Goal: Communication & Community: Answer question/provide support

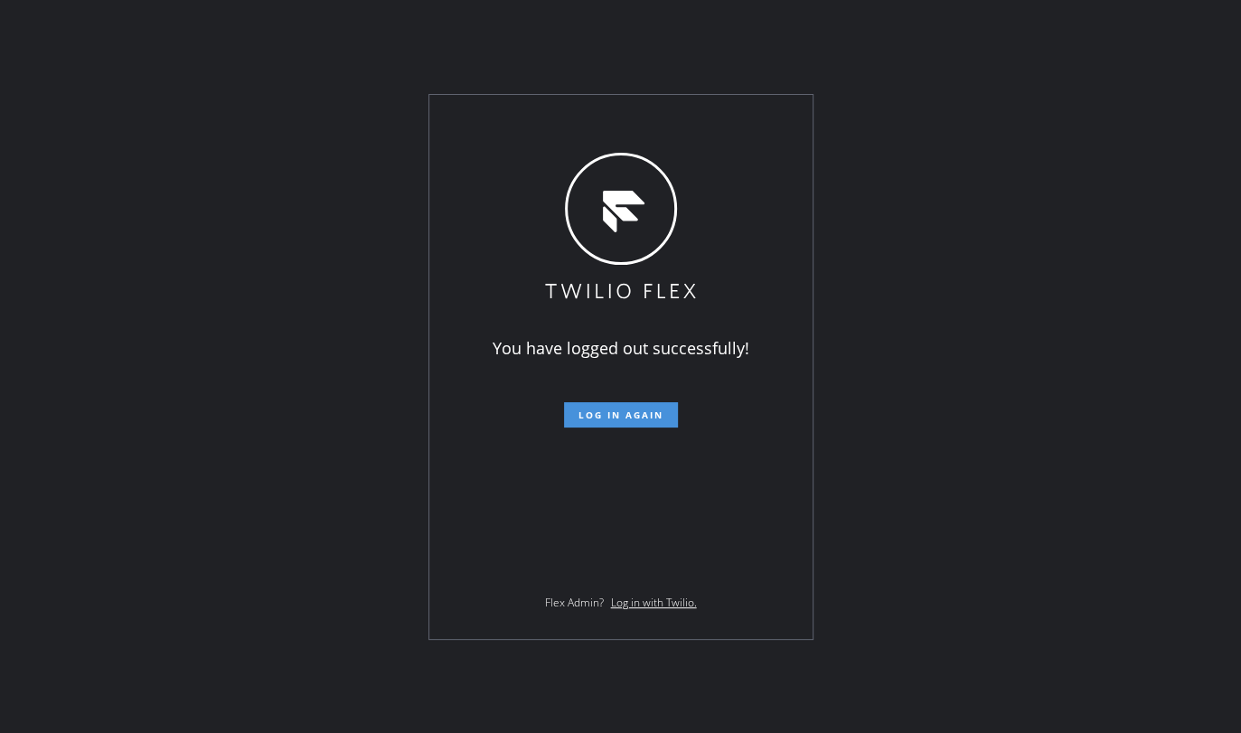
click at [646, 410] on span "Log in again" at bounding box center [621, 415] width 85 height 13
click at [646, 411] on span "Log in again" at bounding box center [621, 415] width 85 height 13
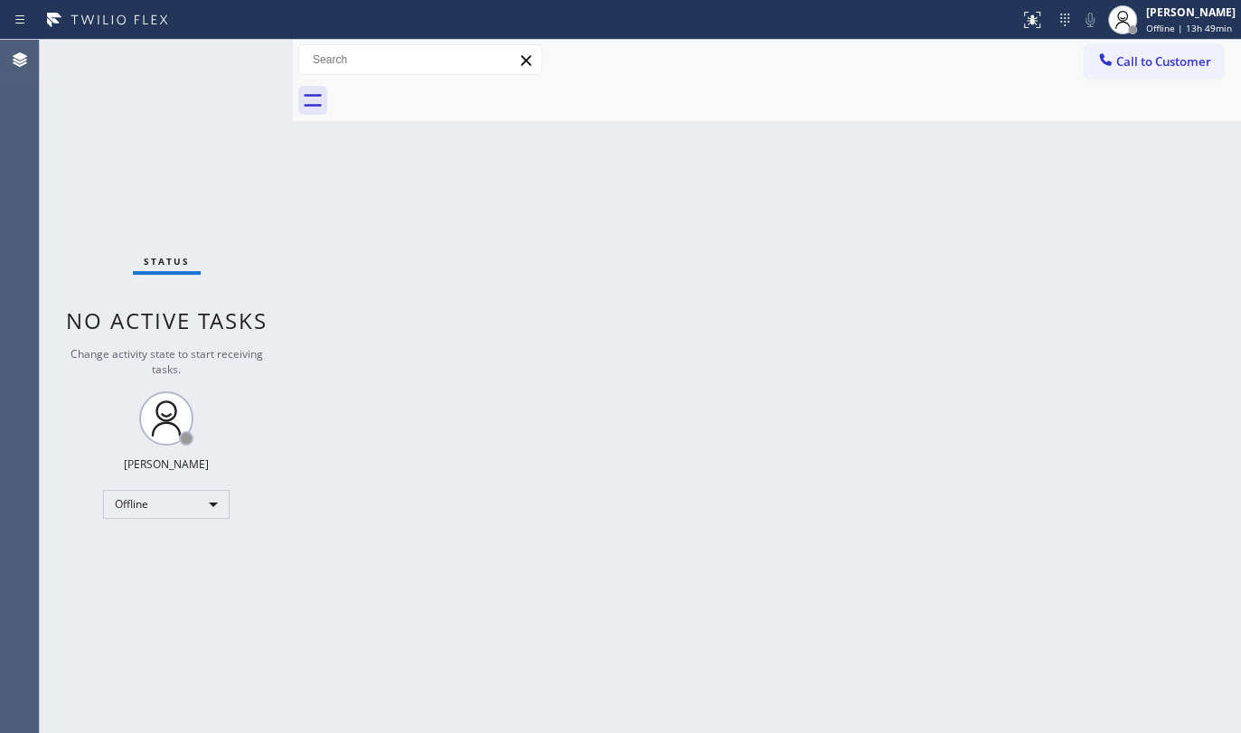
drag, startPoint x: 144, startPoint y: 174, endPoint x: 149, endPoint y: 200, distance: 26.8
click at [146, 184] on div "Status No active tasks Change activity state to start receiving tasks. JENIZA A…" at bounding box center [166, 386] width 253 height 693
click at [120, 497] on div "Offline" at bounding box center [166, 504] width 127 height 29
click at [150, 545] on li "Available" at bounding box center [165, 551] width 123 height 22
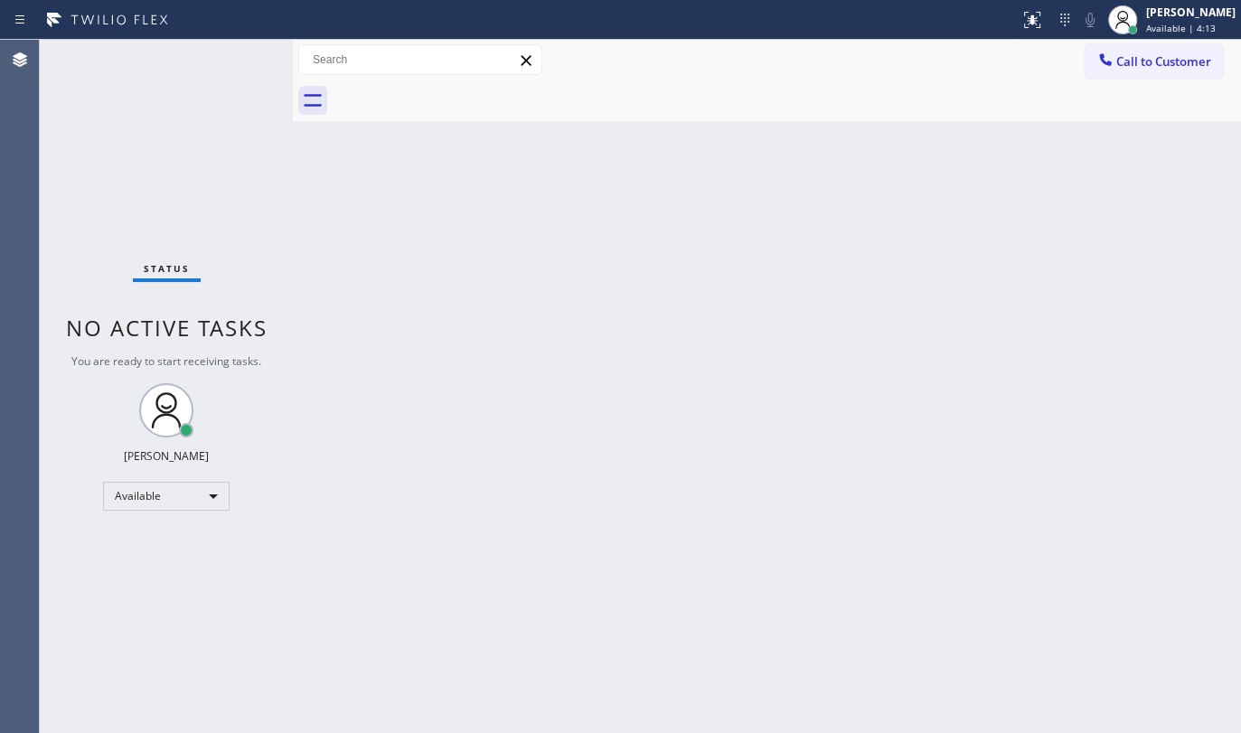
click at [135, 137] on div "Status No active tasks You are ready to start receiving tasks. JENIZA ALCAYDE A…" at bounding box center [166, 386] width 253 height 693
drag, startPoint x: 133, startPoint y: 233, endPoint x: 136, endPoint y: 209, distance: 24.6
click at [134, 223] on div "Status No active tasks You are ready to start receiving tasks. JENIZA ALCAYDE A…" at bounding box center [166, 386] width 253 height 693
click at [157, 119] on div "Status No active tasks You are ready to start receiving tasks. JENIZA ALCAYDE A…" at bounding box center [166, 386] width 253 height 693
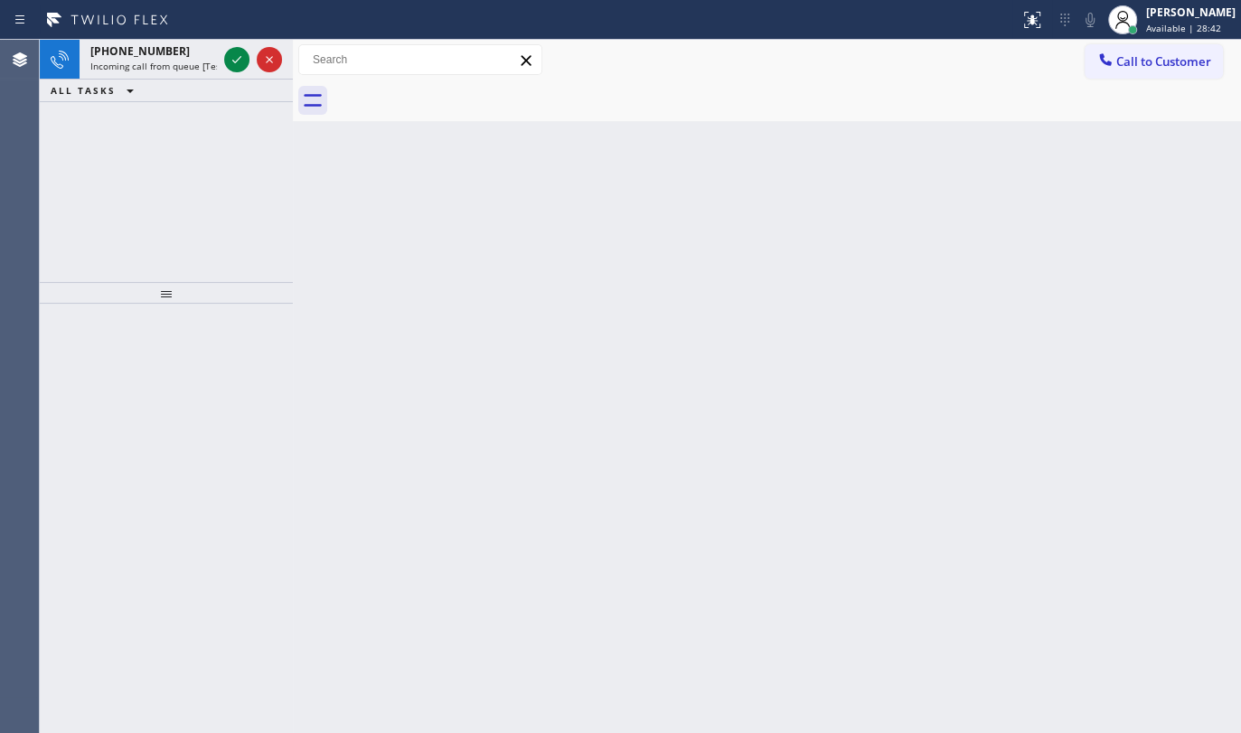
drag, startPoint x: 108, startPoint y: 165, endPoint x: 181, endPoint y: 123, distance: 84.7
click at [173, 130] on div "+19175964081 Incoming call from queue [Test] All ALL TASKS ALL TASKS ACTIVE TAS…" at bounding box center [166, 161] width 253 height 242
click at [234, 55] on icon at bounding box center [237, 60] width 22 height 22
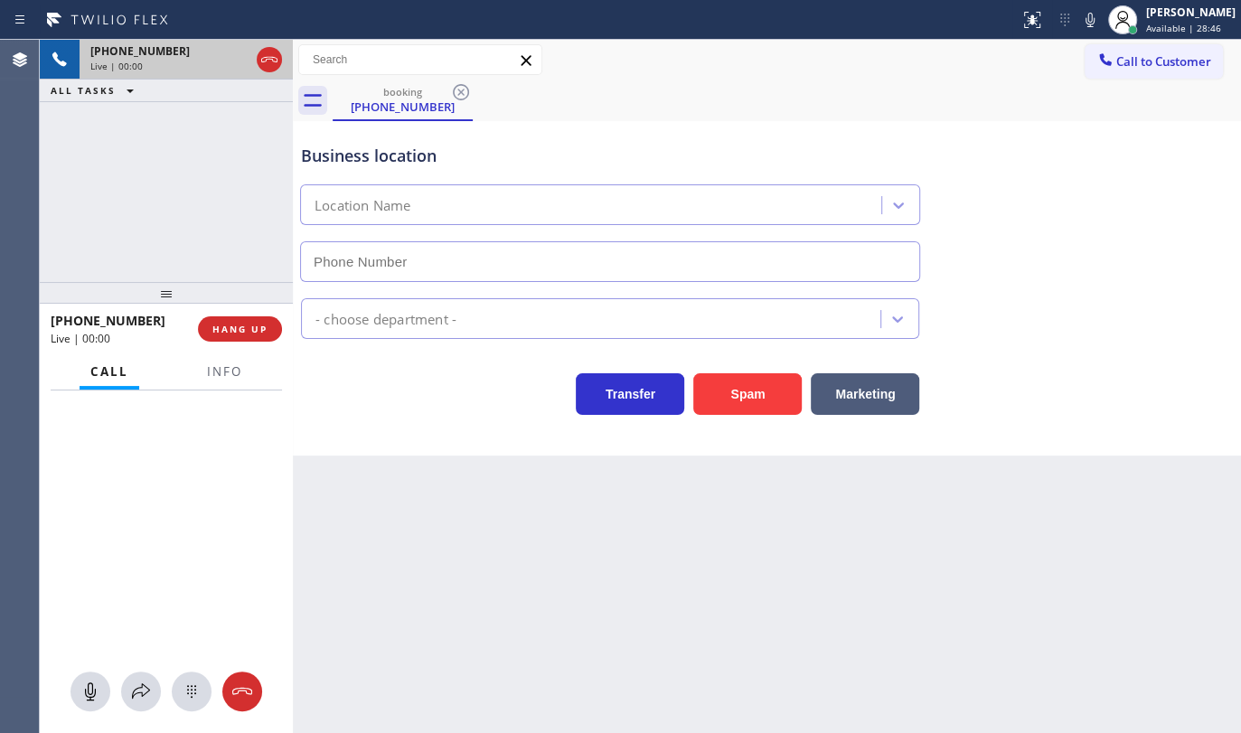
type input "(855) 731-4952"
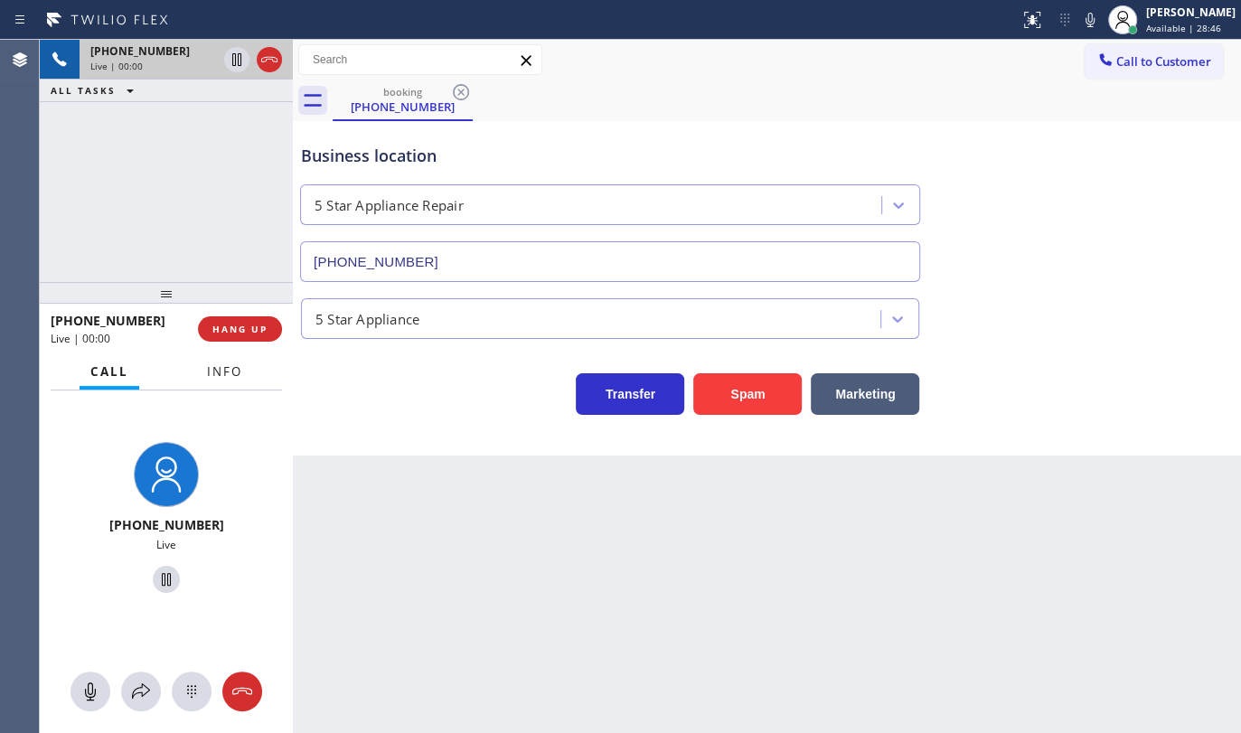
click at [227, 364] on span "Info" at bounding box center [224, 371] width 35 height 16
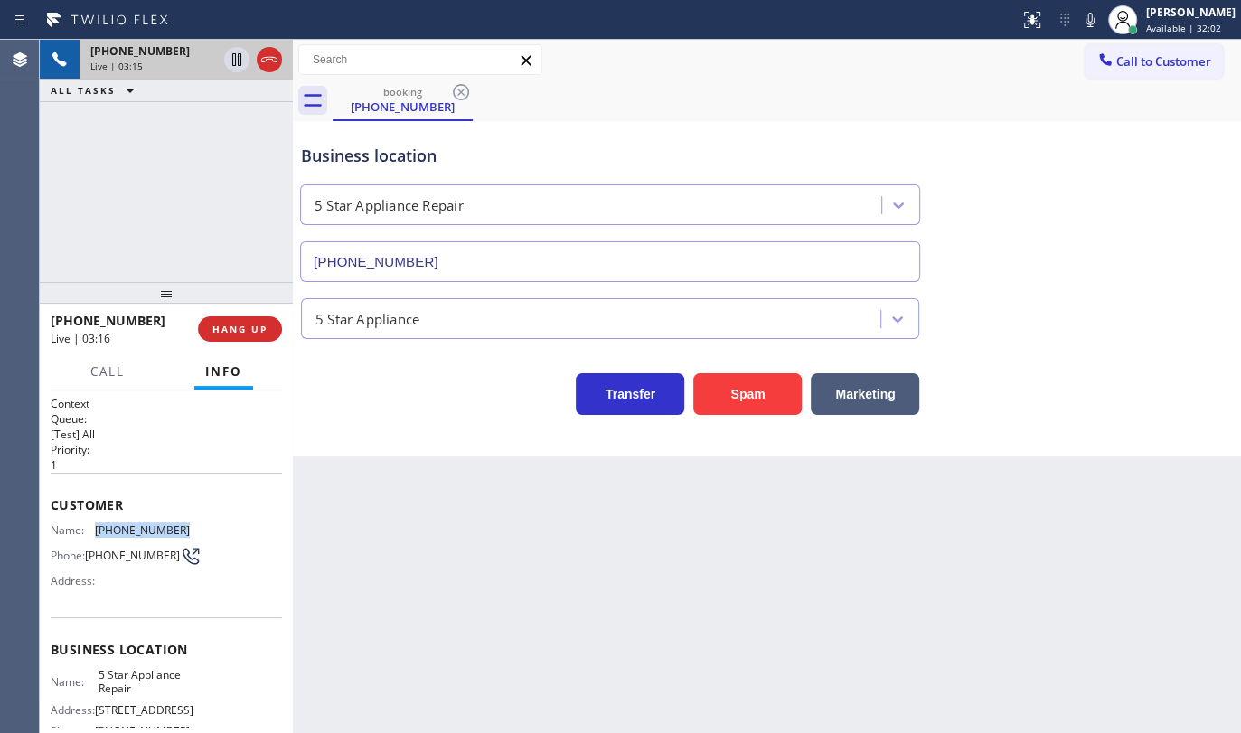
drag, startPoint x: 94, startPoint y: 526, endPoint x: 209, endPoint y: 532, distance: 115.0
click at [209, 532] on div "Name: (917) 596-4081 Phone: (917) 596-4081 Address:" at bounding box center [166, 558] width 231 height 71
copy div "(917) 596-4081"
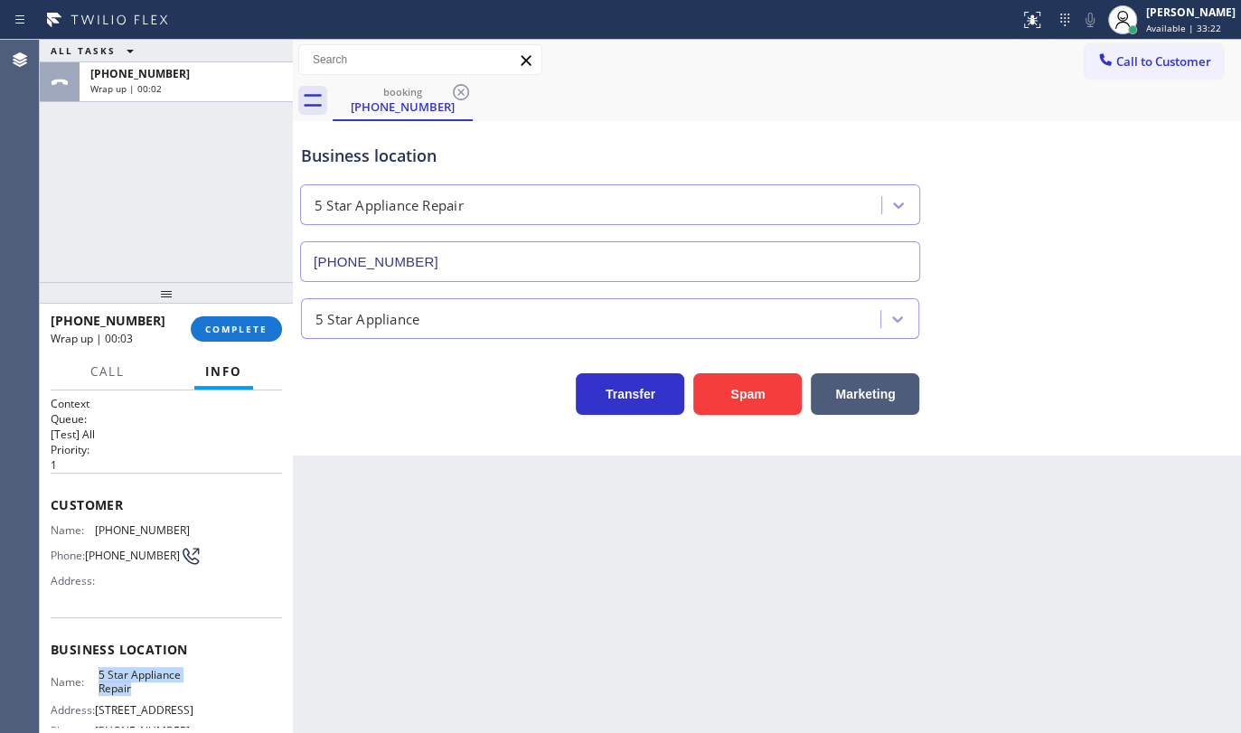
drag, startPoint x: 103, startPoint y: 682, endPoint x: 136, endPoint y: 689, distance: 33.3
click at [136, 689] on div "Name: 5 Star Appliance Repair" at bounding box center [120, 682] width 139 height 28
copy span "5 Star Appliance Repair"
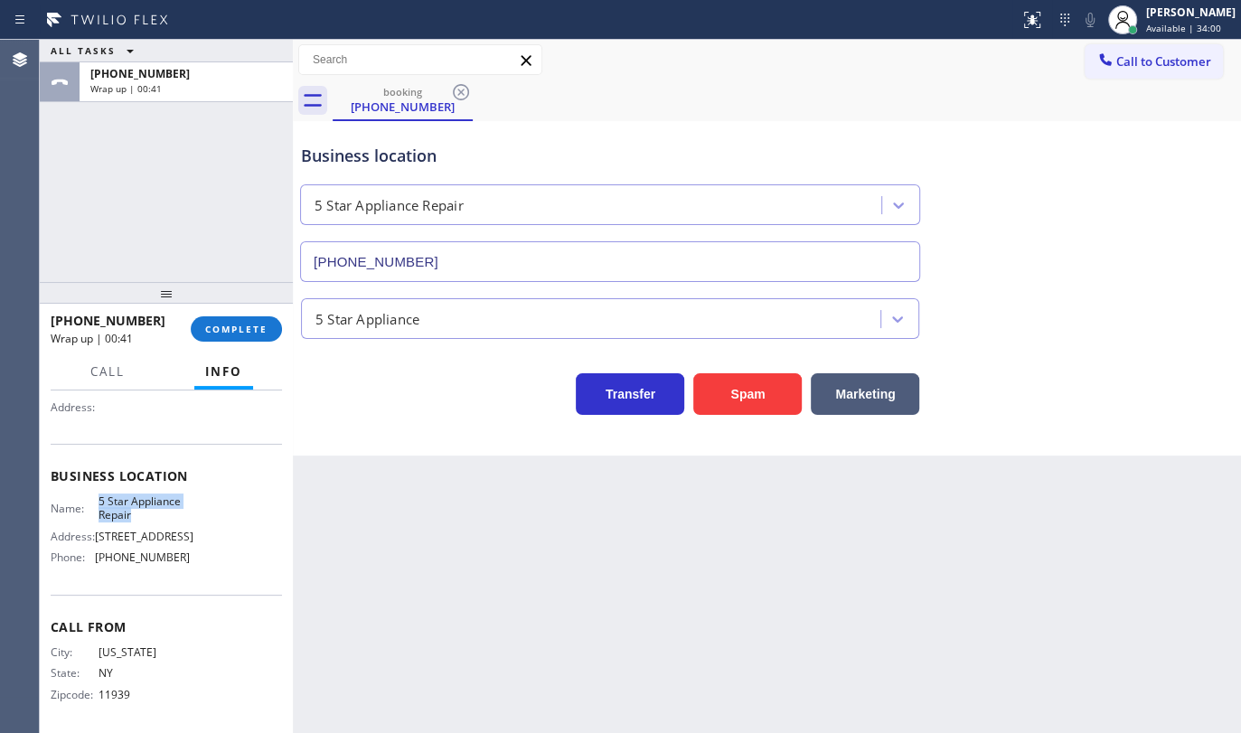
scroll to position [181, 0]
drag, startPoint x: 93, startPoint y: 558, endPoint x: 229, endPoint y: 571, distance: 136.3
click at [229, 571] on div "Business location Name: 5 Star Appliance Repair Address: 510 Foothill Rd Phone:…" at bounding box center [166, 515] width 231 height 151
copy div "(855) 731-4952"
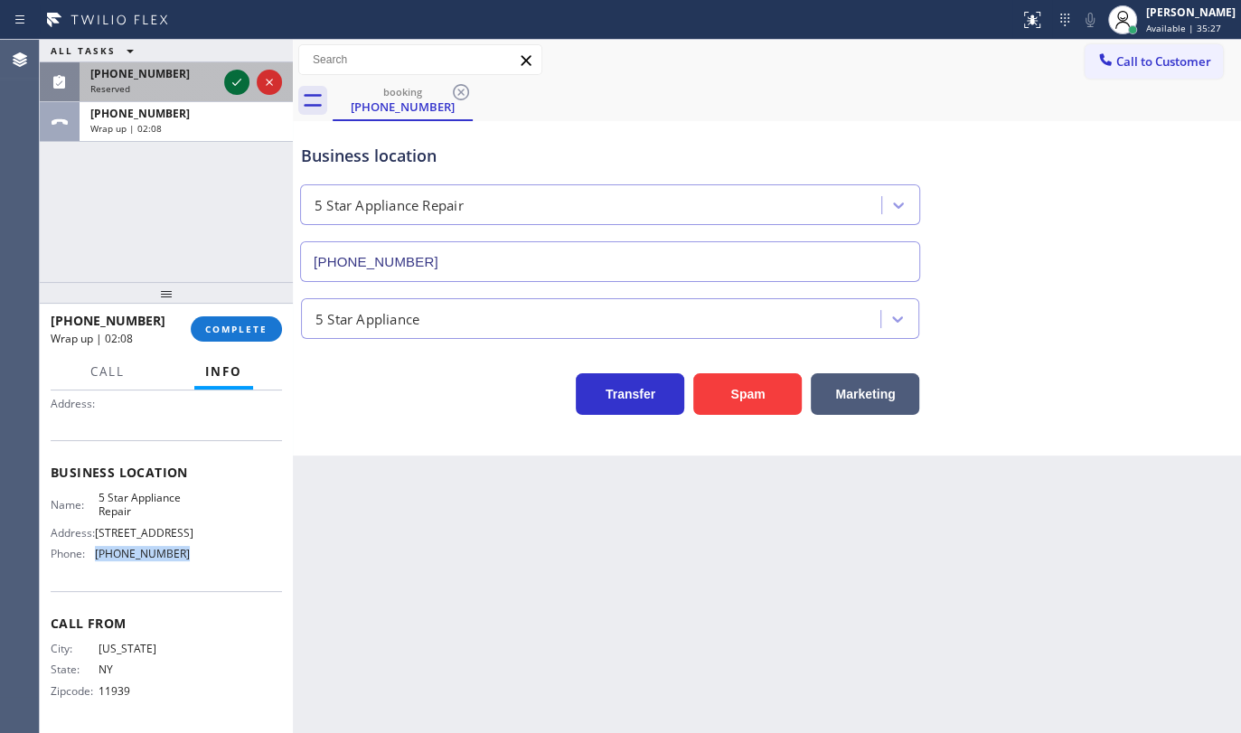
click at [231, 80] on icon at bounding box center [237, 82] width 22 height 22
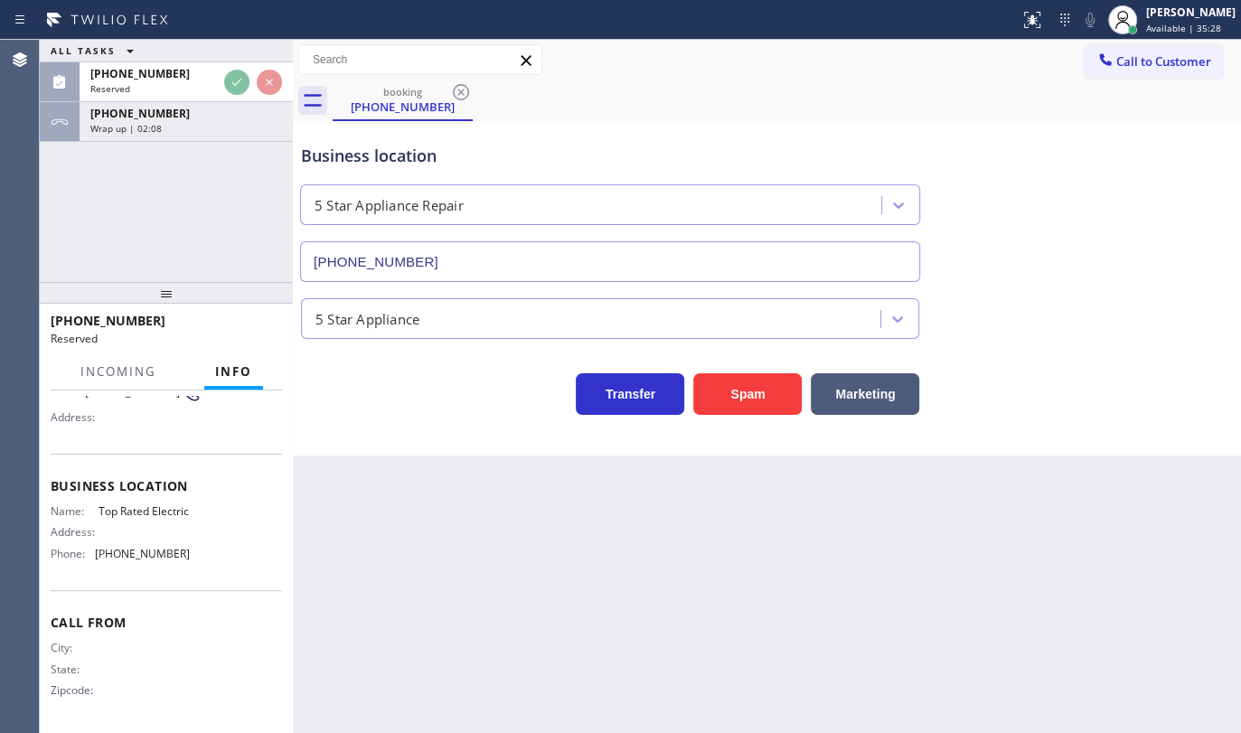
scroll to position [195, 0]
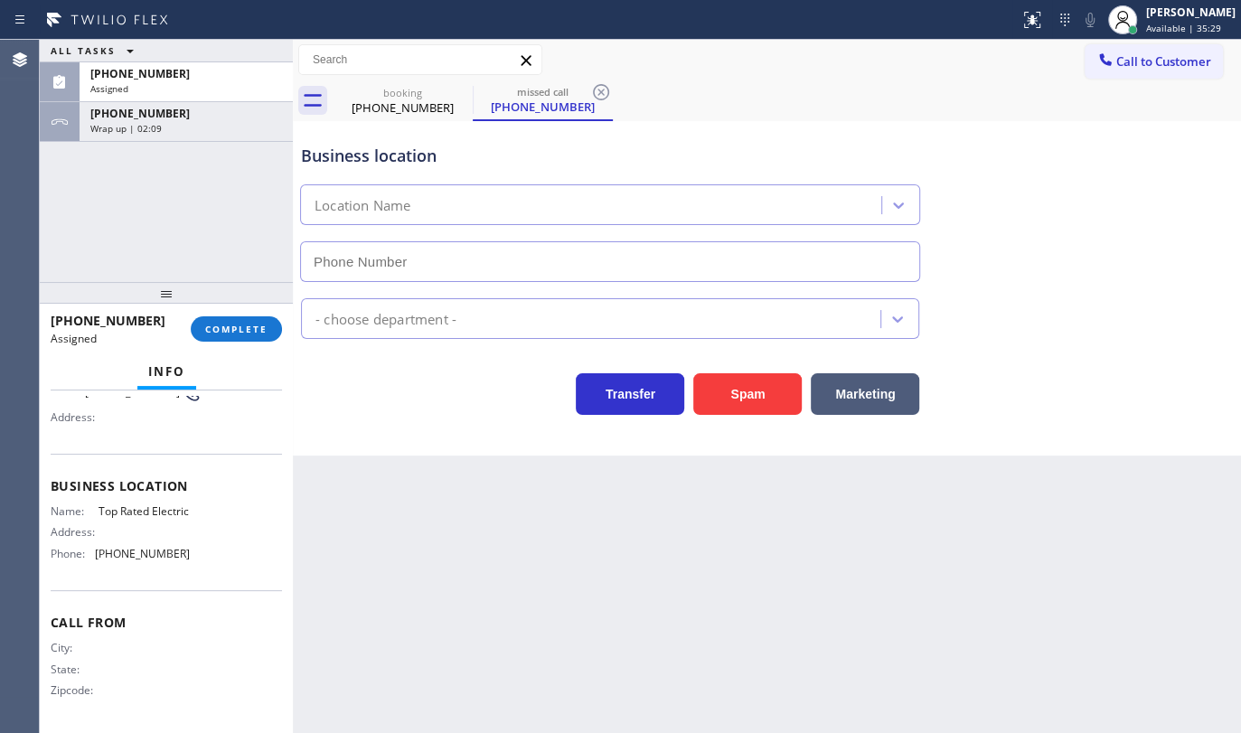
type input "(844) 752-5721"
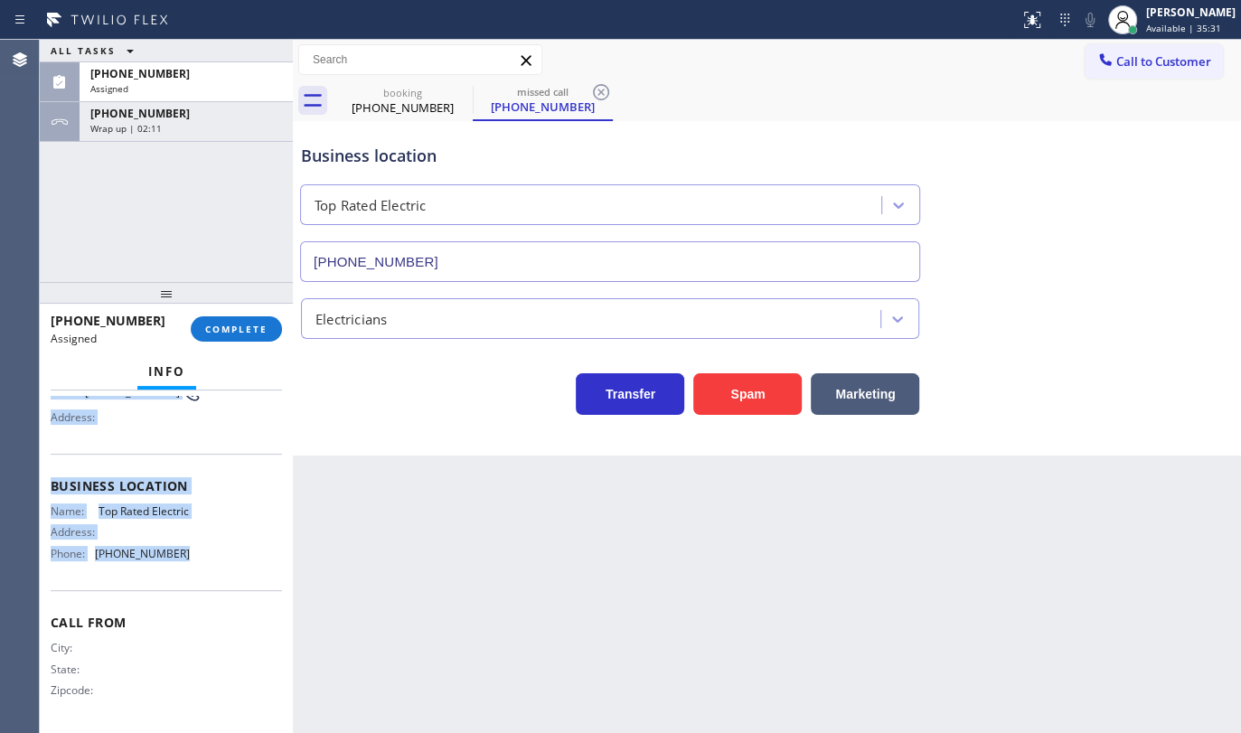
drag, startPoint x: 50, startPoint y: 513, endPoint x: 190, endPoint y: 560, distance: 148.1
click at [190, 560] on div "Context Queue: Electrical Priority: 0 Task Age: Customer Name: (908) 293-3967 P…" at bounding box center [166, 472] width 231 height 511
copy div "Customer Name: (908) 293-3967 Phone: (908) 293-3967 Address: Business location …"
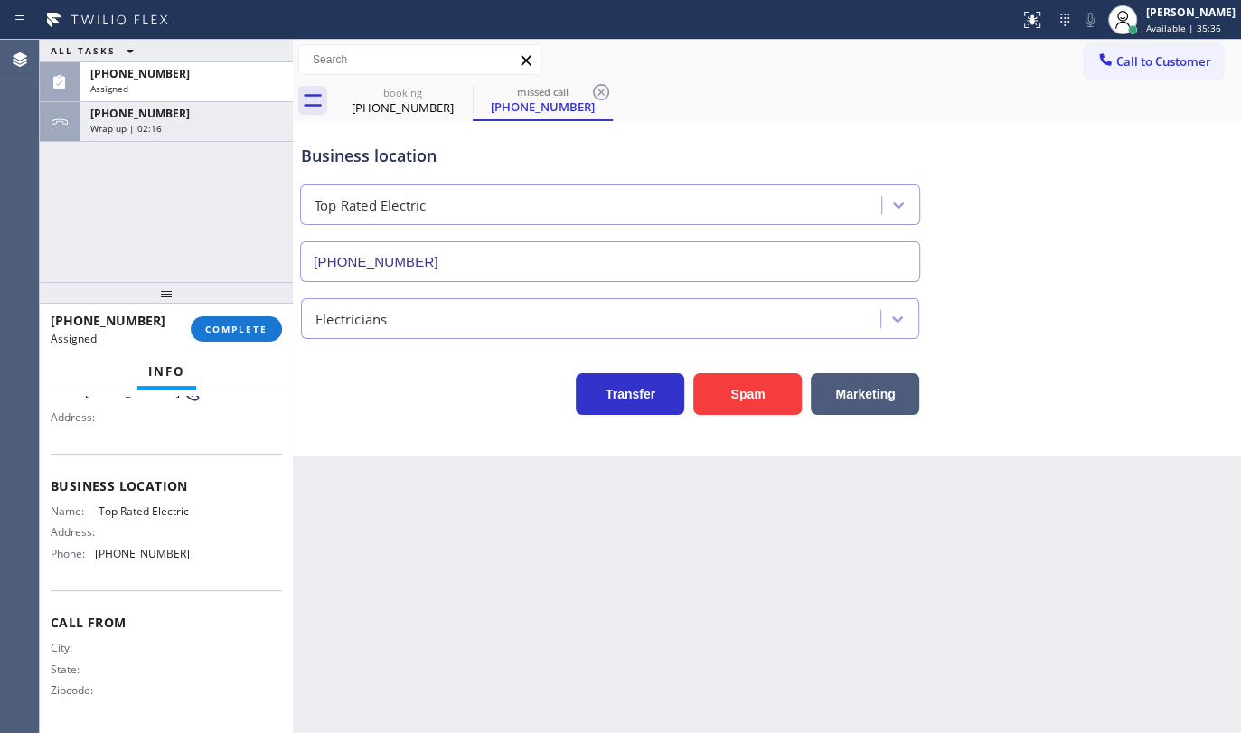
click at [64, 217] on div "ALL TASKS ALL TASKS ACTIVE TASKS TASKS IN WRAP UP (908) 293-3967 Assigned +1917…" at bounding box center [166, 161] width 253 height 242
click at [166, 64] on div "(908) 293-3967 Assigned" at bounding box center [183, 82] width 206 height 40
click at [206, 292] on div at bounding box center [166, 293] width 253 height 22
click at [226, 334] on span "COMPLETE" at bounding box center [236, 329] width 62 height 13
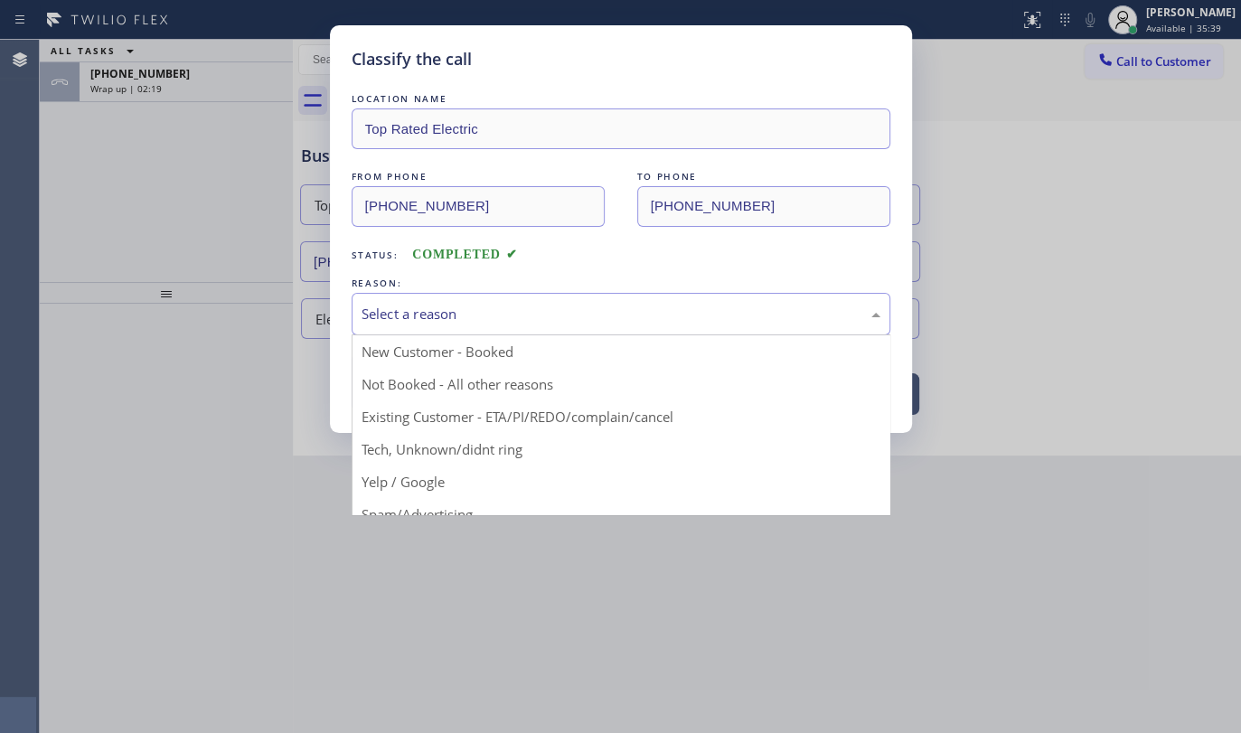
click at [400, 317] on div "Select a reason" at bounding box center [621, 314] width 519 height 21
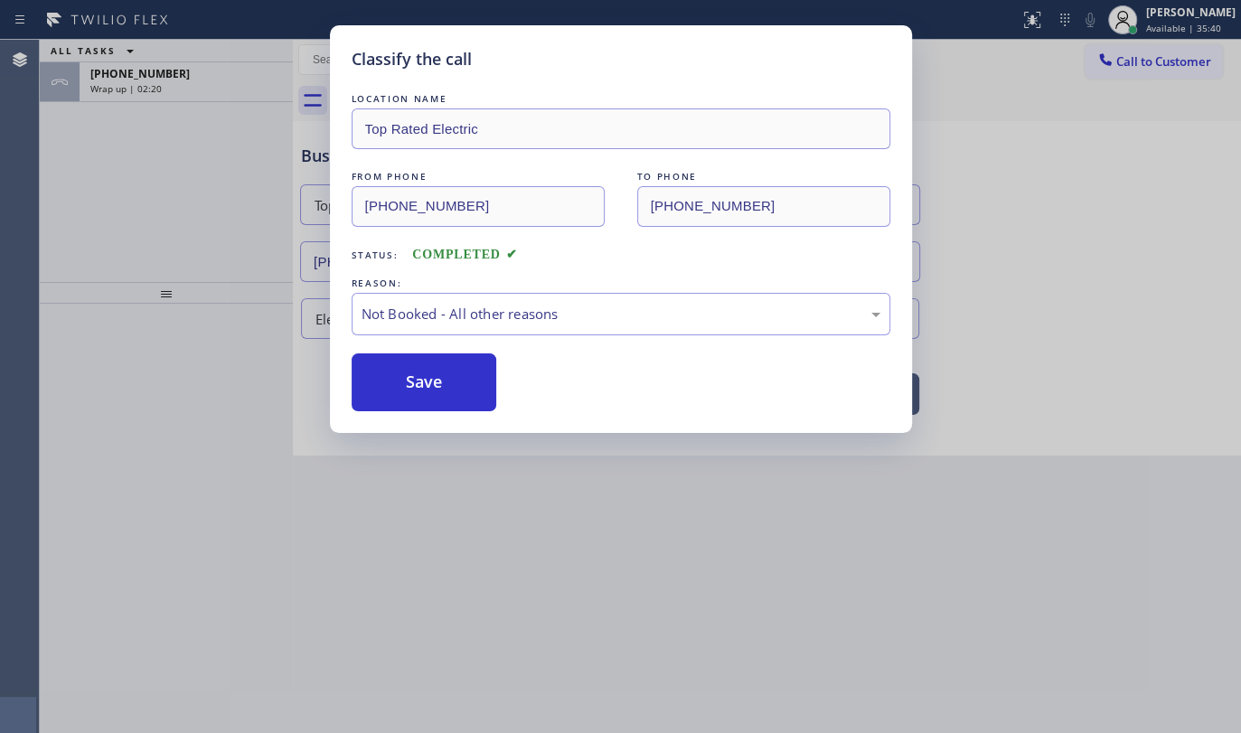
click at [397, 381] on button "Save" at bounding box center [425, 382] width 146 height 58
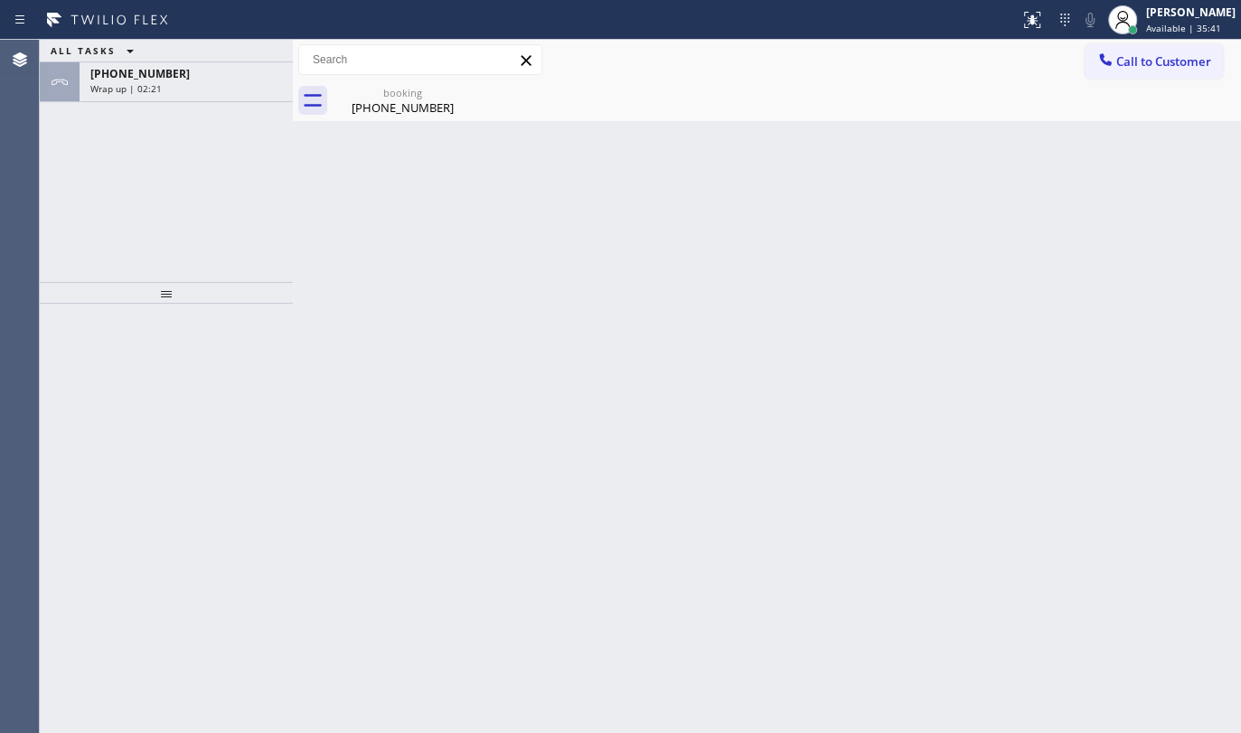
click at [196, 61] on div "ALL TASKS ALL TASKS ACTIVE TASKS TASKS IN WRAP UP" at bounding box center [166, 51] width 253 height 23
click at [196, 74] on div "+19175964081" at bounding box center [186, 73] width 192 height 15
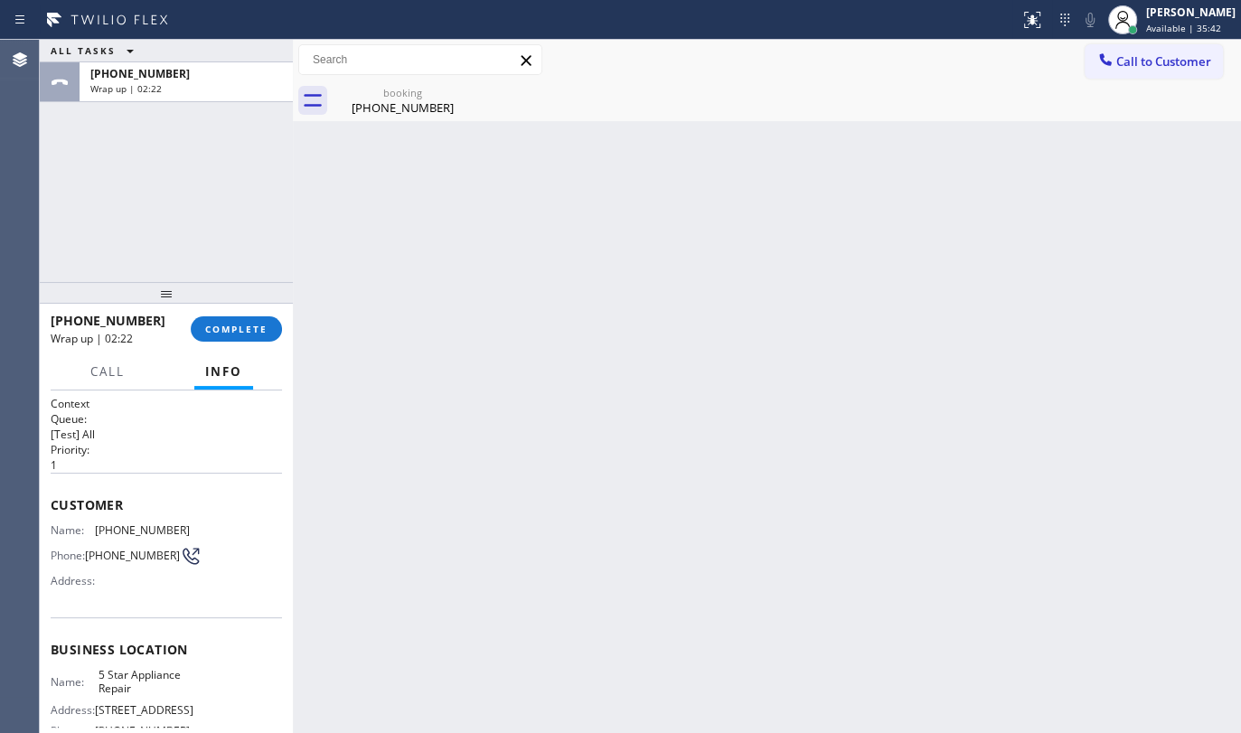
drag, startPoint x: 242, startPoint y: 334, endPoint x: 295, endPoint y: 329, distance: 52.6
click at [244, 332] on span "COMPLETE" at bounding box center [236, 329] width 62 height 13
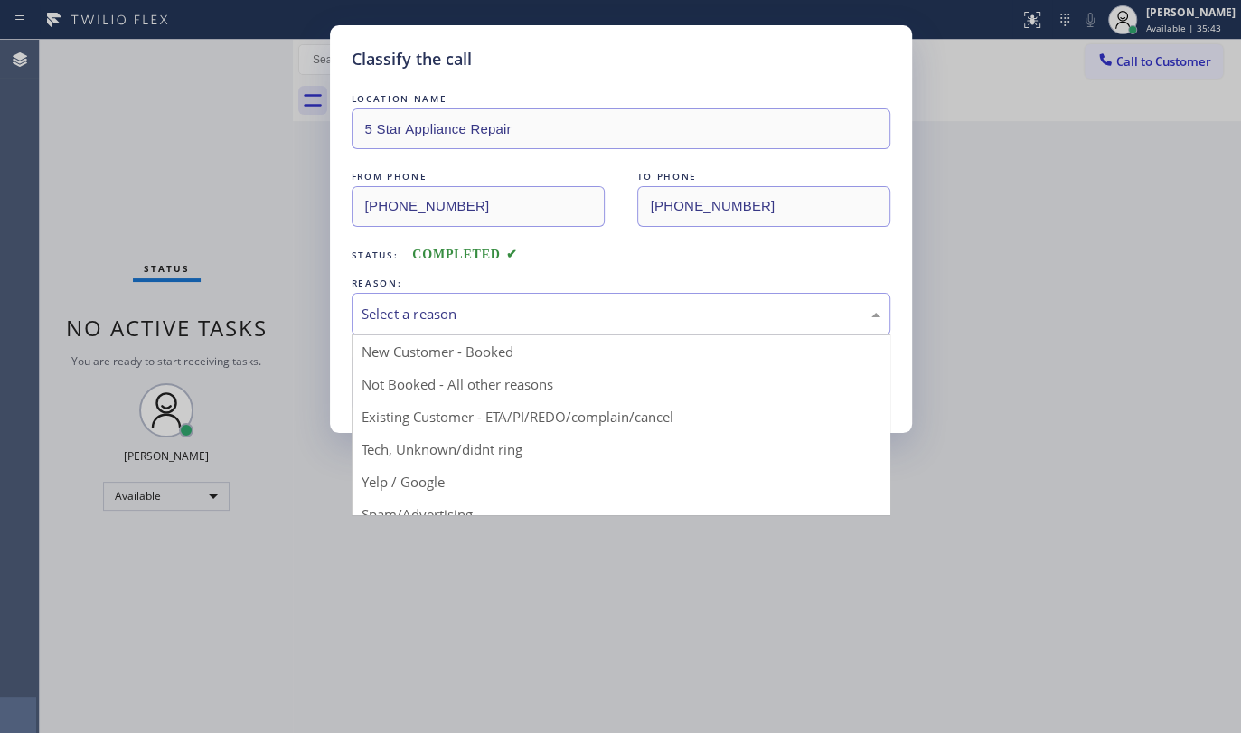
click at [456, 318] on div "Select a reason" at bounding box center [621, 314] width 519 height 21
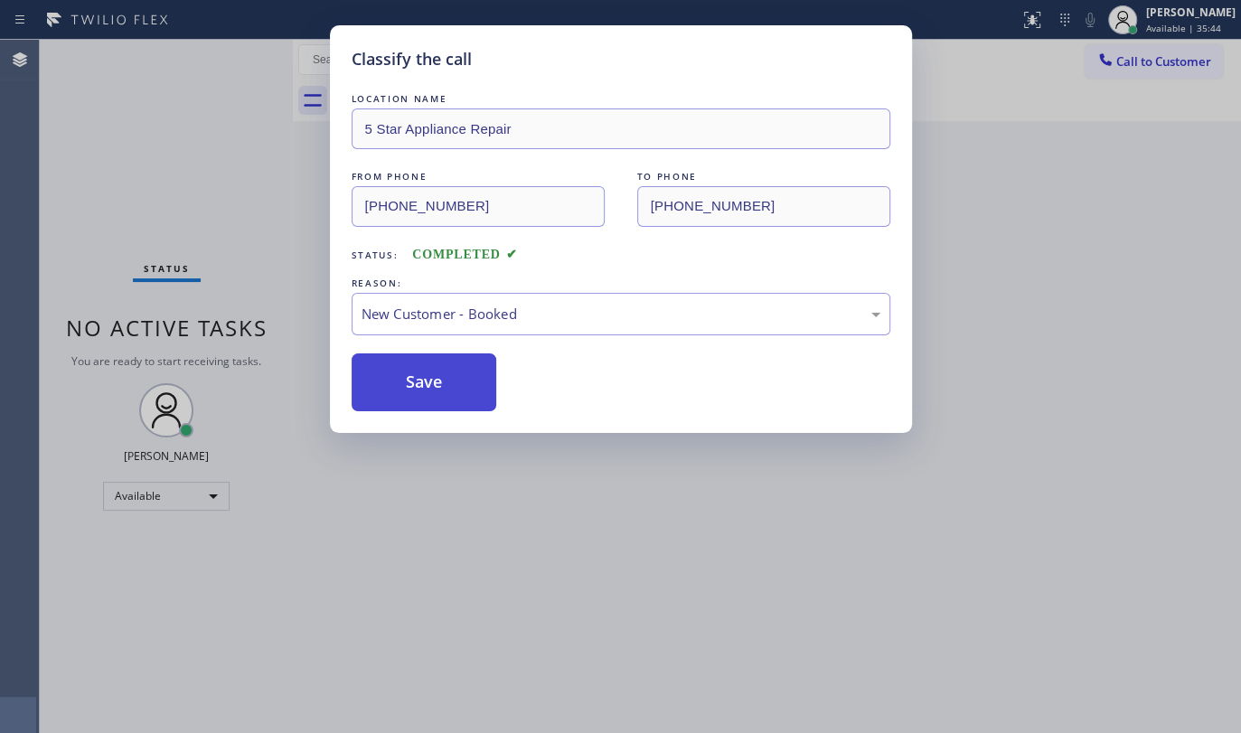
click at [425, 379] on button "Save" at bounding box center [425, 382] width 146 height 58
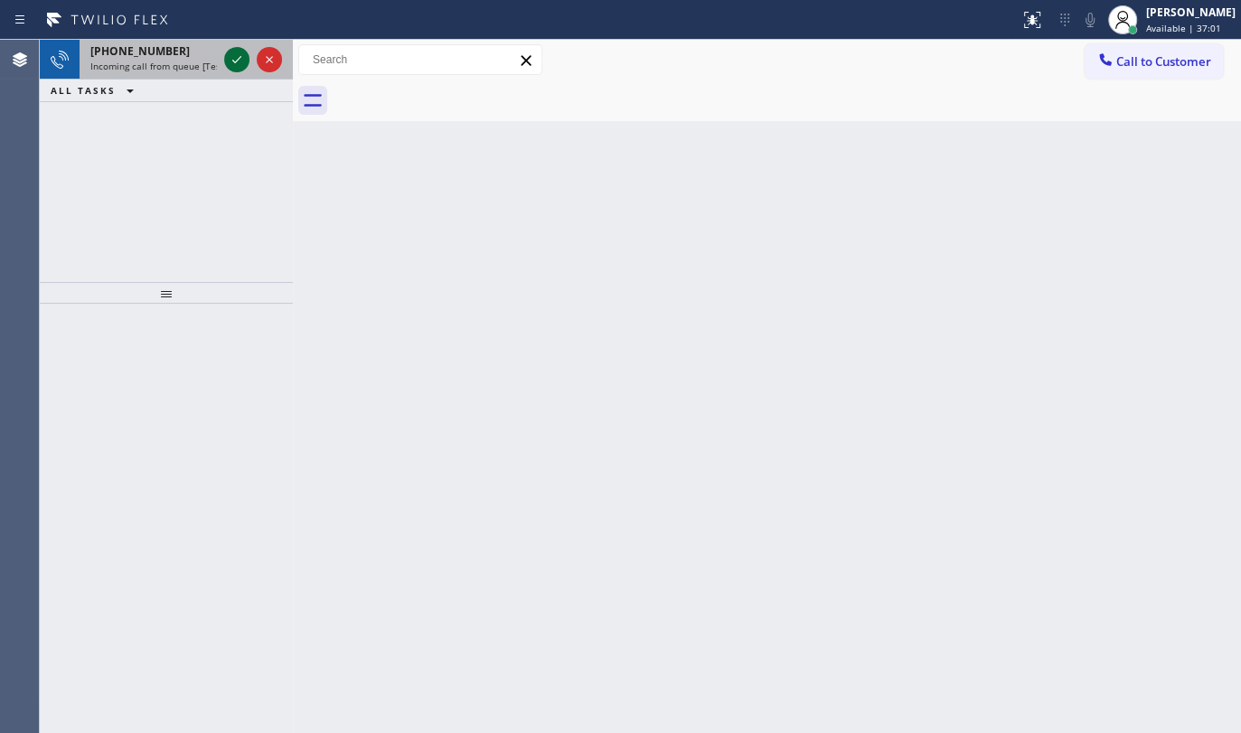
click at [231, 63] on icon at bounding box center [237, 60] width 22 height 22
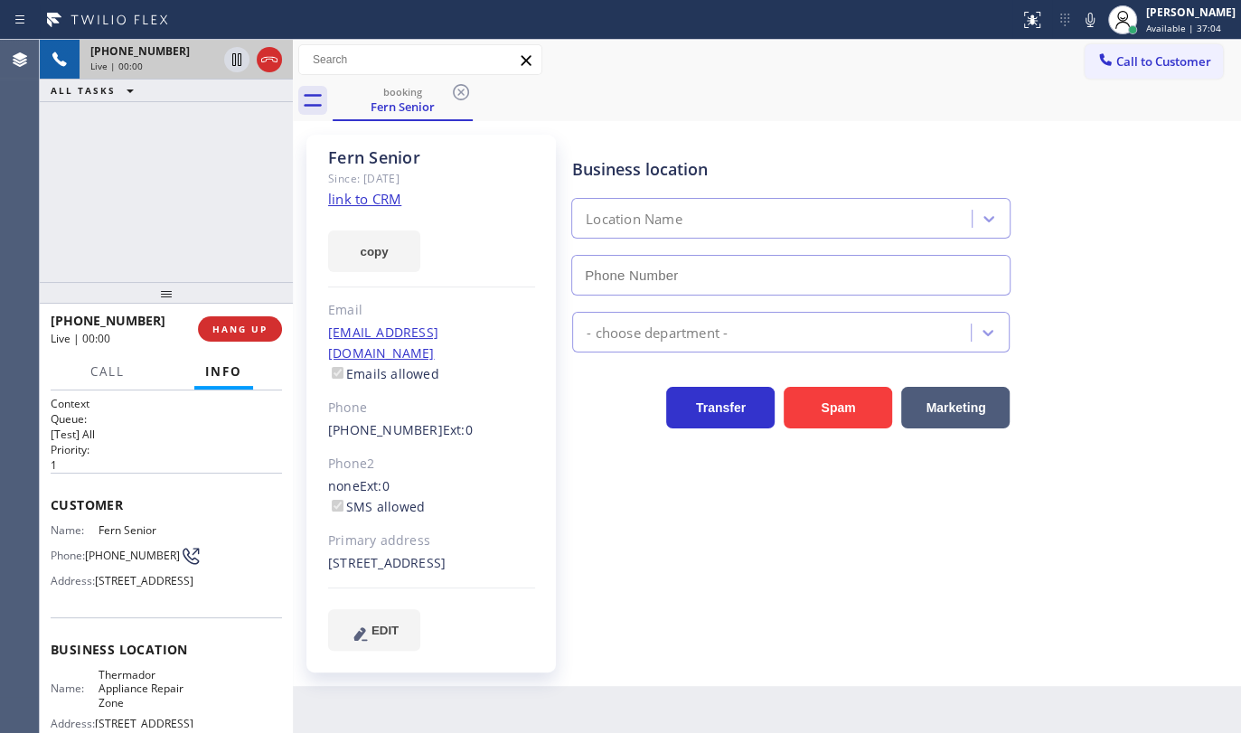
type input "(855) 719-3434"
click at [368, 196] on link "link to CRM" at bounding box center [364, 199] width 73 height 18
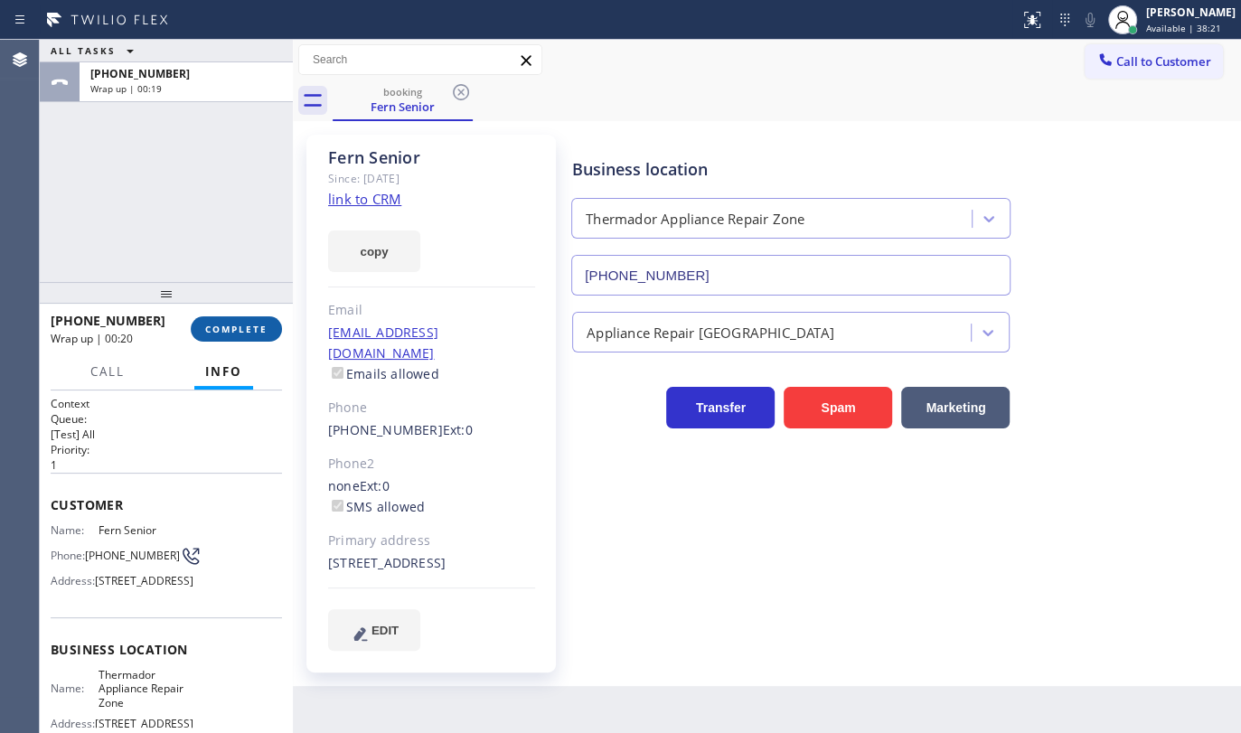
drag, startPoint x: 220, startPoint y: 324, endPoint x: 245, endPoint y: 317, distance: 26.1
click at [221, 324] on span "COMPLETE" at bounding box center [236, 329] width 62 height 13
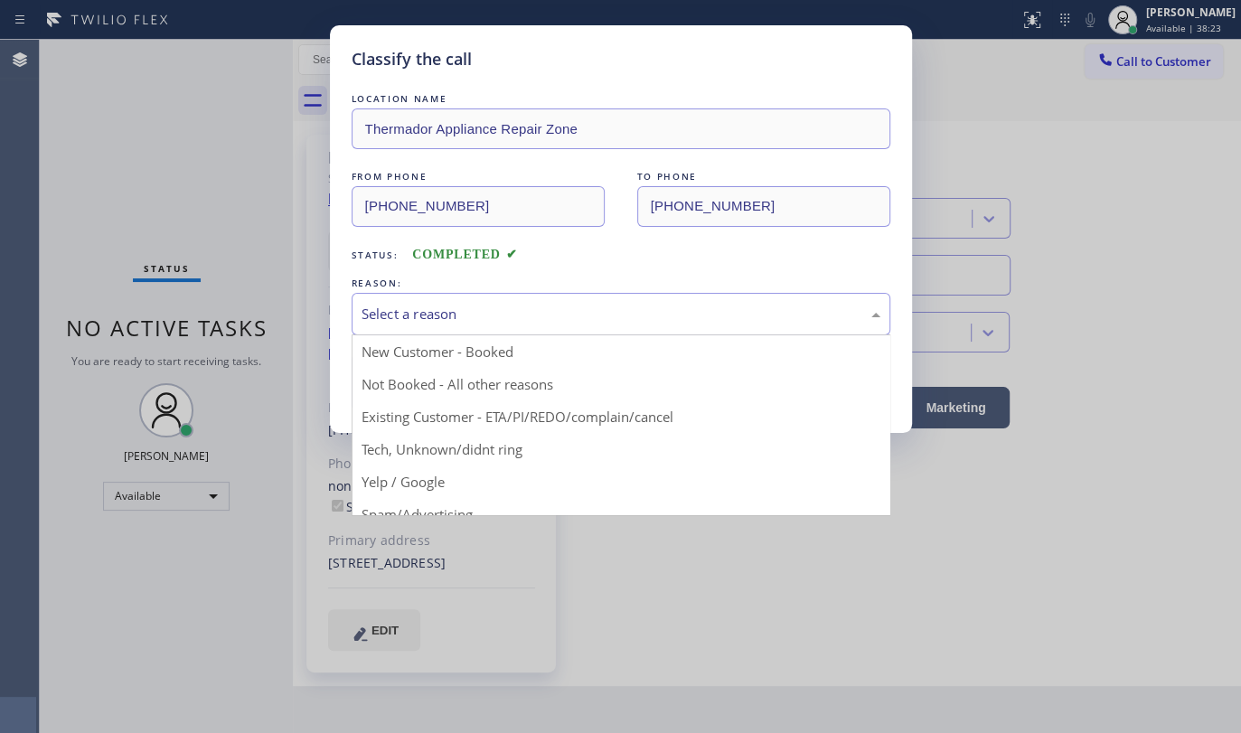
click at [403, 313] on div "Select a reason" at bounding box center [621, 314] width 519 height 21
drag, startPoint x: 398, startPoint y: 417, endPoint x: 409, endPoint y: 373, distance: 44.7
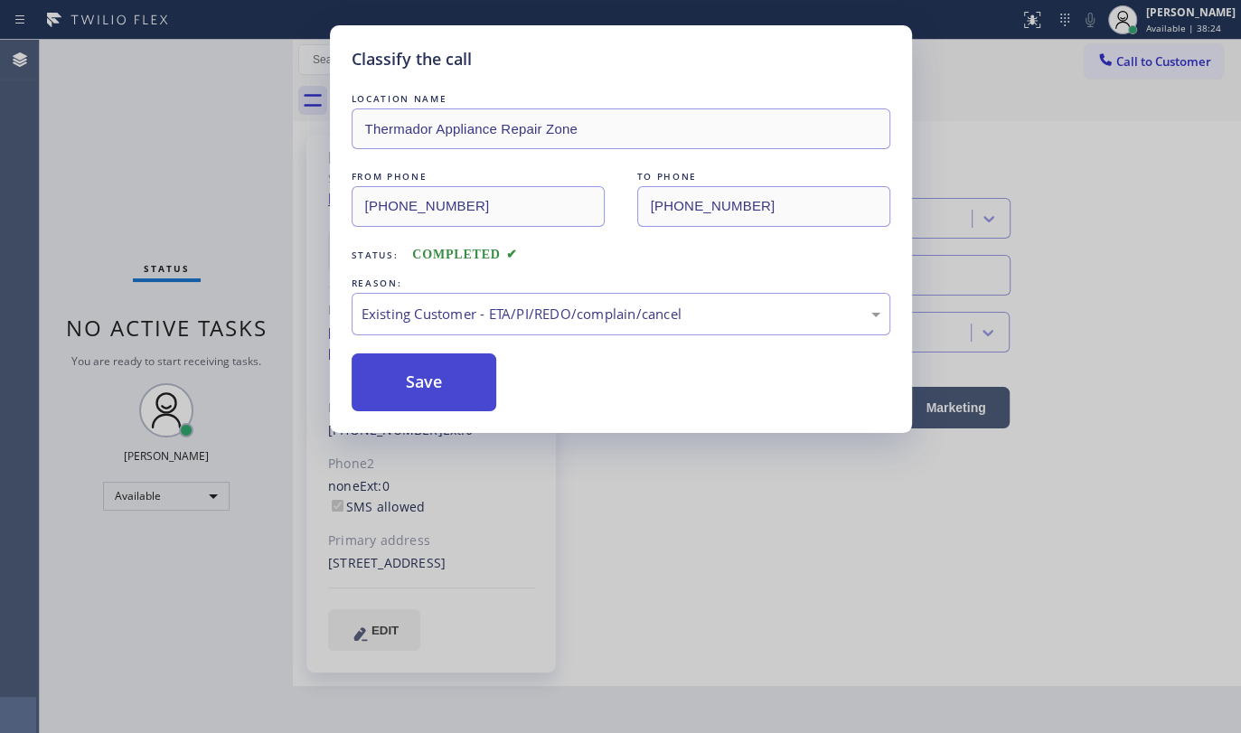
click at [409, 373] on button "Save" at bounding box center [425, 382] width 146 height 58
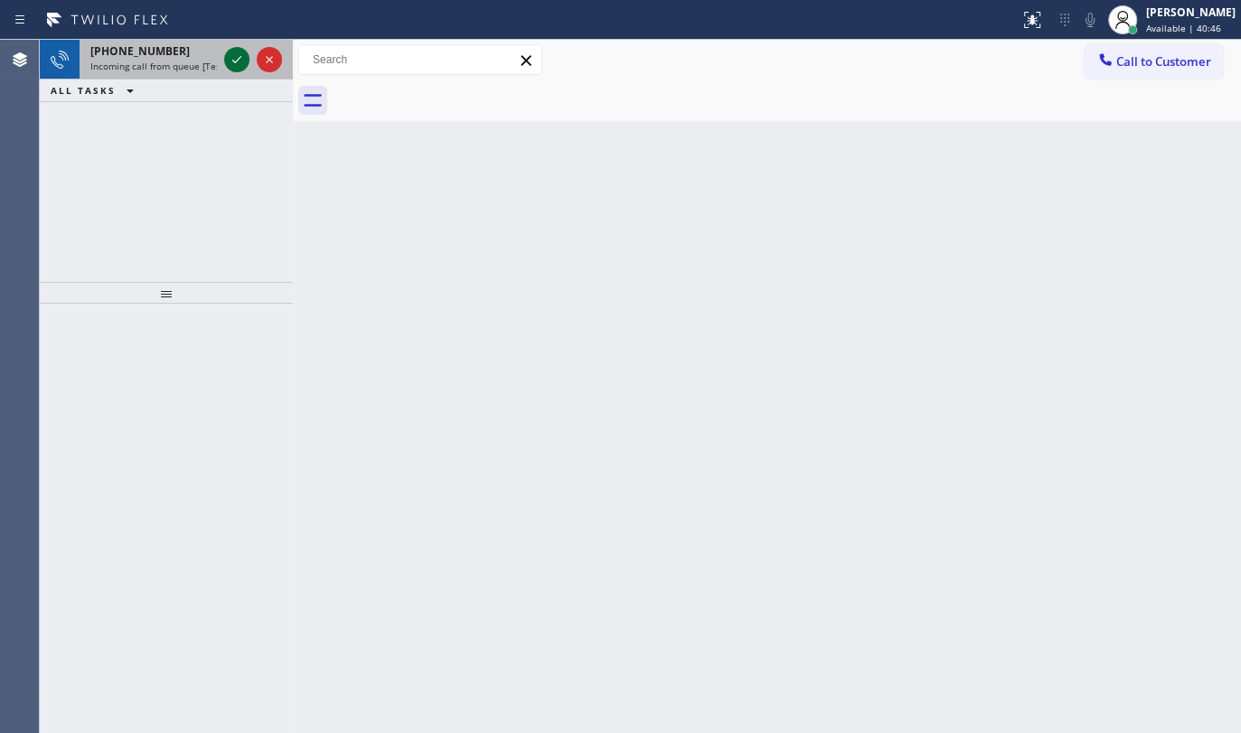
click at [237, 54] on icon at bounding box center [237, 60] width 22 height 22
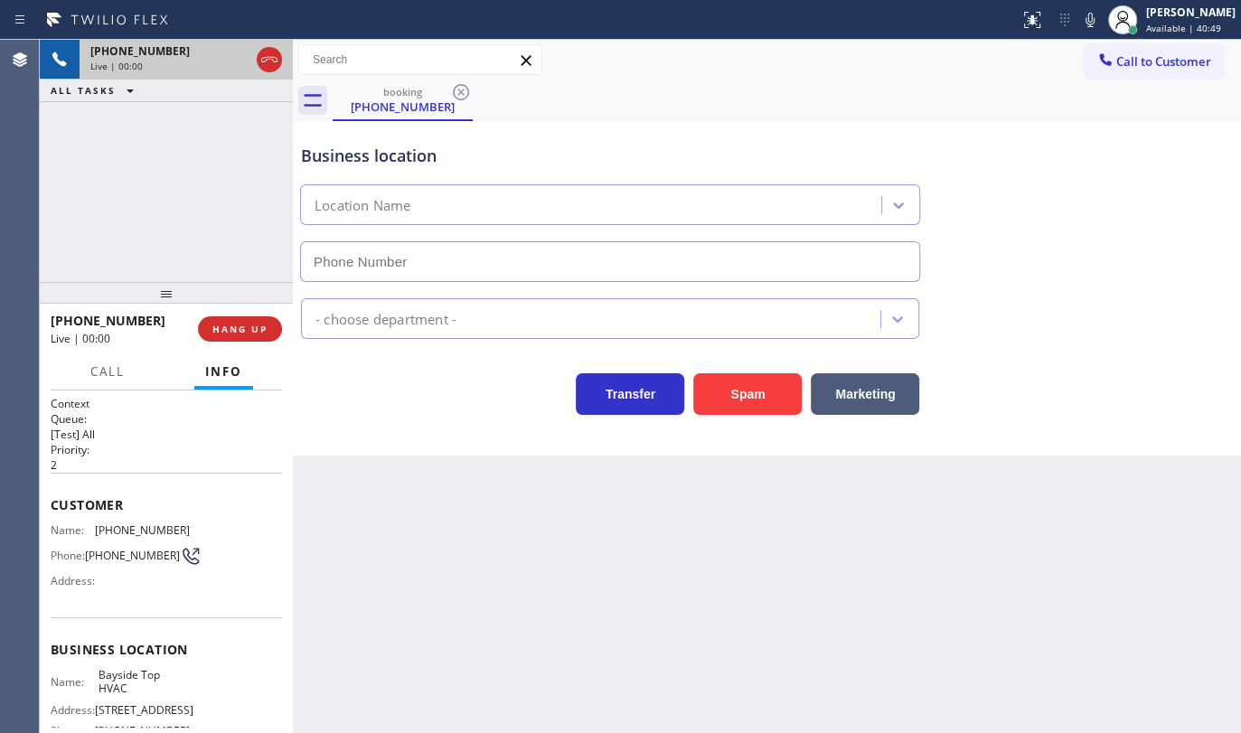
type input "(347) 801-0965"
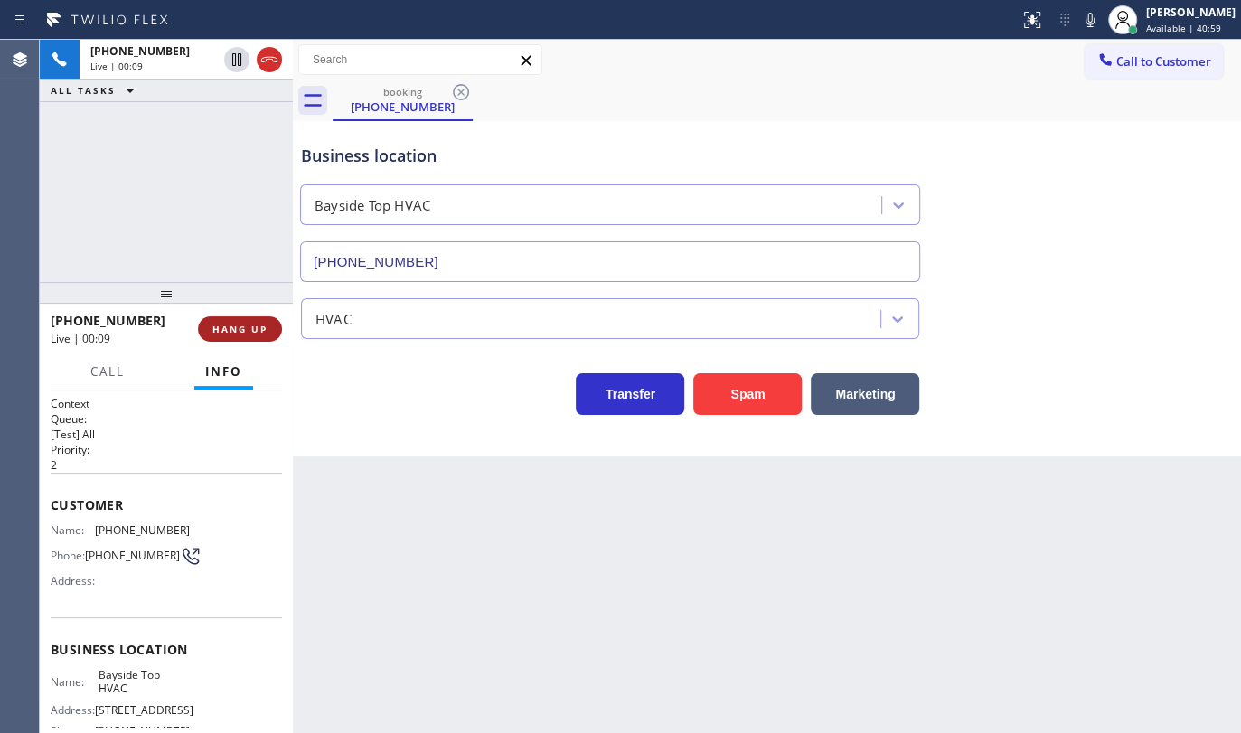
click at [225, 329] on span "HANG UP" at bounding box center [239, 329] width 55 height 13
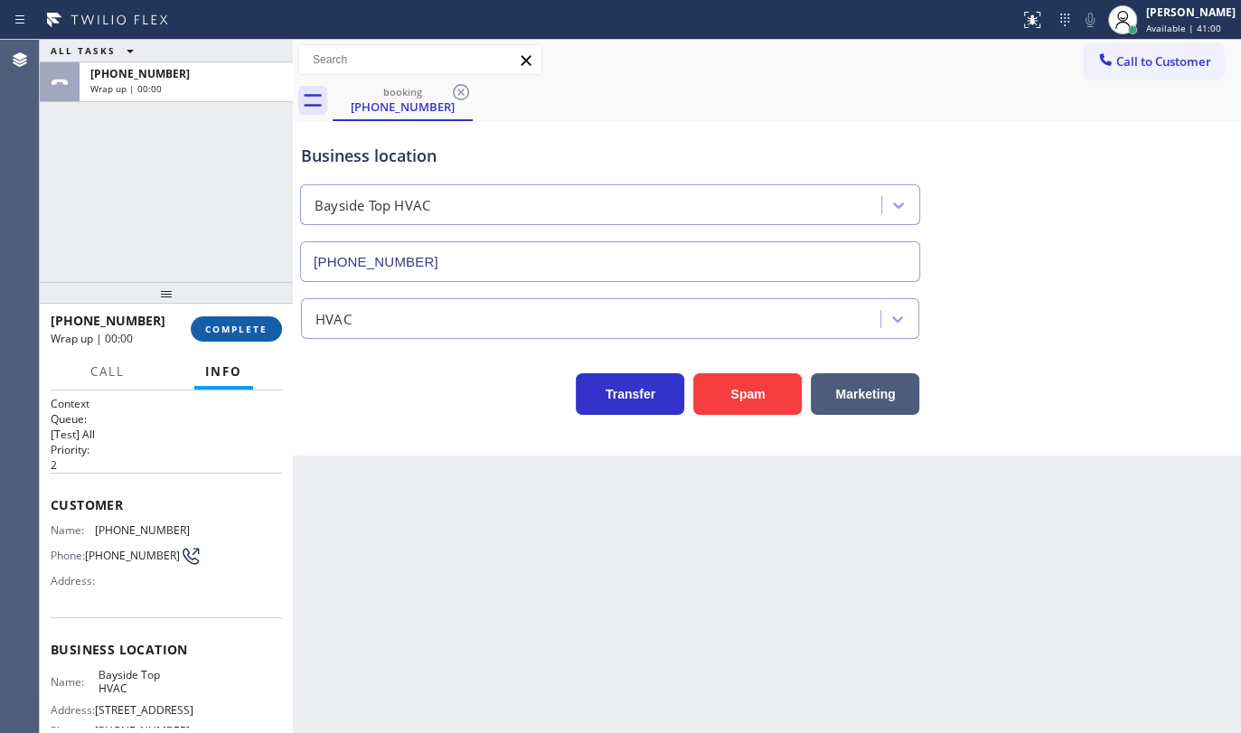
click at [248, 326] on span "COMPLETE" at bounding box center [236, 329] width 62 height 13
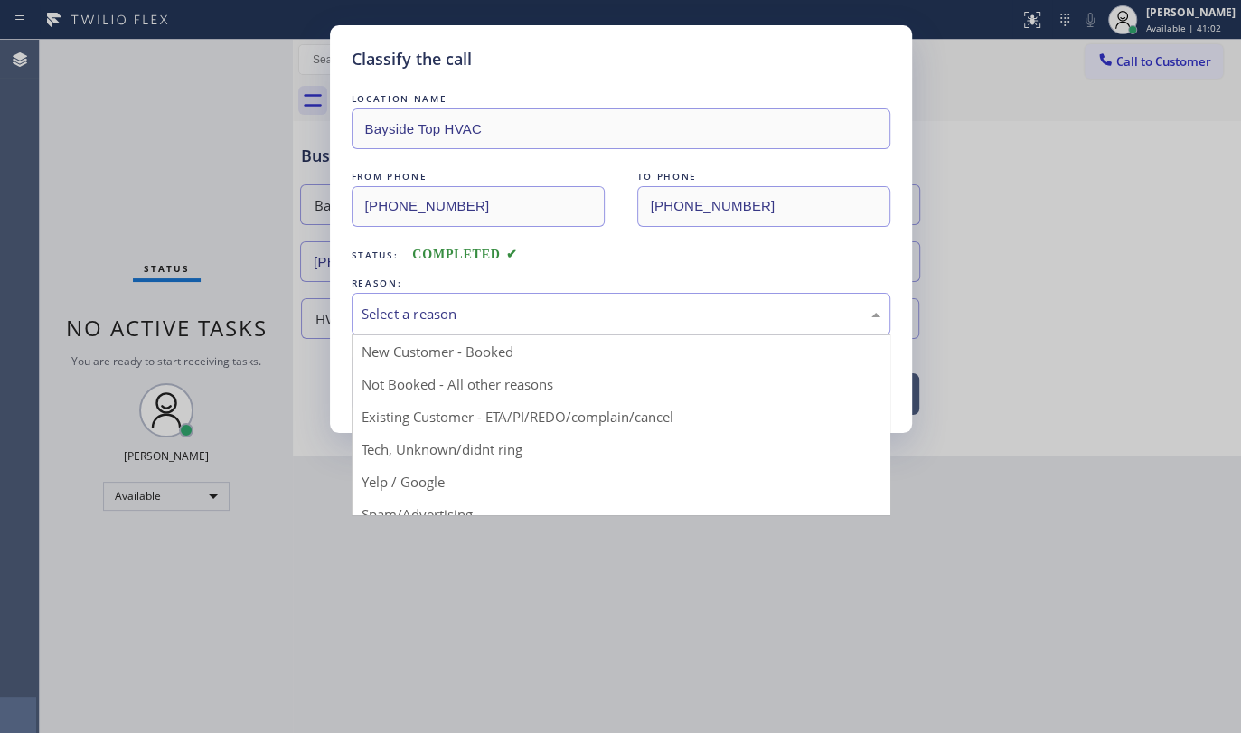
click at [406, 304] on div "Select a reason" at bounding box center [621, 314] width 519 height 21
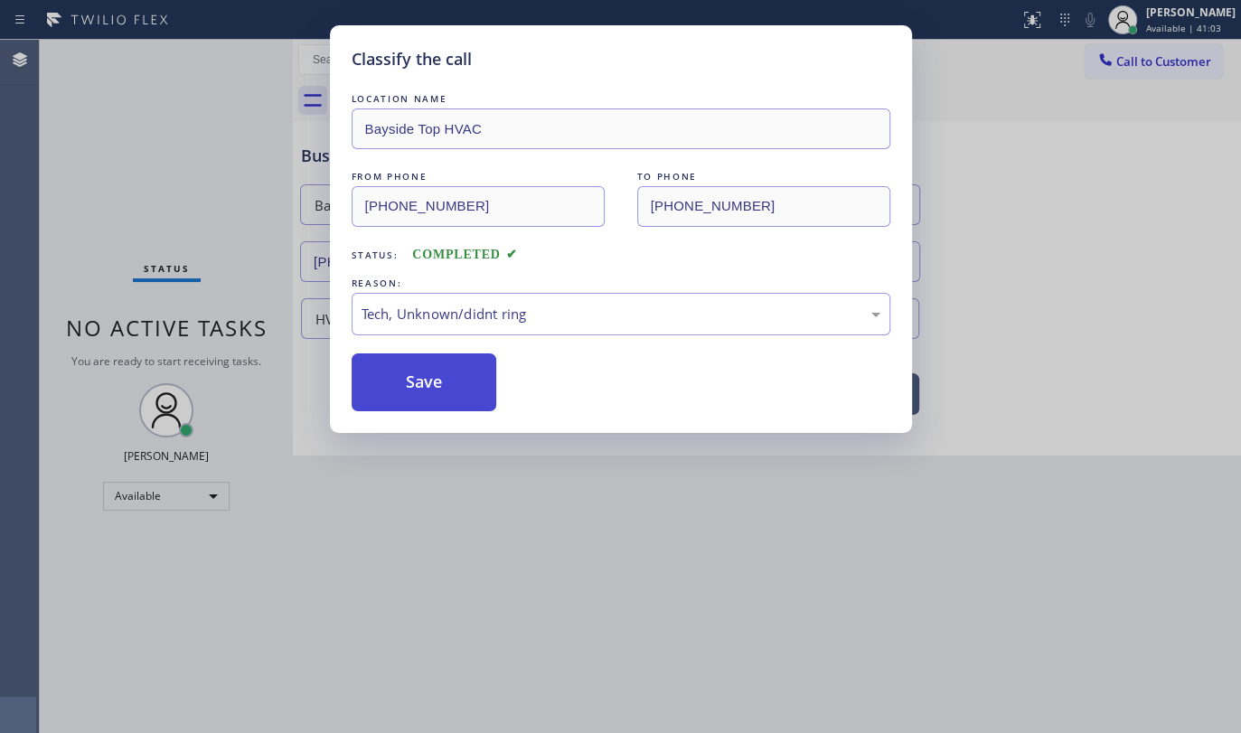
click at [430, 383] on button "Save" at bounding box center [425, 382] width 146 height 58
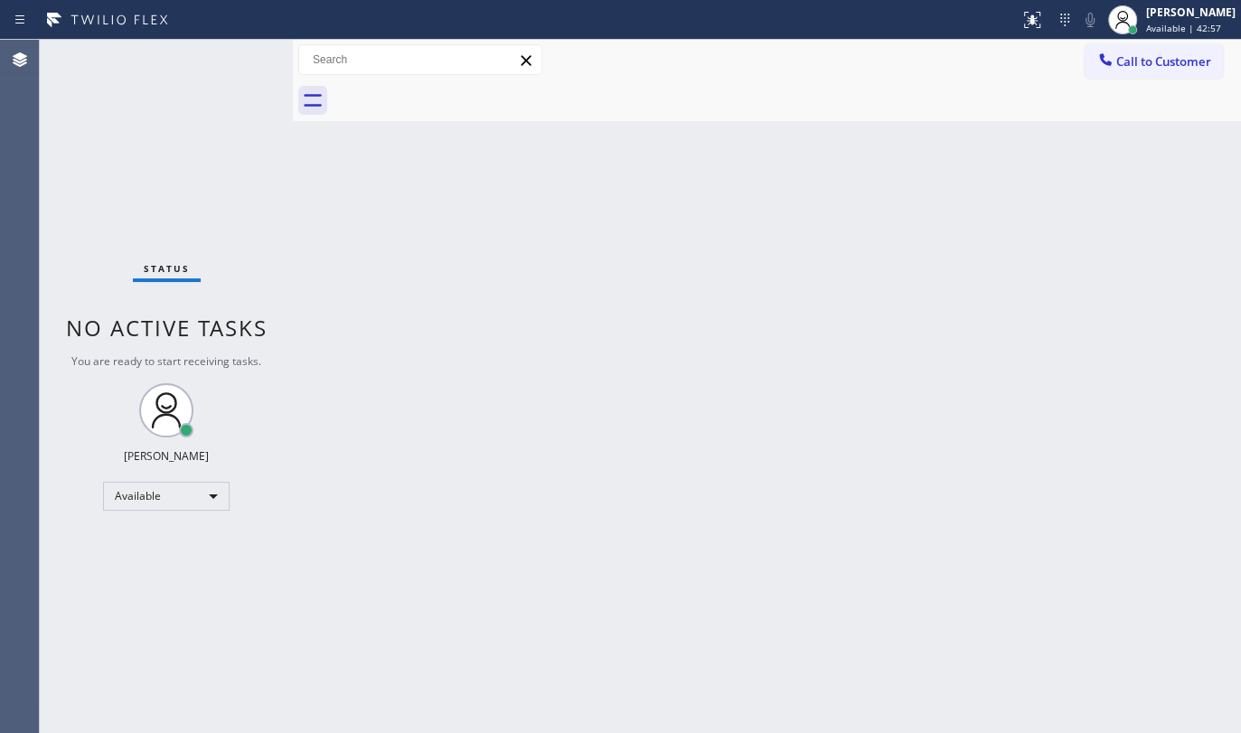
click at [161, 584] on div "Status No active tasks You are ready to start receiving tasks. JENIZA ALCAYDE A…" at bounding box center [166, 386] width 253 height 693
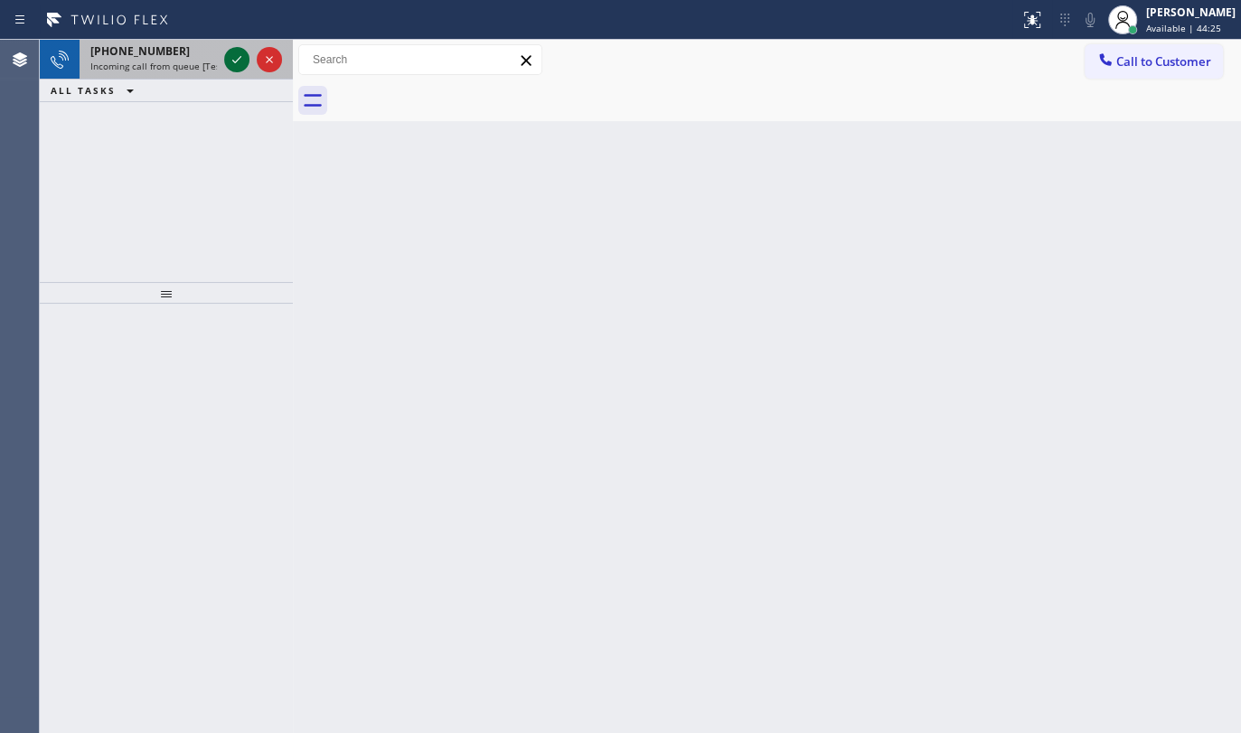
click at [239, 61] on icon at bounding box center [237, 60] width 22 height 22
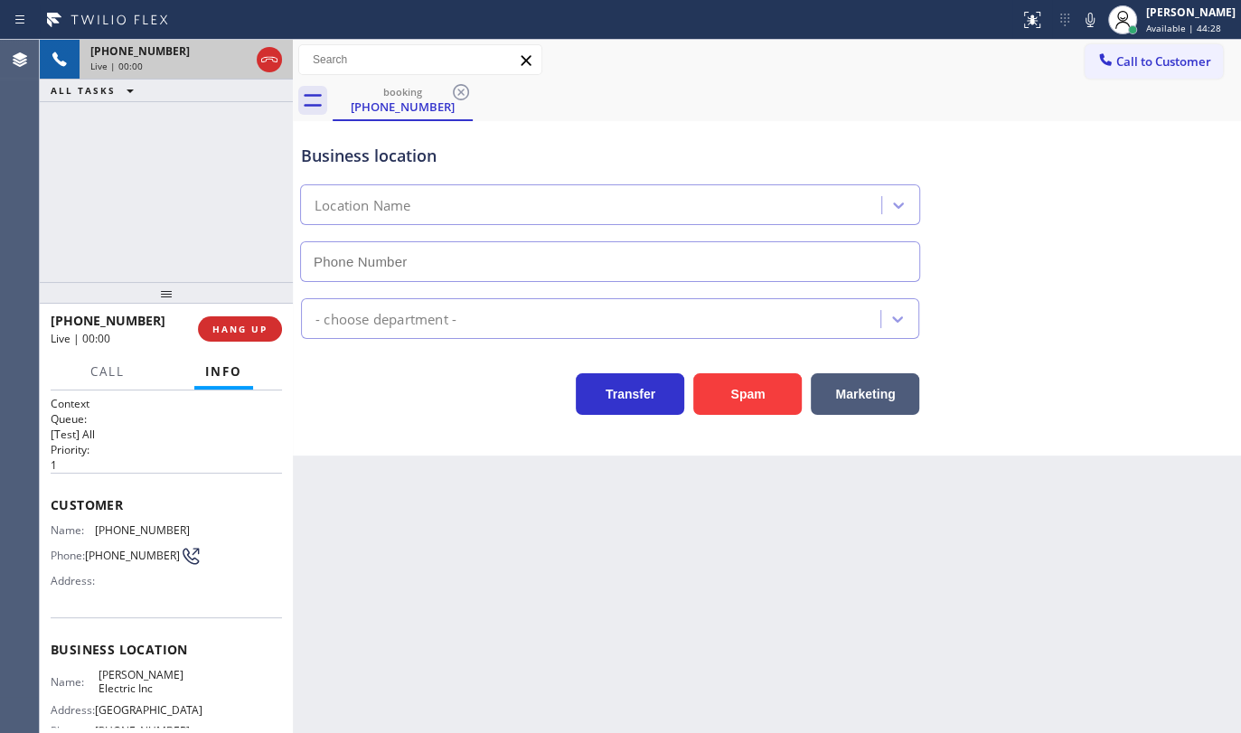
type input "(856) 702-3785"
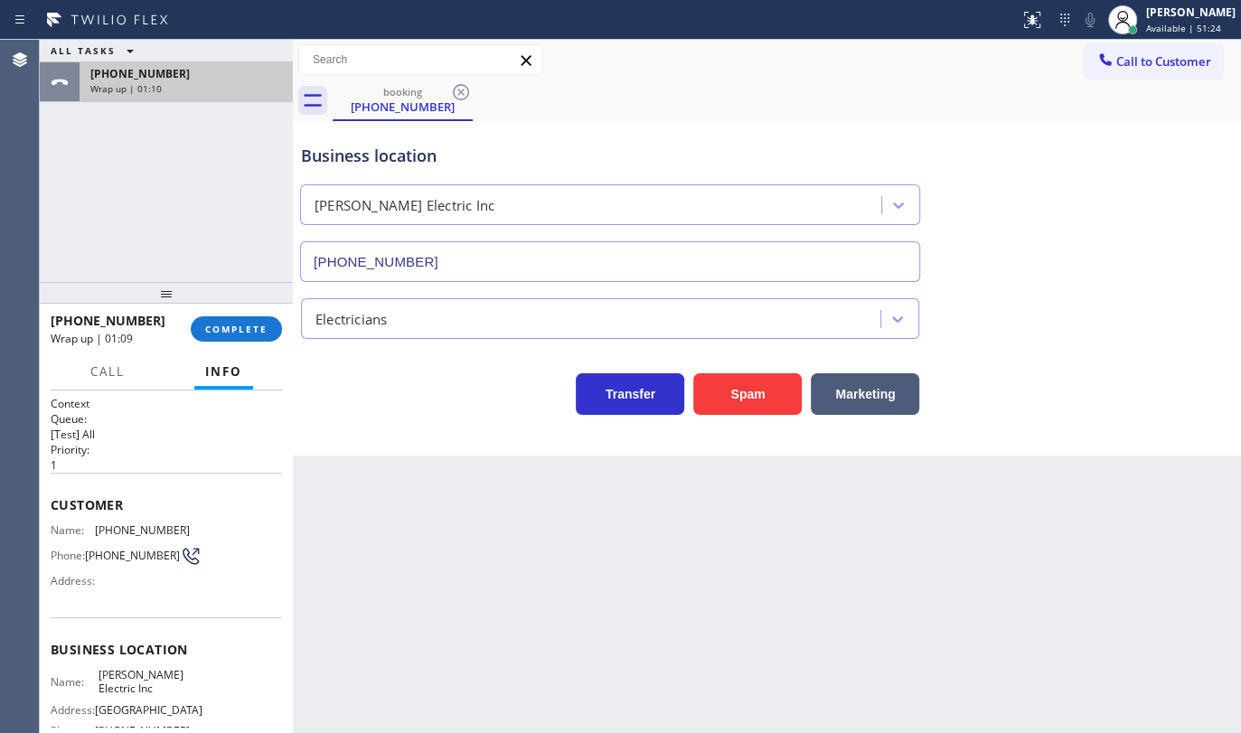
click at [242, 81] on div "+12403567111 Wrap up | 01:10" at bounding box center [183, 82] width 206 height 40
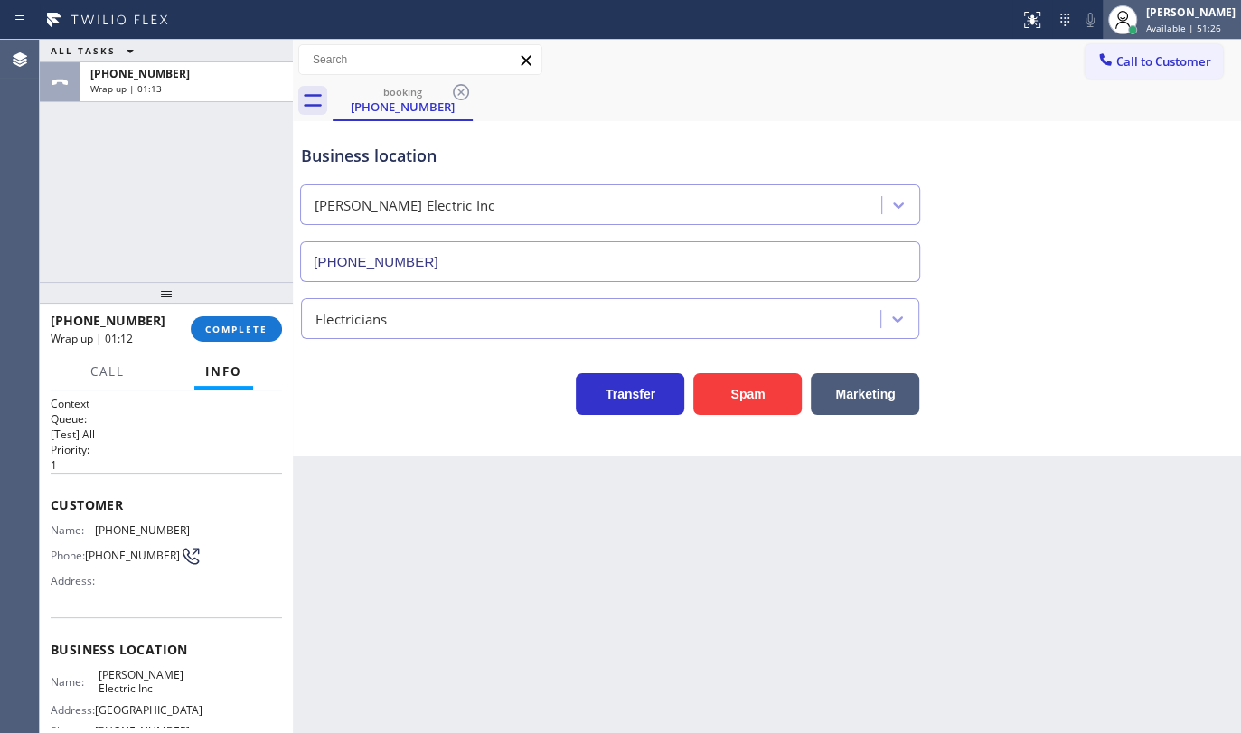
click at [1137, 21] on div at bounding box center [1122, 19] width 29 height 29
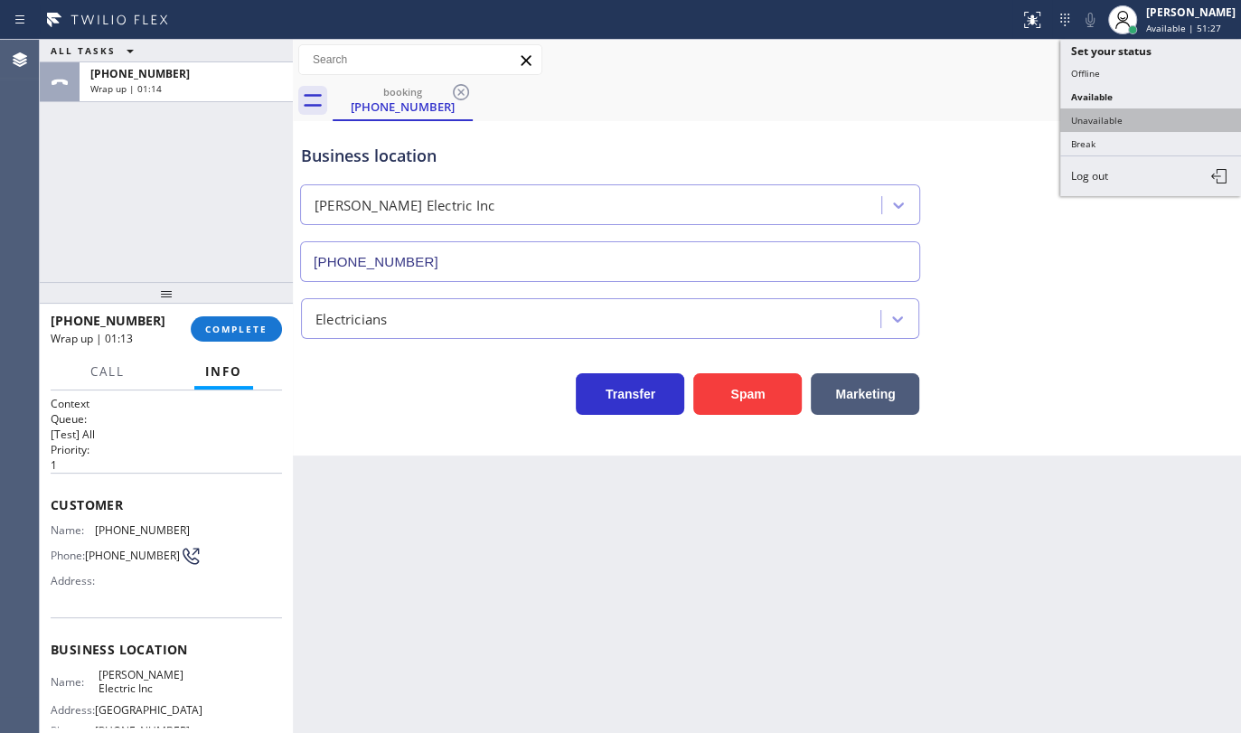
click at [1142, 120] on button "Unavailable" at bounding box center [1150, 120] width 181 height 24
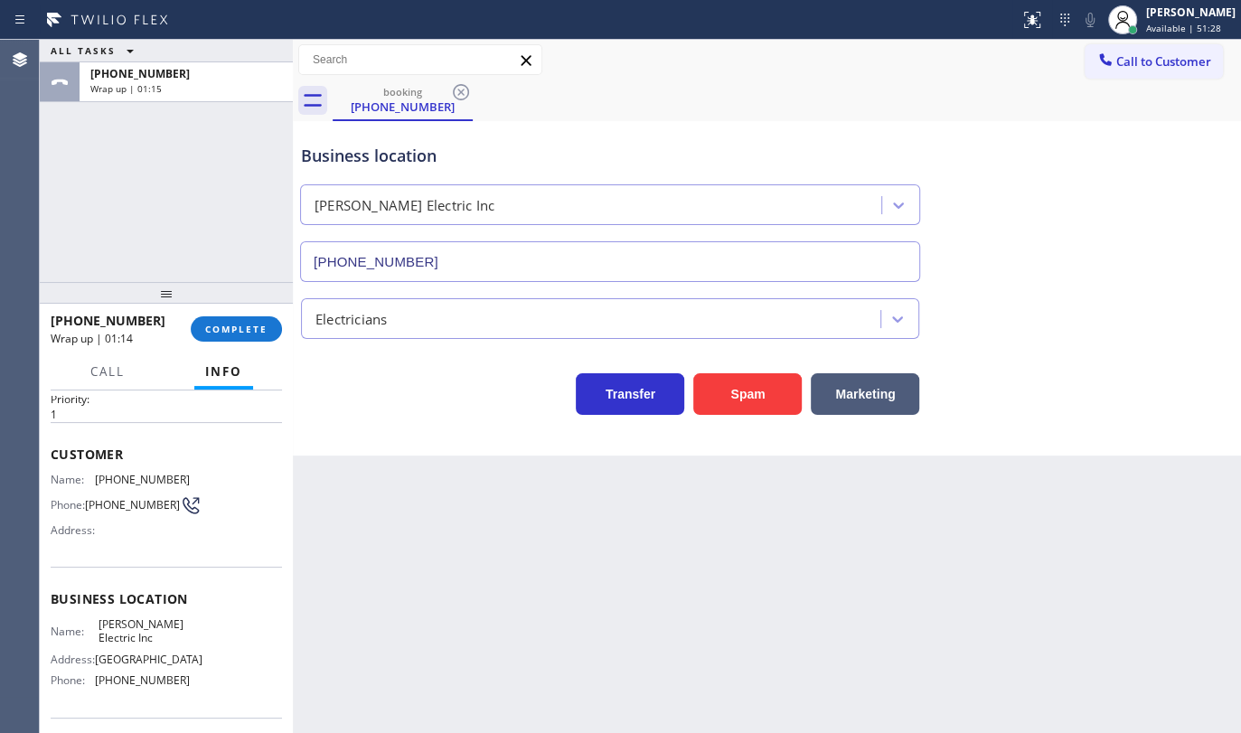
scroll to position [164, 0]
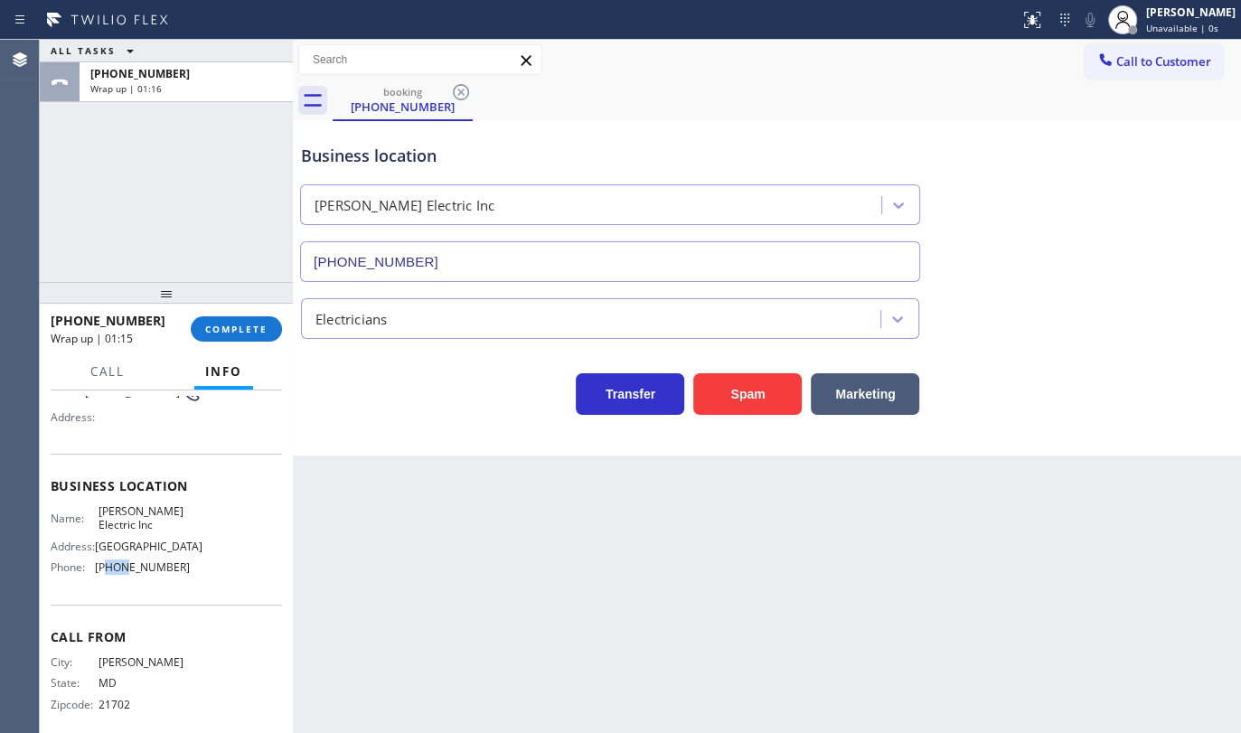
drag, startPoint x: 107, startPoint y: 604, endPoint x: 121, endPoint y: 606, distance: 14.6
click at [121, 582] on div "Name: Amison Electric Inc Address: Allentown, NJ 08501, United States Phone: (8…" at bounding box center [120, 543] width 139 height 78
drag, startPoint x: 90, startPoint y: 594, endPoint x: 202, endPoint y: 609, distance: 112.2
click at [202, 582] on div "Name: Amison Electric Inc Address: Allentown, NJ 08501, United States Phone: (8…" at bounding box center [166, 543] width 231 height 78
copy div "(856) 702-3785"
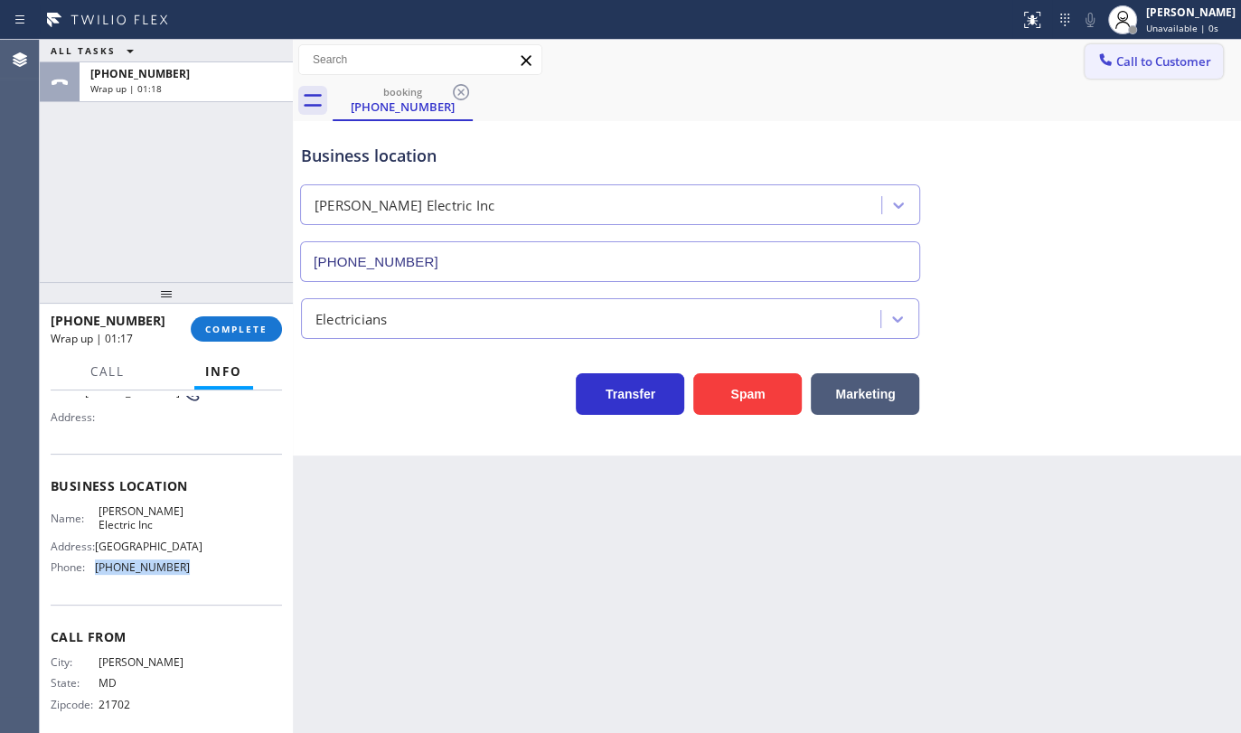
click at [1100, 63] on icon at bounding box center [1105, 60] width 18 height 18
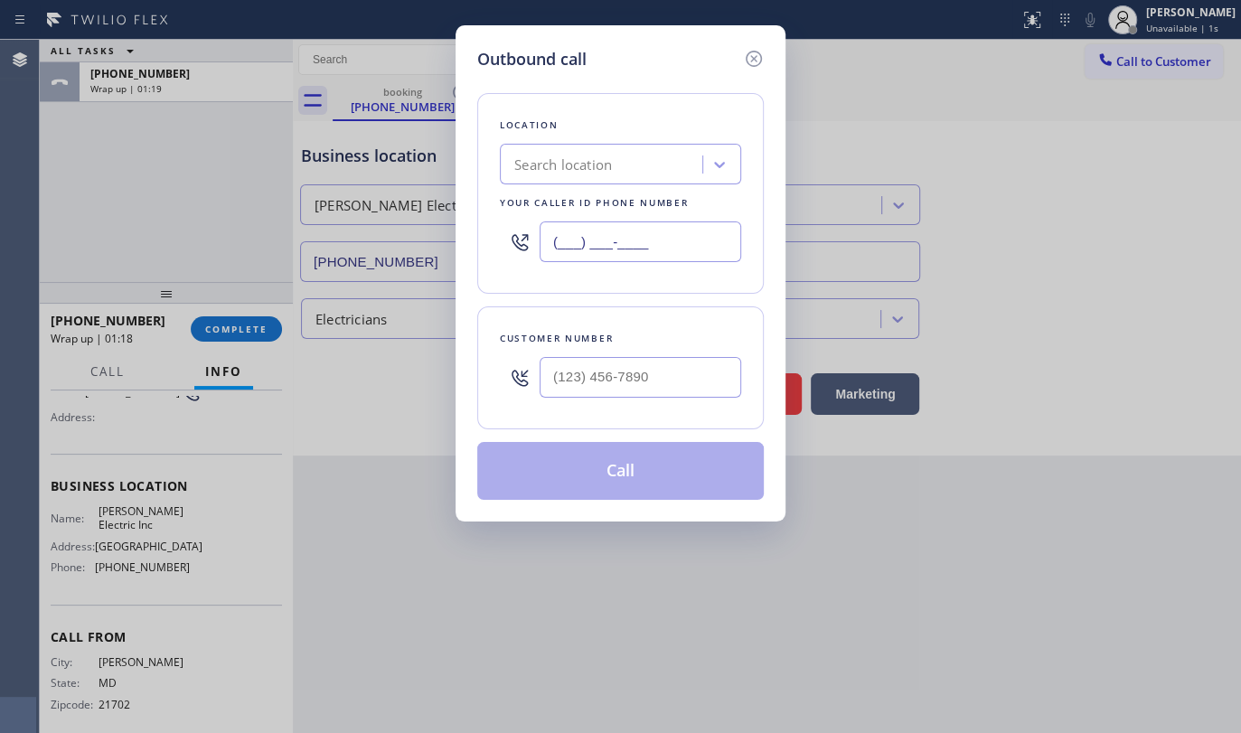
click at [612, 248] on input "(___) ___-____" at bounding box center [641, 241] width 202 height 41
paste input "856) 702-3785"
type input "(856) 702-3785"
click at [645, 376] on input "(___) ___-____" at bounding box center [641, 377] width 202 height 41
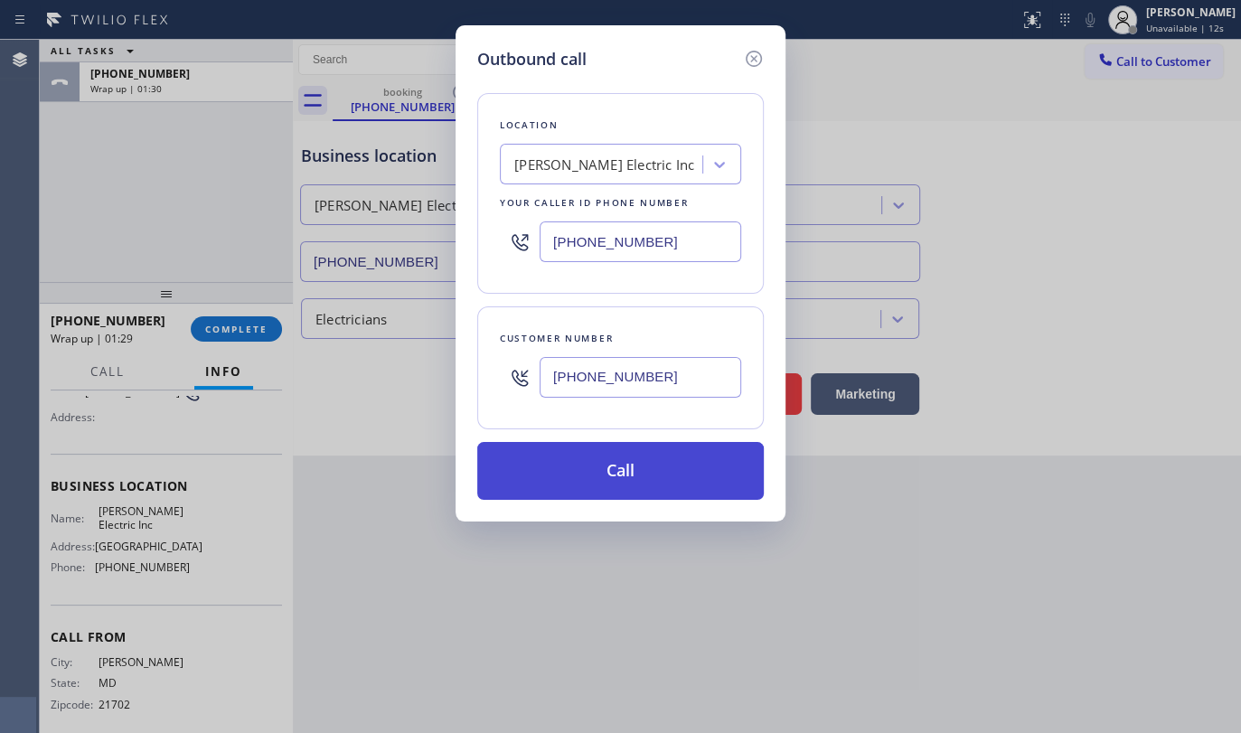
type input "(240) 356-7111"
click at [633, 474] on button "Call" at bounding box center [620, 471] width 287 height 58
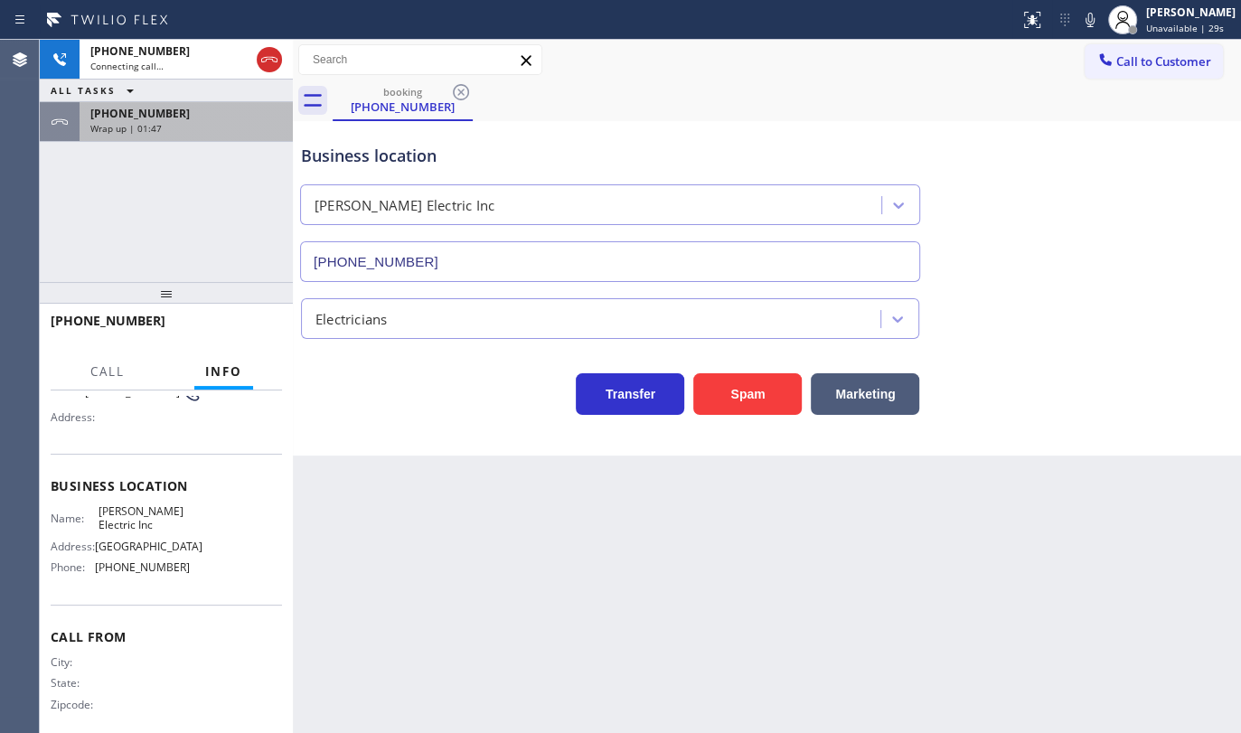
click at [131, 118] on span "+12403567111" at bounding box center [139, 113] width 99 height 15
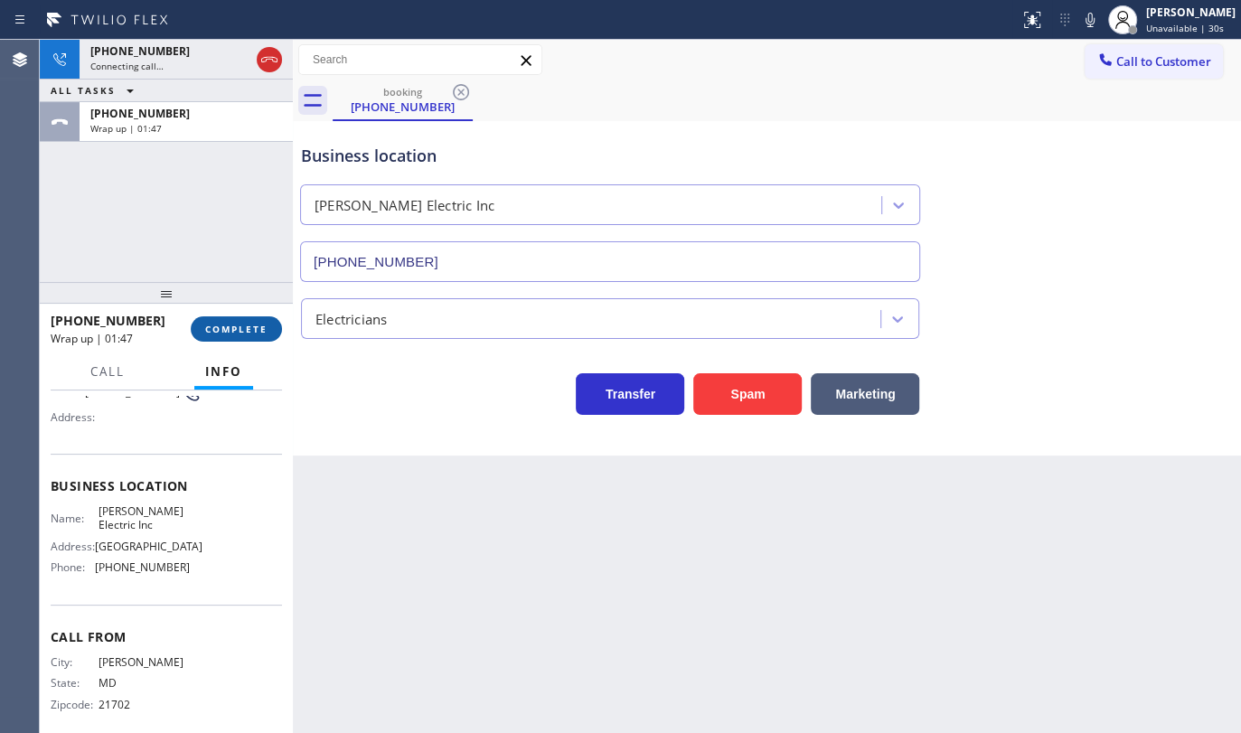
click at [251, 337] on button "COMPLETE" at bounding box center [236, 328] width 91 height 25
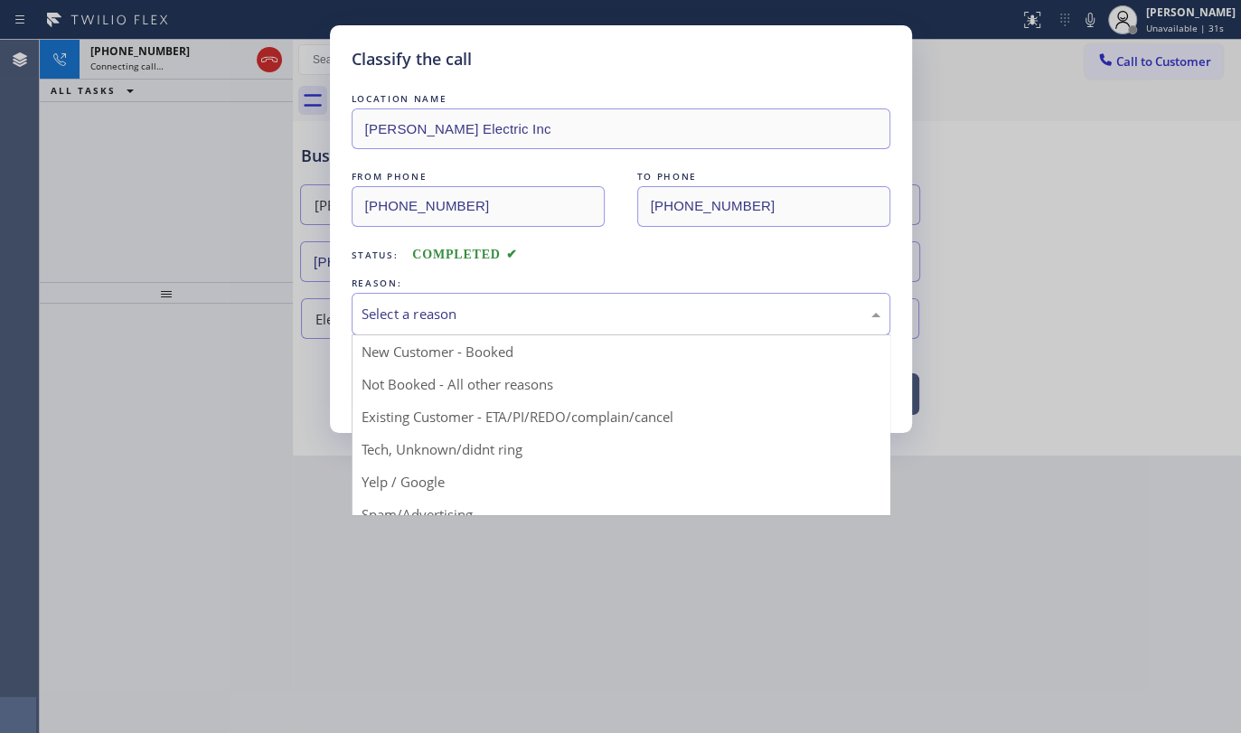
drag, startPoint x: 380, startPoint y: 311, endPoint x: 378, endPoint y: 366, distance: 55.2
click at [379, 315] on div "Select a reason" at bounding box center [621, 314] width 519 height 21
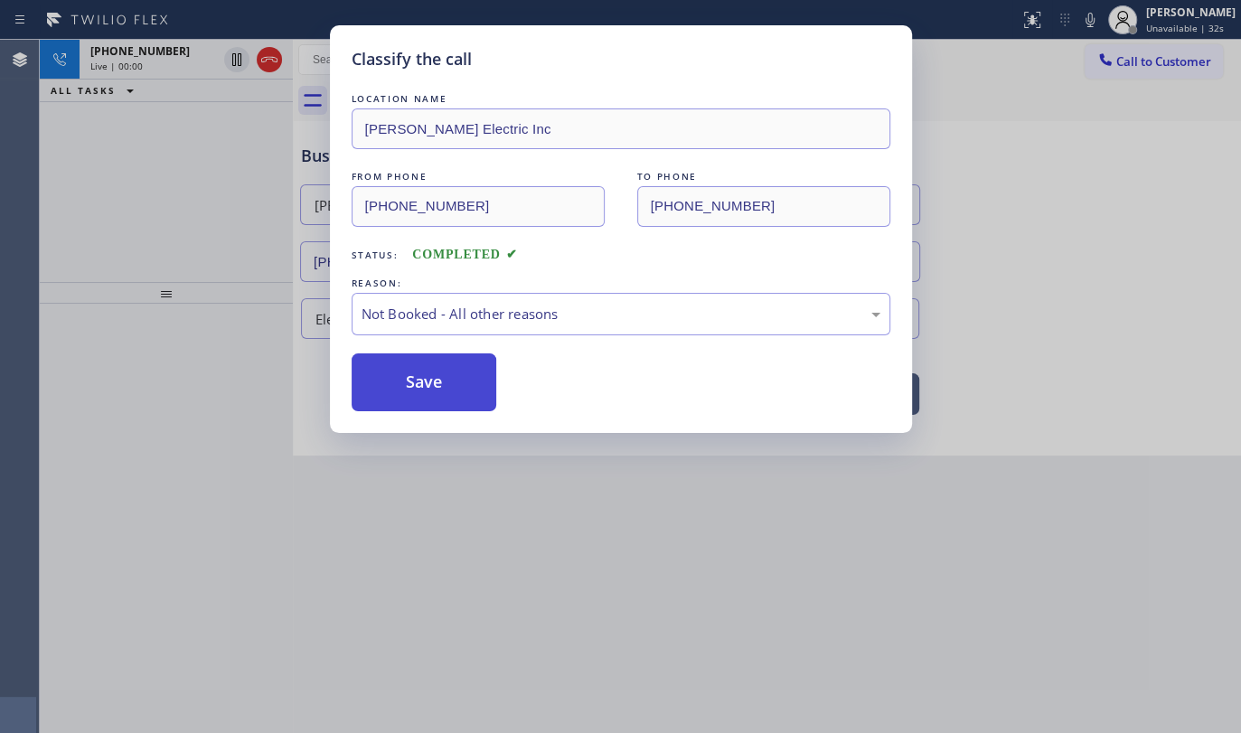
click at [379, 376] on button "Save" at bounding box center [425, 382] width 146 height 58
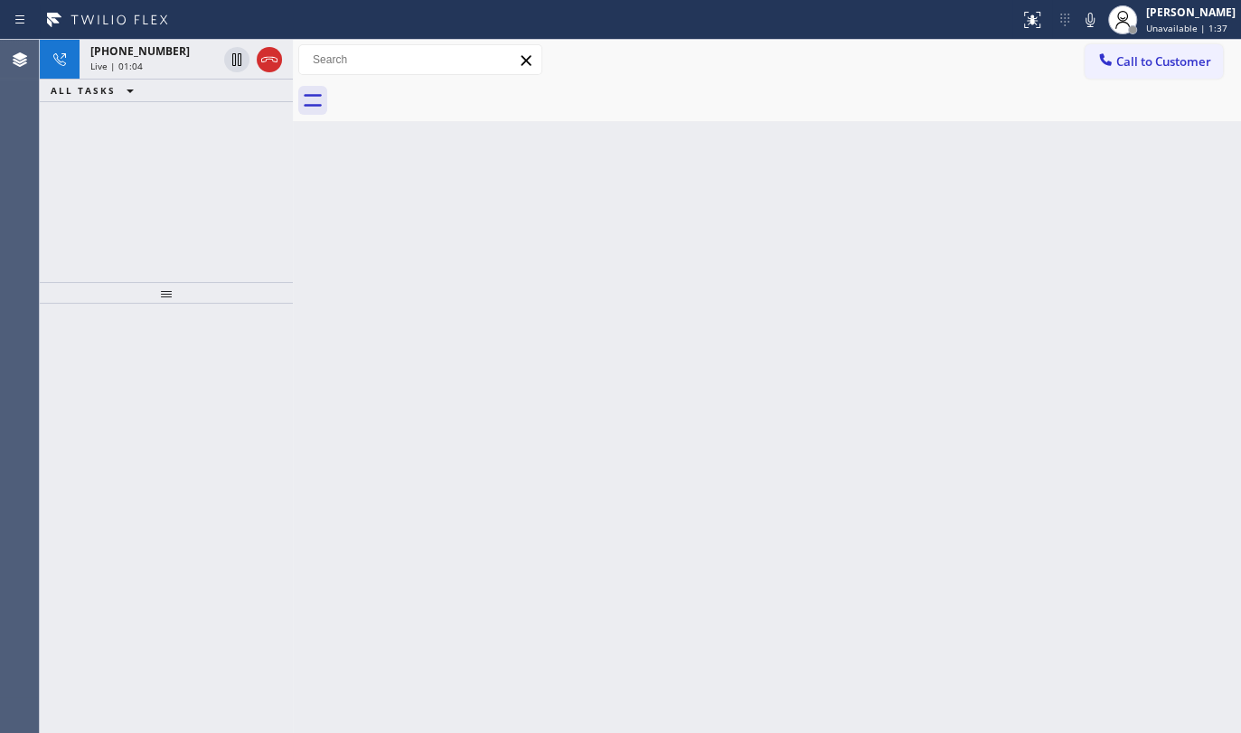
click at [150, 183] on div "+12403567111 Live | 01:04 ALL TASKS ALL TASKS ACTIVE TASKS TASKS IN WRAP UP" at bounding box center [166, 161] width 253 height 242
click at [271, 59] on icon at bounding box center [269, 59] width 16 height 5
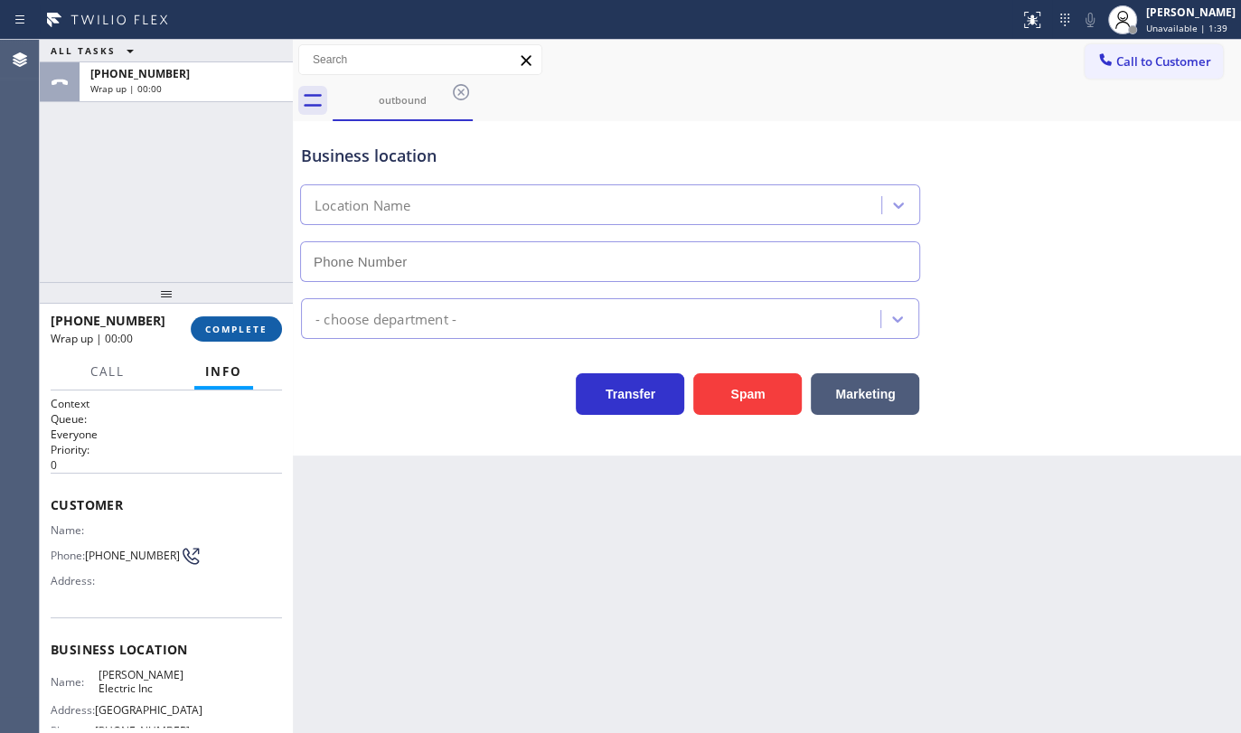
type input "(856) 702-3785"
click at [266, 330] on span "COMPLETE" at bounding box center [236, 329] width 62 height 13
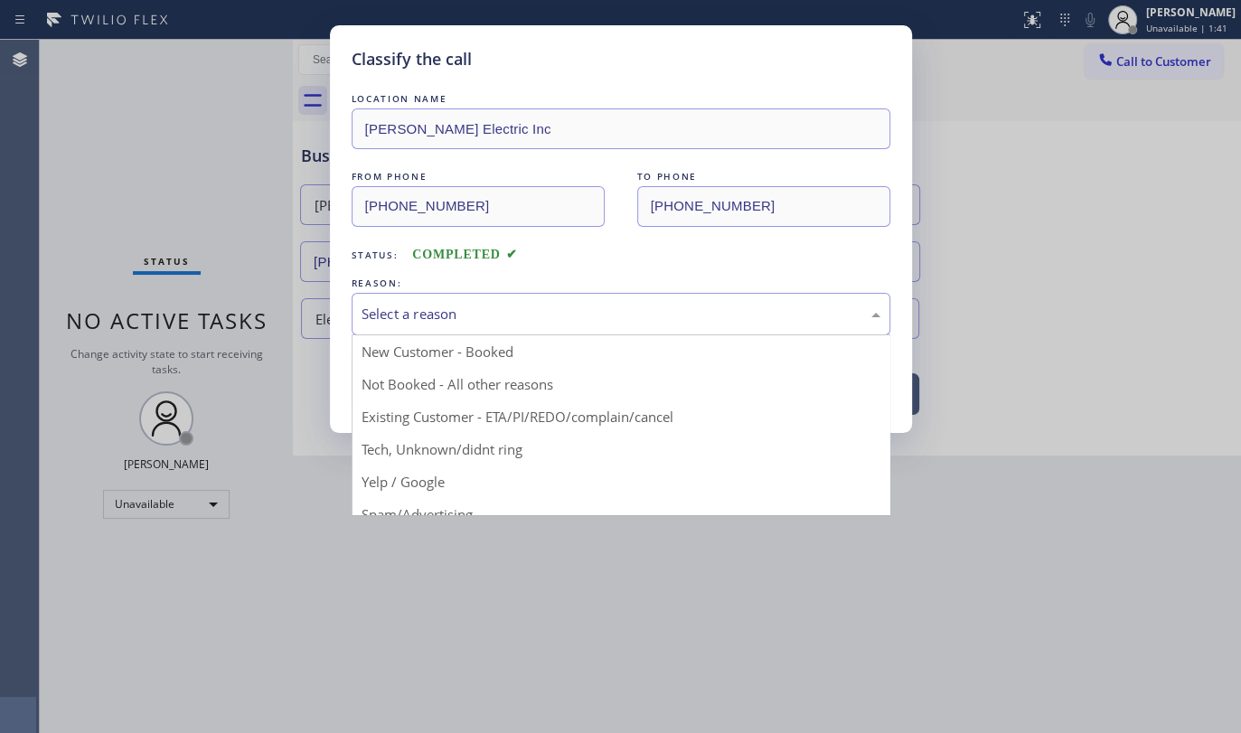
click at [411, 329] on div "Select a reason" at bounding box center [621, 314] width 539 height 42
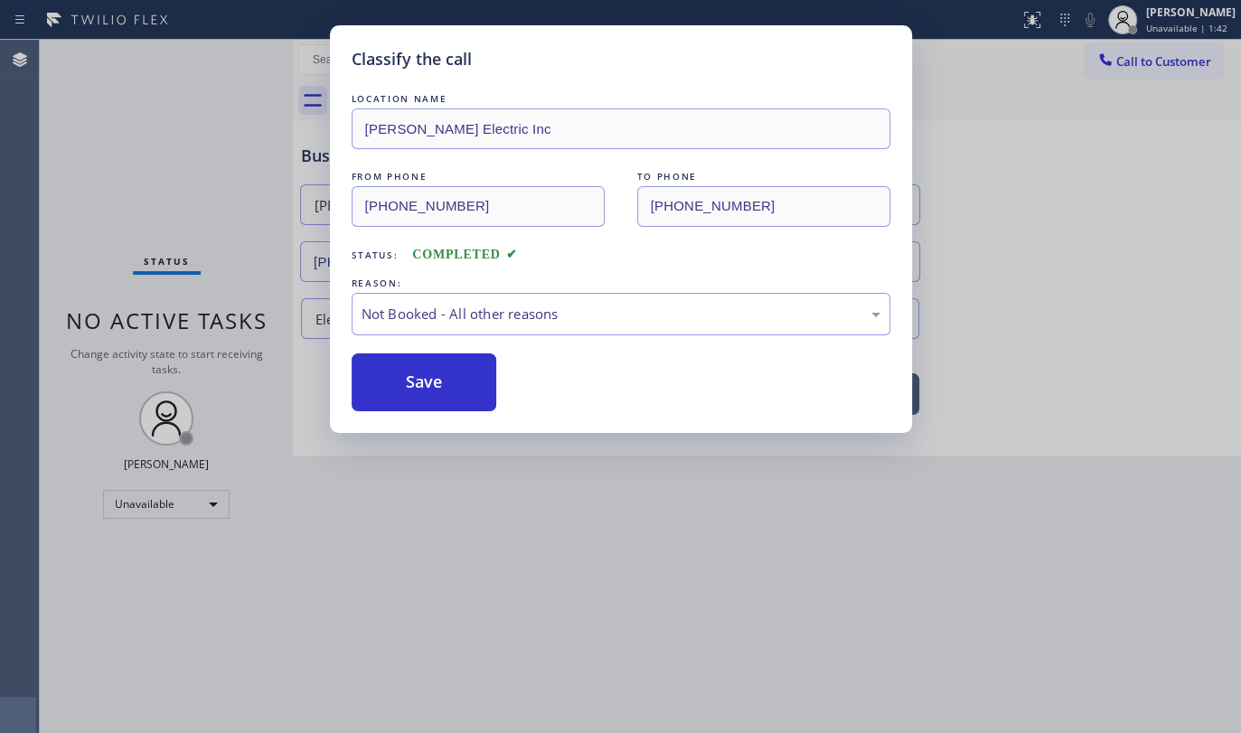
click at [406, 388] on button "Save" at bounding box center [425, 382] width 146 height 58
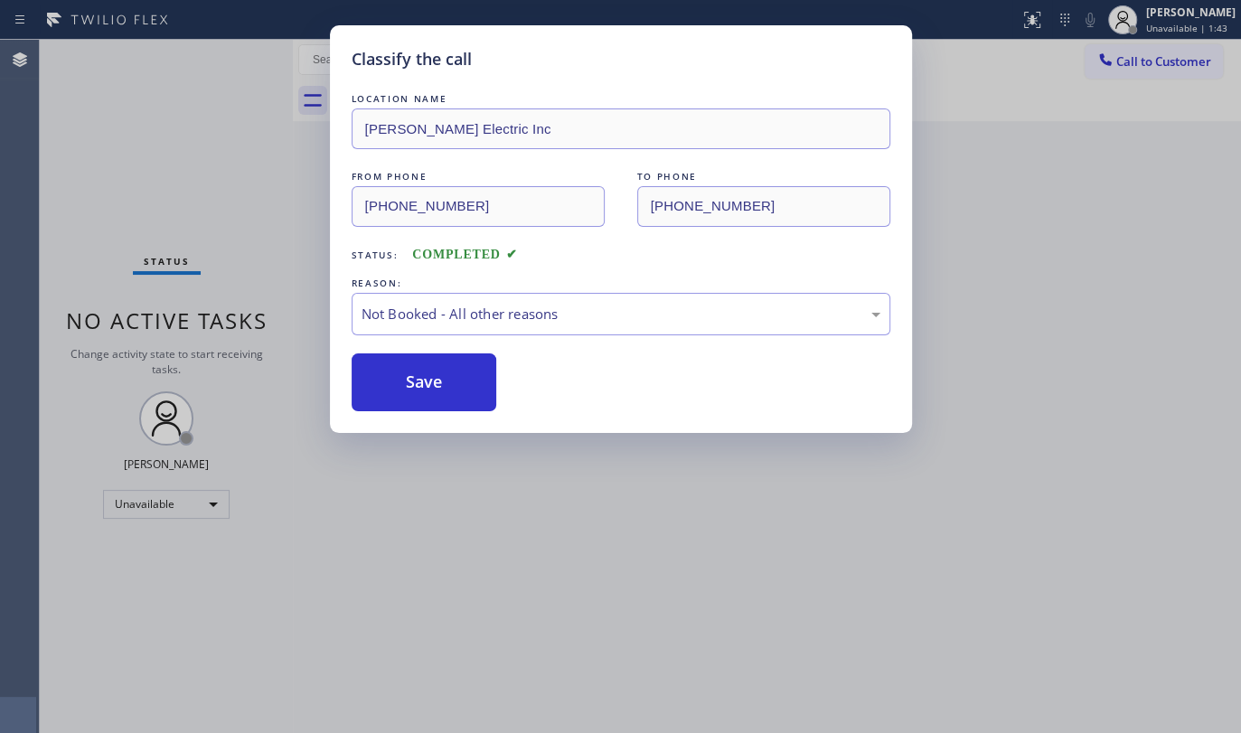
click at [164, 507] on div "Classify the call LOCATION NAME Top Rated Electric FROM PHONE (908) 293-3967 TO…" at bounding box center [640, 386] width 1201 height 693
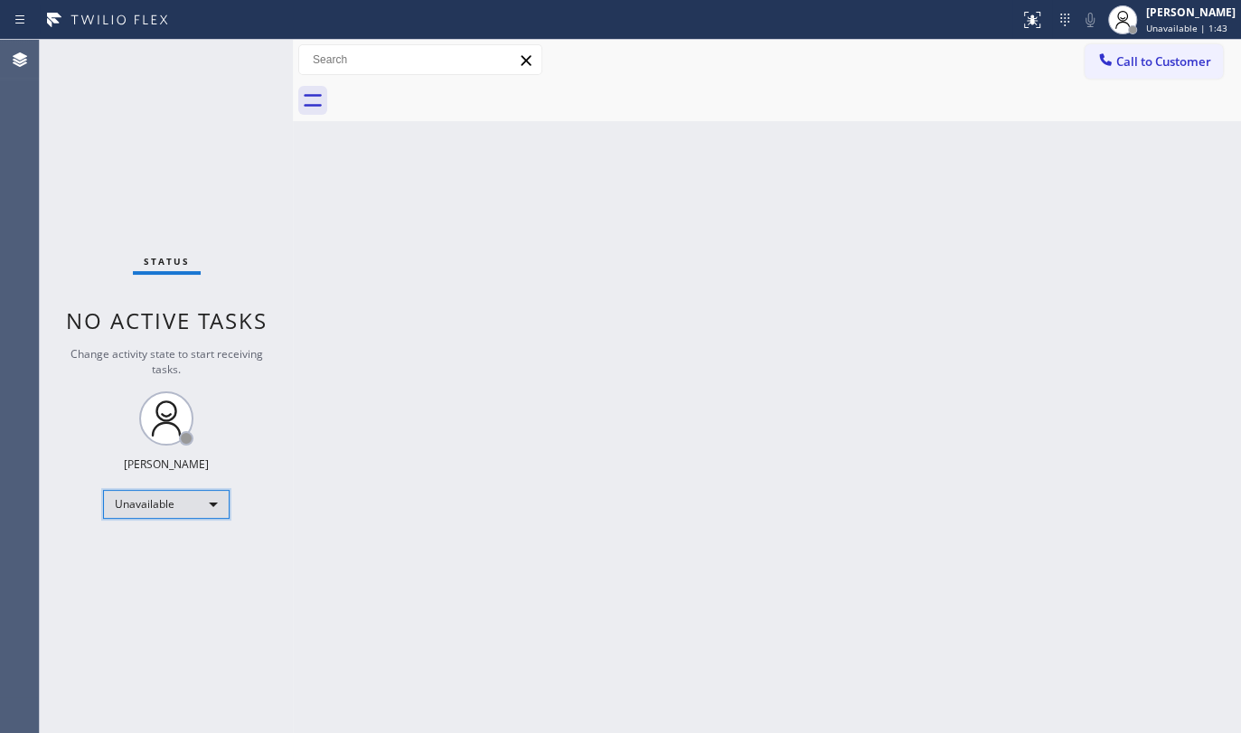
click at [164, 507] on div "Unavailable" at bounding box center [166, 504] width 127 height 29
click at [165, 551] on li "Available" at bounding box center [165, 551] width 123 height 22
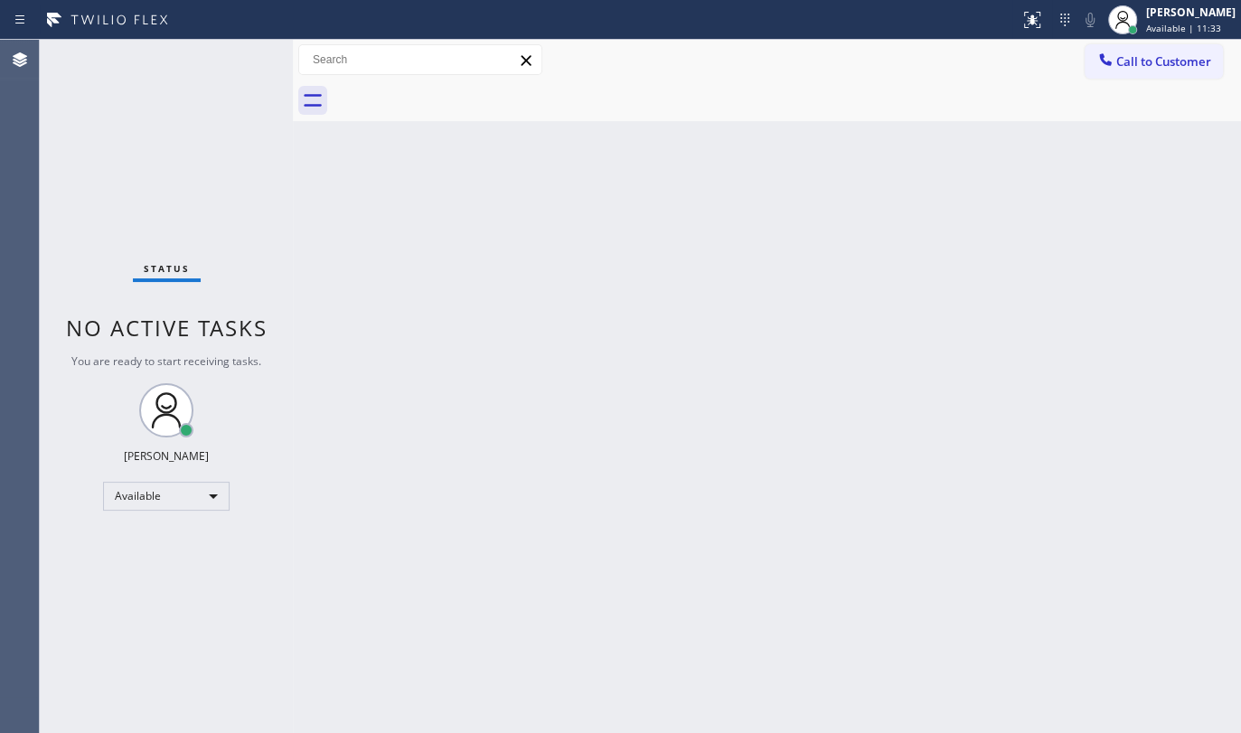
click at [230, 63] on div "Status No active tasks You are ready to start receiving tasks. JENIZA ALCAYDE A…" at bounding box center [166, 386] width 253 height 693
click at [163, 116] on div "Status No active tasks You are ready to start receiving tasks. JENIZA ALCAYDE A…" at bounding box center [166, 386] width 253 height 693
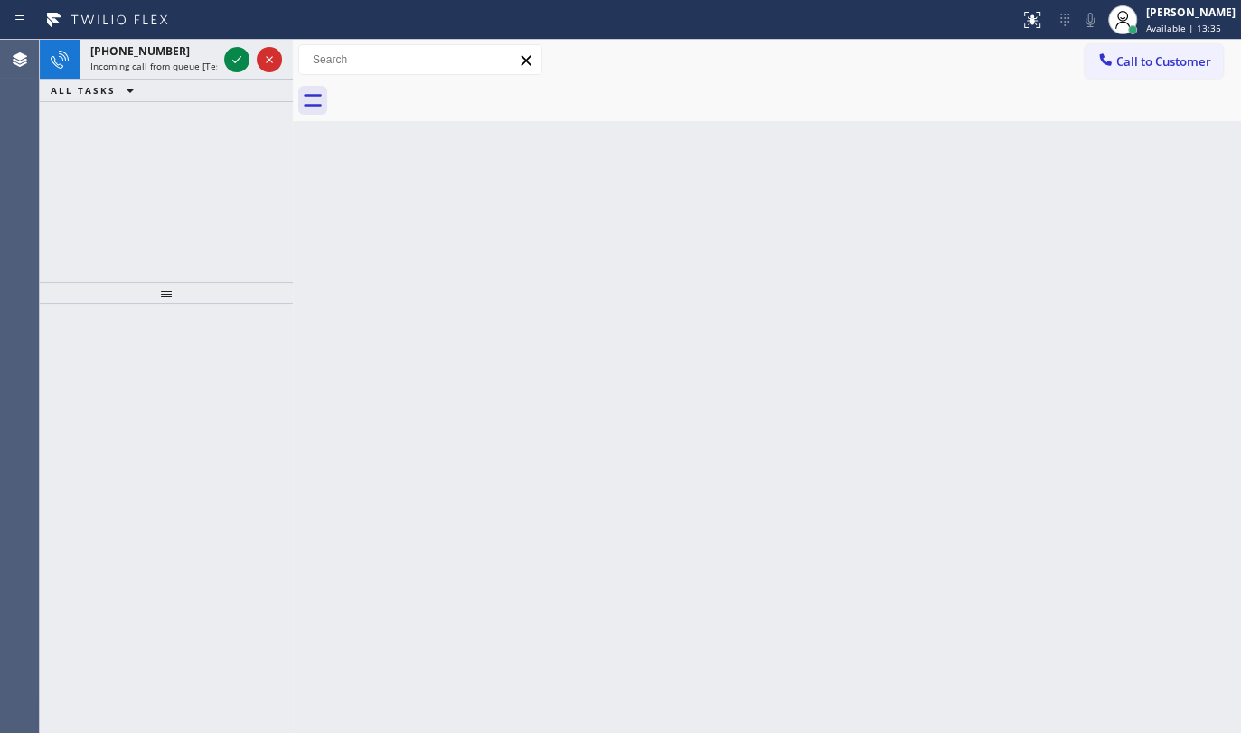
click at [105, 183] on div "+12243926679 Incoming call from queue [Test] All ALL TASKS ALL TASKS ACTIVE TAS…" at bounding box center [166, 161] width 253 height 242
click at [143, 70] on span "Incoming call from queue [Test] All" at bounding box center [165, 66] width 150 height 13
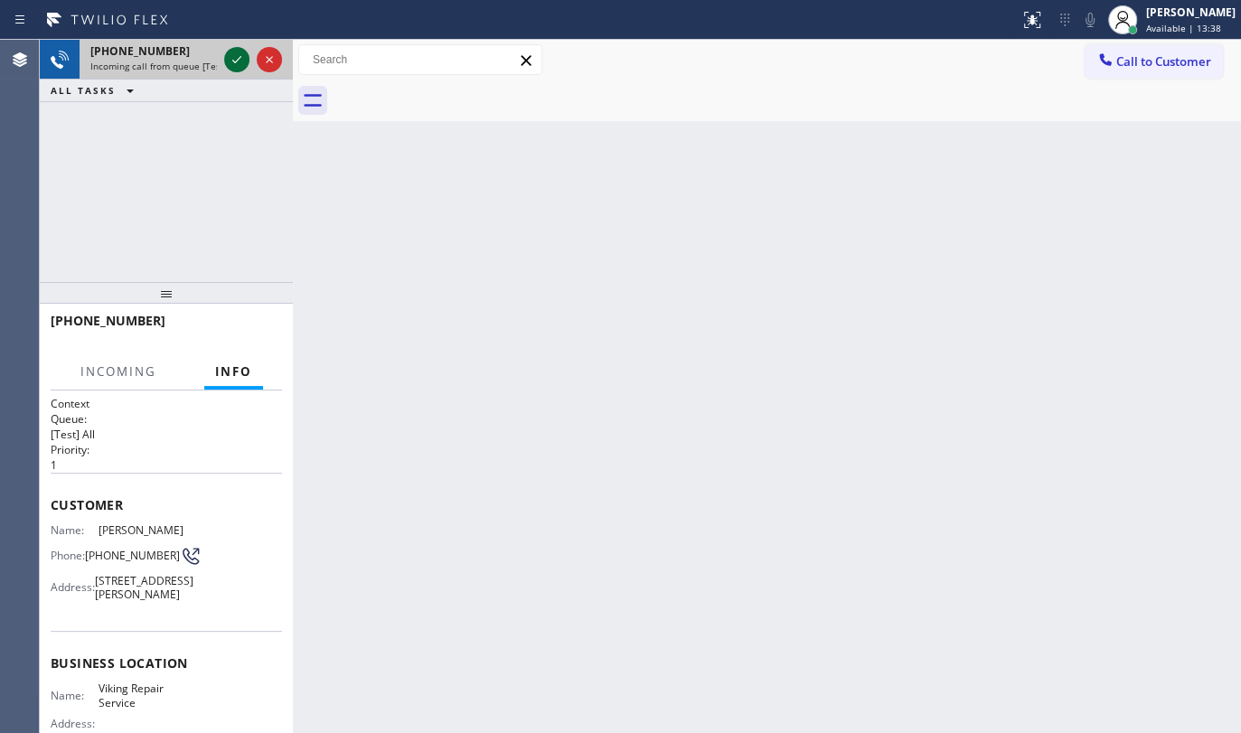
click at [235, 57] on icon at bounding box center [237, 60] width 22 height 22
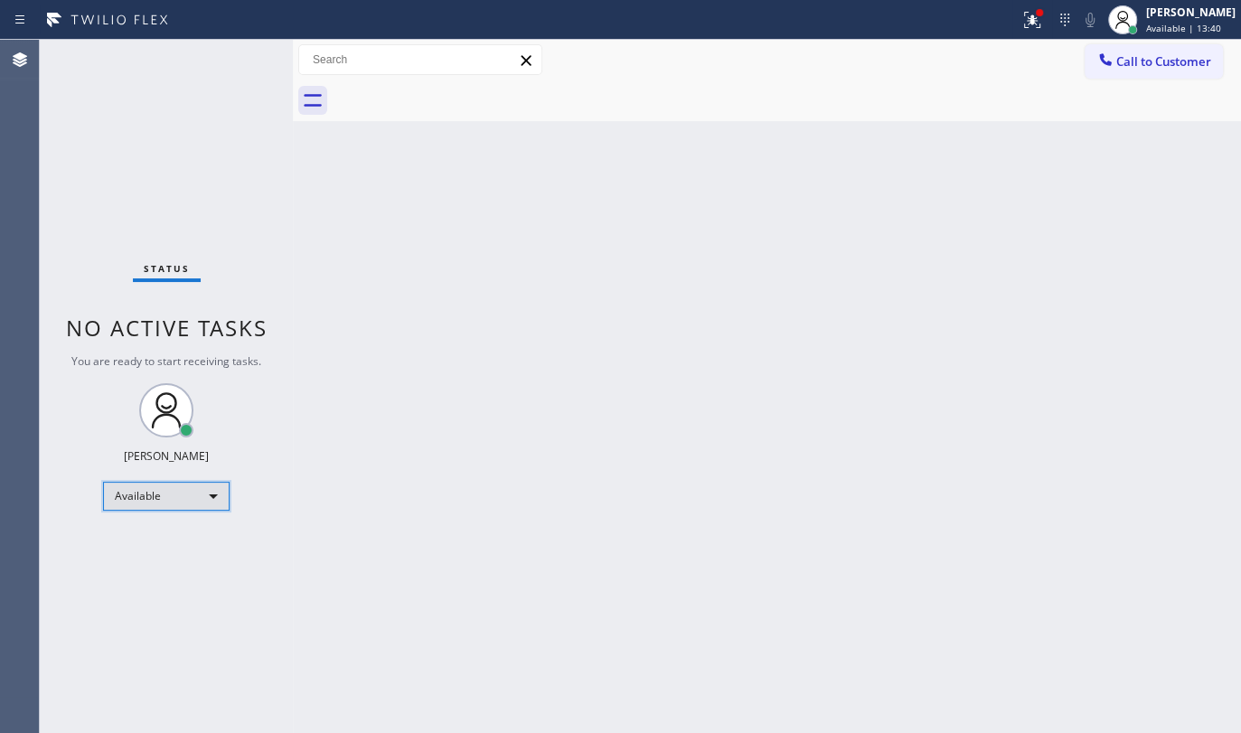
click at [155, 487] on div "Available" at bounding box center [166, 496] width 127 height 29
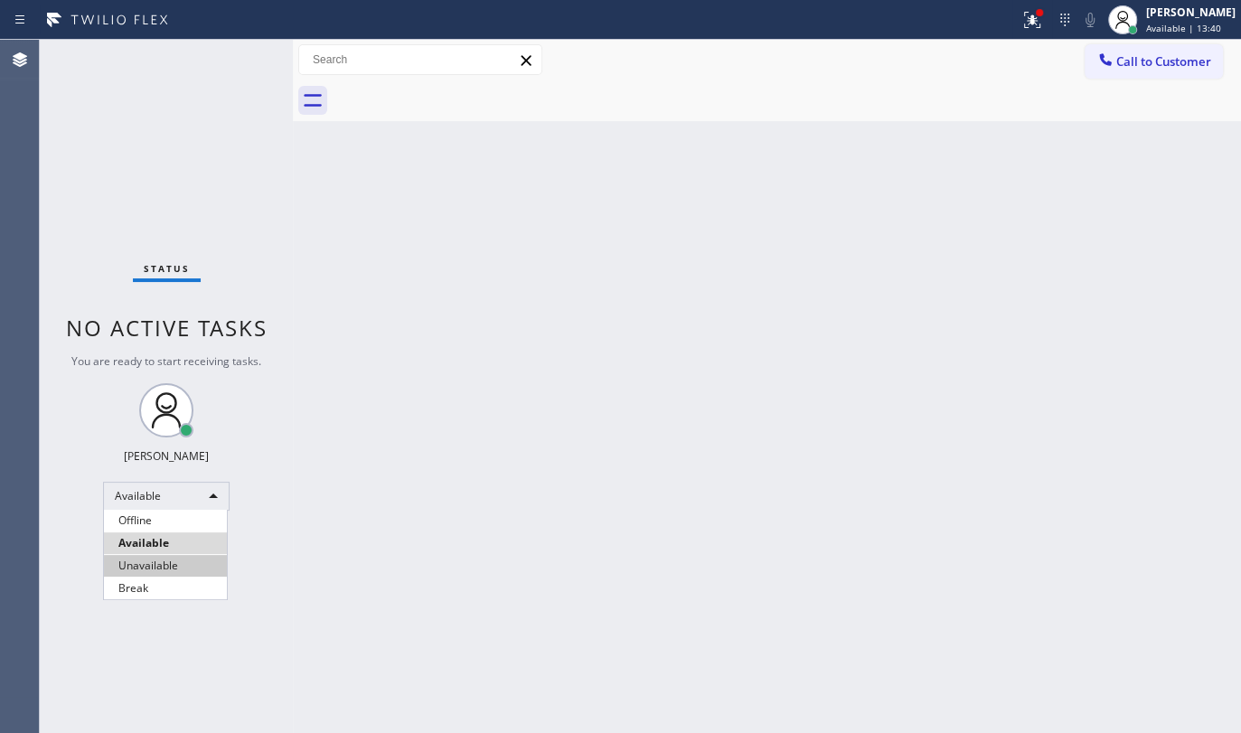
click at [145, 555] on li "Unavailable" at bounding box center [165, 566] width 123 height 22
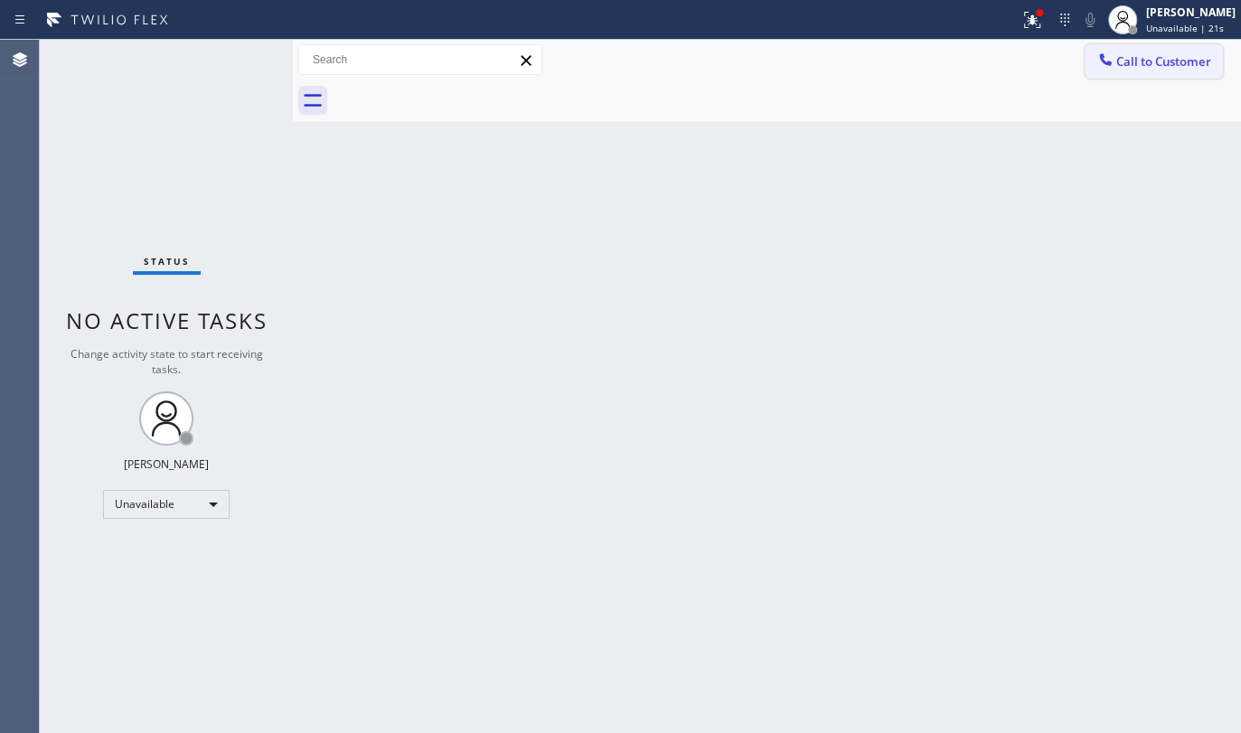
click at [1112, 74] on button "Call to Customer" at bounding box center [1154, 61] width 138 height 34
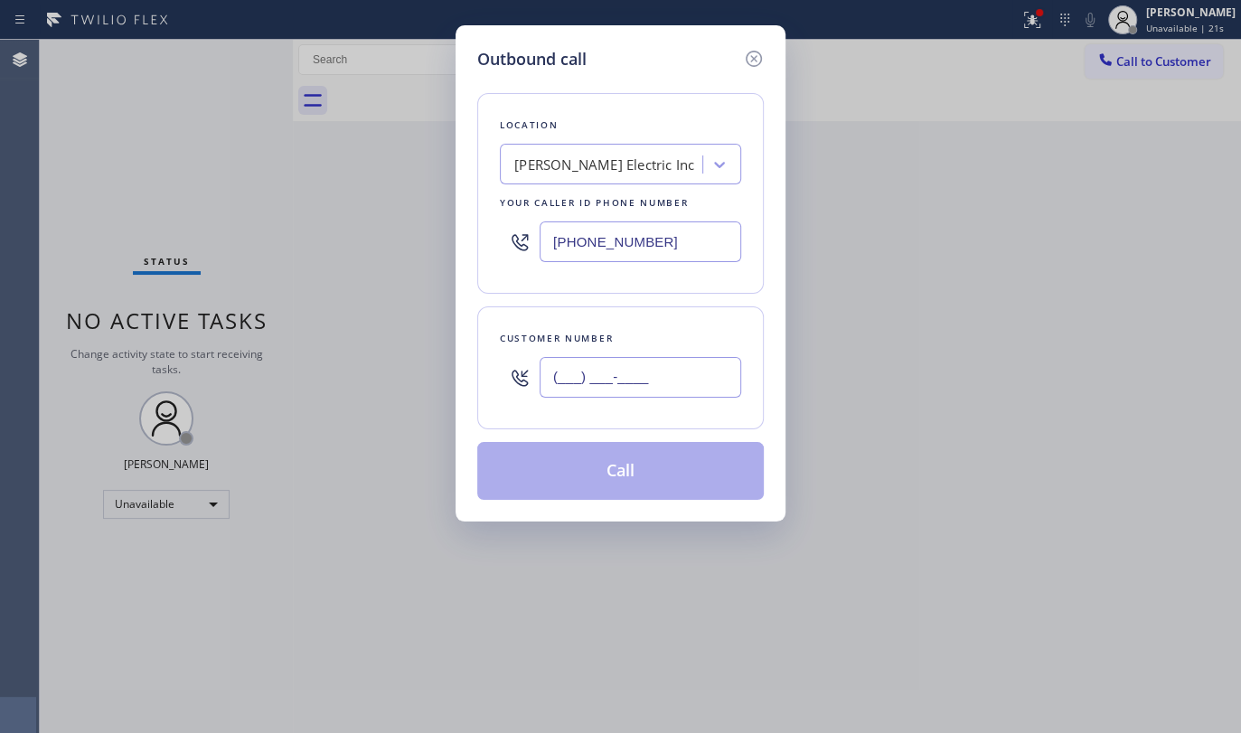
click at [662, 380] on input "(___) ___-____" at bounding box center [641, 377] width 202 height 41
paste input "917) 596-4081"
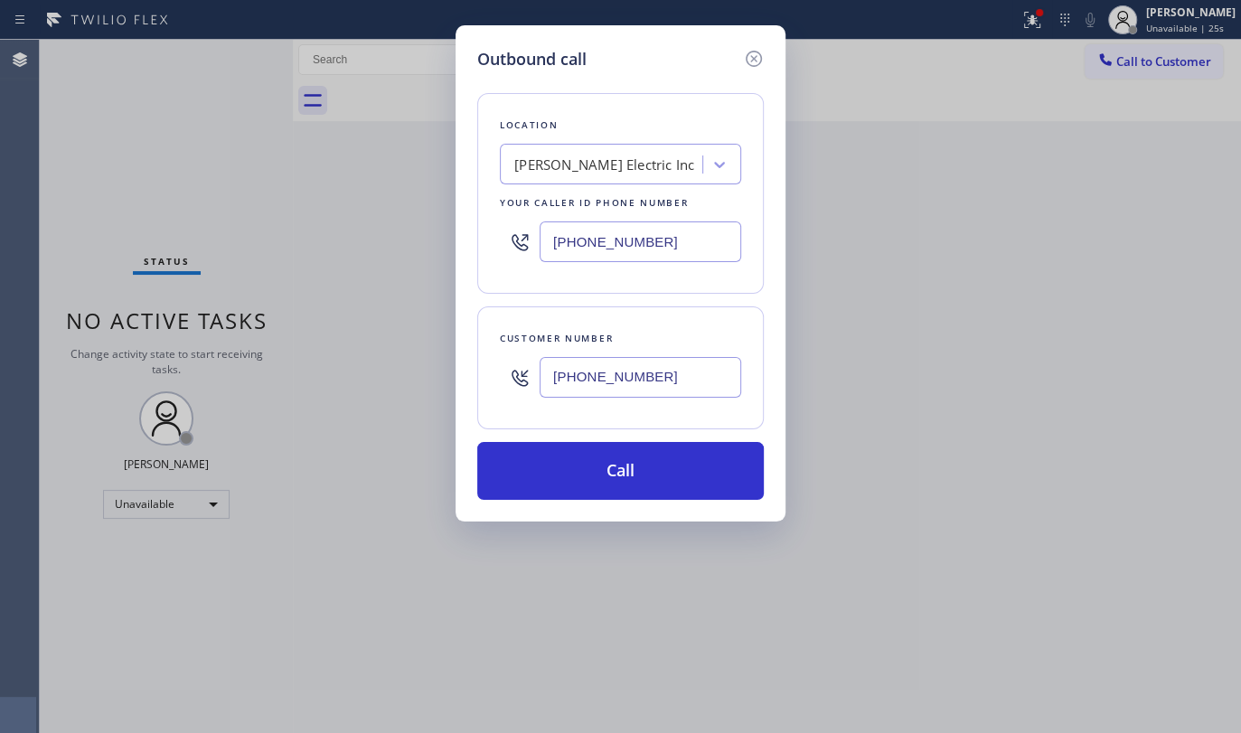
type input "(917) 596-4081"
click at [584, 229] on input "(856) 702-3785" at bounding box center [641, 241] width 202 height 41
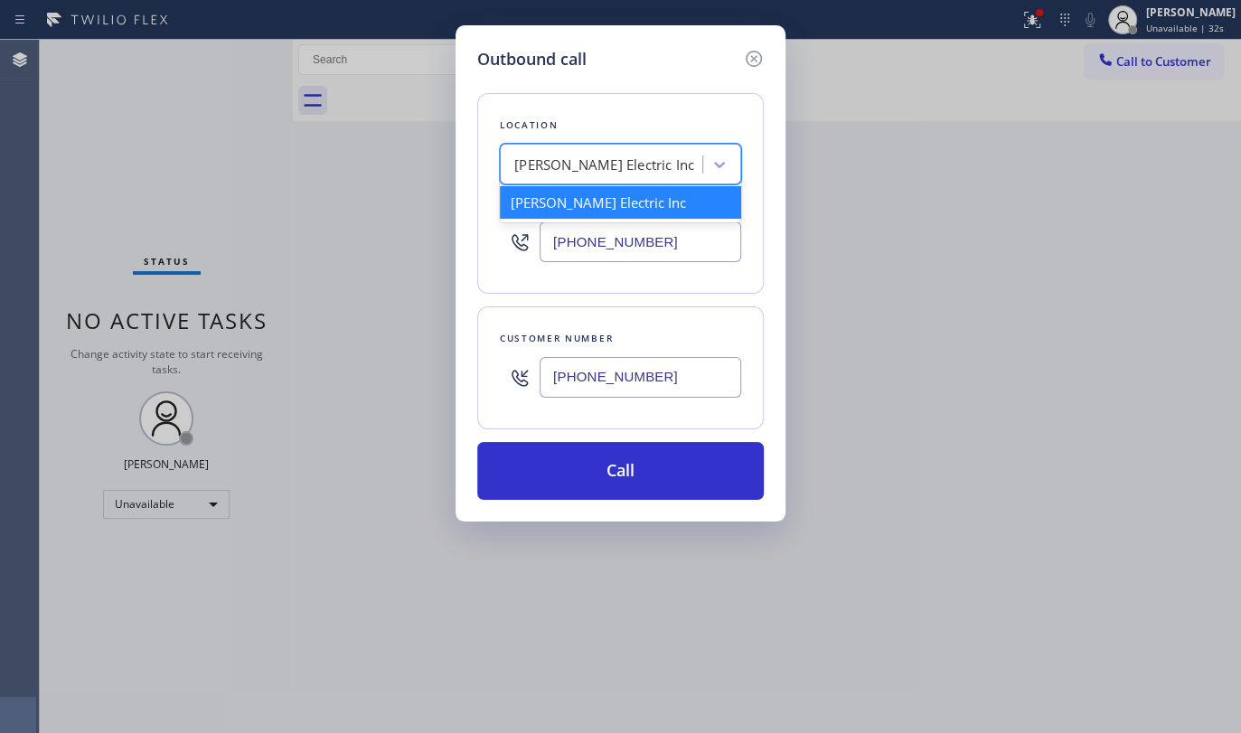
click at [545, 149] on div "Amison Electric Inc" at bounding box center [603, 165] width 197 height 32
paste input "5 Star Appliance Repair"
type input "5 Star Appliance Repair"
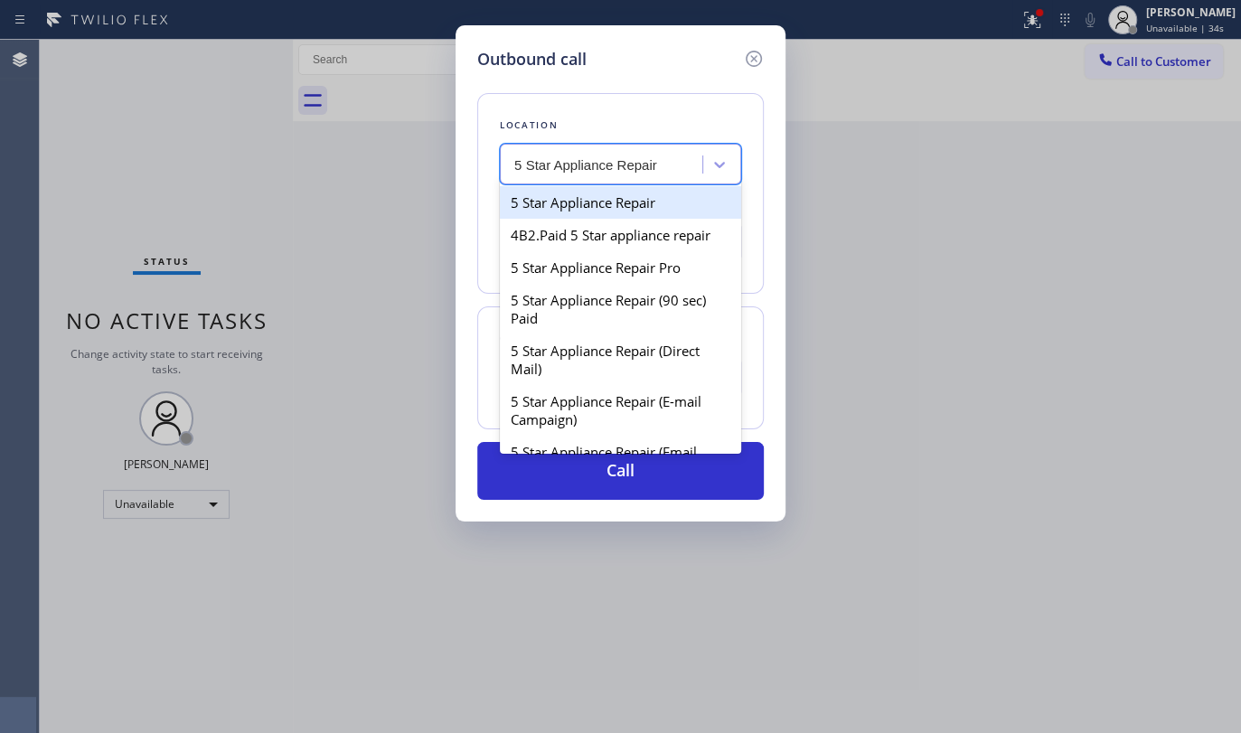
click at [550, 209] on div "5 Star Appliance Repair" at bounding box center [620, 202] width 241 height 33
type input "(855) 731-4952"
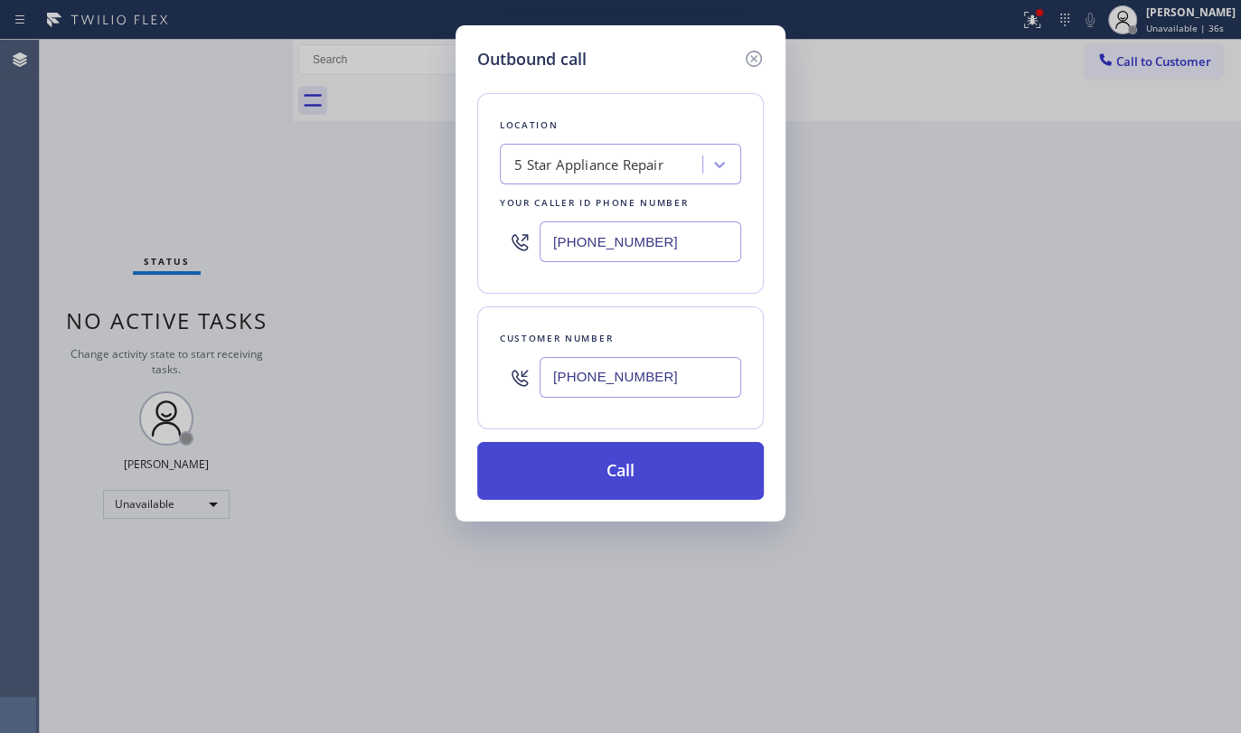
click at [558, 444] on button "Call" at bounding box center [620, 471] width 287 height 58
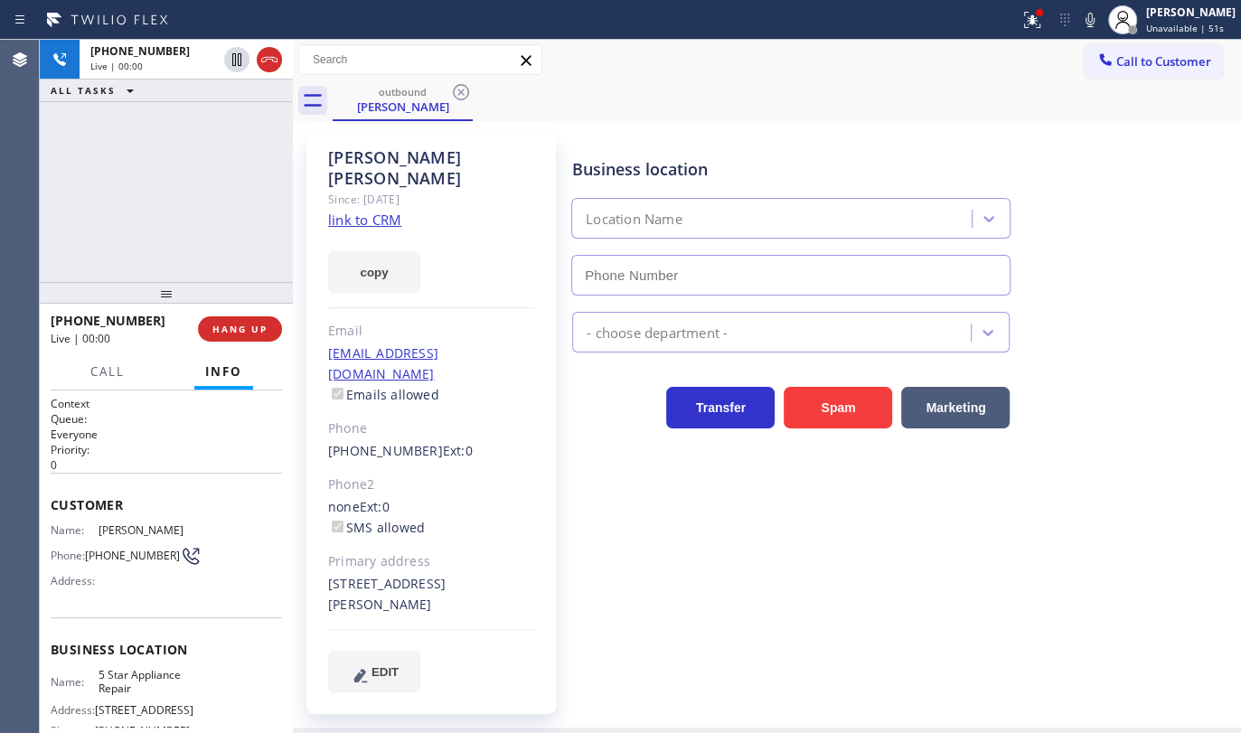
type input "(855) 731-4952"
click at [240, 324] on span "HANG UP" at bounding box center [239, 329] width 55 height 13
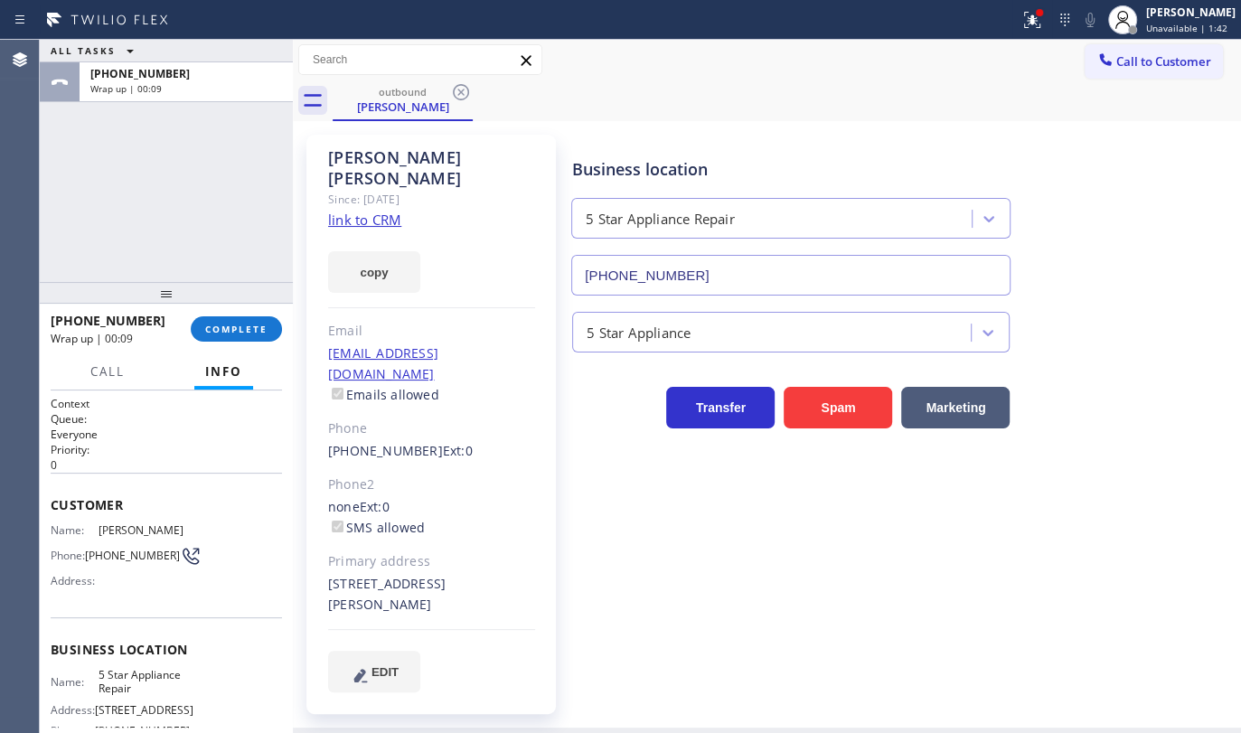
click at [90, 173] on div "ALL TASKS ALL TASKS ACTIVE TASKS TASKS IN WRAP UP +19175964081 Wrap up | 00:09" at bounding box center [166, 161] width 253 height 242
click at [226, 315] on div "+19175964081 Wrap up | 00:33 COMPLETE" at bounding box center [166, 329] width 231 height 47
click at [224, 325] on span "COMPLETE" at bounding box center [236, 329] width 62 height 13
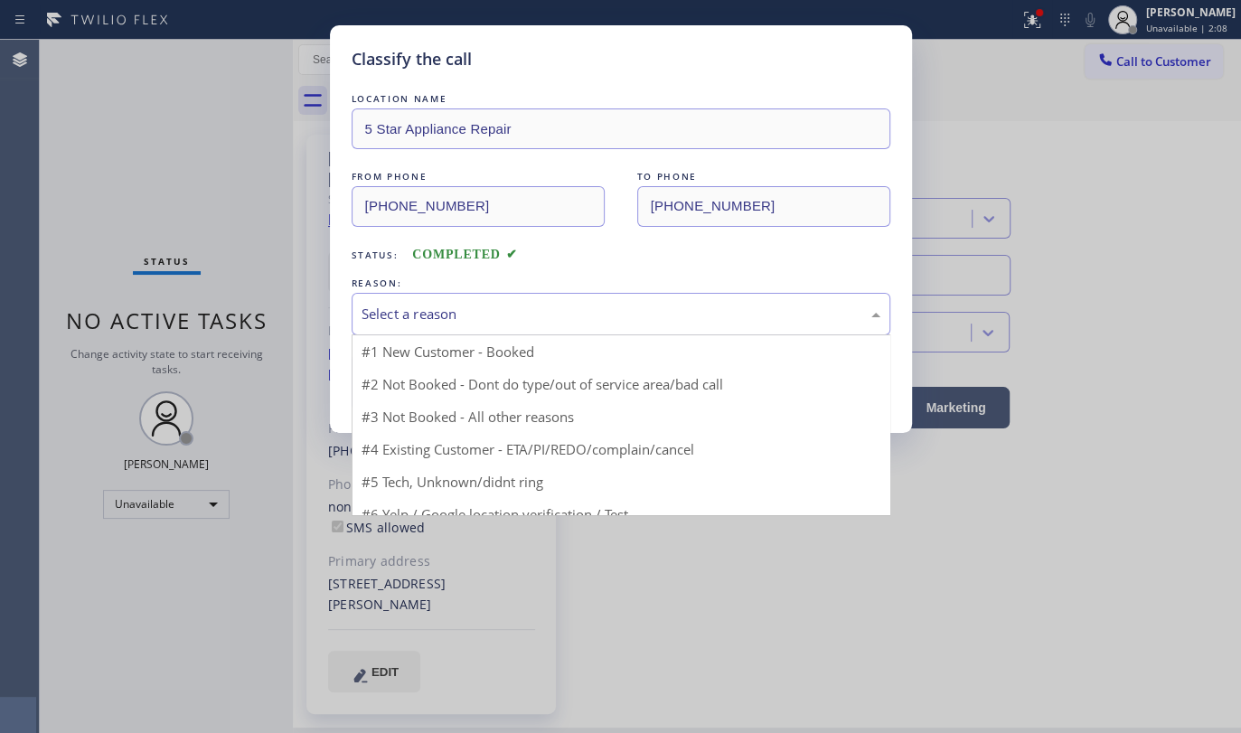
click at [413, 311] on div "Select a reason" at bounding box center [621, 314] width 519 height 21
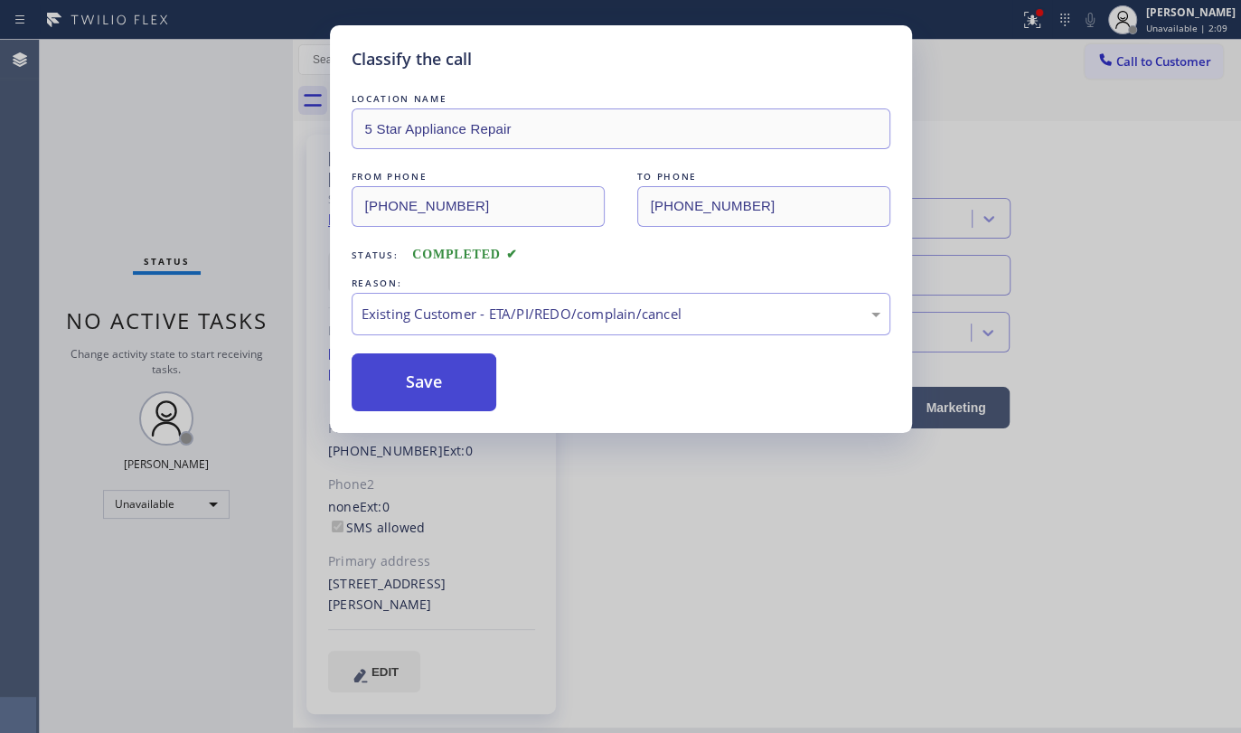
click at [394, 388] on button "Save" at bounding box center [425, 382] width 146 height 58
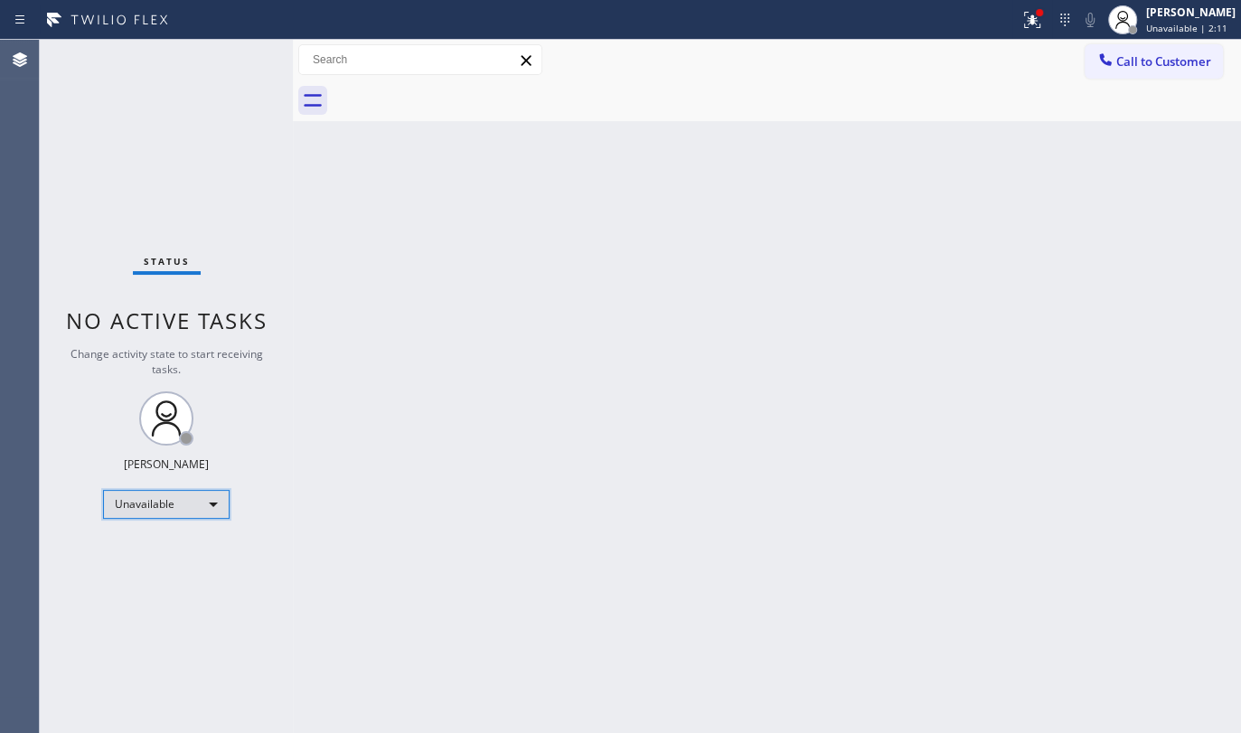
click at [165, 505] on div "Unavailable" at bounding box center [166, 504] width 127 height 29
click at [181, 556] on li "Available" at bounding box center [165, 551] width 123 height 22
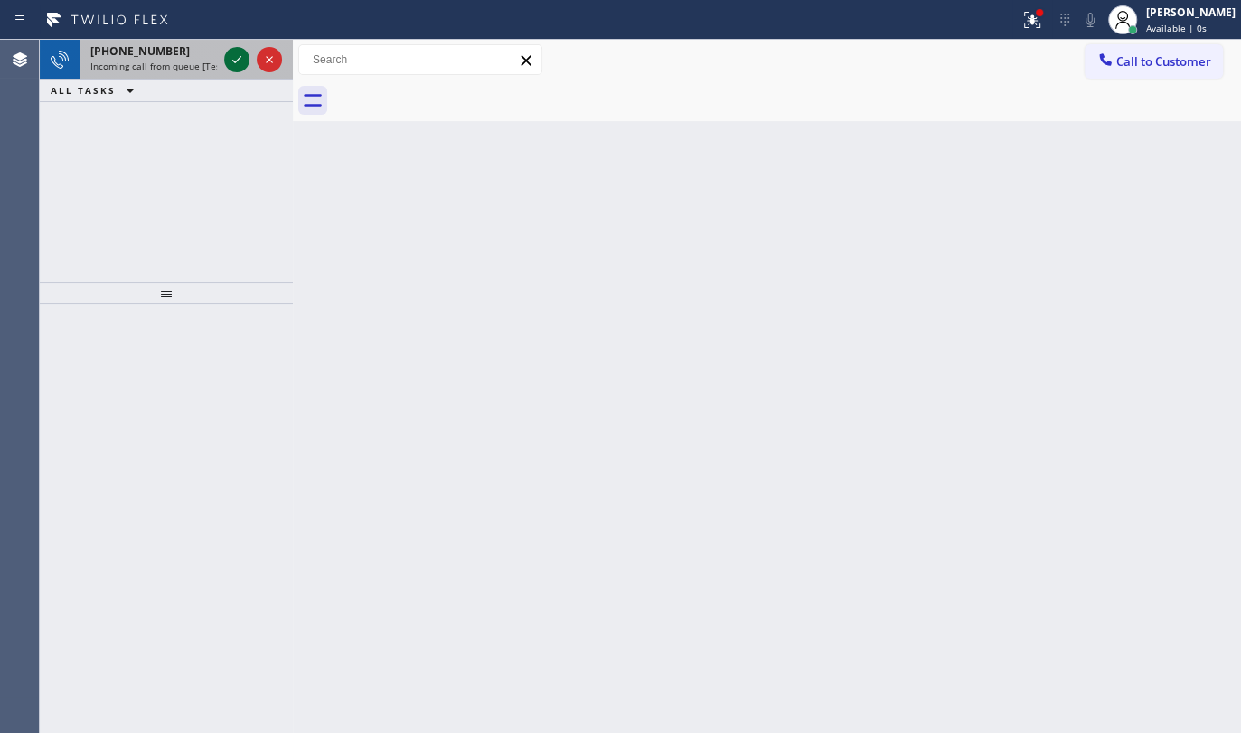
click at [238, 57] on icon at bounding box center [237, 60] width 22 height 22
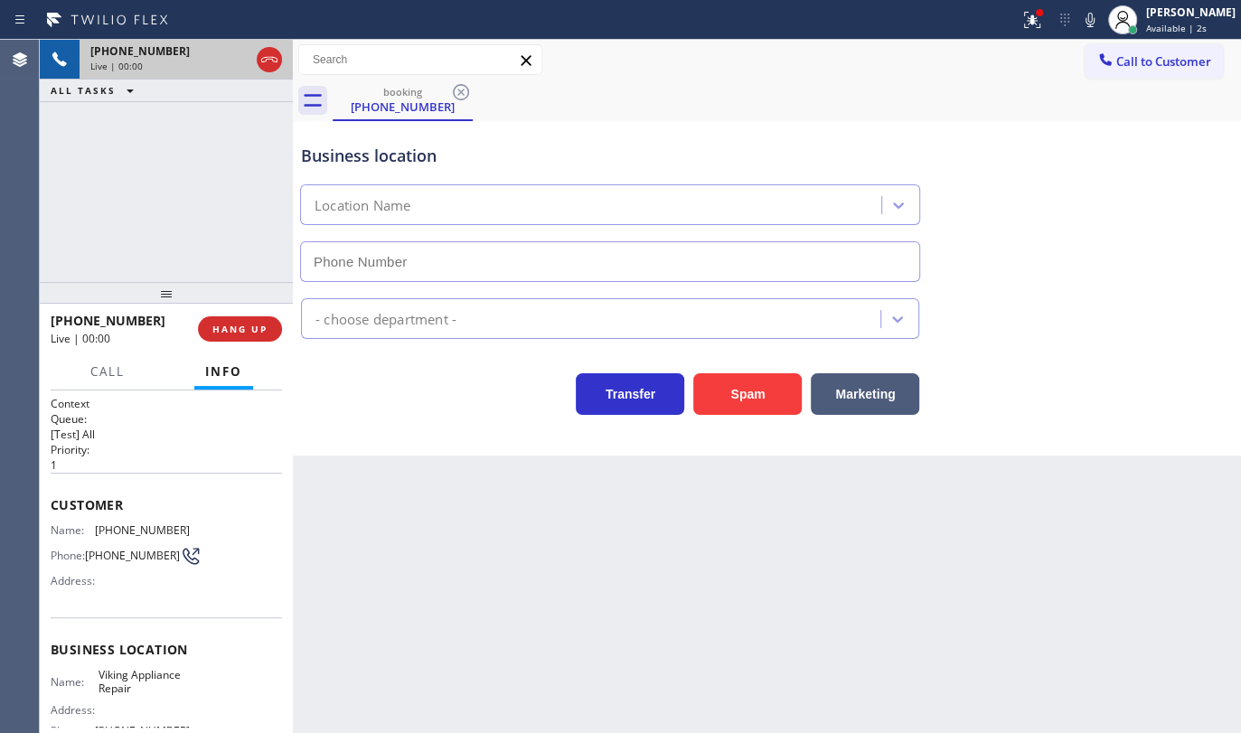
type input "(855) 393-3634"
click at [1030, 26] on icon at bounding box center [1032, 20] width 22 height 22
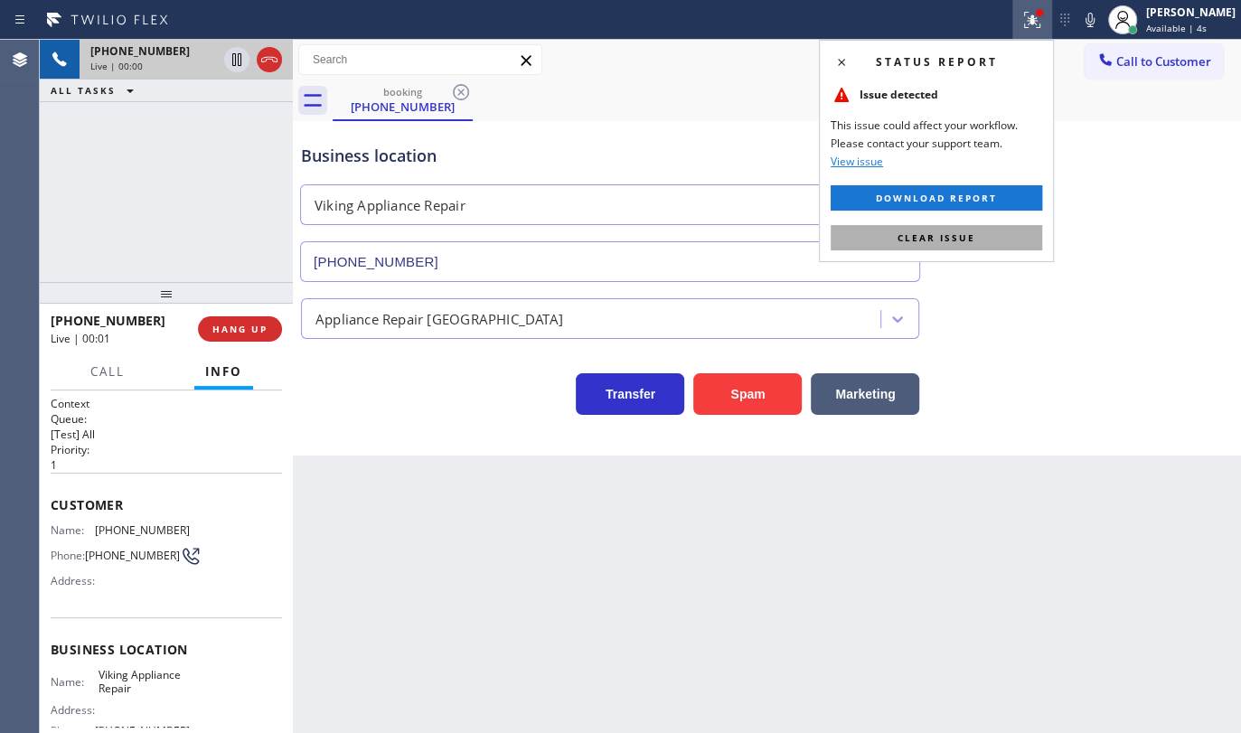
click at [991, 231] on button "Clear issue" at bounding box center [937, 237] width 212 height 25
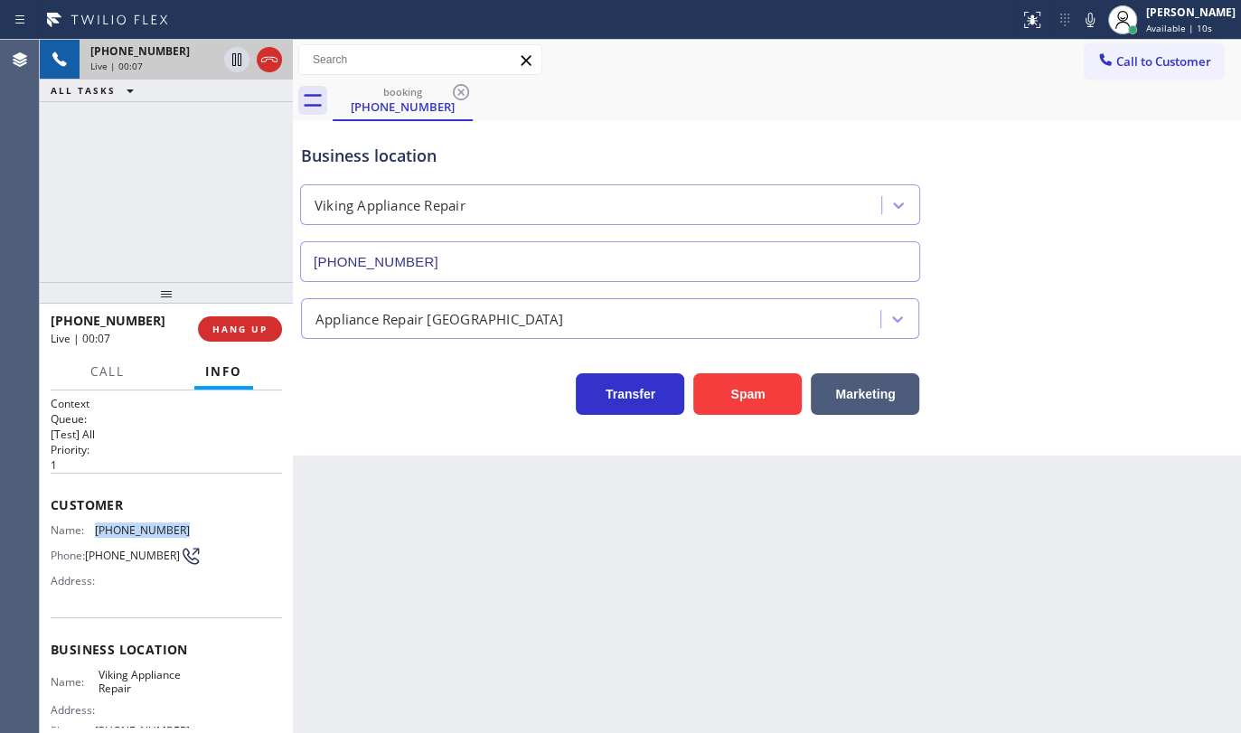
drag, startPoint x: 86, startPoint y: 525, endPoint x: 202, endPoint y: 526, distance: 116.6
click at [202, 526] on div "Name: (985) 629-1052 Phone: (985) 629-1052 Address:" at bounding box center [166, 558] width 231 height 71
copy div "(985) 629-1052"
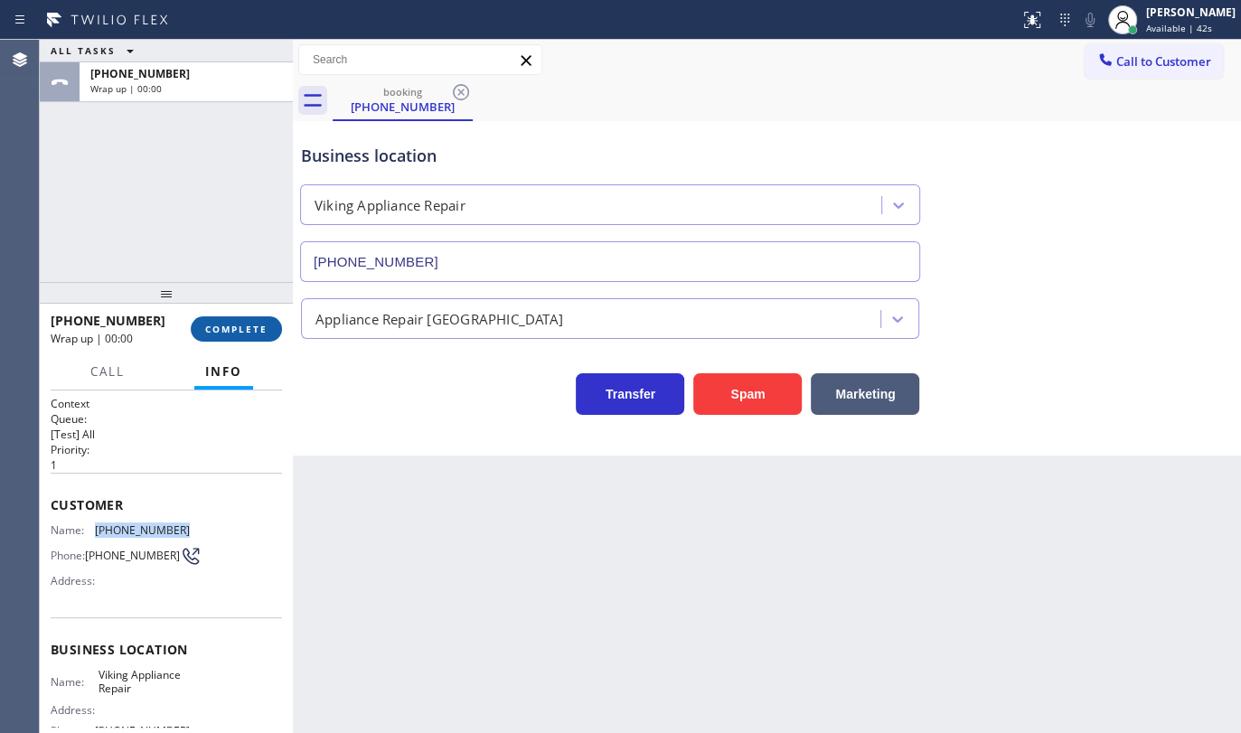
click at [253, 325] on span "COMPLETE" at bounding box center [236, 329] width 62 height 13
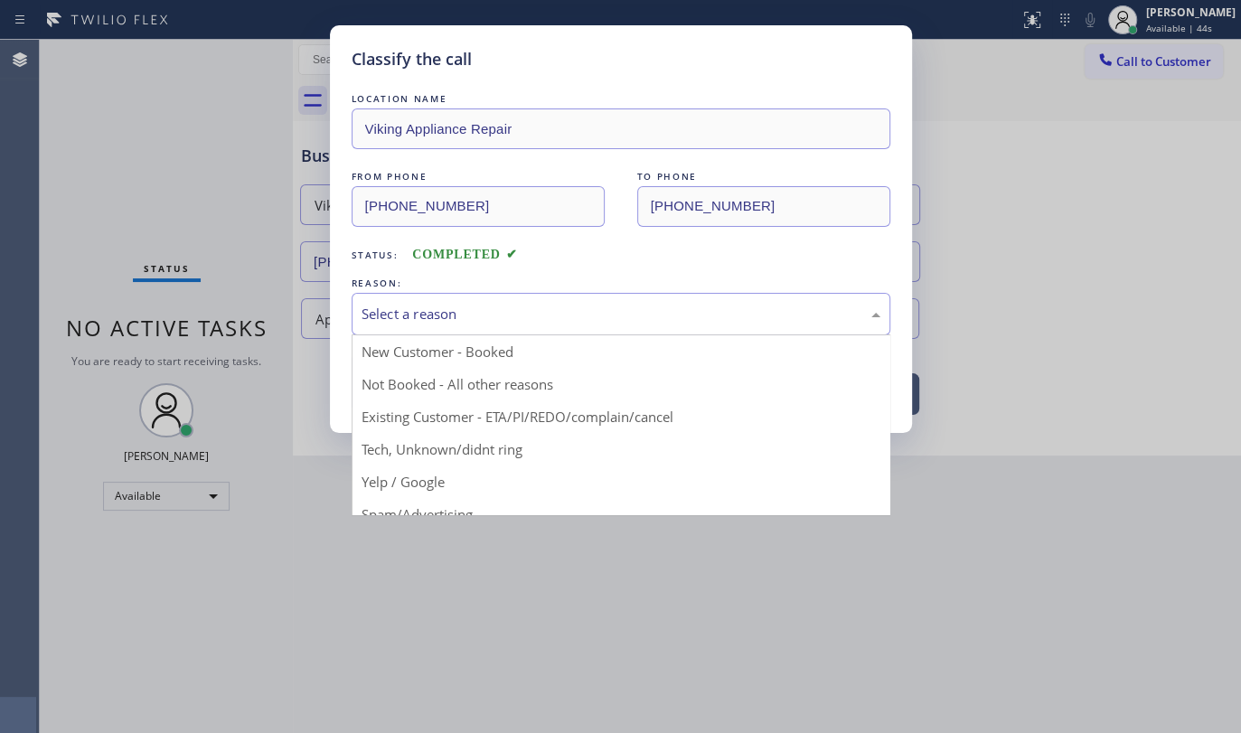
click at [388, 304] on div "Select a reason" at bounding box center [621, 314] width 519 height 21
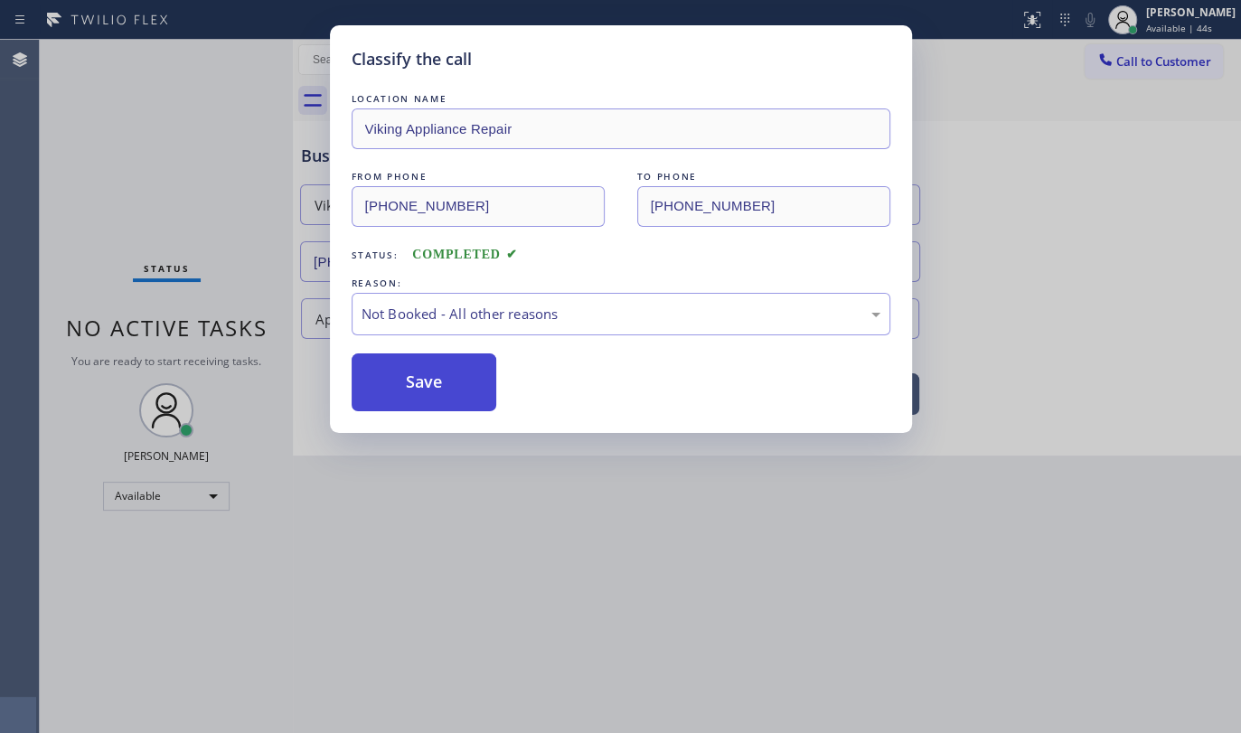
click at [397, 374] on button "Save" at bounding box center [425, 382] width 146 height 58
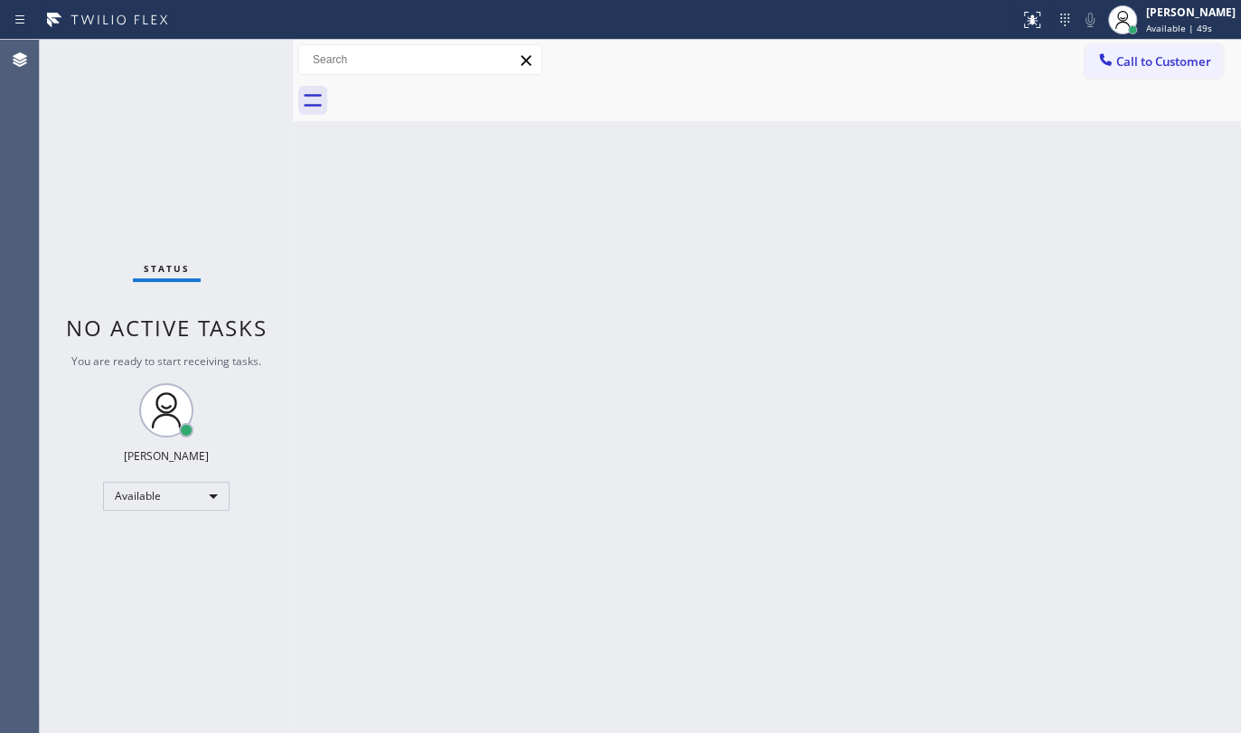
click at [975, 216] on div "Back to Dashboard Change Sender ID Customers Technicians Select a contact Outbo…" at bounding box center [767, 386] width 948 height 693
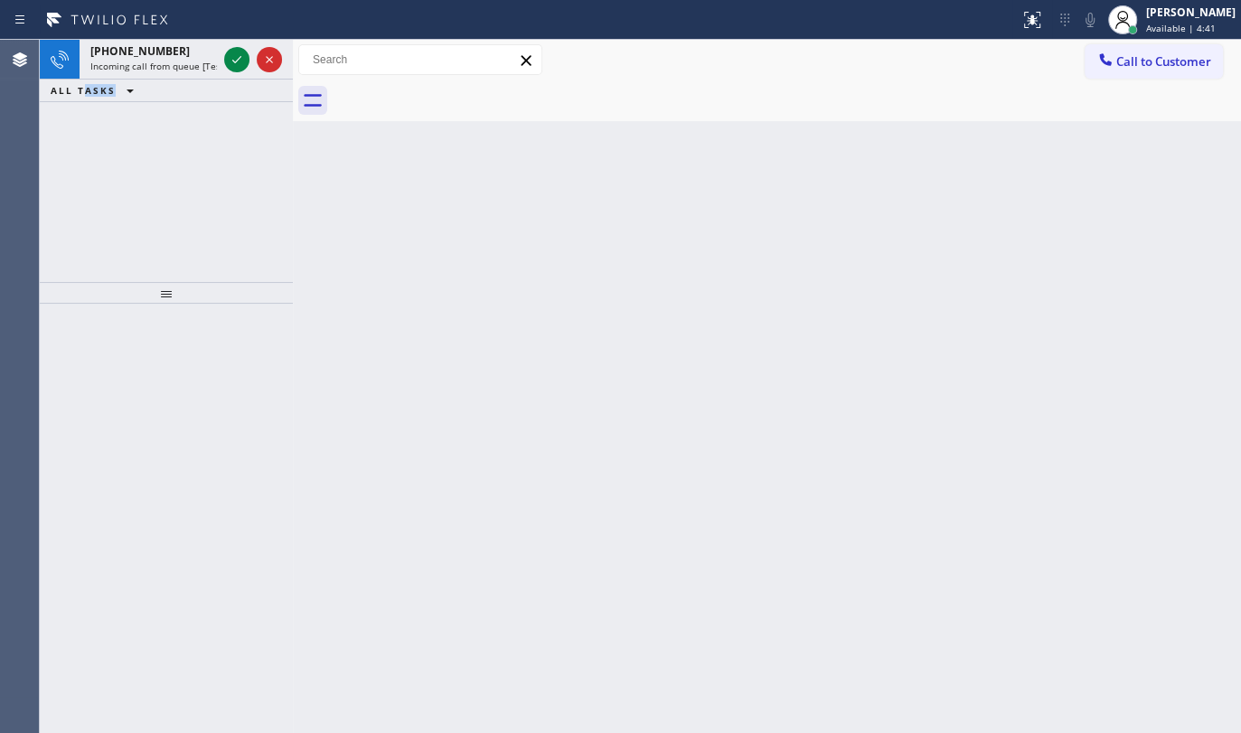
drag, startPoint x: 90, startPoint y: 127, endPoint x: 152, endPoint y: 85, distance: 74.2
click at [136, 97] on div "+19084003736 Incoming call from queue [Test] All ALL TASKS ALL TASKS ACTIVE TAS…" at bounding box center [166, 161] width 253 height 242
drag, startPoint x: 222, startPoint y: 48, endPoint x: 235, endPoint y: 60, distance: 17.3
click at [225, 60] on div at bounding box center [253, 60] width 65 height 40
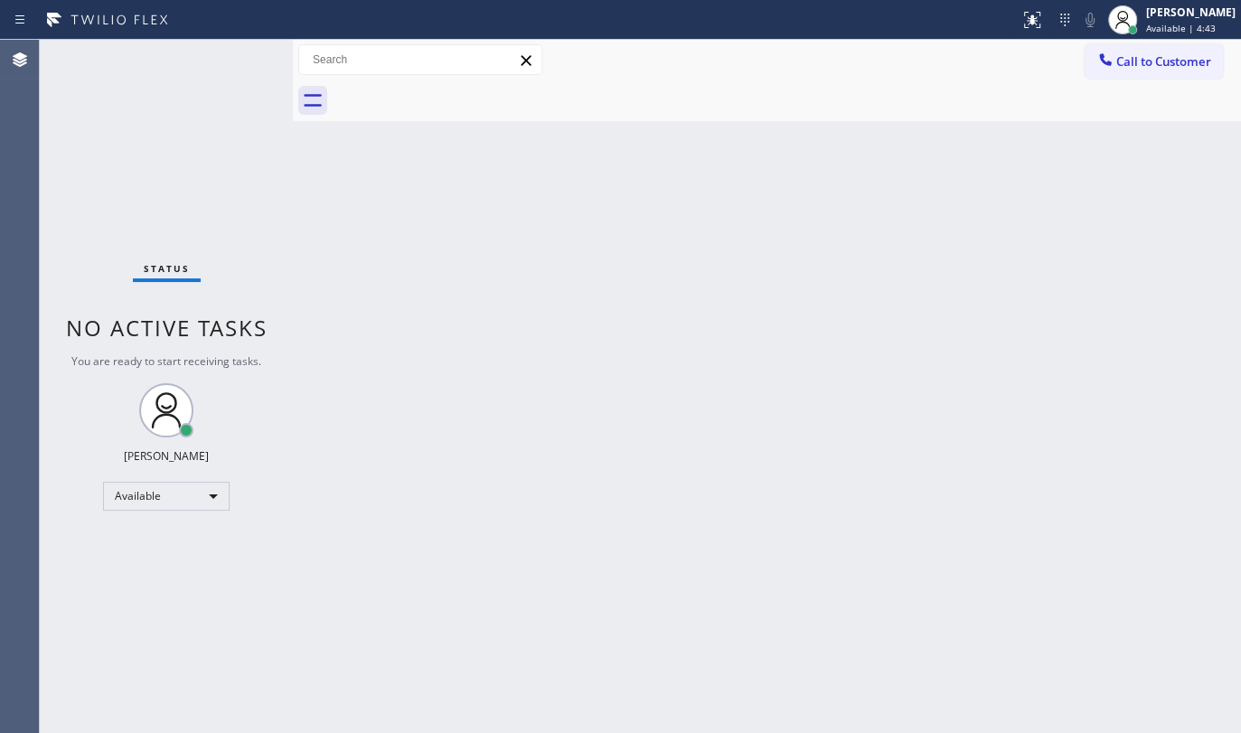
click at [236, 60] on div "Status No active tasks You are ready to start receiving tasks. JENIZA ALCAYDE A…" at bounding box center [166, 386] width 253 height 693
click at [449, 495] on div "Back to Dashboard Change Sender ID Customers Technicians Select a contact Outbo…" at bounding box center [767, 386] width 948 height 693
click at [952, 307] on div "Back to Dashboard Change Sender ID Customers Technicians Select a contact Outbo…" at bounding box center [767, 386] width 948 height 693
click at [192, 204] on div "Status No active tasks You are ready to start receiving tasks. JENIZA ALCAYDE A…" at bounding box center [166, 386] width 253 height 693
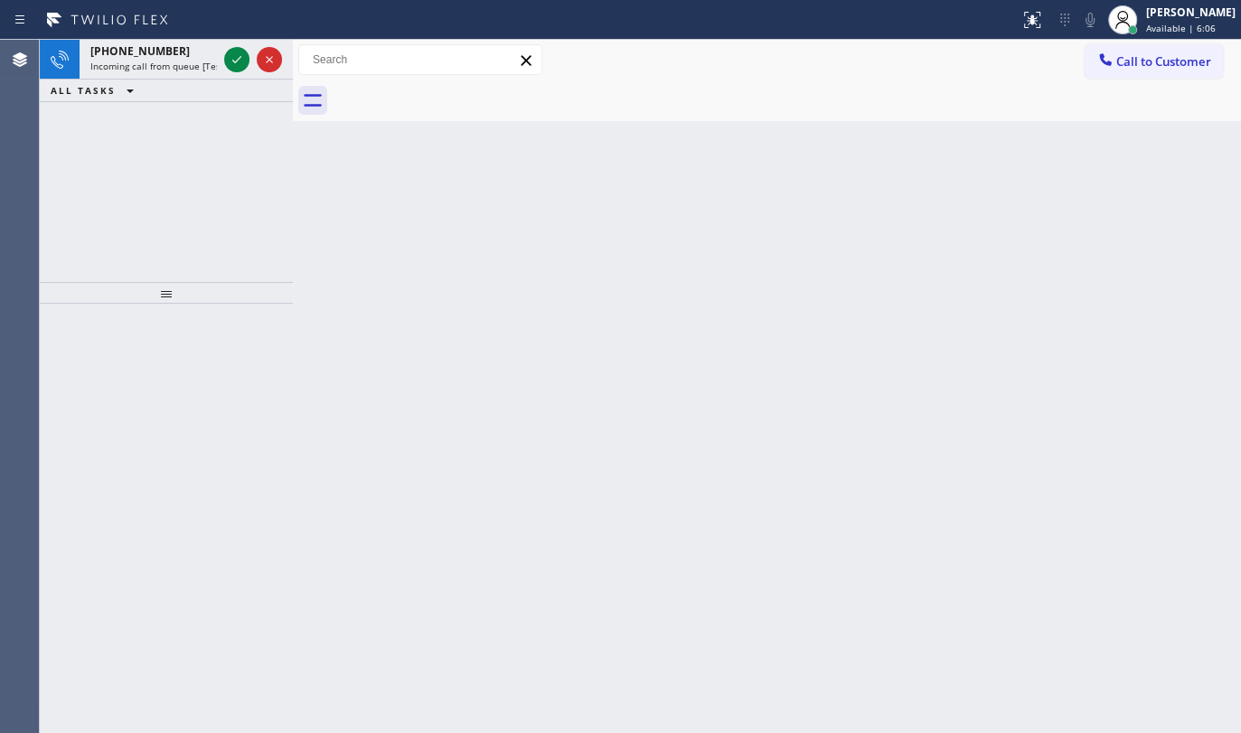
drag, startPoint x: 24, startPoint y: 89, endPoint x: 76, endPoint y: 97, distance: 52.9
click at [70, 98] on div "Agent Desktop Classify the call LOCATION NAME Top Rated Electric FROM PHONE (90…" at bounding box center [620, 386] width 1241 height 693
click at [233, 64] on icon at bounding box center [237, 60] width 22 height 22
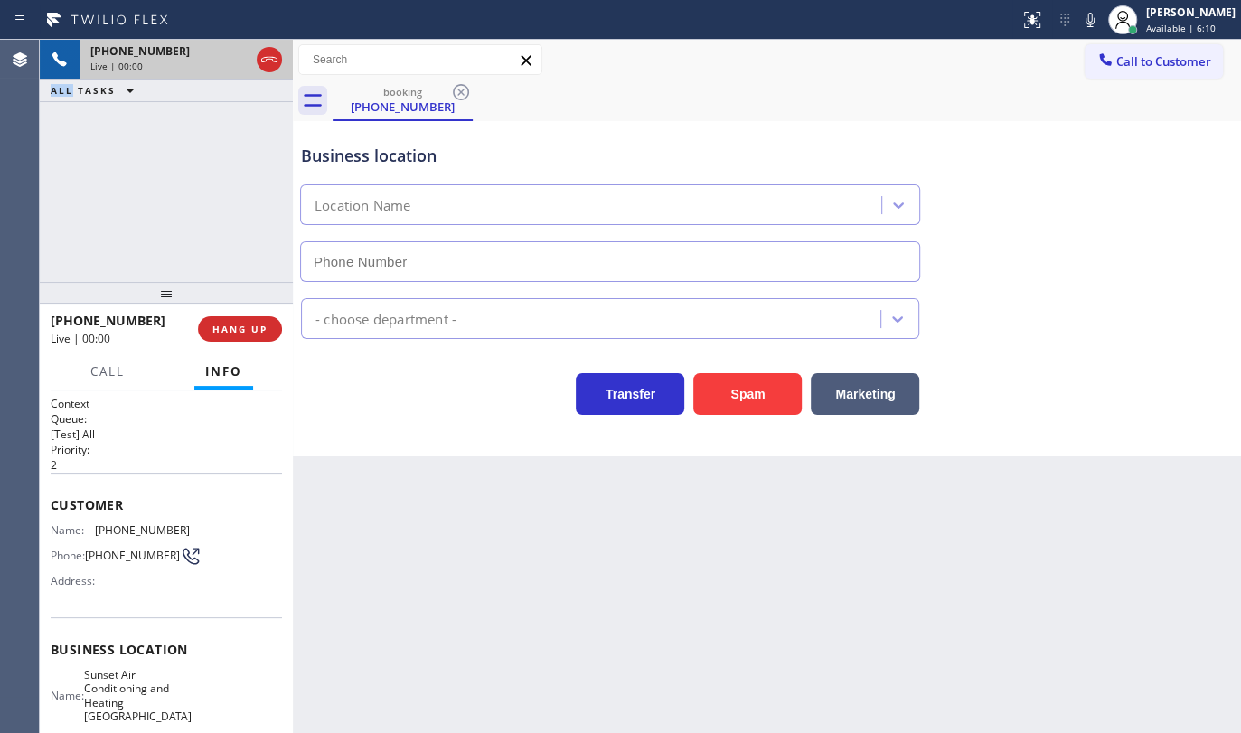
type input "(954) 475-6069"
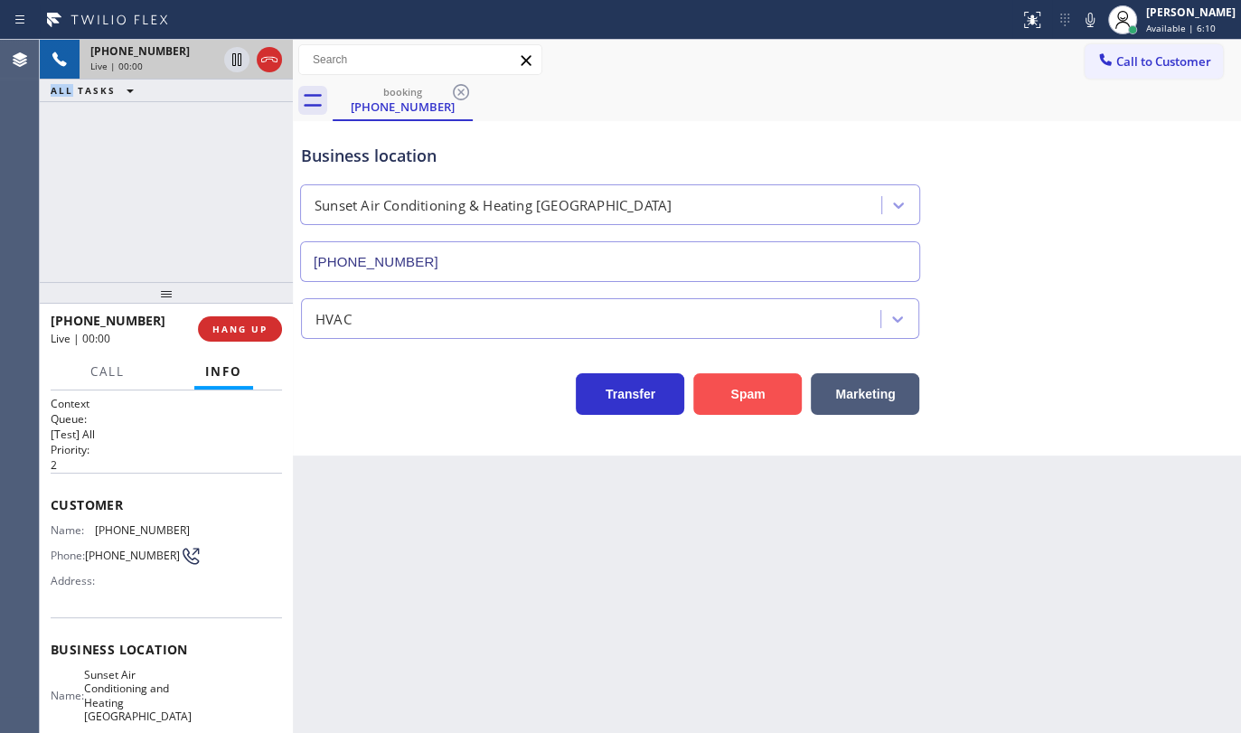
click at [785, 397] on button "Spam" at bounding box center [747, 394] width 108 height 42
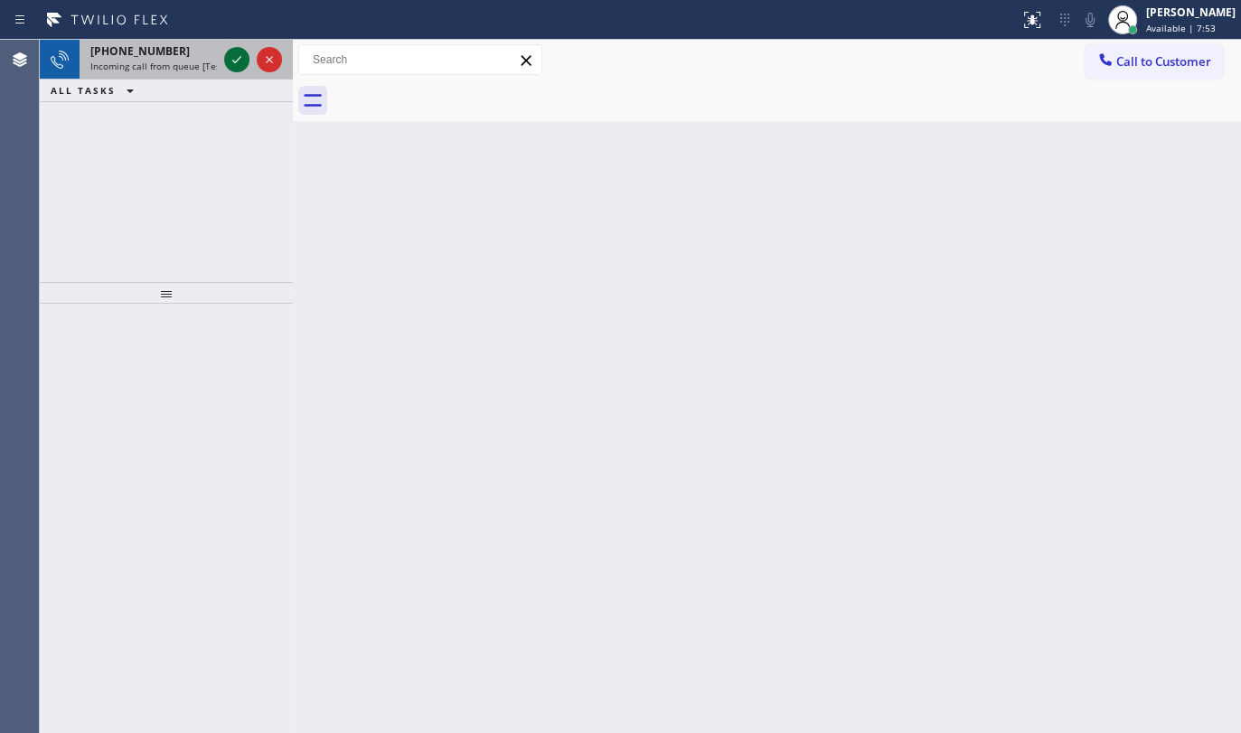
click at [231, 64] on icon at bounding box center [237, 60] width 22 height 22
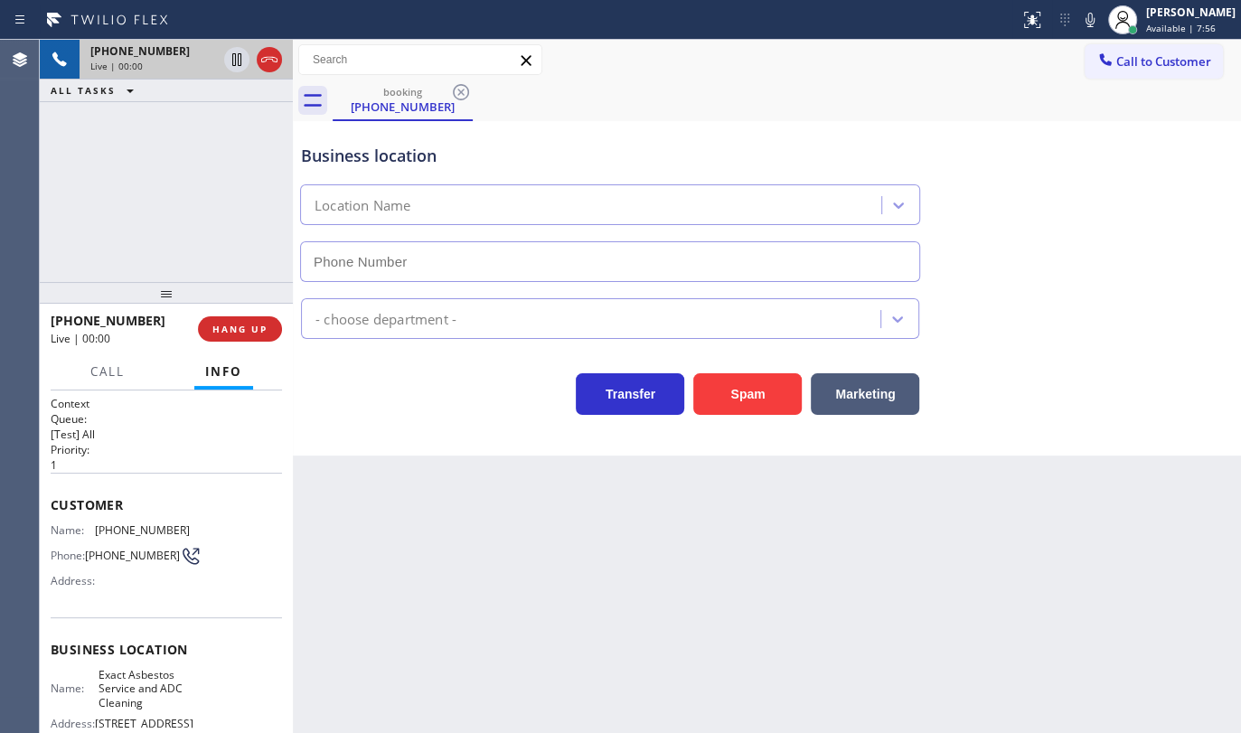
type input "(619) 333-7470"
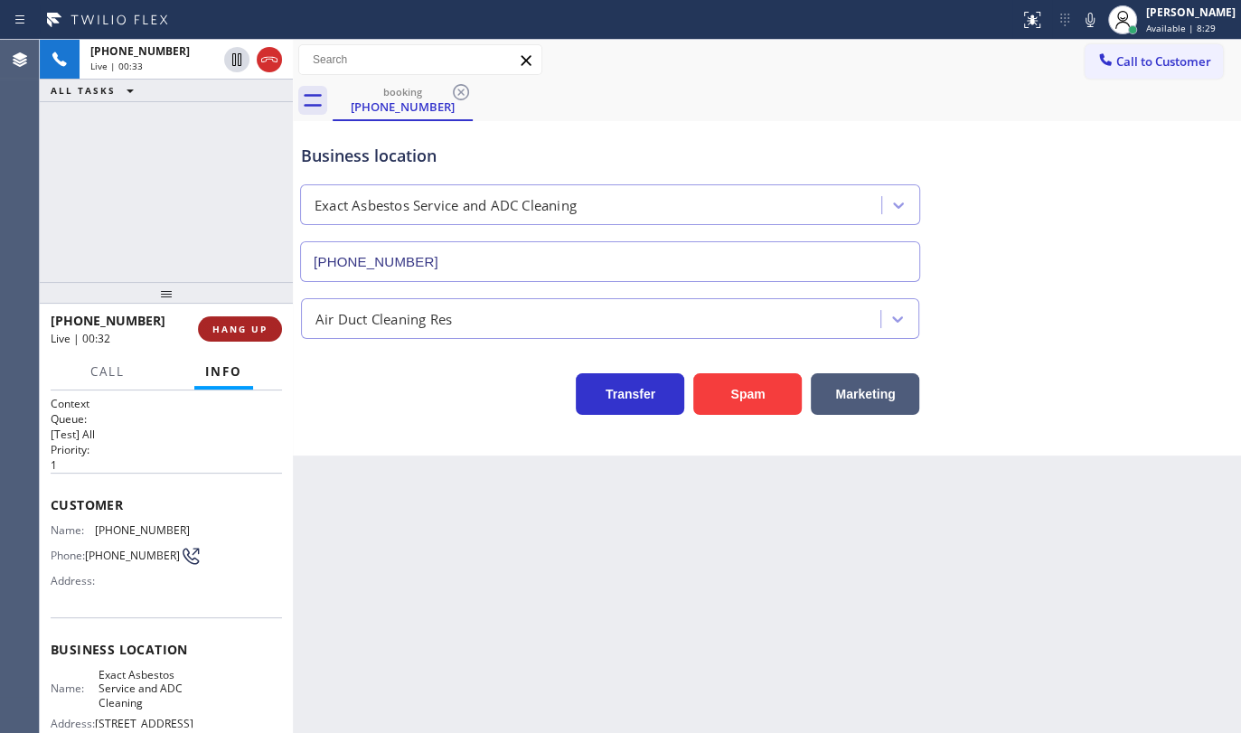
click at [245, 325] on span "HANG UP" at bounding box center [239, 329] width 55 height 13
click at [245, 324] on span "HANG UP" at bounding box center [239, 329] width 55 height 13
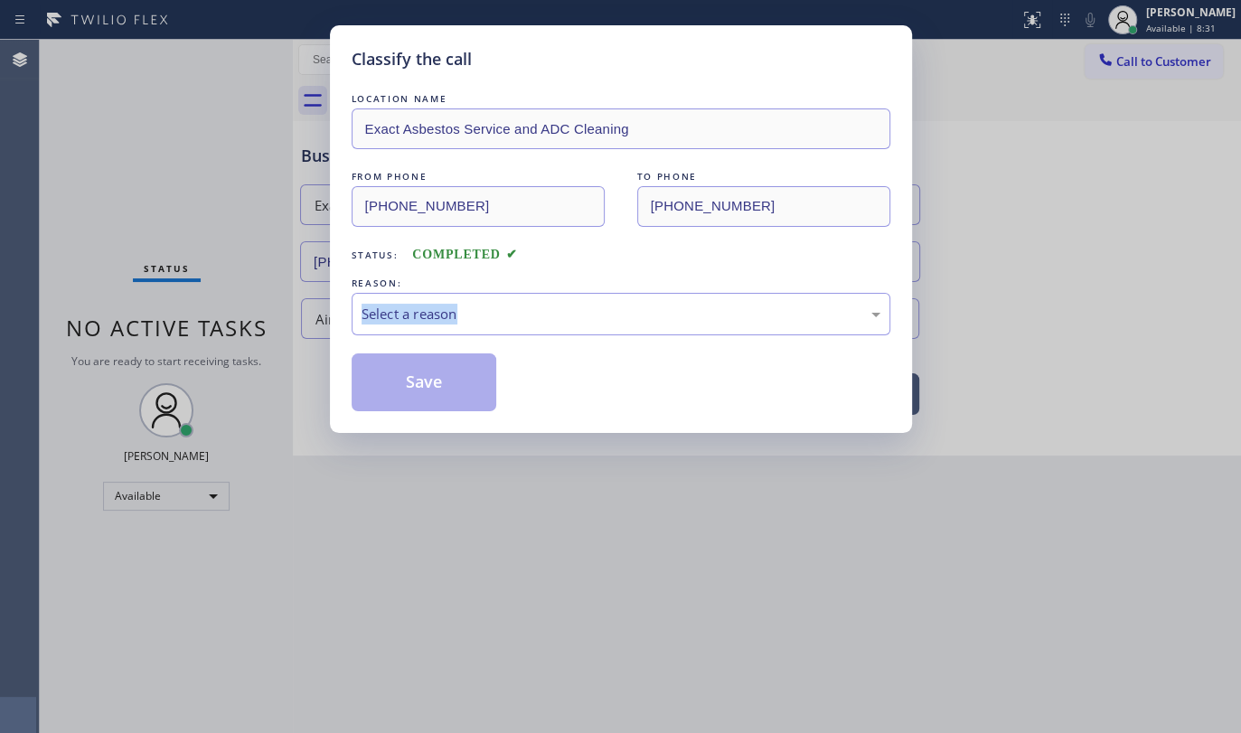
click at [245, 324] on div "Classify the call LOCATION NAME Exact Asbestos Service and ADC Cleaning FROM PH…" at bounding box center [620, 366] width 1241 height 733
click at [515, 279] on div "REASON:" at bounding box center [621, 283] width 539 height 19
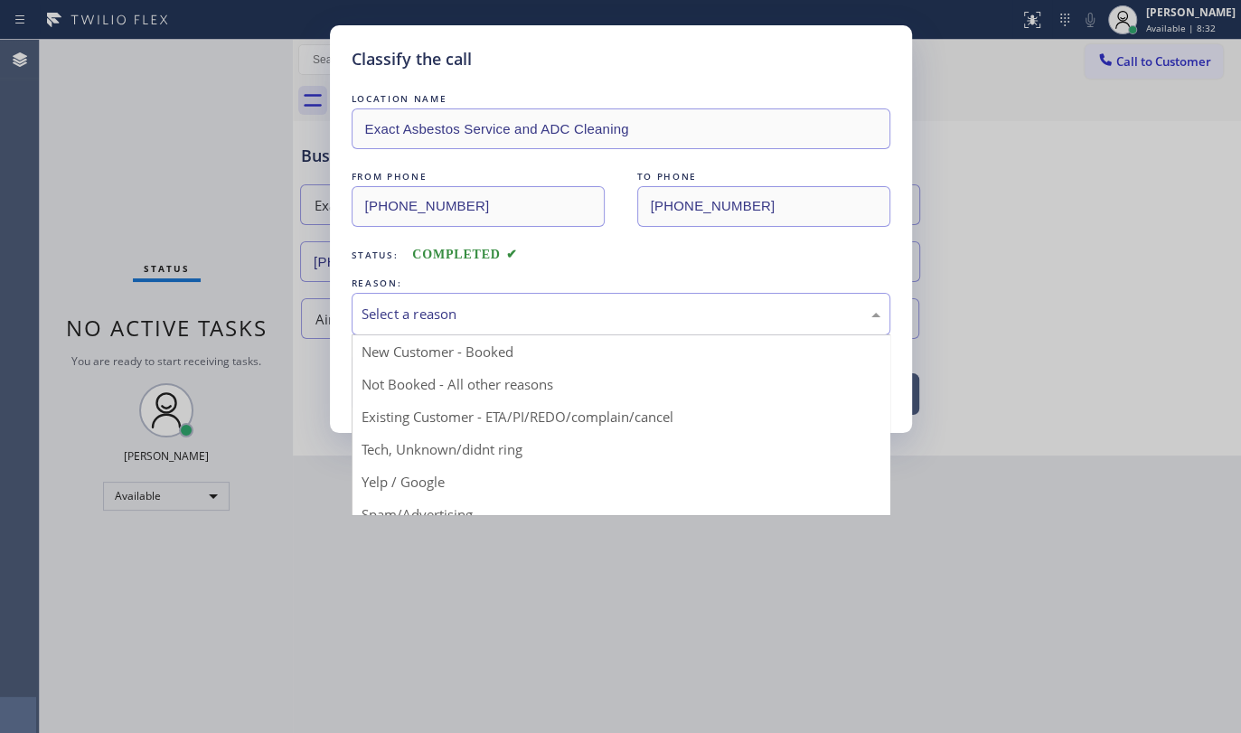
click at [440, 315] on div "Select a reason" at bounding box center [621, 314] width 519 height 21
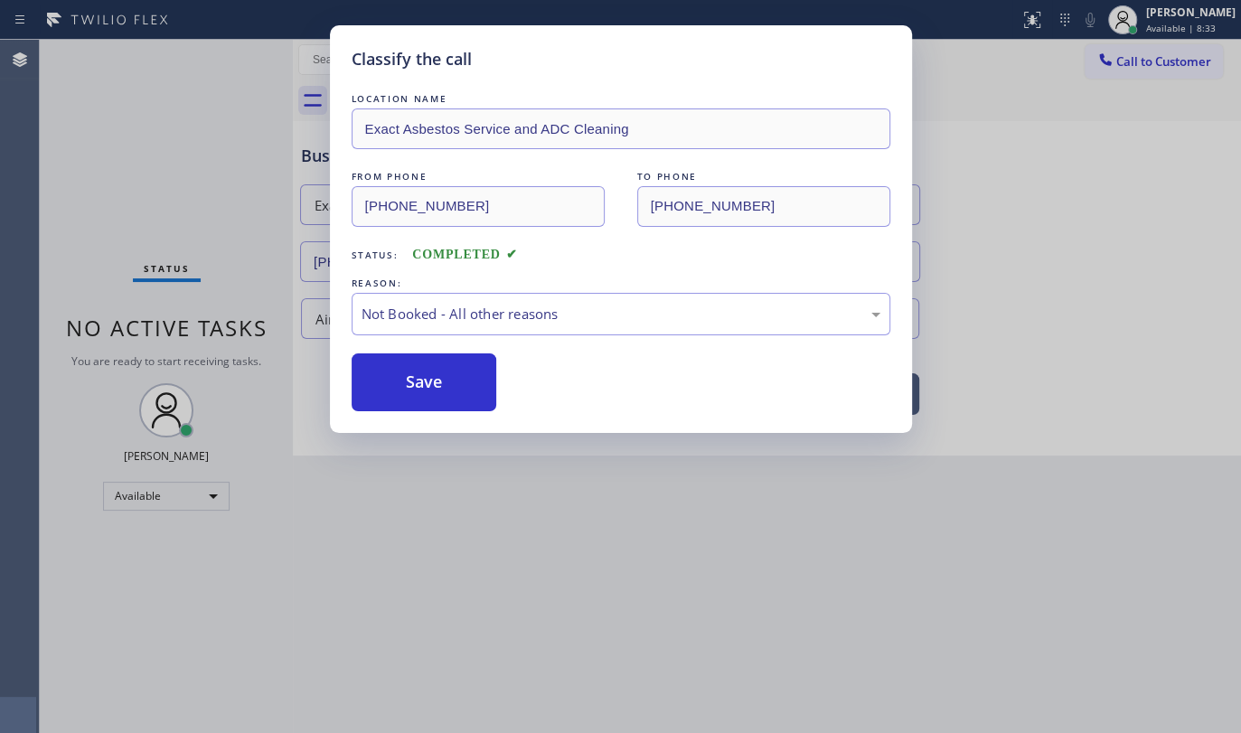
click at [393, 376] on button "Save" at bounding box center [425, 382] width 146 height 58
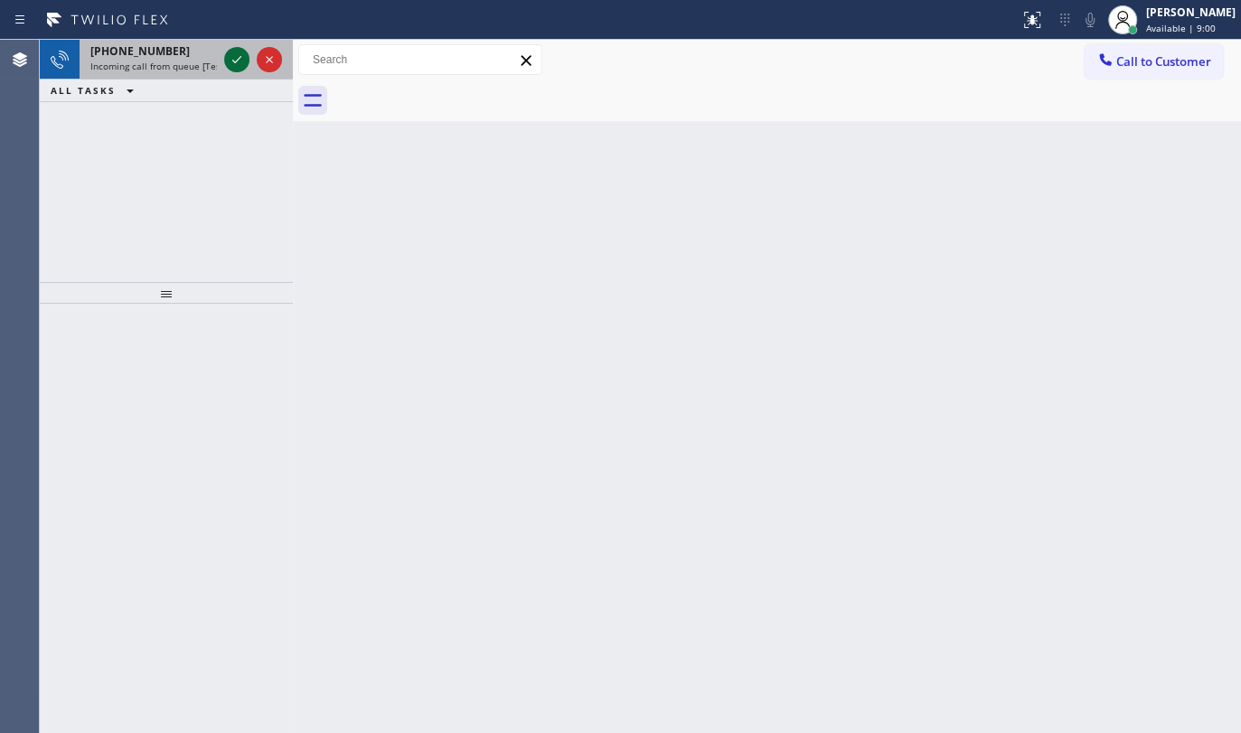
click at [239, 52] on icon at bounding box center [237, 60] width 22 height 22
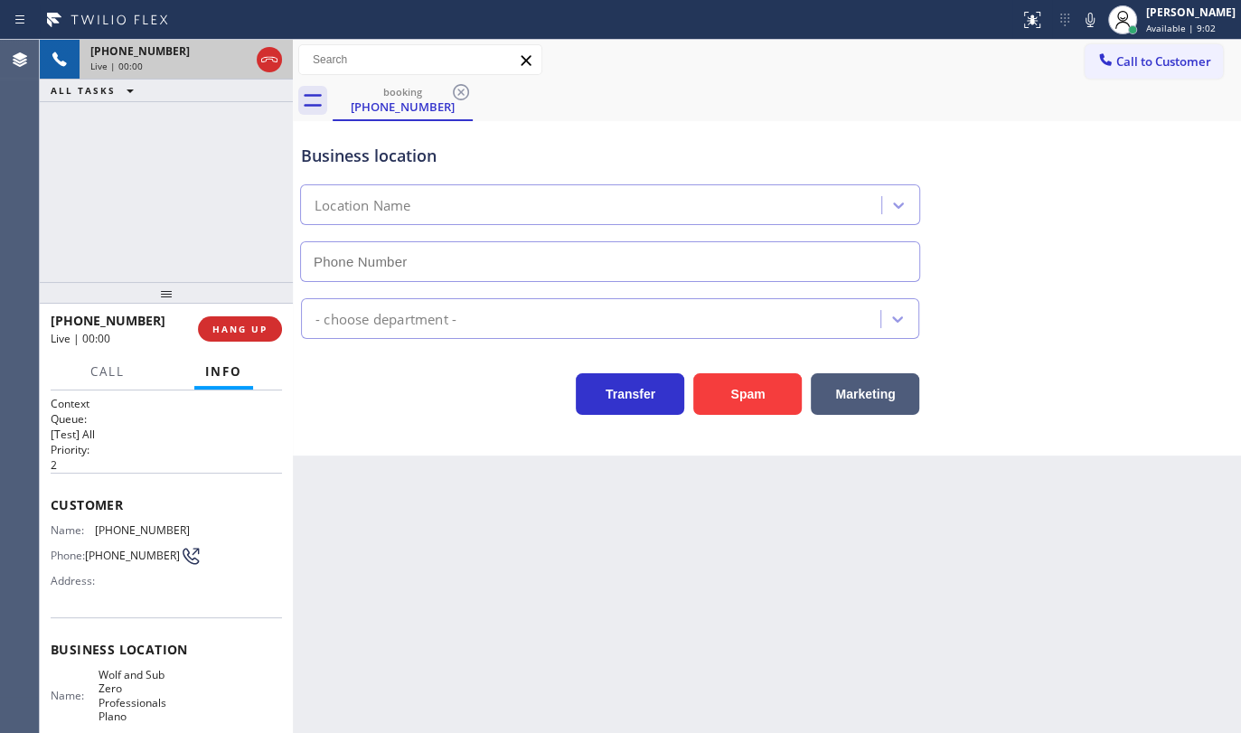
type input "(214) 817-3805"
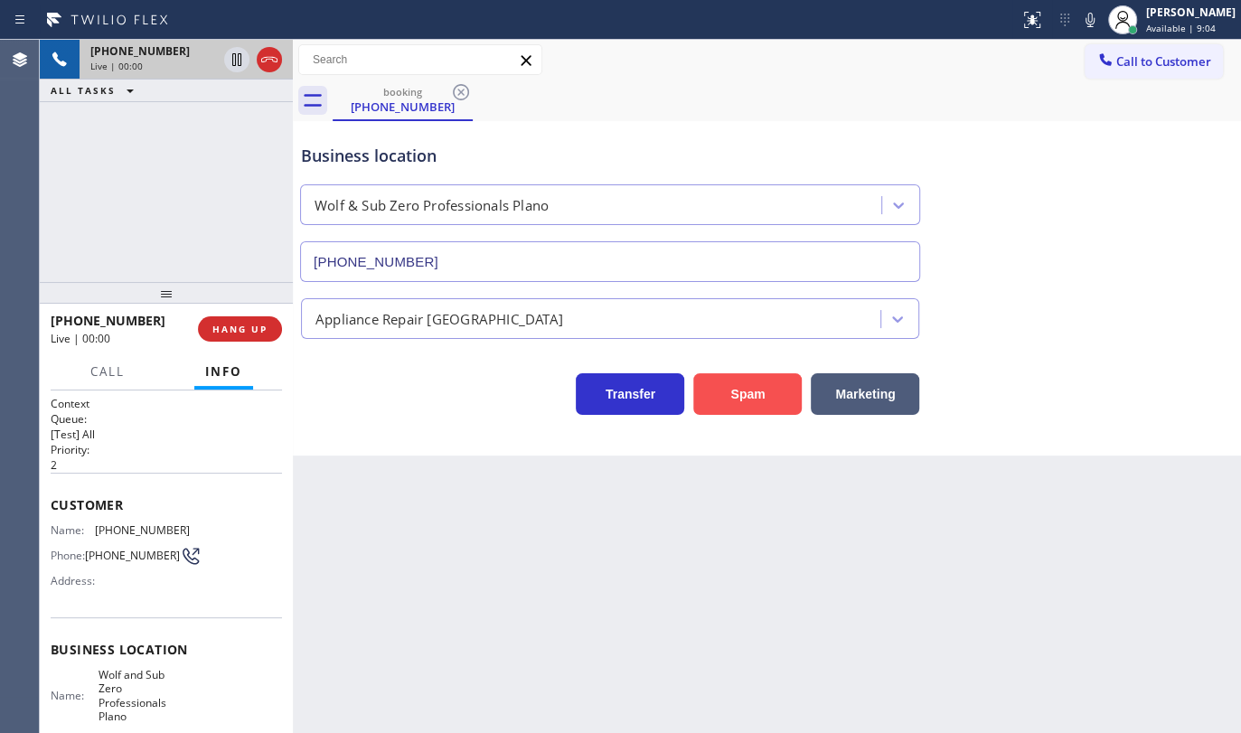
click at [721, 395] on button "Spam" at bounding box center [747, 394] width 108 height 42
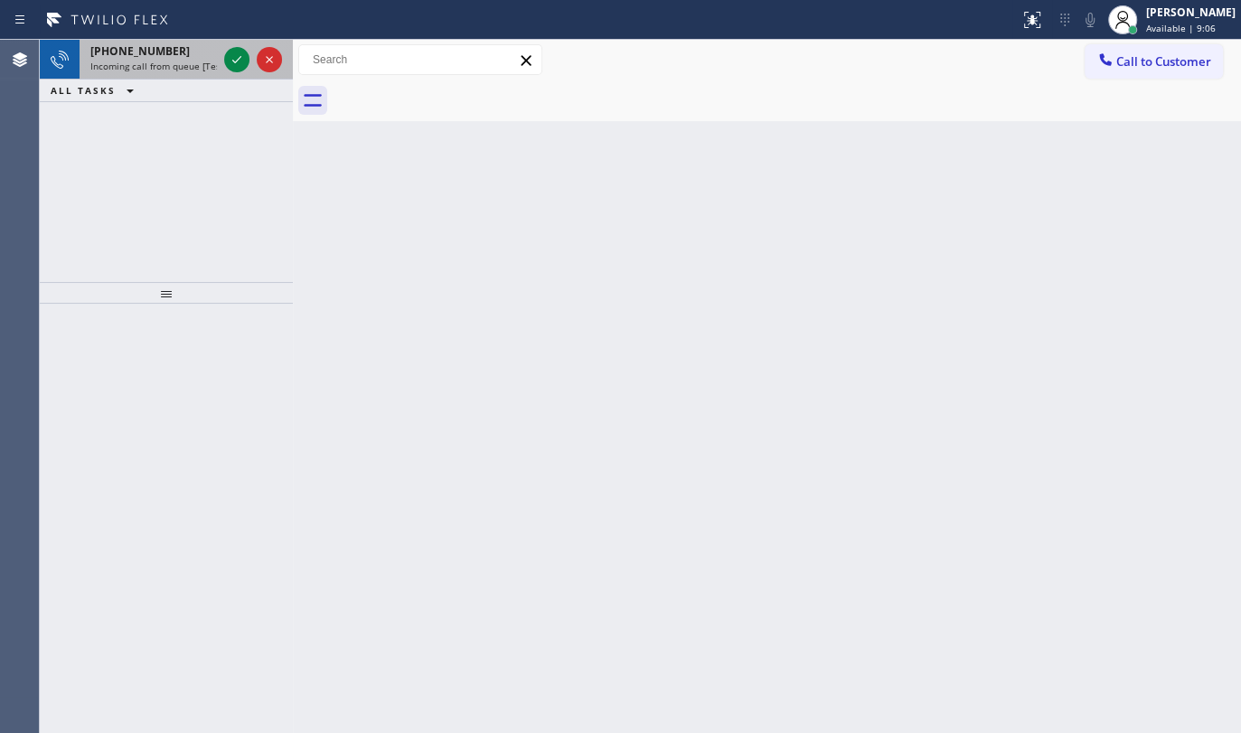
click at [247, 71] on div at bounding box center [253, 60] width 65 height 40
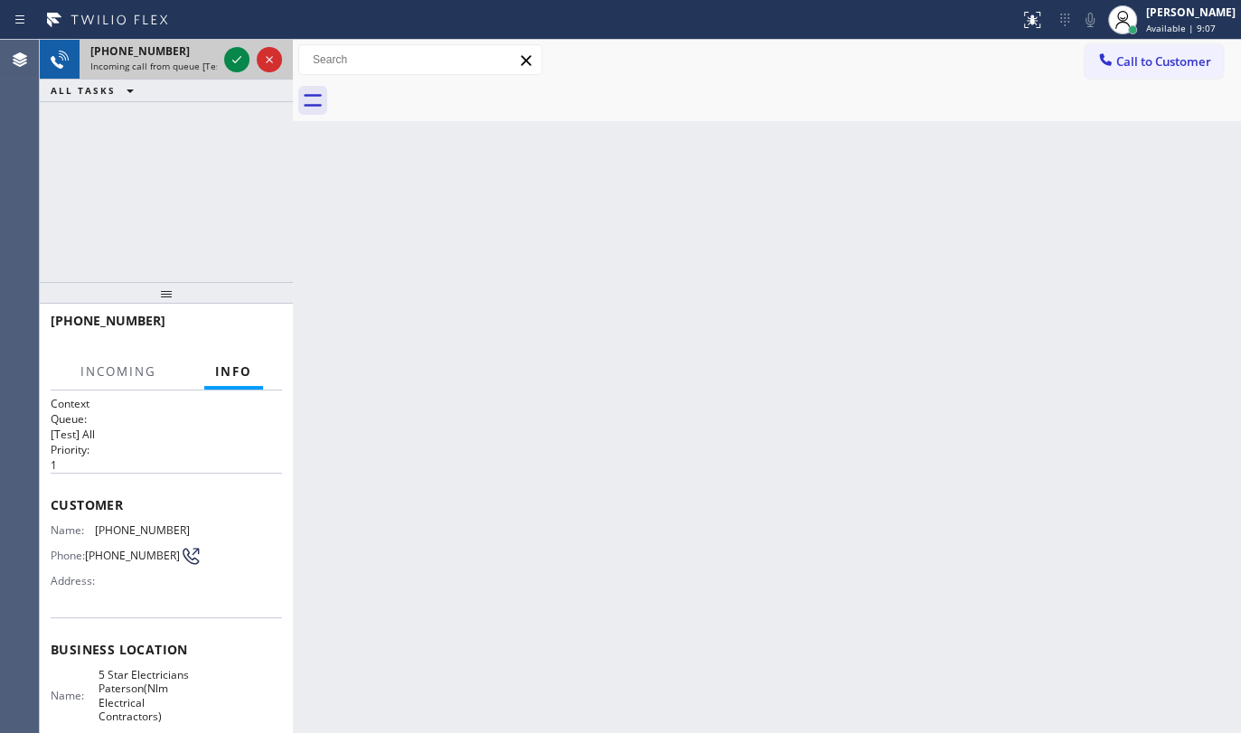
drag, startPoint x: 214, startPoint y: 50, endPoint x: 221, endPoint y: 59, distance: 11.0
click at [211, 54] on div "+15703186930" at bounding box center [153, 50] width 127 height 15
click at [226, 59] on icon at bounding box center [237, 60] width 22 height 22
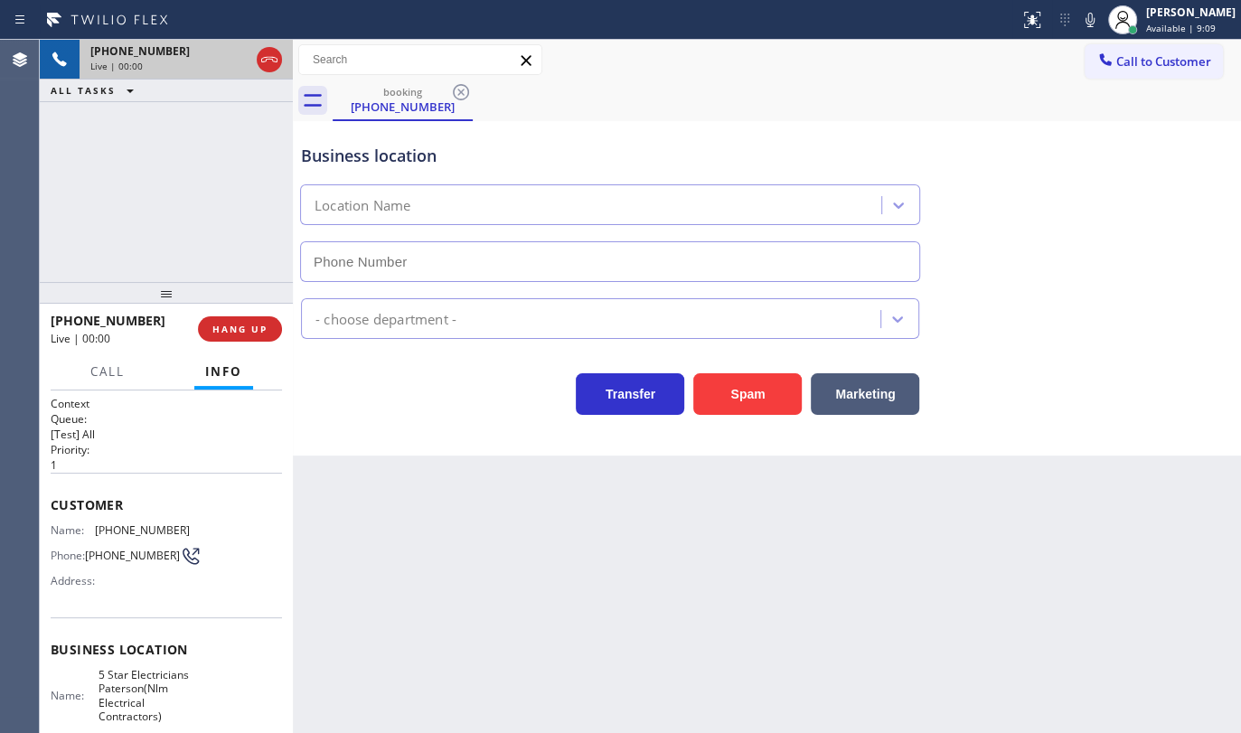
type input "(973) 791-5890"
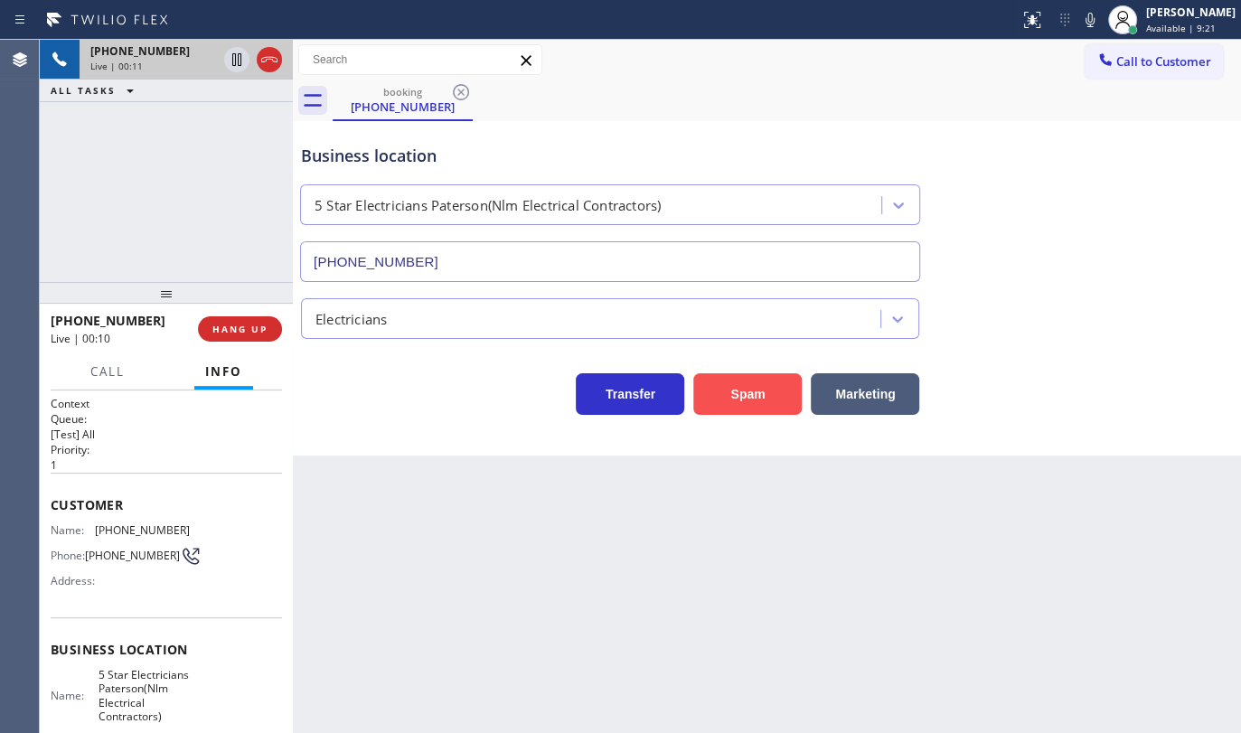
click at [744, 404] on button "Spam" at bounding box center [747, 394] width 108 height 42
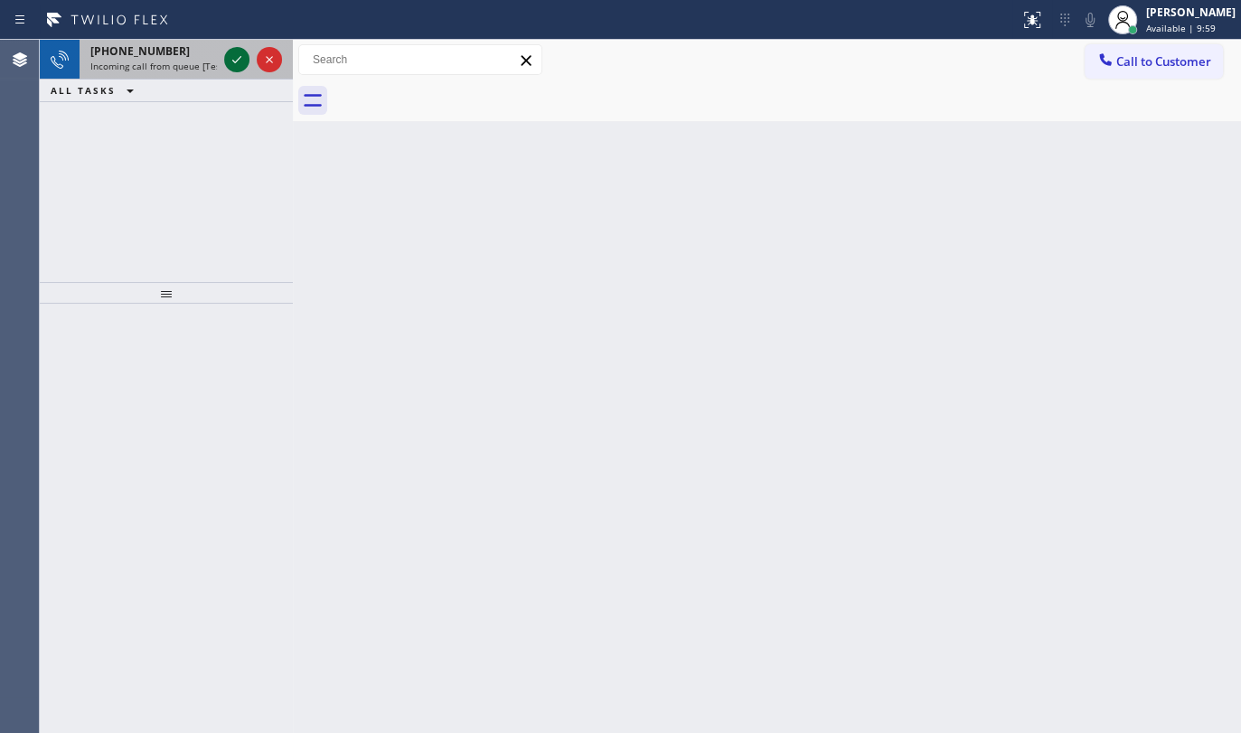
click at [240, 63] on icon at bounding box center [237, 60] width 22 height 22
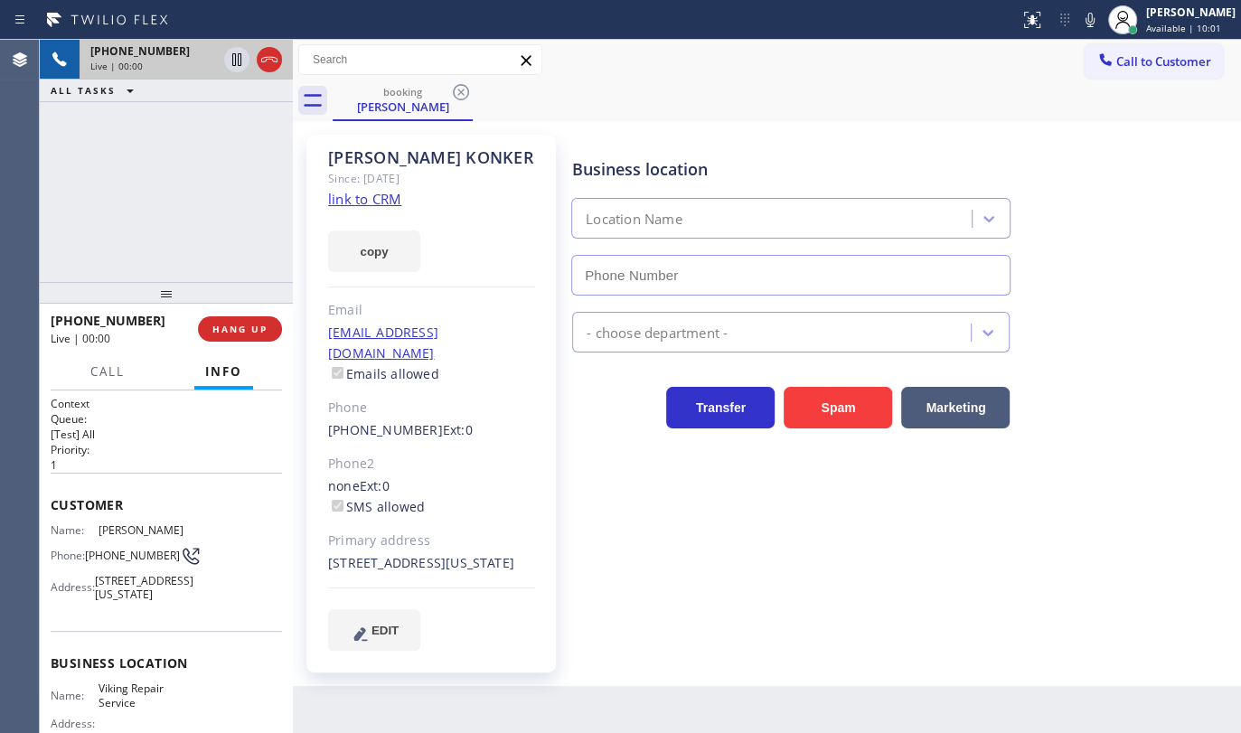
type input "(630) 791-5511"
click at [348, 204] on link "link to CRM" at bounding box center [364, 199] width 73 height 18
click at [237, 64] on icon at bounding box center [237, 60] width 22 height 22
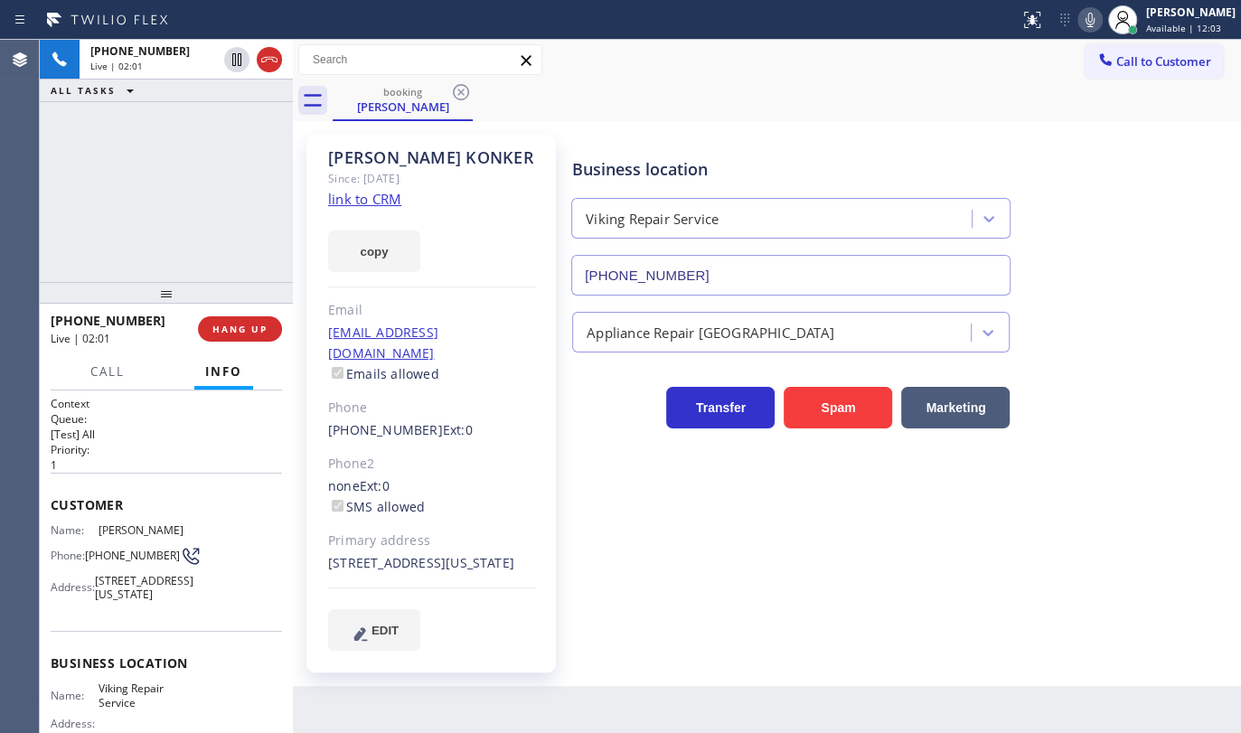
click at [1083, 20] on icon at bounding box center [1090, 20] width 22 height 22
click at [114, 193] on div "+13125601388 Live | 02:26 ALL TASKS ALL TASKS ACTIVE TASKS TASKS IN WRAP UP" at bounding box center [166, 161] width 253 height 242
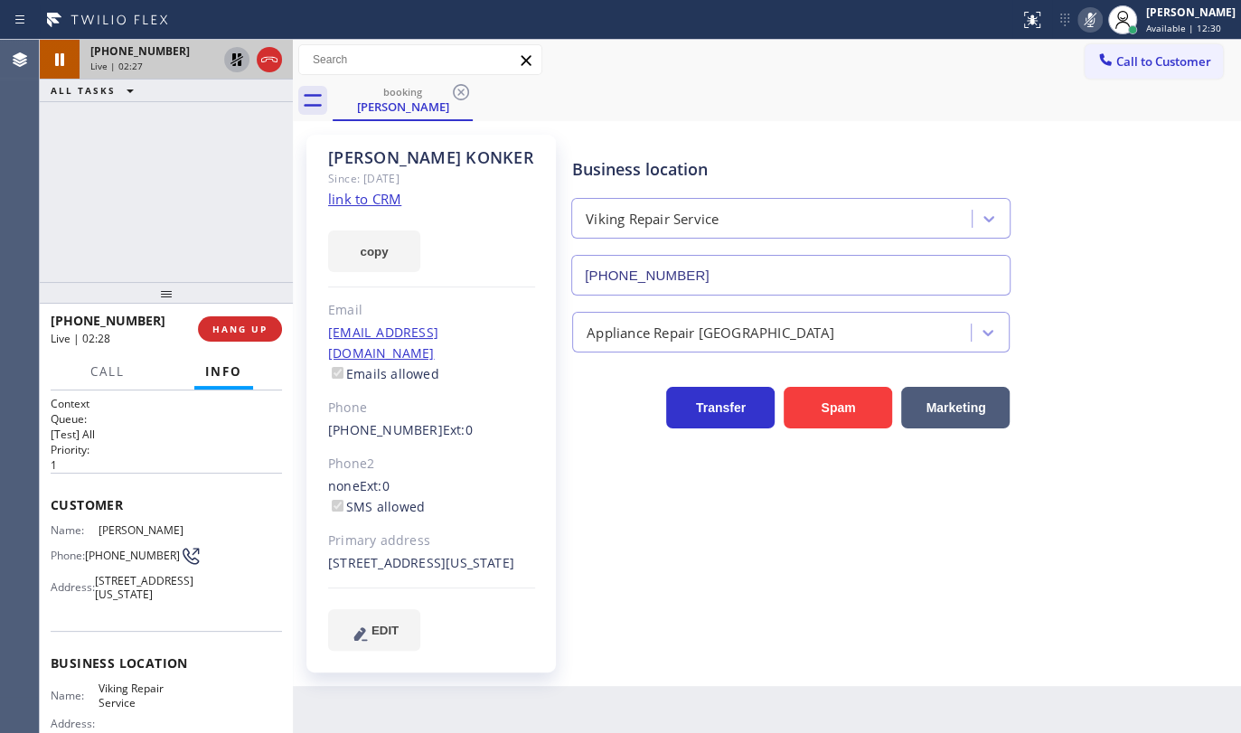
click at [233, 52] on icon at bounding box center [237, 60] width 22 height 22
click at [1090, 18] on icon at bounding box center [1090, 20] width 22 height 22
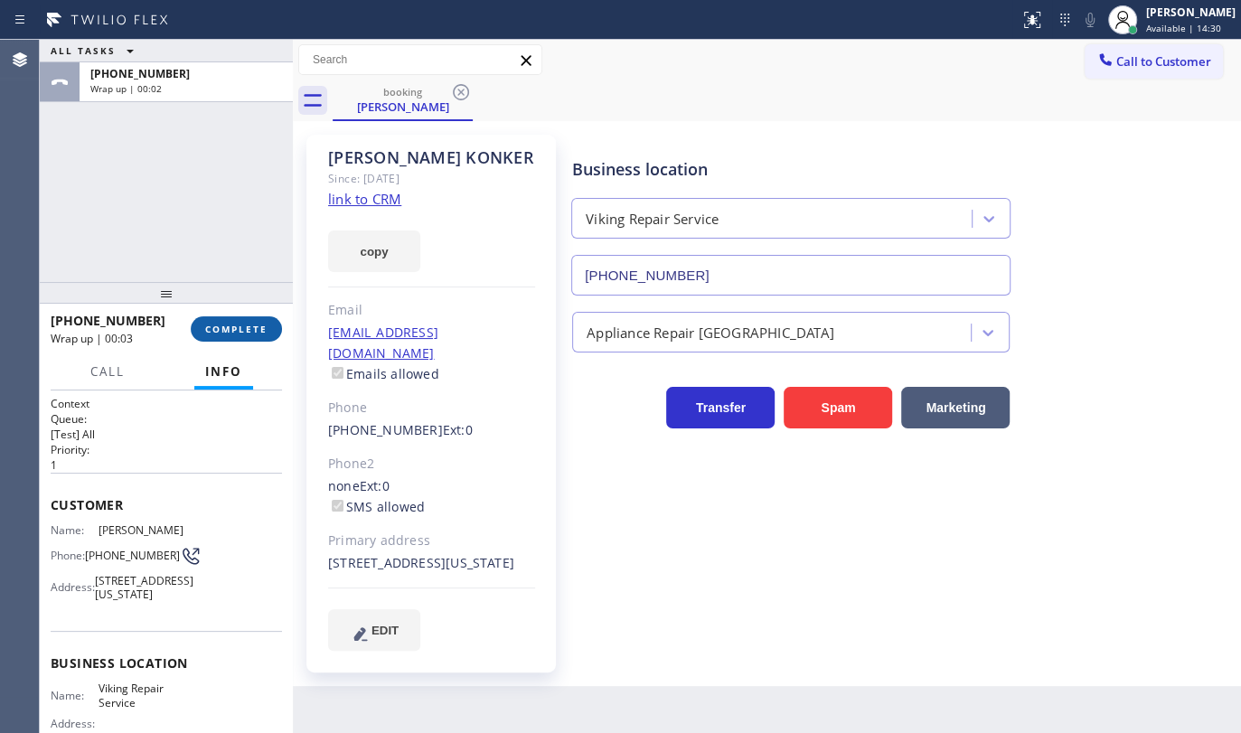
click at [241, 333] on span "COMPLETE" at bounding box center [236, 329] width 62 height 13
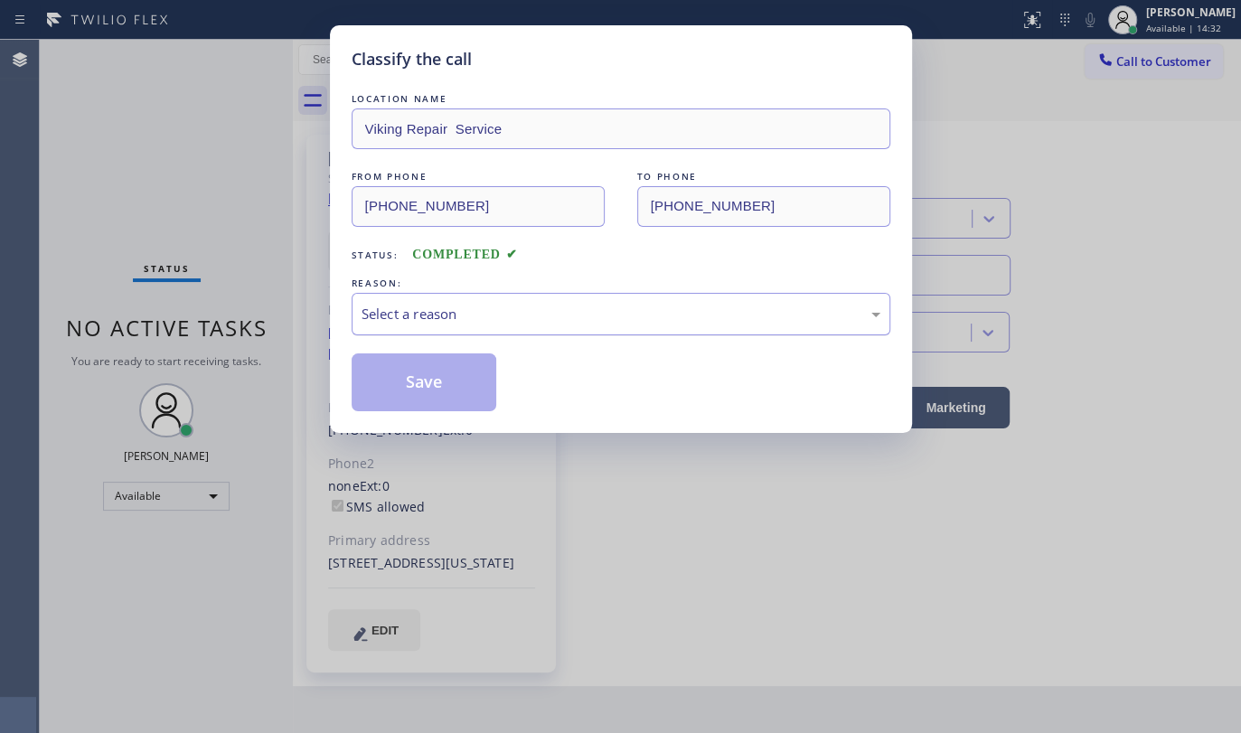
click at [463, 317] on div "Select a reason" at bounding box center [621, 314] width 519 height 21
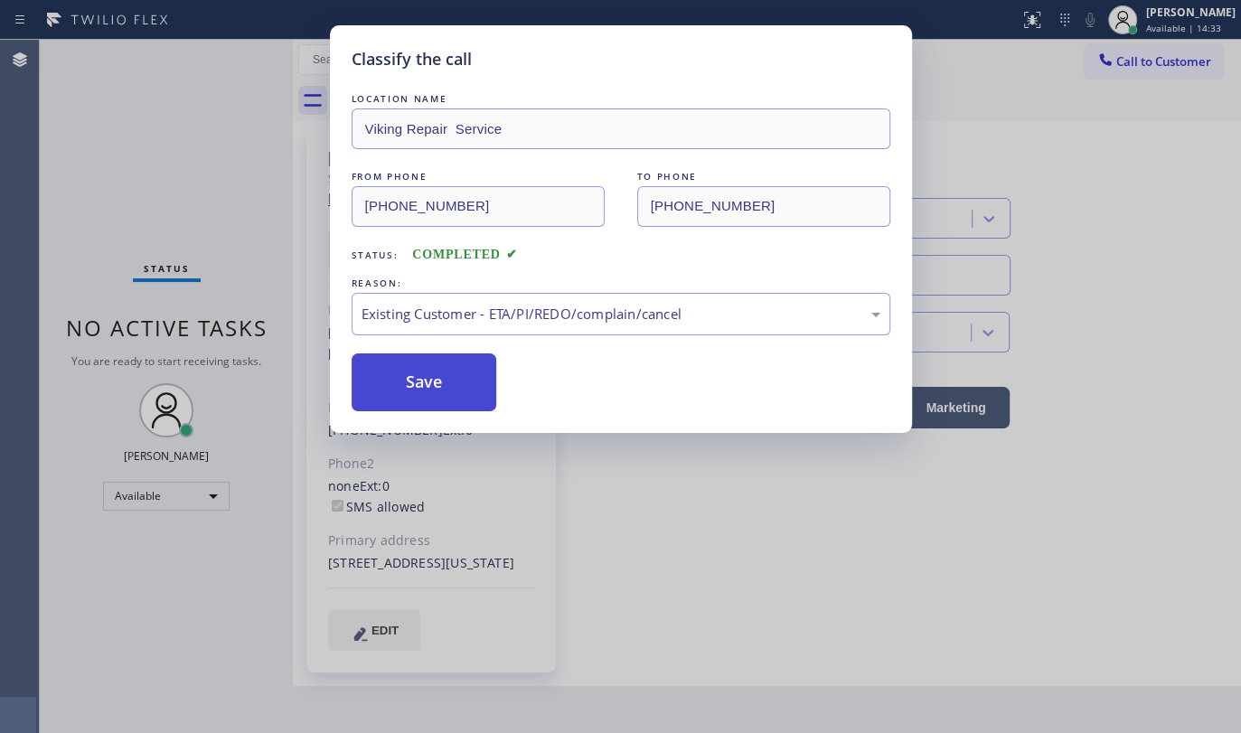
click at [388, 399] on button "Save" at bounding box center [425, 382] width 146 height 58
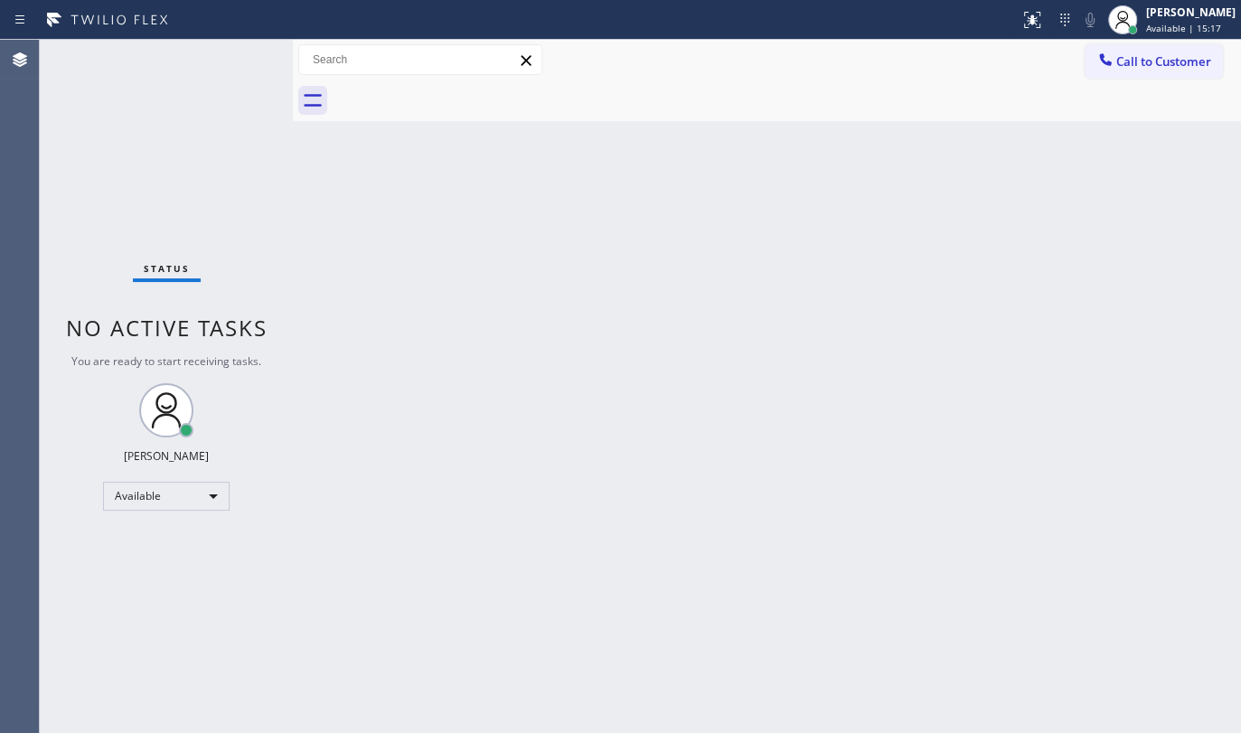
click at [84, 168] on div "Status No active tasks You are ready to start receiving tasks. JENIZA ALCAYDE A…" at bounding box center [166, 386] width 253 height 693
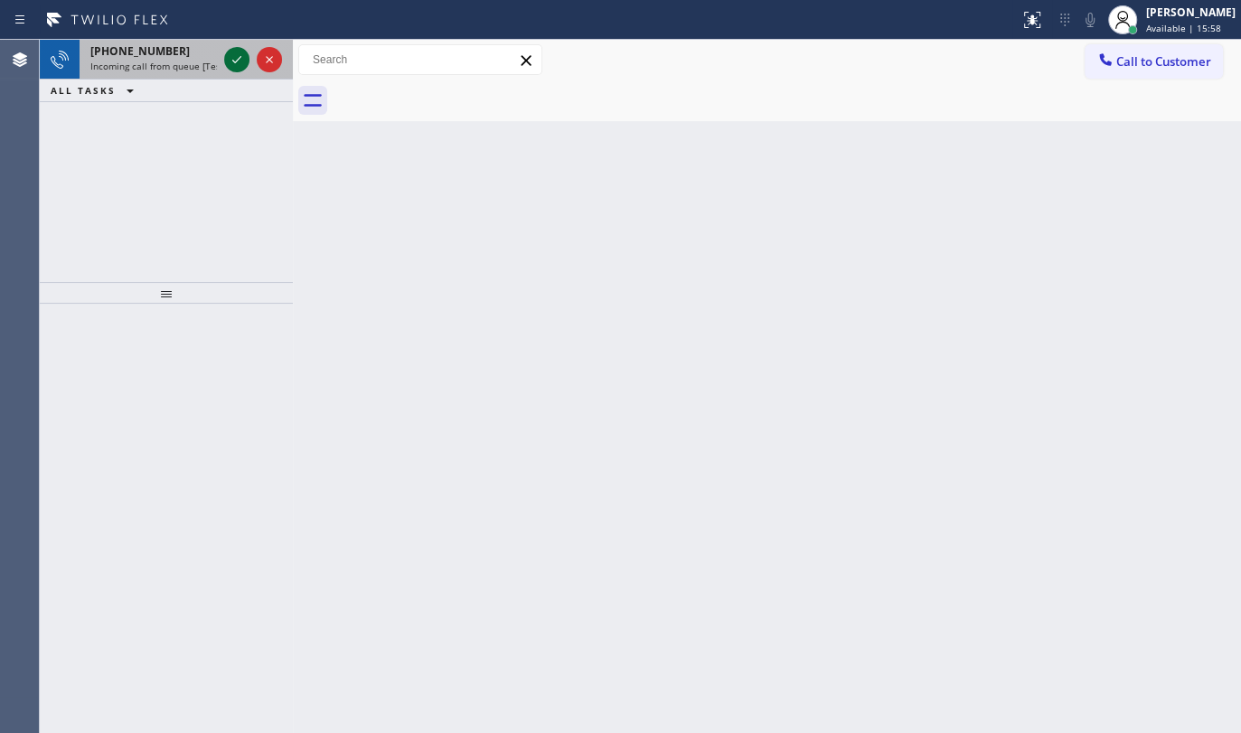
click at [241, 55] on icon at bounding box center [237, 60] width 22 height 22
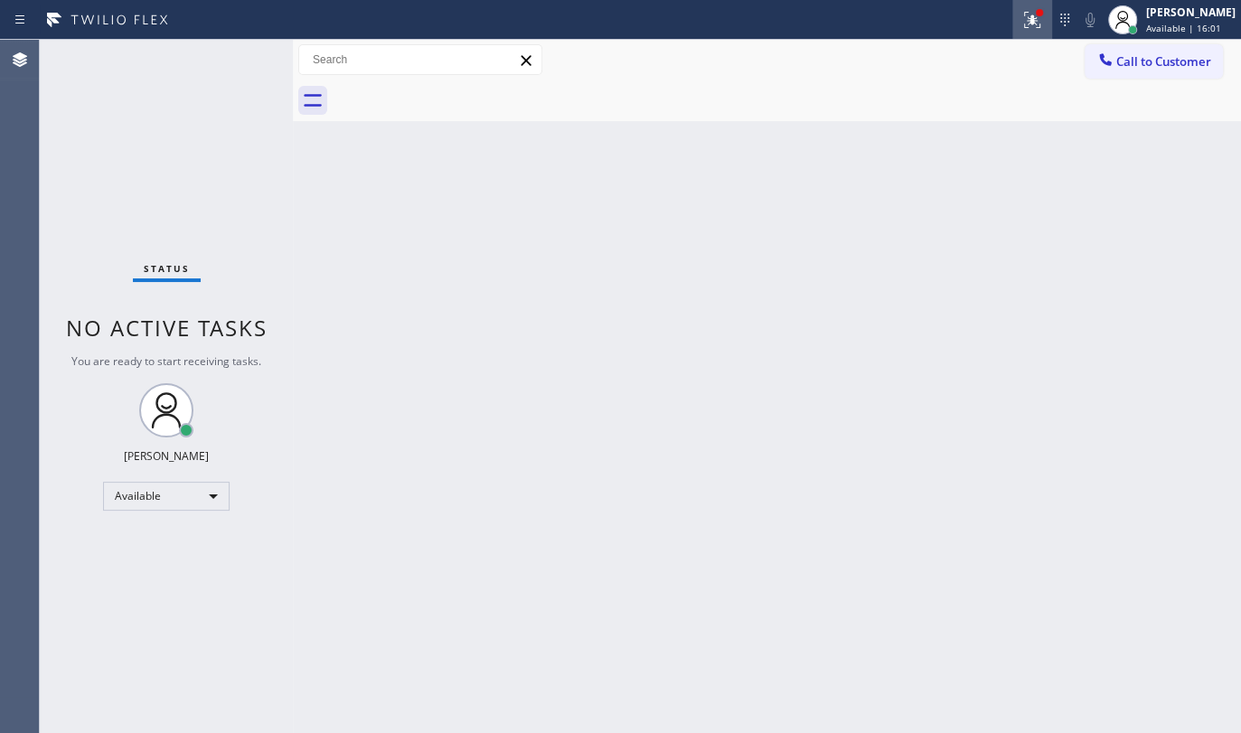
click at [1021, 28] on div at bounding box center [1032, 20] width 40 height 22
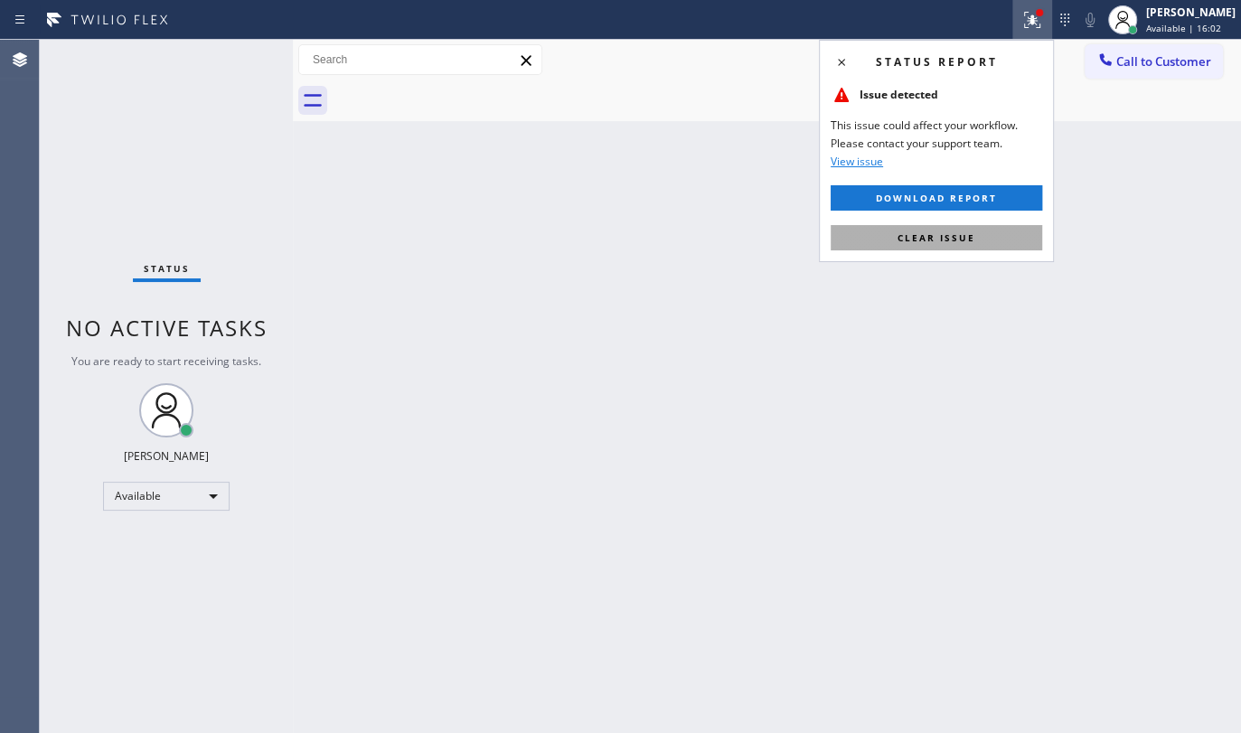
click at [918, 248] on button "Clear issue" at bounding box center [937, 237] width 212 height 25
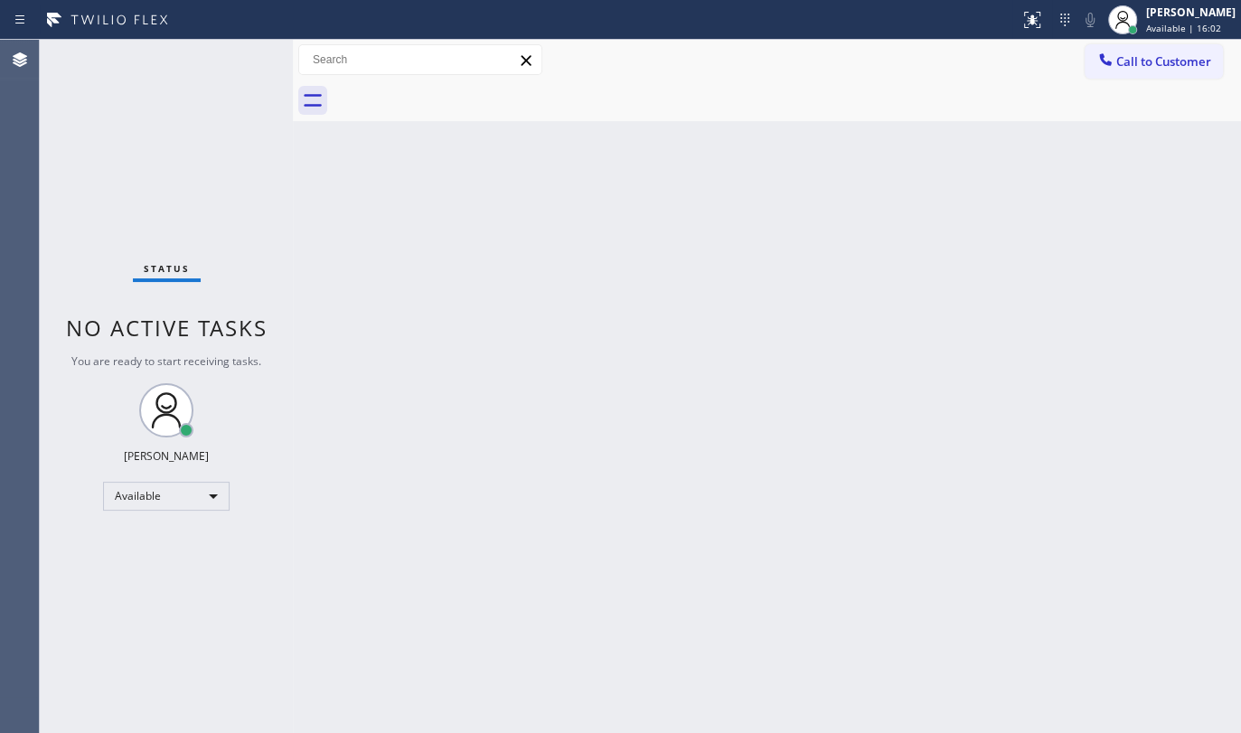
click at [917, 239] on div "Back to Dashboard Change Sender ID Customers Technicians Select a contact Outbo…" at bounding box center [767, 386] width 948 height 693
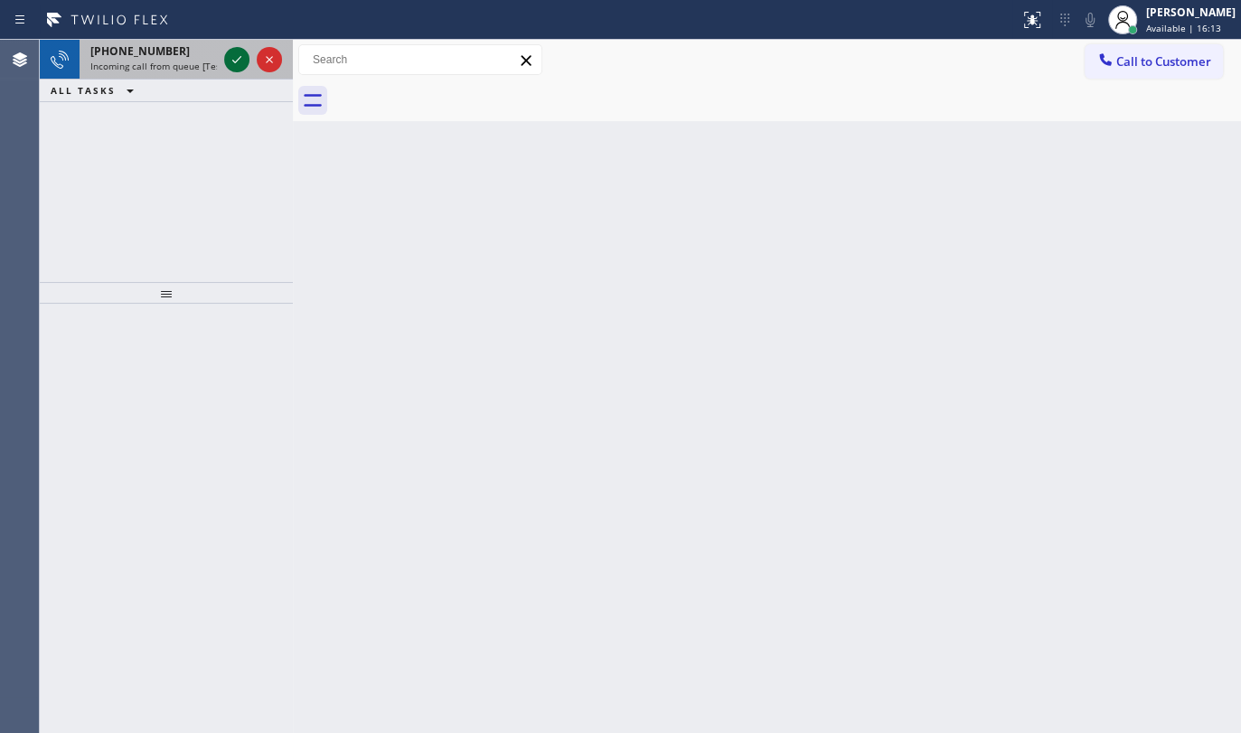
click at [238, 57] on icon at bounding box center [237, 60] width 22 height 22
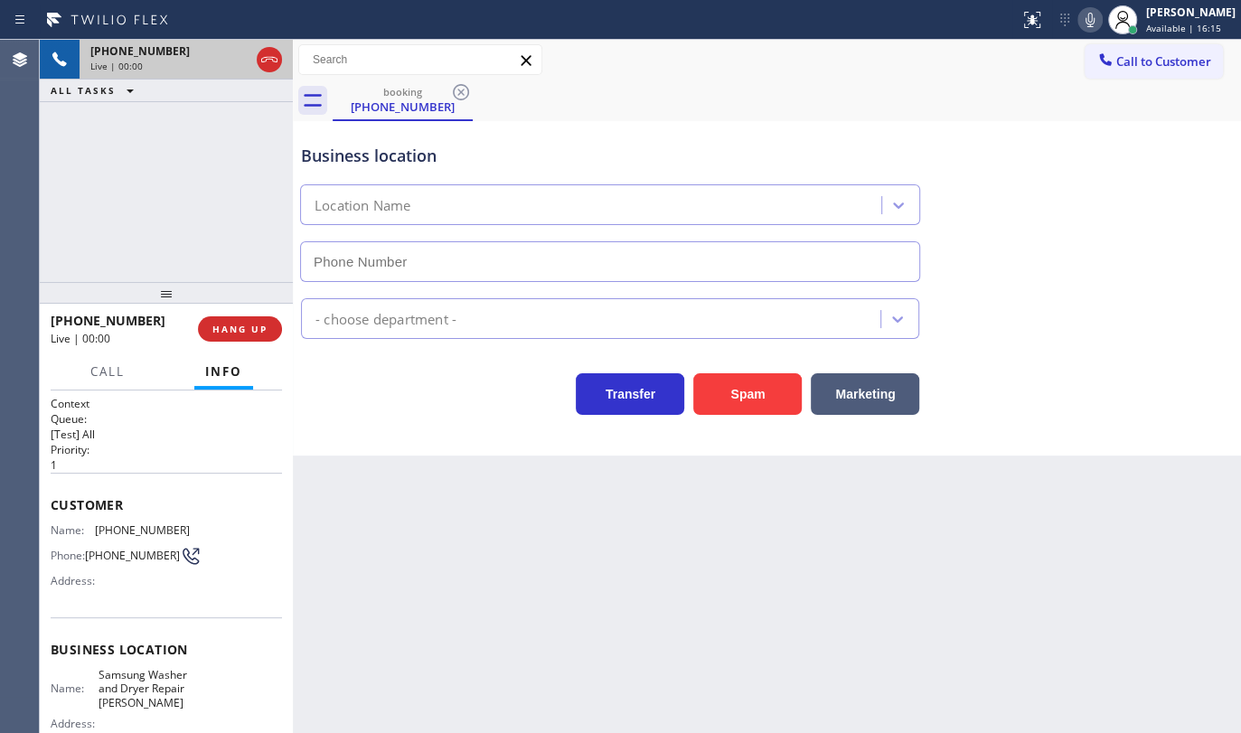
type input "(339) 888-9303"
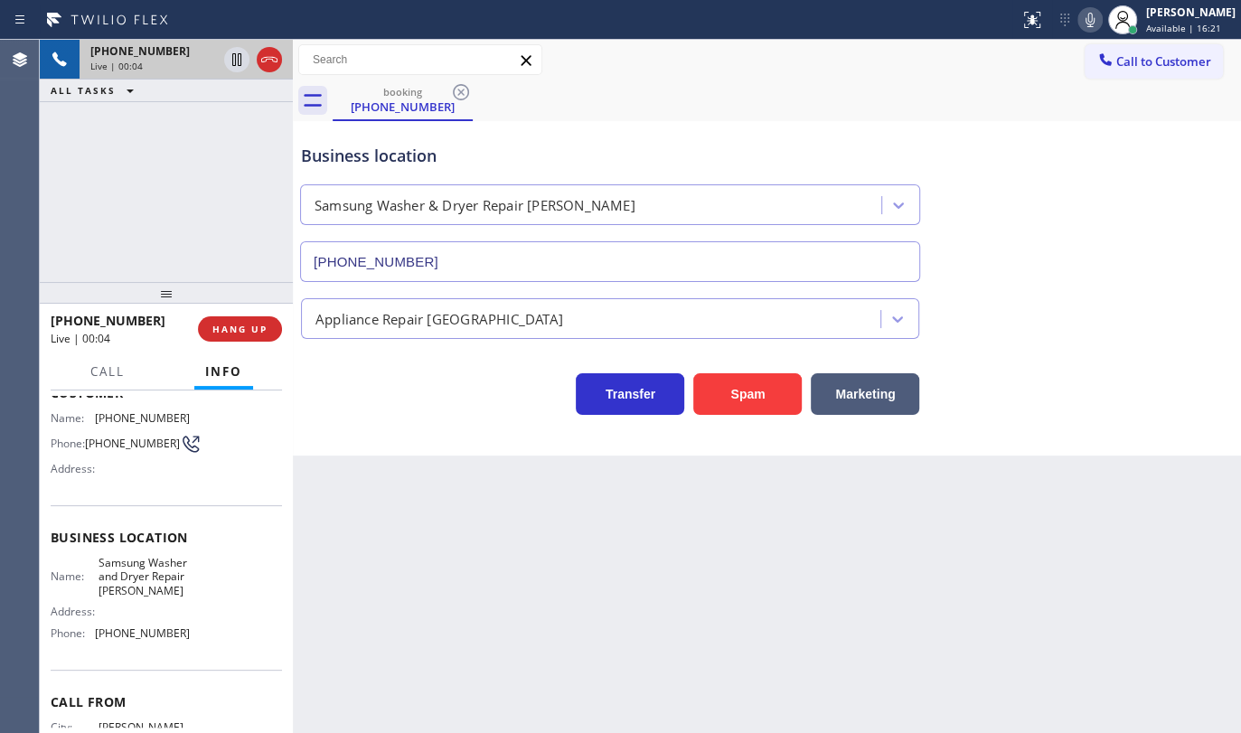
scroll to position [164, 0]
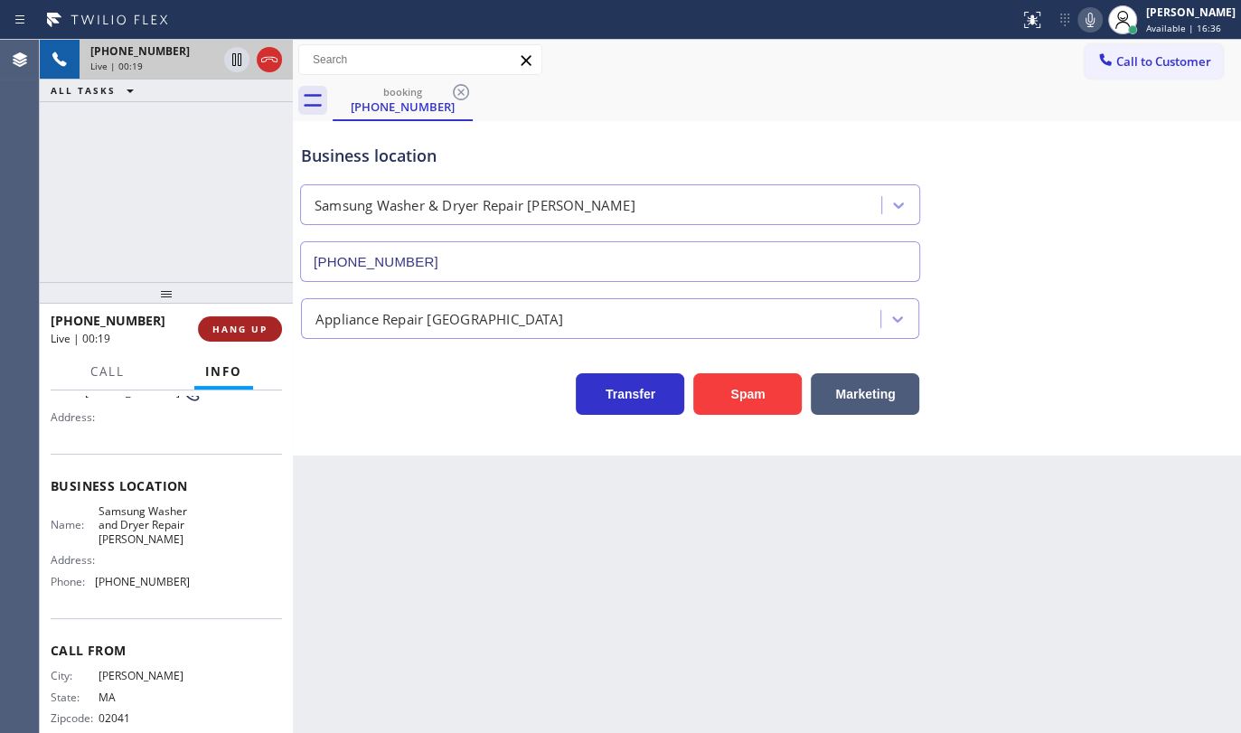
click at [222, 330] on span "HANG UP" at bounding box center [239, 329] width 55 height 13
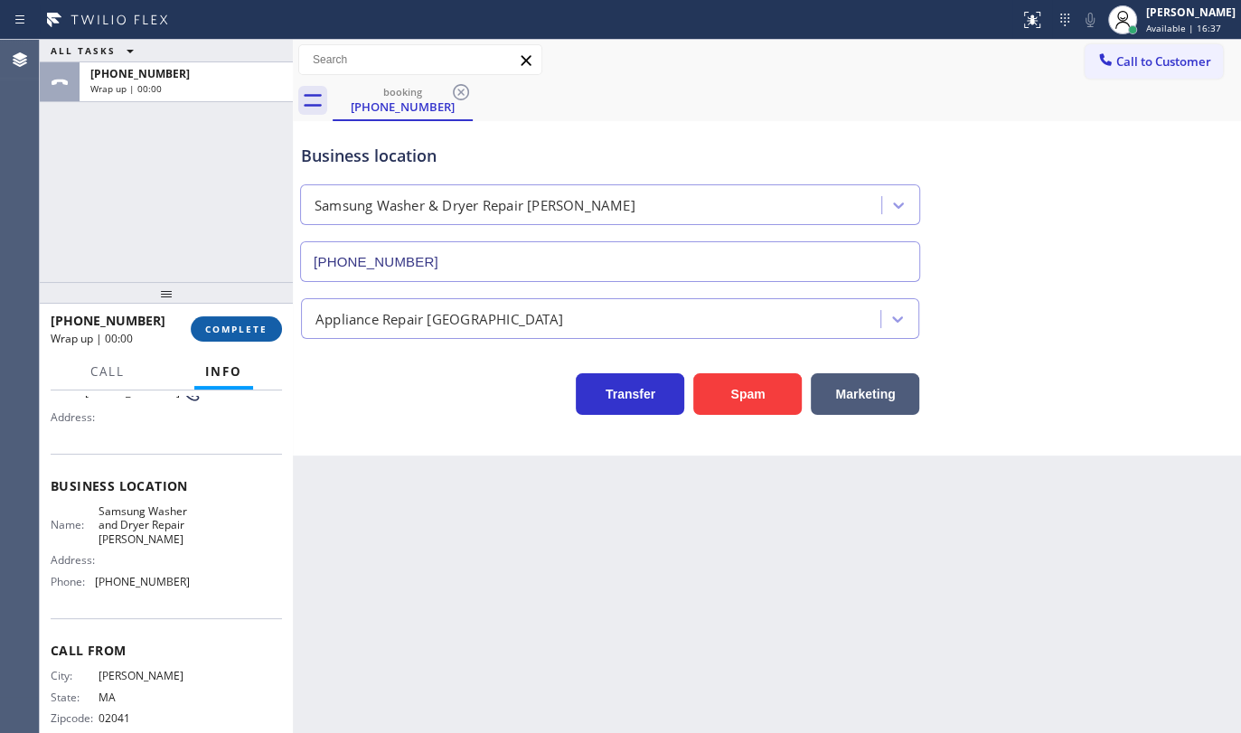
click at [222, 330] on span "COMPLETE" at bounding box center [236, 329] width 62 height 13
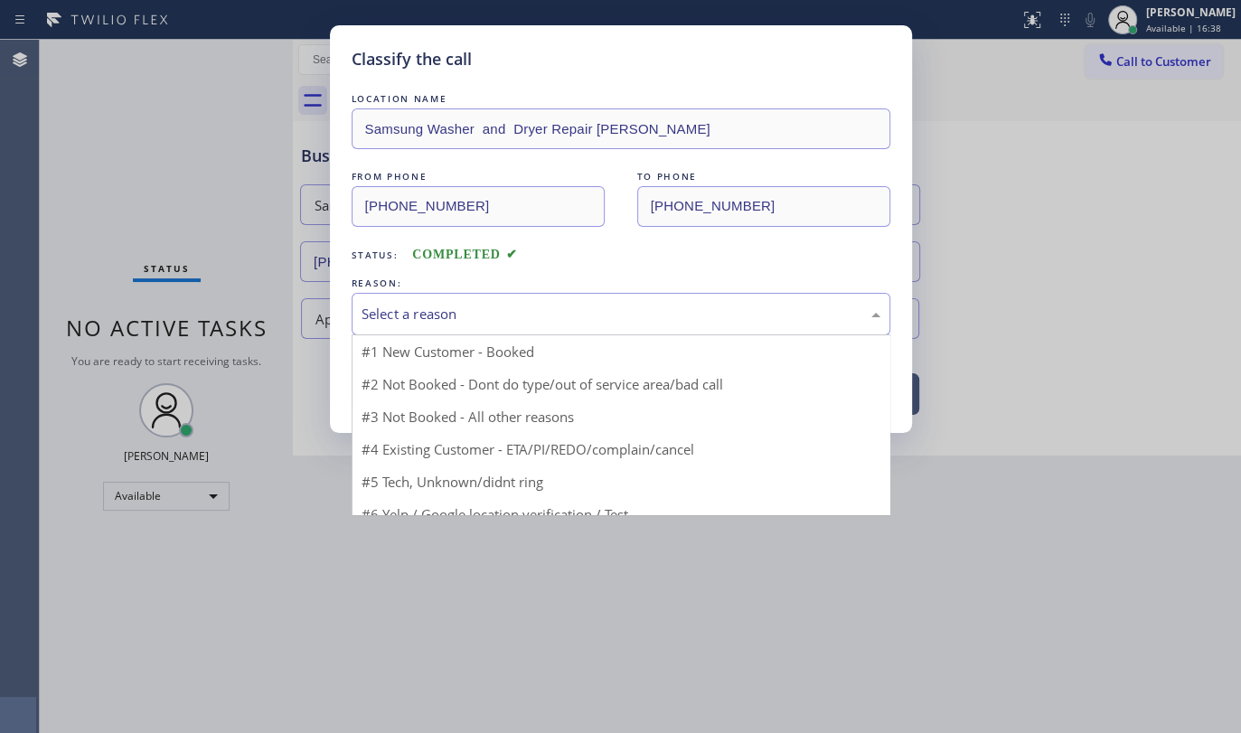
click at [355, 314] on div "Select a reason" at bounding box center [621, 314] width 539 height 42
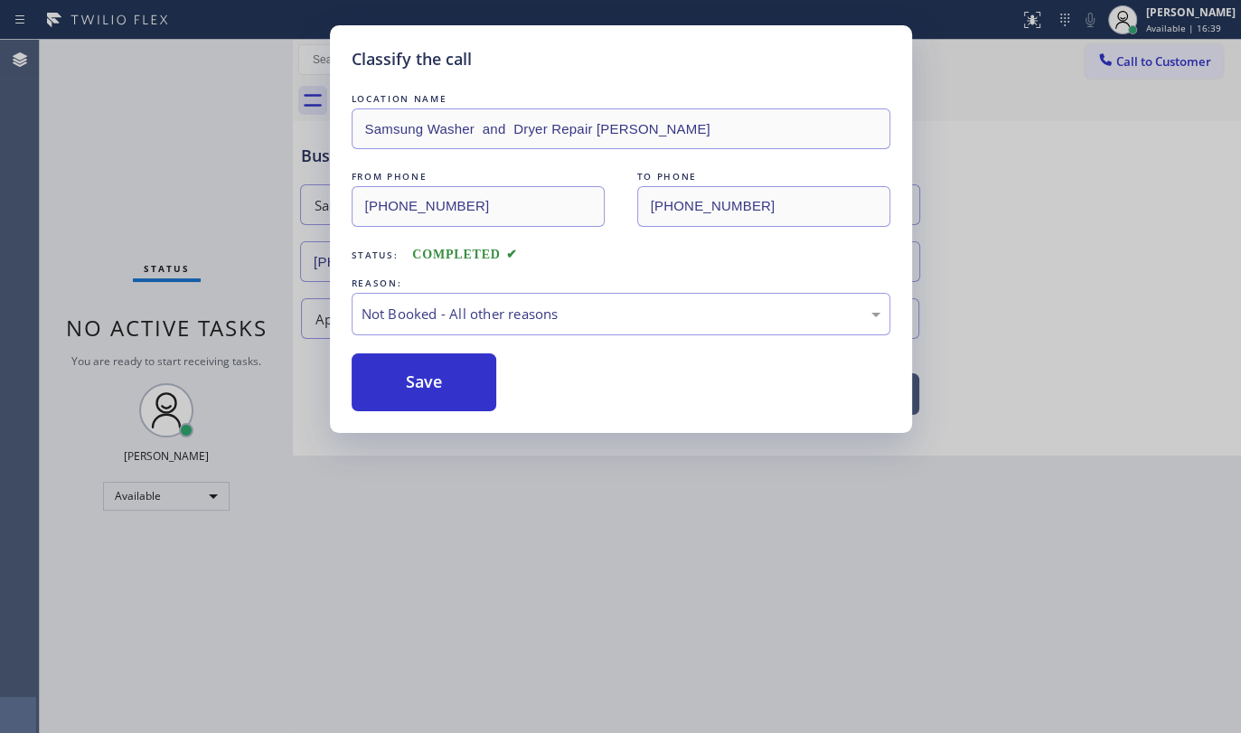
click at [384, 381] on button "Save" at bounding box center [425, 382] width 146 height 58
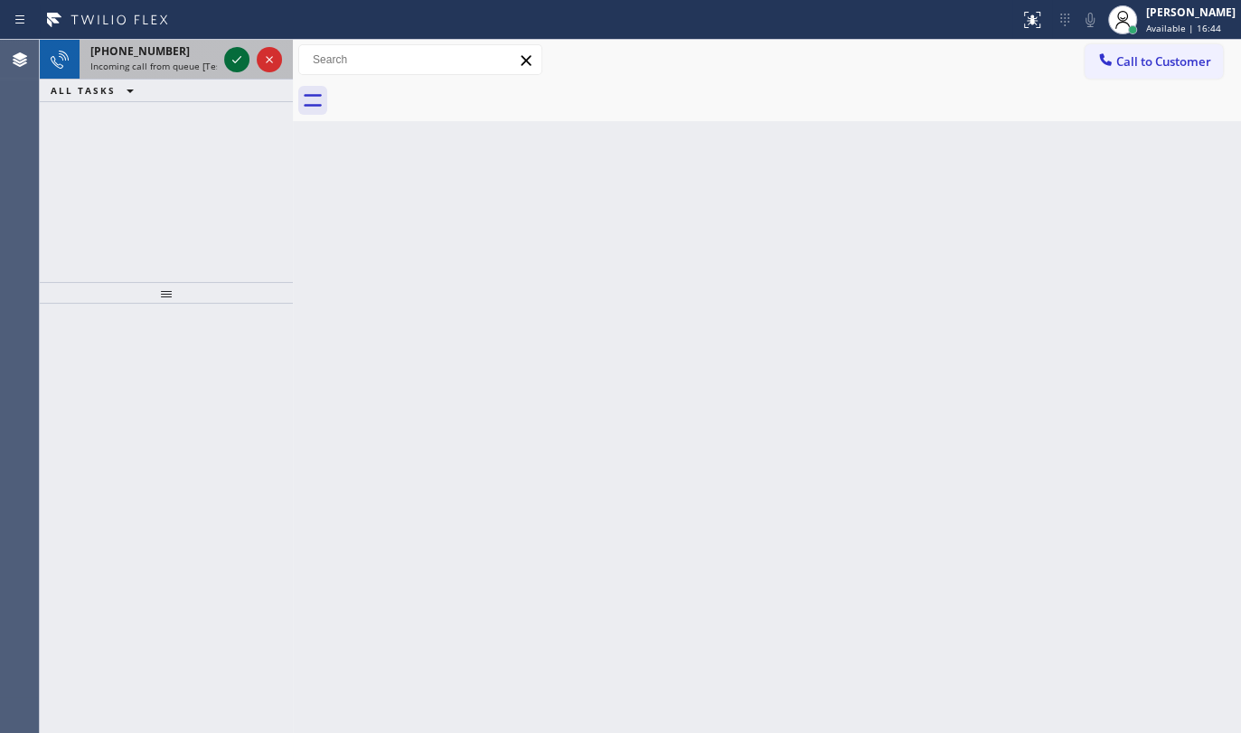
click at [232, 54] on icon at bounding box center [237, 60] width 22 height 22
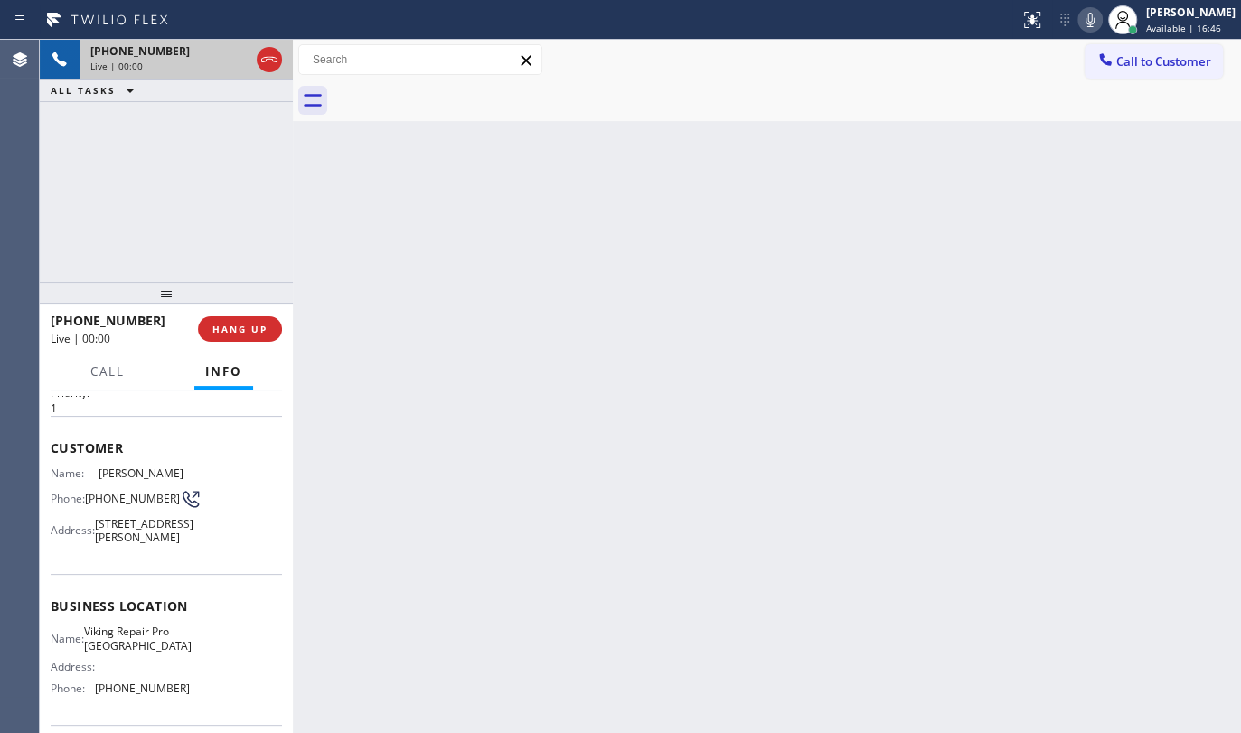
scroll to position [81, 0]
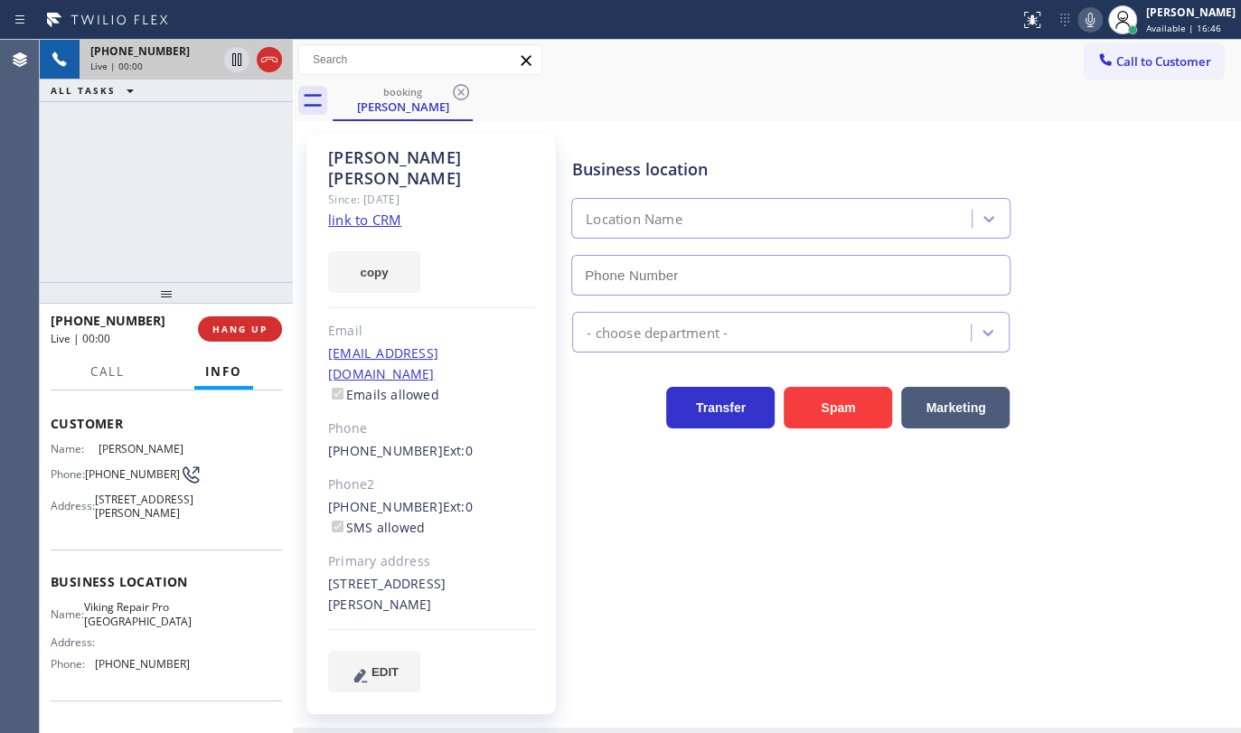
type input "(475) 323-6699"
click at [388, 211] on link "link to CRM" at bounding box center [364, 220] width 73 height 18
click at [239, 62] on icon at bounding box center [237, 60] width 22 height 22
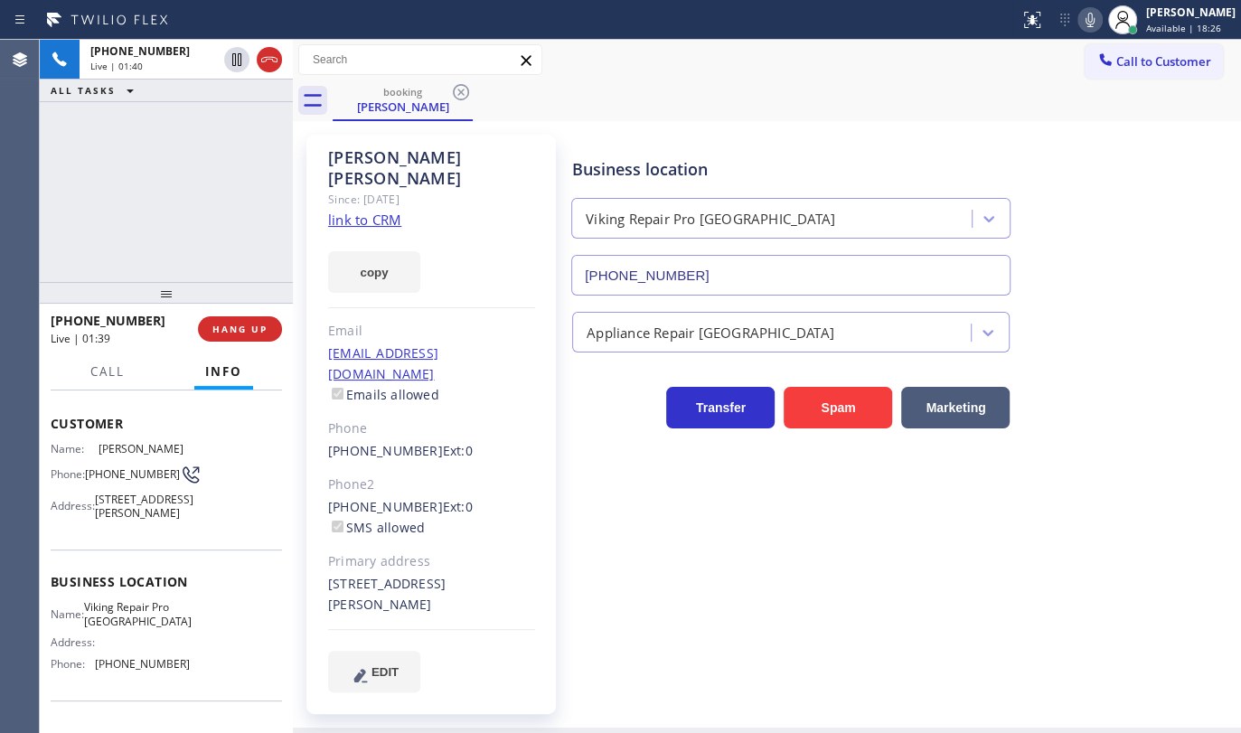
click at [1084, 26] on icon at bounding box center [1090, 20] width 22 height 22
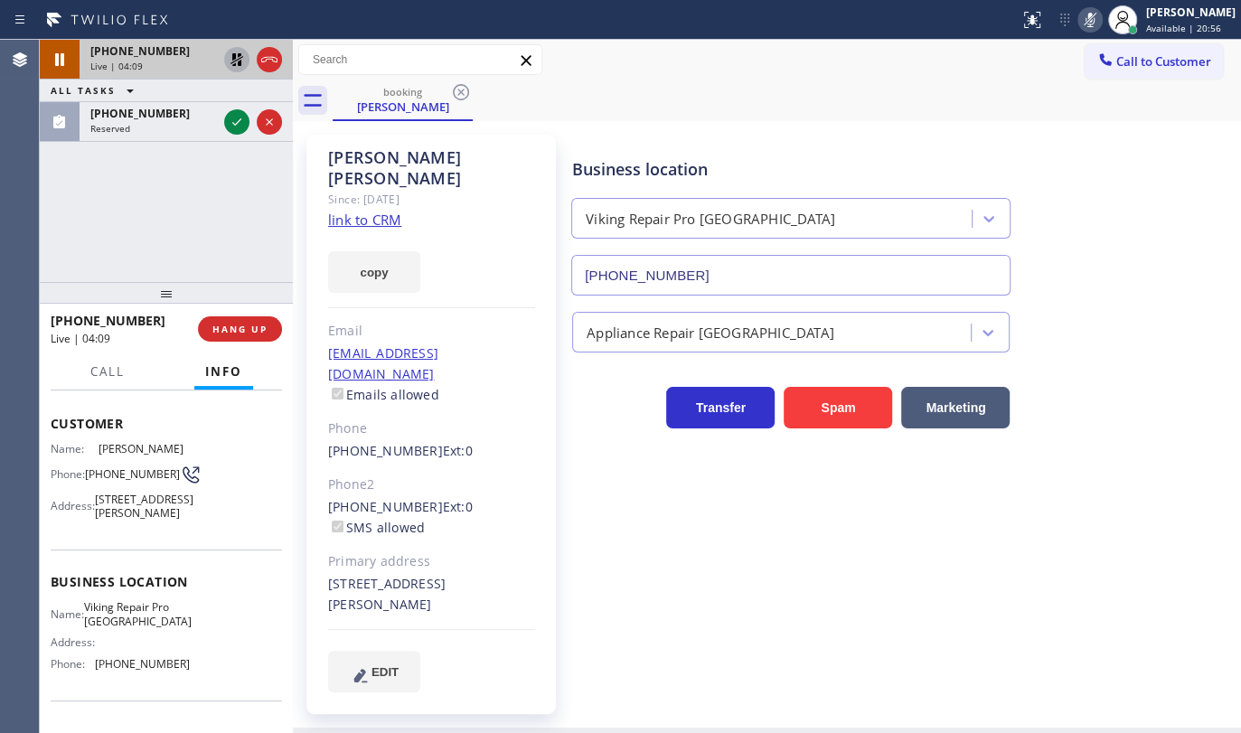
click at [240, 61] on icon at bounding box center [237, 59] width 13 height 13
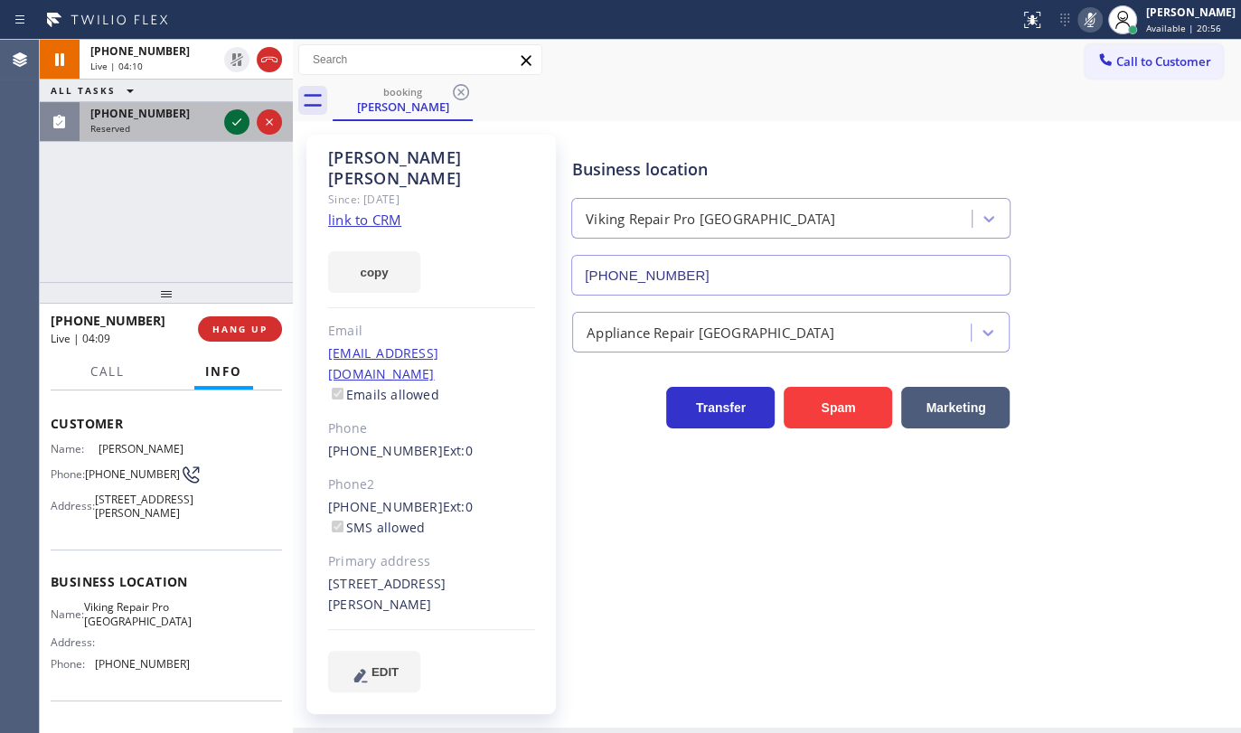
click at [240, 118] on icon at bounding box center [237, 122] width 22 height 22
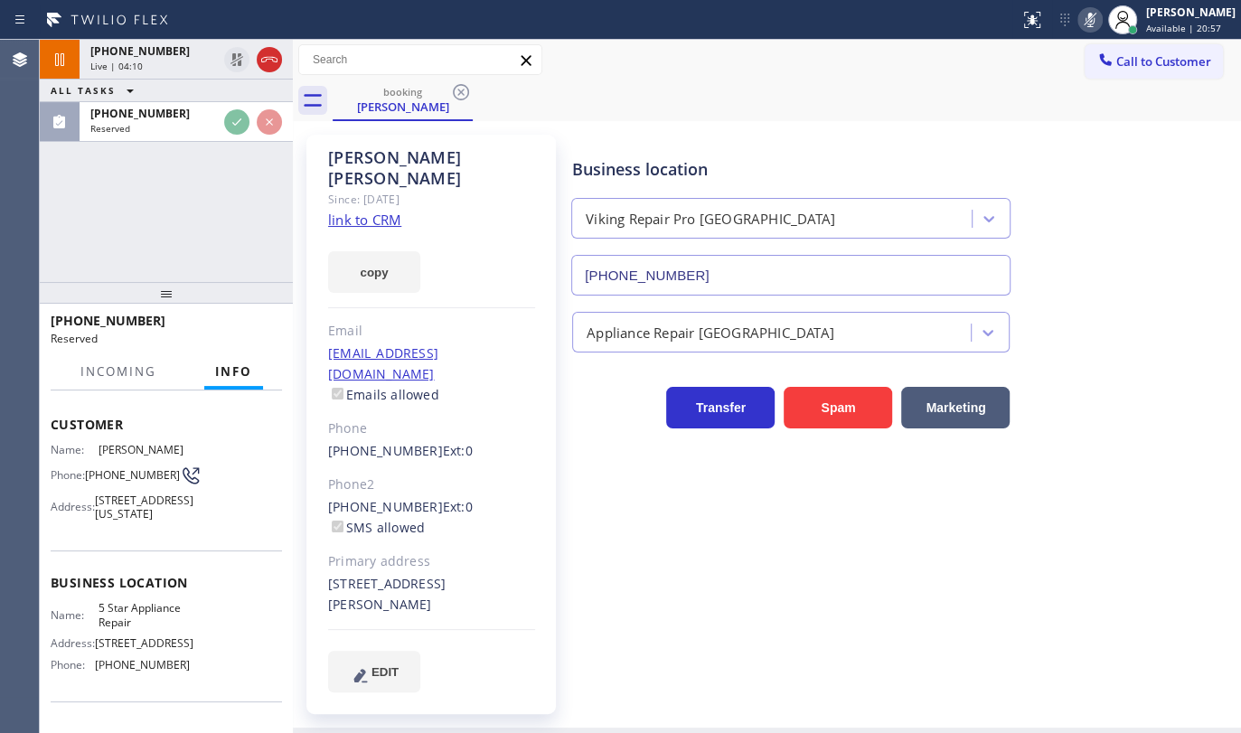
scroll to position [97, 0]
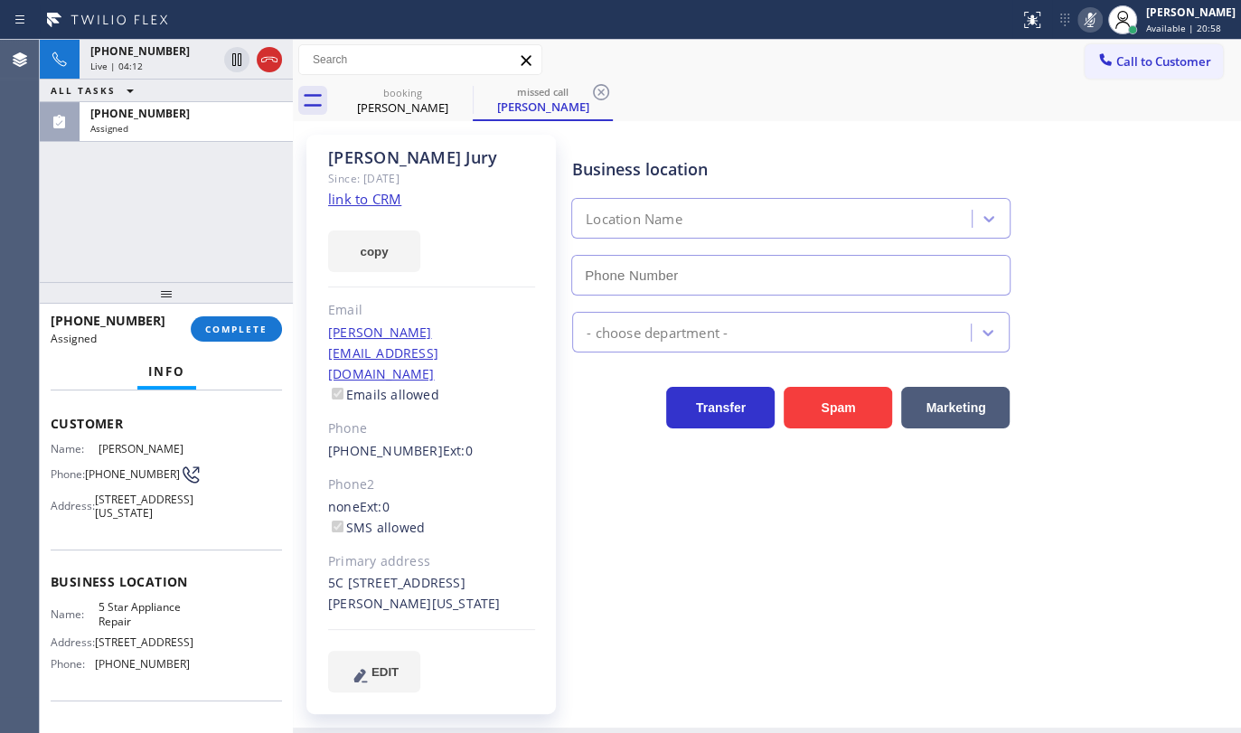
click at [1085, 20] on icon at bounding box center [1090, 20] width 22 height 22
type input "(855) 731-4952"
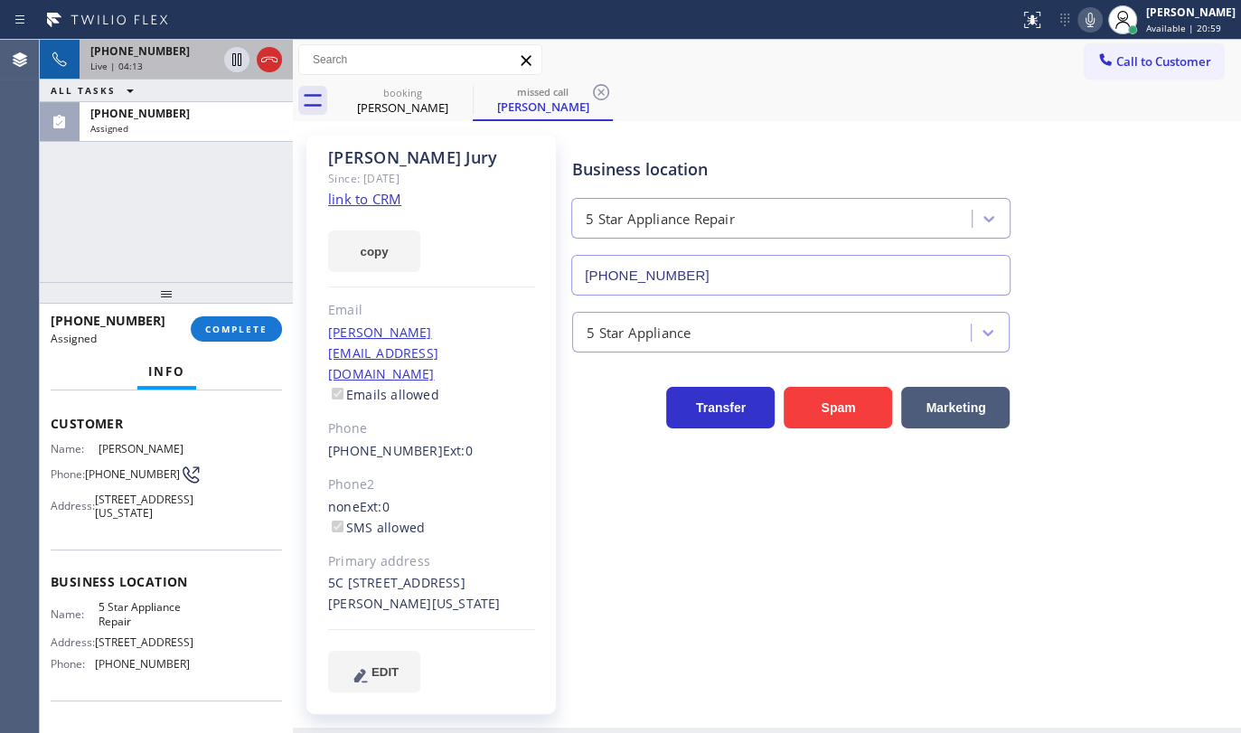
click at [170, 46] on div "+12038471998" at bounding box center [153, 50] width 127 height 15
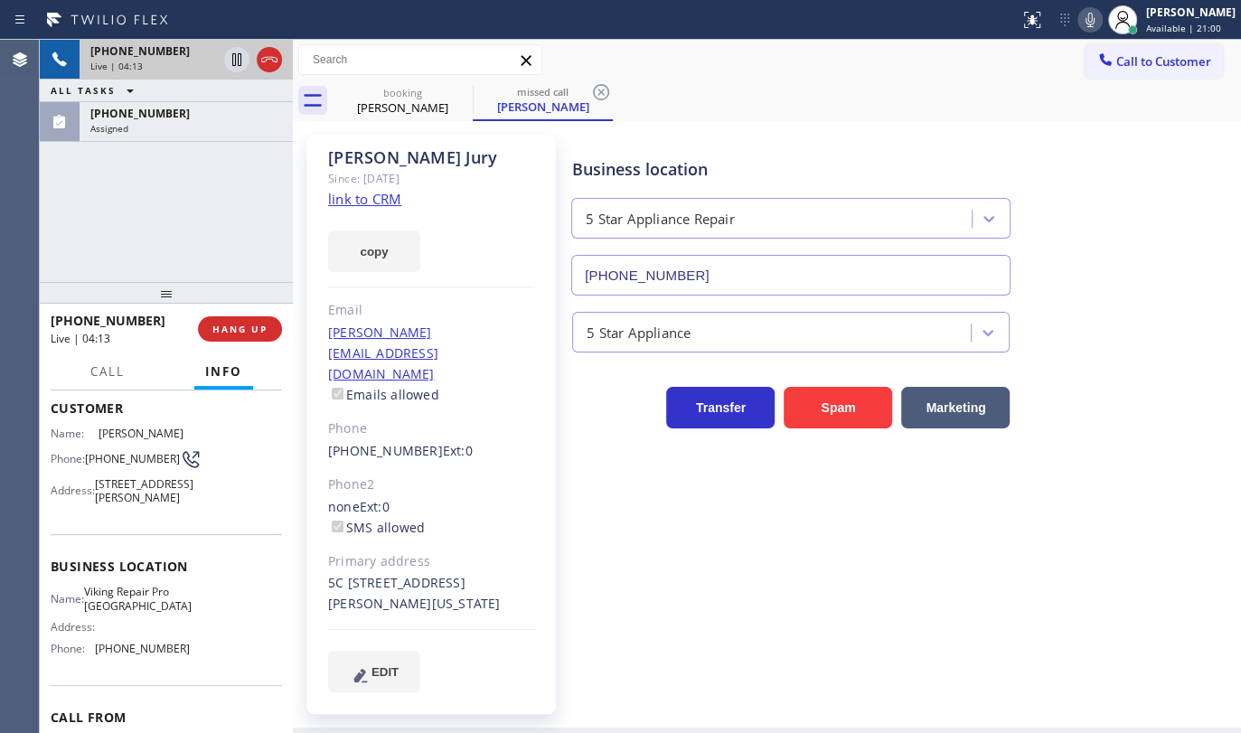
scroll to position [81, 0]
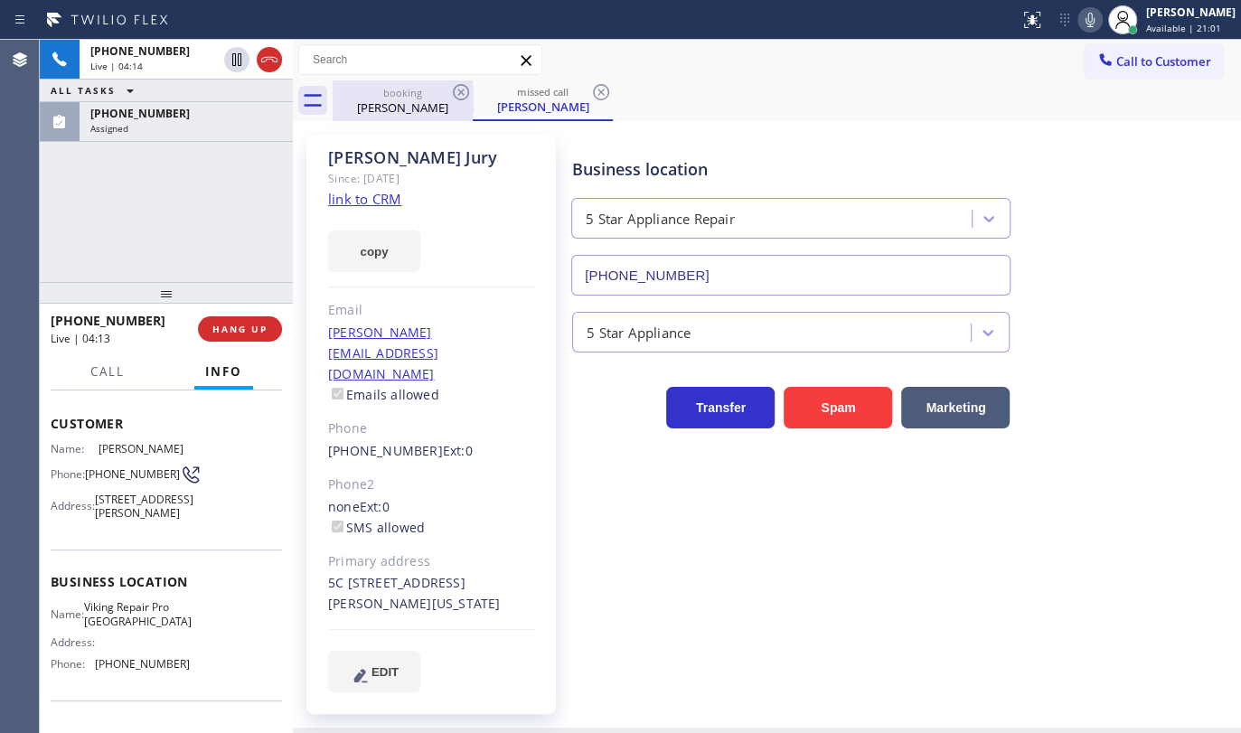
click at [397, 113] on div "Marybeth Hogan" at bounding box center [402, 107] width 136 height 16
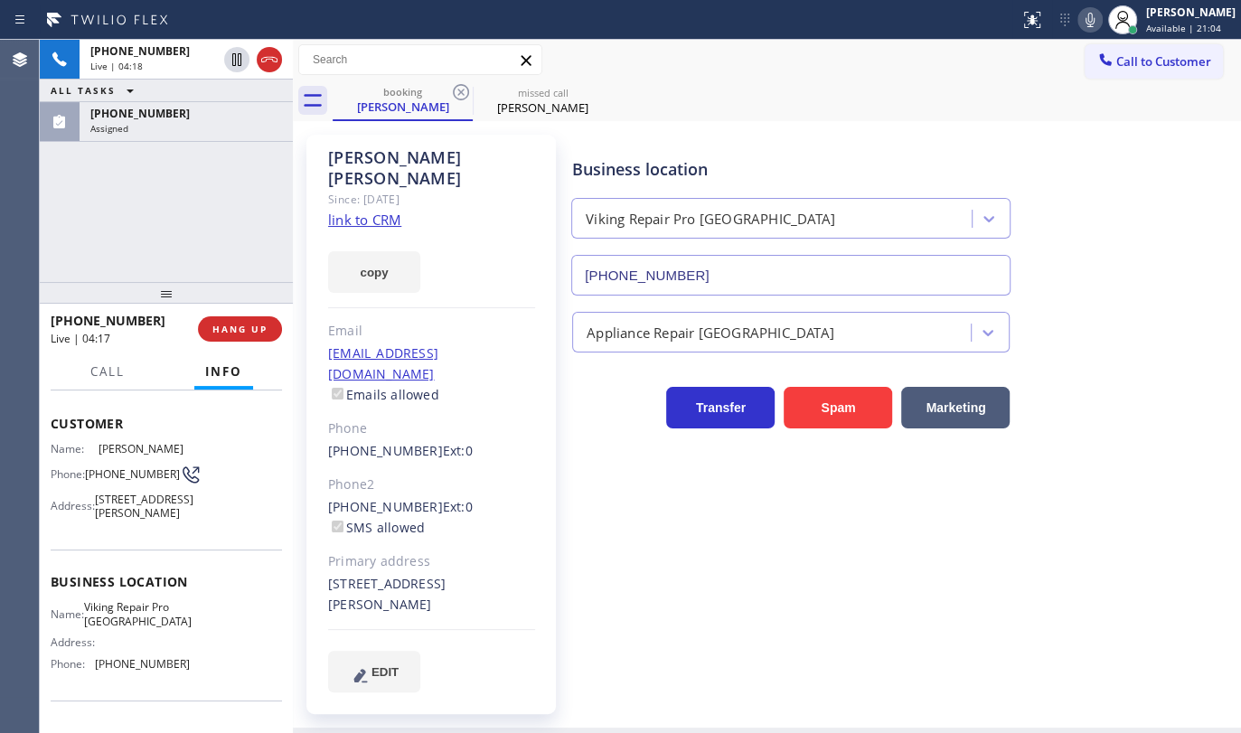
click at [96, 170] on div "+12038471998 Live | 04:18 ALL TASKS ALL TASKS ACTIVE TASKS TASKS IN WRAP UP (92…" at bounding box center [166, 161] width 253 height 242
click at [362, 211] on link "link to CRM" at bounding box center [364, 220] width 73 height 18
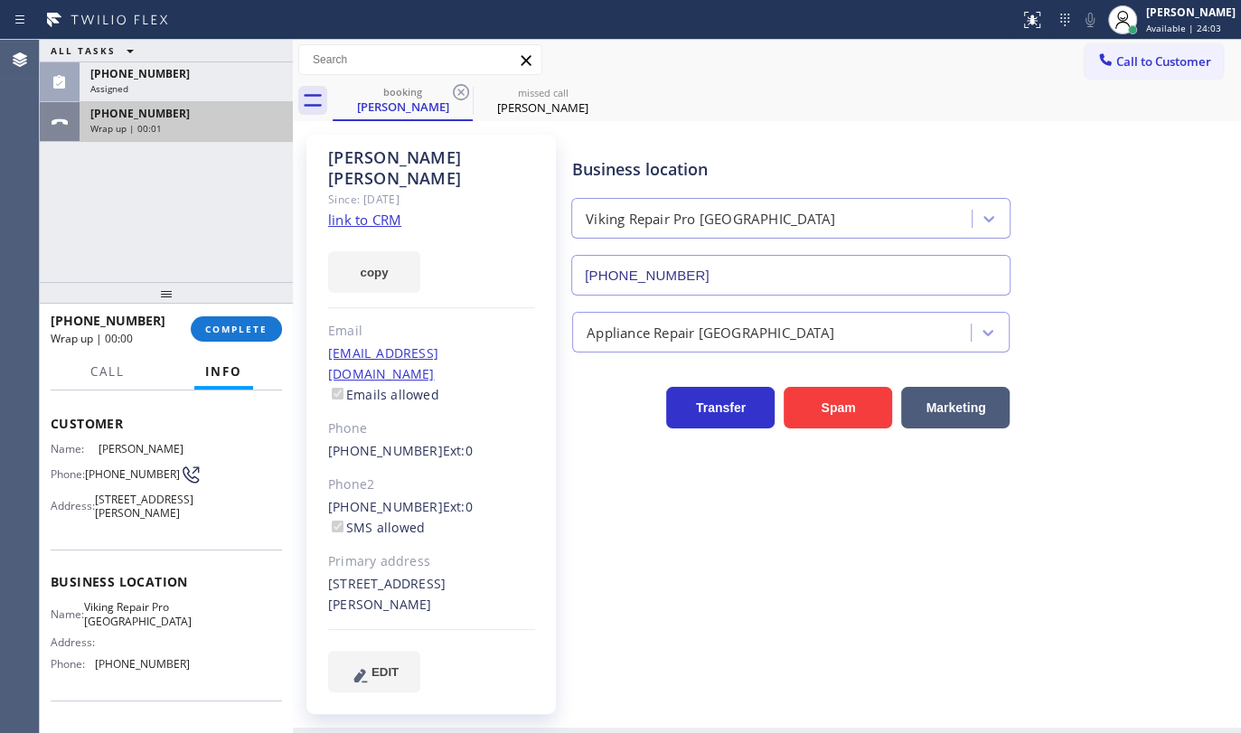
click at [164, 116] on span "+12038471998" at bounding box center [139, 113] width 99 height 15
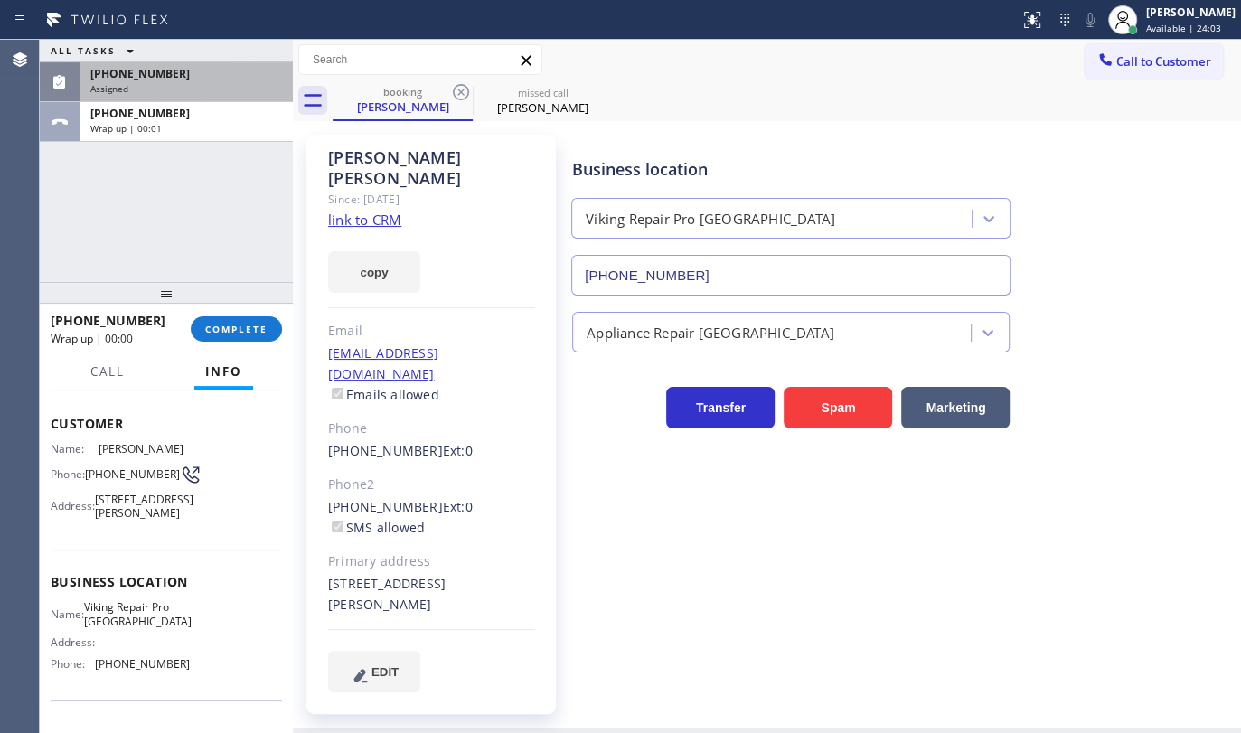
drag, startPoint x: 173, startPoint y: 46, endPoint x: 170, endPoint y: 68, distance: 21.9
click at [172, 52] on div "ALL TASKS ALL TASKS ACTIVE TASKS TASKS IN WRAP UP" at bounding box center [166, 51] width 253 height 23
click at [170, 77] on div "(929) 692-0065" at bounding box center [186, 73] width 192 height 15
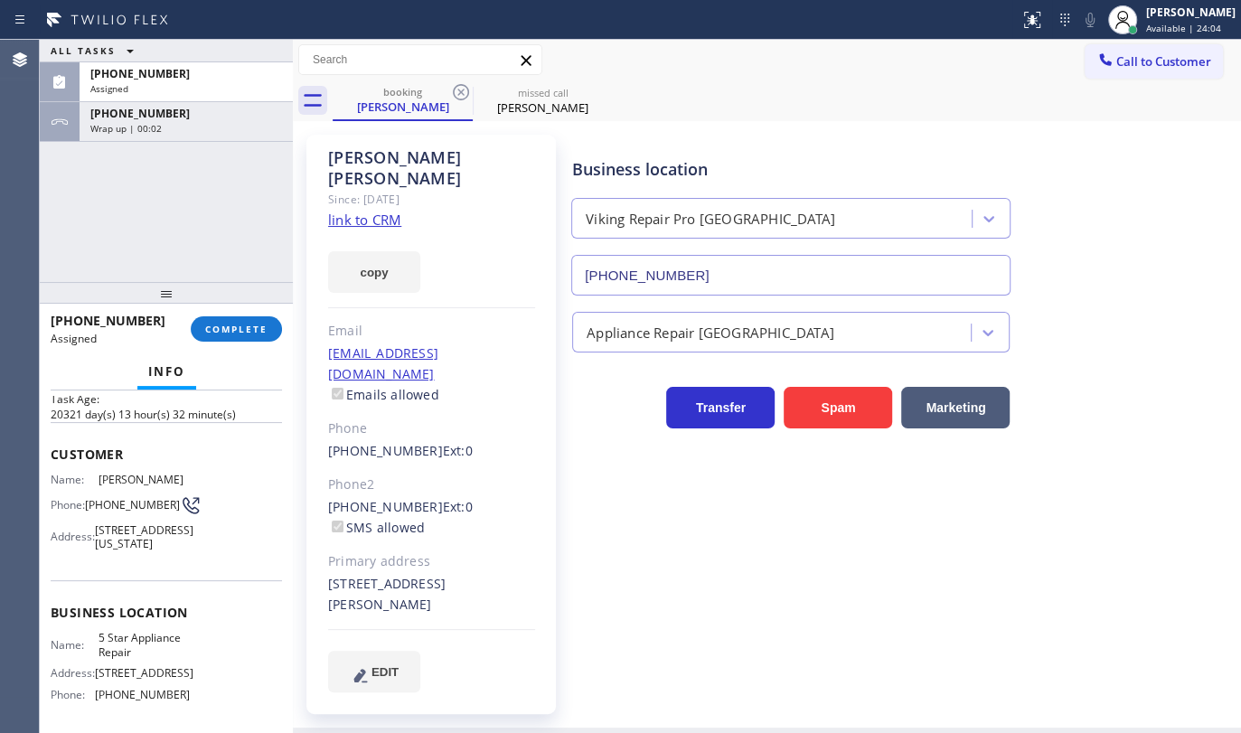
scroll to position [111, 0]
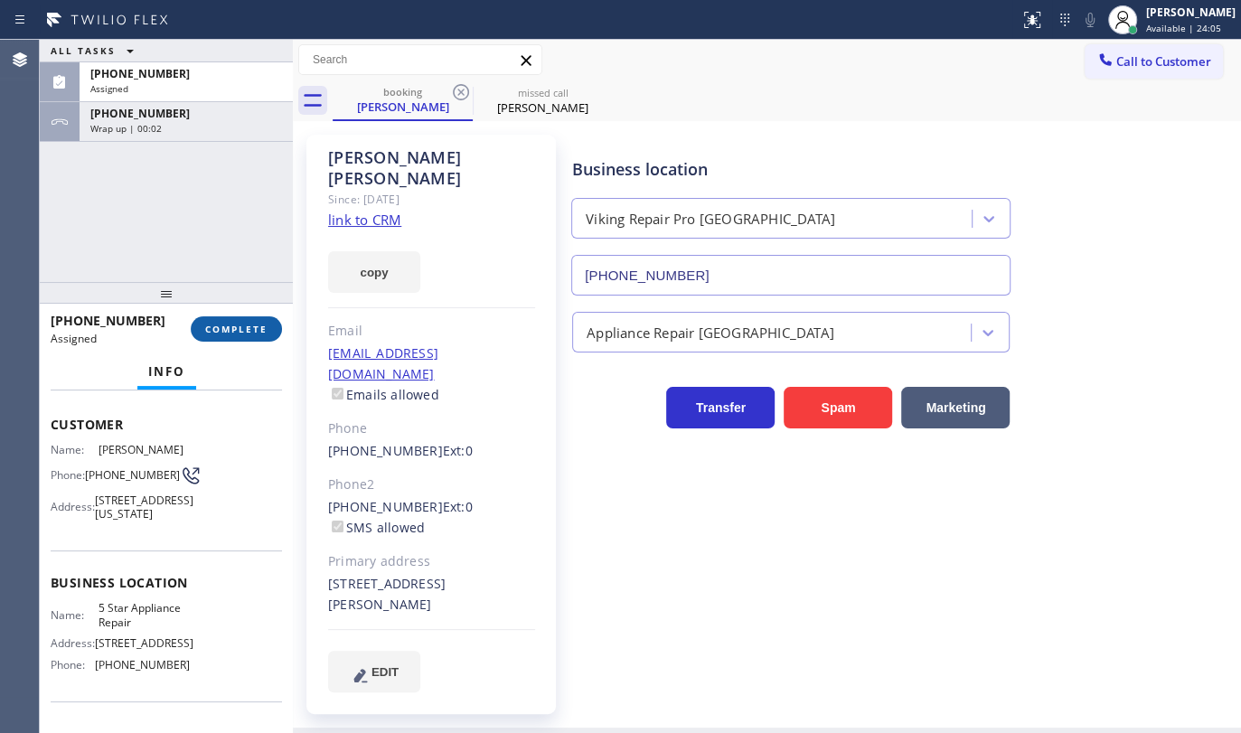
click at [231, 325] on span "COMPLETE" at bounding box center [236, 329] width 62 height 13
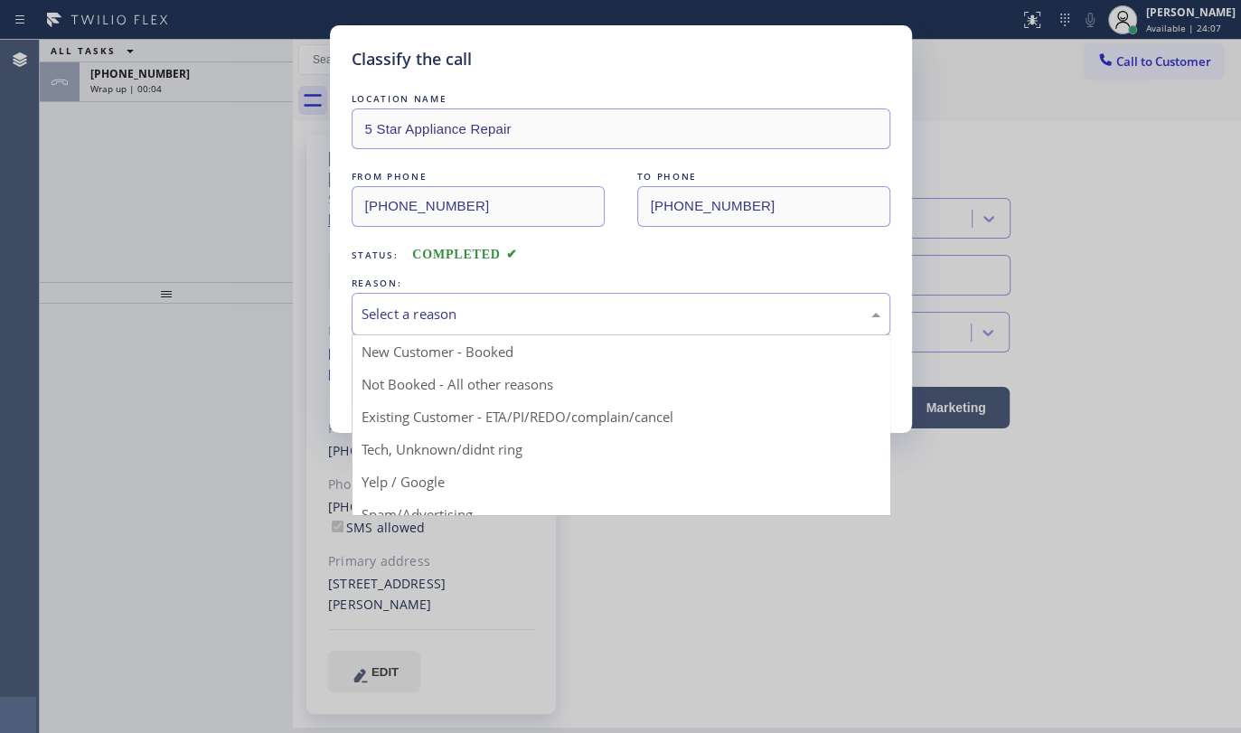
click at [382, 316] on div "Select a reason" at bounding box center [621, 314] width 519 height 21
drag, startPoint x: 384, startPoint y: 421, endPoint x: 391, endPoint y: 391, distance: 30.7
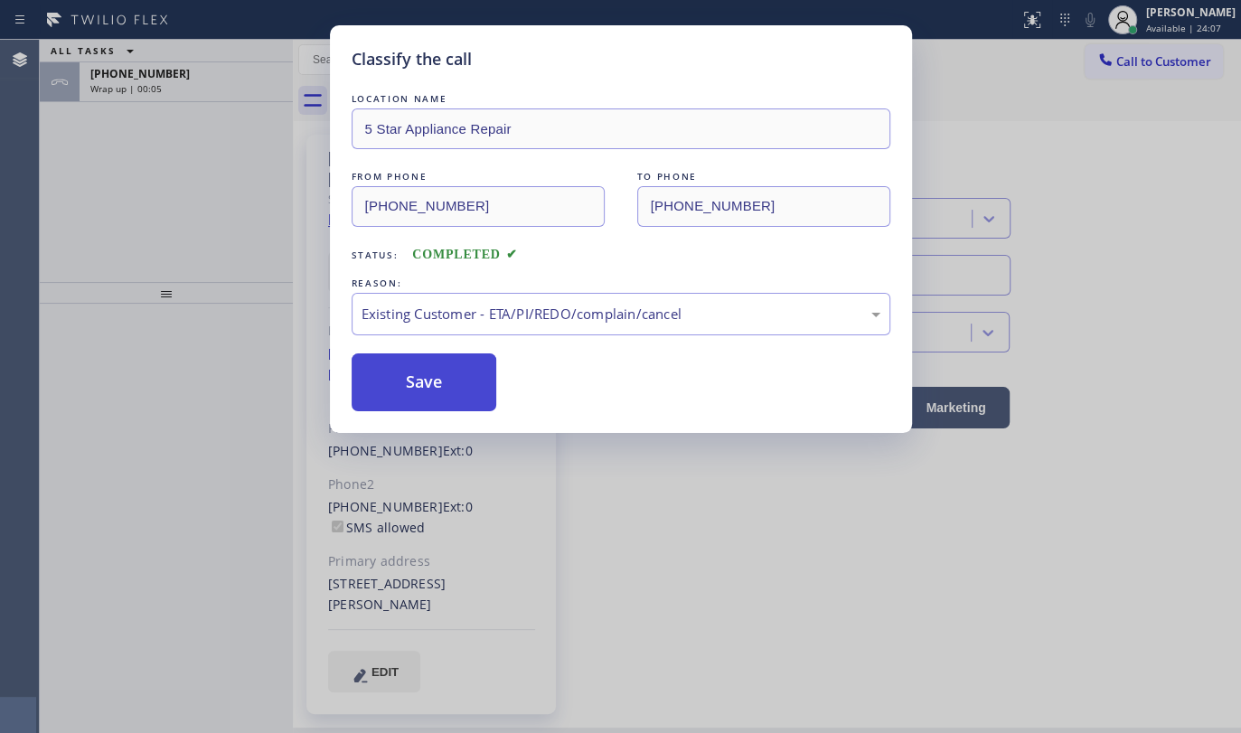
click at [391, 391] on button "Save" at bounding box center [425, 382] width 146 height 58
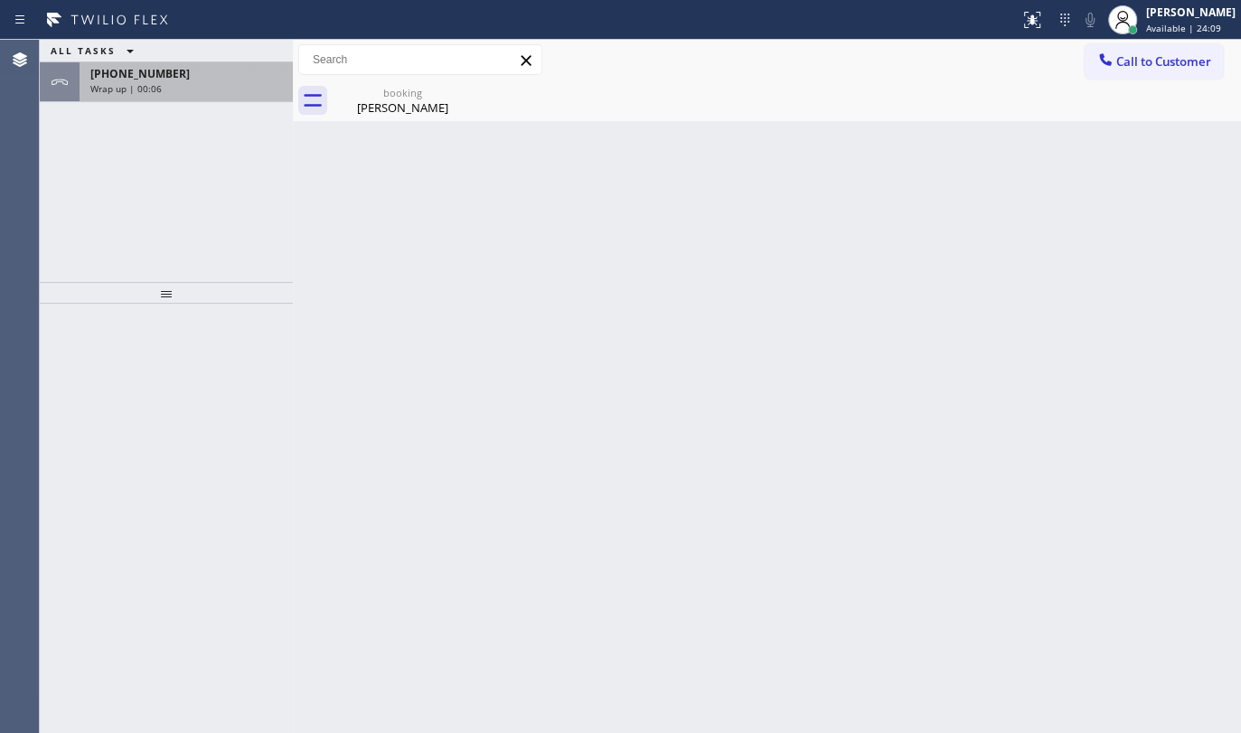
click at [130, 89] on span "Wrap up | 00:06" at bounding box center [125, 88] width 71 height 13
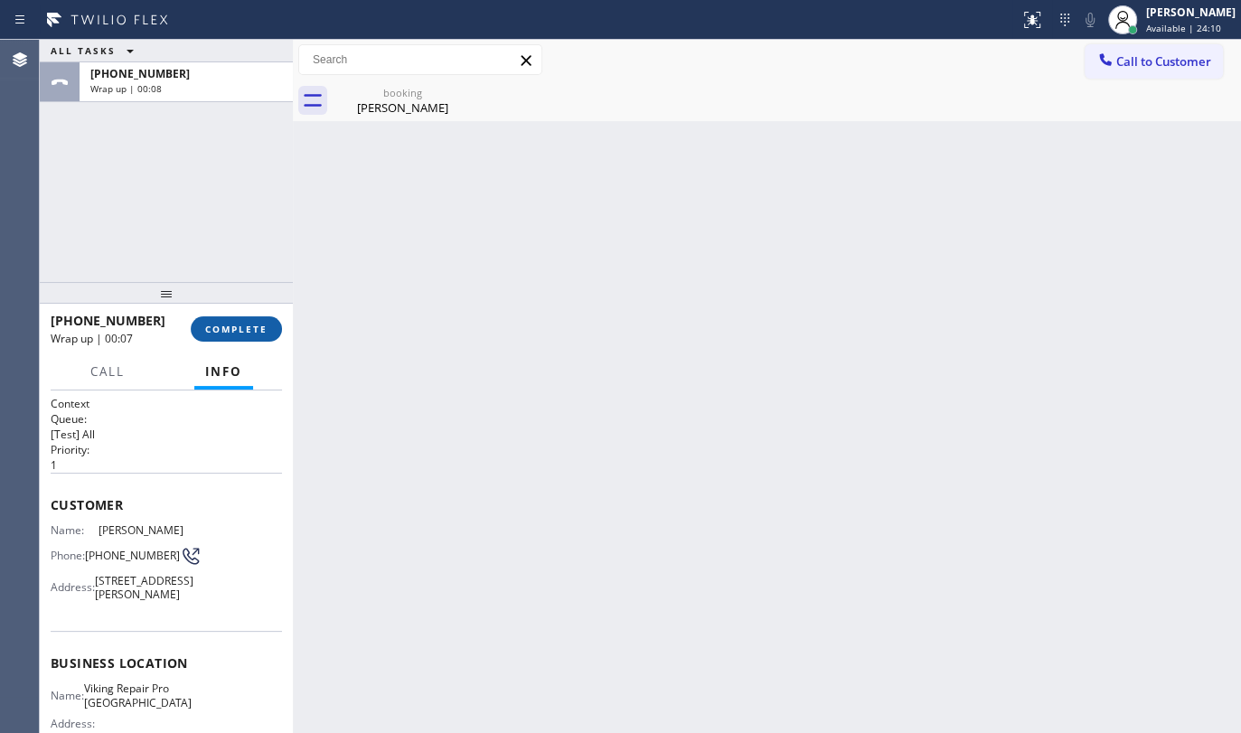
click at [238, 326] on span "COMPLETE" at bounding box center [236, 329] width 62 height 13
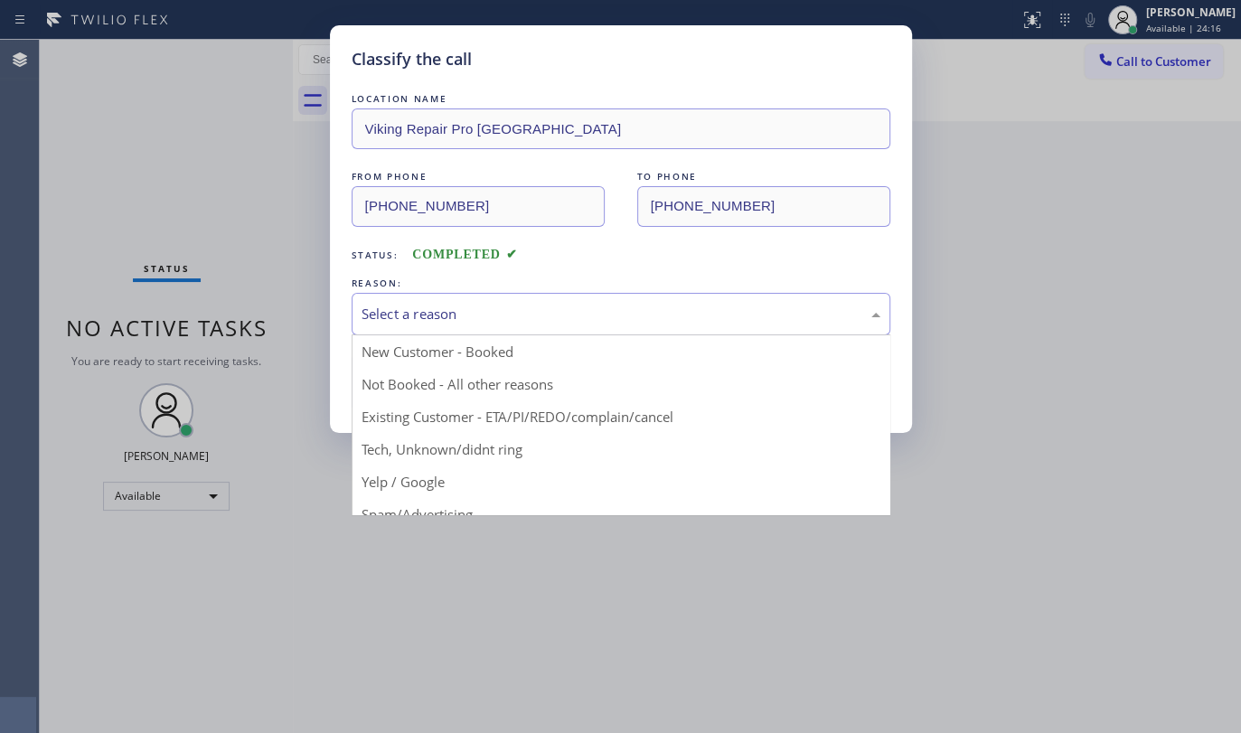
click at [478, 304] on div "Select a reason" at bounding box center [621, 314] width 519 height 21
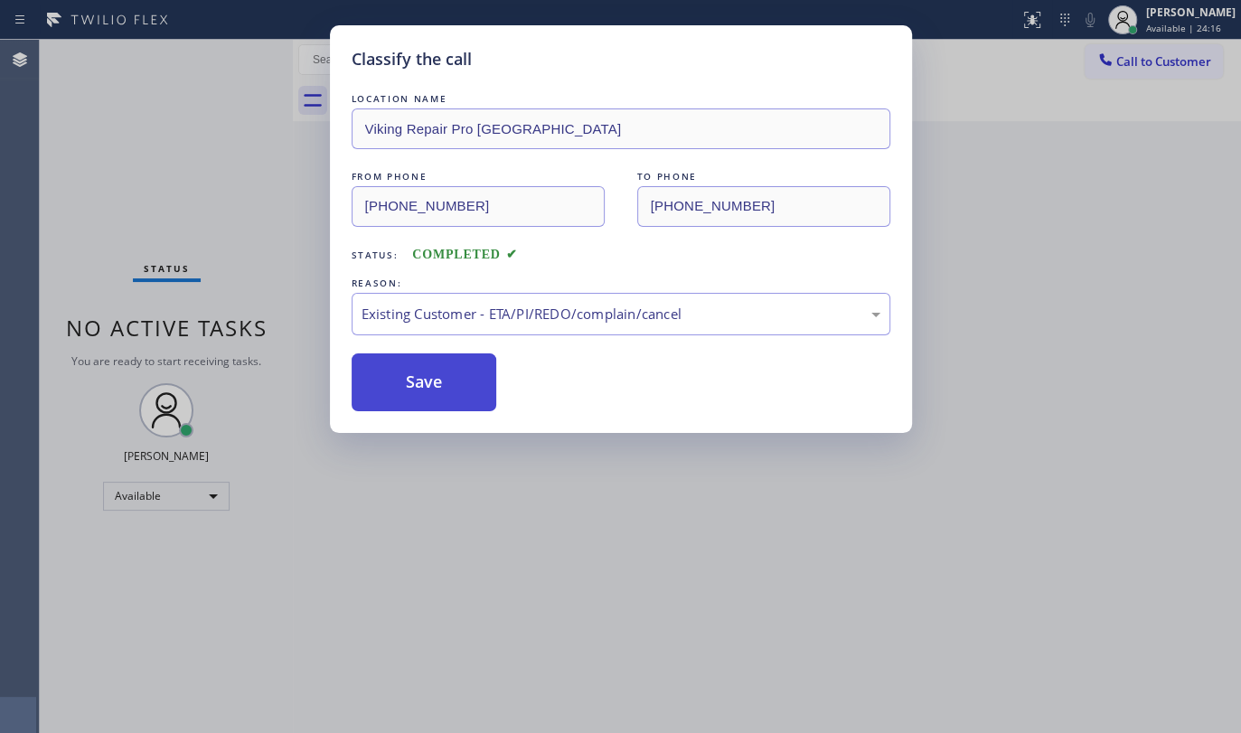
drag, startPoint x: 383, startPoint y: 410, endPoint x: 391, endPoint y: 374, distance: 37.1
click at [392, 372] on button "Save" at bounding box center [425, 382] width 146 height 58
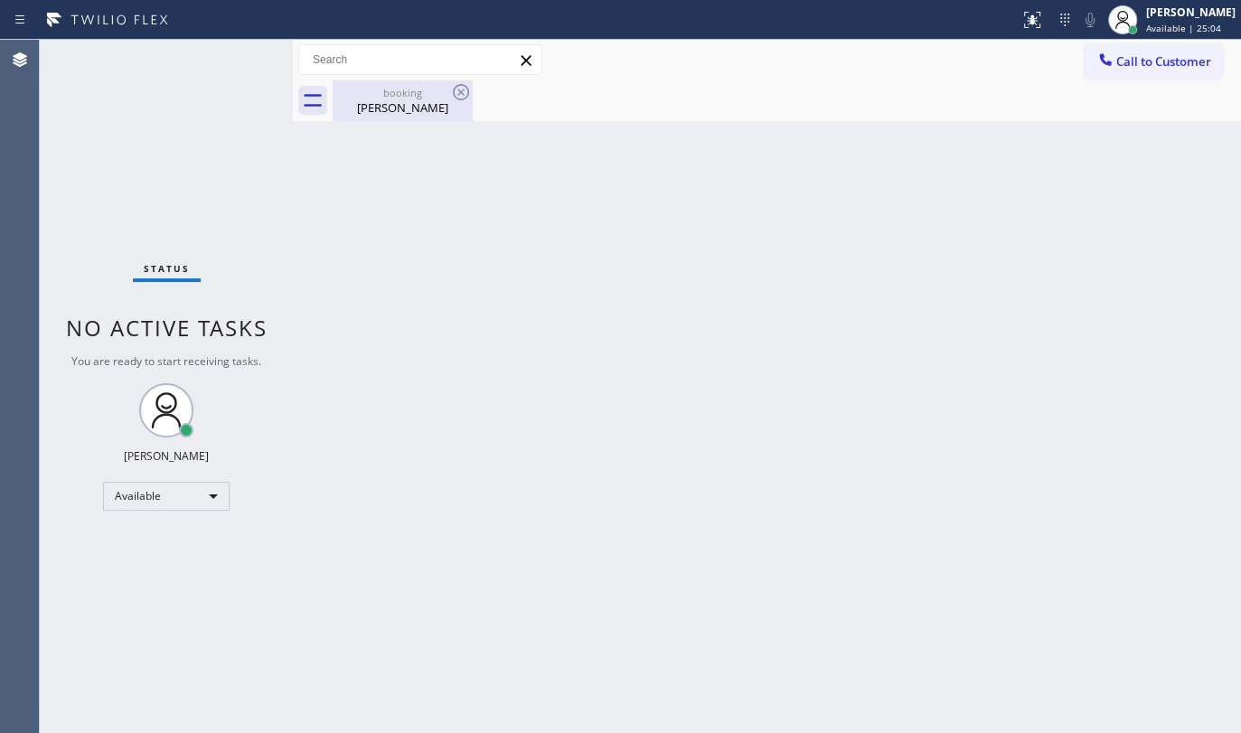
click at [436, 112] on div "Marybeth Hogan" at bounding box center [402, 107] width 136 height 16
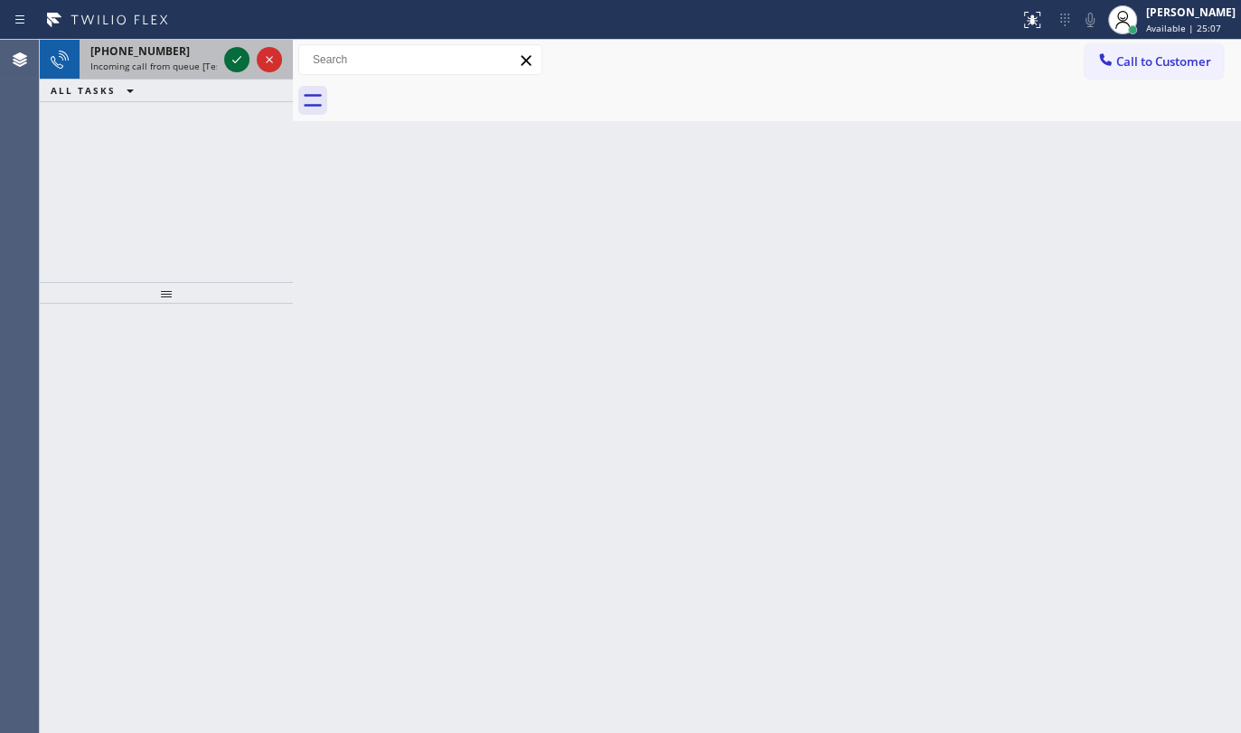
click at [228, 54] on icon at bounding box center [237, 60] width 22 height 22
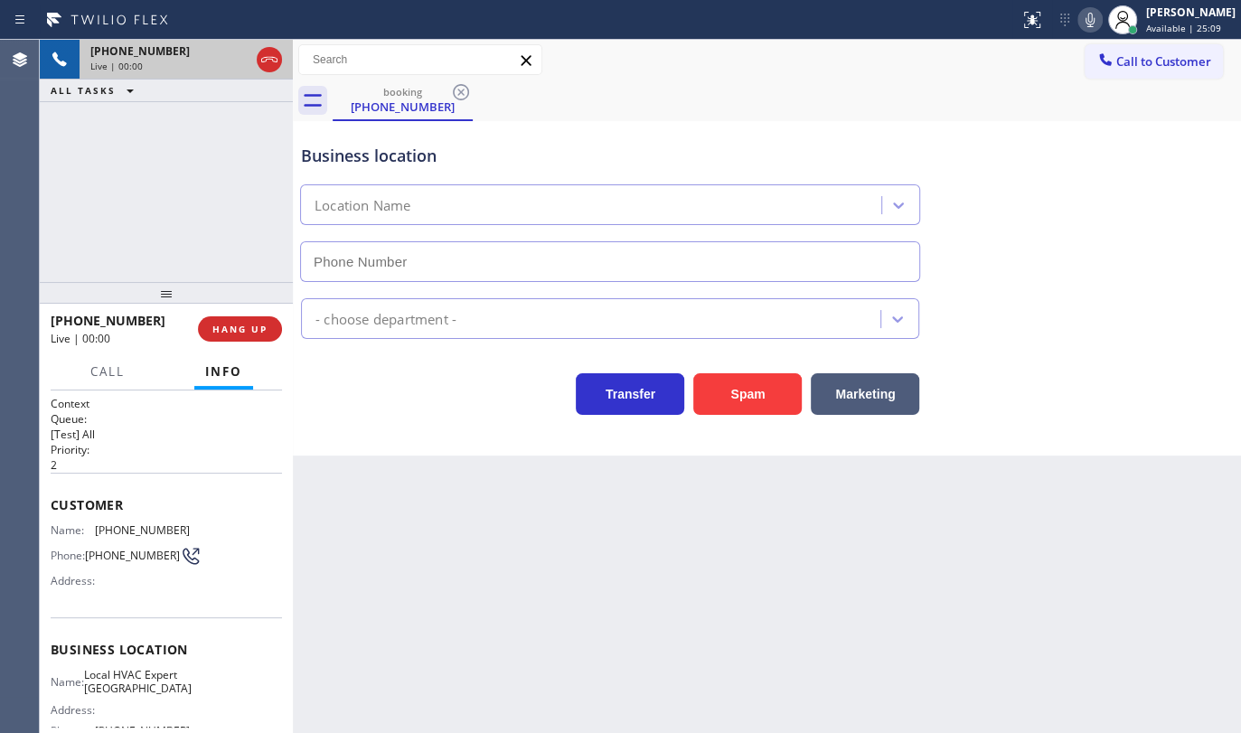
type input "(718) 550-3799"
click at [248, 342] on div "+17183503793 Live | 00:00 HANG UP" at bounding box center [166, 329] width 231 height 47
click at [248, 340] on button "HANG UP" at bounding box center [240, 328] width 84 height 25
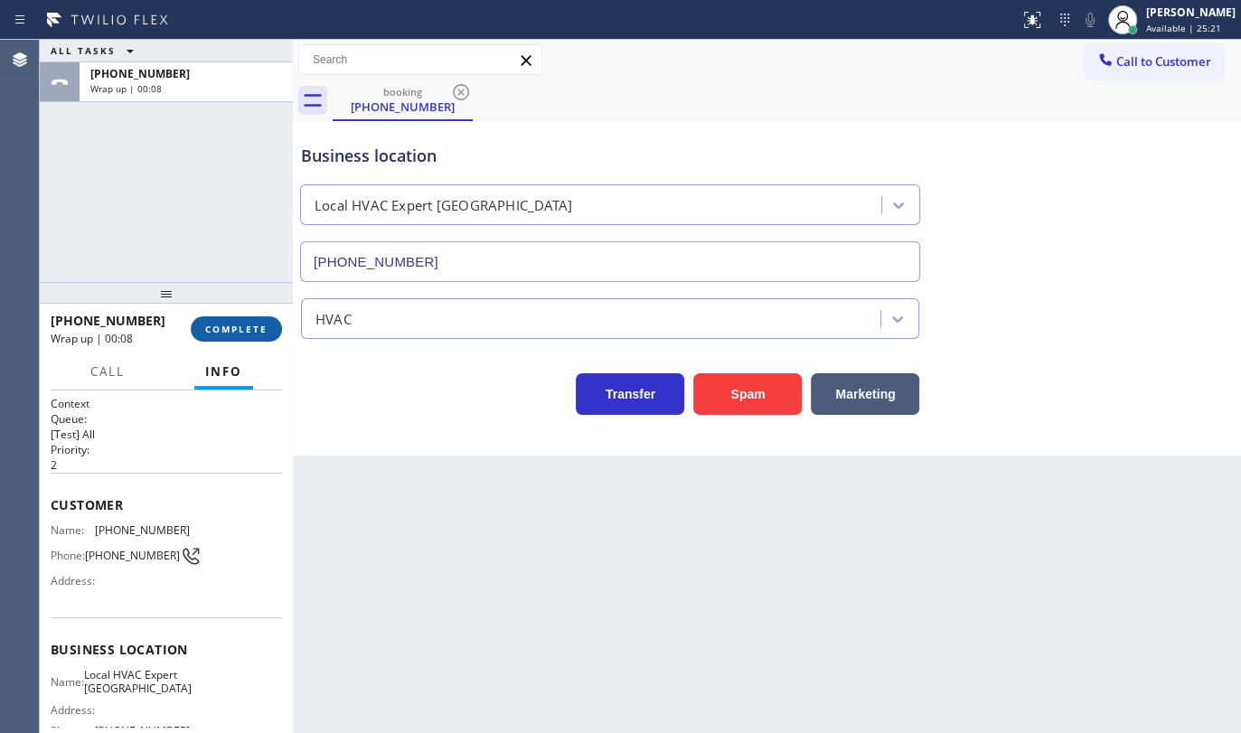
click at [245, 325] on span "COMPLETE" at bounding box center [236, 329] width 62 height 13
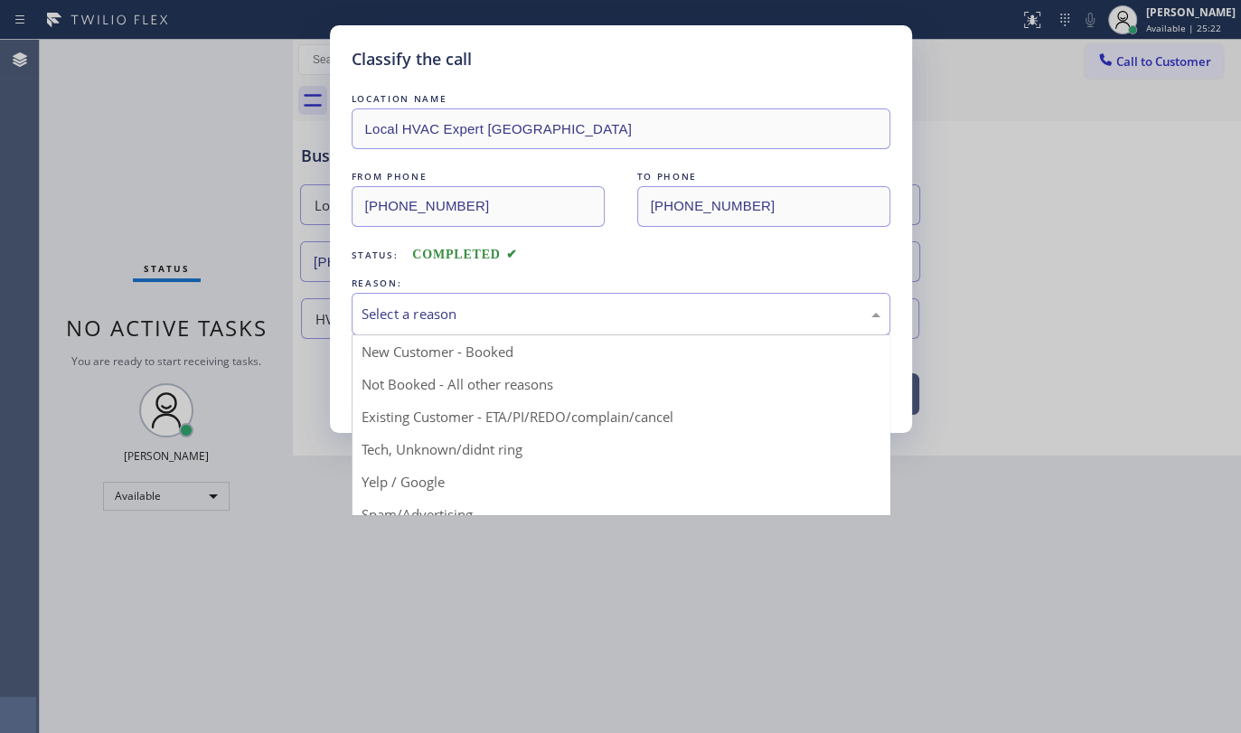
click at [505, 299] on div "Select a reason" at bounding box center [621, 314] width 539 height 42
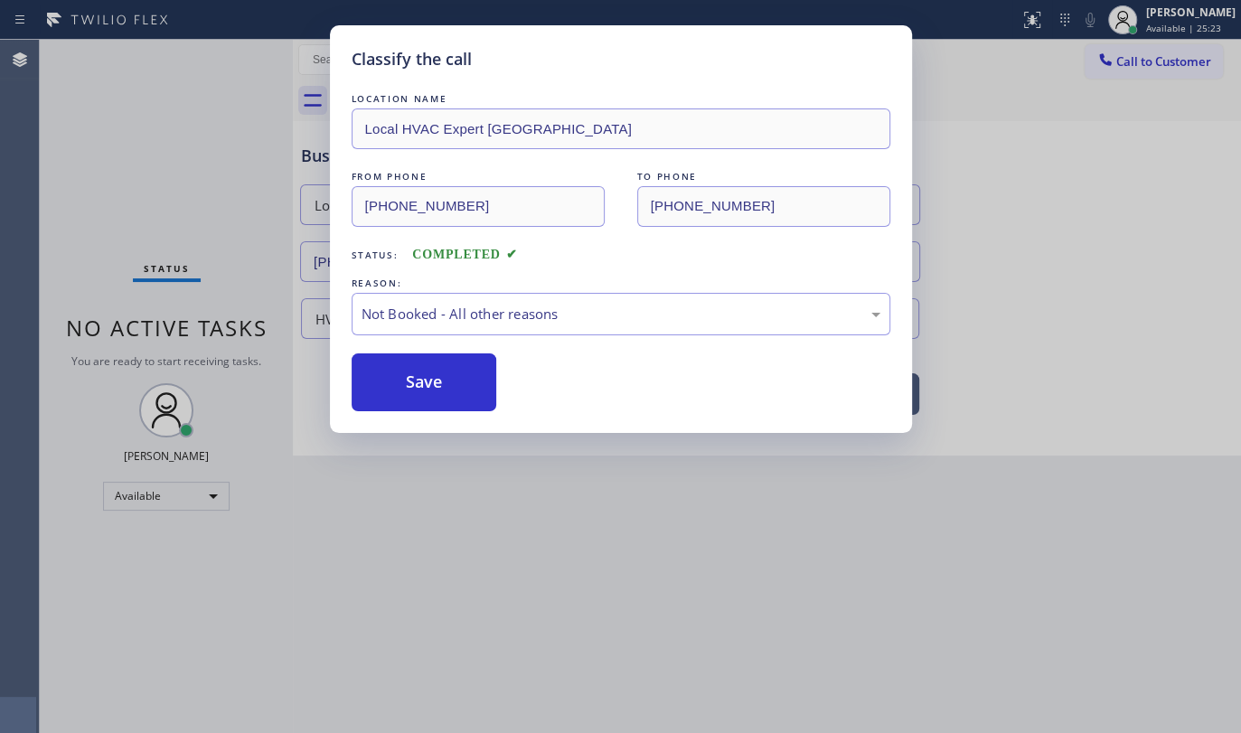
click at [445, 380] on button "Save" at bounding box center [425, 382] width 146 height 58
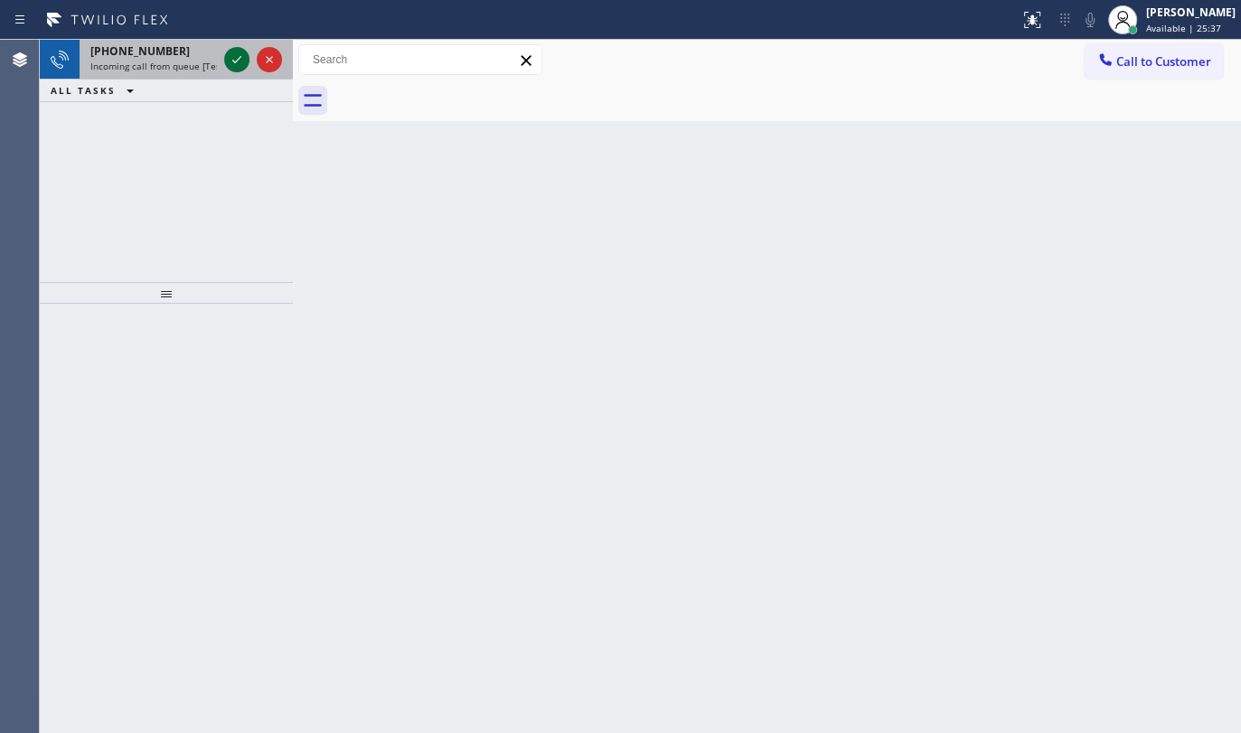
click at [232, 52] on icon at bounding box center [237, 60] width 22 height 22
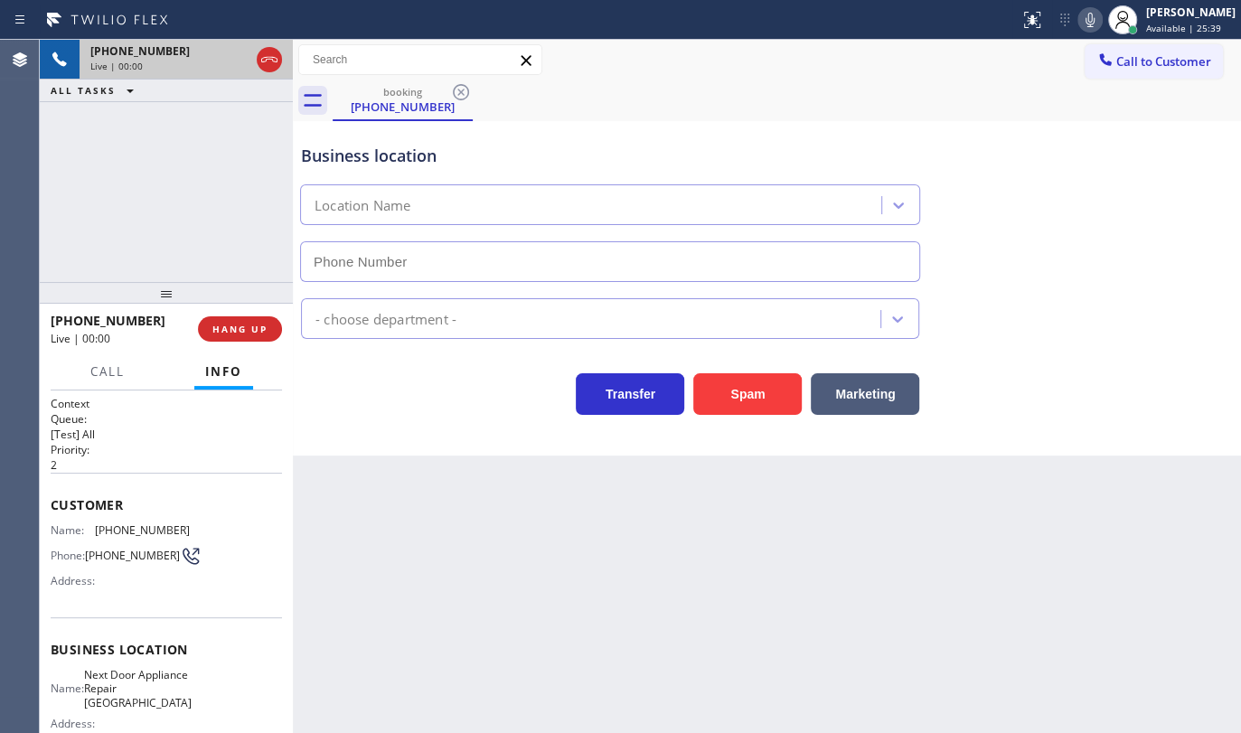
type input "(954) 289-6766"
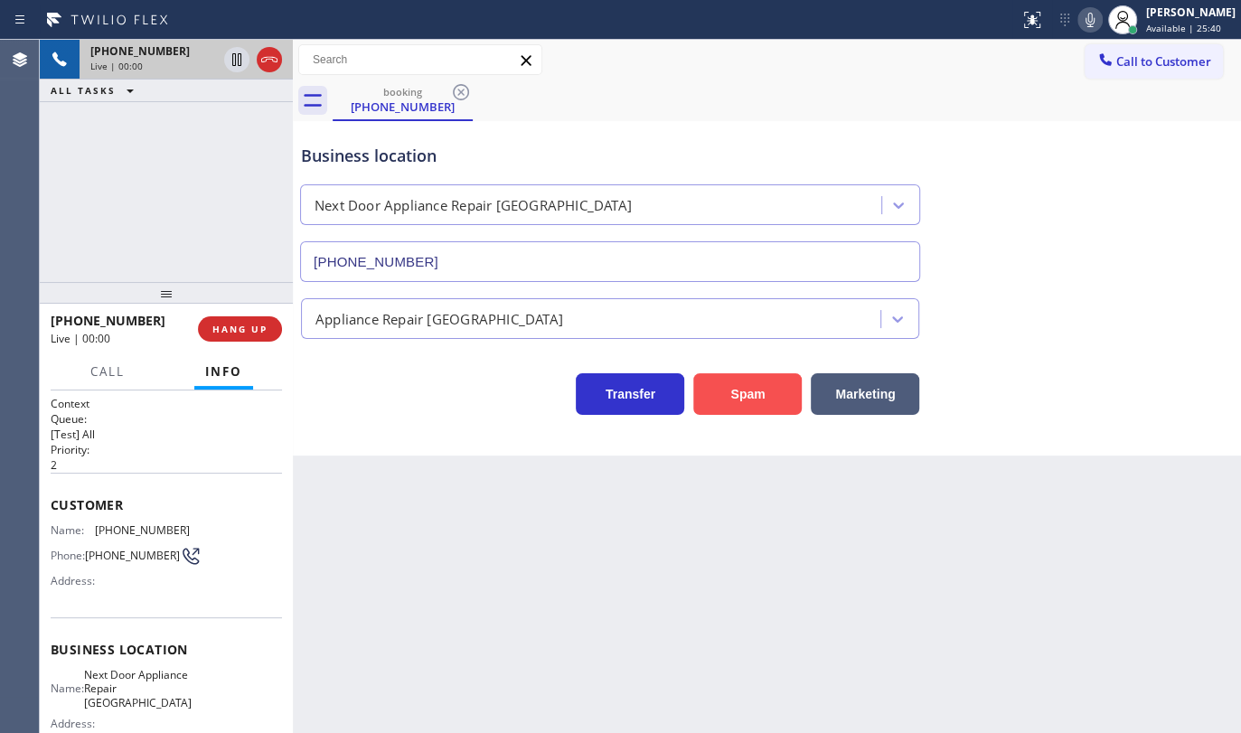
click at [712, 387] on button "Spam" at bounding box center [747, 394] width 108 height 42
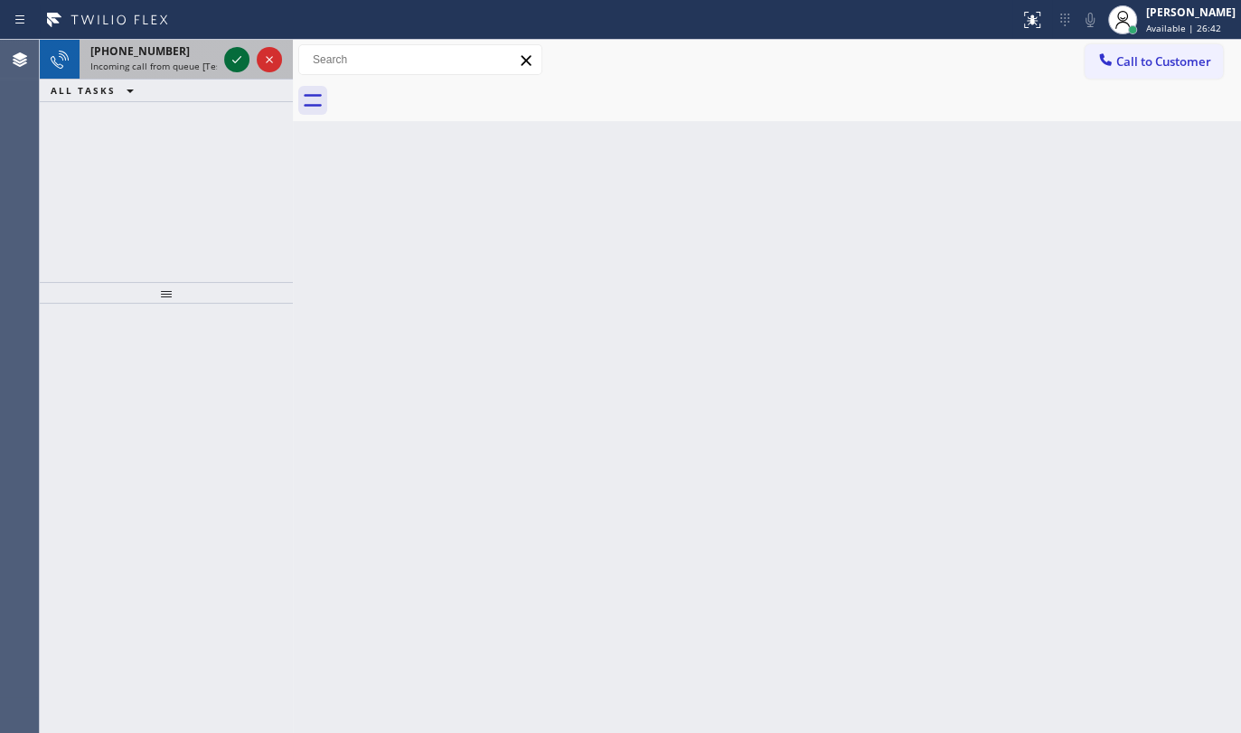
click at [240, 55] on icon at bounding box center [237, 60] width 22 height 22
click at [235, 57] on icon at bounding box center [237, 60] width 22 height 22
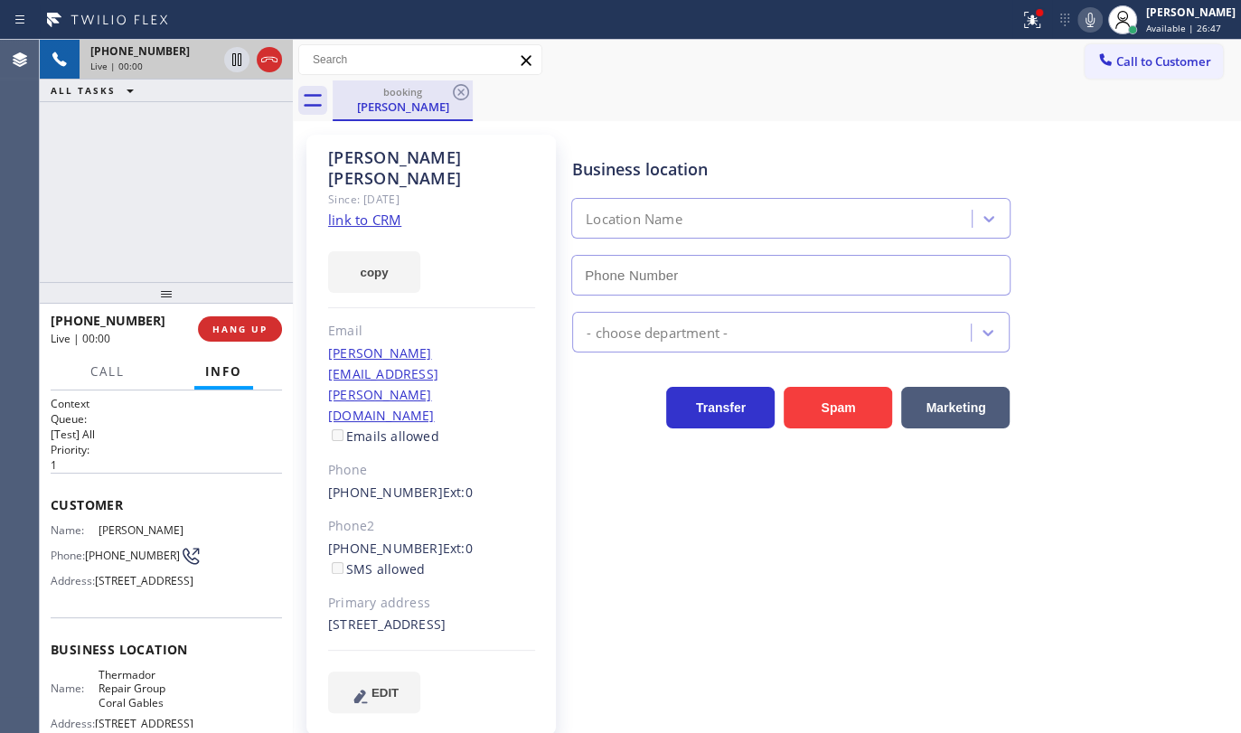
type input "(786) 661-1617"
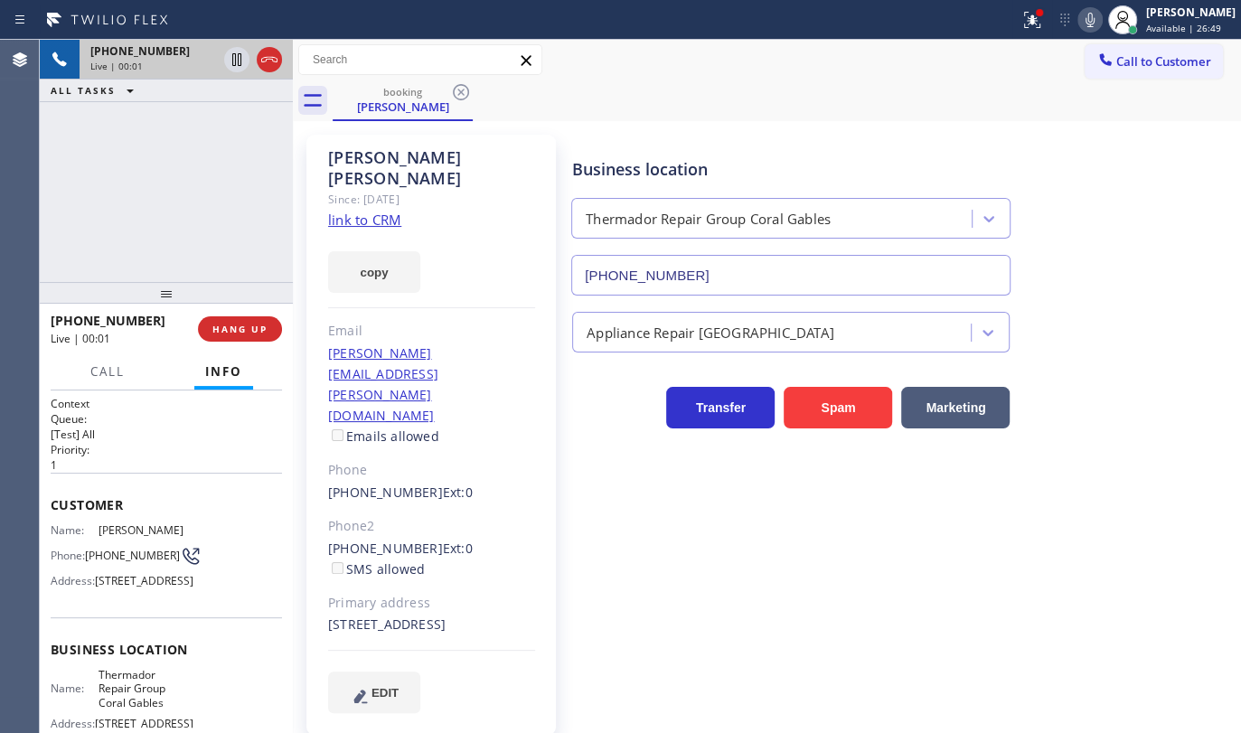
click at [385, 211] on link "link to CRM" at bounding box center [364, 220] width 73 height 18
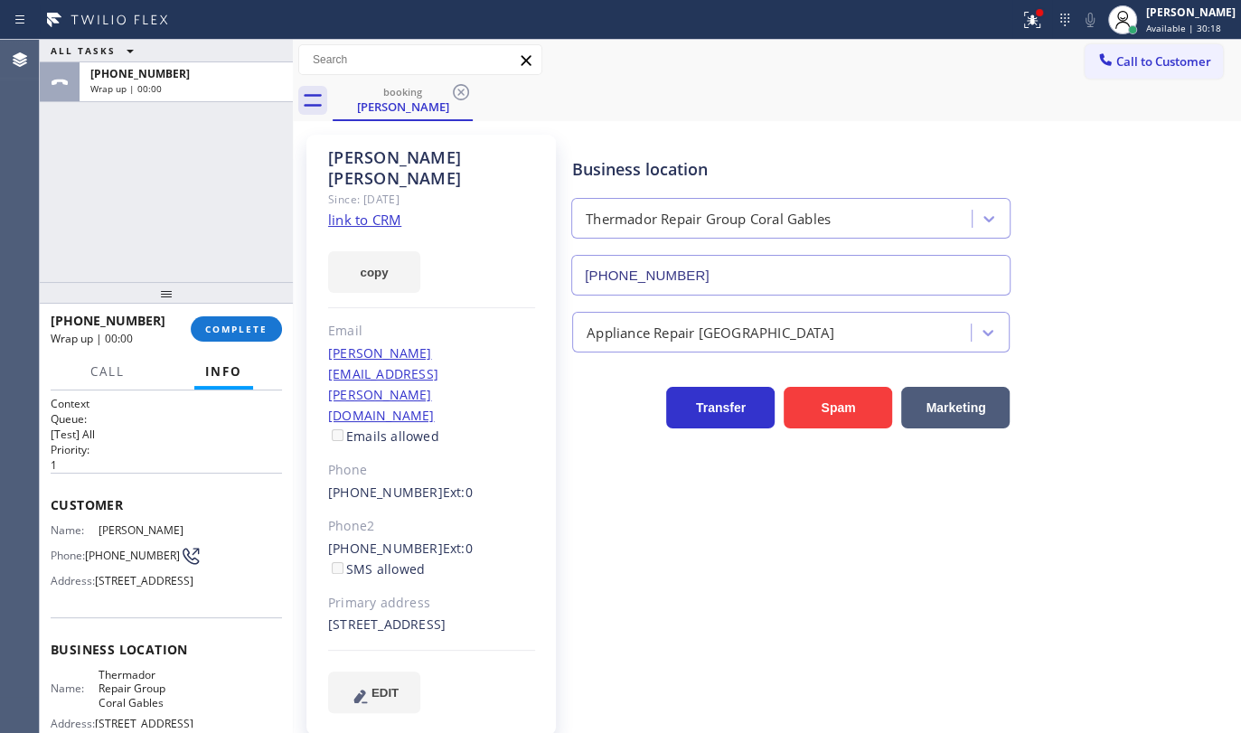
drag, startPoint x: 167, startPoint y: 184, endPoint x: 165, endPoint y: 196, distance: 12.1
click at [166, 192] on div "ALL TASKS ALL TASKS ACTIVE TASKS TASKS IN WRAP UP +17862828361 Wrap up | 00:00" at bounding box center [166, 161] width 253 height 242
drag, startPoint x: 226, startPoint y: 307, endPoint x: 228, endPoint y: 316, distance: 9.2
click at [226, 304] on div at bounding box center [166, 293] width 253 height 22
click at [229, 320] on div "+17862828361 Wrap up | 00:00 COMPLETE" at bounding box center [166, 330] width 231 height 47
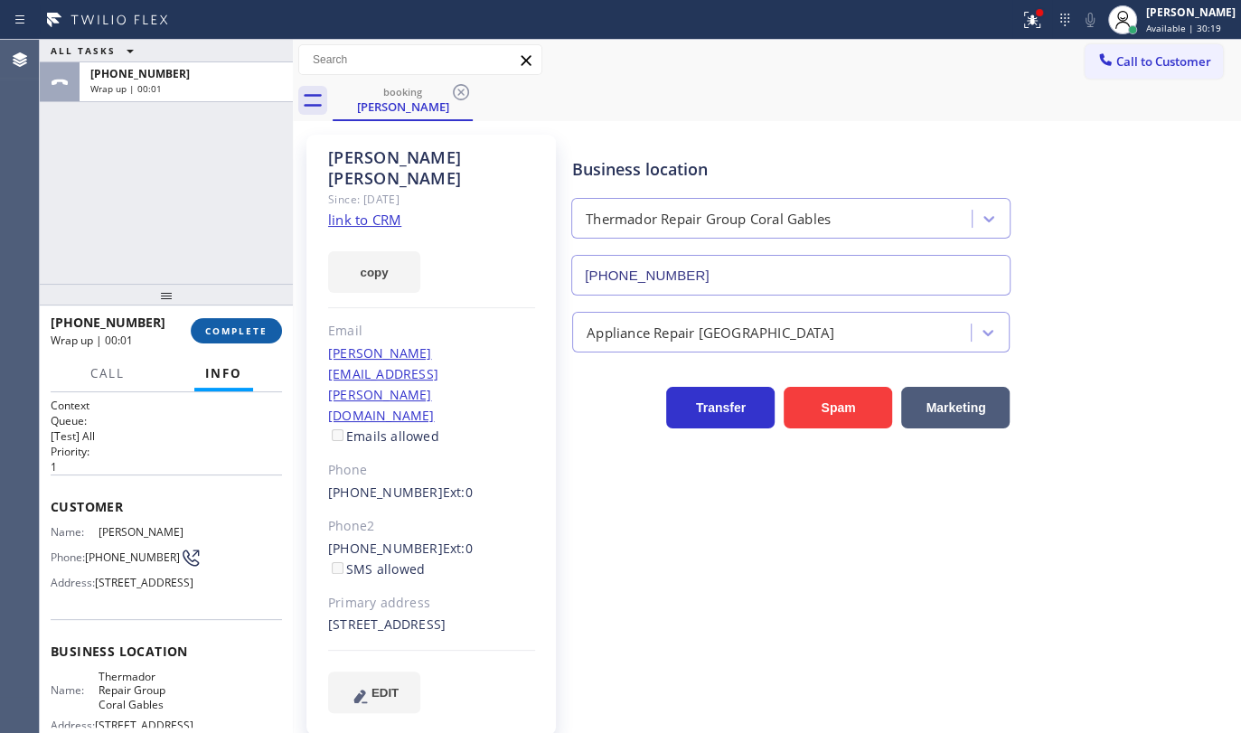
click at [229, 325] on span "COMPLETE" at bounding box center [236, 331] width 62 height 13
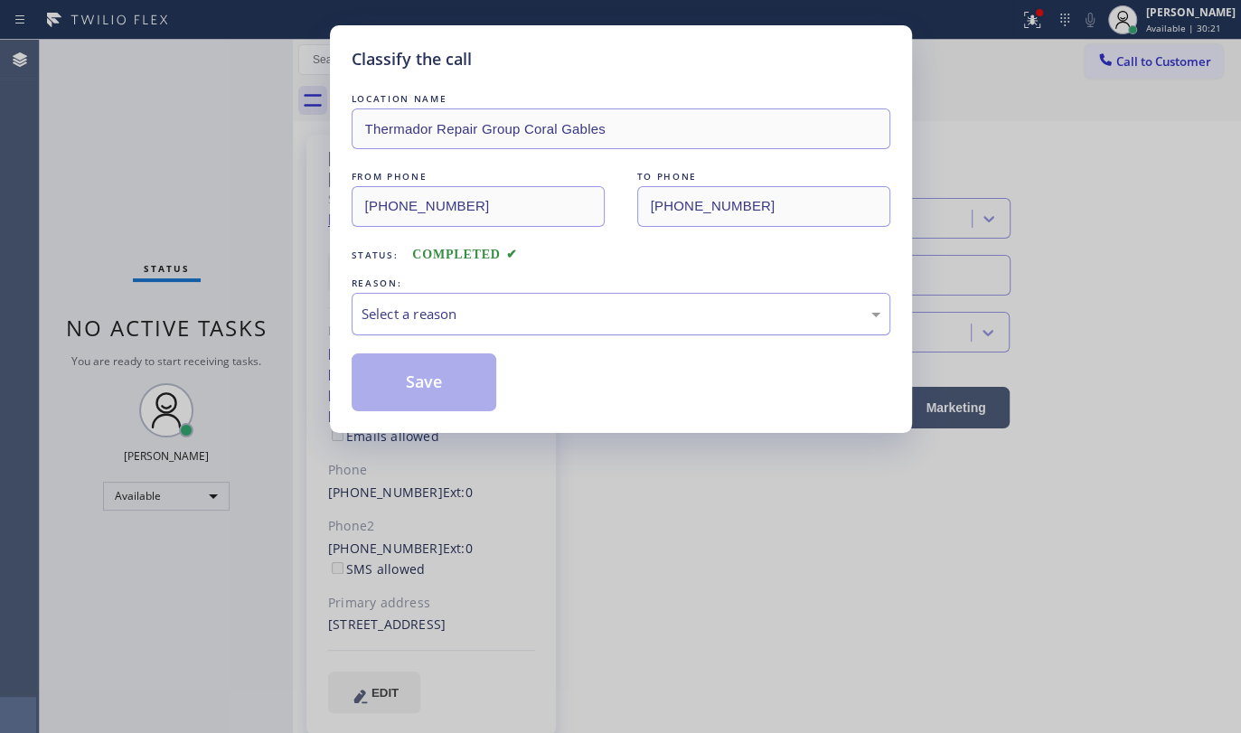
click at [411, 334] on div "Select a reason" at bounding box center [621, 314] width 539 height 42
click at [403, 334] on div "LOCATION NAME Thermador Repair Group Coral Gables FROM PHONE (786) 282-8361 TO …" at bounding box center [621, 250] width 539 height 322
click at [403, 325] on div "Not Booked - All other reasons" at bounding box center [621, 314] width 539 height 42
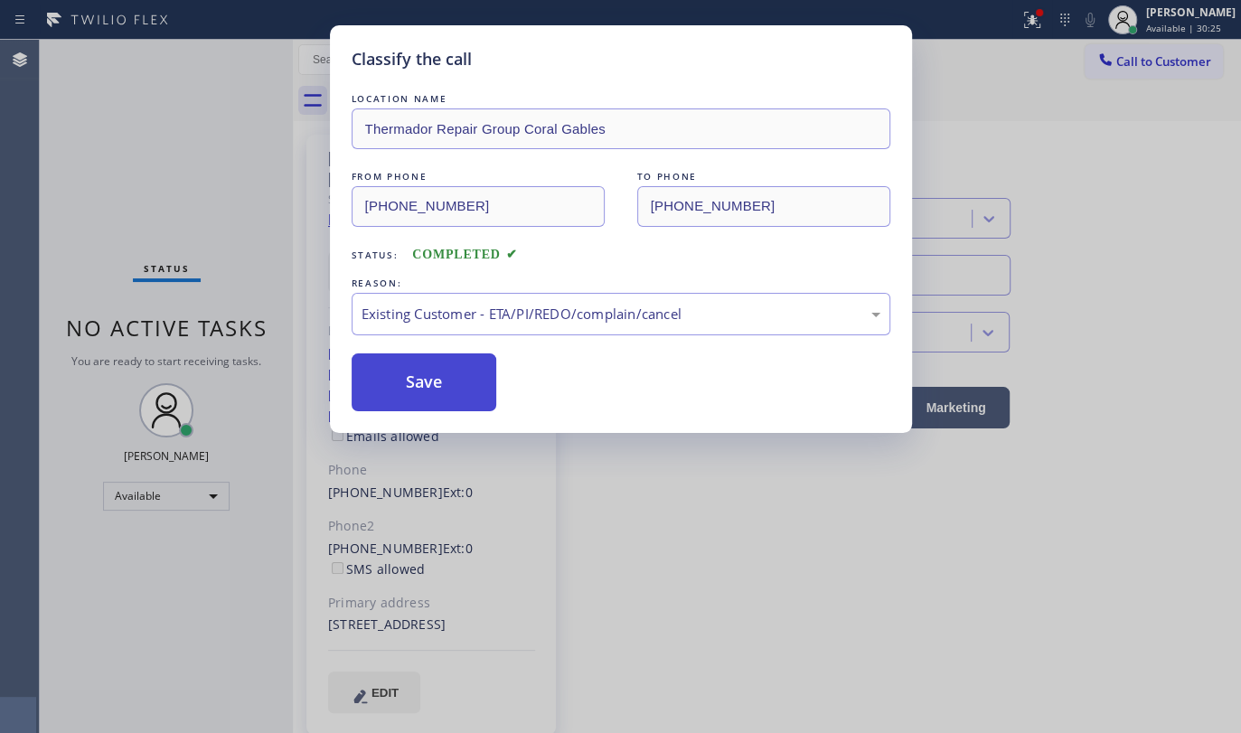
click at [409, 391] on button "Save" at bounding box center [425, 382] width 146 height 58
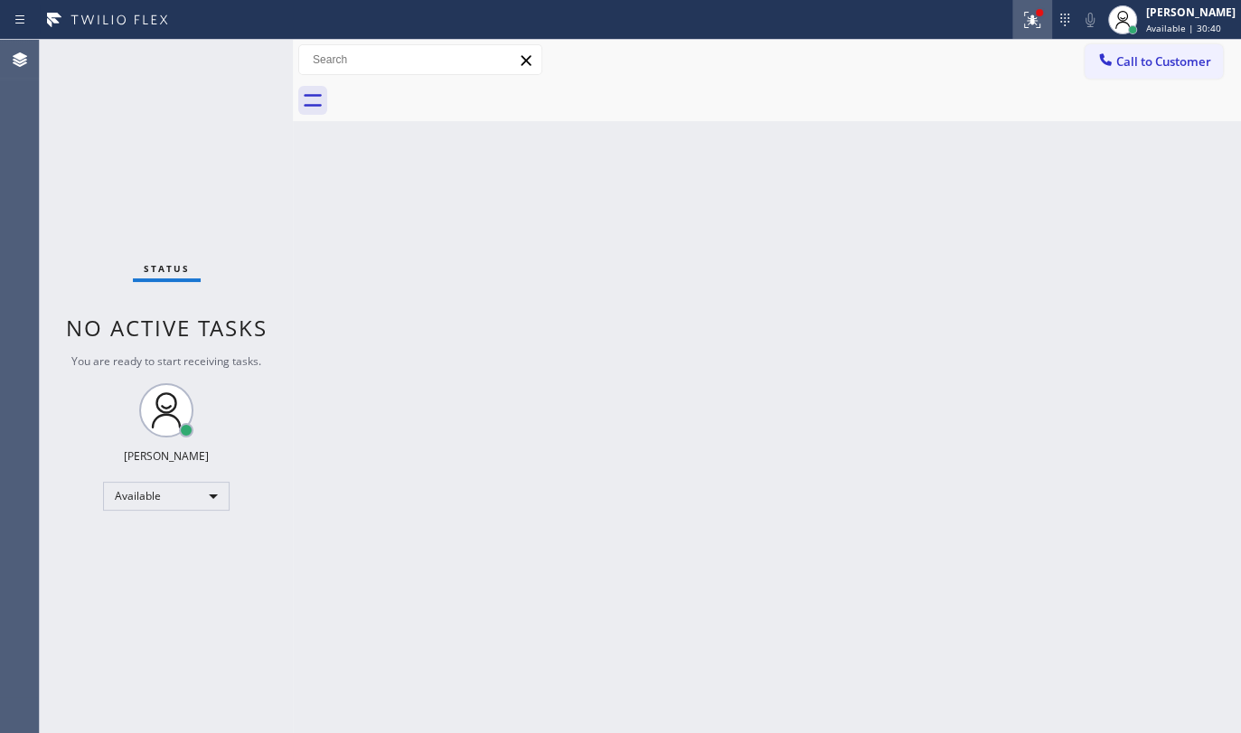
click at [1023, 24] on icon at bounding box center [1032, 20] width 22 height 22
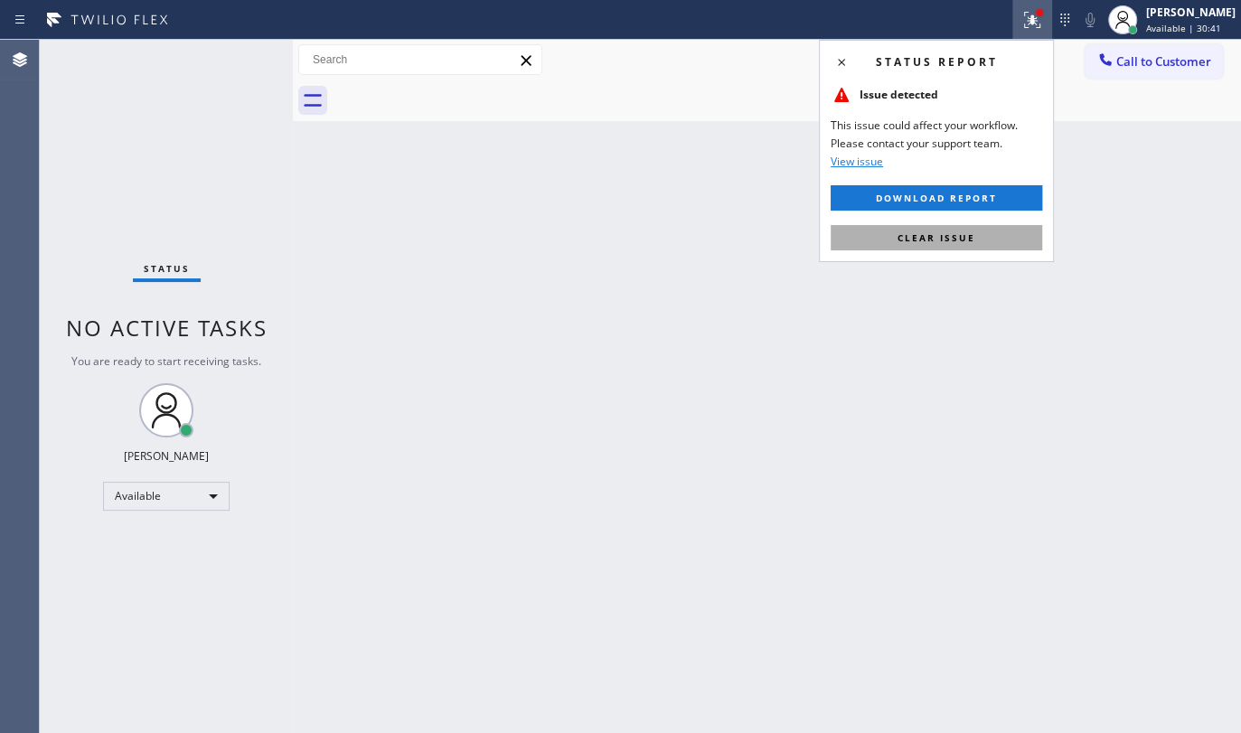
click at [979, 233] on button "Clear issue" at bounding box center [937, 237] width 212 height 25
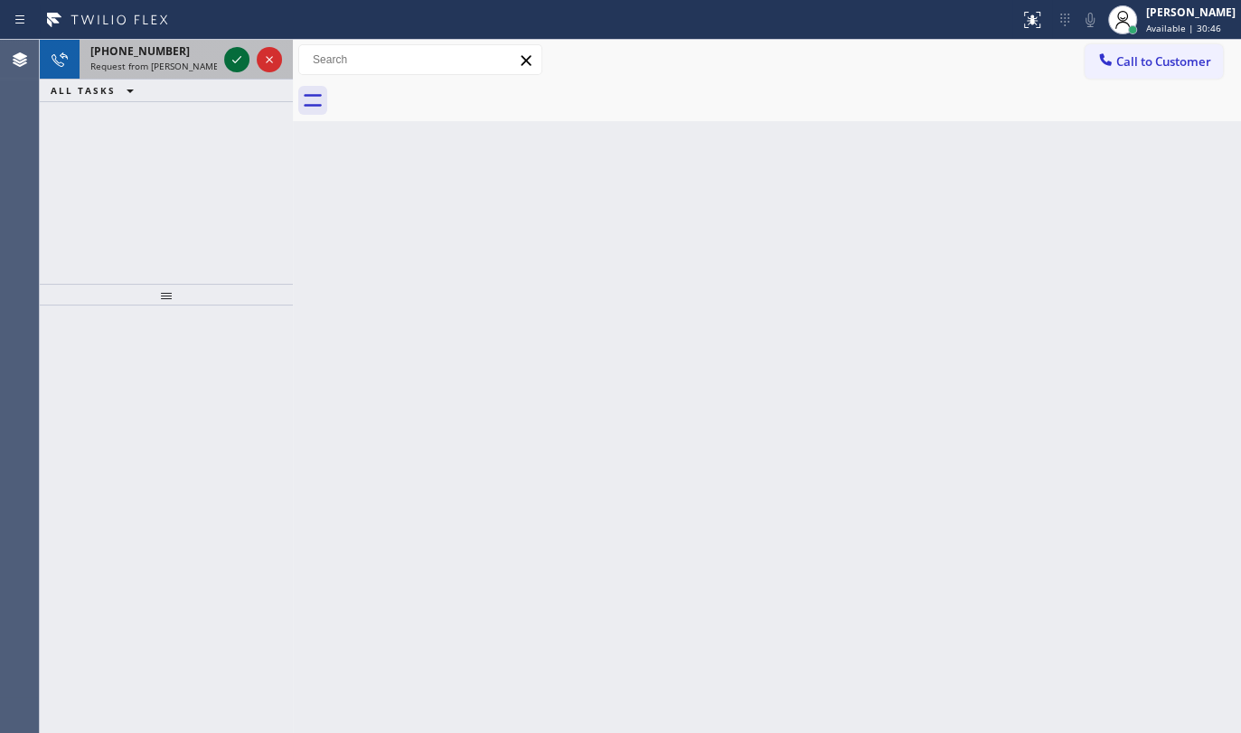
click at [234, 60] on icon at bounding box center [237, 60] width 22 height 22
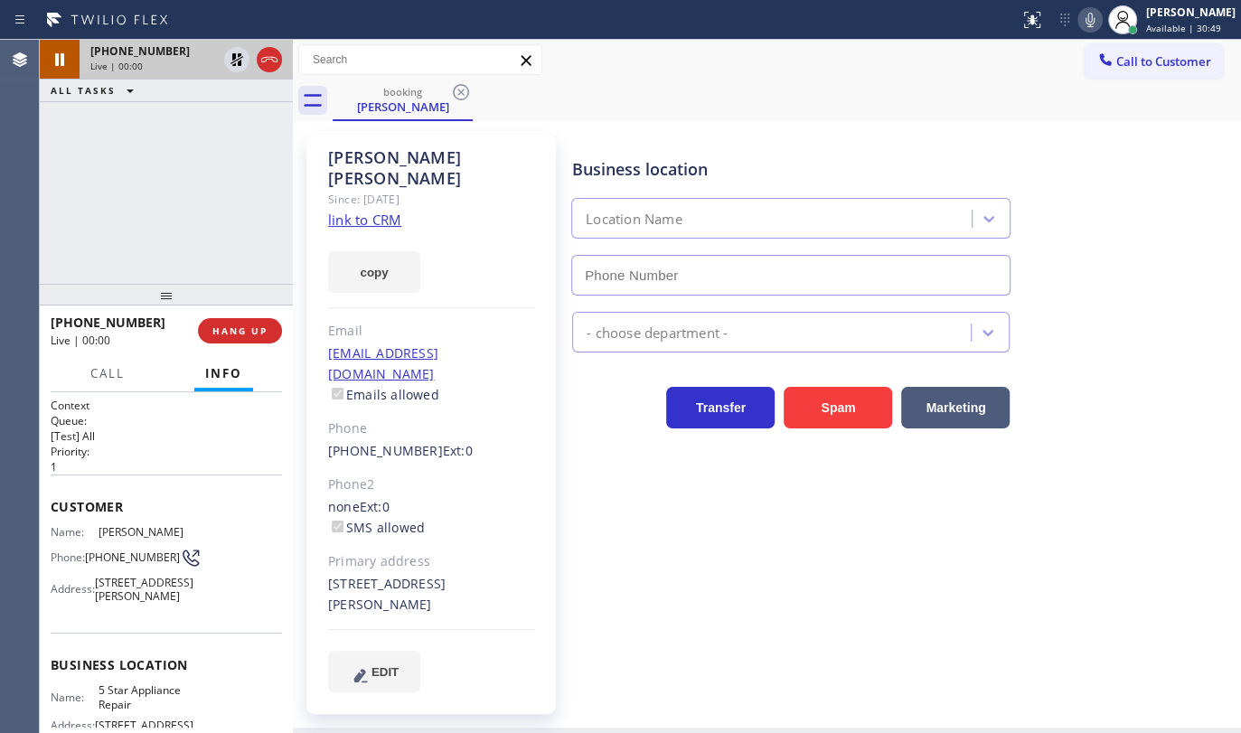
type input "(855) 731-4952"
click at [204, 216] on div "+19175964081 Live | 00:03 ALL TASKS ALL TASKS ACTIVE TASKS TASKS IN WRAP UP" at bounding box center [166, 162] width 253 height 244
click at [52, 258] on div "+19175964081 Live | 00:10 ALL TASKS ALL TASKS ACTIVE TASKS TASKS IN WRAP UP" at bounding box center [166, 162] width 253 height 244
click at [109, 198] on div "+19175964081 Live | 00:41 ALL TASKS ALL TASKS ACTIVE TASKS TASKS IN WRAP UP" at bounding box center [166, 162] width 253 height 244
click at [480, 189] on div "Since: 20 may 2020" at bounding box center [431, 199] width 207 height 21
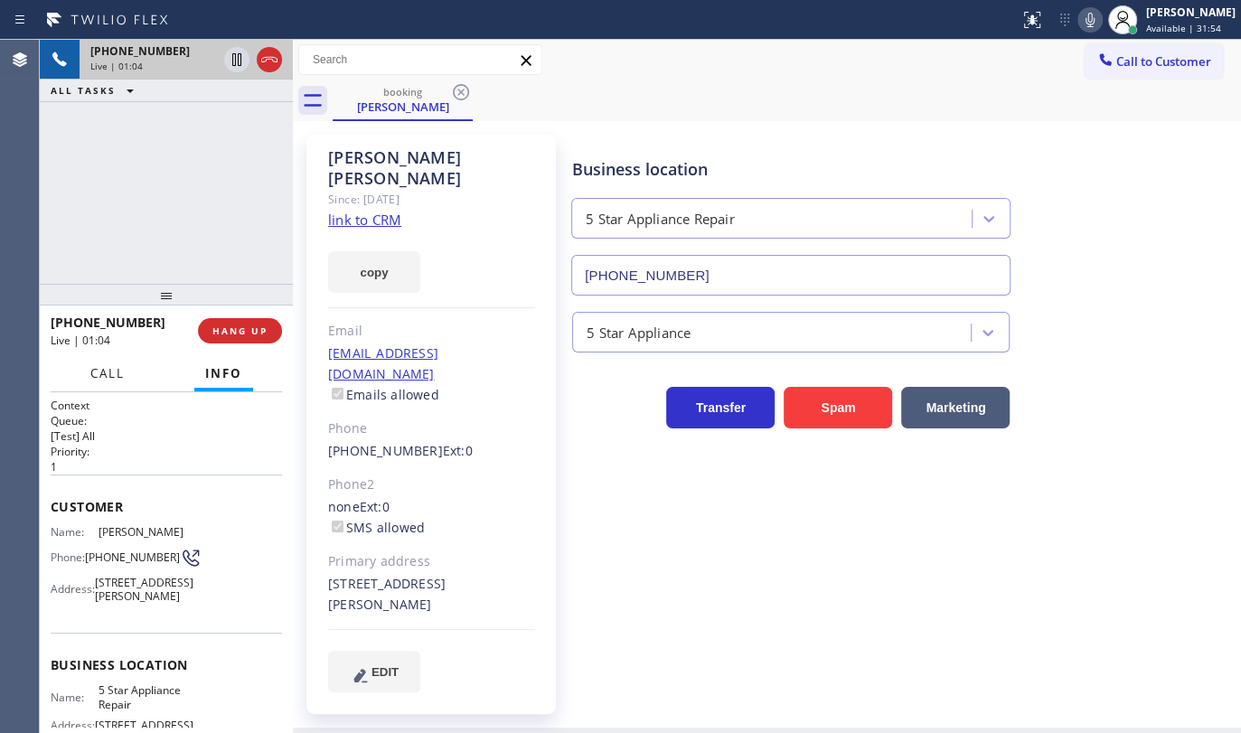
click at [106, 371] on span "Call" at bounding box center [107, 373] width 34 height 16
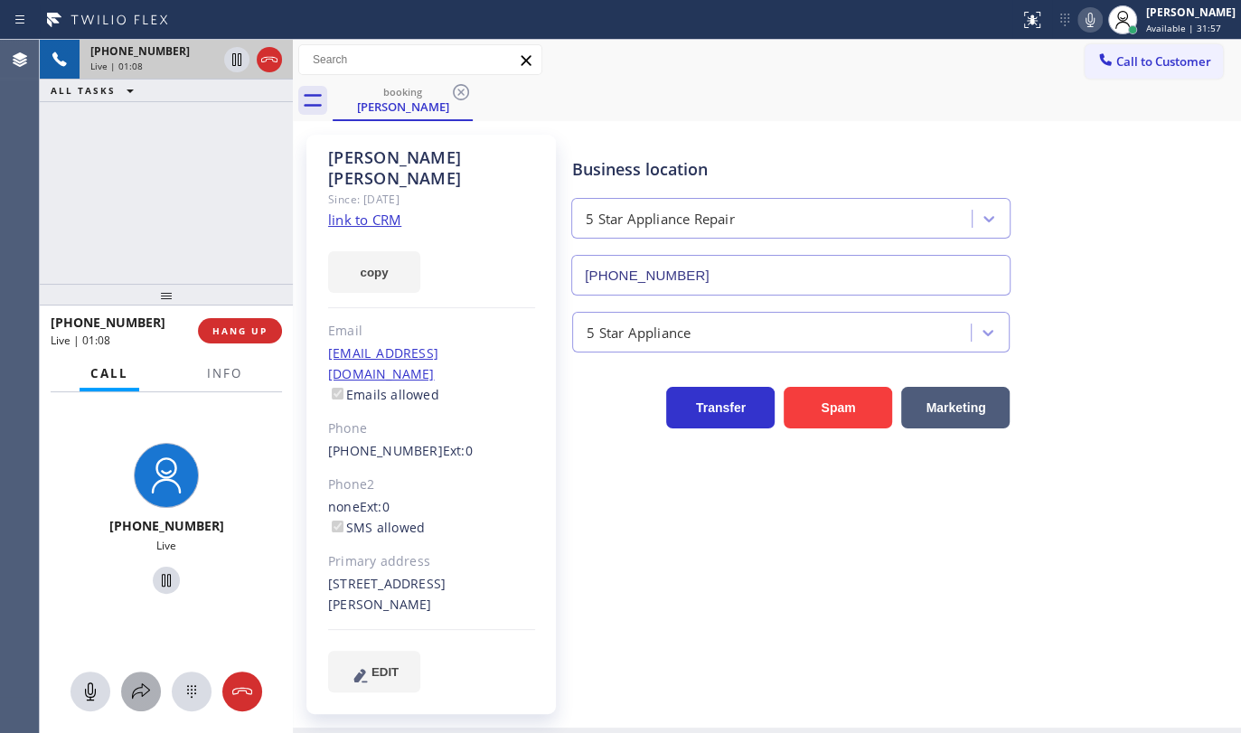
click at [136, 692] on icon at bounding box center [141, 692] width 22 height 22
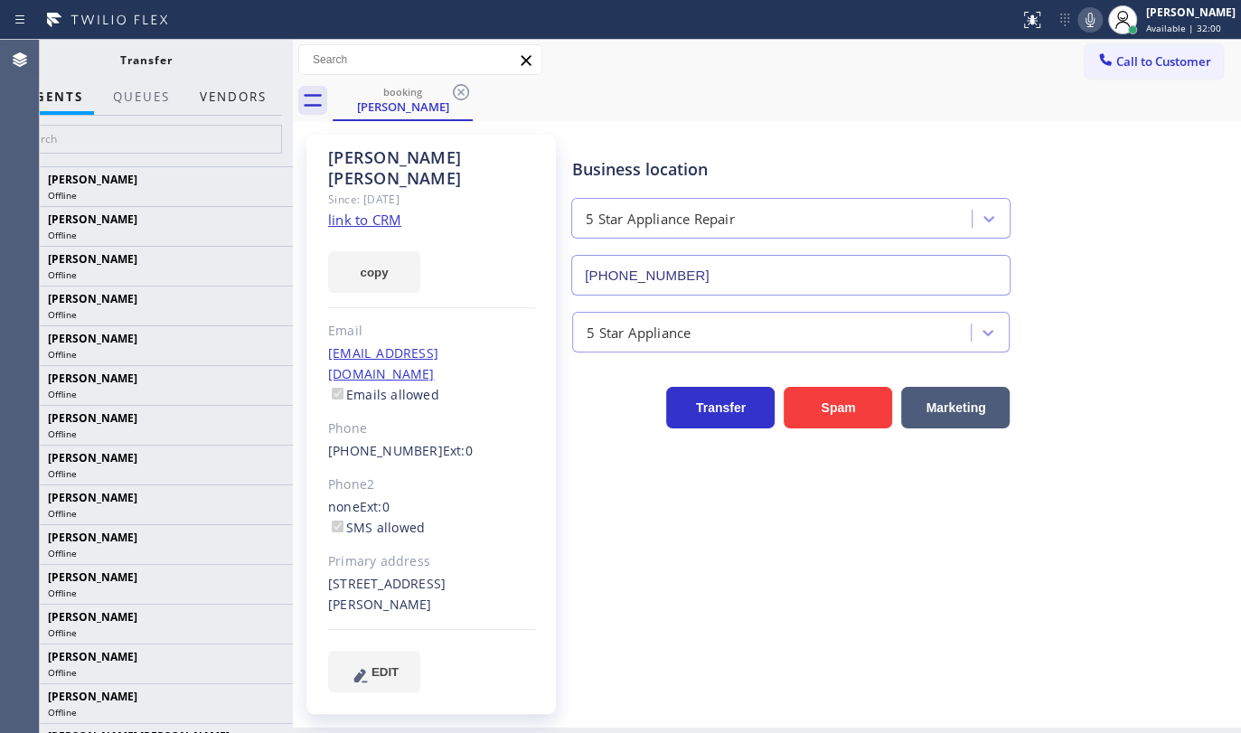
click at [220, 95] on button "Vendors" at bounding box center [233, 97] width 89 height 35
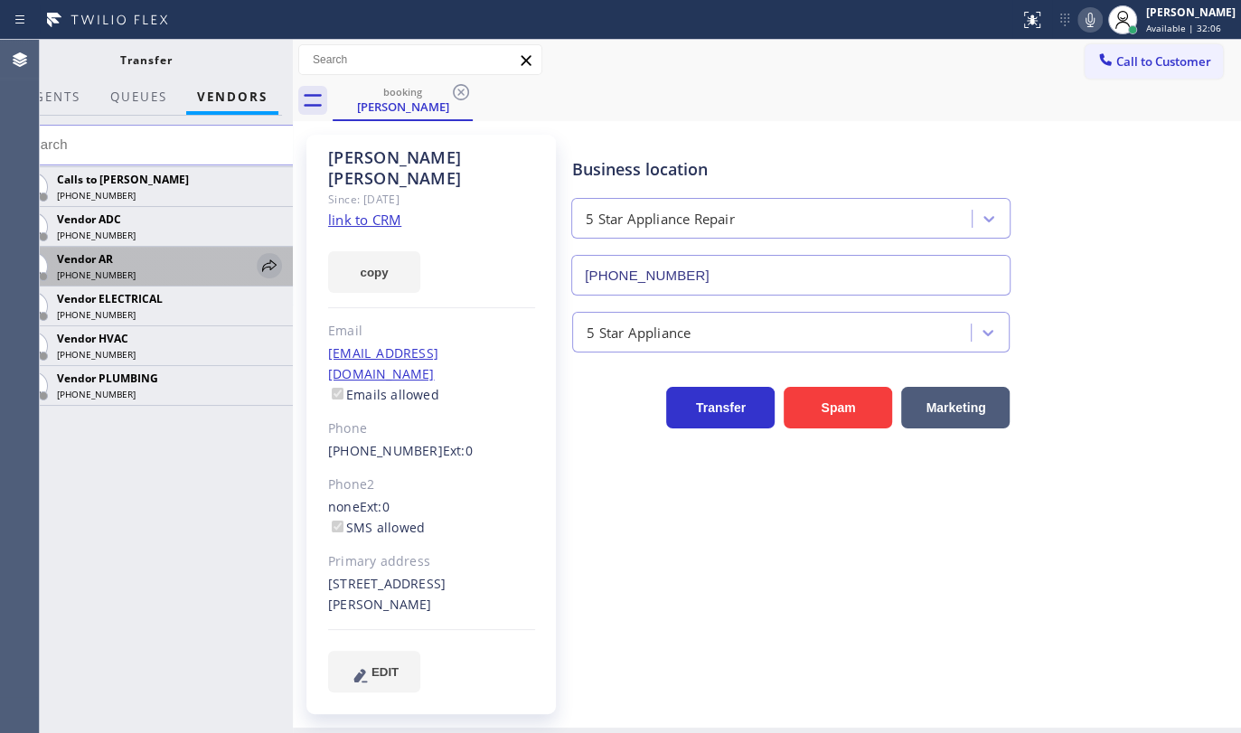
click at [269, 265] on icon at bounding box center [270, 266] width 22 height 22
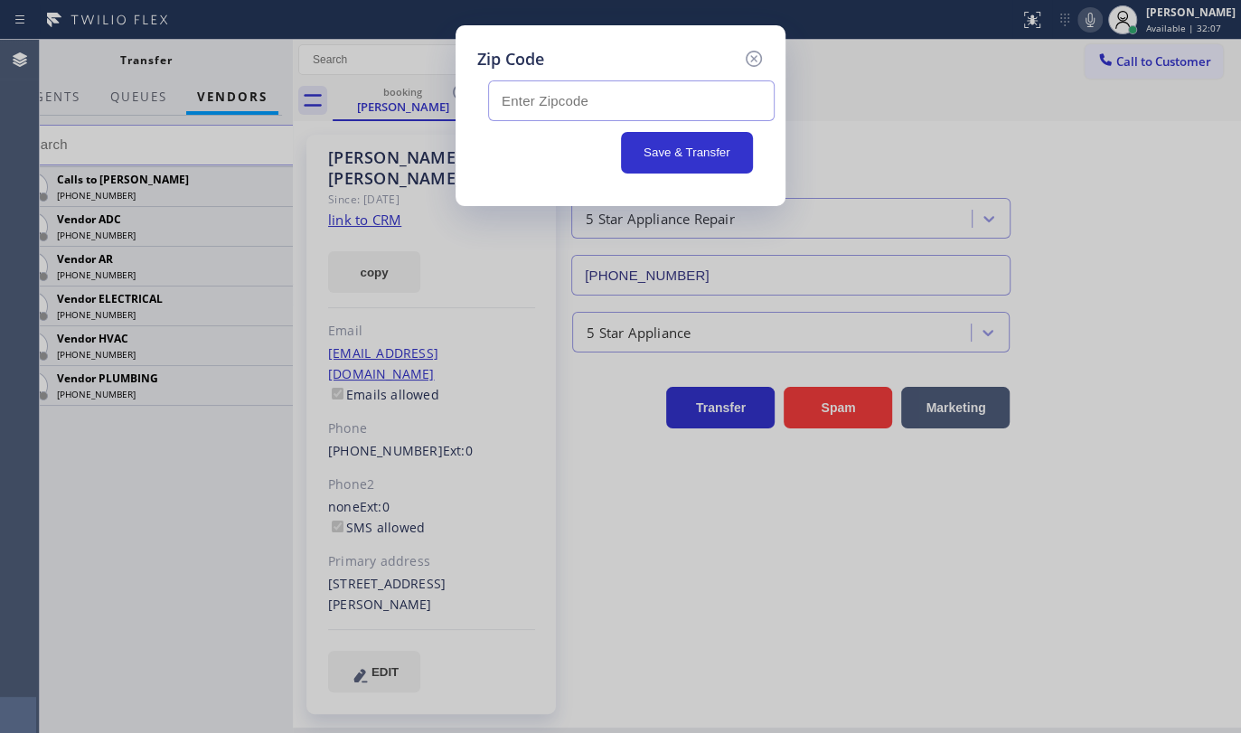
click at [522, 109] on input "text" at bounding box center [631, 100] width 287 height 41
click at [754, 57] on icon at bounding box center [754, 59] width 16 height 16
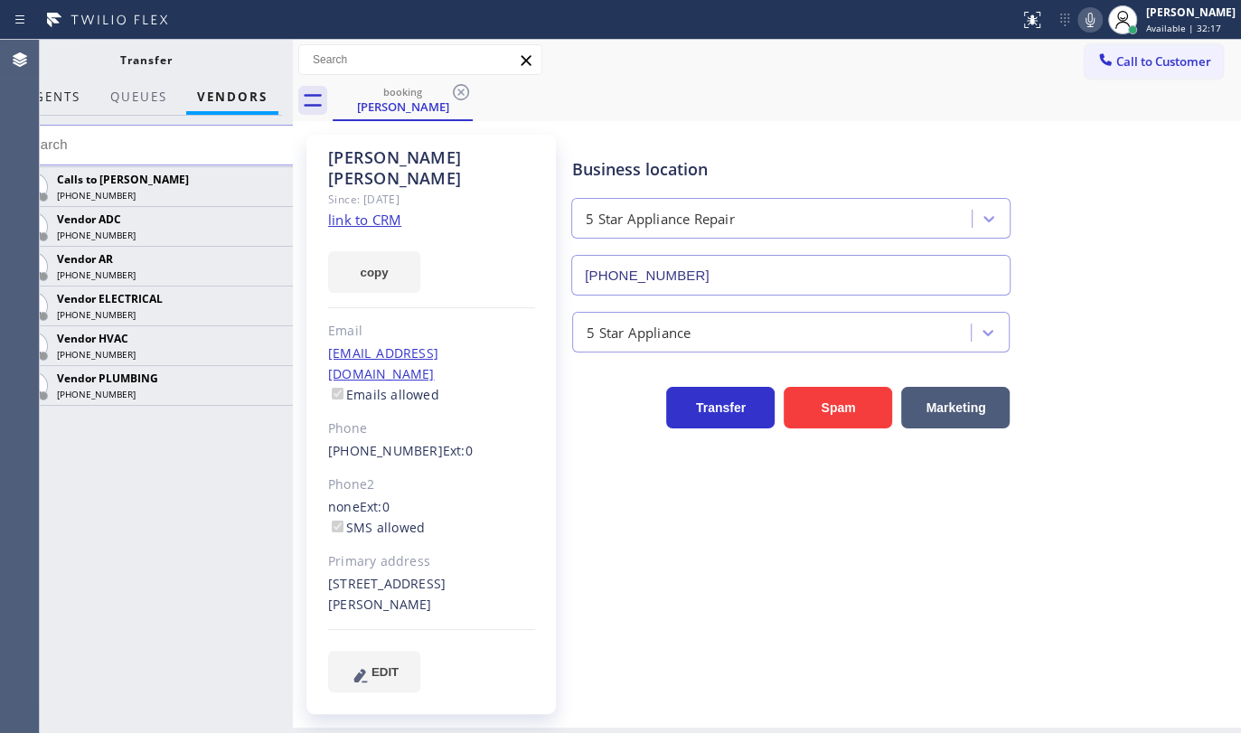
click at [65, 91] on span "AGENTS" at bounding box center [52, 97] width 55 height 16
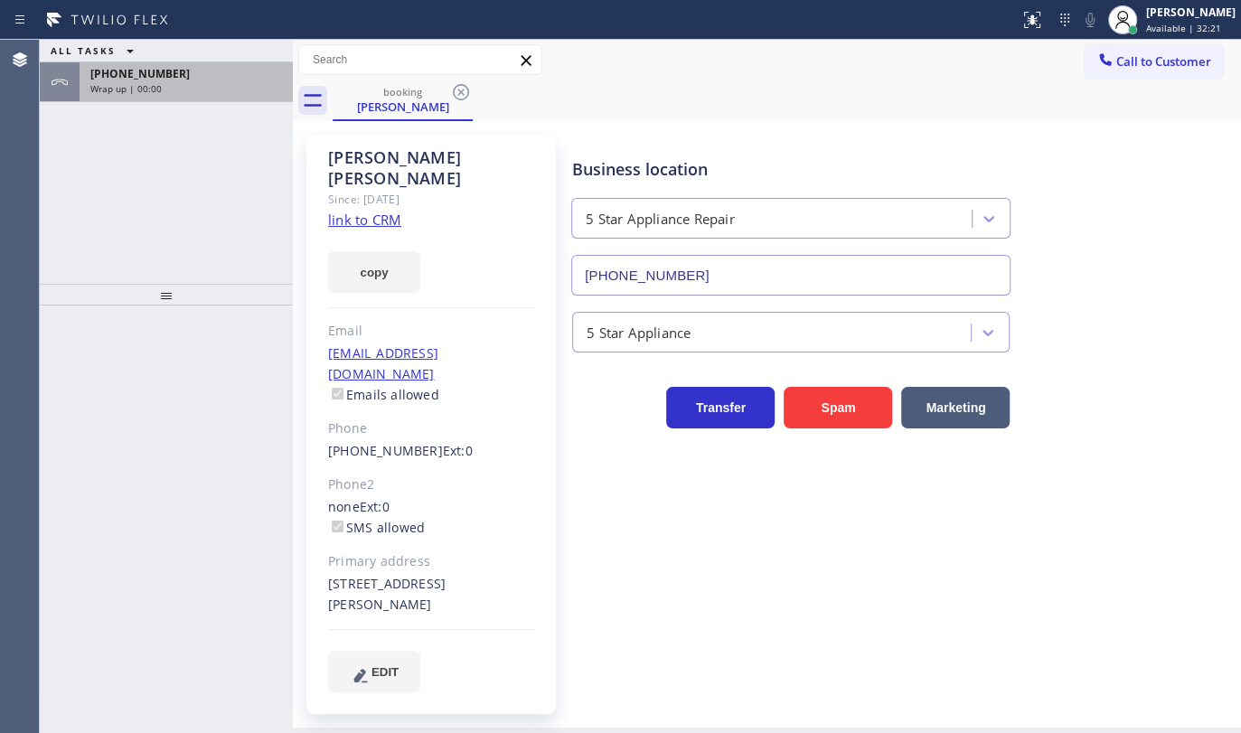
click at [185, 91] on div "Wrap up | 00:00" at bounding box center [186, 88] width 192 height 13
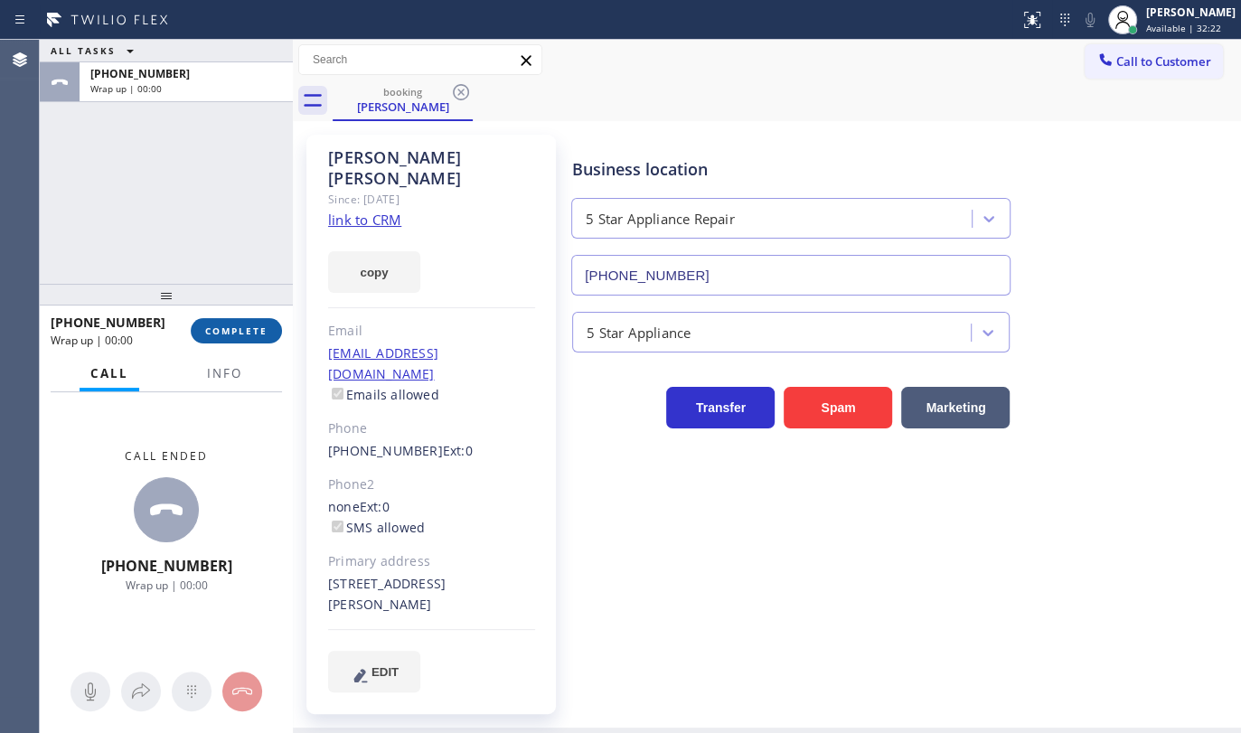
click at [230, 319] on button "COMPLETE" at bounding box center [236, 330] width 91 height 25
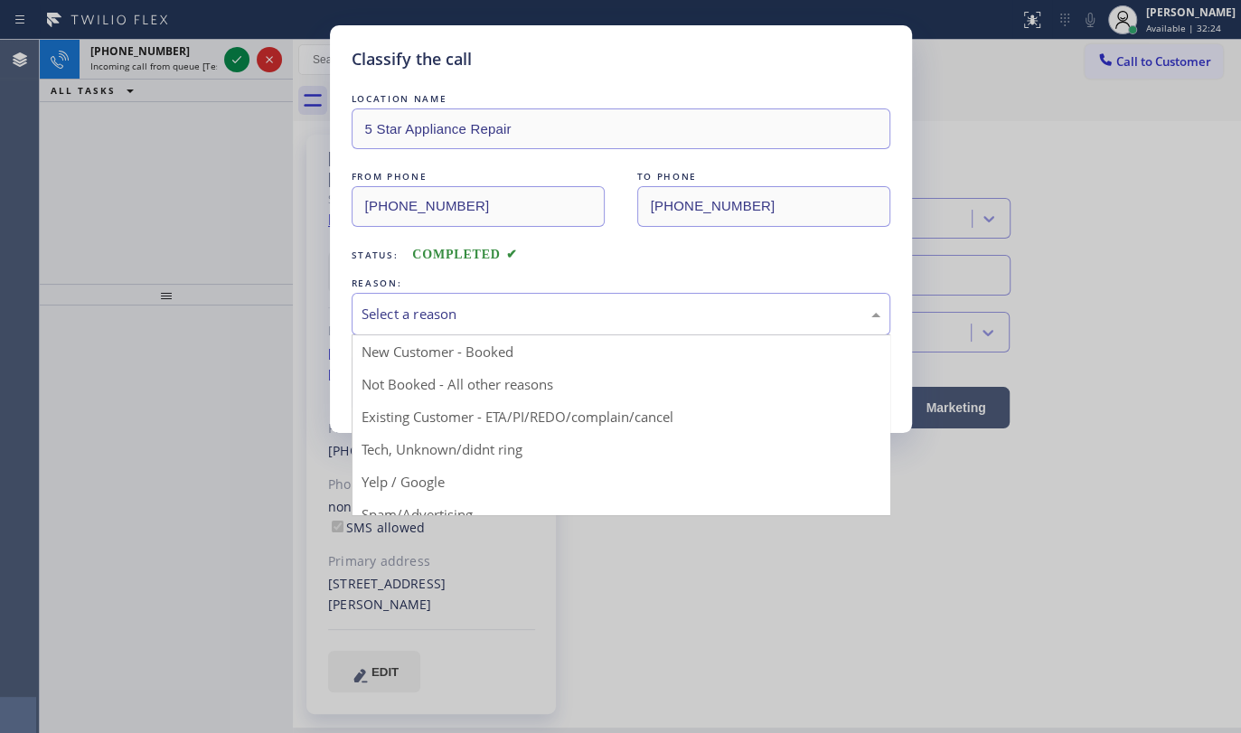
click at [455, 306] on div "Select a reason" at bounding box center [621, 314] width 519 height 21
drag, startPoint x: 414, startPoint y: 415, endPoint x: 415, endPoint y: 391, distance: 23.5
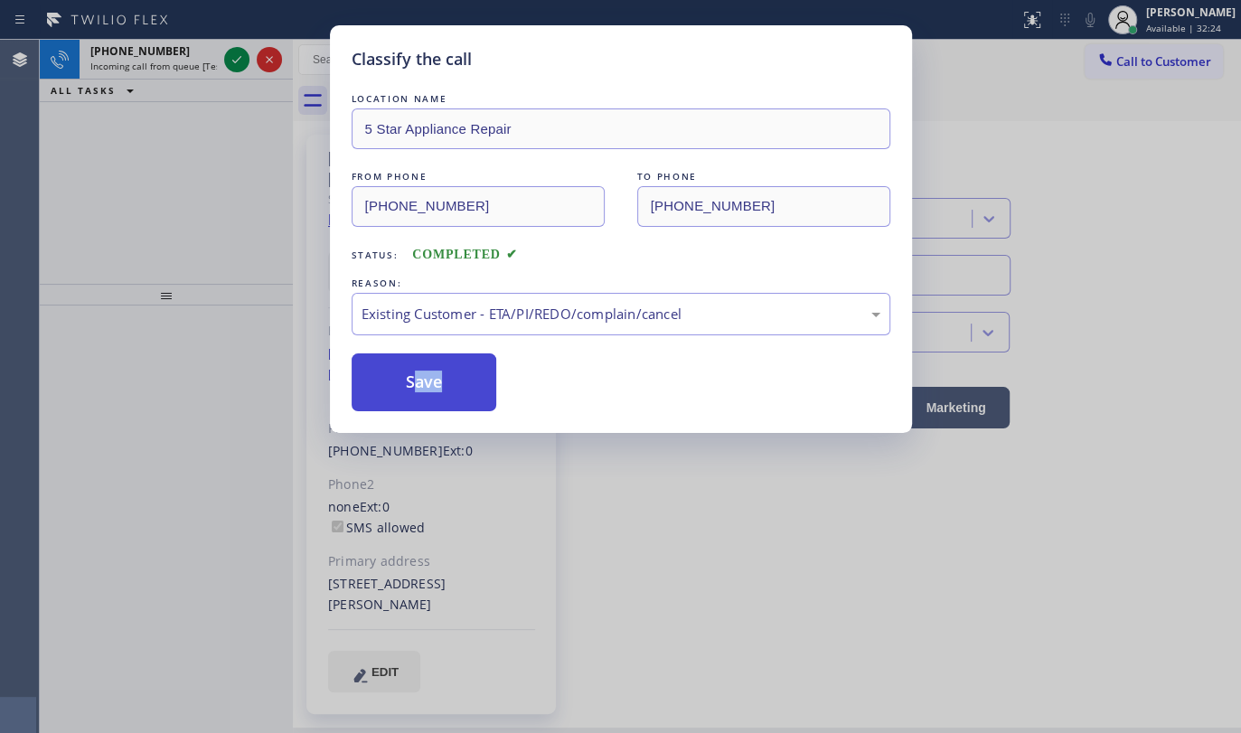
click at [415, 391] on button "Save" at bounding box center [425, 382] width 146 height 58
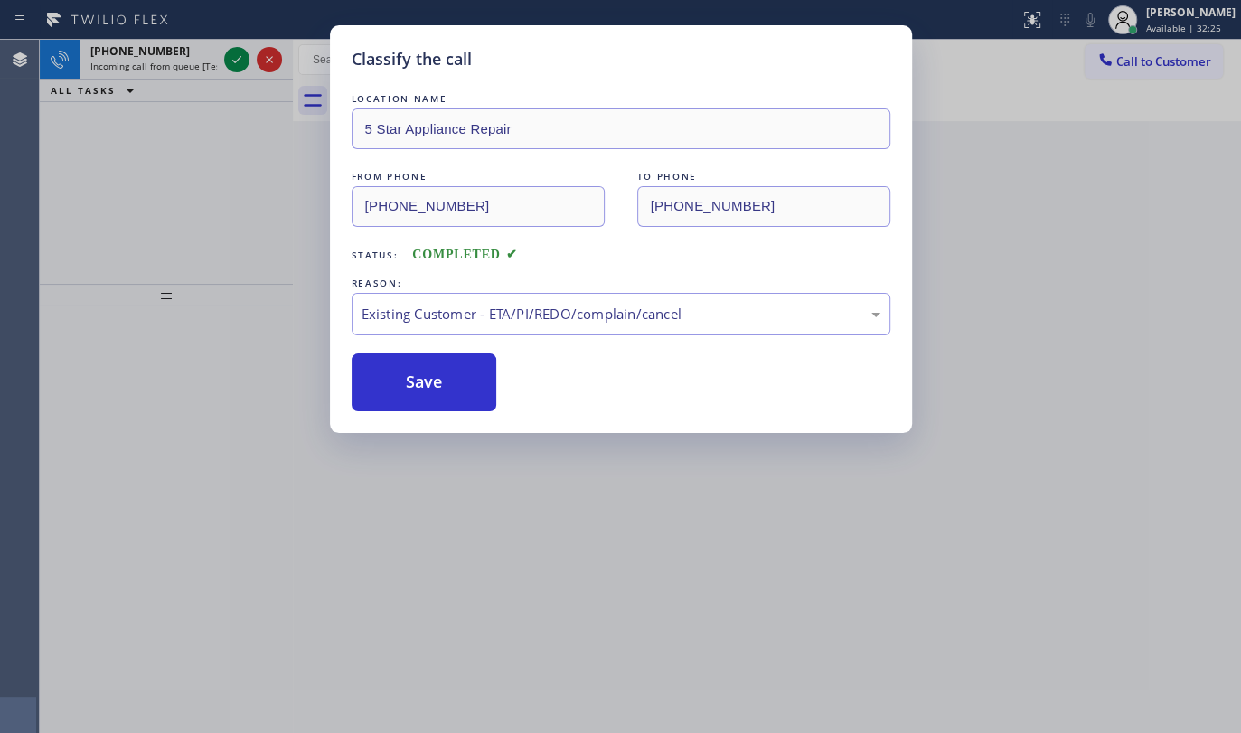
click at [230, 50] on div "Classify the call LOCATION NAME 5 Star Appliance Repair FROM PHONE (917) 596-40…" at bounding box center [620, 366] width 1241 height 733
click at [230, 52] on div "Classify the call LOCATION NAME 5 Star Appliance Repair FROM PHONE (917) 596-40…" at bounding box center [620, 366] width 1241 height 733
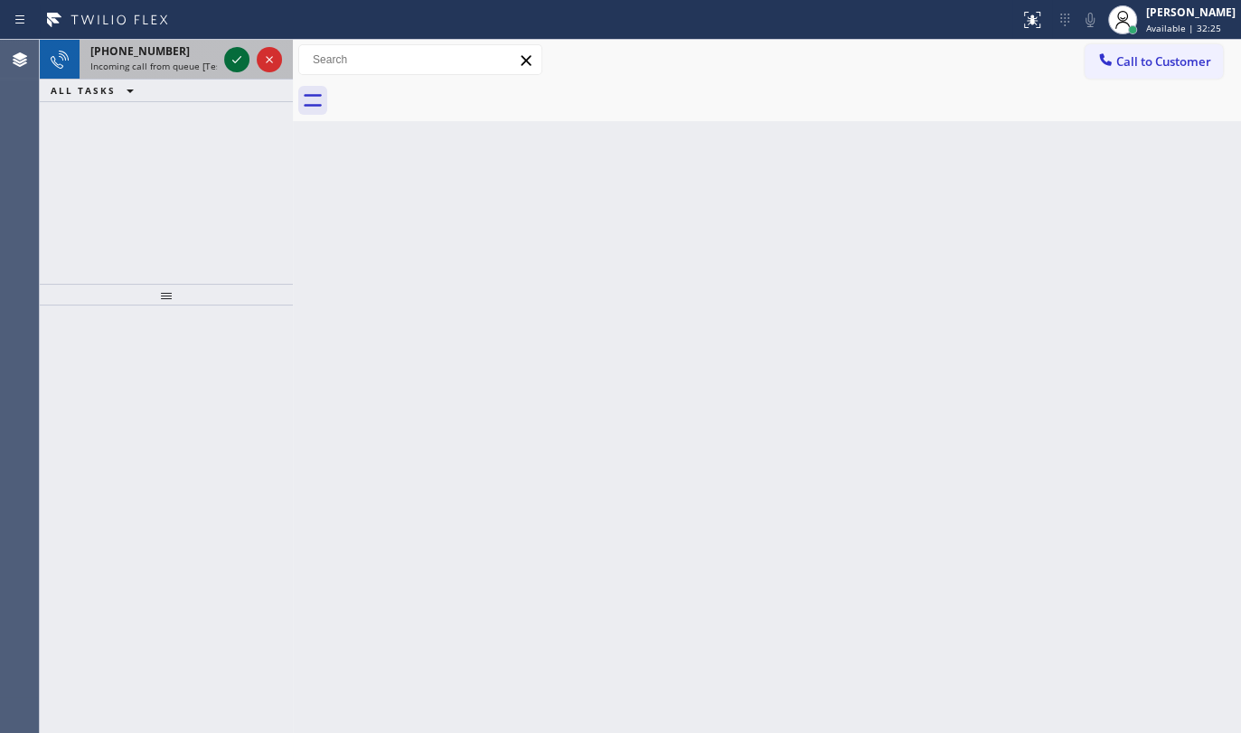
click at [231, 53] on icon at bounding box center [237, 60] width 22 height 22
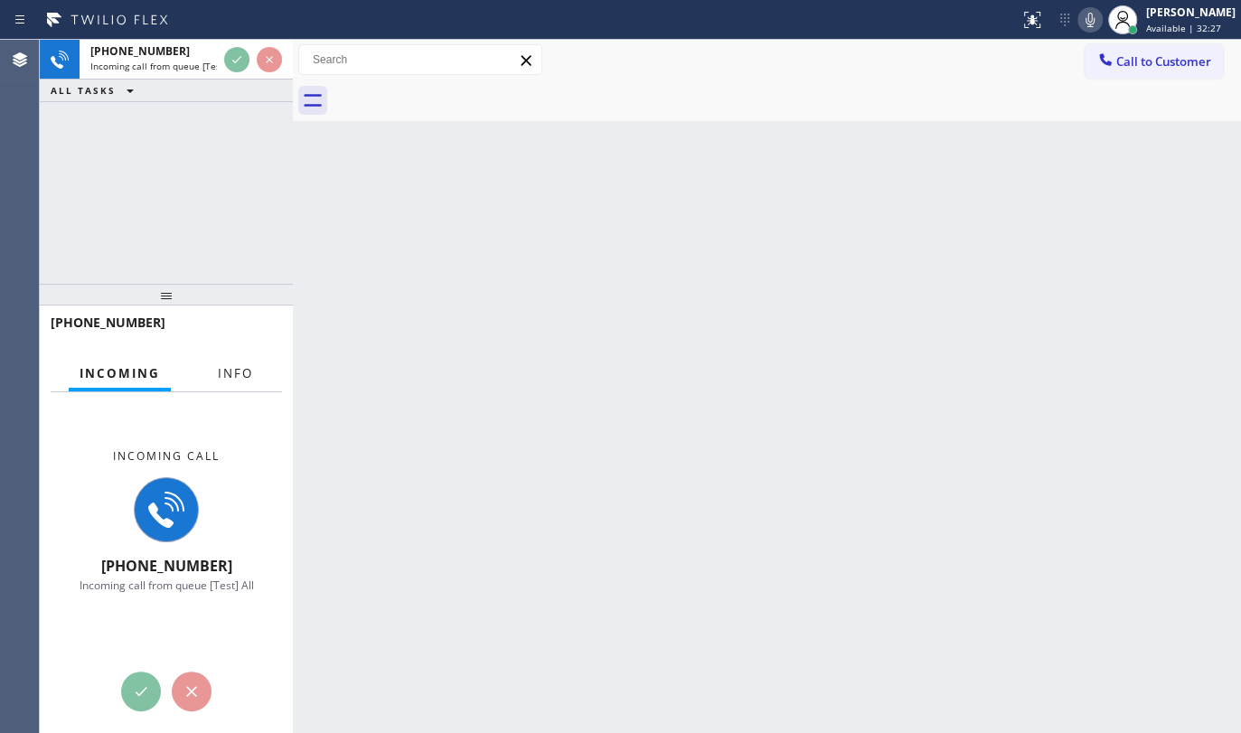
click at [251, 381] on span "Info" at bounding box center [235, 373] width 35 height 16
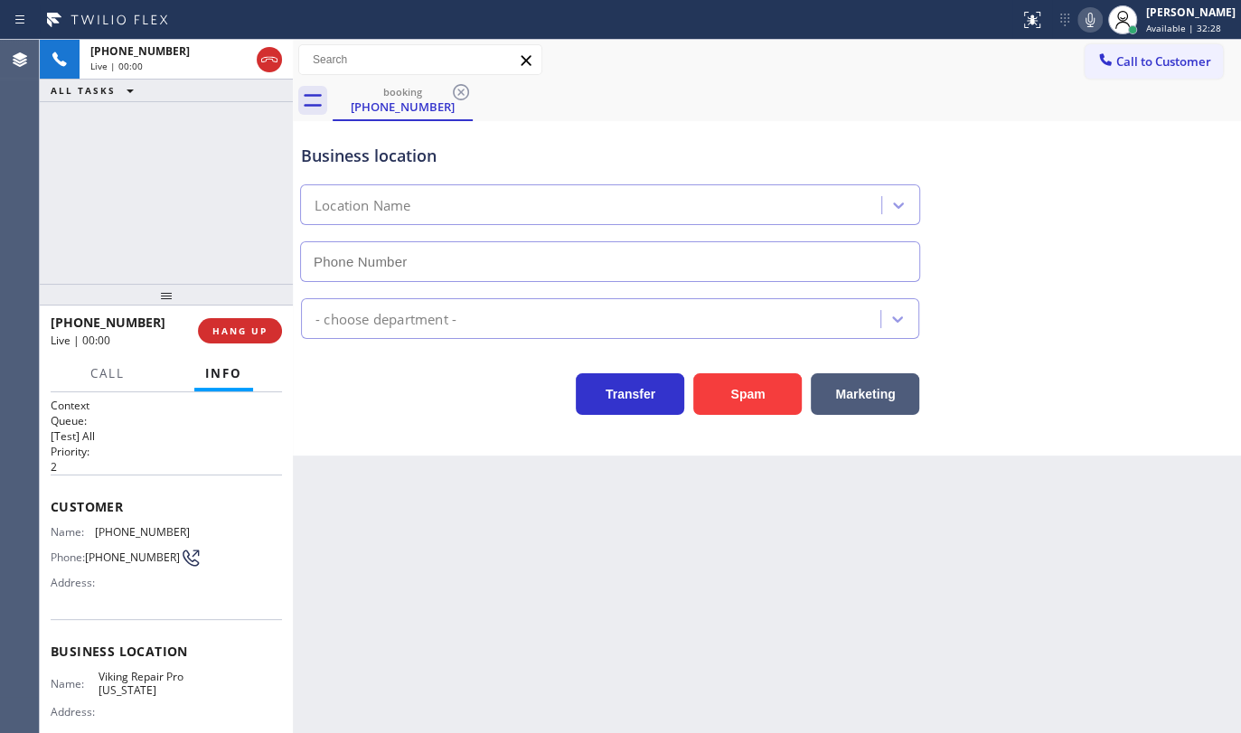
type input "(202) 519-6964"
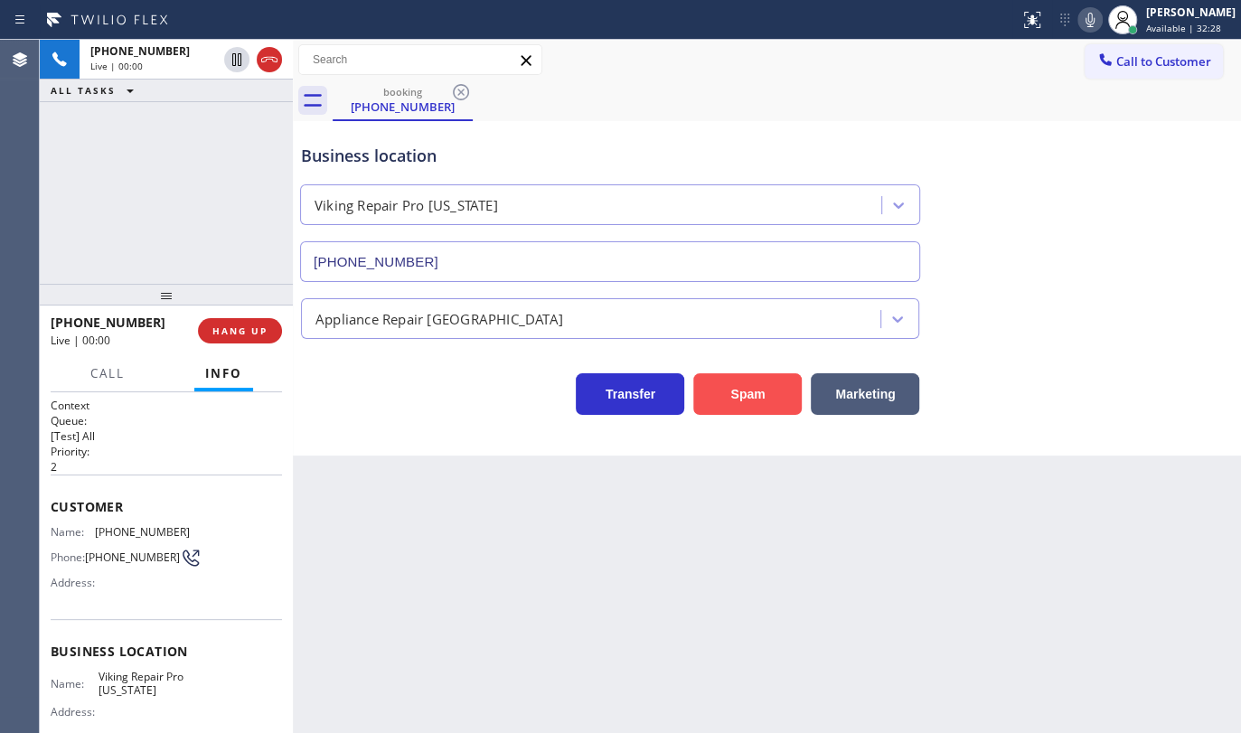
click at [746, 384] on button "Spam" at bounding box center [747, 394] width 108 height 42
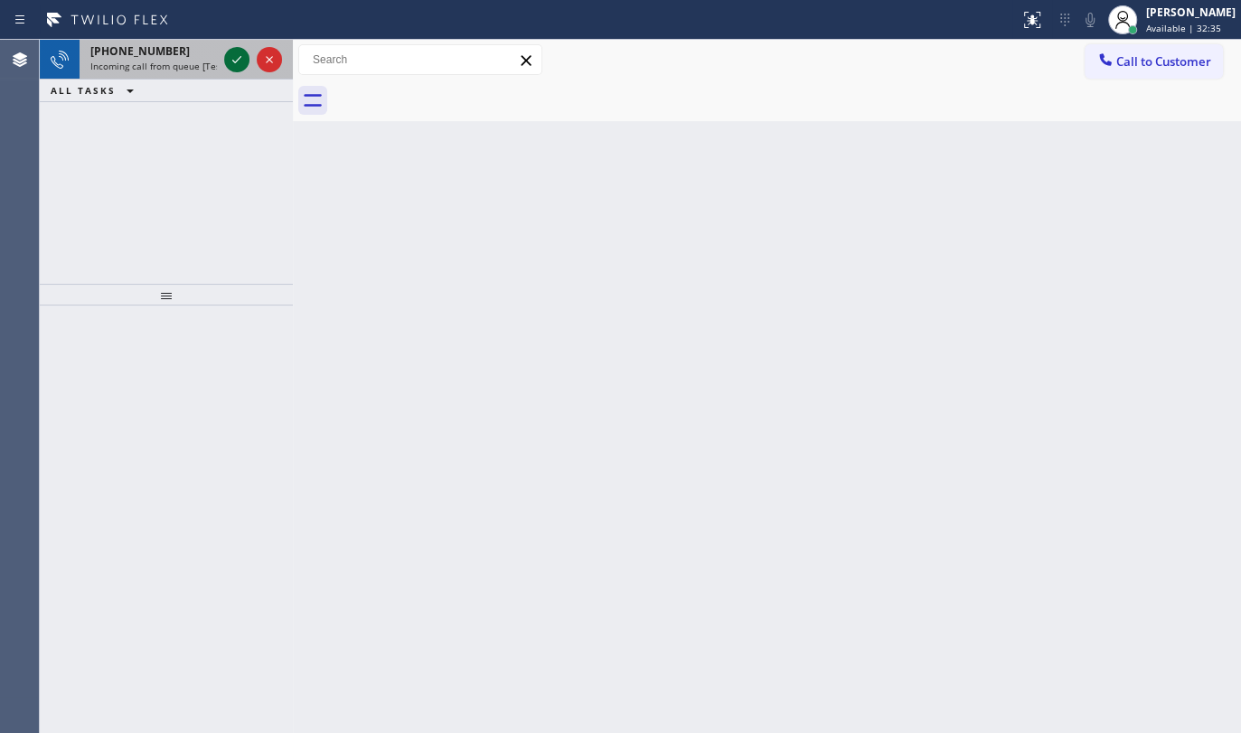
click at [234, 54] on icon at bounding box center [237, 60] width 22 height 22
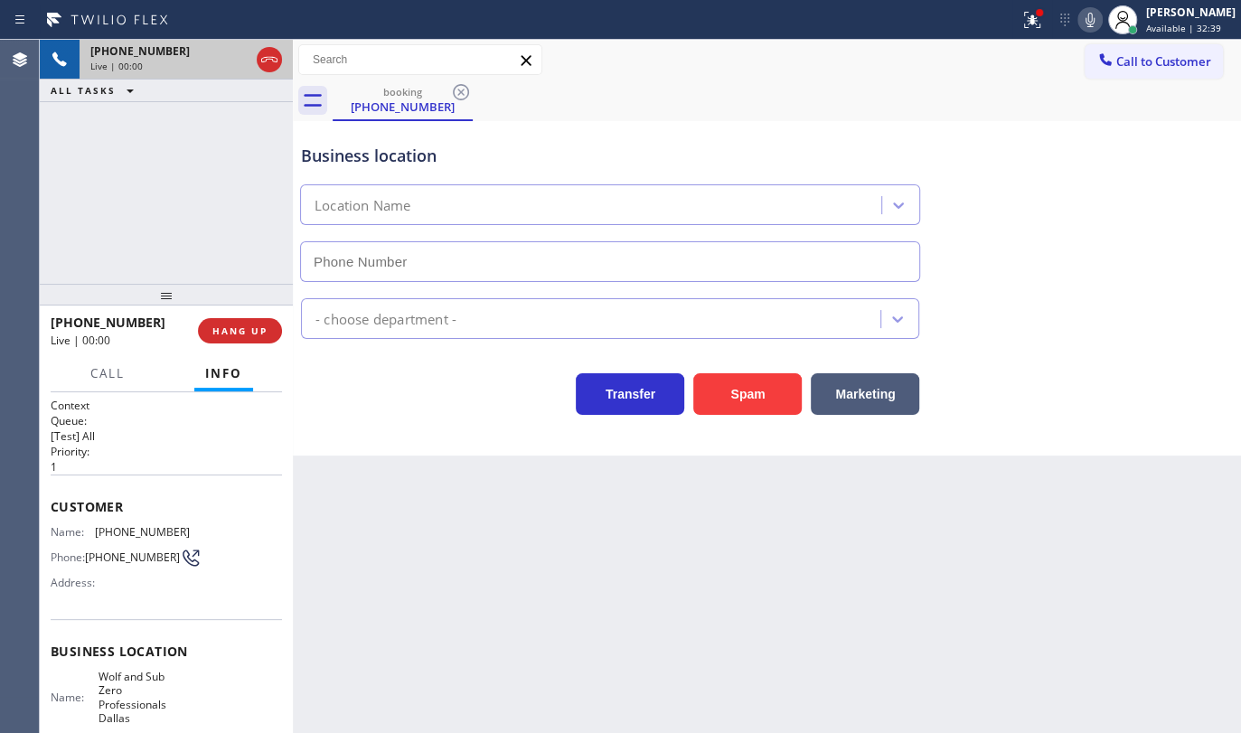
type input "(214) 817-2065"
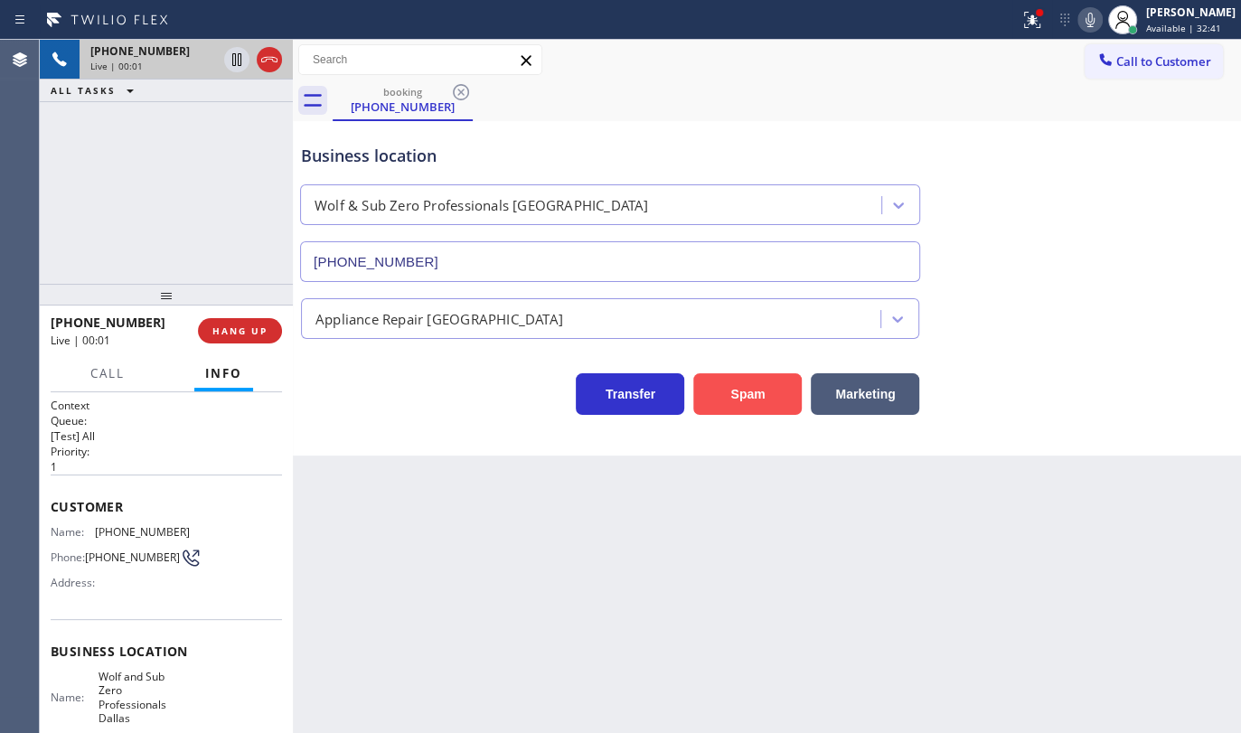
click at [741, 381] on button "Spam" at bounding box center [747, 394] width 108 height 42
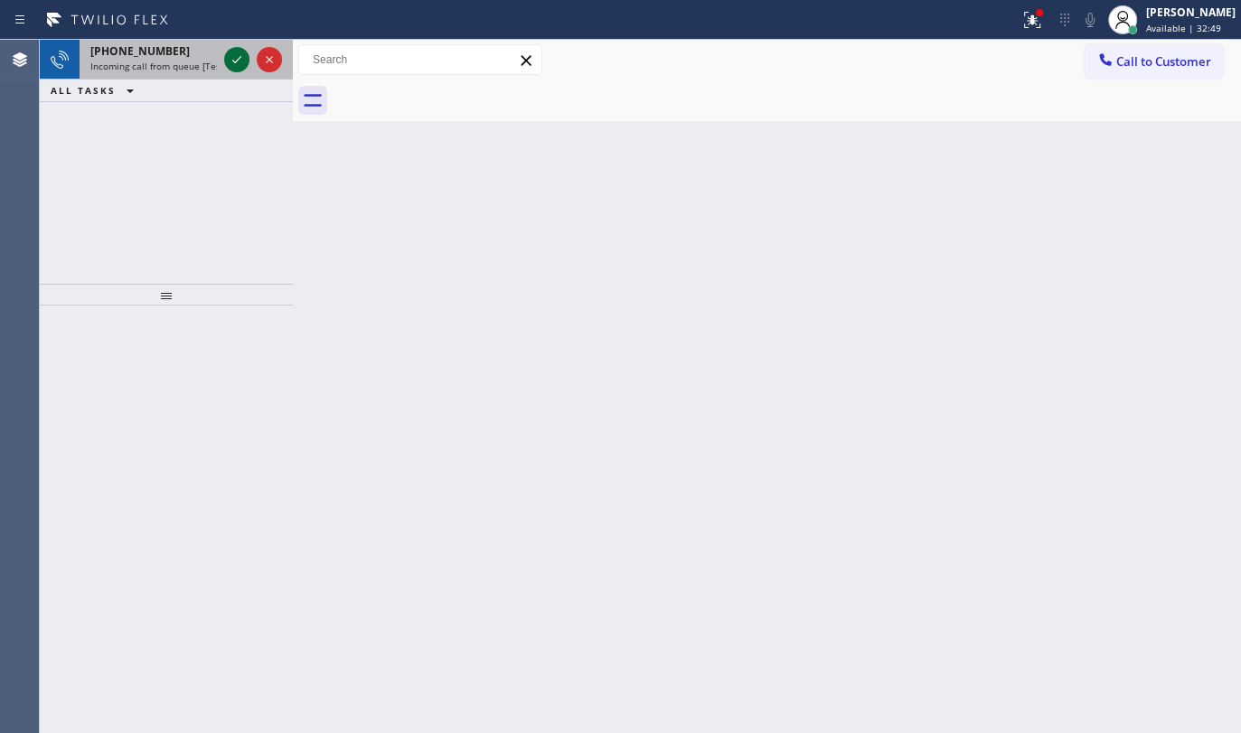
click at [230, 58] on icon at bounding box center [237, 60] width 22 height 22
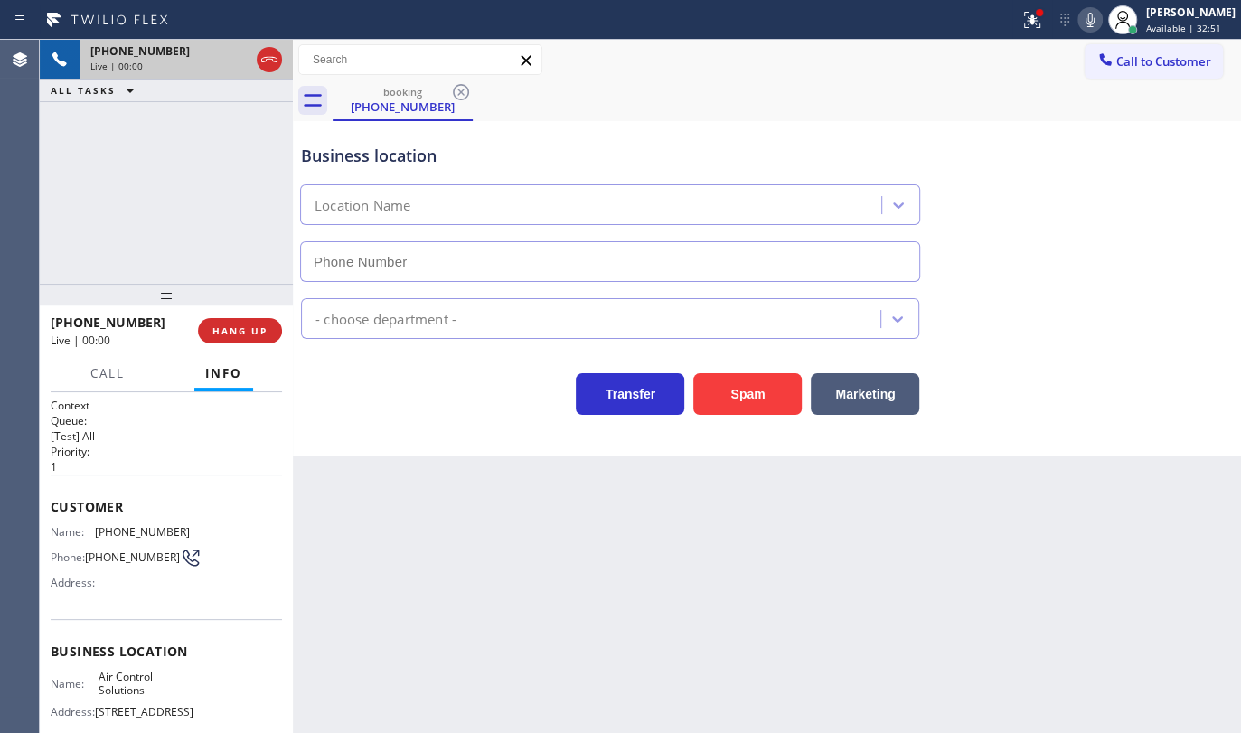
type input "(346) 776-1223"
click at [703, 392] on button "Spam" at bounding box center [747, 394] width 108 height 42
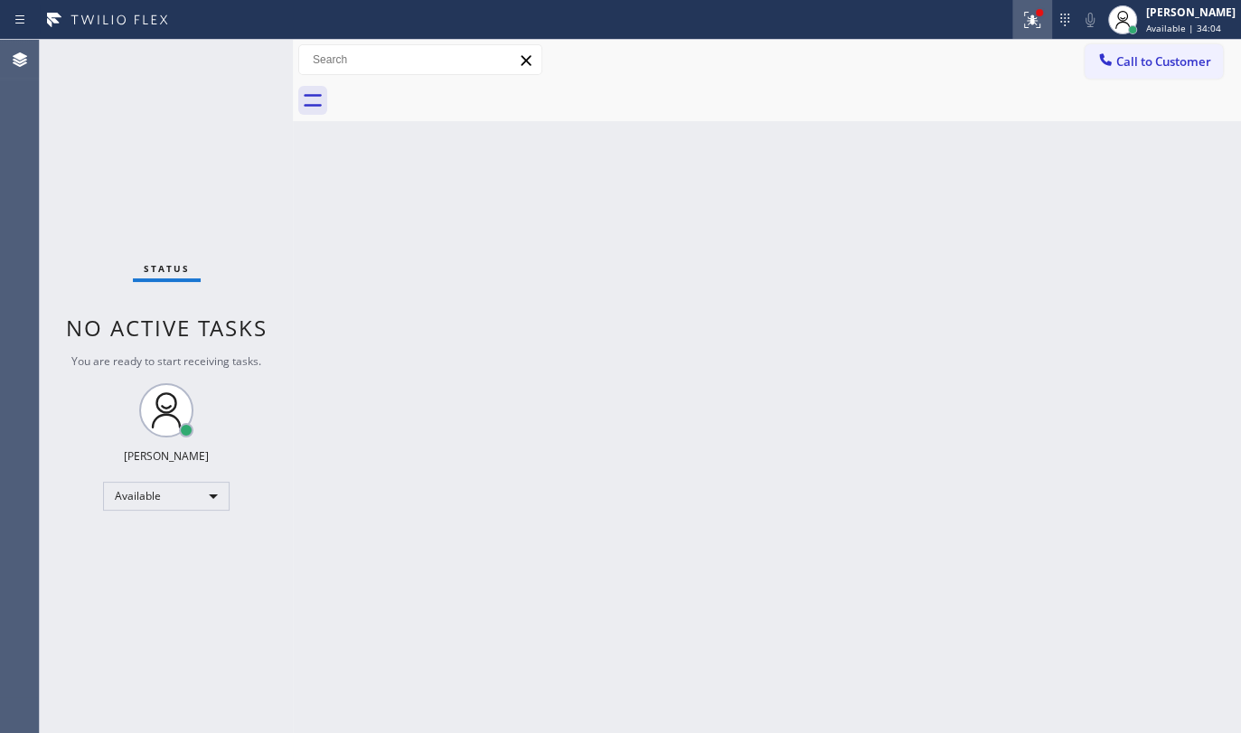
click at [1040, 27] on icon at bounding box center [1032, 20] width 22 height 22
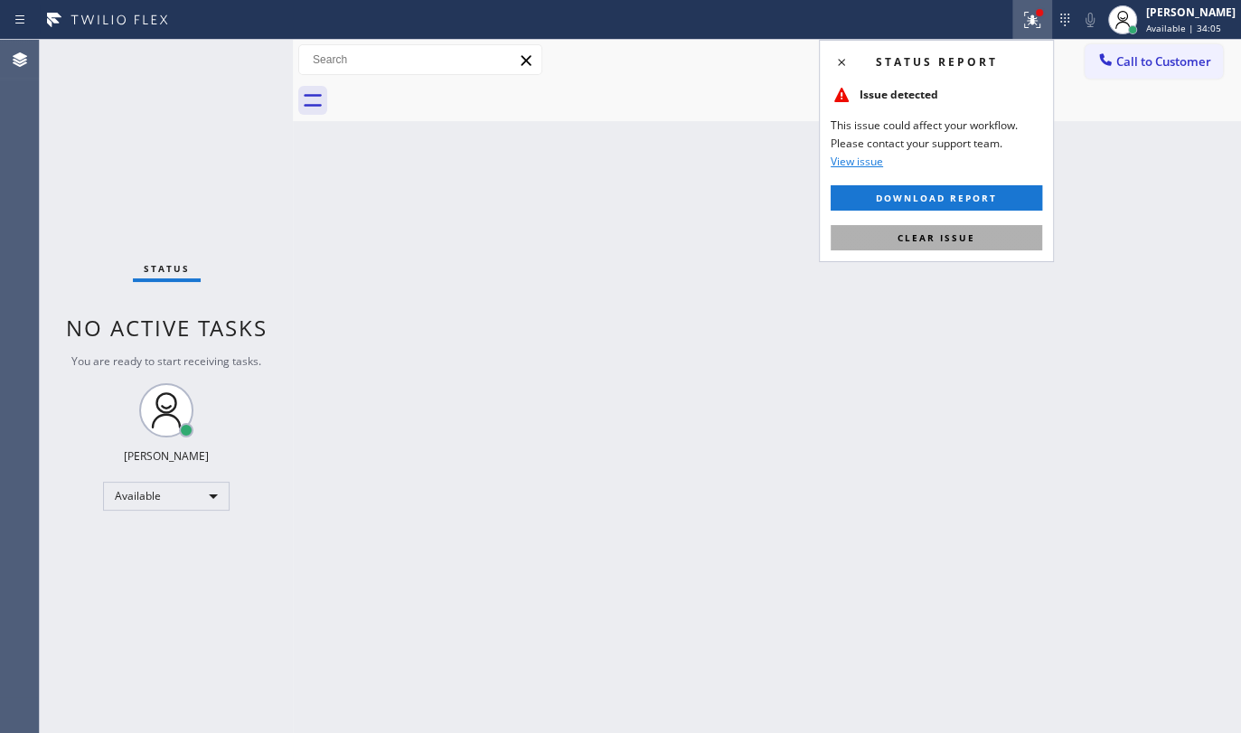
click at [980, 229] on button "Clear issue" at bounding box center [937, 237] width 212 height 25
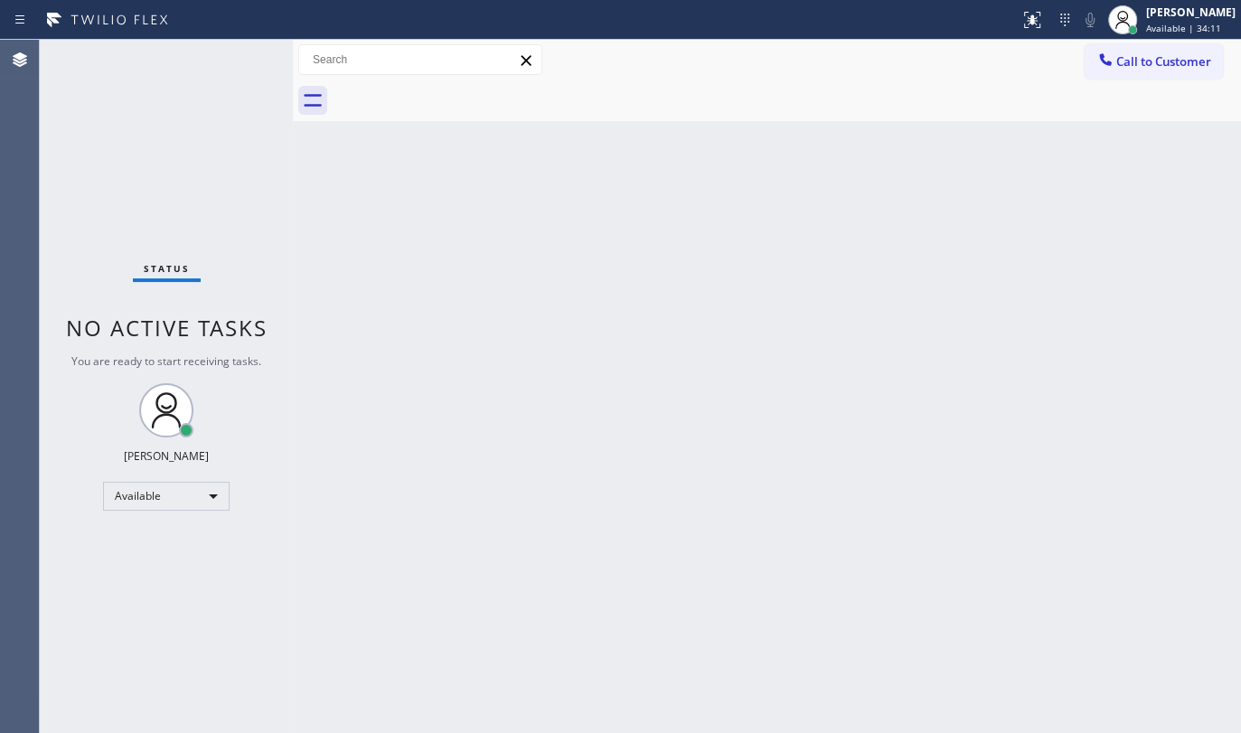
click at [724, 271] on div "Back to Dashboard Change Sender ID Customers Technicians Select a contact Outbo…" at bounding box center [767, 386] width 948 height 693
click at [1231, 390] on div "Back to Dashboard Change Sender ID Customers Technicians Select a contact Outbo…" at bounding box center [767, 386] width 948 height 693
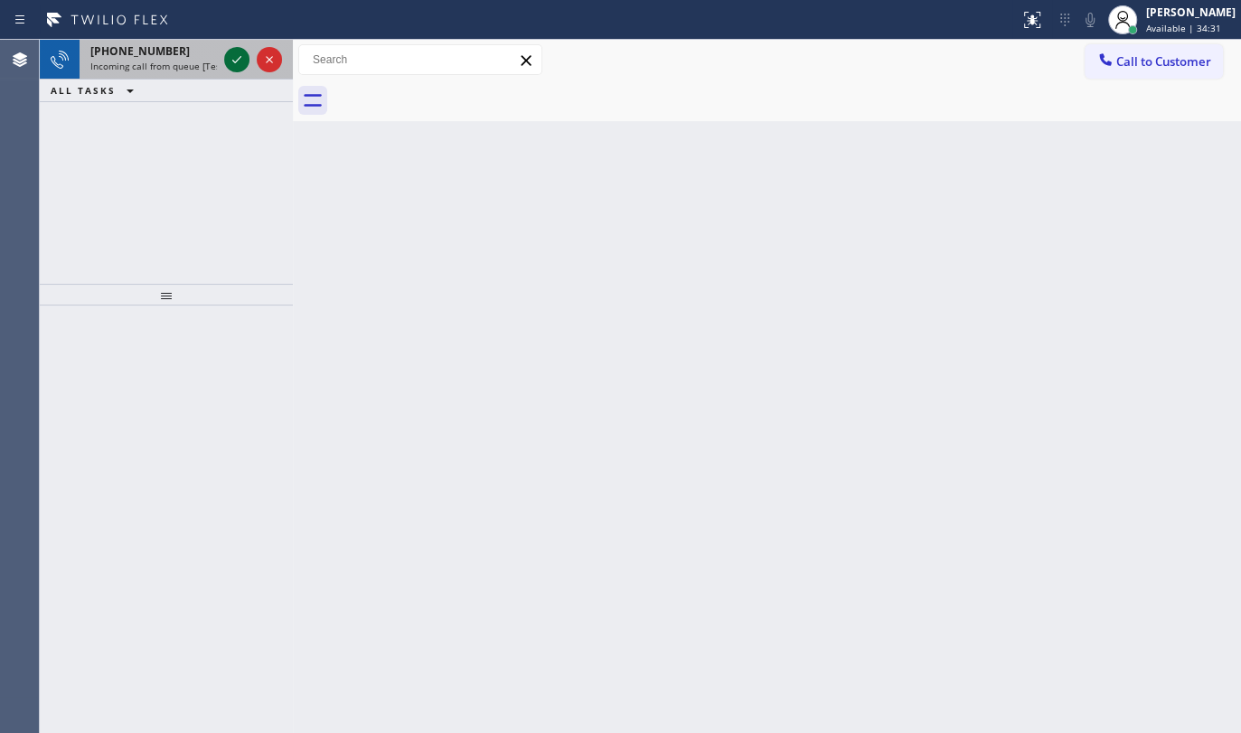
click at [236, 60] on icon at bounding box center [237, 60] width 22 height 22
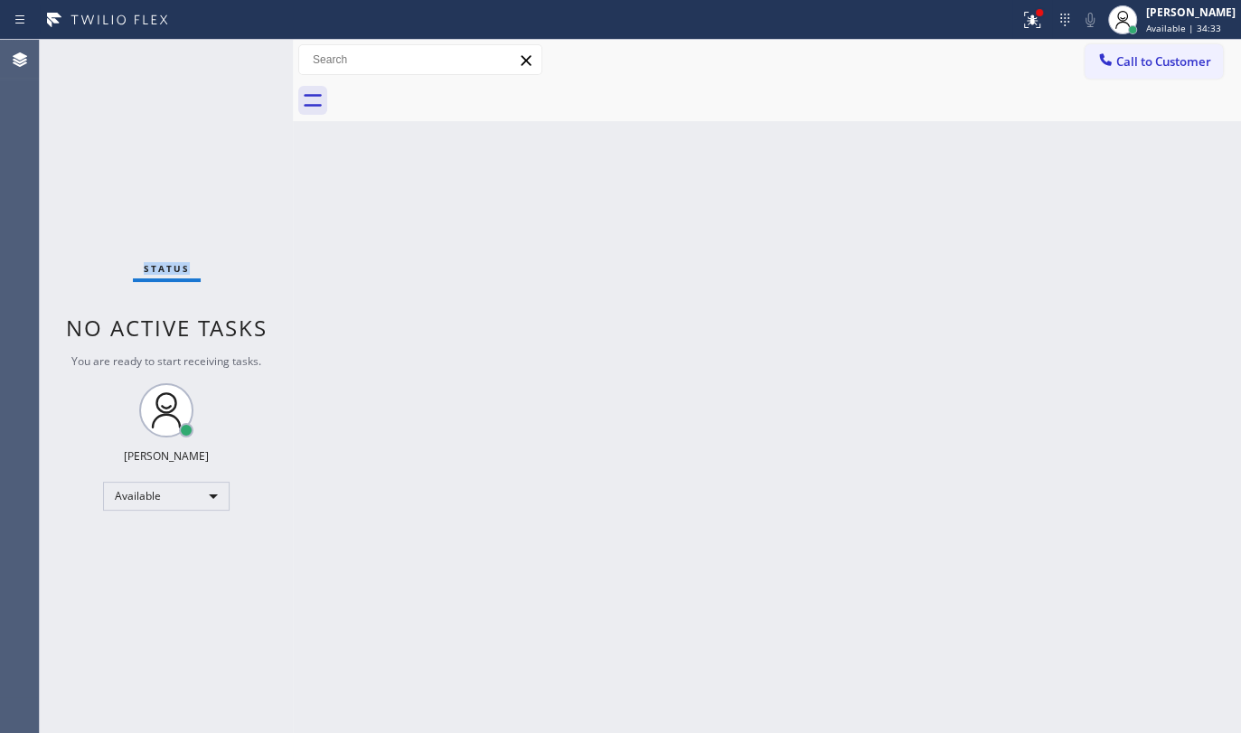
click at [236, 60] on div "Status No active tasks You are ready to start receiving tasks. JENIZA ALCAYDE A…" at bounding box center [166, 386] width 253 height 693
click at [1011, 24] on div at bounding box center [509, 19] width 1005 height 29
click at [1025, 13] on icon at bounding box center [1032, 20] width 22 height 22
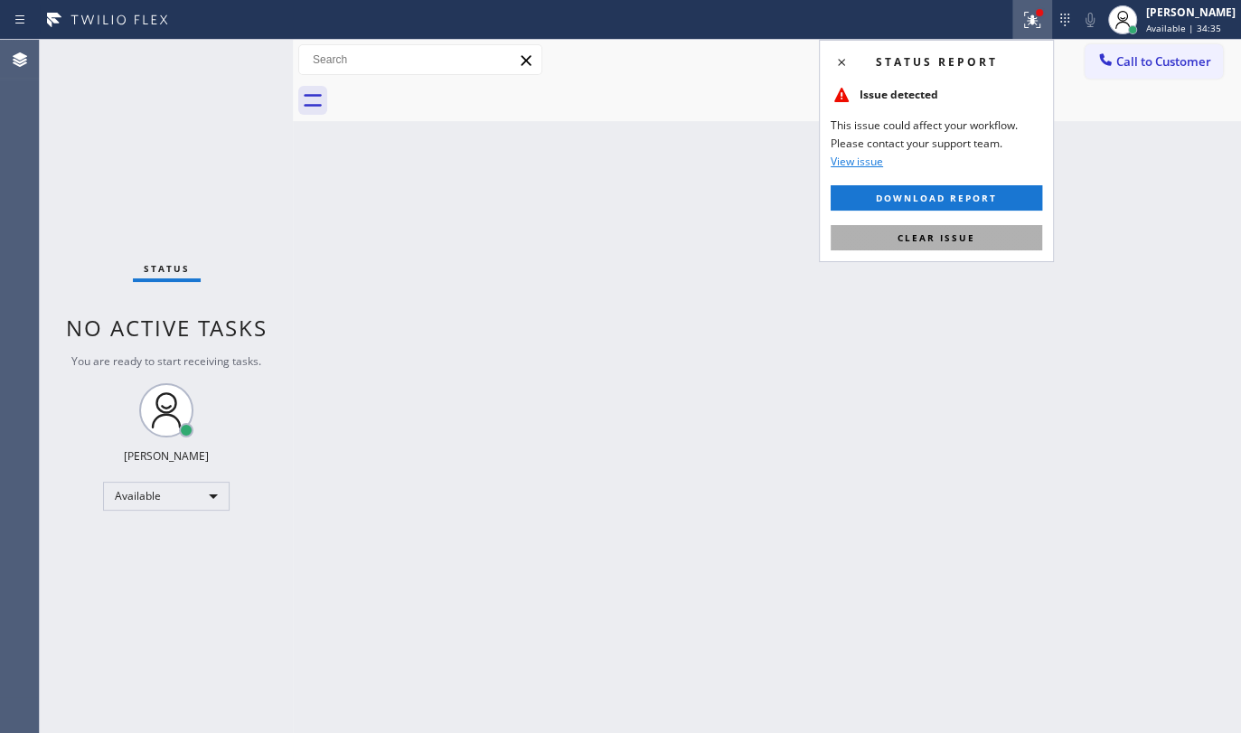
click at [980, 234] on button "Clear issue" at bounding box center [937, 237] width 212 height 25
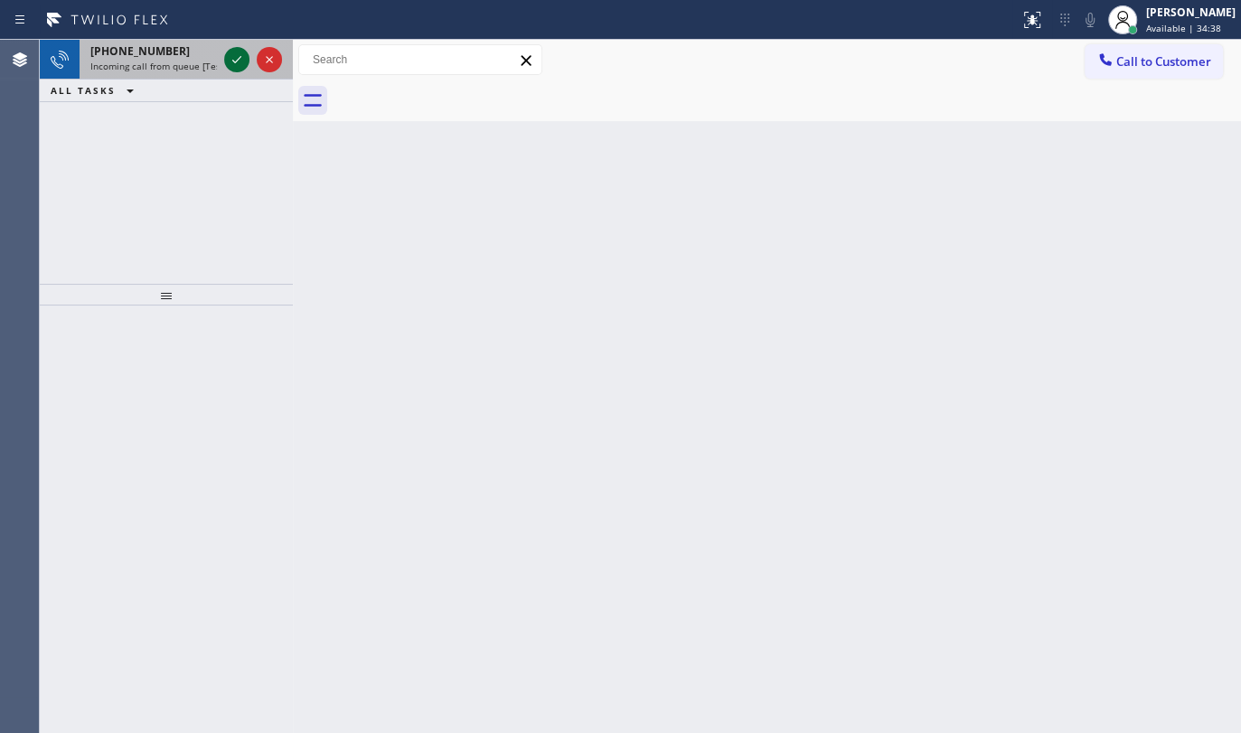
click at [229, 65] on icon at bounding box center [237, 60] width 22 height 22
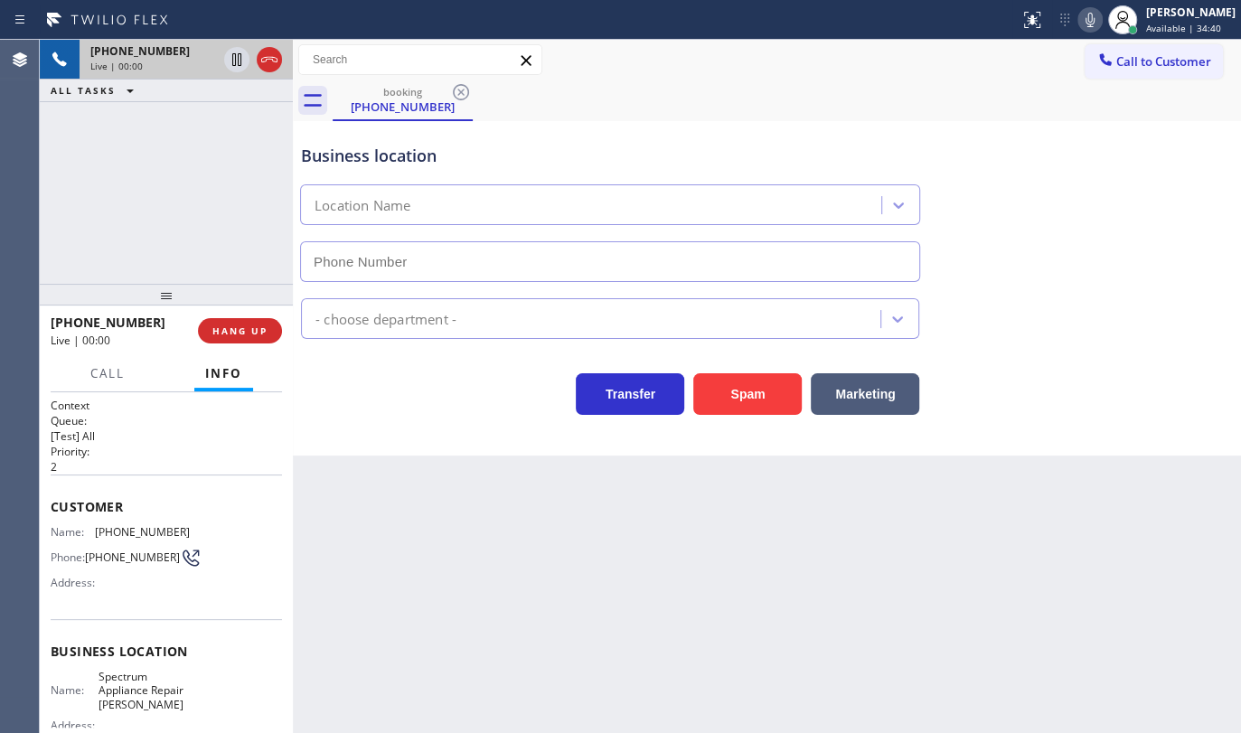
type input "(708) 616-1662"
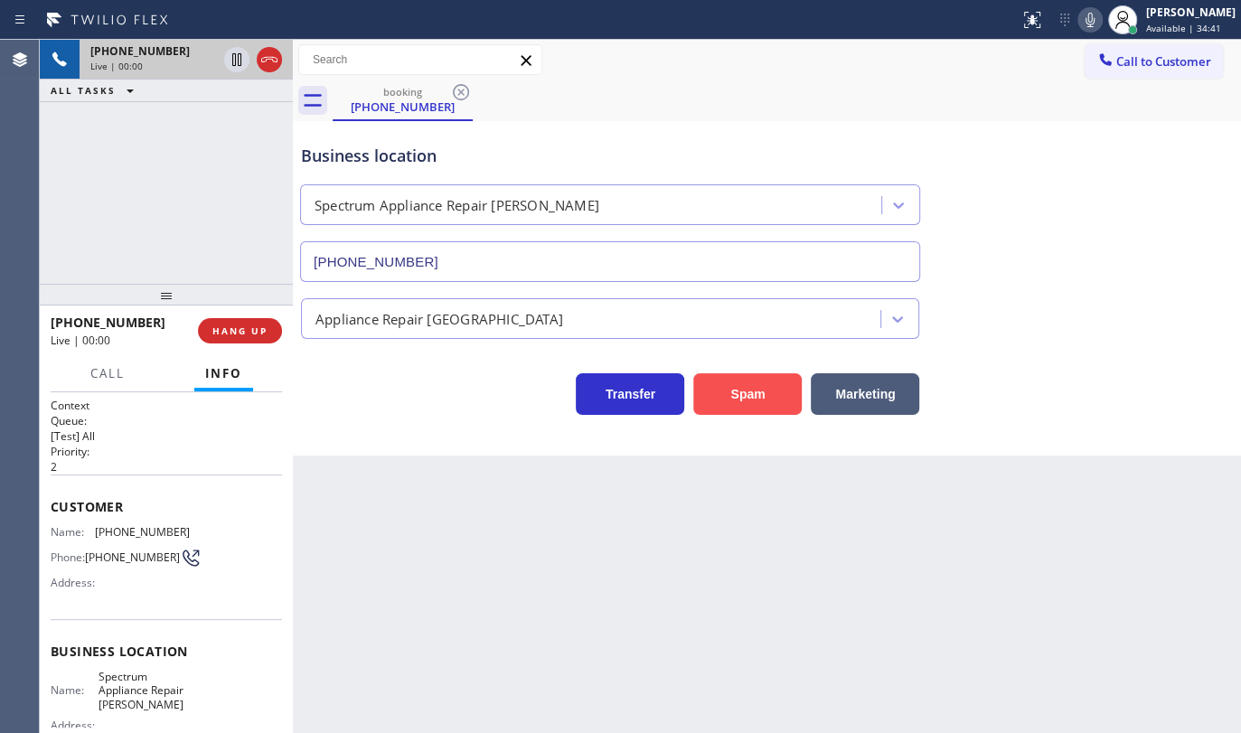
click at [762, 398] on button "Spam" at bounding box center [747, 394] width 108 height 42
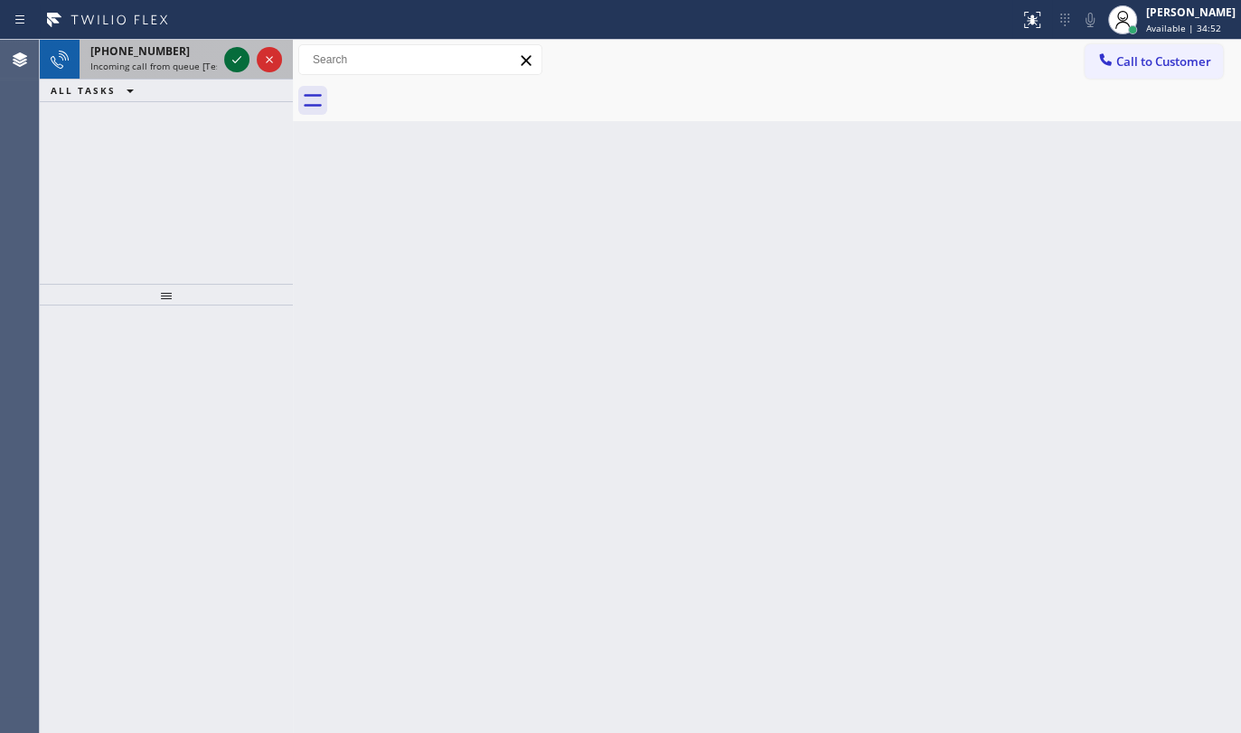
click at [229, 59] on icon at bounding box center [237, 60] width 22 height 22
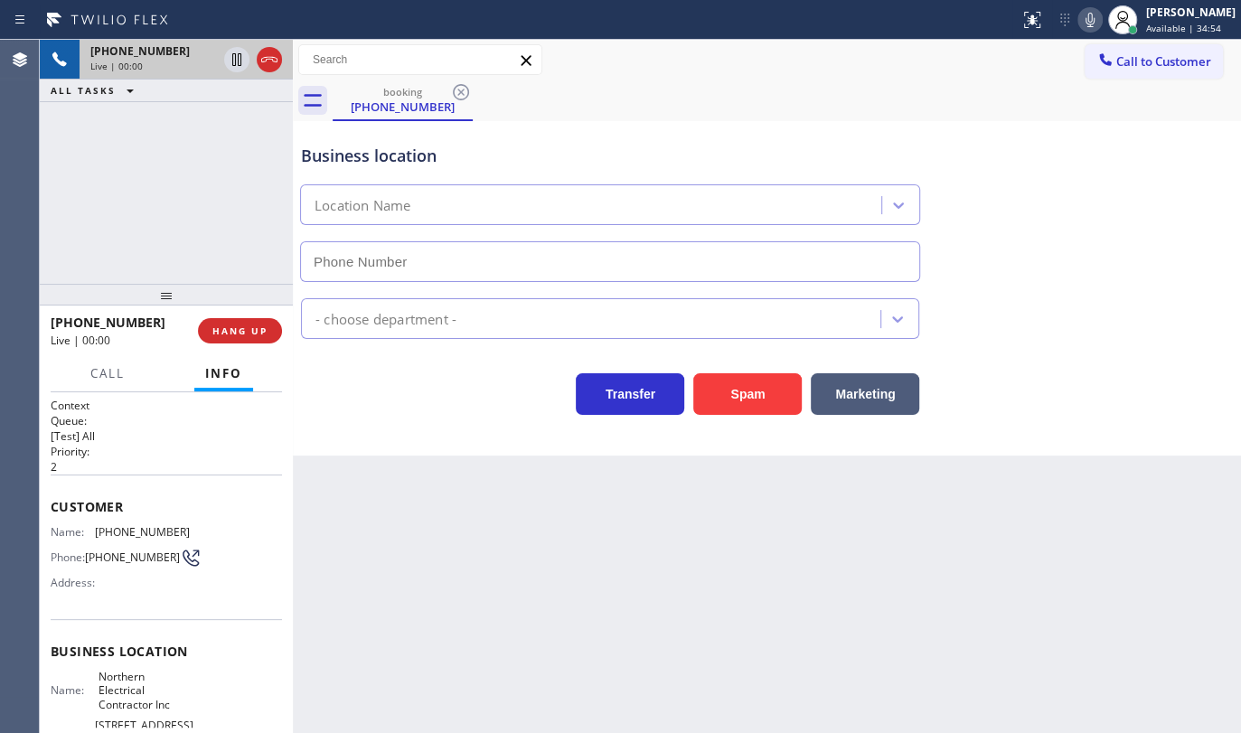
type input "(786) 981-8158"
click at [748, 392] on button "Spam" at bounding box center [747, 394] width 108 height 42
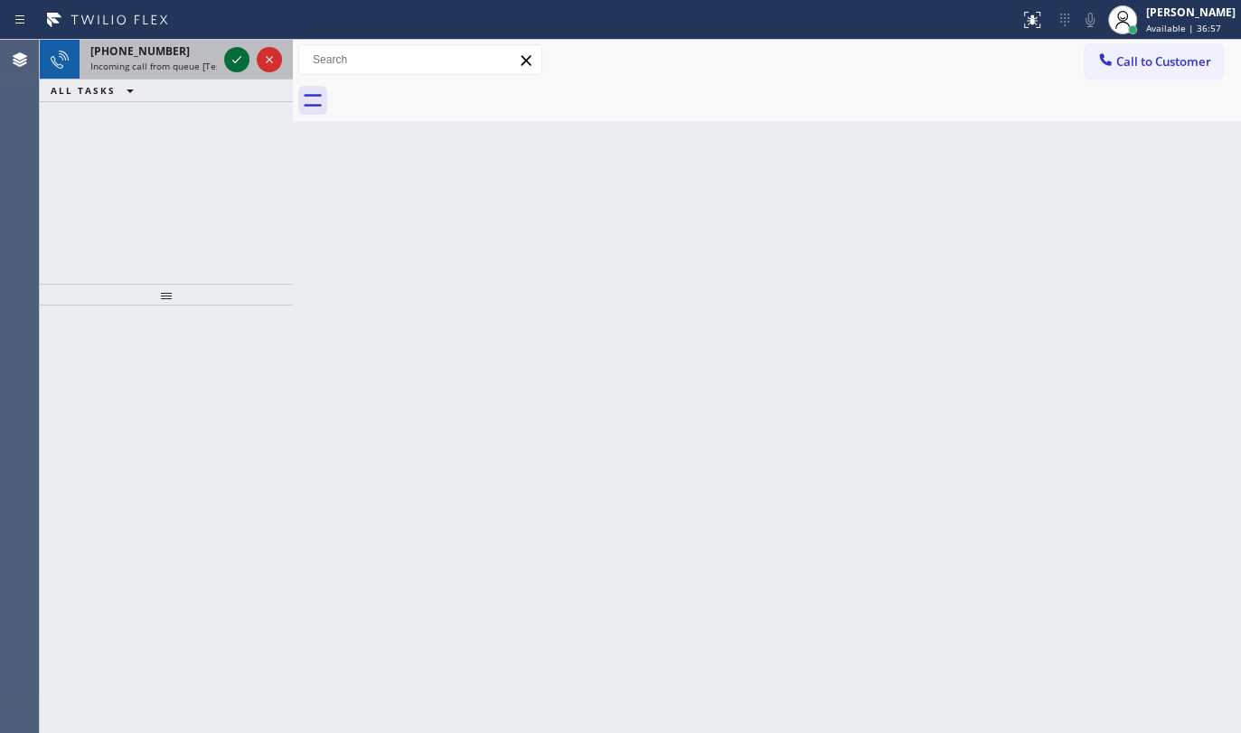
click at [243, 55] on icon at bounding box center [237, 60] width 22 height 22
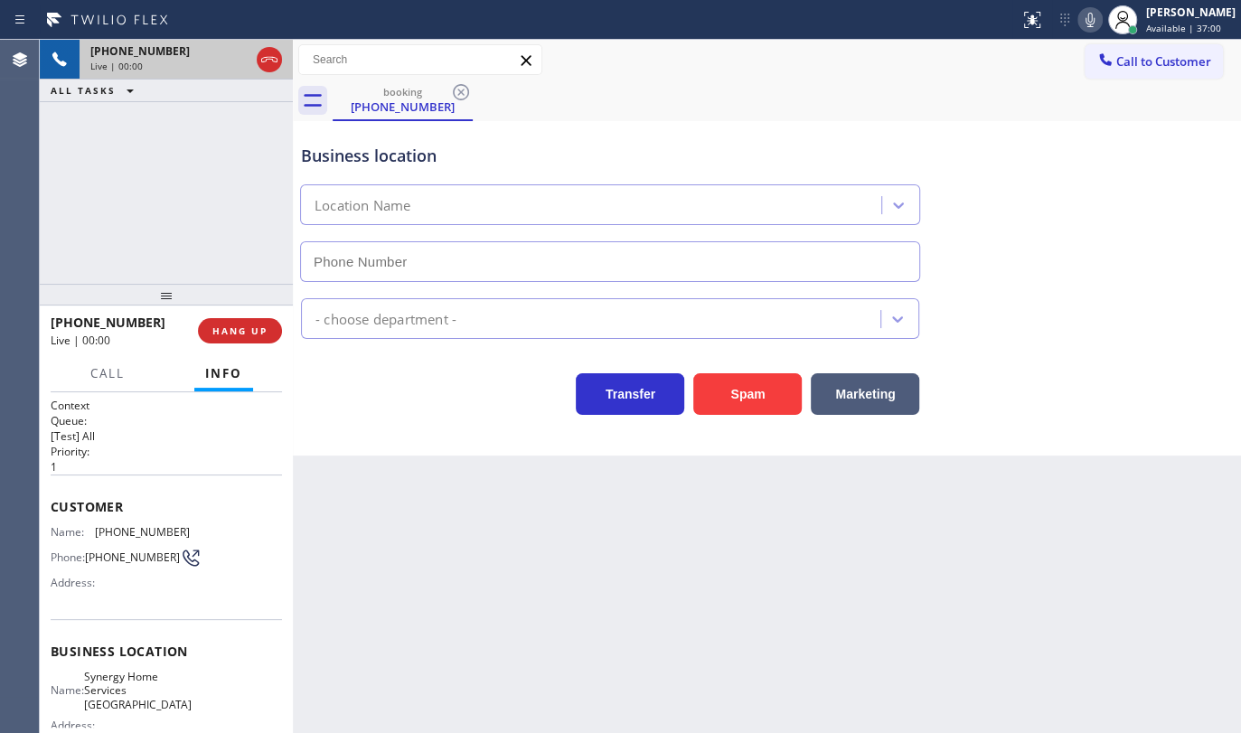
type input "(516) 219-0110"
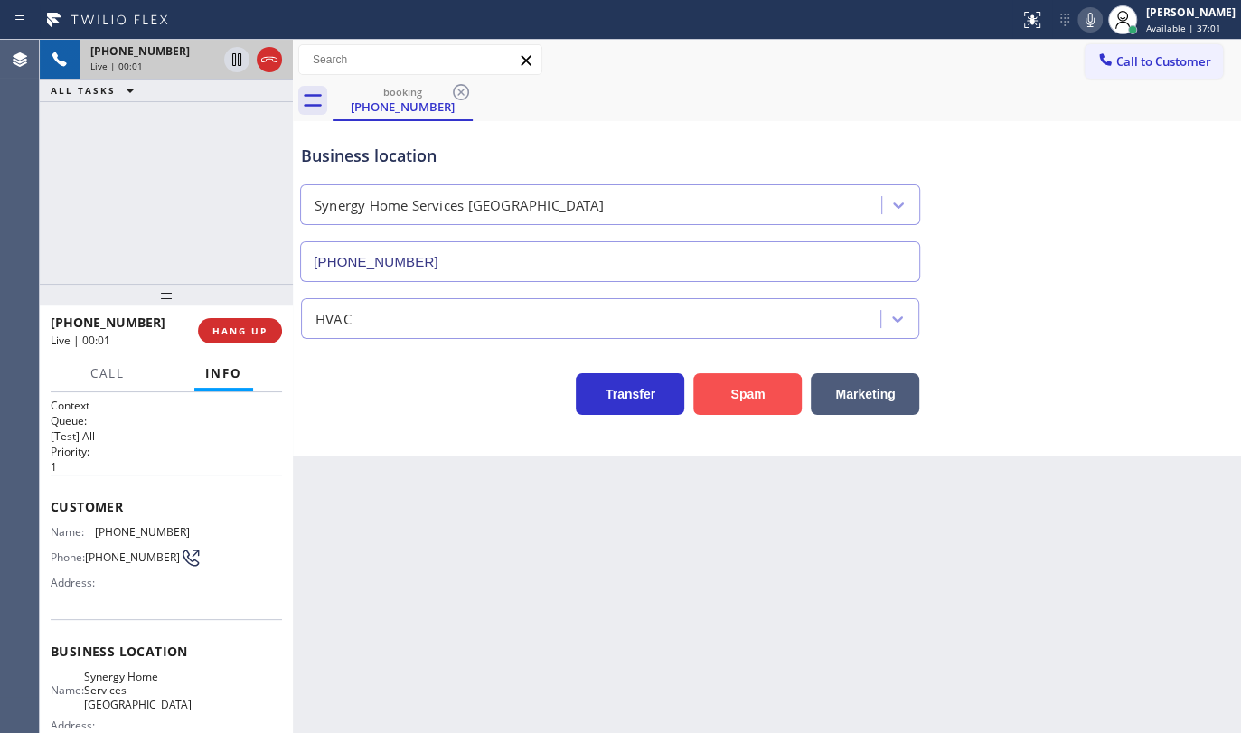
click at [754, 385] on button "Spam" at bounding box center [747, 394] width 108 height 42
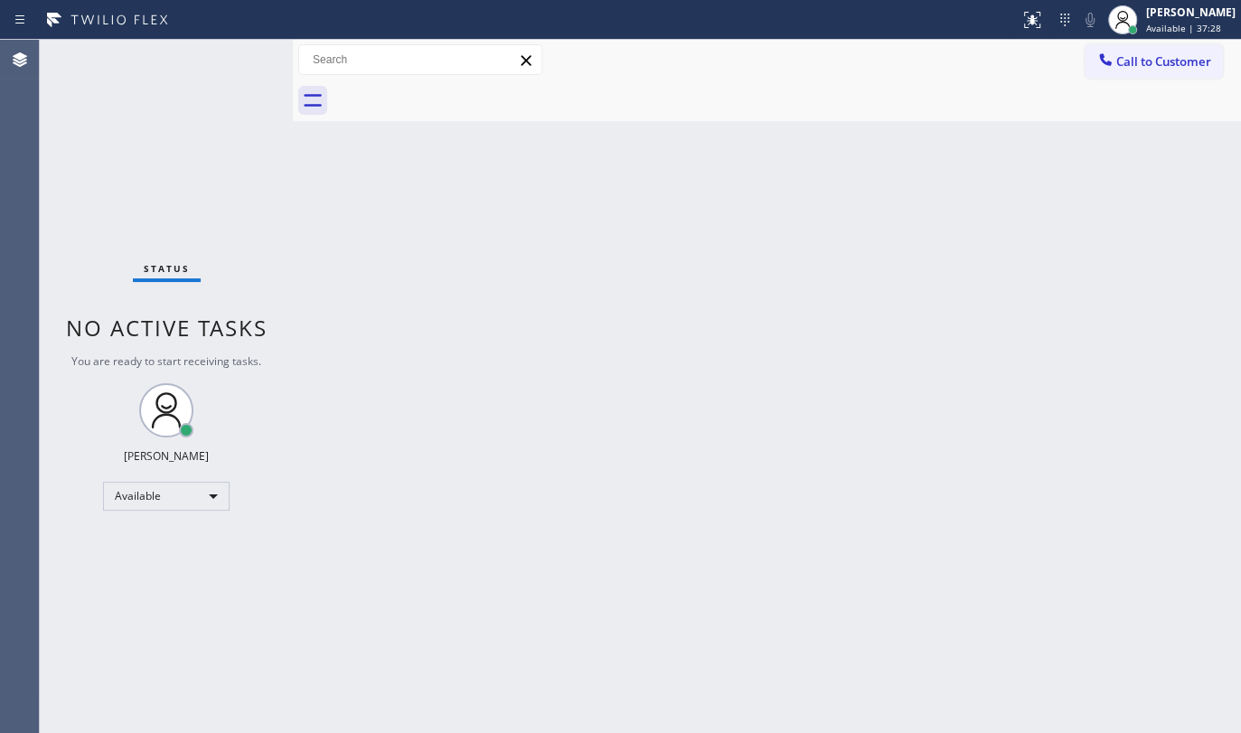
click at [163, 64] on div "Status No active tasks You are ready to start receiving tasks. JENIZA ALCAYDE A…" at bounding box center [166, 386] width 253 height 693
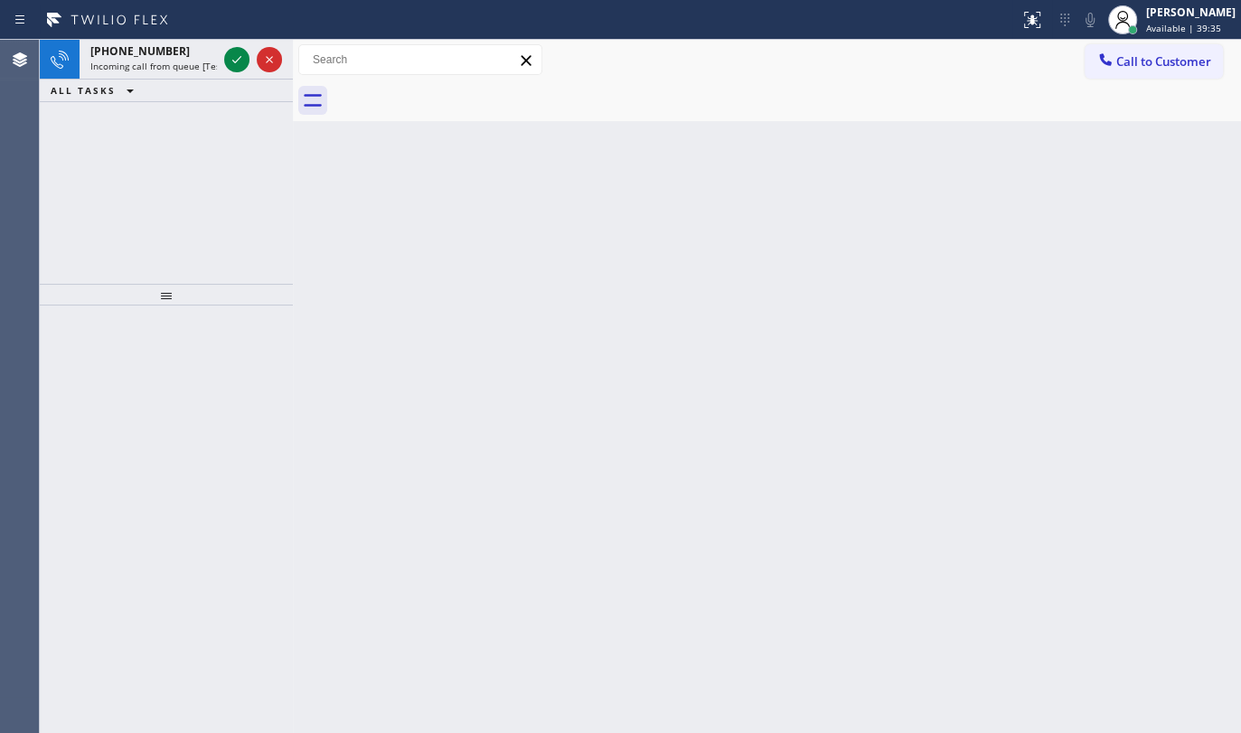
click at [149, 128] on div "+17575607477 Incoming call from queue [Test] All ALL TASKS ALL TASKS ACTIVE TAS…" at bounding box center [166, 162] width 253 height 244
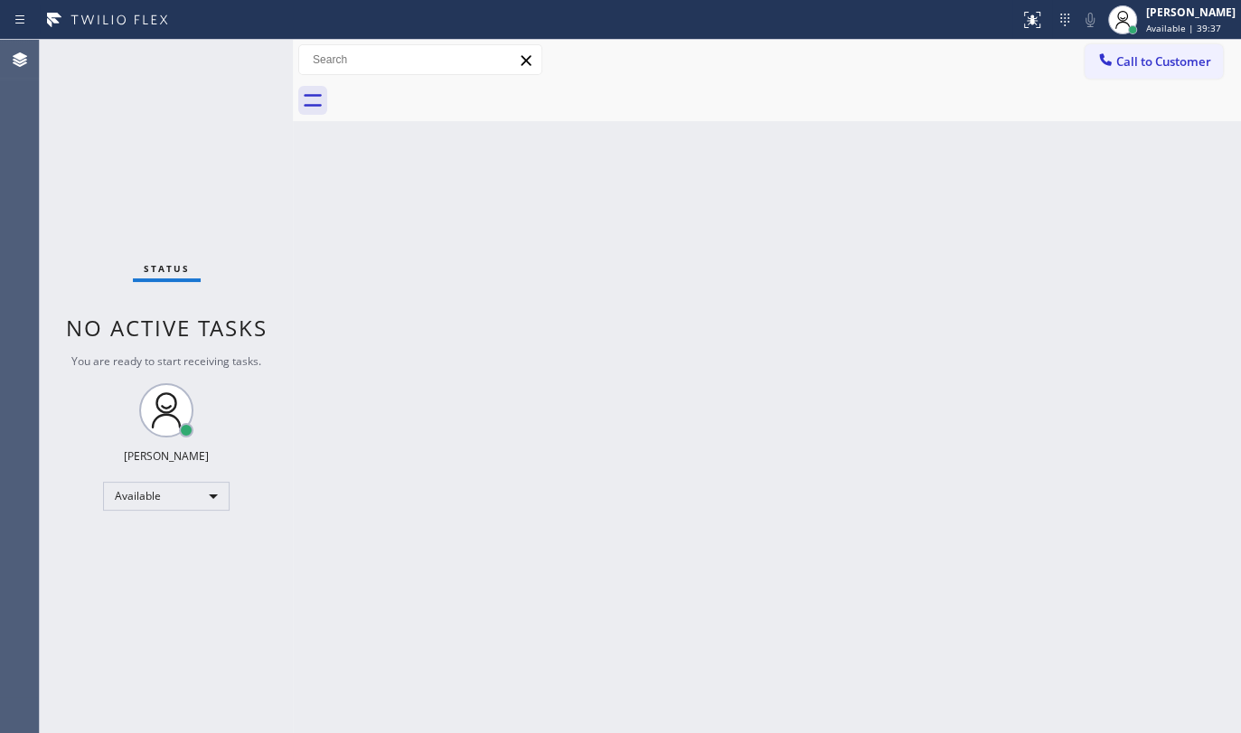
click at [239, 58] on div "Status No active tasks You are ready to start receiving tasks. JENIZA ALCAYDE A…" at bounding box center [166, 386] width 253 height 693
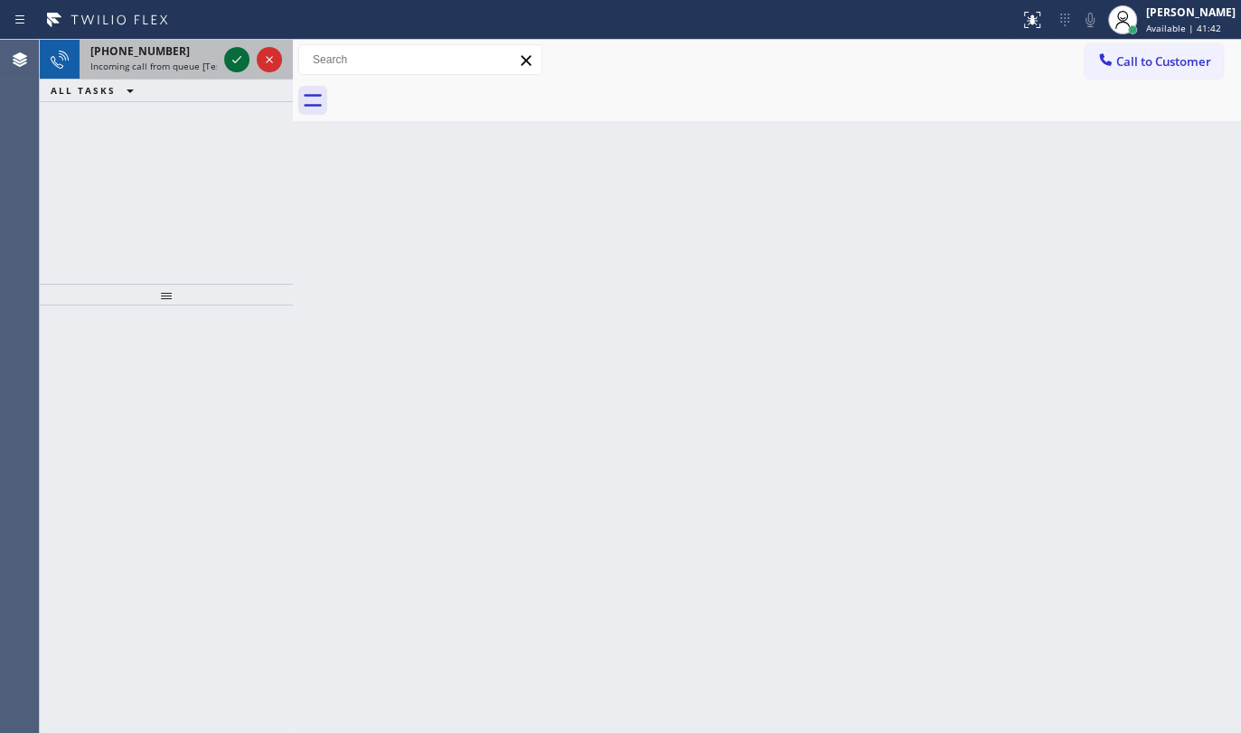
click at [240, 64] on div at bounding box center [253, 60] width 65 height 40
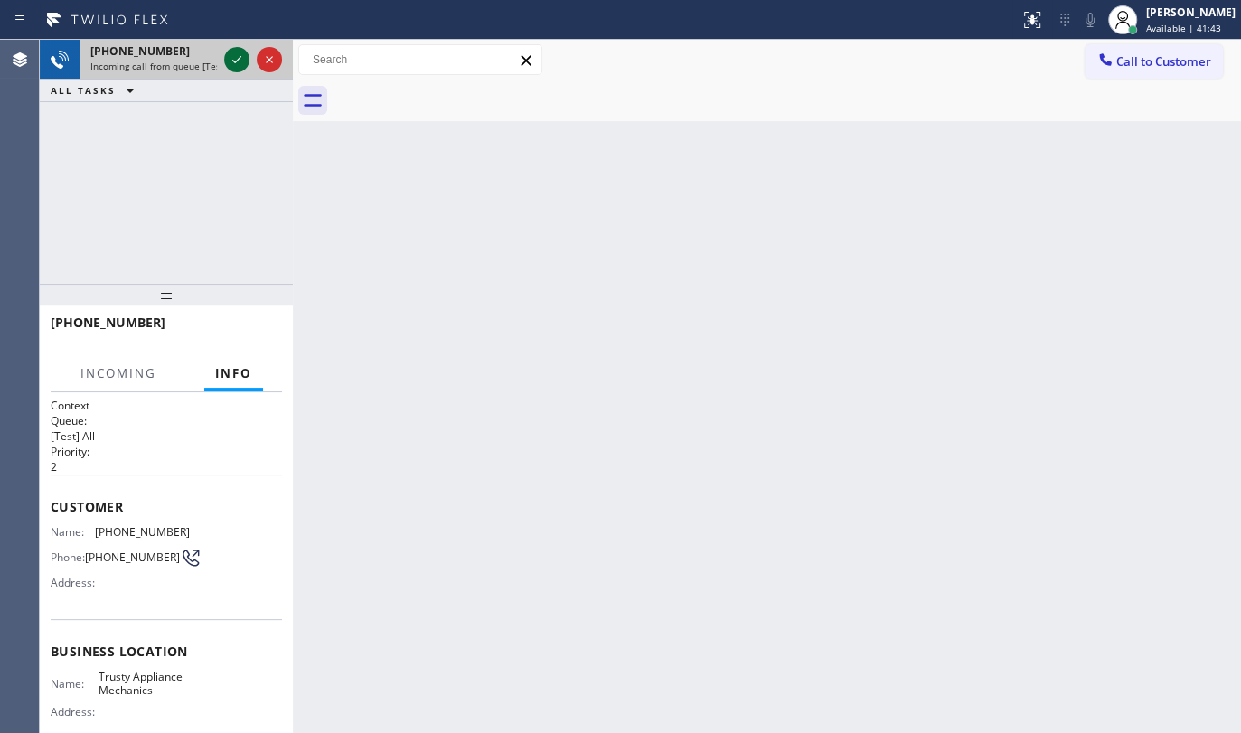
click at [237, 58] on icon at bounding box center [237, 60] width 22 height 22
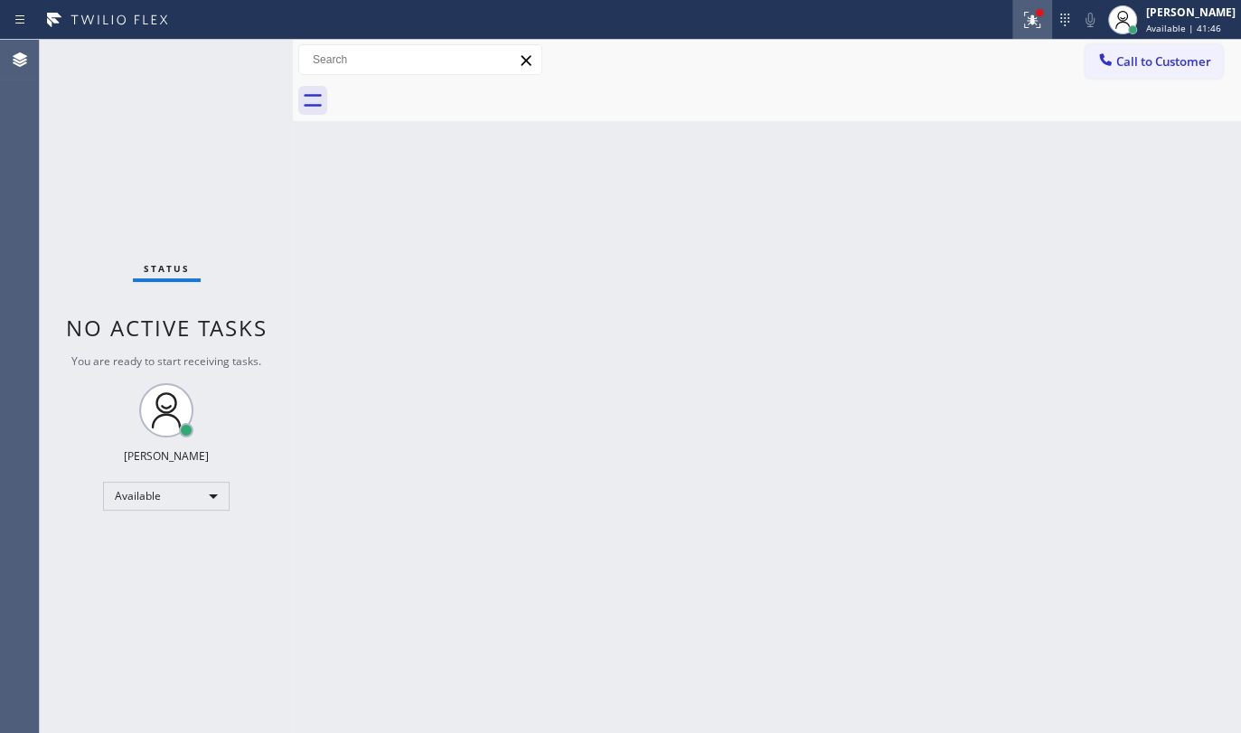
click at [1030, 20] on icon at bounding box center [1032, 17] width 11 height 6
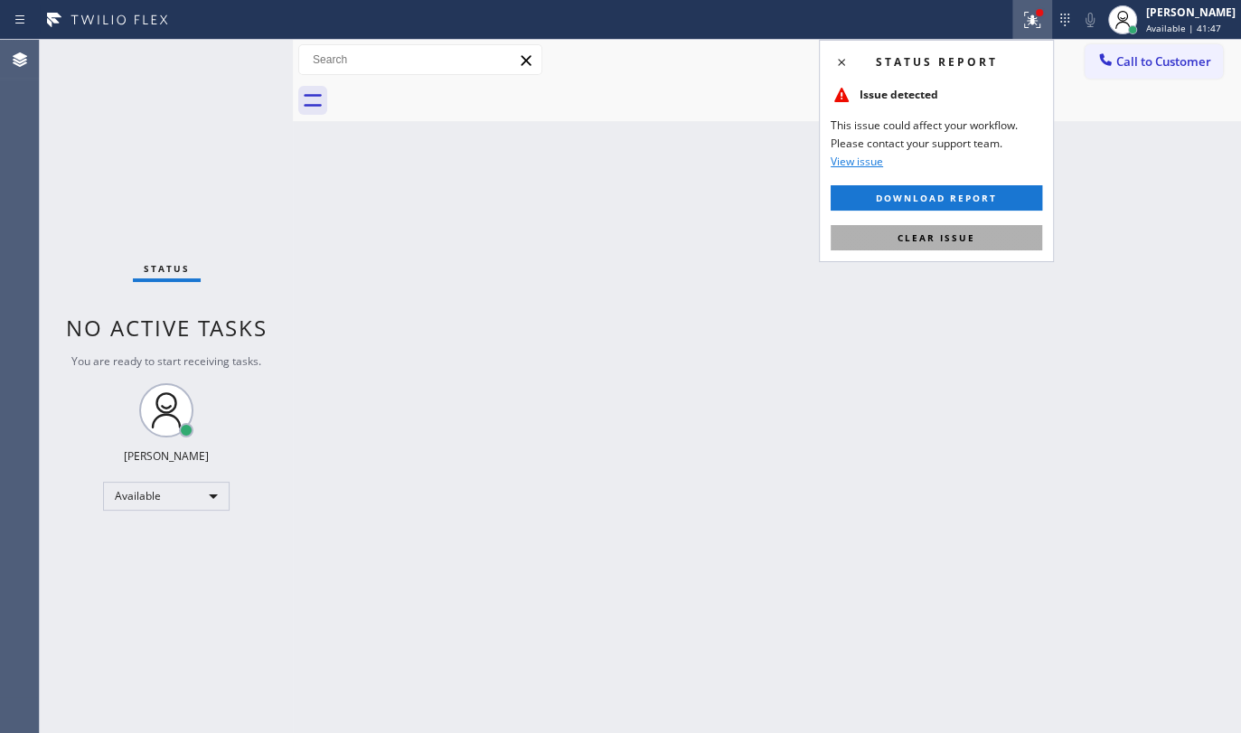
click at [996, 235] on button "Clear issue" at bounding box center [937, 237] width 212 height 25
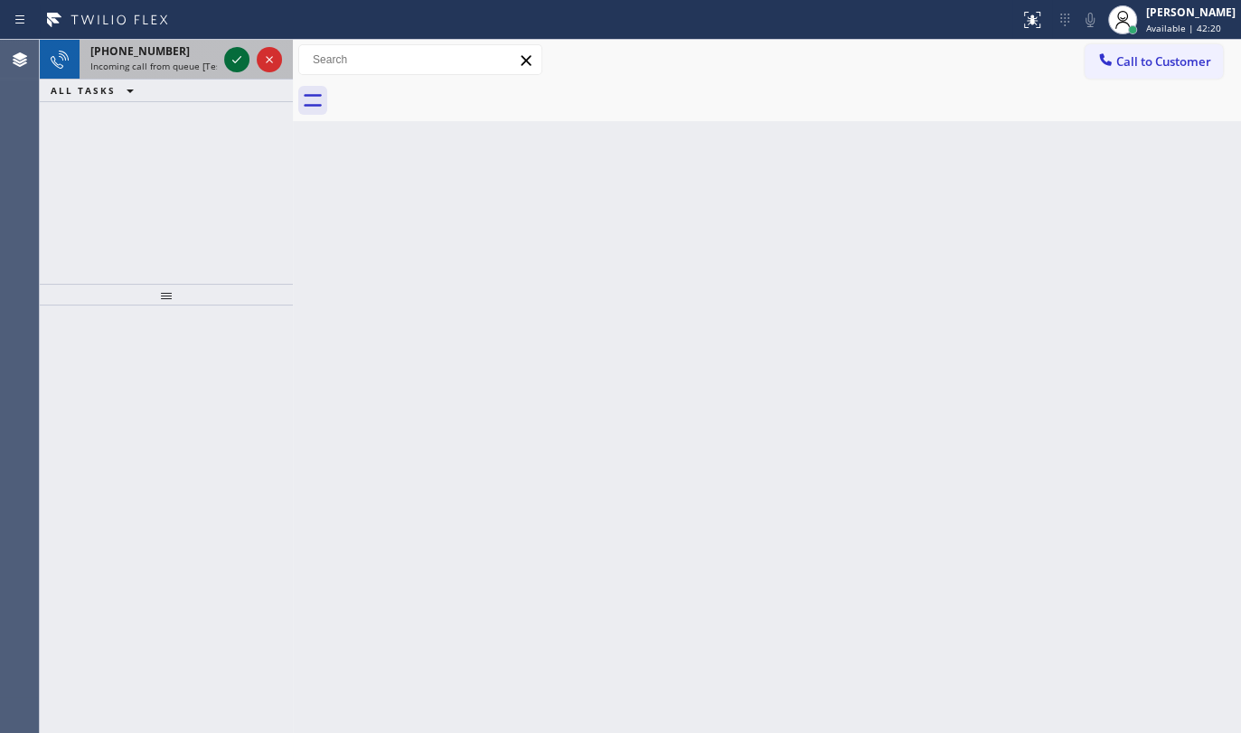
click at [235, 50] on icon at bounding box center [237, 60] width 22 height 22
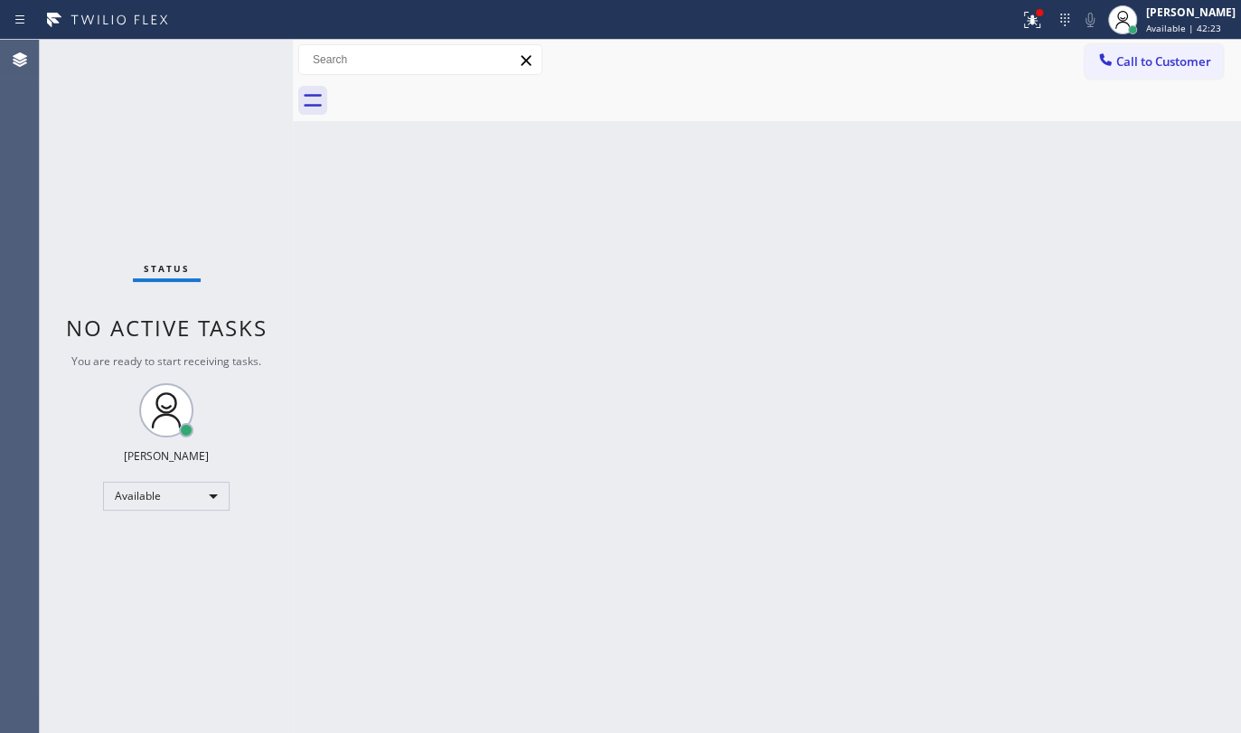
drag, startPoint x: 1020, startPoint y: 26, endPoint x: 1000, endPoint y: 212, distance: 187.3
click at [1020, 42] on div "Status report Issue detected This issue could affect your workflow. Please cont…" at bounding box center [620, 366] width 1241 height 733
click at [1030, 16] on icon at bounding box center [1032, 20] width 22 height 22
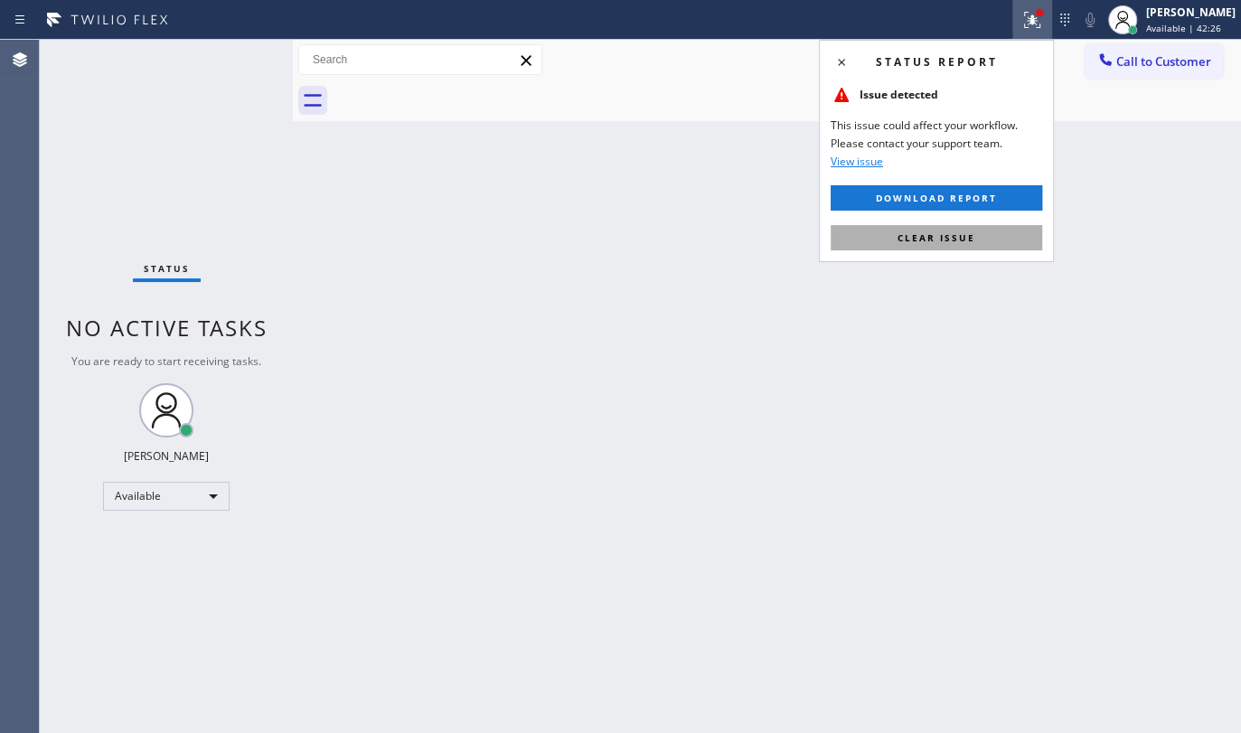
click at [967, 225] on button "Clear issue" at bounding box center [937, 237] width 212 height 25
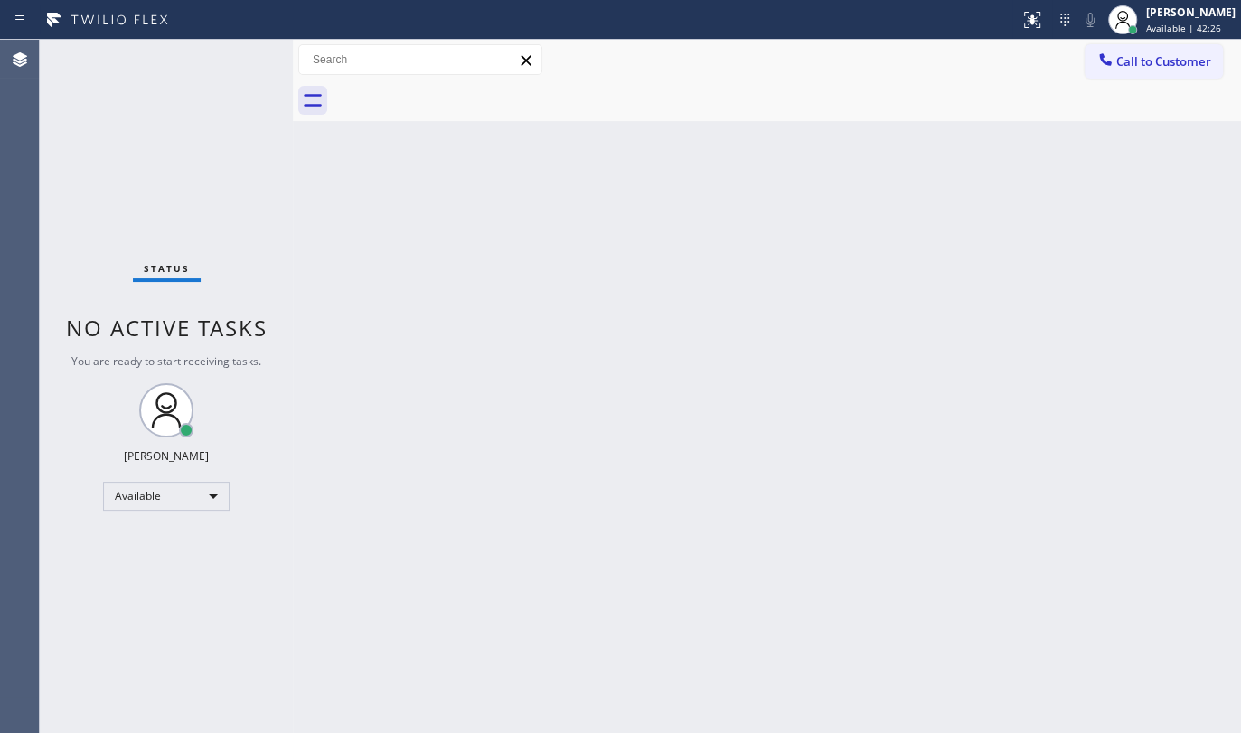
click at [967, 230] on div "Back to Dashboard Change Sender ID Customers Technicians Select a contact Outbo…" at bounding box center [767, 386] width 948 height 693
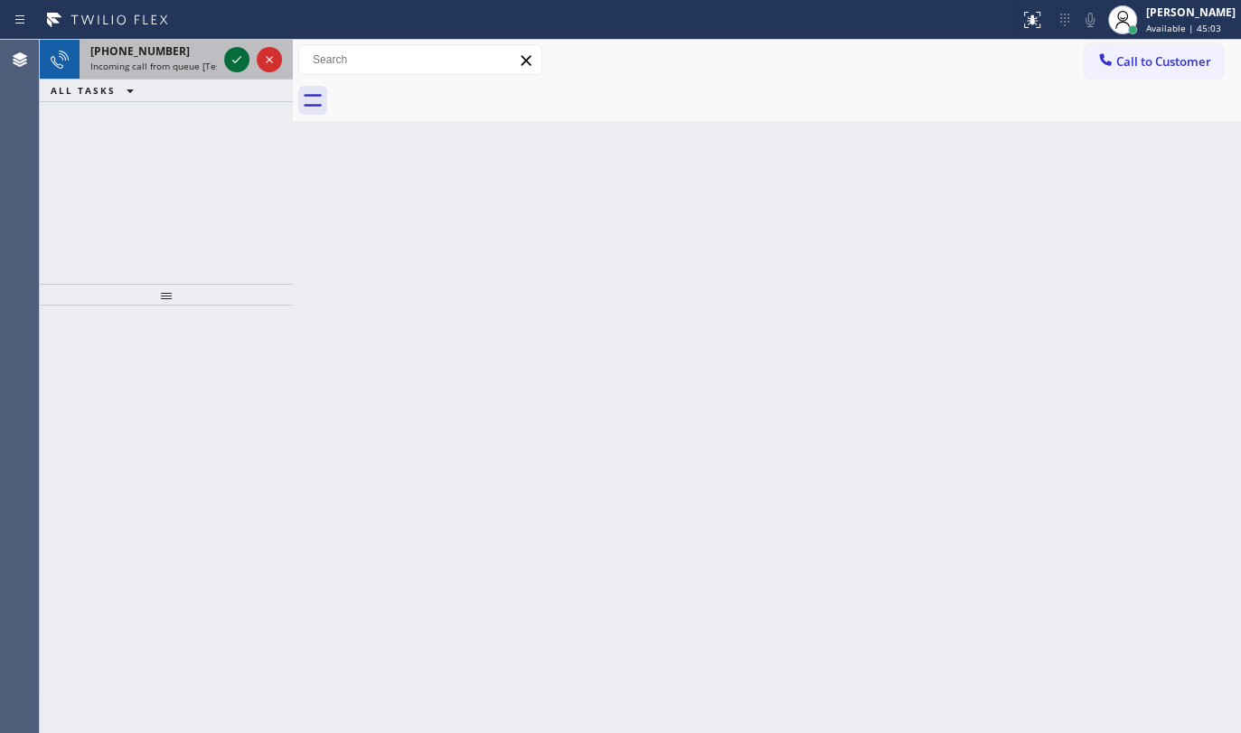
click at [240, 57] on icon at bounding box center [237, 60] width 22 height 22
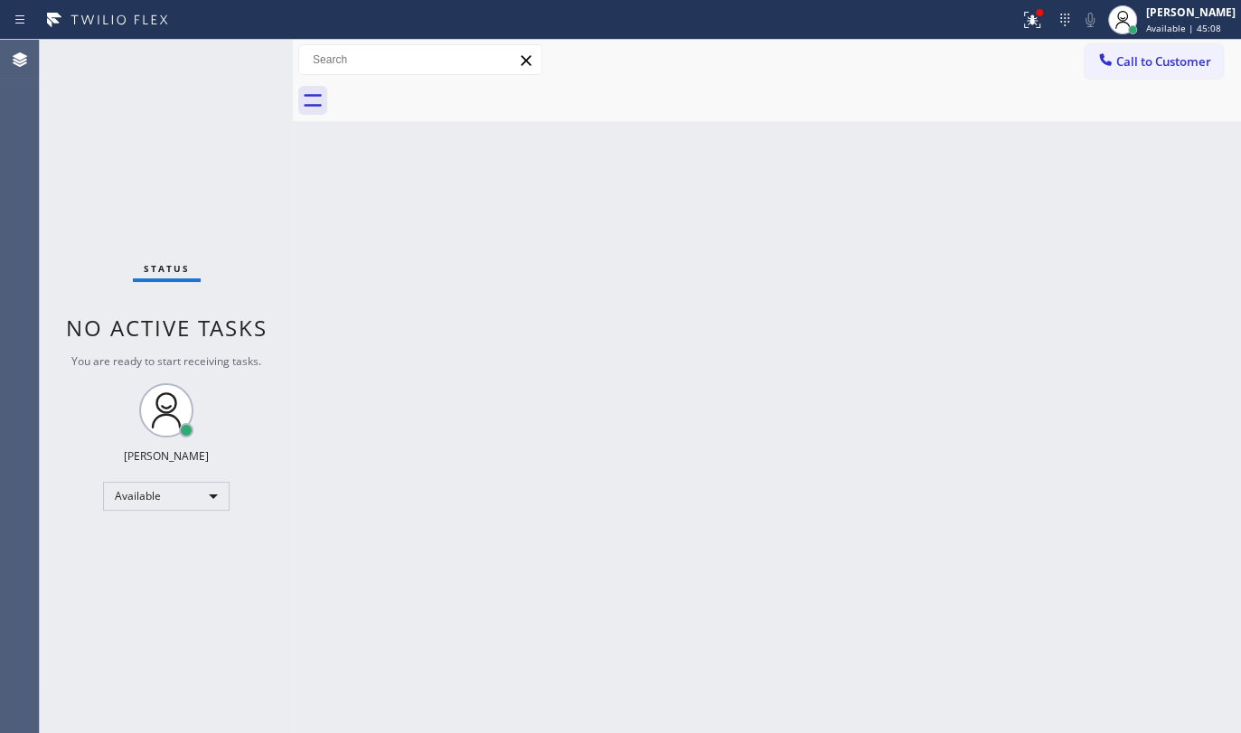
drag, startPoint x: 1033, startPoint y: 26, endPoint x: 1018, endPoint y: 73, distance: 49.5
click at [1032, 25] on icon at bounding box center [1032, 20] width 22 height 22
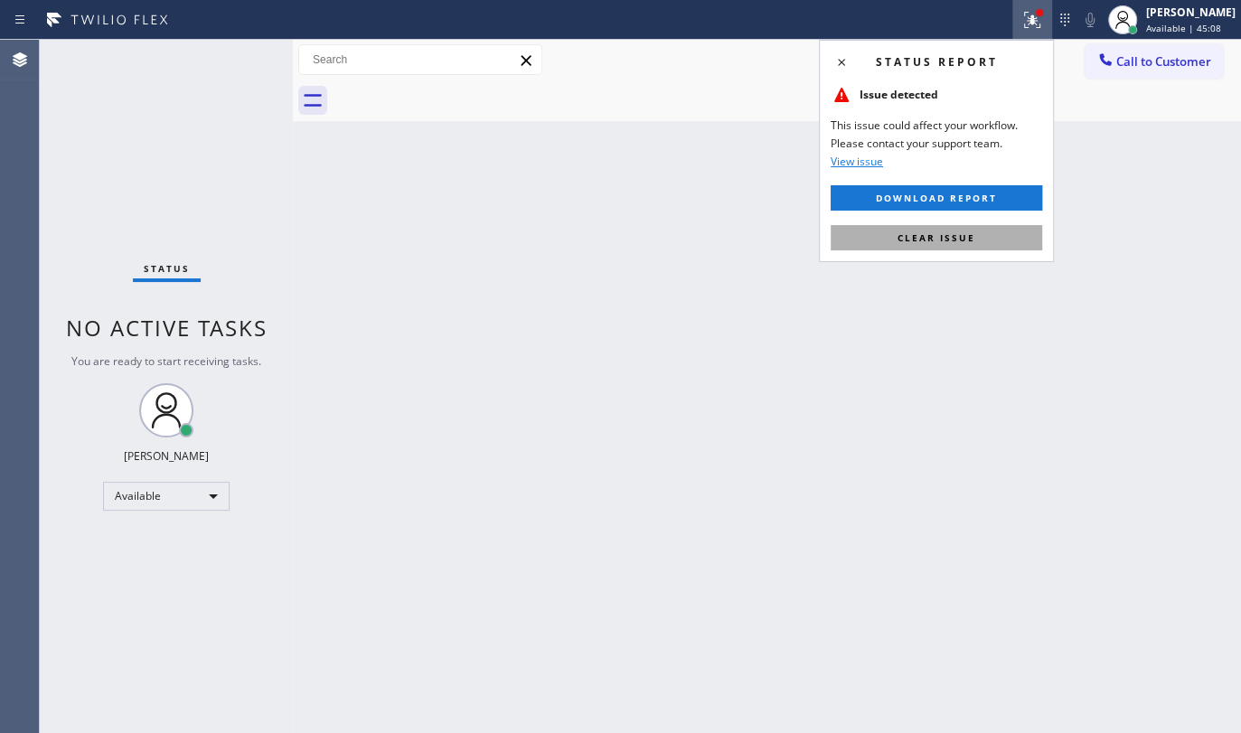
click at [1006, 244] on button "Clear issue" at bounding box center [937, 237] width 212 height 25
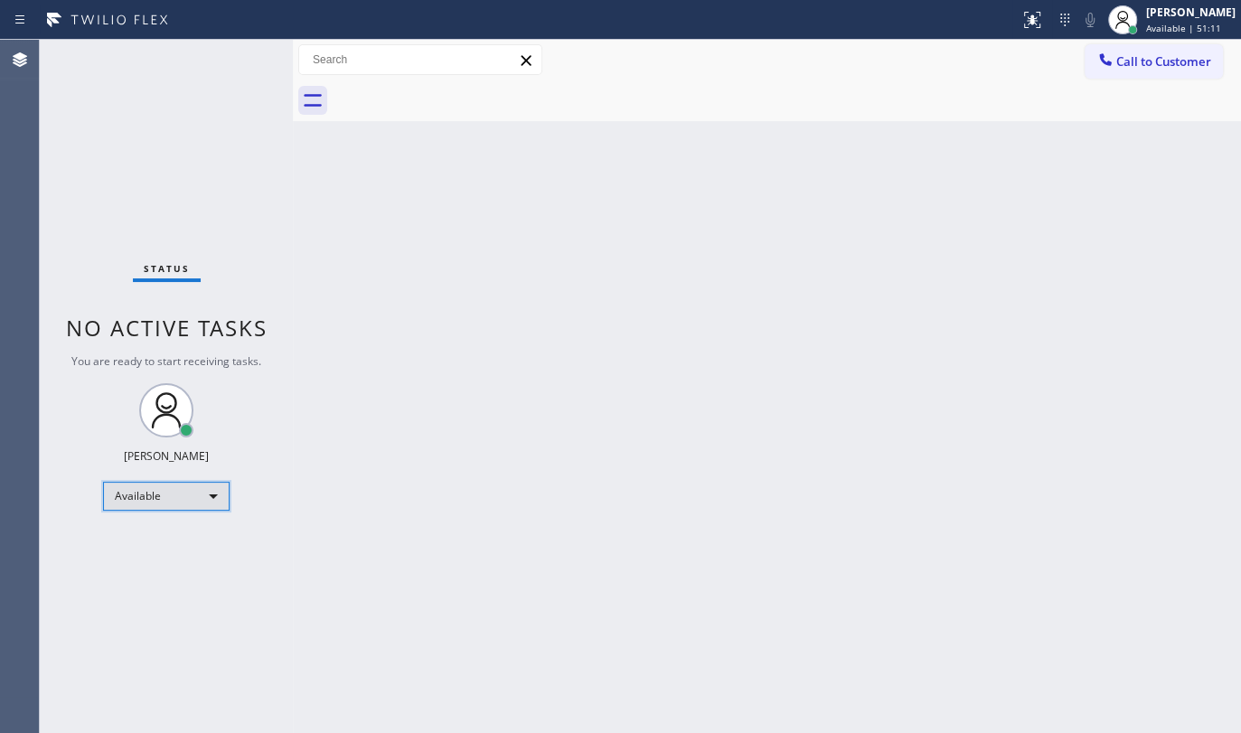
click at [141, 506] on div "Available" at bounding box center [166, 496] width 127 height 29
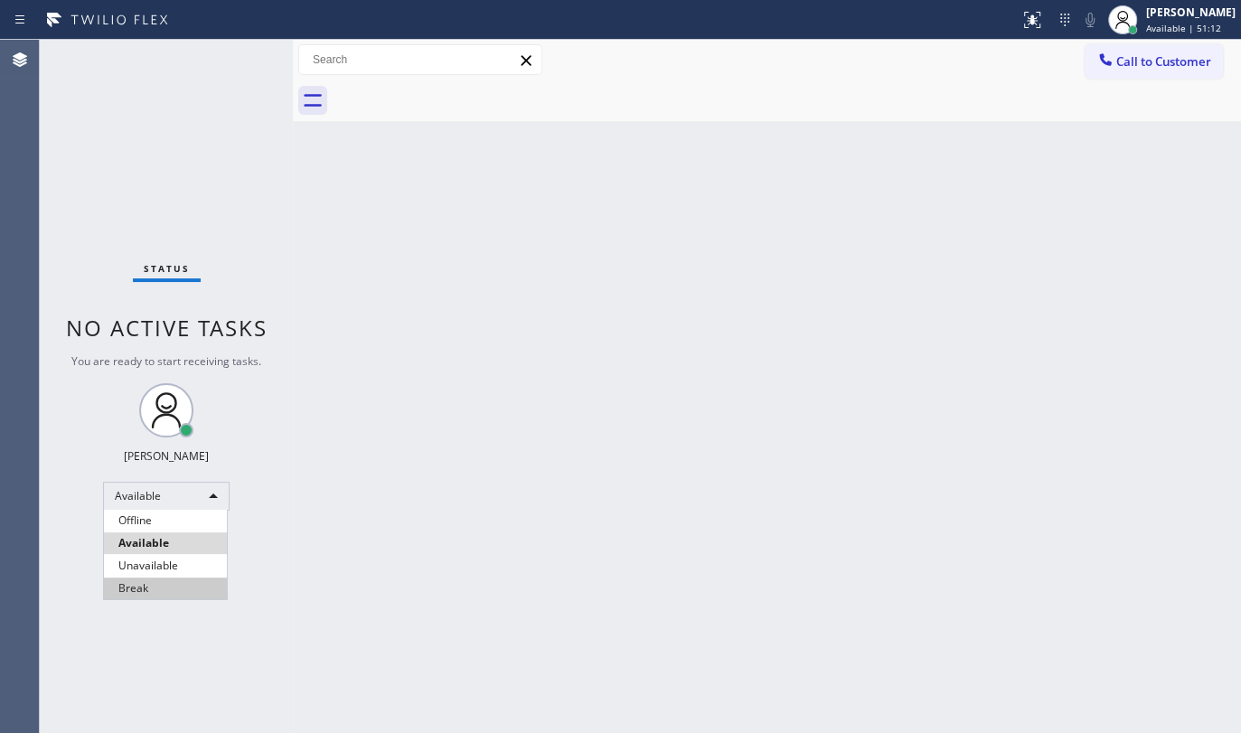
click at [154, 586] on li "Break" at bounding box center [165, 589] width 123 height 22
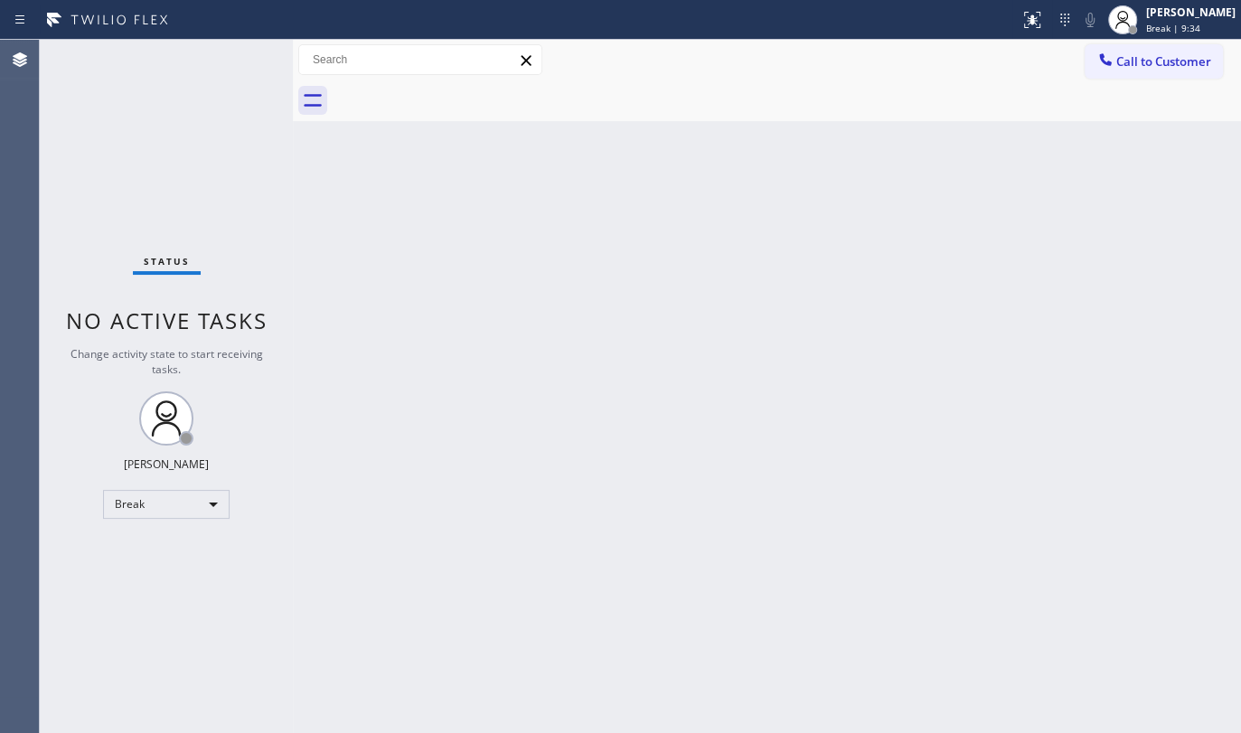
click at [157, 198] on div "Status No active tasks Change activity state to start receiving tasks. JENIZA A…" at bounding box center [166, 386] width 253 height 693
click at [141, 512] on div "Break" at bounding box center [166, 504] width 127 height 29
click at [145, 553] on li "Available" at bounding box center [165, 551] width 123 height 22
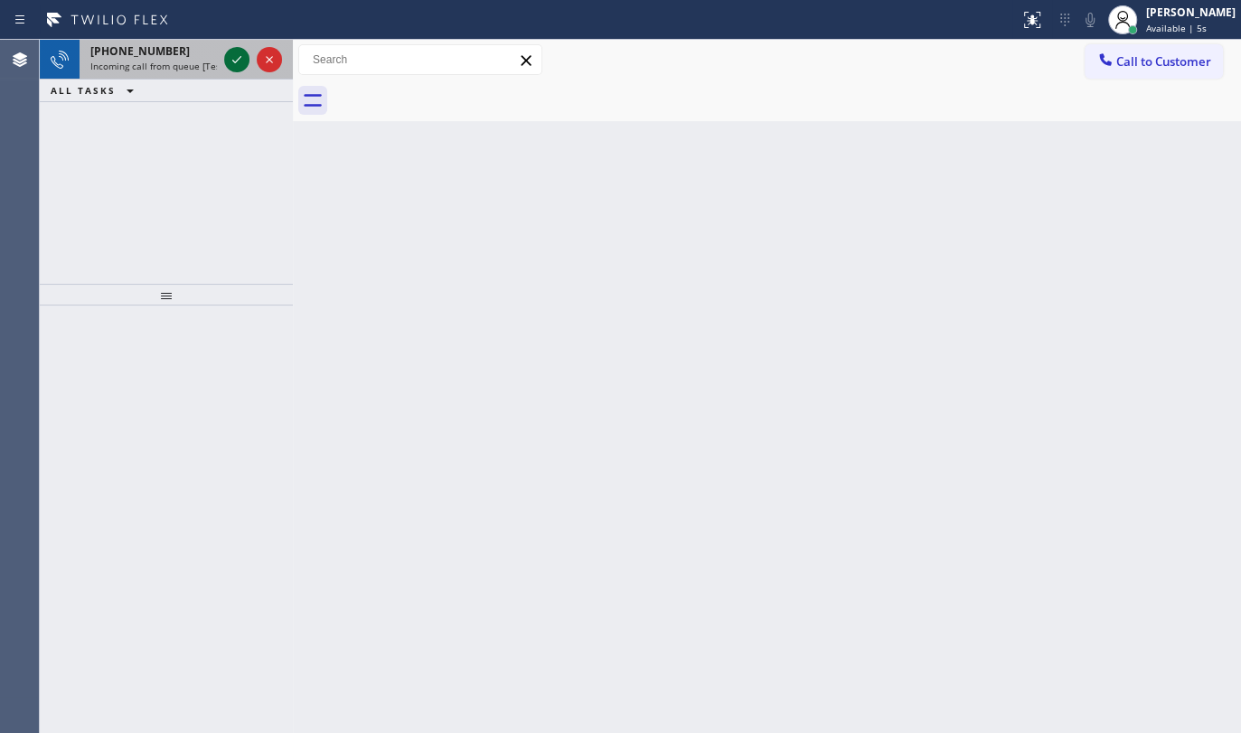
click at [242, 60] on icon at bounding box center [237, 60] width 22 height 22
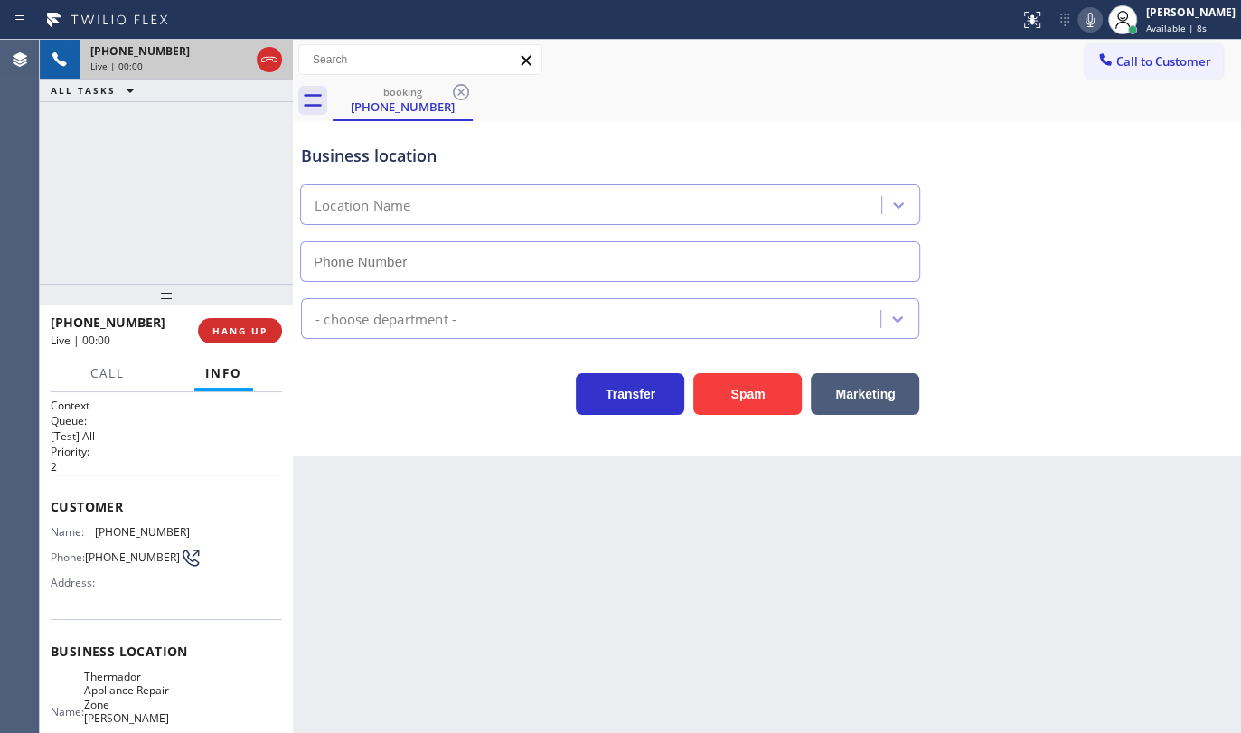
type input "(929) 419-3990"
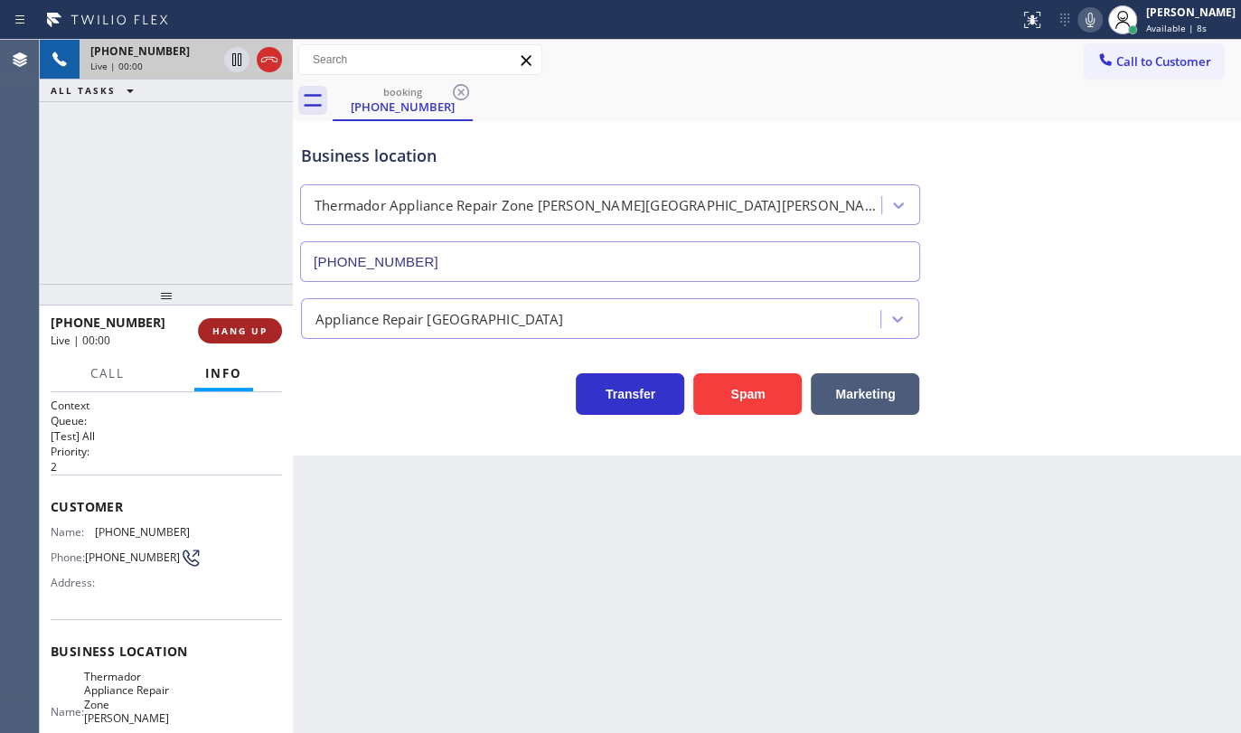
click at [240, 334] on span "HANG UP" at bounding box center [239, 331] width 55 height 13
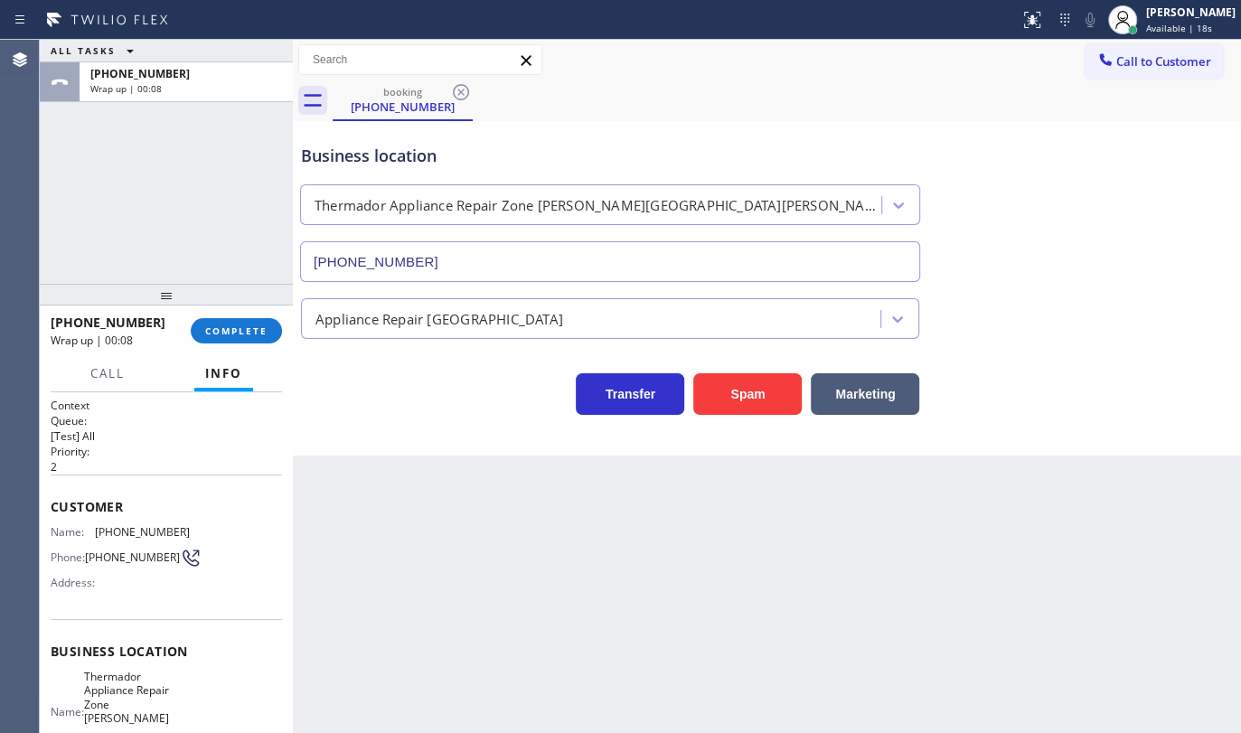
click at [128, 235] on div "ALL TASKS ALL TASKS ACTIVE TASKS TASKS IN WRAP UP +19292813193 Wrap up | 00:08" at bounding box center [166, 162] width 253 height 244
click at [221, 334] on span "COMPLETE" at bounding box center [236, 331] width 62 height 13
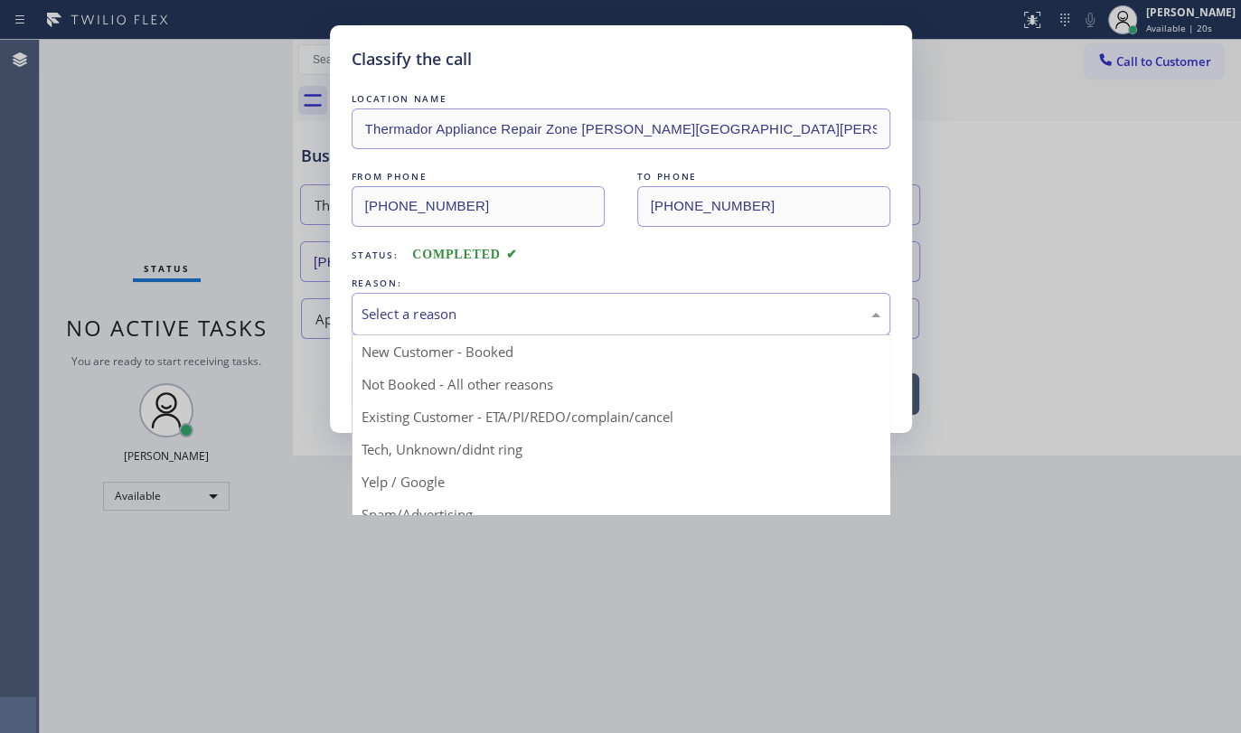
click at [456, 327] on div "Select a reason" at bounding box center [621, 314] width 539 height 42
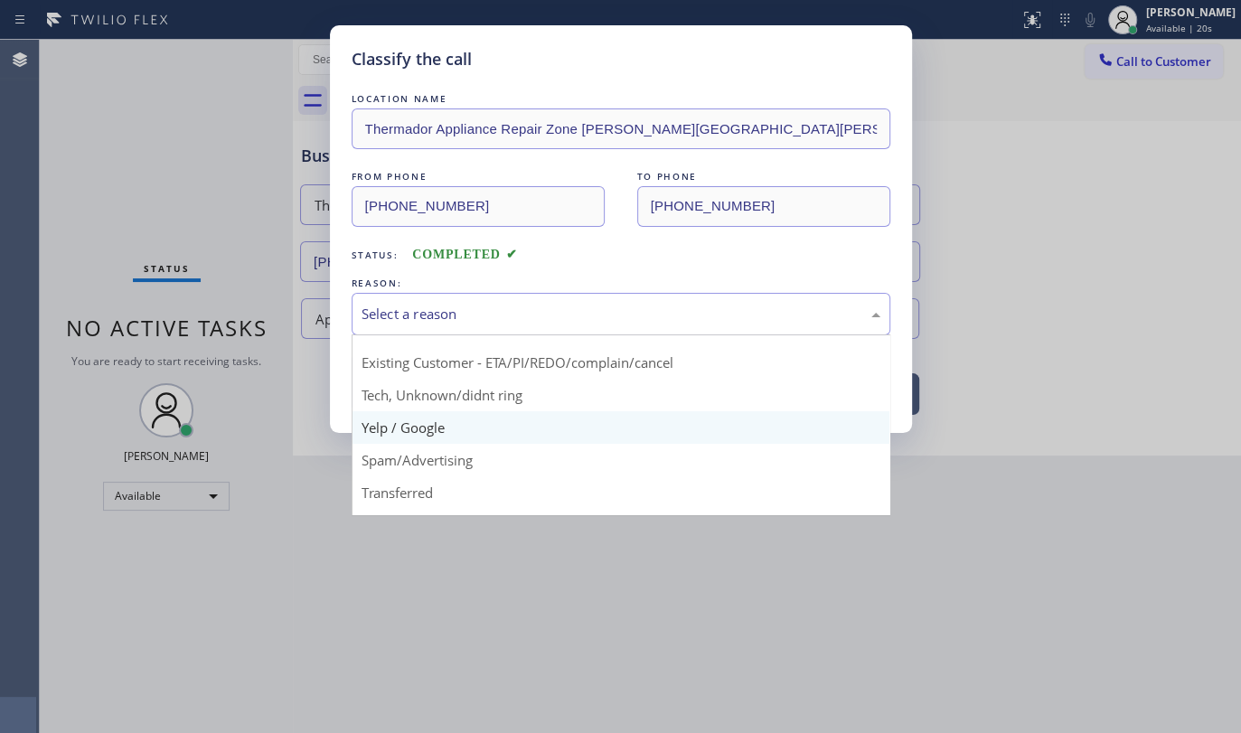
scroll to position [120, 0]
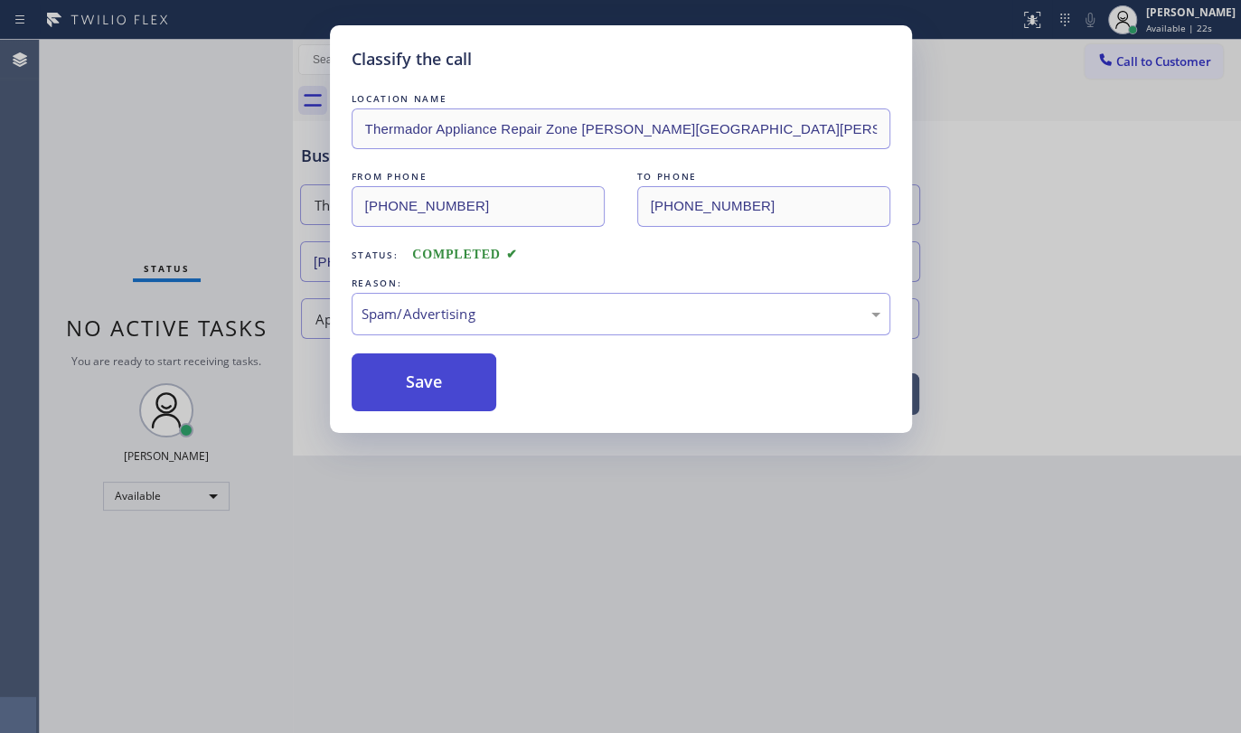
click at [428, 389] on button "Save" at bounding box center [425, 382] width 146 height 58
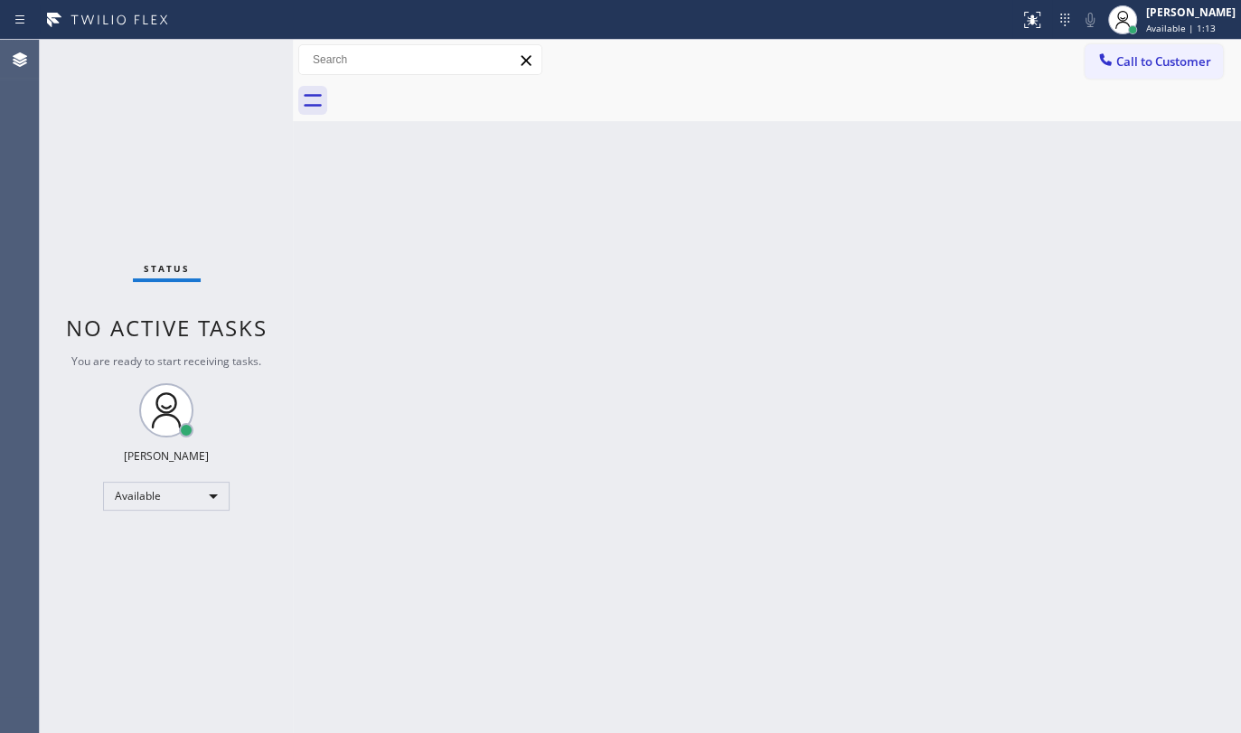
click at [68, 154] on div "Status No active tasks You are ready to start receiving tasks. JENIZA ALCAYDE A…" at bounding box center [166, 386] width 253 height 693
click at [74, 210] on div "Status No active tasks You are ready to start receiving tasks. JENIZA ALCAYDE A…" at bounding box center [166, 386] width 253 height 693
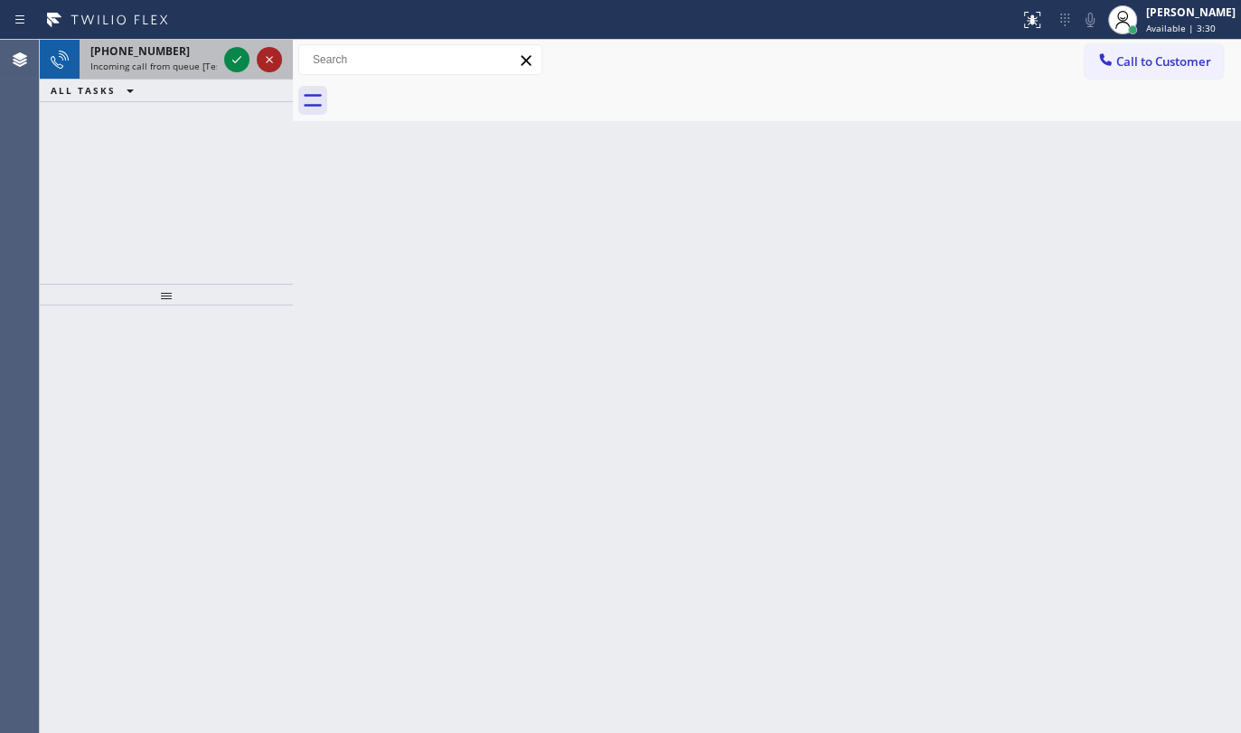
click at [257, 63] on div at bounding box center [269, 60] width 25 height 22
click at [231, 65] on icon at bounding box center [237, 60] width 22 height 22
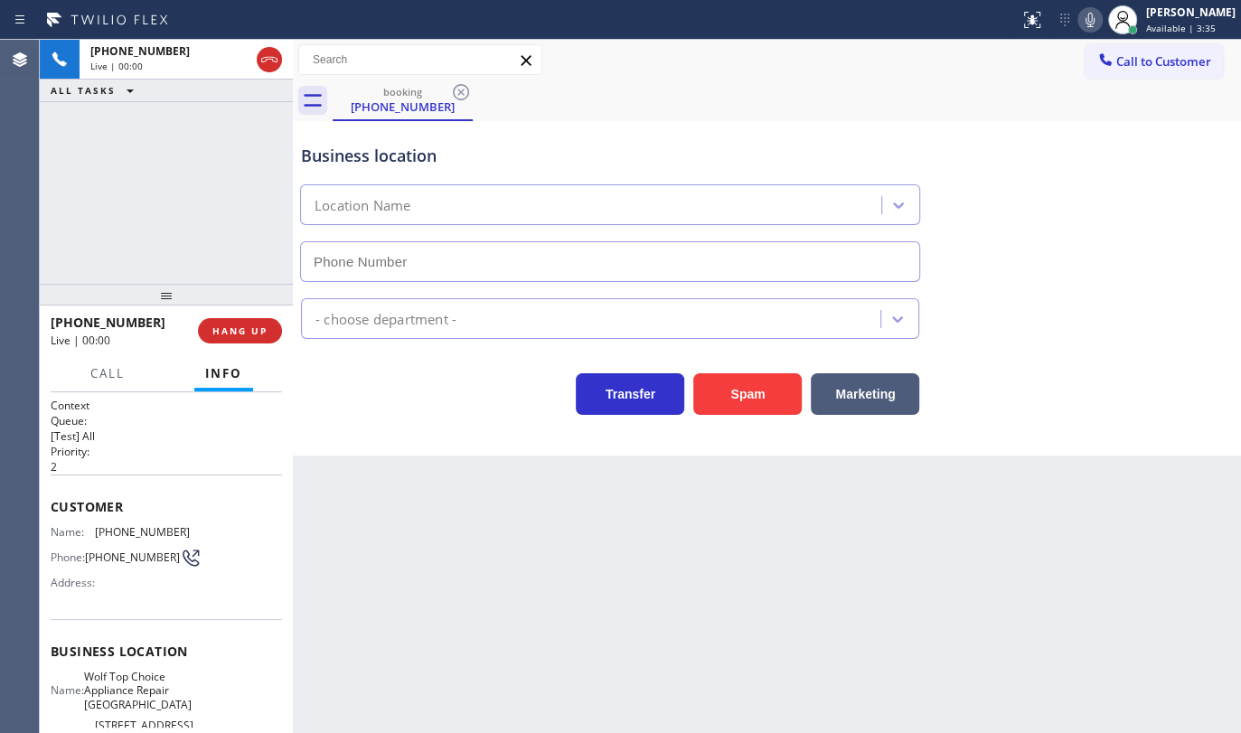
type input "(847) 750-4848"
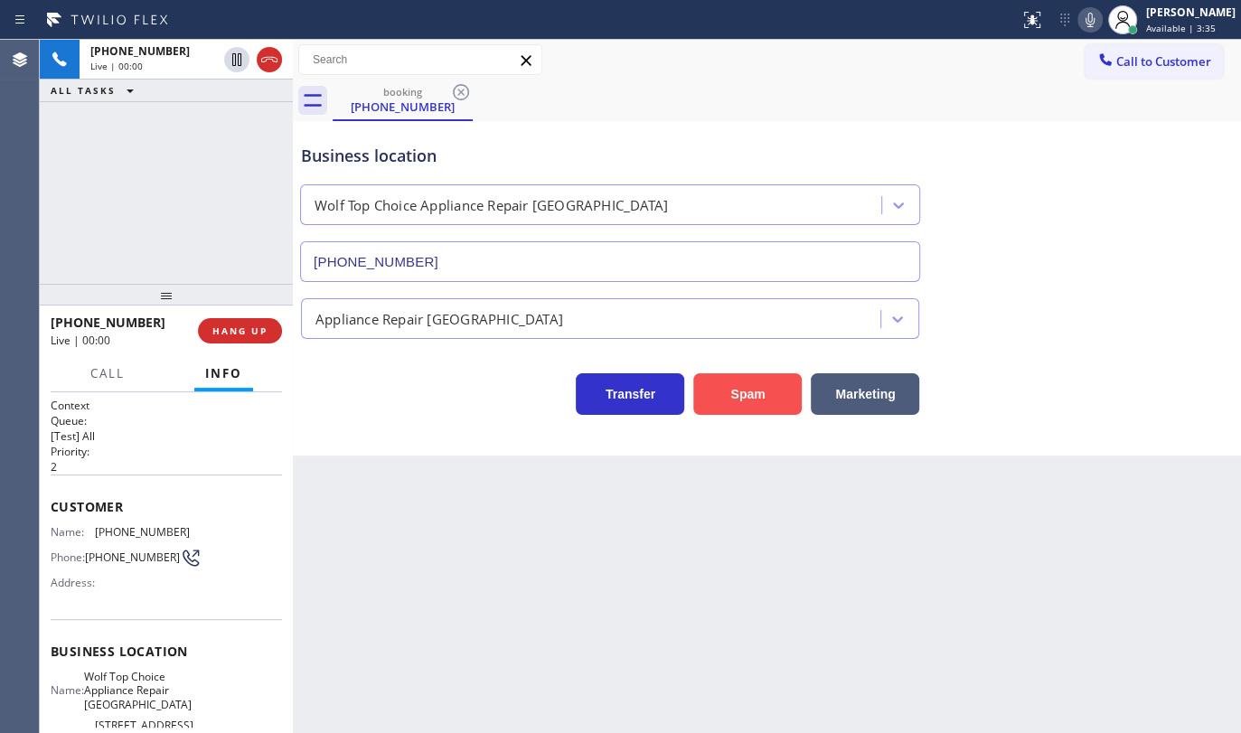
click at [739, 397] on button "Spam" at bounding box center [747, 394] width 108 height 42
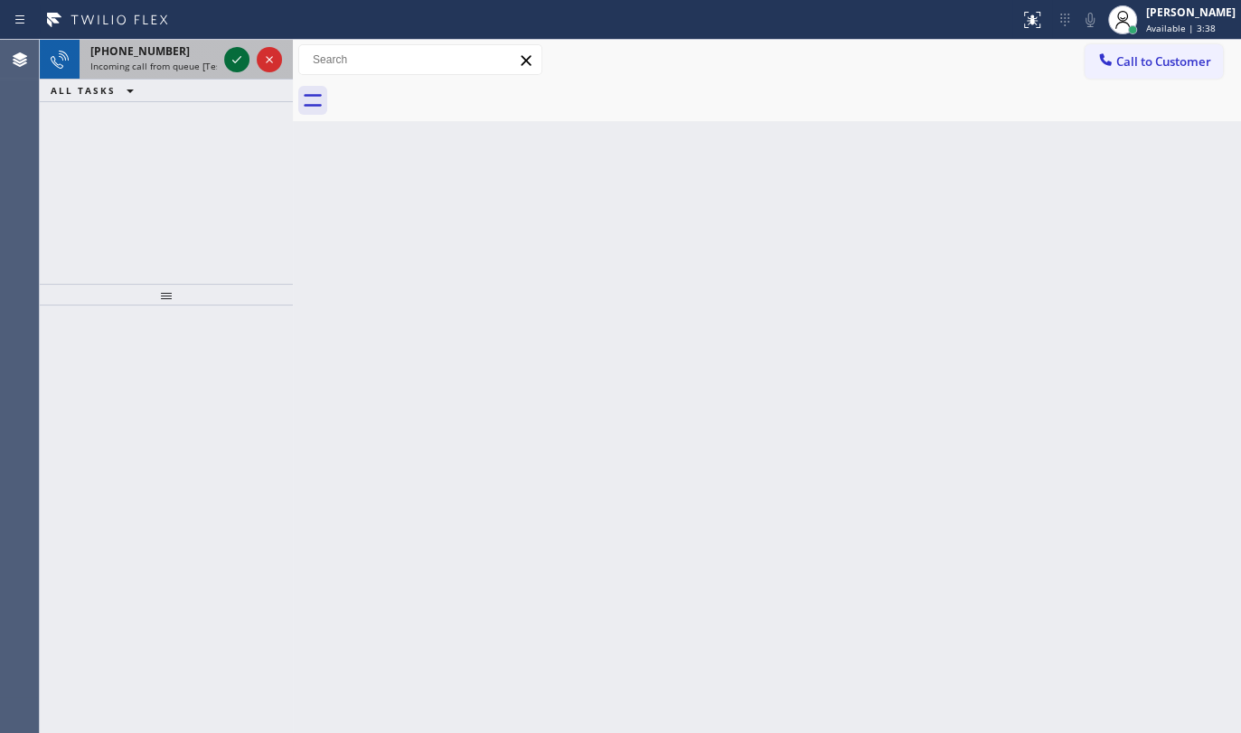
click at [231, 60] on icon at bounding box center [237, 60] width 22 height 22
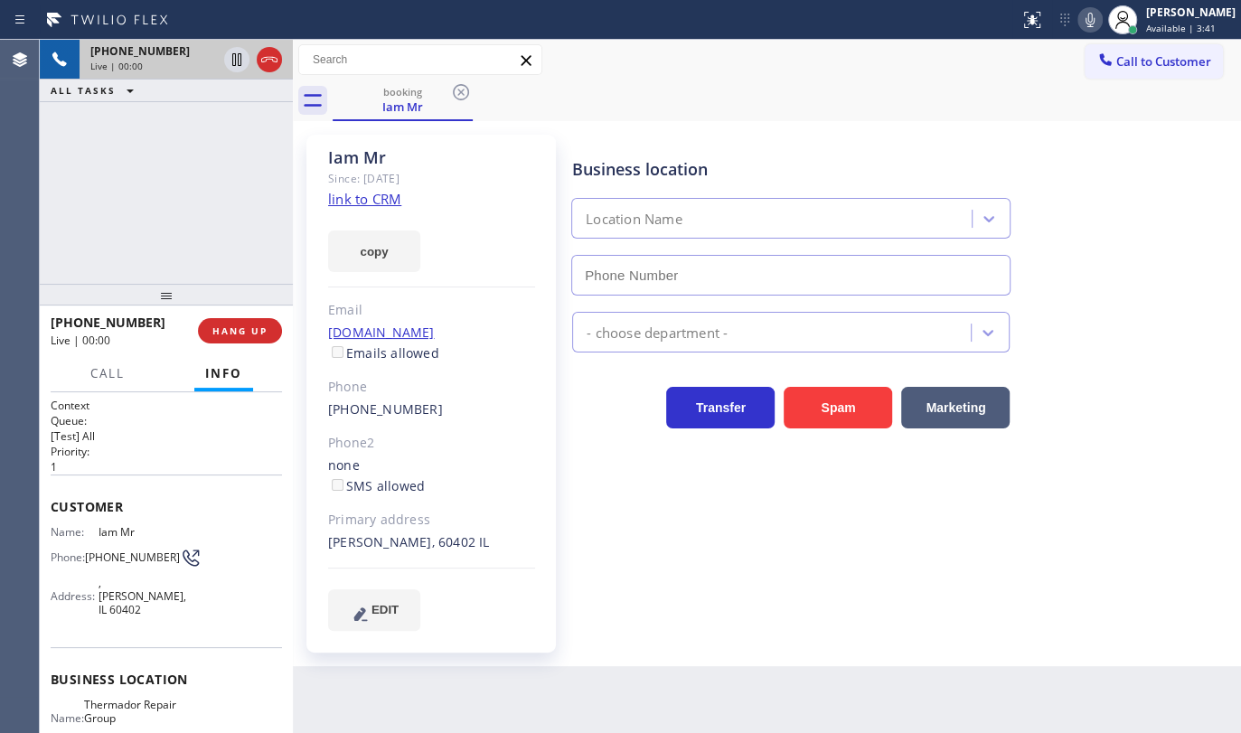
type input "(708) 998-5526"
click at [367, 202] on link "link to CRM" at bounding box center [364, 199] width 73 height 18
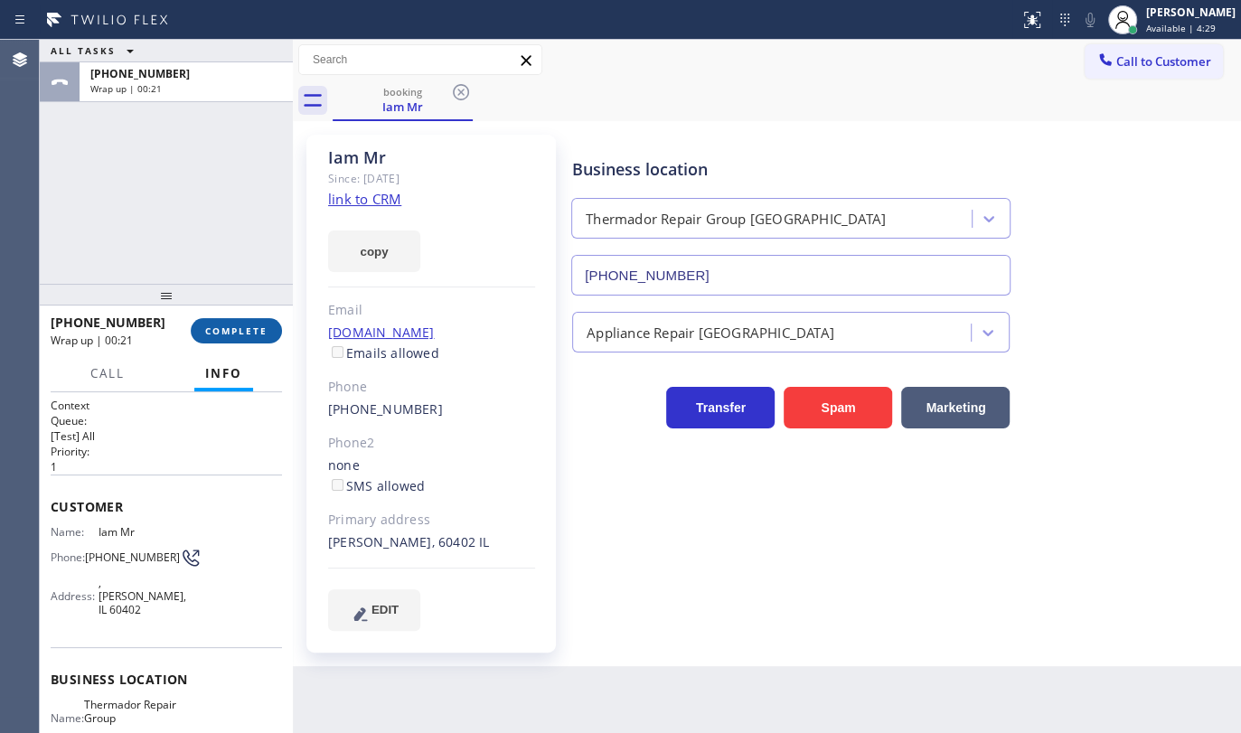
click at [220, 329] on span "COMPLETE" at bounding box center [236, 331] width 62 height 13
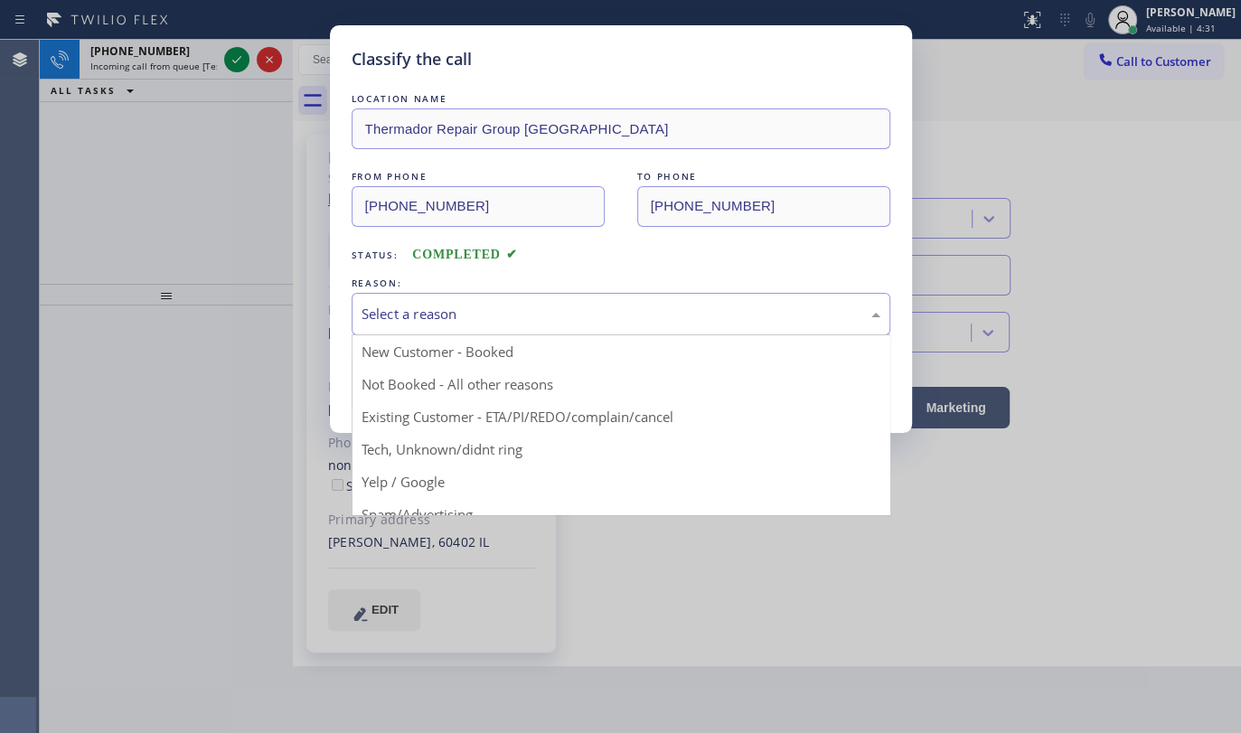
click at [456, 305] on div "Select a reason" at bounding box center [621, 314] width 519 height 21
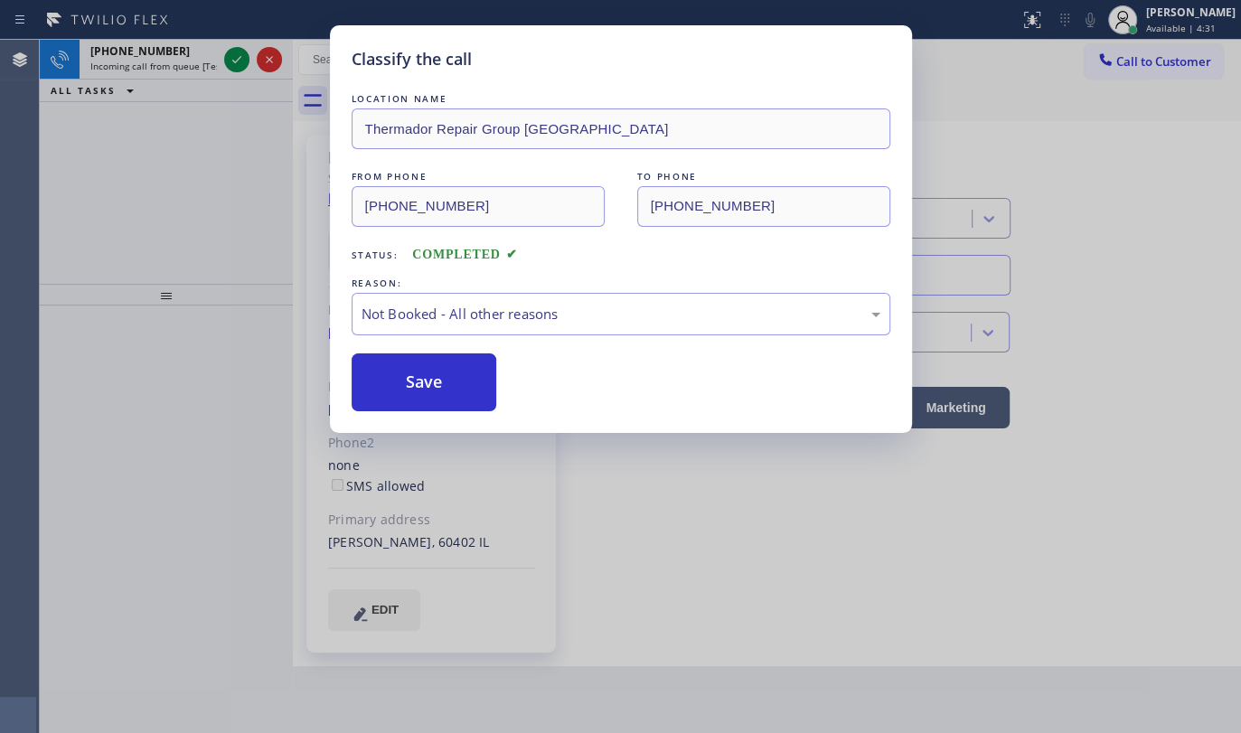
click at [417, 383] on button "Save" at bounding box center [425, 382] width 146 height 58
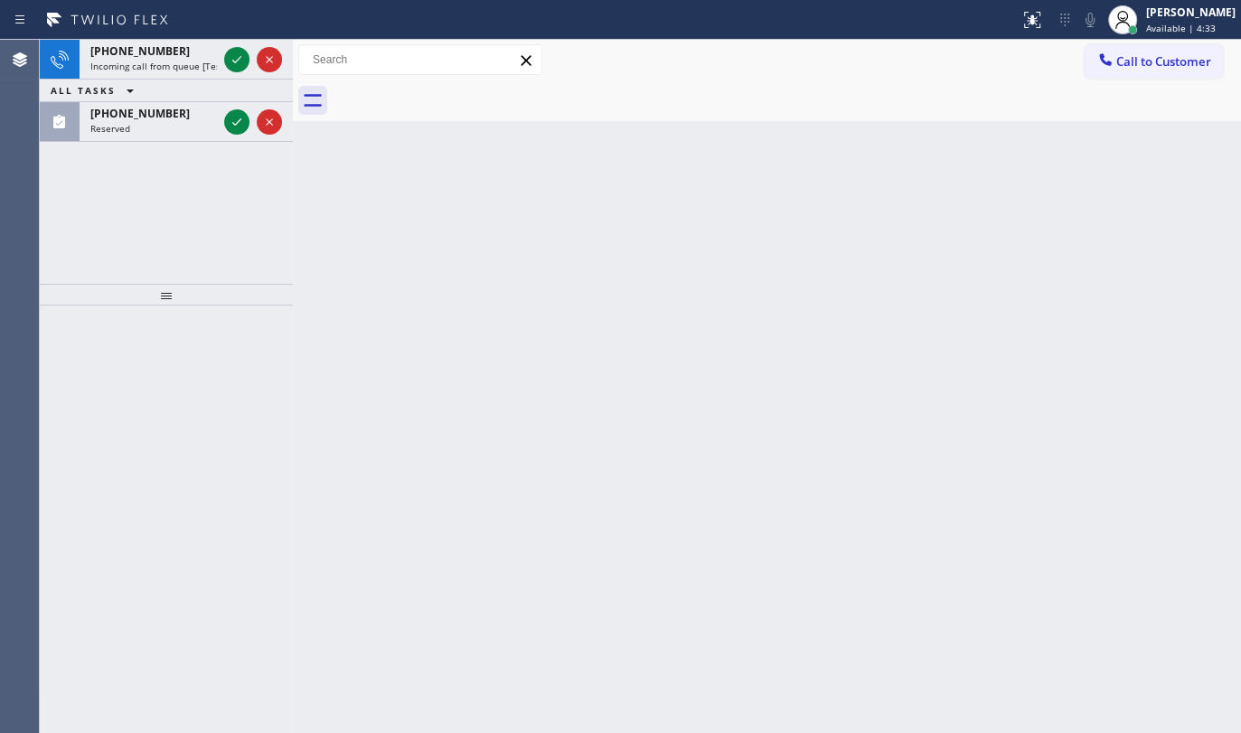
click at [240, 60] on div "Classify the call LOCATION NAME Top Rated Electric FROM PHONE (908) 293-3967 TO…" at bounding box center [640, 386] width 1201 height 693
click at [237, 118] on icon at bounding box center [237, 122] width 22 height 22
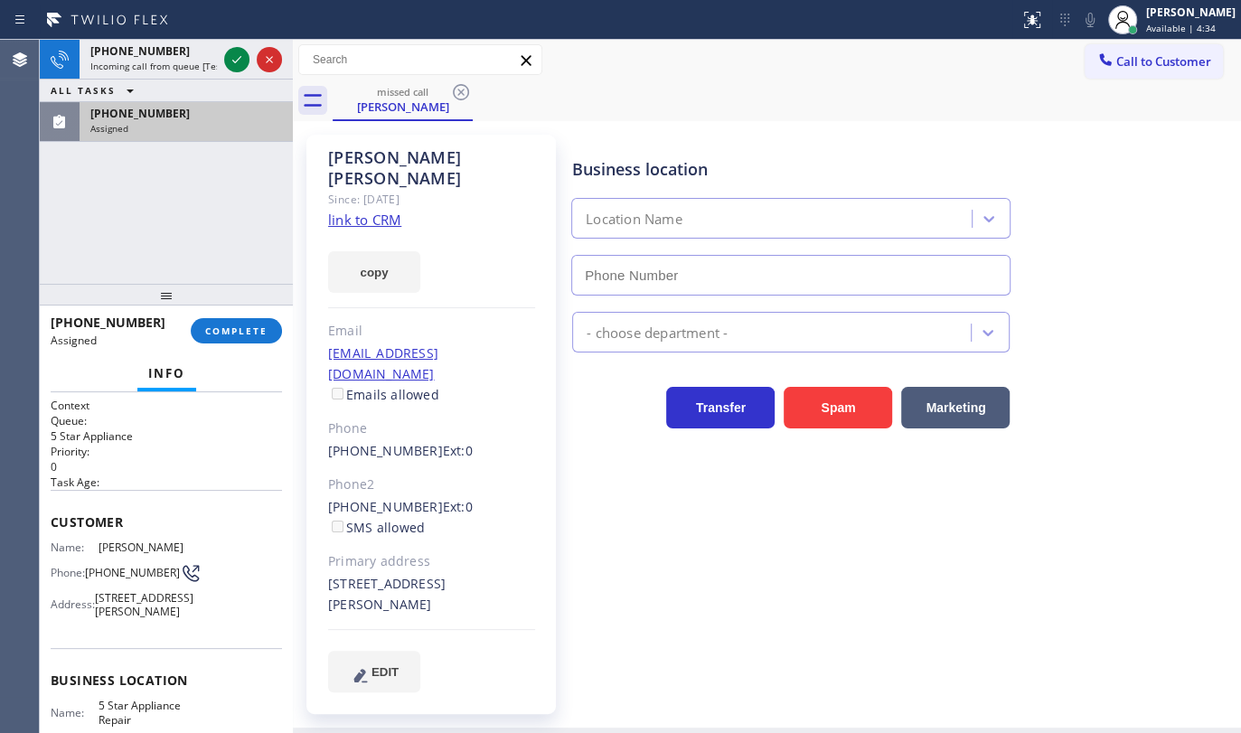
type input "(855) 731-4952"
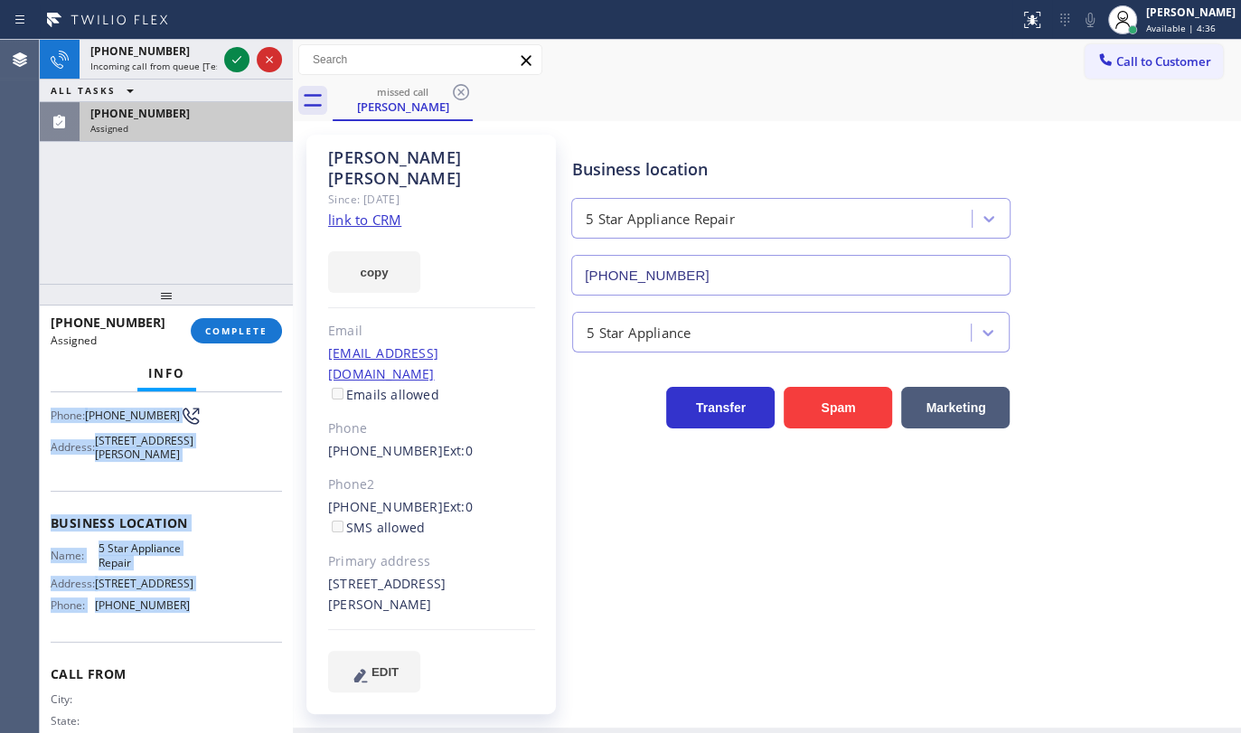
scroll to position [164, 0]
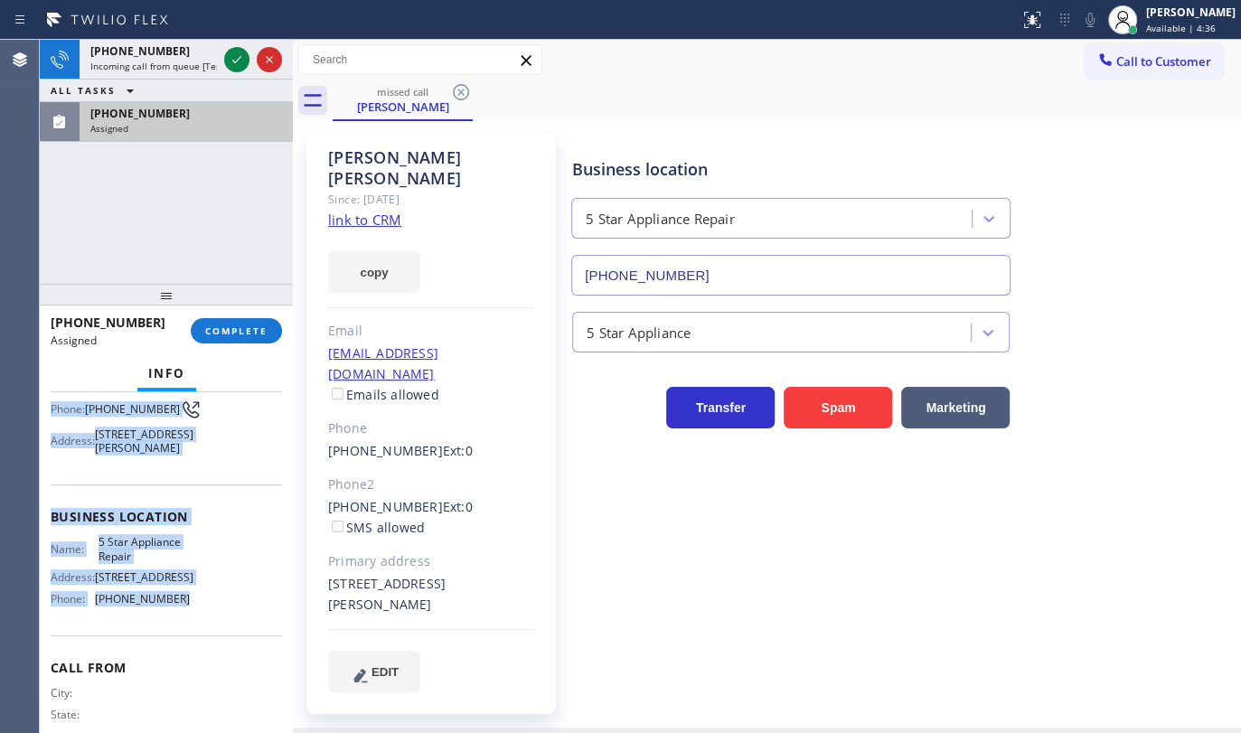
drag, startPoint x: 44, startPoint y: 503, endPoint x: 216, endPoint y: 635, distance: 216.6
click at [216, 635] on div "Context Queue: 5 Star Appliance Priority: 0 Task Age: Customer Name: Paul Gasio…" at bounding box center [166, 562] width 253 height 341
copy div "Customer Name: Paul Gasiorkiewicz Phone: (323) 217-7038 Address: 1826 Lucretia …"
click at [229, 322] on button "COMPLETE" at bounding box center [236, 330] width 91 height 25
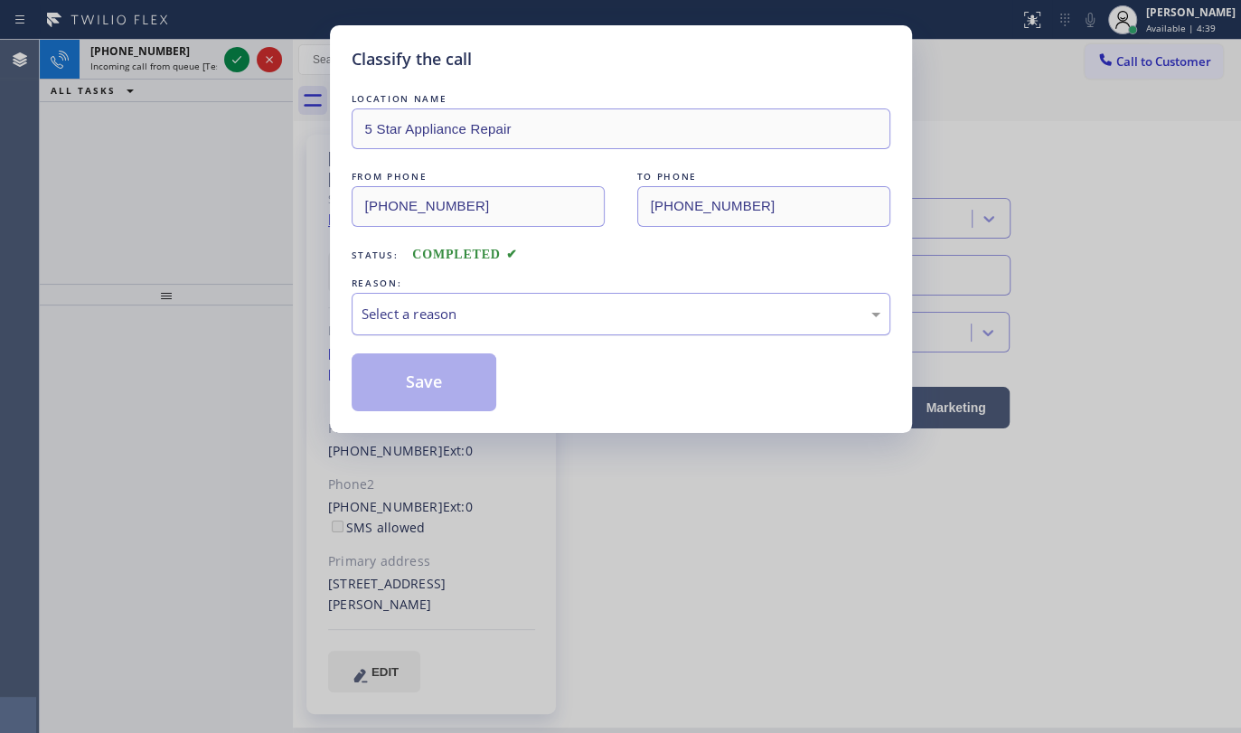
click at [428, 310] on div "Select a reason" at bounding box center [621, 314] width 519 height 21
drag, startPoint x: 388, startPoint y: 393, endPoint x: 361, endPoint y: 358, distance: 44.5
click at [380, 381] on button "Save" at bounding box center [425, 382] width 146 height 58
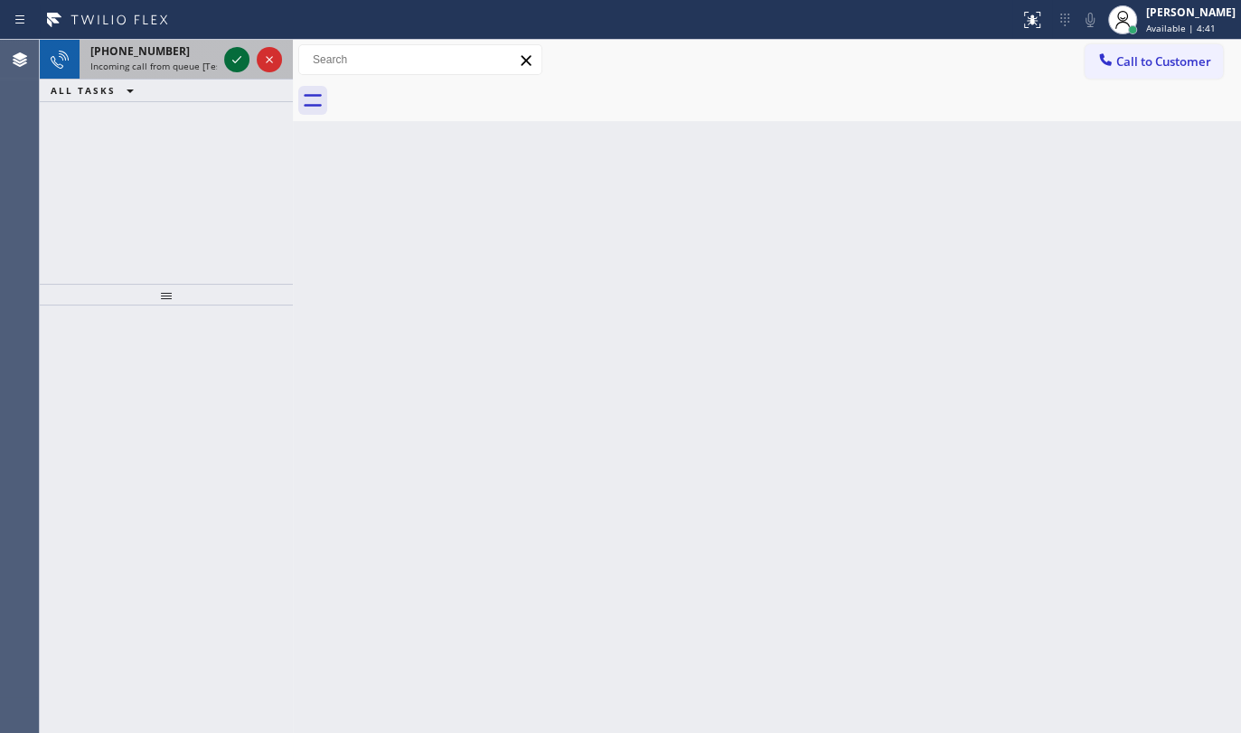
click at [235, 62] on icon at bounding box center [236, 59] width 9 height 7
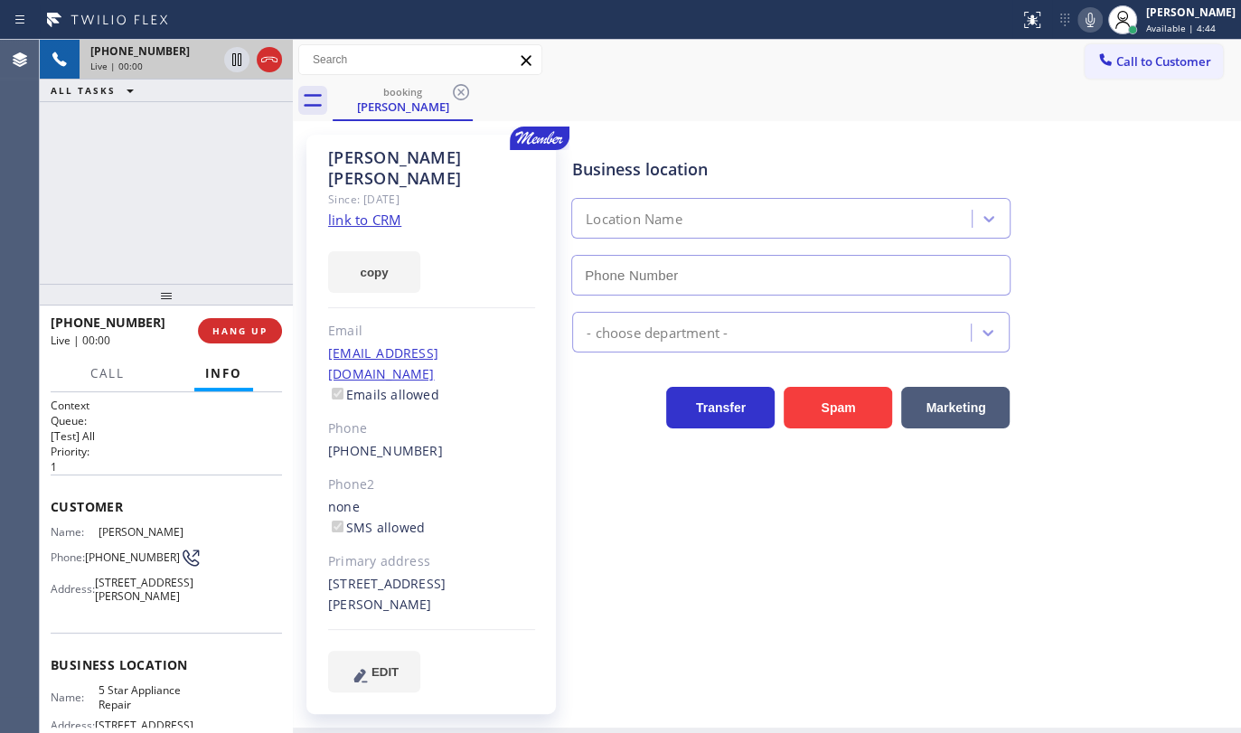
type input "(855) 731-4952"
click at [179, 76] on div "+17143184297 Live | 00:07" at bounding box center [150, 60] width 141 height 40
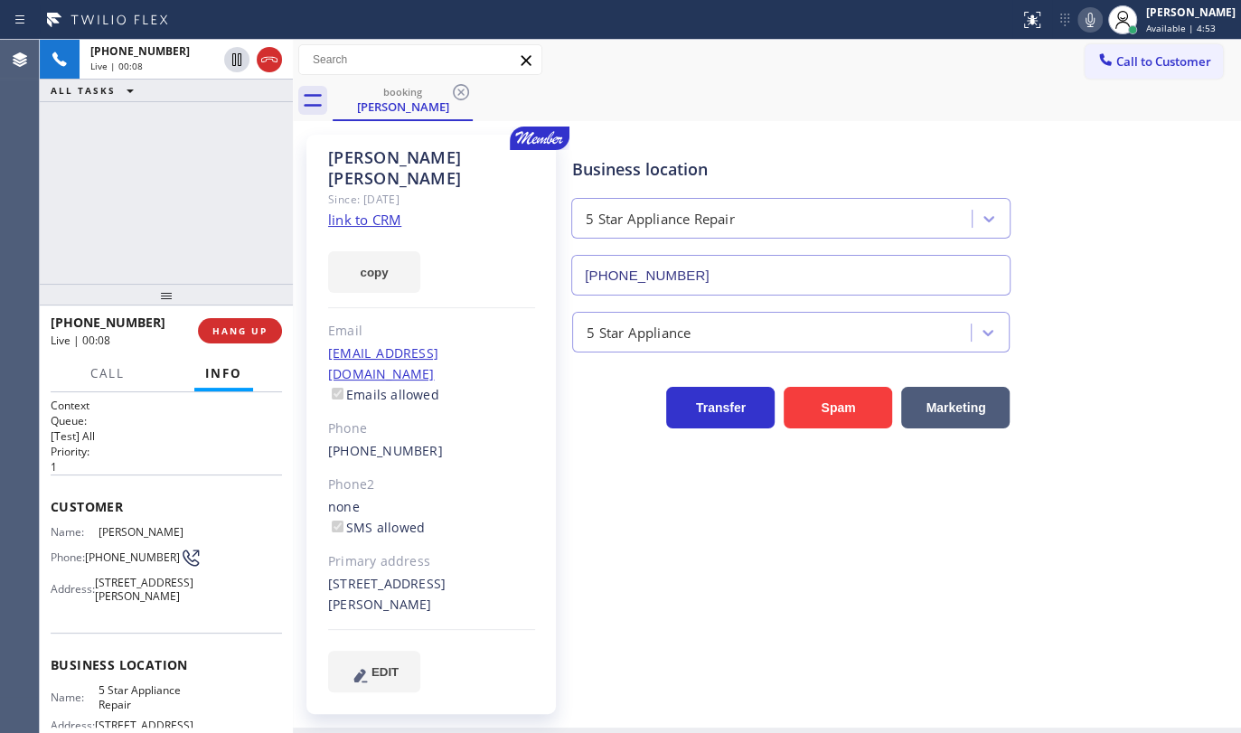
click at [359, 211] on link "link to CRM" at bounding box center [364, 220] width 73 height 18
click at [380, 251] on button "copy" at bounding box center [374, 272] width 92 height 42
click at [232, 58] on icon at bounding box center [236, 59] width 9 height 13
click at [1096, 26] on icon at bounding box center [1090, 20] width 22 height 22
drag, startPoint x: 90, startPoint y: 200, endPoint x: 131, endPoint y: 162, distance: 55.6
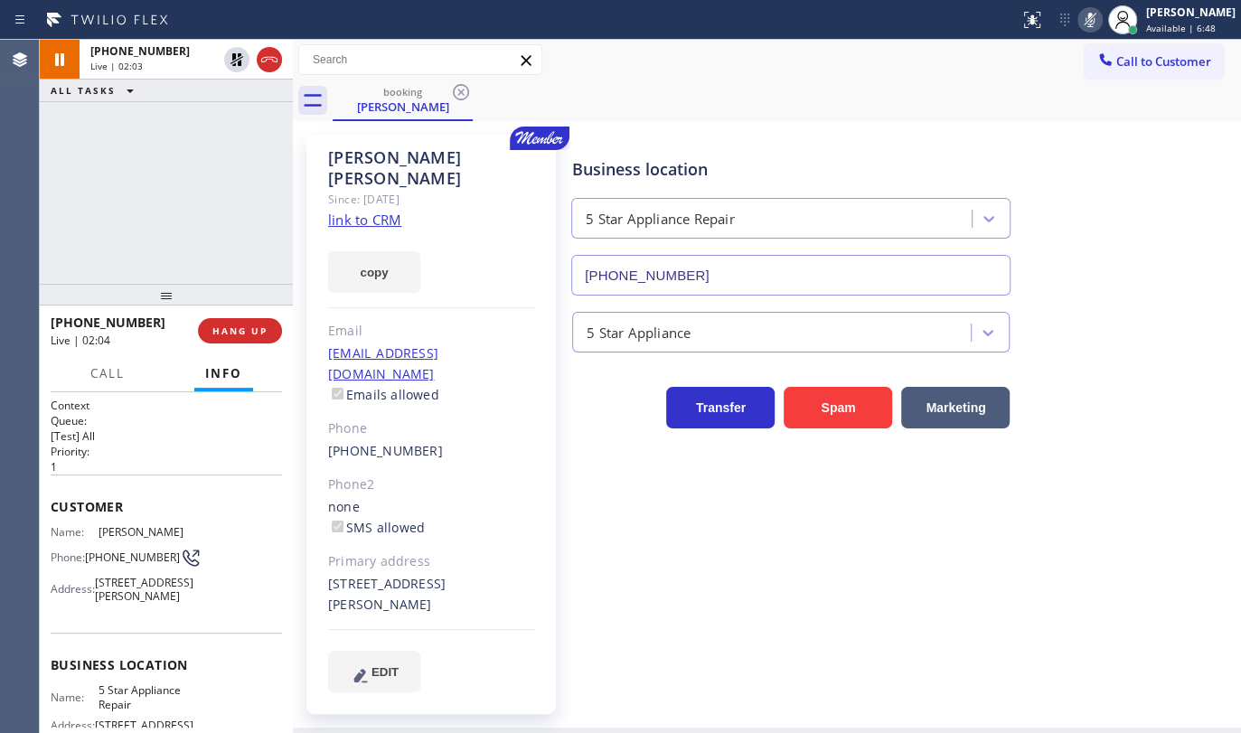
click at [124, 171] on div "+17143184297 Live | 02:03 ALL TASKS ALL TASKS ACTIVE TASKS TASKS IN WRAP UP" at bounding box center [166, 162] width 253 height 244
click at [242, 59] on icon at bounding box center [237, 60] width 22 height 22
click at [1091, 22] on icon at bounding box center [1090, 20] width 22 height 22
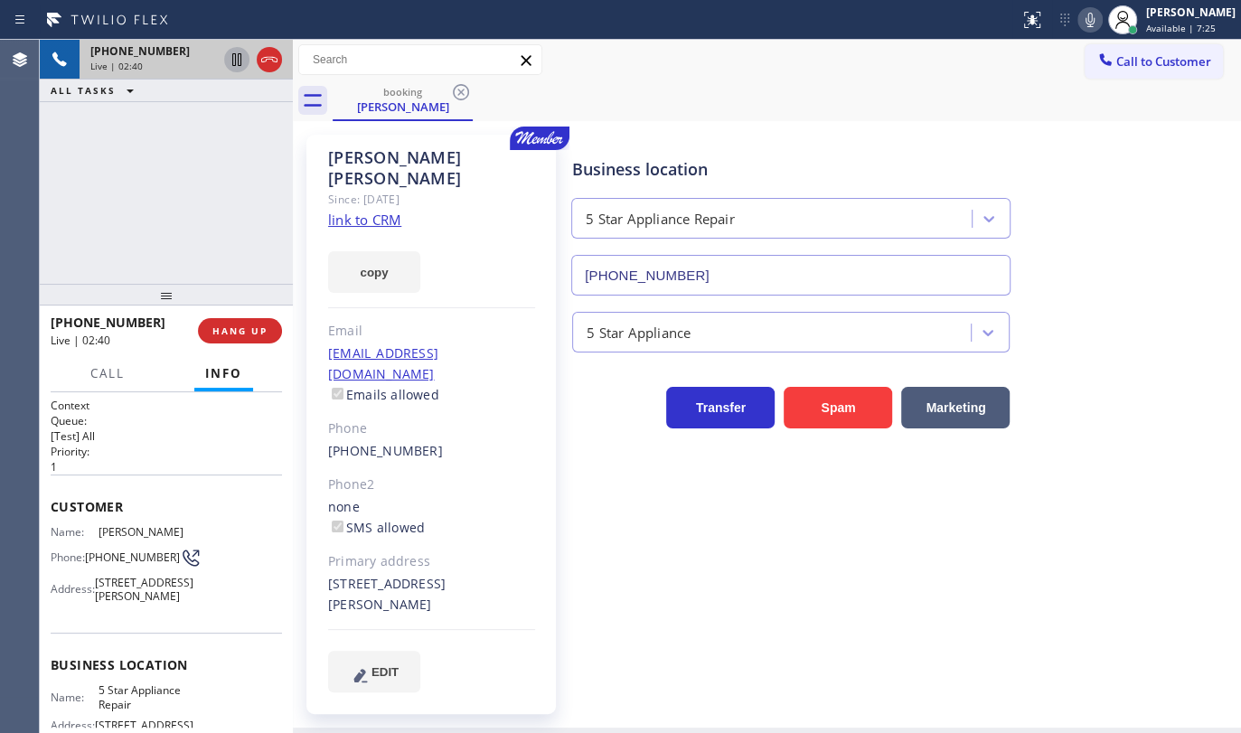
click at [235, 61] on icon at bounding box center [236, 59] width 9 height 13
click at [1087, 24] on icon at bounding box center [1090, 20] width 22 height 22
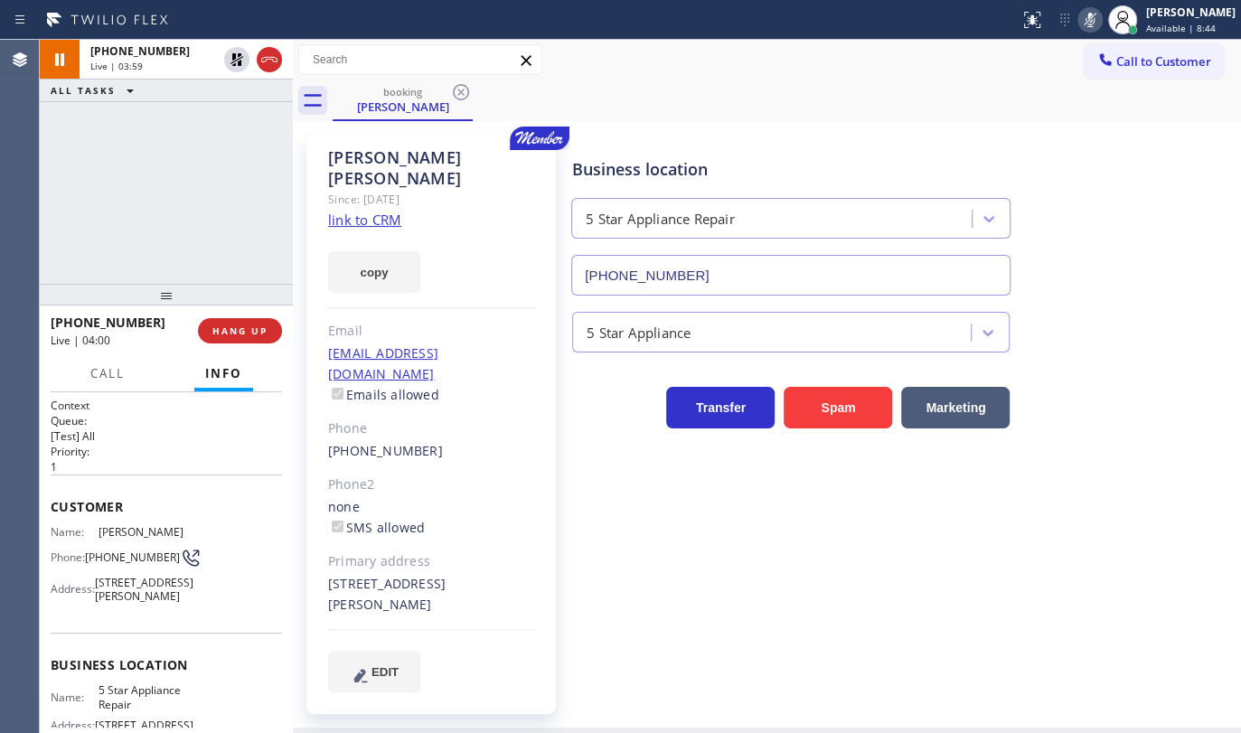
drag, startPoint x: 108, startPoint y: 142, endPoint x: 131, endPoint y: 126, distance: 28.6
click at [131, 126] on div "+17143184297 Live | 03:59 ALL TASKS ALL TASKS ACTIVE TASKS TASKS IN WRAP UP" at bounding box center [166, 162] width 253 height 244
click at [246, 63] on icon at bounding box center [237, 60] width 22 height 22
click at [1088, 23] on icon at bounding box center [1090, 20] width 22 height 22
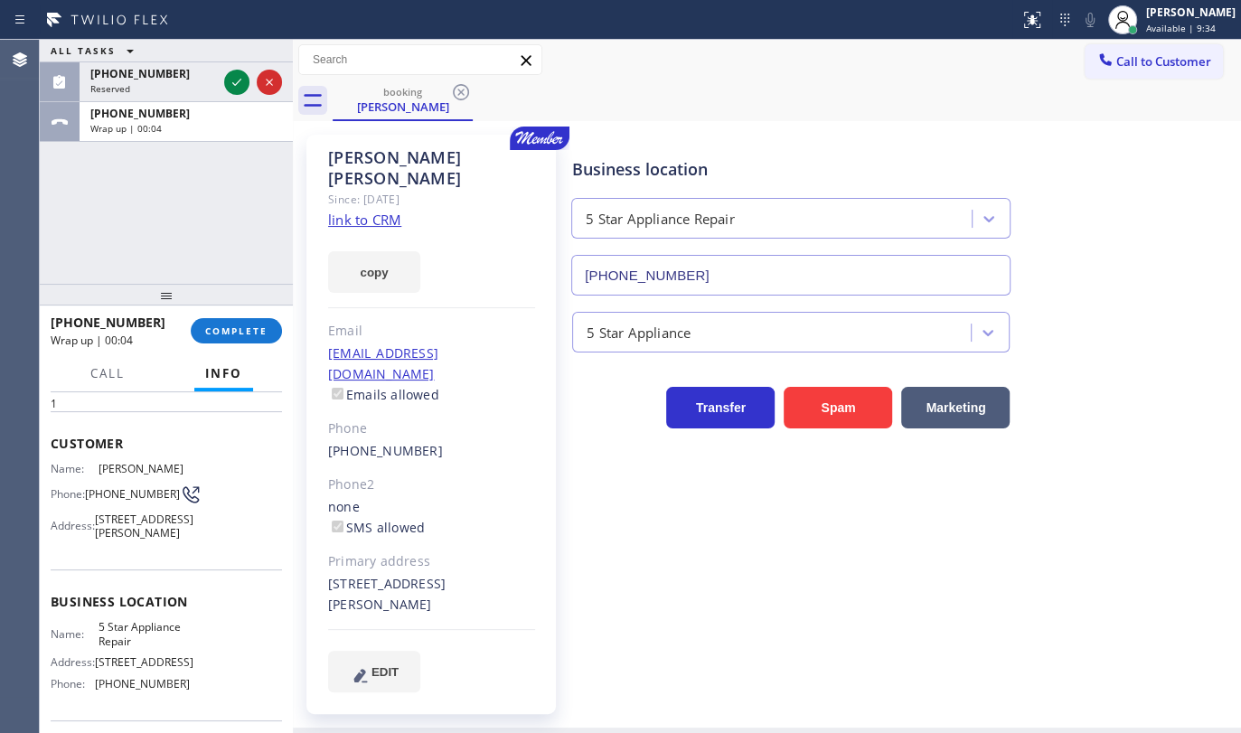
scroll to position [164, 0]
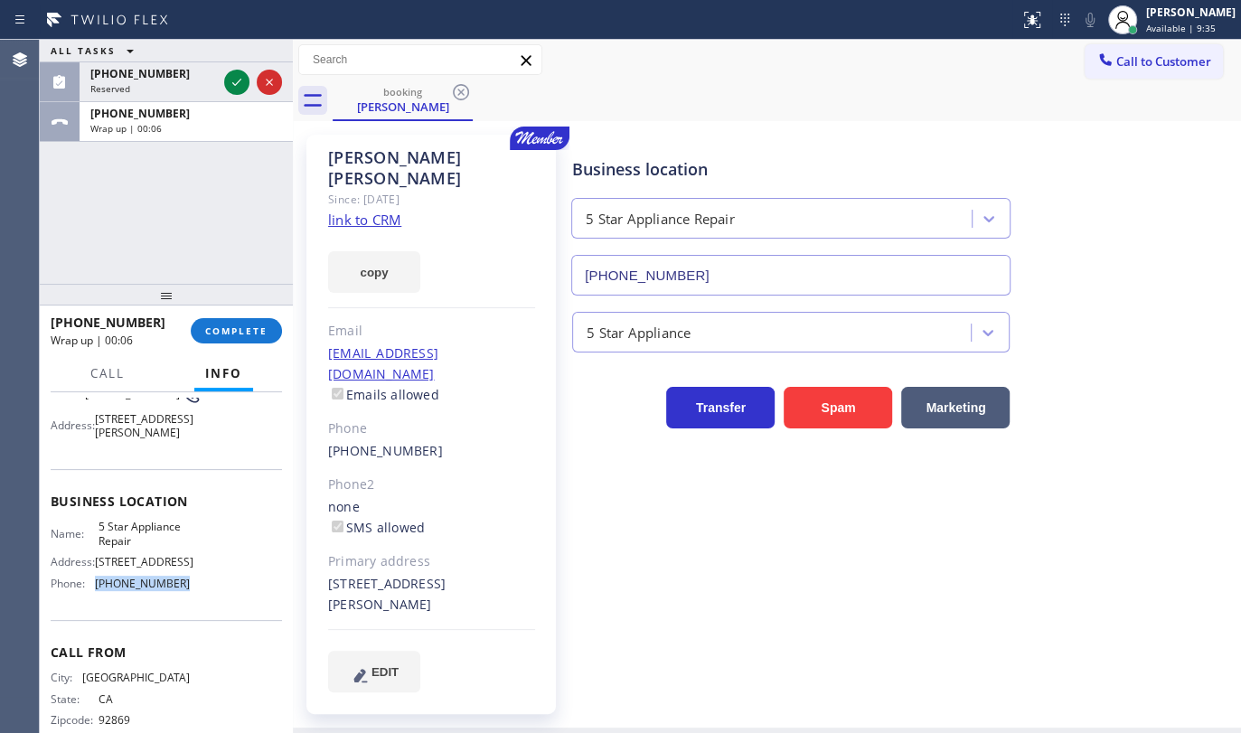
drag, startPoint x: 92, startPoint y: 616, endPoint x: 218, endPoint y: 612, distance: 125.7
click at [218, 598] on div "Name: 5 Star Appliance Repair Address: 510 Foothill Rd Phone: (855) 731-4952" at bounding box center [166, 559] width 231 height 78
copy div "(855) 731-4952"
click at [249, 80] on div at bounding box center [236, 82] width 25 height 22
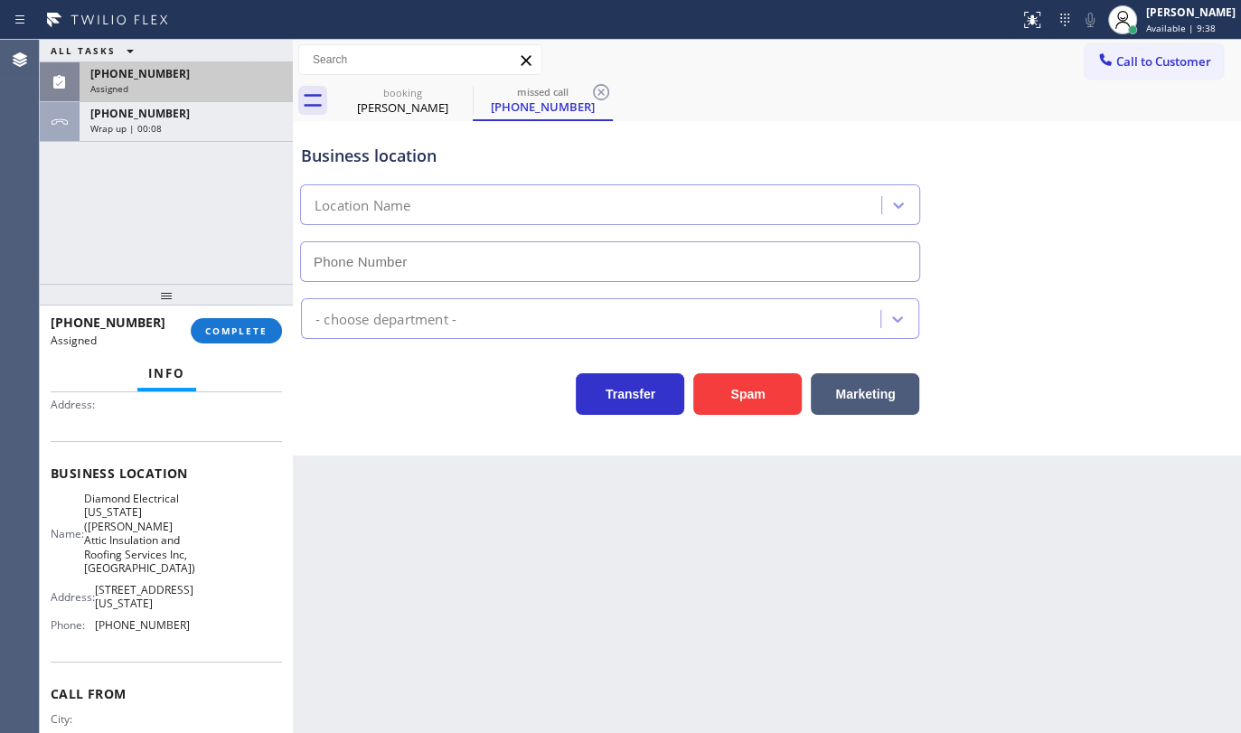
scroll to position [179, 0]
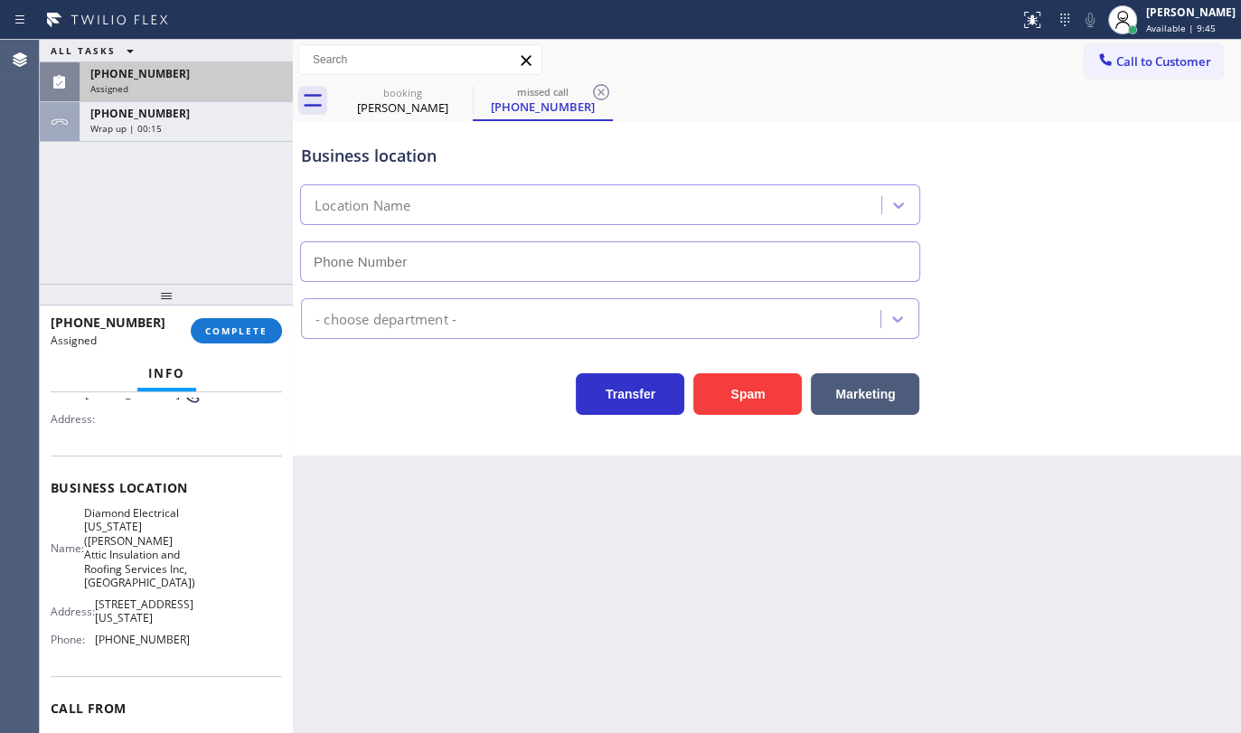
type input "(315) 496-6048"
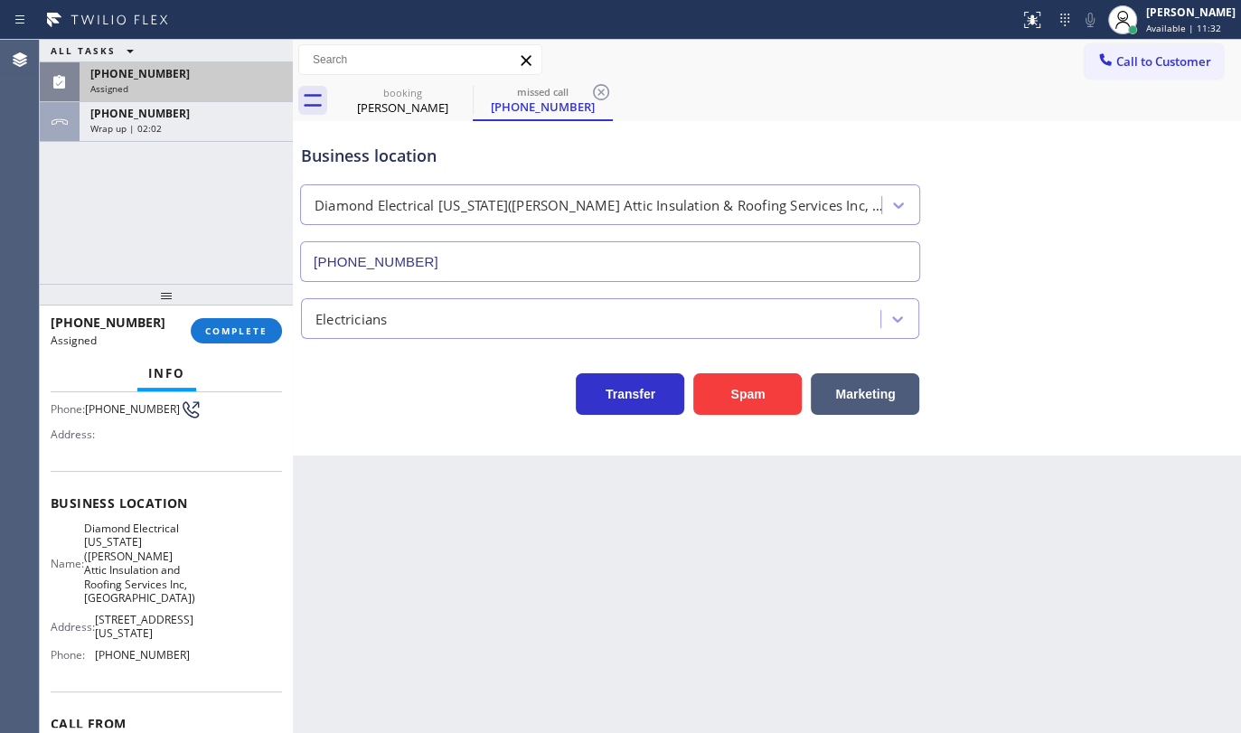
scroll to position [193, 0]
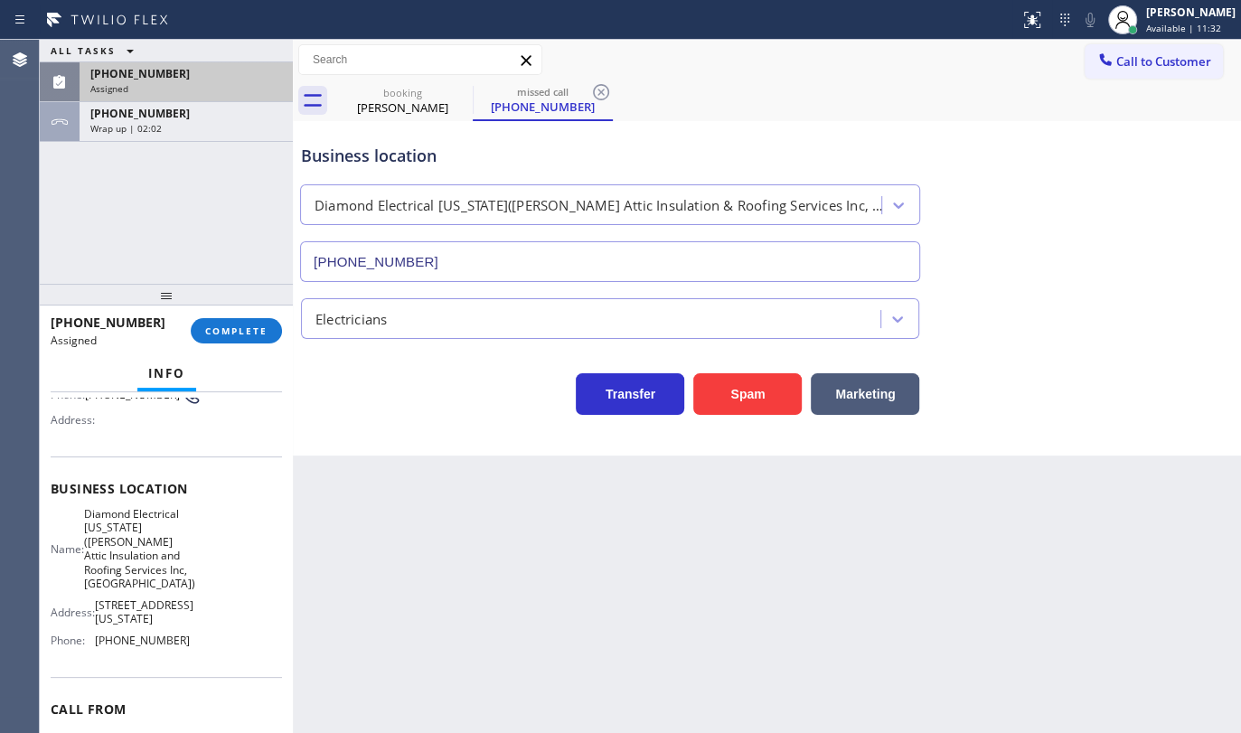
click at [142, 79] on span "(778) 657-5225" at bounding box center [139, 73] width 99 height 15
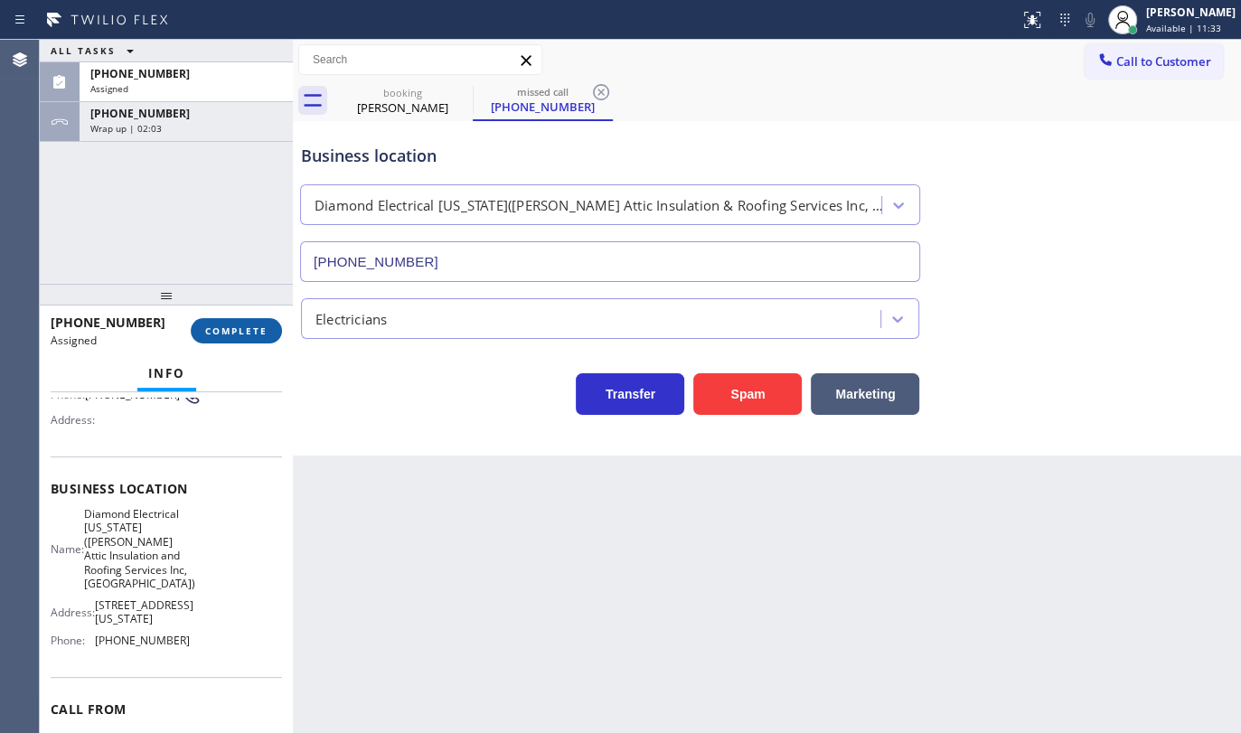
drag, startPoint x: 262, startPoint y: 361, endPoint x: 262, endPoint y: 339, distance: 21.7
click at [262, 358] on div "Info" at bounding box center [166, 374] width 231 height 36
click at [262, 339] on button "COMPLETE" at bounding box center [236, 330] width 91 height 25
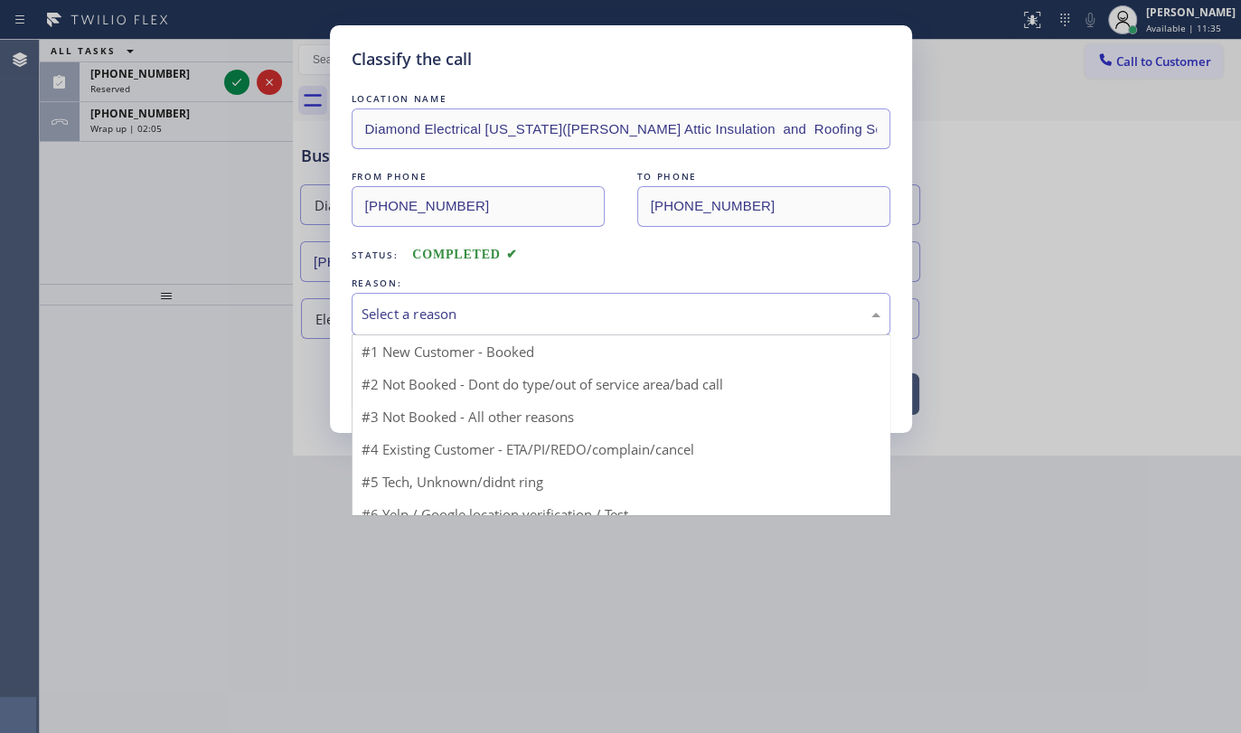
click at [449, 330] on div "Select a reason" at bounding box center [621, 314] width 539 height 42
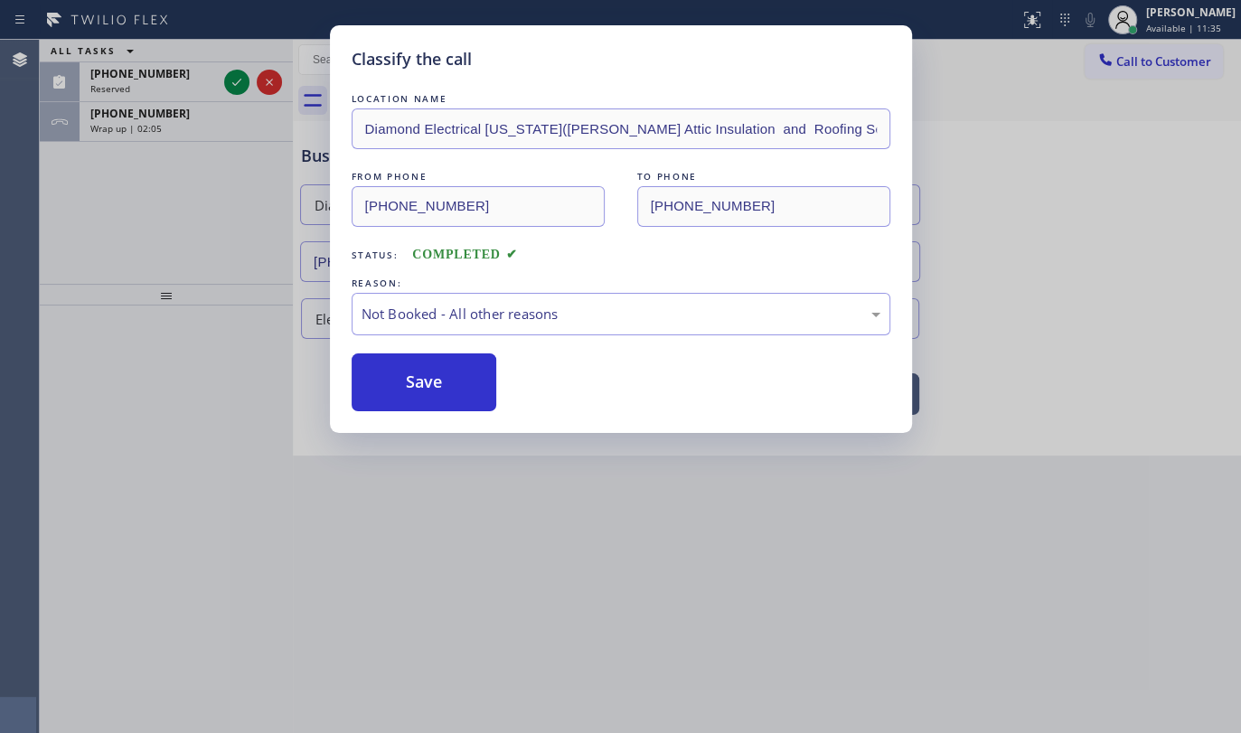
drag, startPoint x: 394, startPoint y: 384, endPoint x: 271, endPoint y: 152, distance: 262.8
click at [387, 372] on button "Save" at bounding box center [425, 382] width 146 height 58
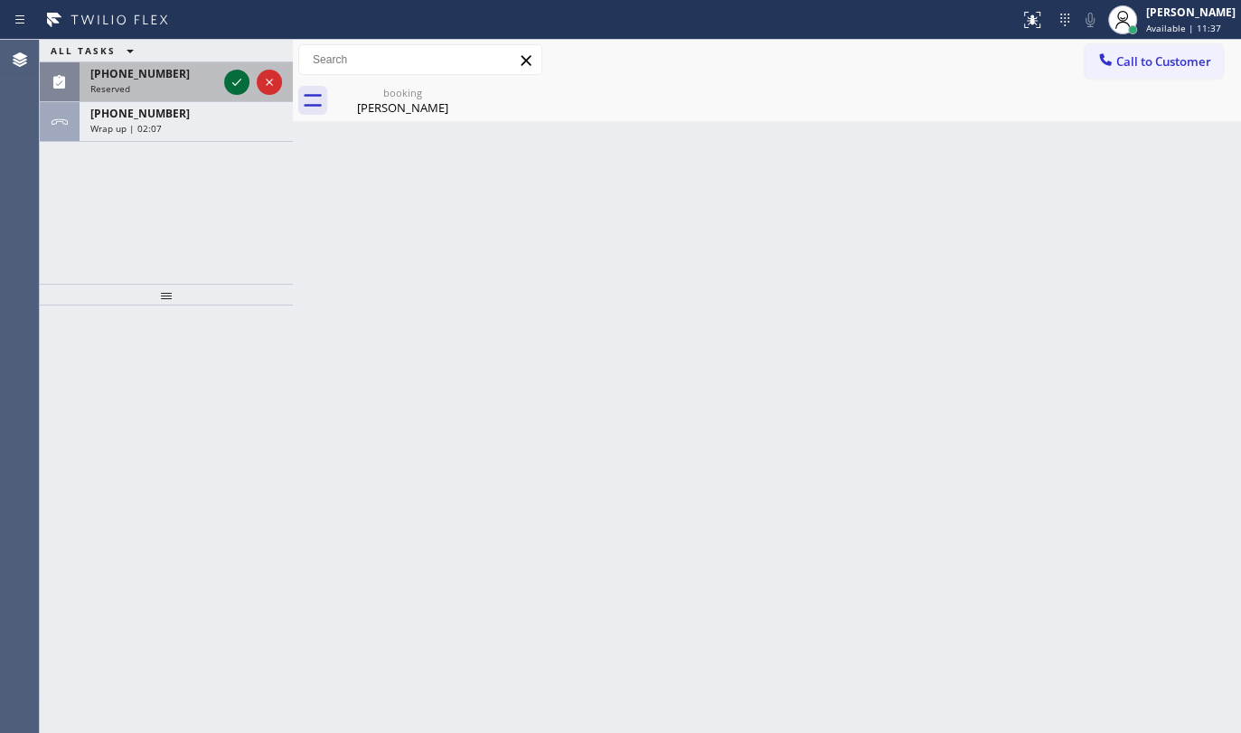
click at [235, 81] on icon at bounding box center [237, 82] width 22 height 22
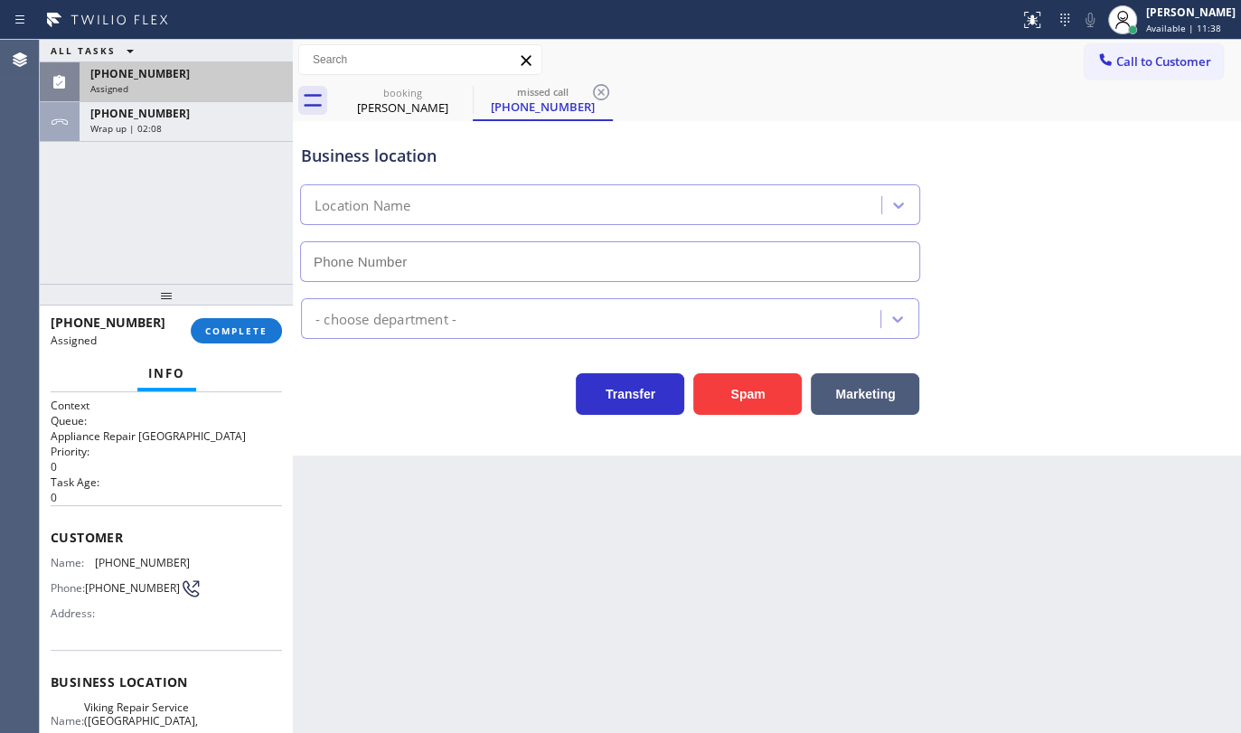
type input "(857) 355-0854"
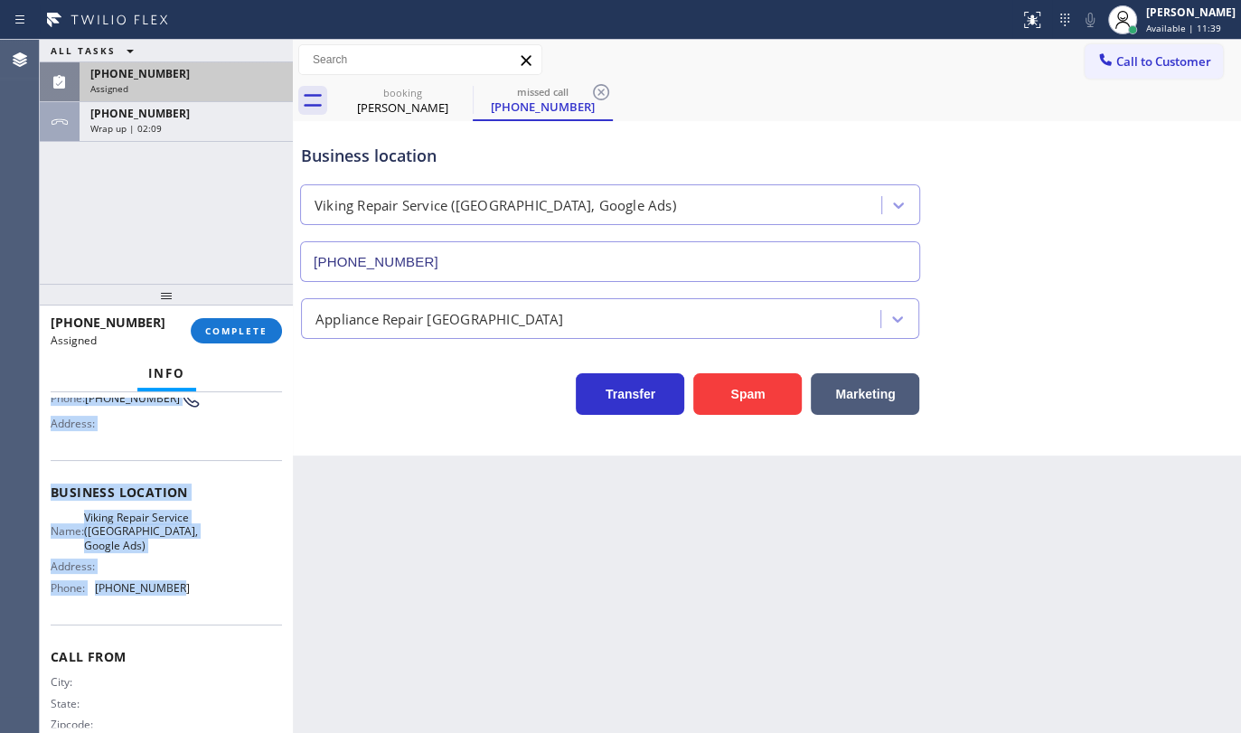
scroll to position [212, 0]
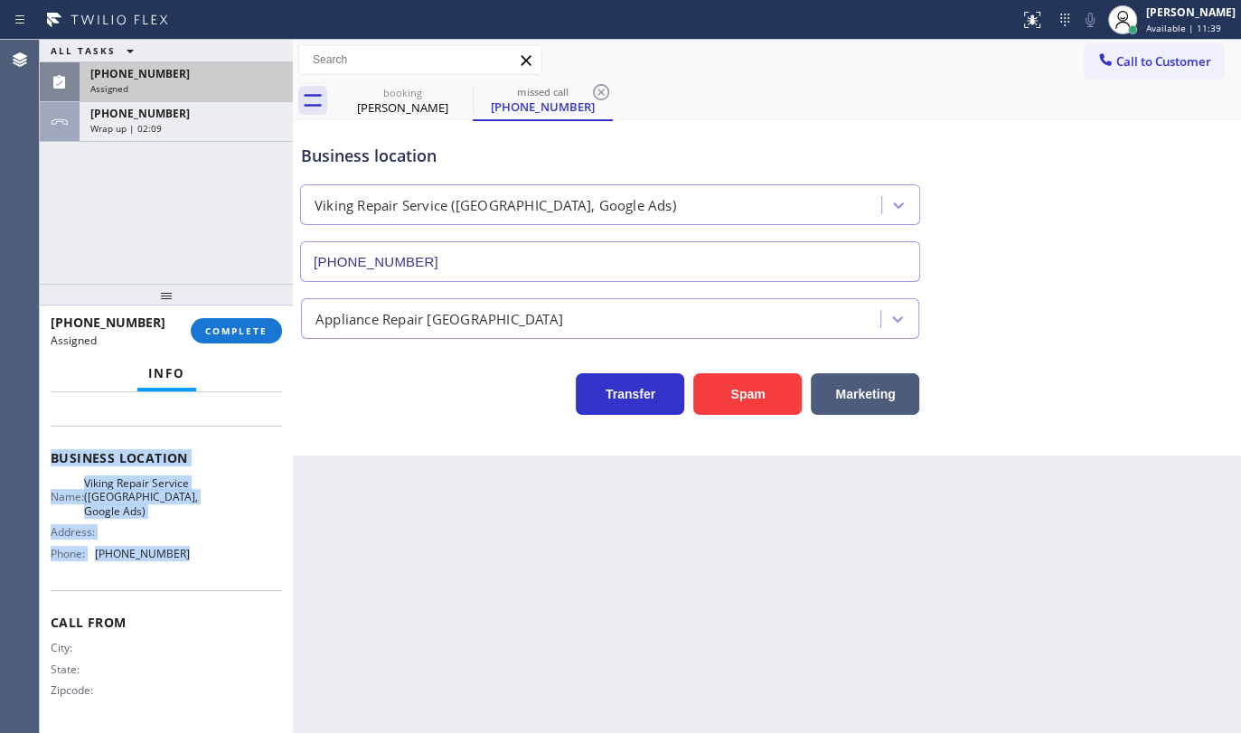
drag, startPoint x: 48, startPoint y: 522, endPoint x: 214, endPoint y: 578, distance: 175.2
click at [214, 578] on div "Context Queue: Appliance Repair High End Priority: 0 Task Age: Customer Name: (…" at bounding box center [166, 562] width 253 height 341
copy div "Customer Name: (508) 212-6662 Phone: (508) 212-6662 Address: Business location …"
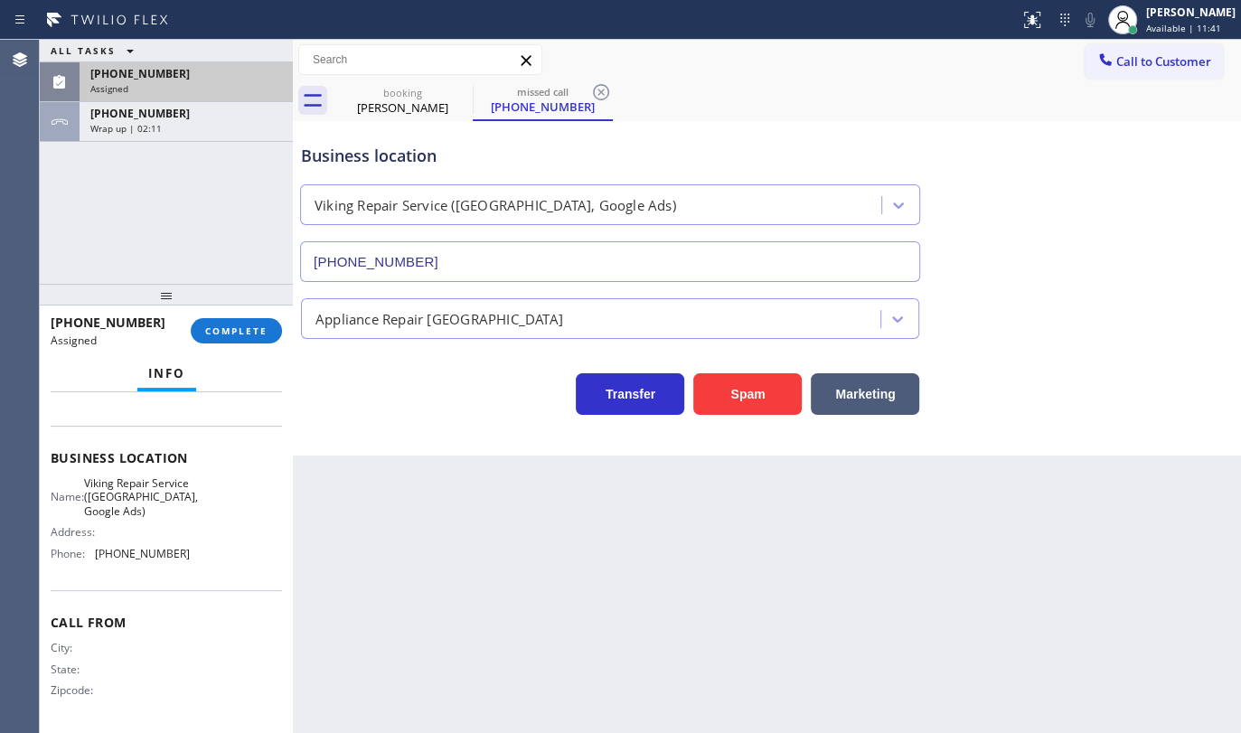
click at [247, 314] on div "(508) 212-6662 Assigned COMPLETE" at bounding box center [166, 330] width 231 height 47
click at [244, 325] on span "COMPLETE" at bounding box center [236, 331] width 62 height 13
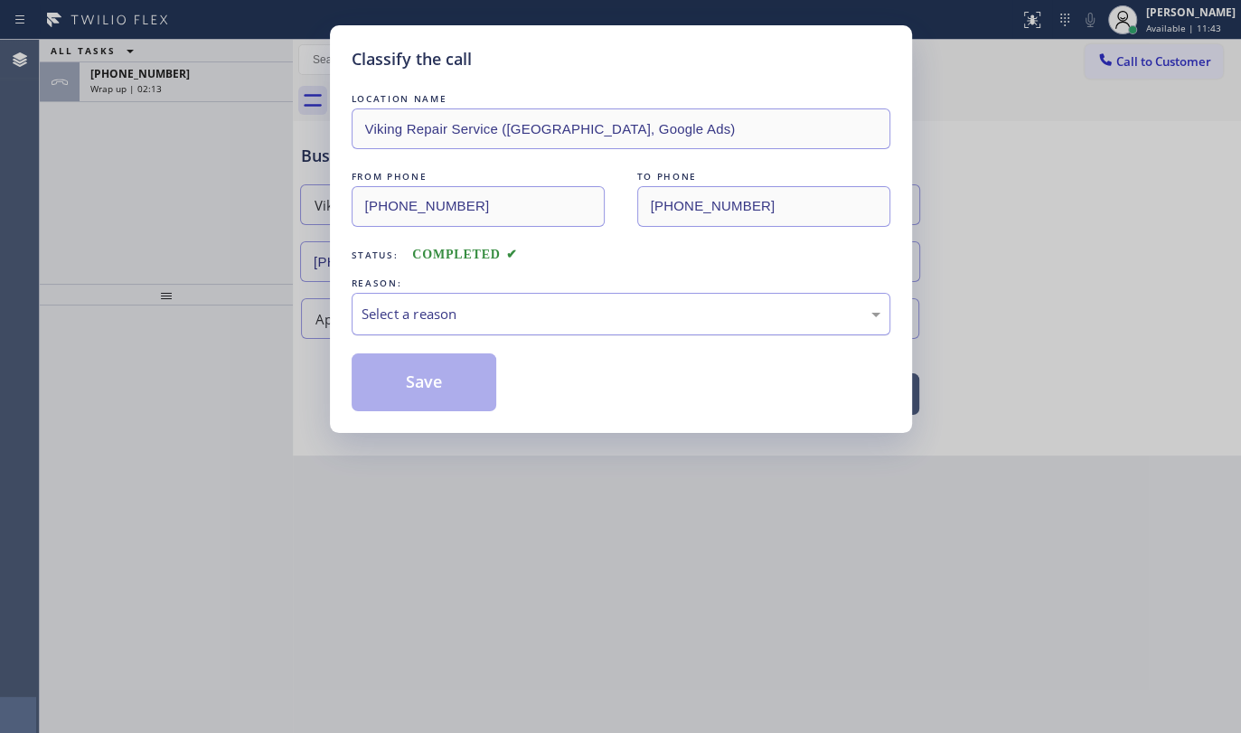
click at [455, 328] on div "Select a reason" at bounding box center [621, 314] width 539 height 42
click at [404, 391] on button "Save" at bounding box center [425, 382] width 146 height 58
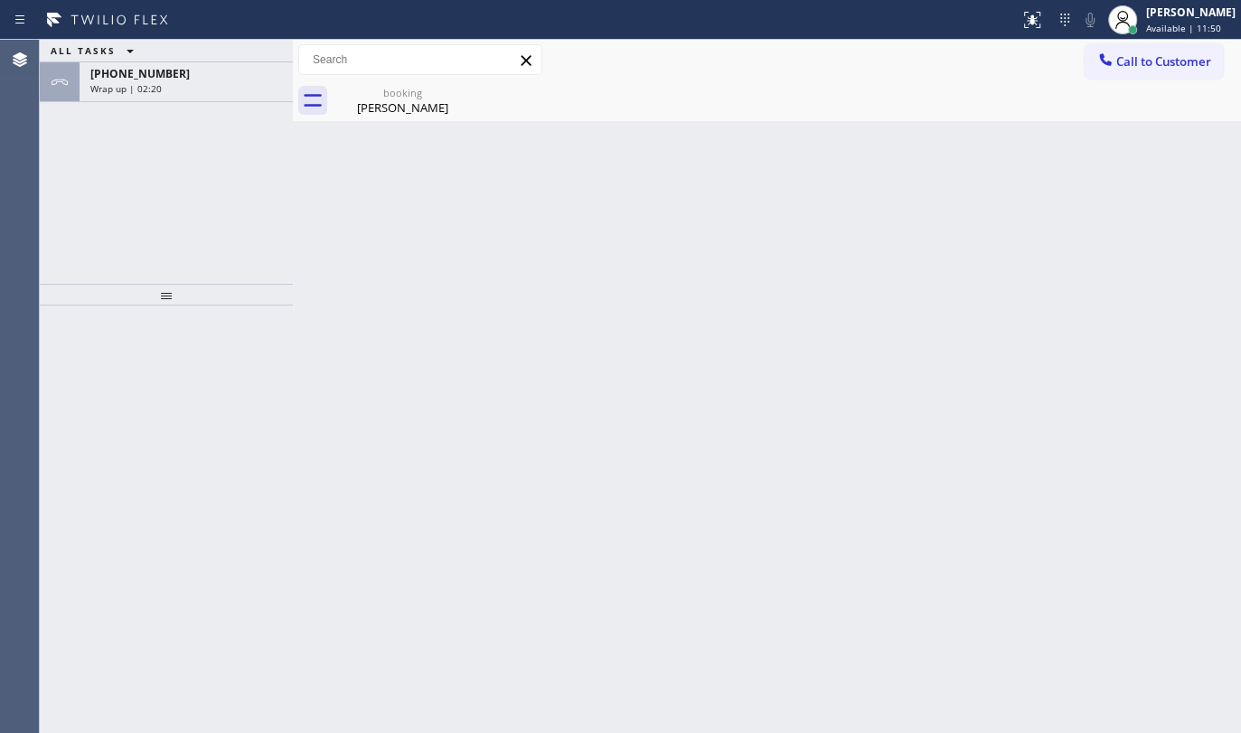
click at [63, 202] on div "ALL TASKS ALL TASKS ACTIVE TASKS TASKS IN WRAP UP +17143184297 Wrap up | 02:20" at bounding box center [166, 162] width 253 height 244
click at [157, 63] on div "+17143184297 Wrap up | 02:21" at bounding box center [183, 82] width 206 height 40
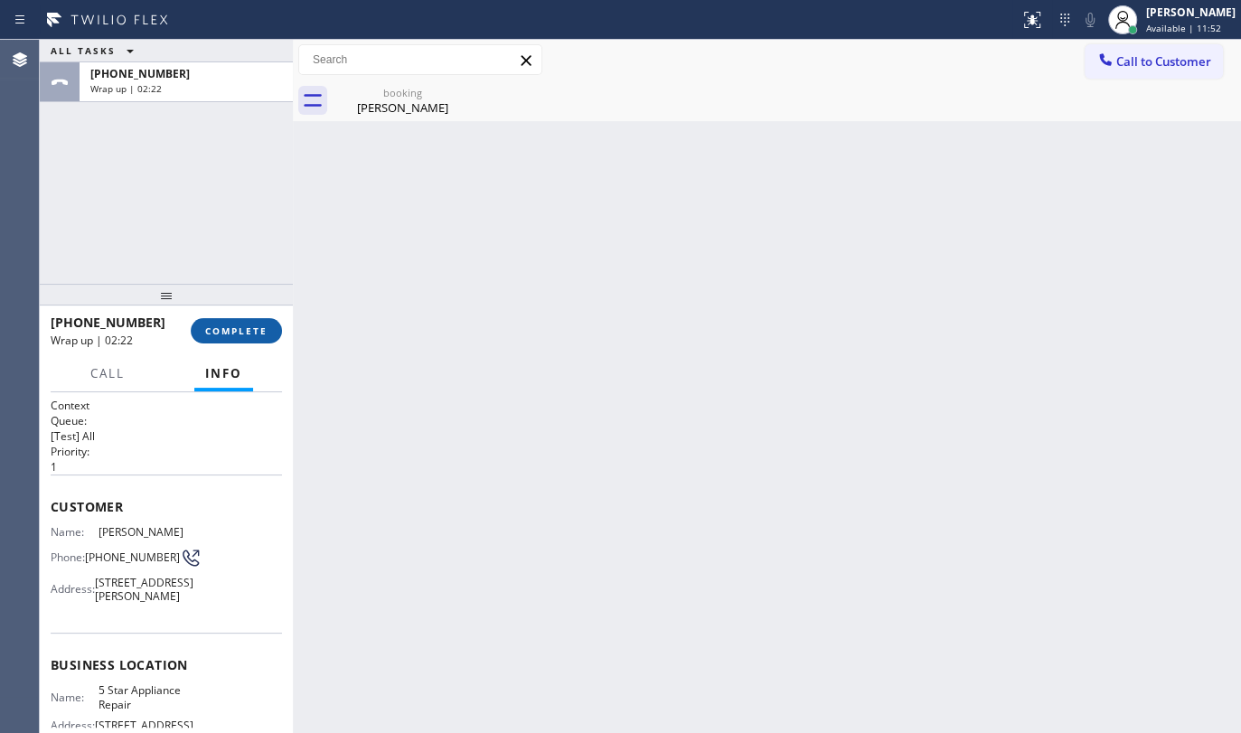
click at [209, 331] on span "COMPLETE" at bounding box center [236, 331] width 62 height 13
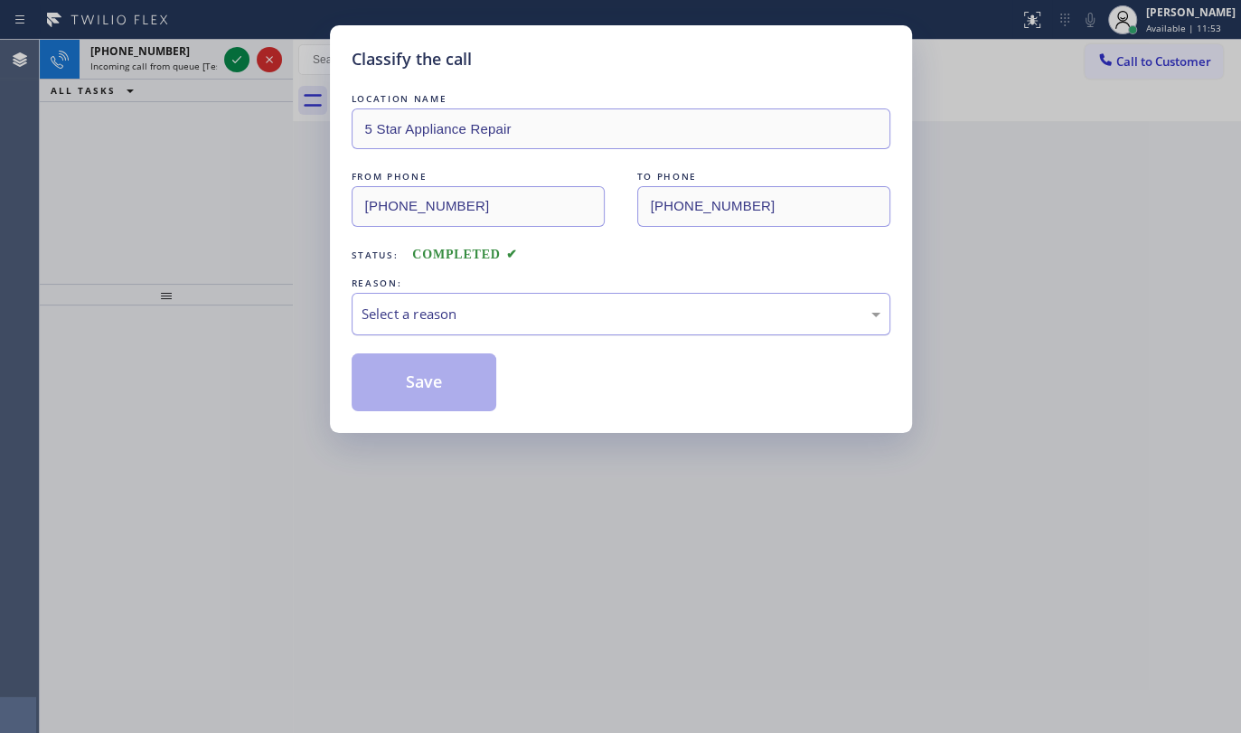
click at [459, 315] on div "Select a reason" at bounding box center [621, 314] width 519 height 21
drag, startPoint x: 408, startPoint y: 366, endPoint x: 362, endPoint y: 246, distance: 128.8
click at [403, 345] on div "LOCATION NAME 5 Star Appliance Repair FROM PHONE (714) 318-4297 TO PHONE (855) …" at bounding box center [621, 250] width 539 height 322
click at [242, 45] on div "Classify the call LOCATION NAME 5 Star Appliance Repair FROM PHONE (714) 318-42…" at bounding box center [620, 366] width 1241 height 733
click at [231, 62] on div "Classify the call LOCATION NAME 5 Star Appliance Repair FROM PHONE (714) 318-42…" at bounding box center [620, 366] width 1241 height 733
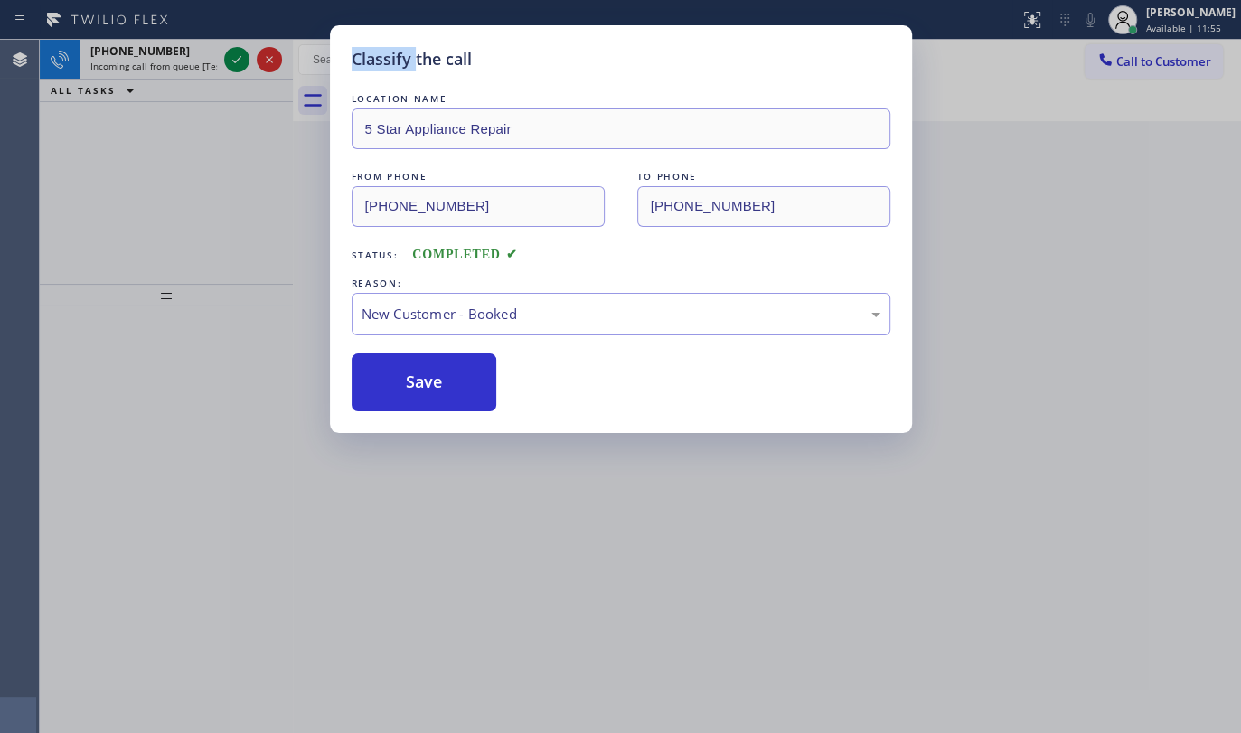
click at [231, 62] on div "Classify the call LOCATION NAME 5 Star Appliance Repair FROM PHONE (714) 318-42…" at bounding box center [620, 366] width 1241 height 733
click at [234, 61] on div "Classify the call LOCATION NAME 5 Star Appliance Repair FROM PHONE (714) 318-42…" at bounding box center [620, 366] width 1241 height 733
click at [452, 380] on button "Save" at bounding box center [425, 382] width 146 height 58
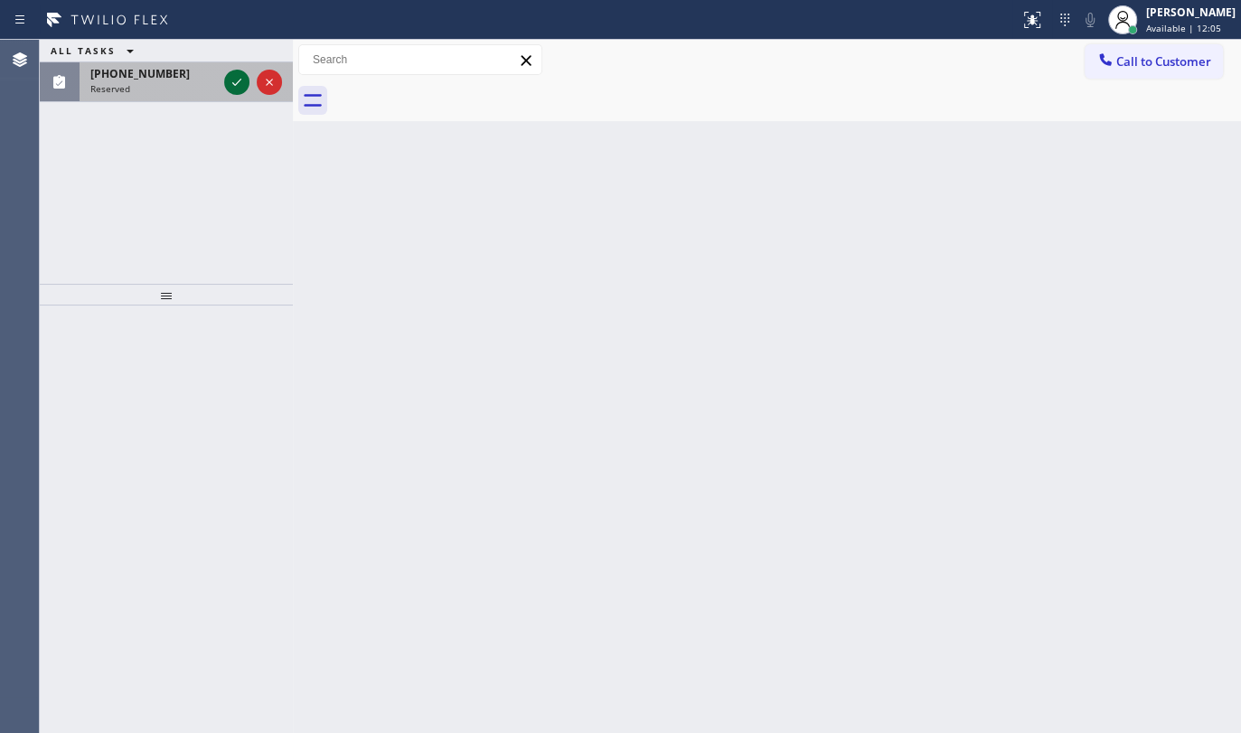
click at [233, 81] on icon at bounding box center [237, 82] width 22 height 22
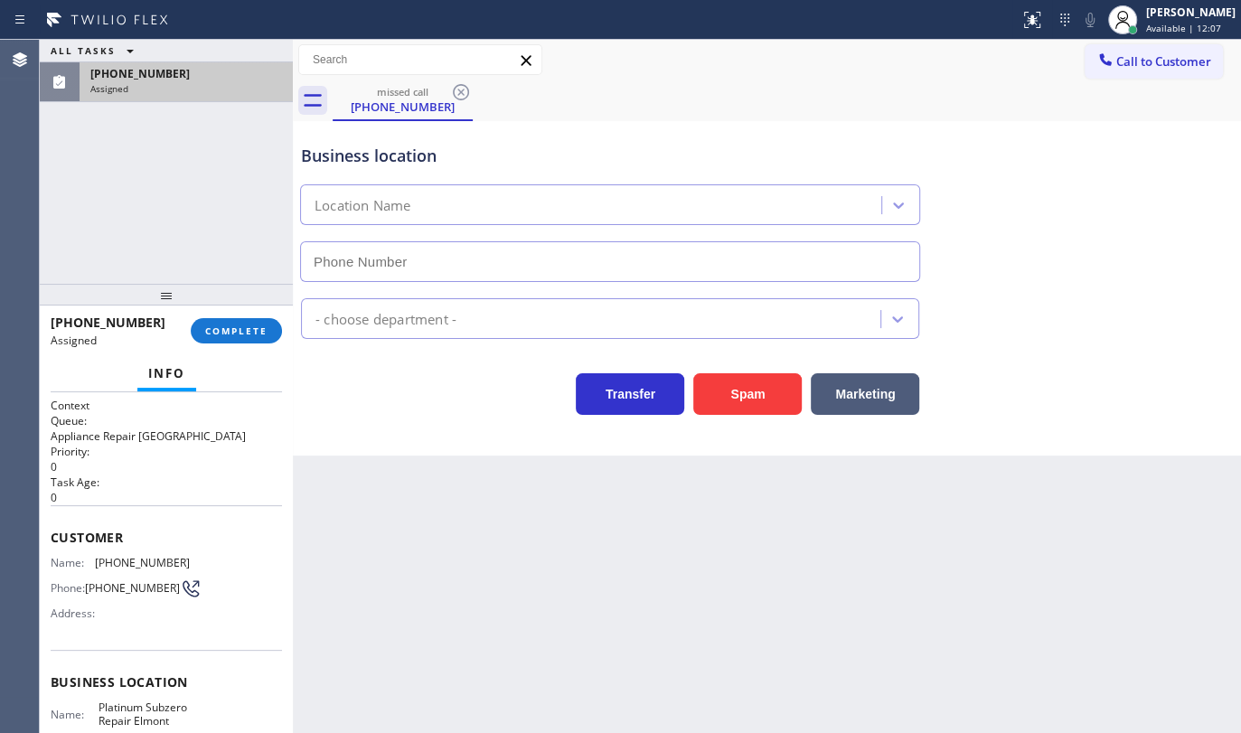
type input "(347) 801-0287"
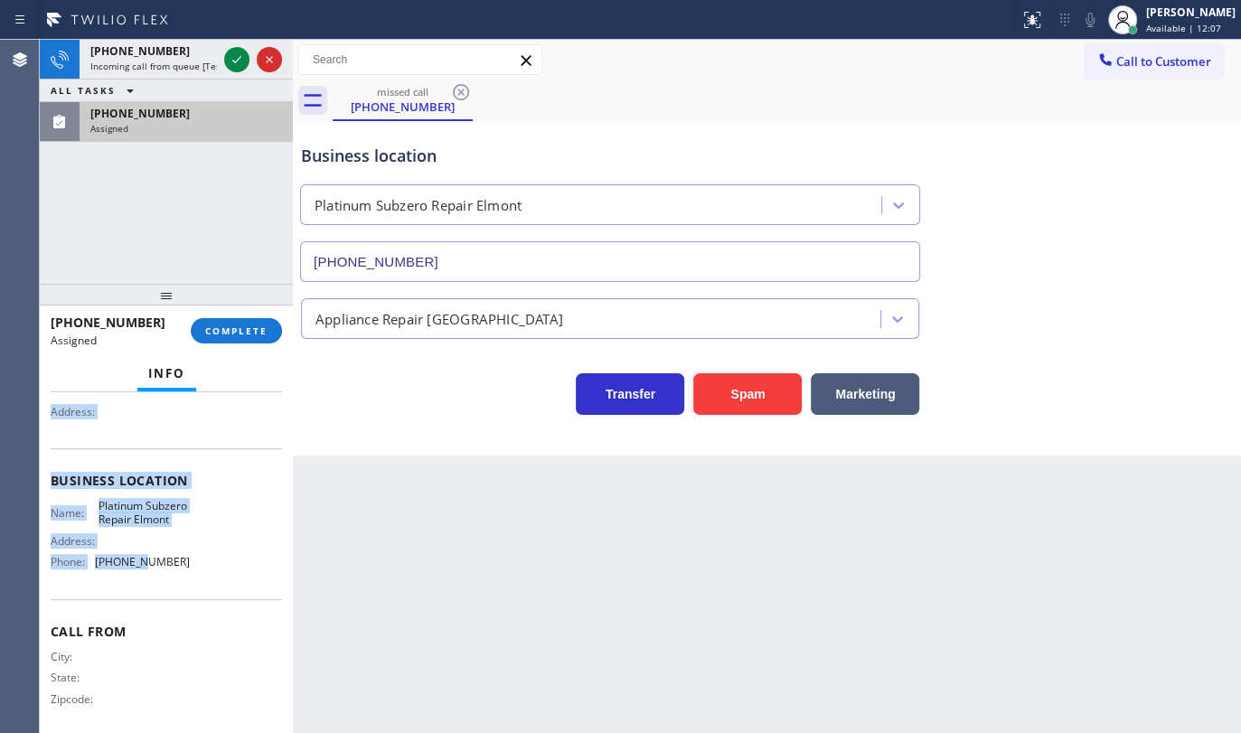
scroll to position [212, 0]
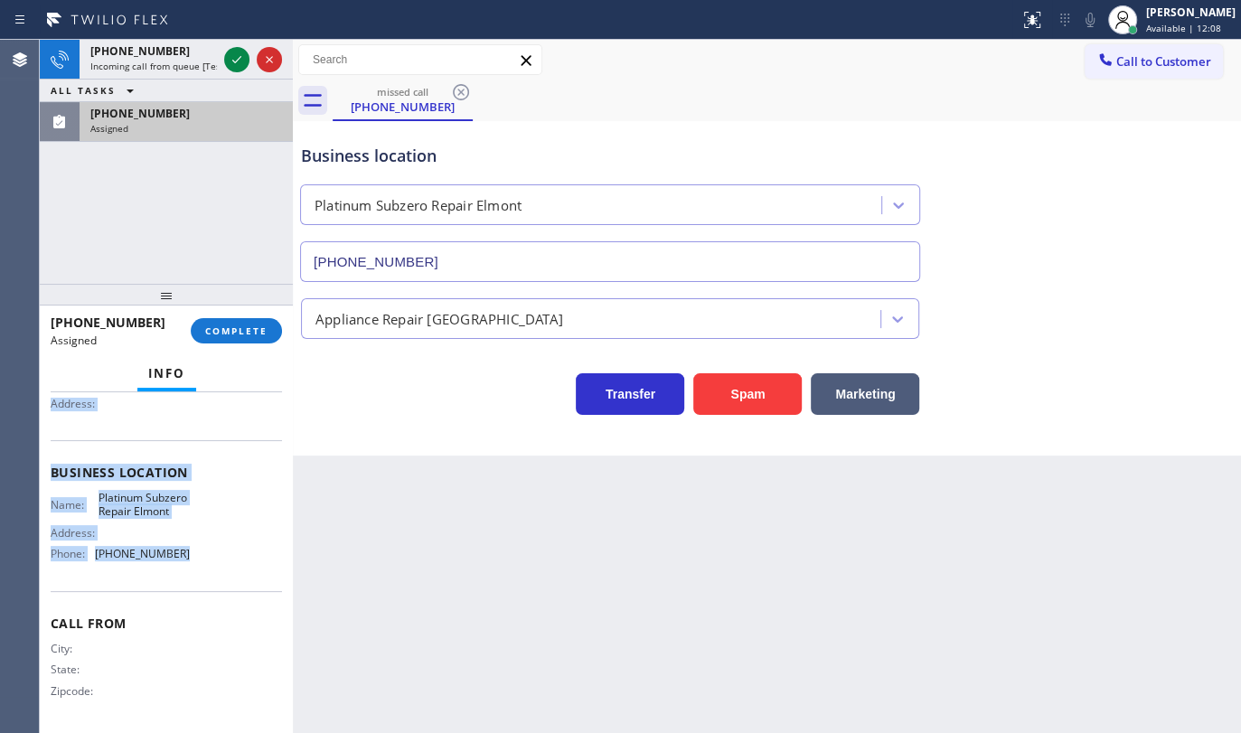
drag, startPoint x: 52, startPoint y: 511, endPoint x: 225, endPoint y: 570, distance: 182.7
click at [225, 570] on div "Context Queue: Appliance Repair High End Priority: 0 Task Age: Customer Name: (…" at bounding box center [166, 465] width 231 height 524
copy div "Customer Name: (631) 203-2565 Phone: (631) 203-2565 Address: Business location …"
click at [261, 333] on span "COMPLETE" at bounding box center [236, 331] width 62 height 13
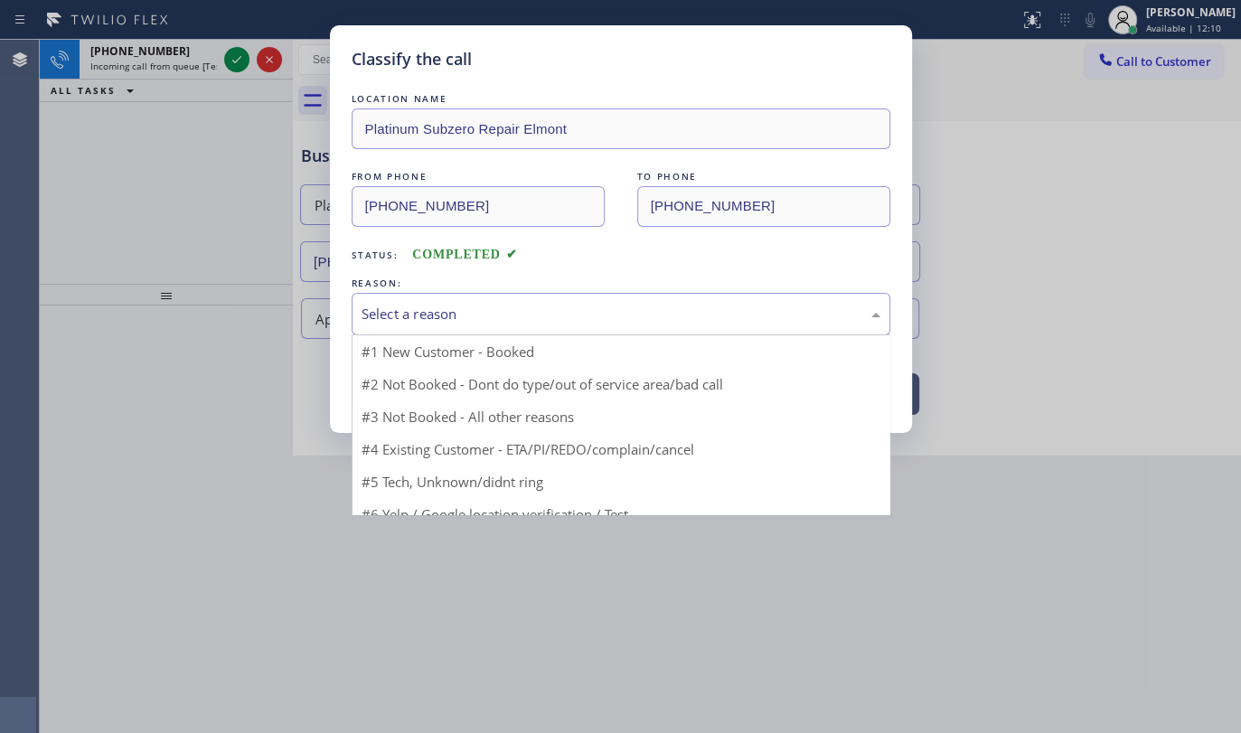
click at [391, 324] on div "Select a reason" at bounding box center [621, 314] width 539 height 42
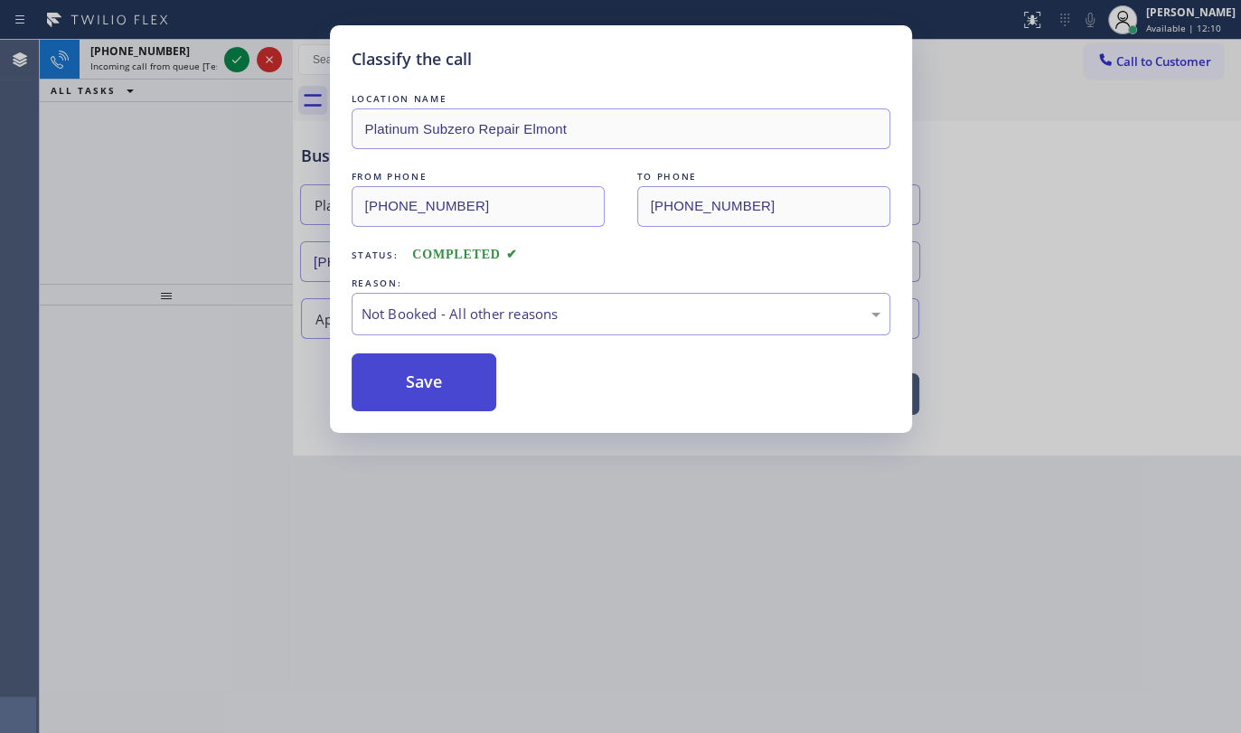
click at [380, 390] on button "Save" at bounding box center [425, 382] width 146 height 58
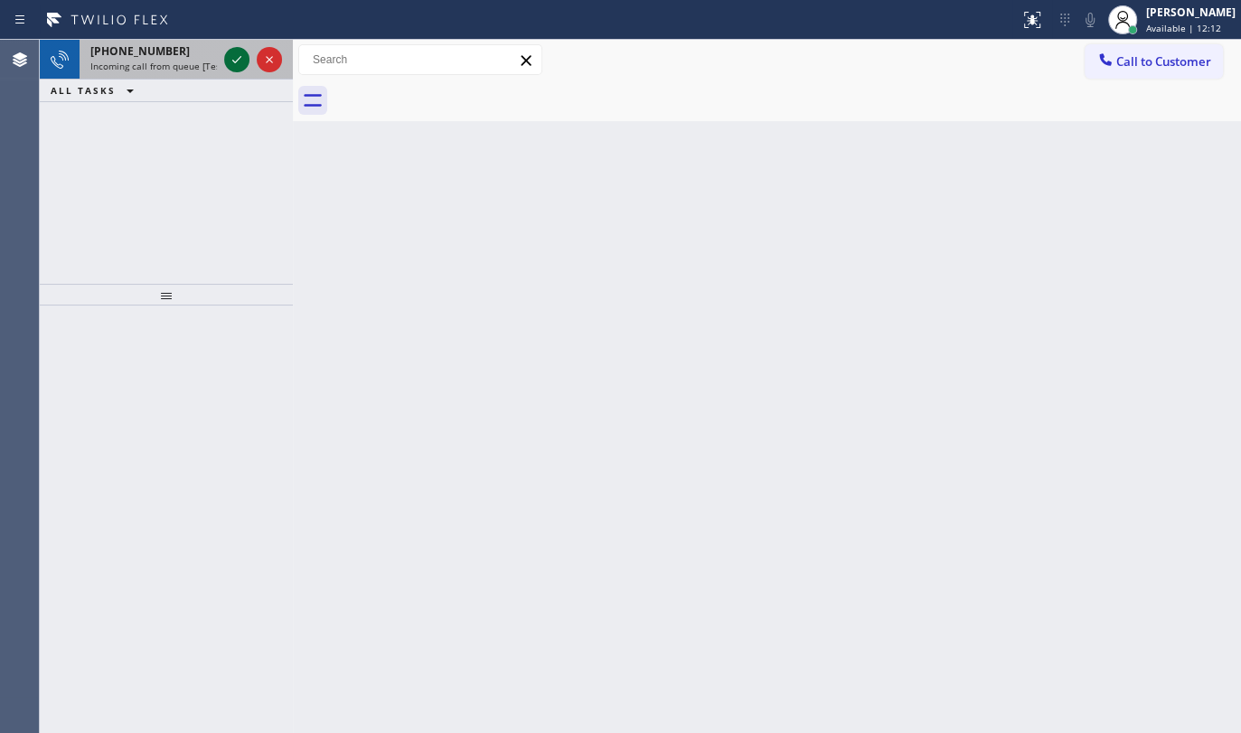
click at [237, 58] on icon at bounding box center [237, 60] width 22 height 22
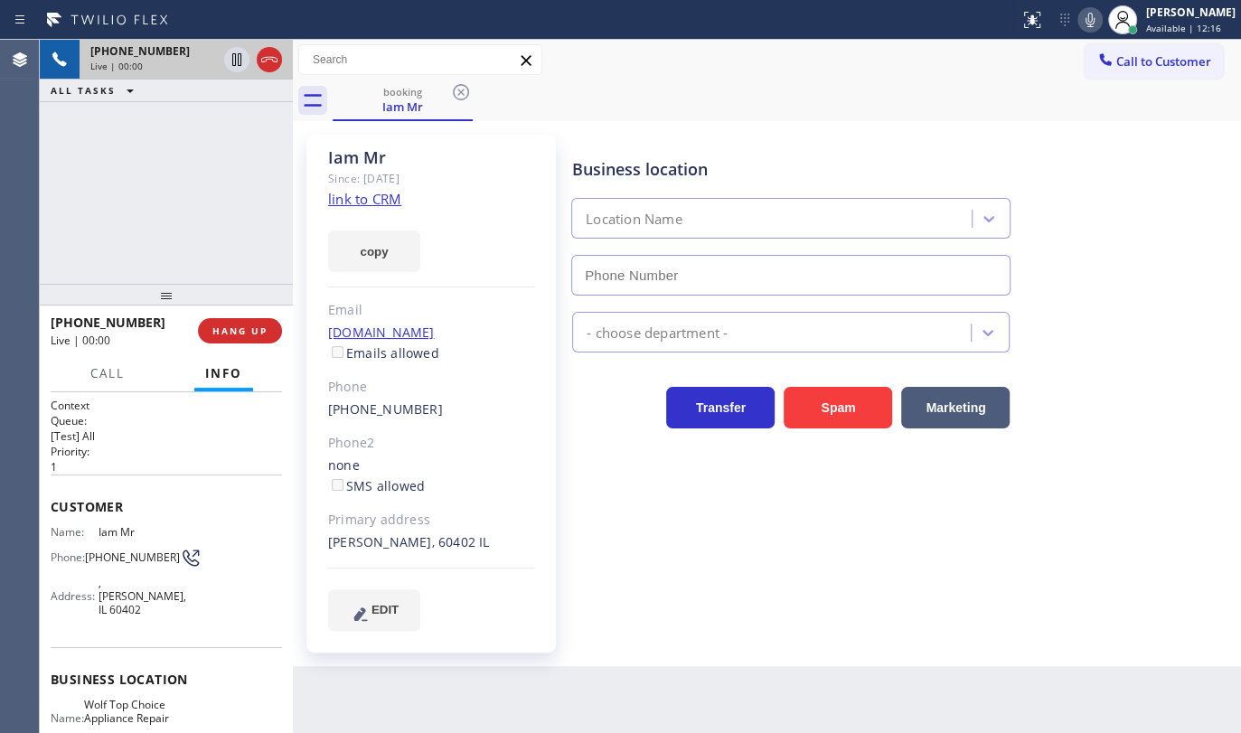
type input "(510) 851-8202"
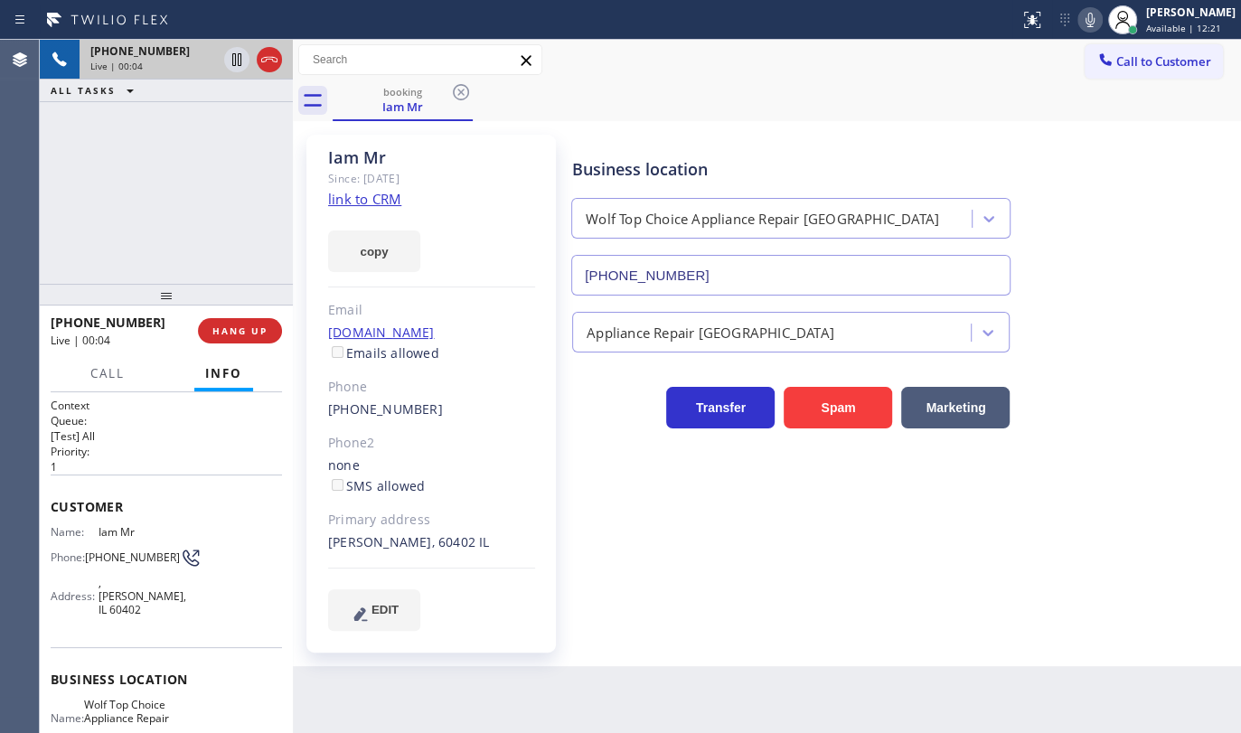
click at [183, 190] on div "+12242601590 Live | 00:04 ALL TASKS ALL TASKS ACTIVE TASKS TASKS IN WRAP UP" at bounding box center [166, 162] width 253 height 244
click at [375, 198] on link "link to CRM" at bounding box center [364, 199] width 73 height 18
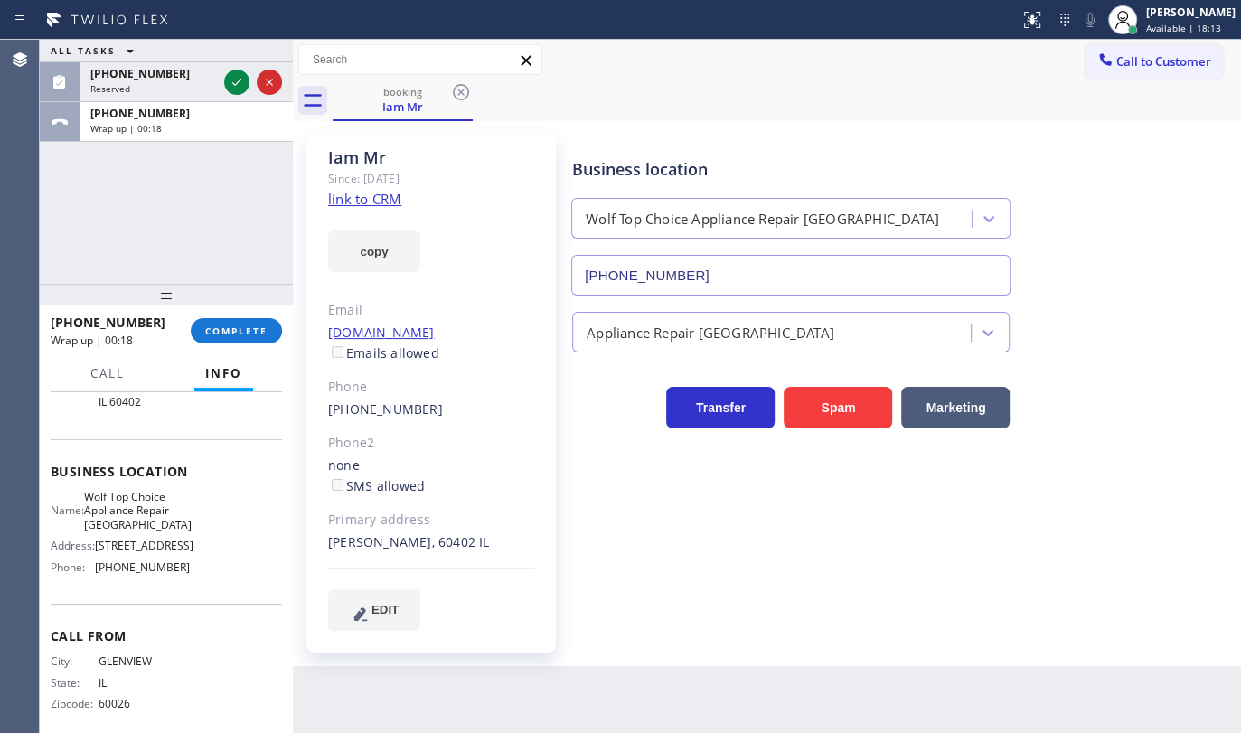
scroll to position [211, 0]
drag, startPoint x: 87, startPoint y: 562, endPoint x: 192, endPoint y: 554, distance: 105.2
click at [192, 554] on div "Name: Wolf Top Choice Appliance Repair Alameda Address: 1440 23rd Ave, Phone: (…" at bounding box center [166, 532] width 231 height 91
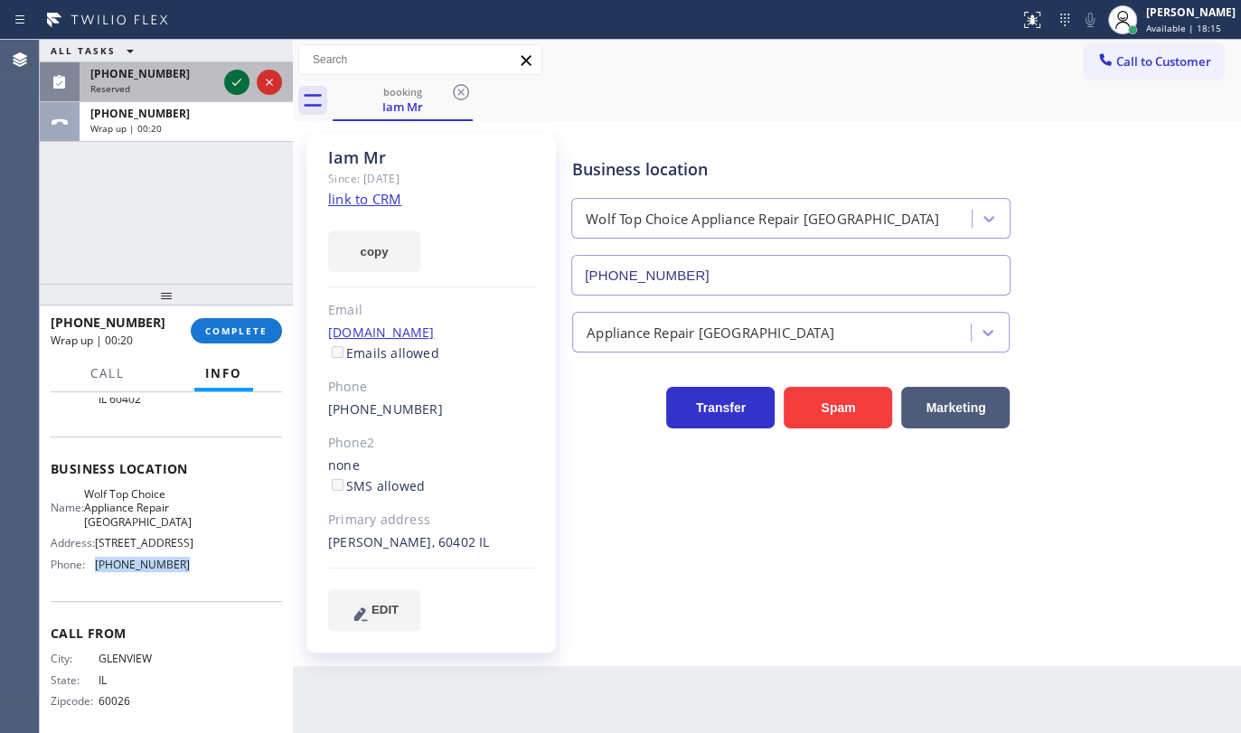
click at [231, 80] on icon at bounding box center [237, 82] width 22 height 22
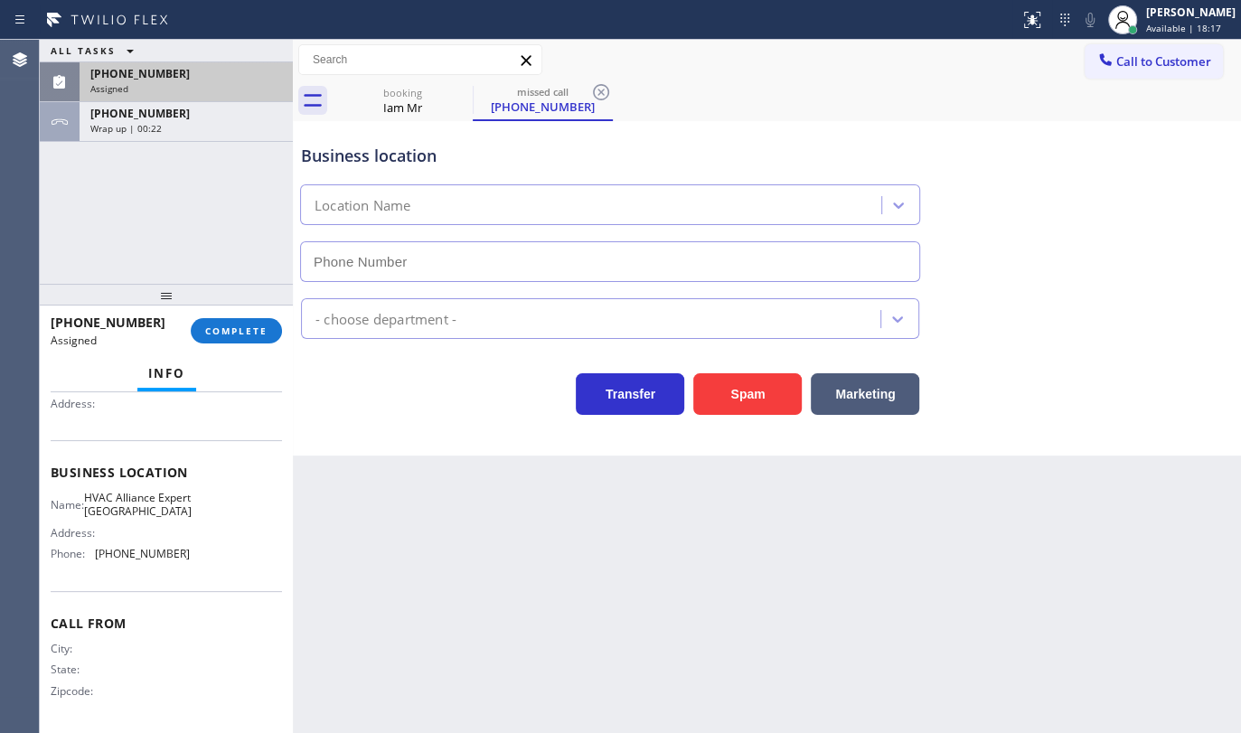
type input "(786) 465-5241"
click at [154, 63] on div "(954) 539-3345 Assigned" at bounding box center [183, 82] width 206 height 40
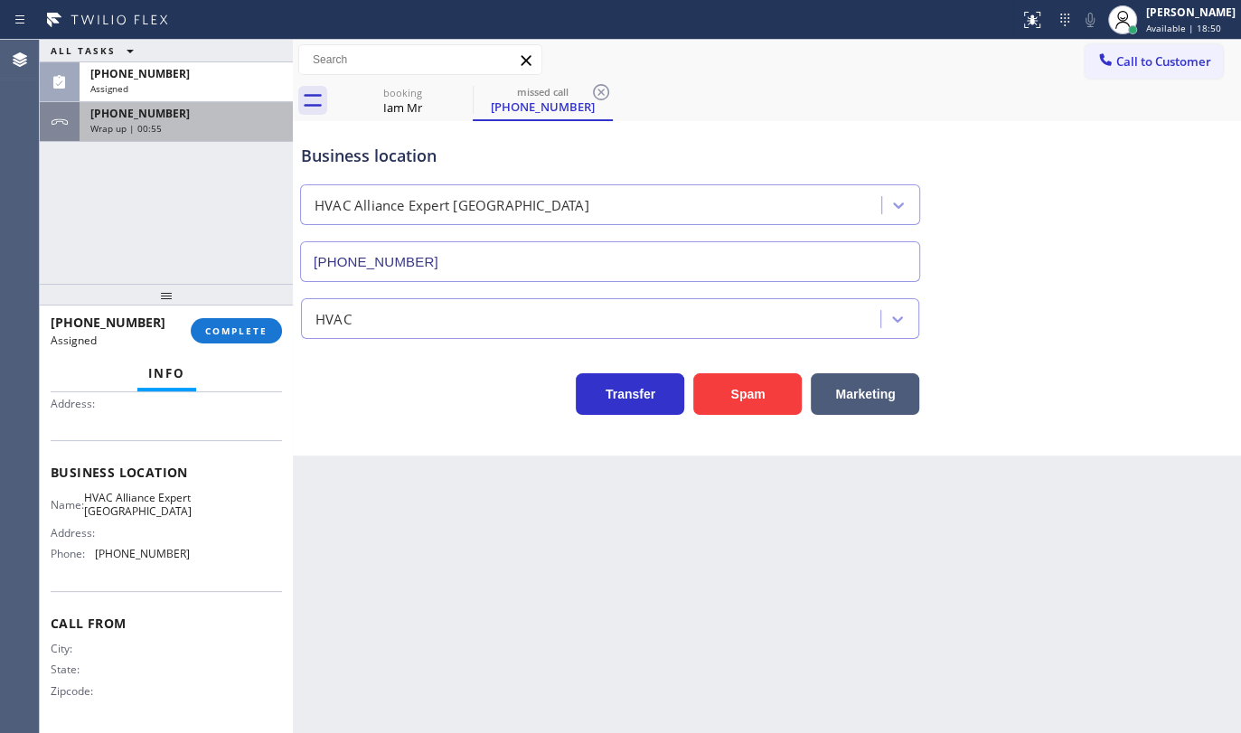
click at [155, 110] on span "+12242601590" at bounding box center [139, 113] width 99 height 15
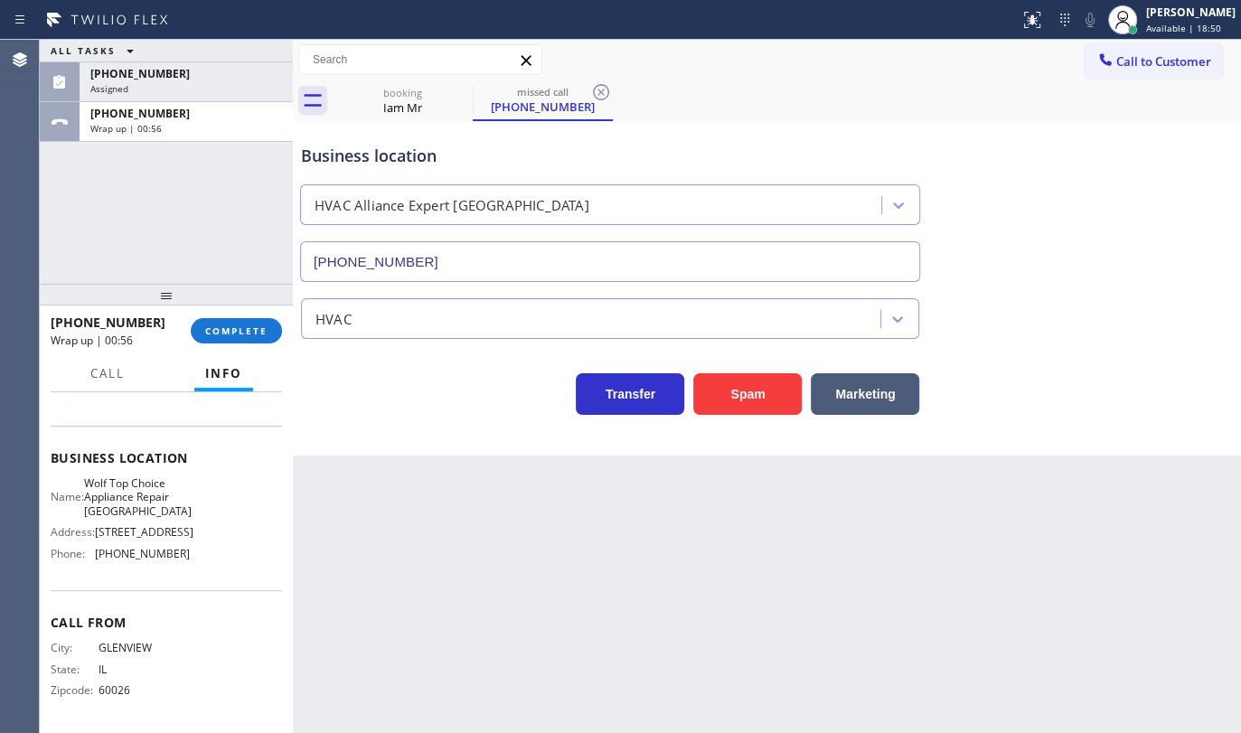
scroll to position [211, 0]
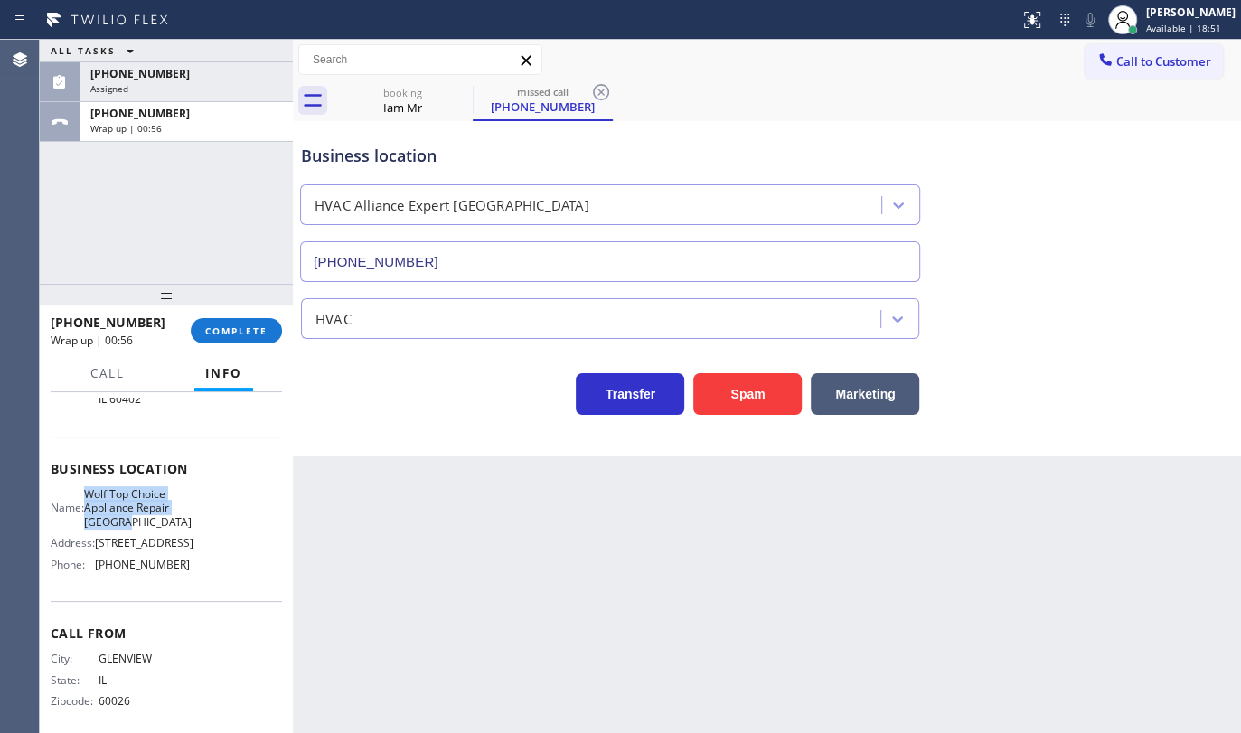
drag, startPoint x: 89, startPoint y: 477, endPoint x: 167, endPoint y: 515, distance: 87.3
click at [167, 515] on div "Name: Wolf Top Choice Appliance Repair Alameda" at bounding box center [120, 508] width 139 height 42
click at [138, 122] on span "Wrap up | 02:20" at bounding box center [125, 128] width 71 height 13
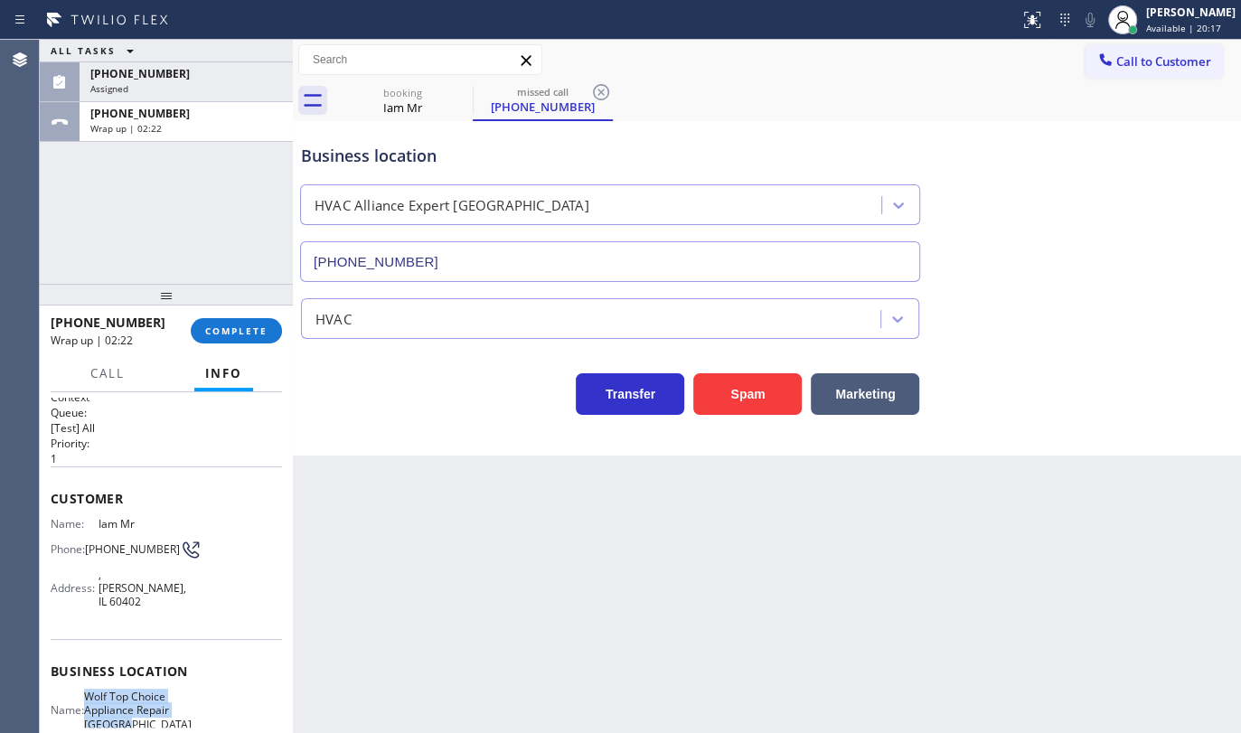
scroll to position [0, 0]
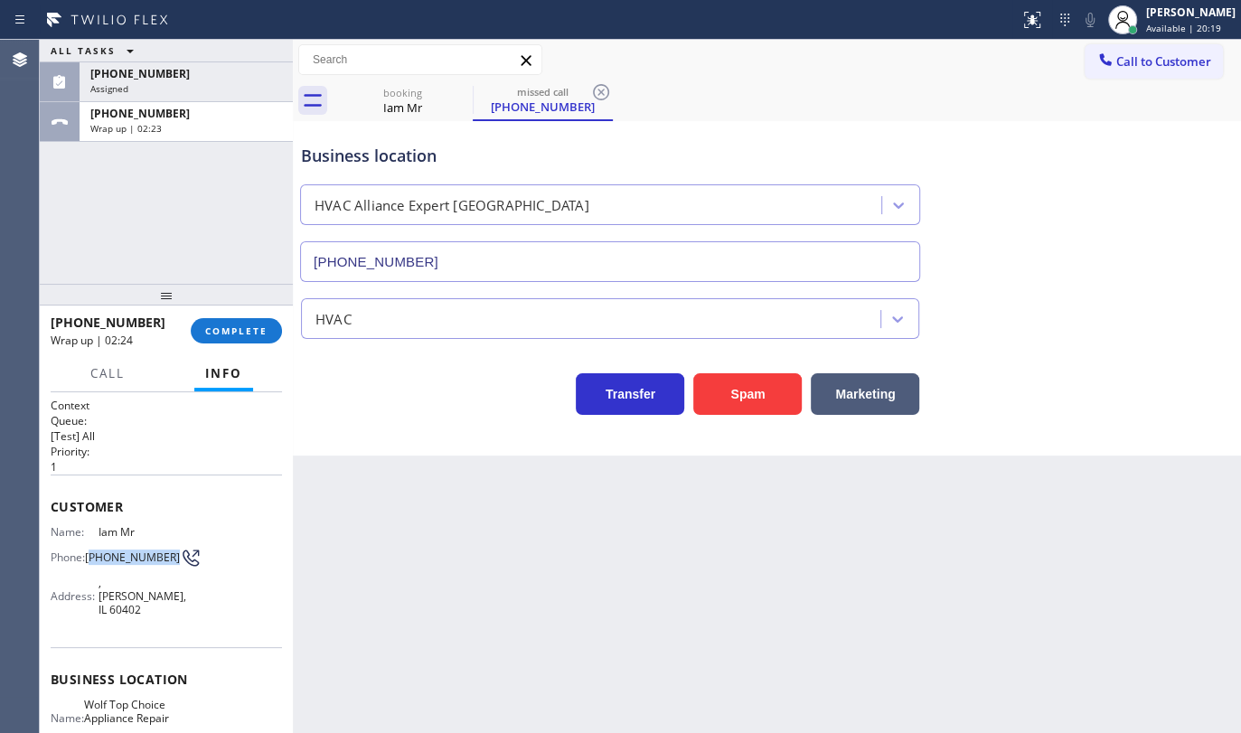
drag, startPoint x: 91, startPoint y: 554, endPoint x: 116, endPoint y: 565, distance: 26.7
click at [116, 564] on span "(224) 260-1590" at bounding box center [132, 557] width 95 height 14
click at [118, 88] on span "Assigned" at bounding box center [109, 88] width 38 height 13
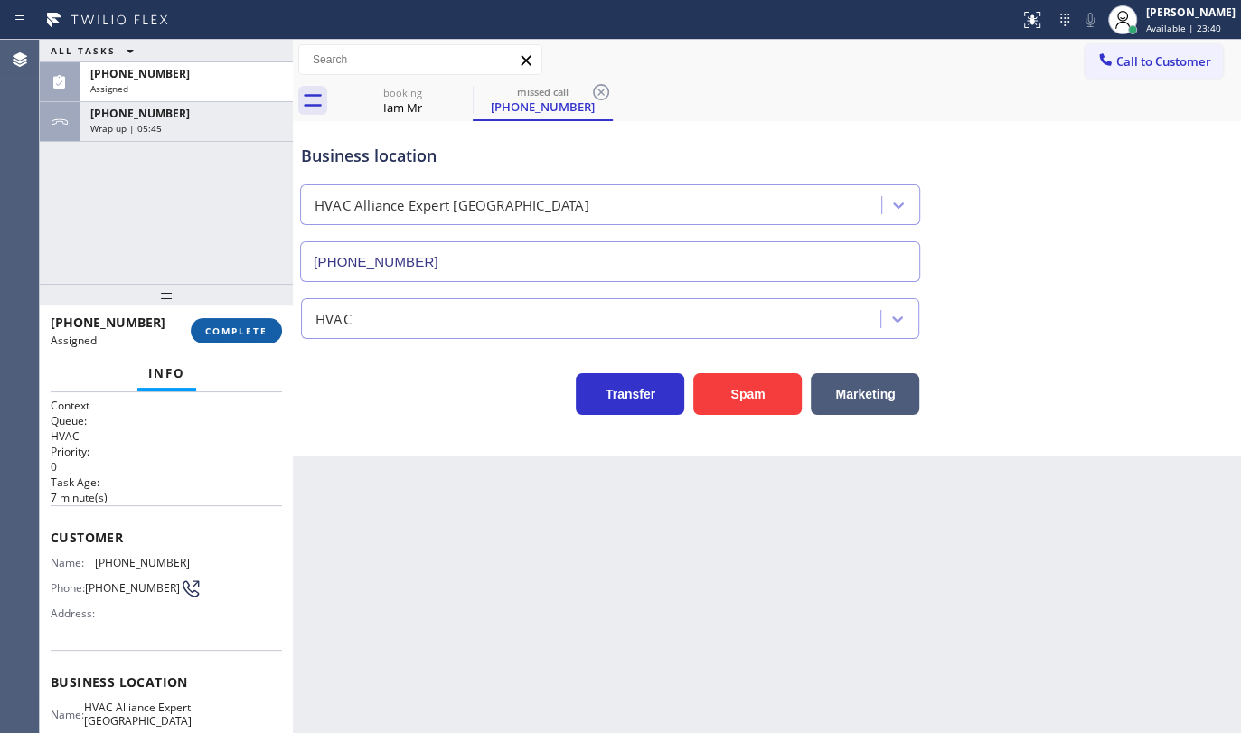
click at [258, 325] on span "COMPLETE" at bounding box center [236, 331] width 62 height 13
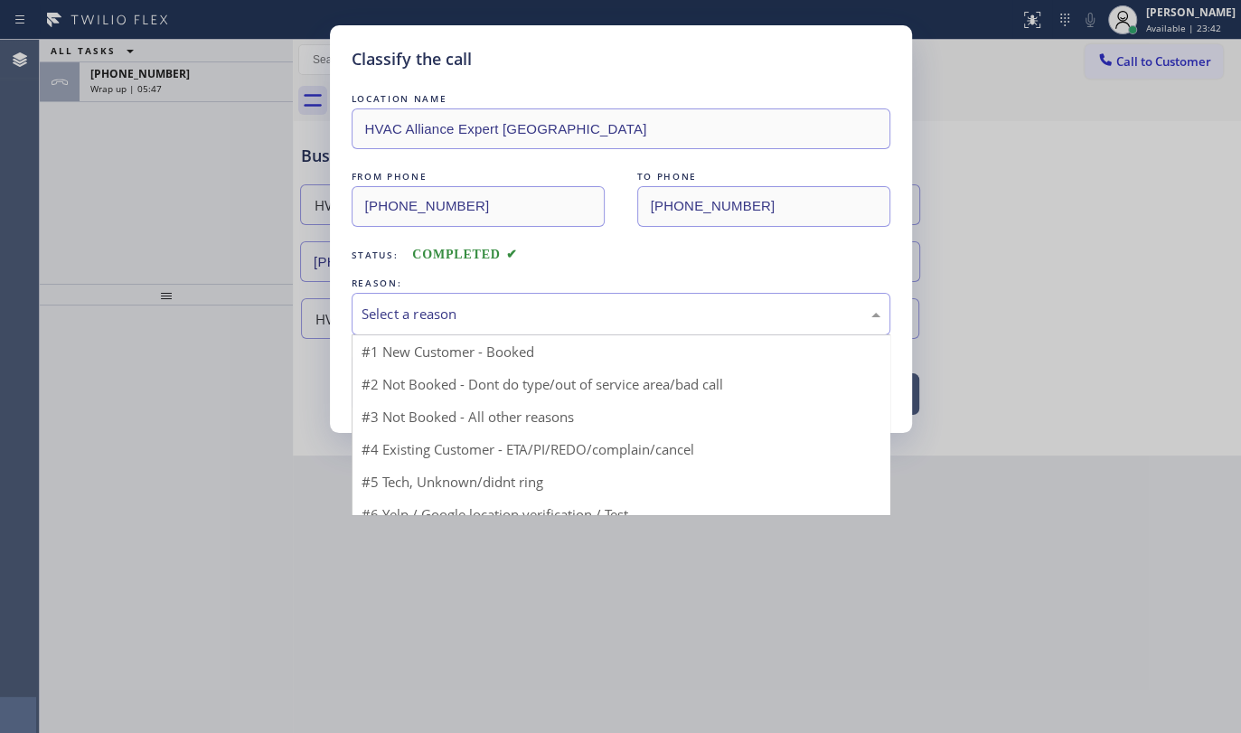
click at [380, 327] on div "Select a reason" at bounding box center [621, 314] width 539 height 42
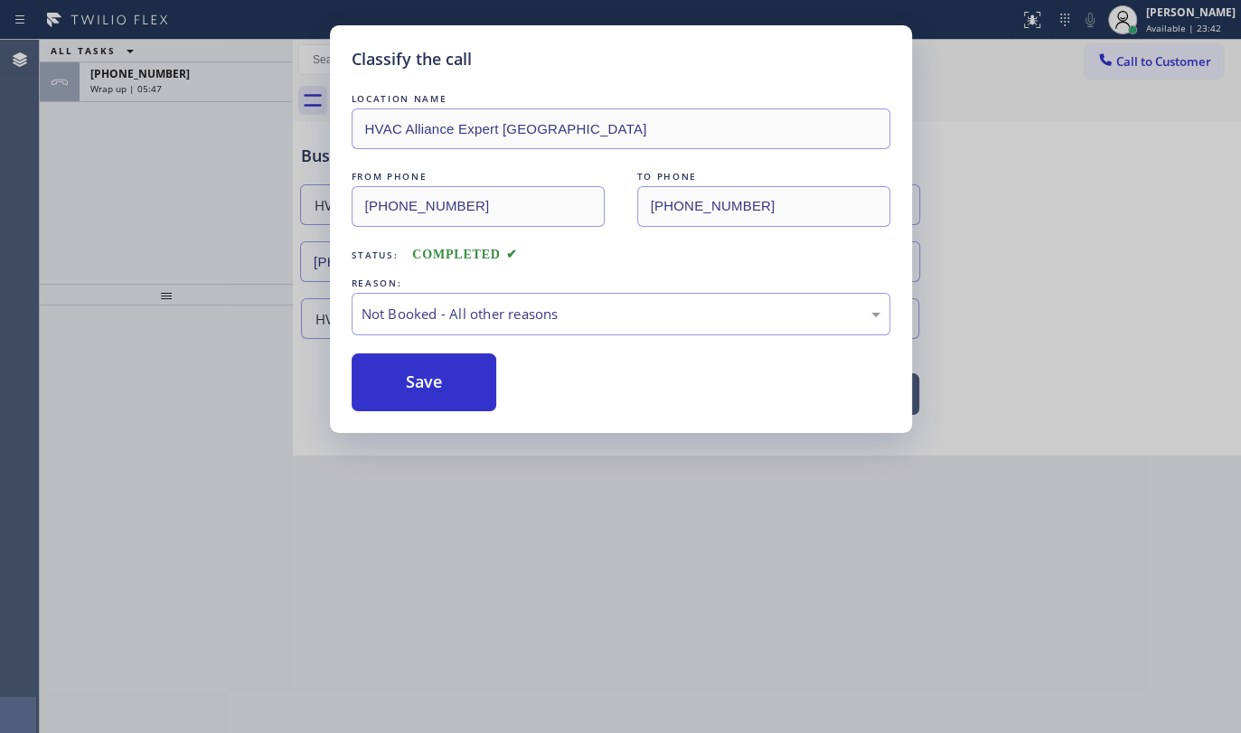
click at [383, 385] on button "Save" at bounding box center [425, 382] width 146 height 58
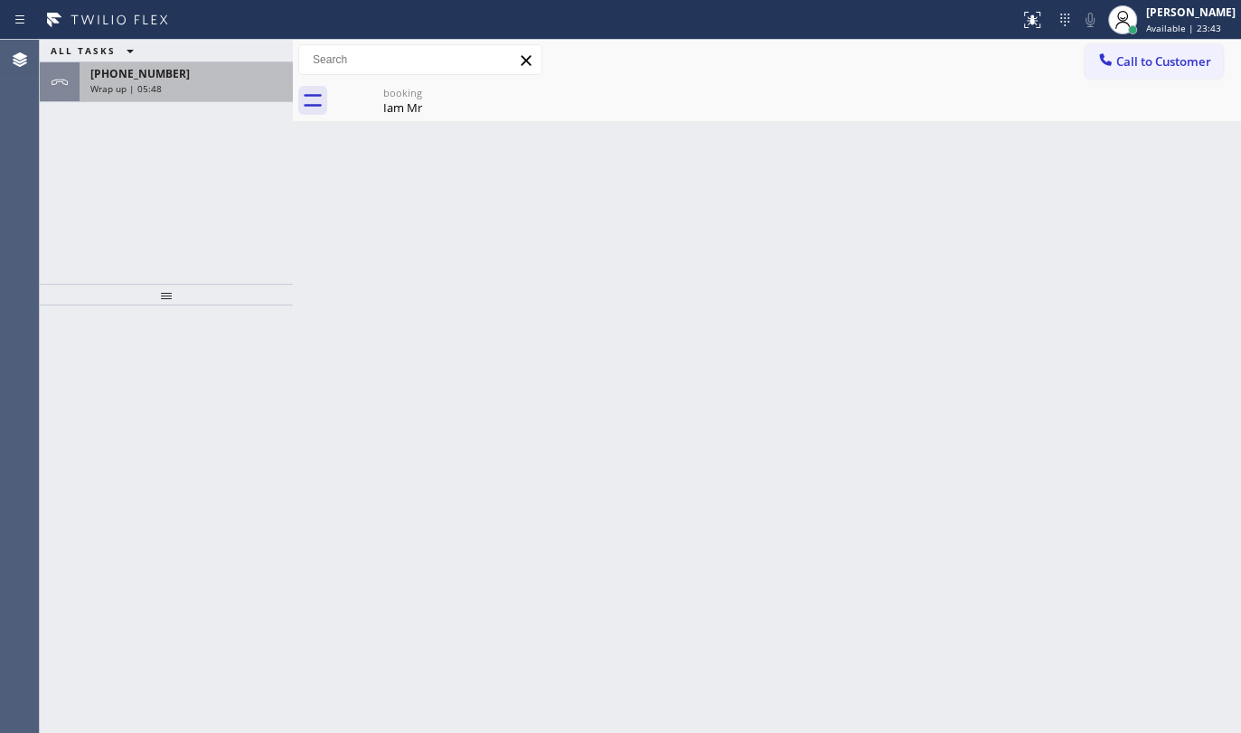
click at [179, 82] on div "Wrap up | 05:48" at bounding box center [186, 88] width 192 height 13
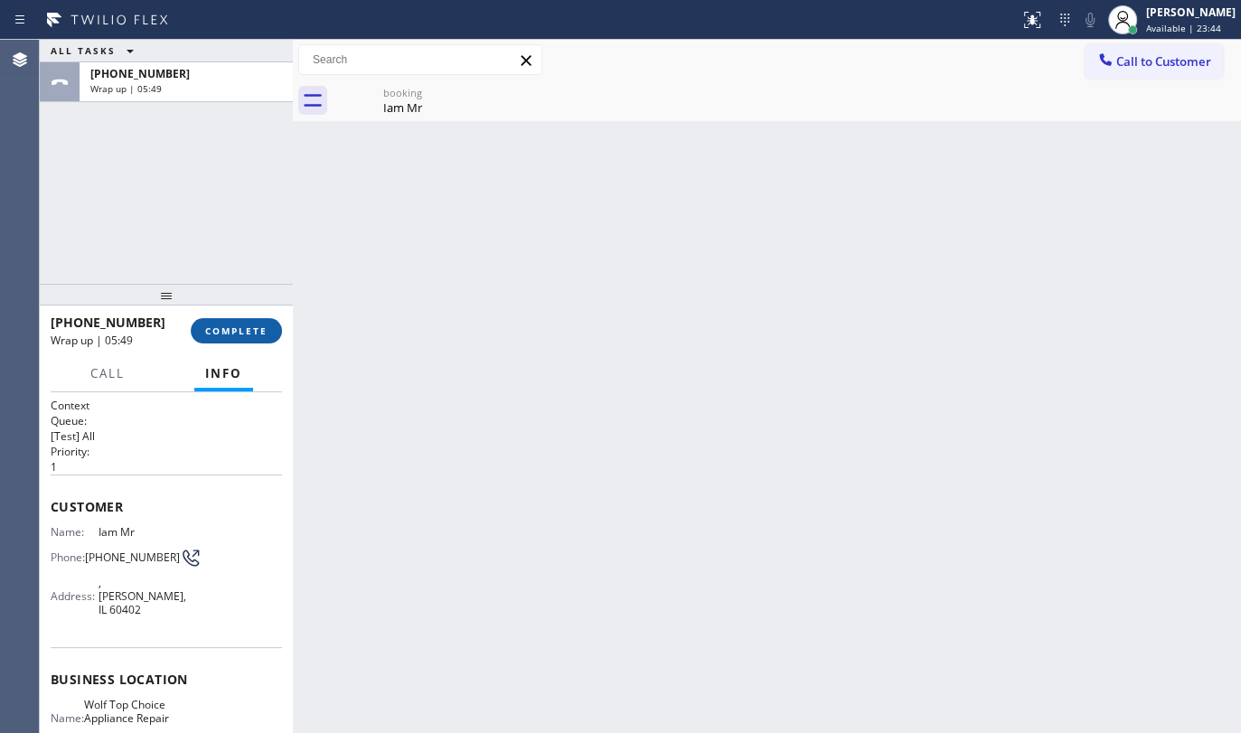
click at [231, 336] on button "COMPLETE" at bounding box center [236, 330] width 91 height 25
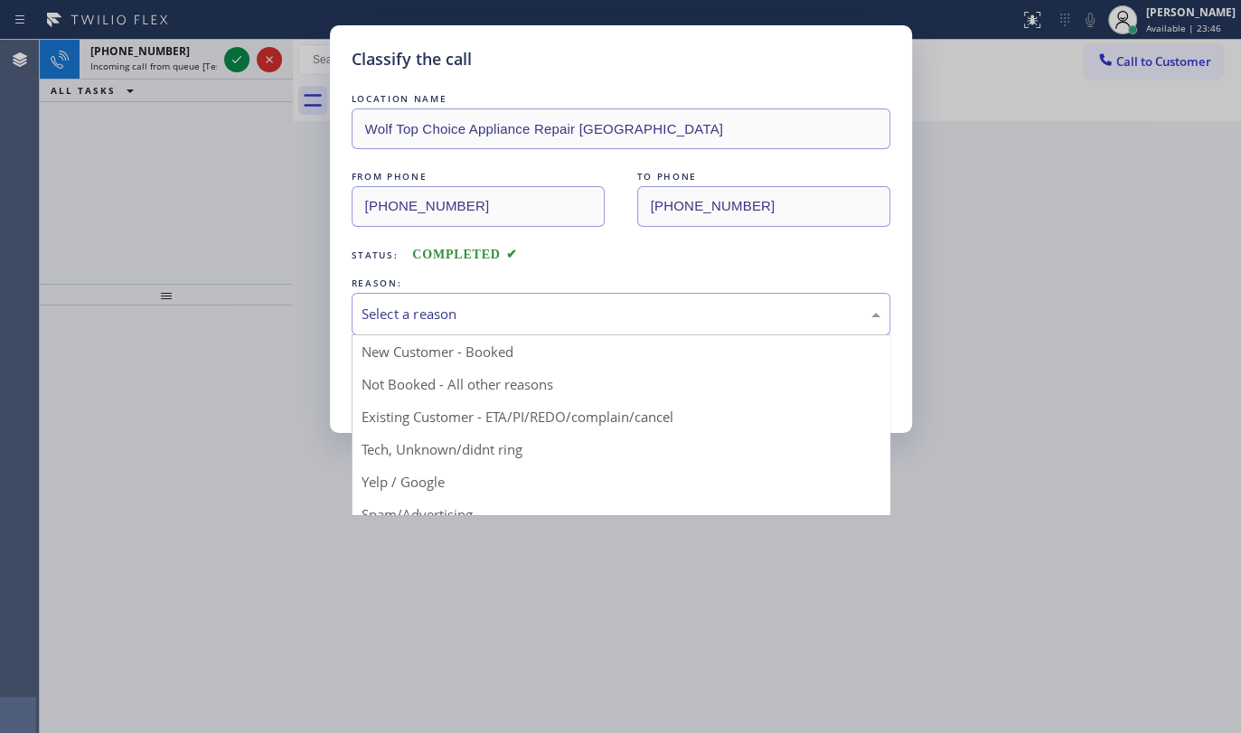
click at [467, 313] on div "Select a reason" at bounding box center [621, 314] width 519 height 21
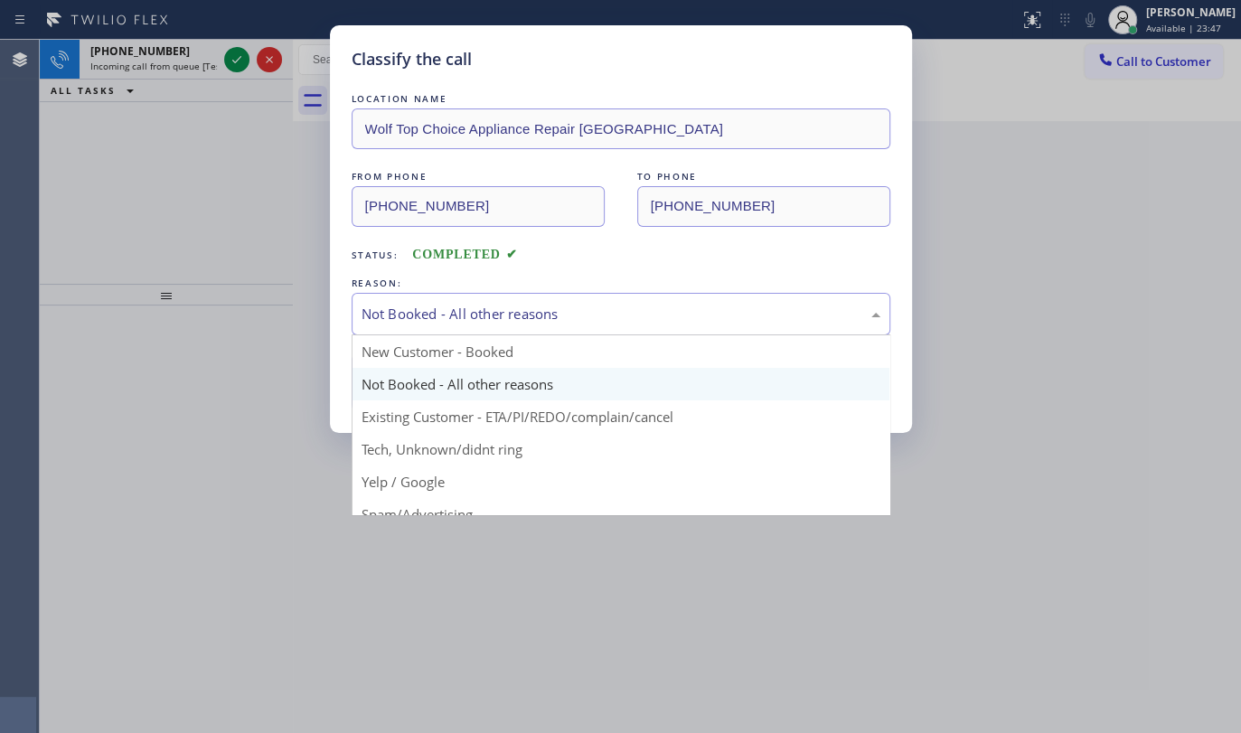
click at [390, 307] on div "Not Booked - All other reasons" at bounding box center [621, 314] width 519 height 21
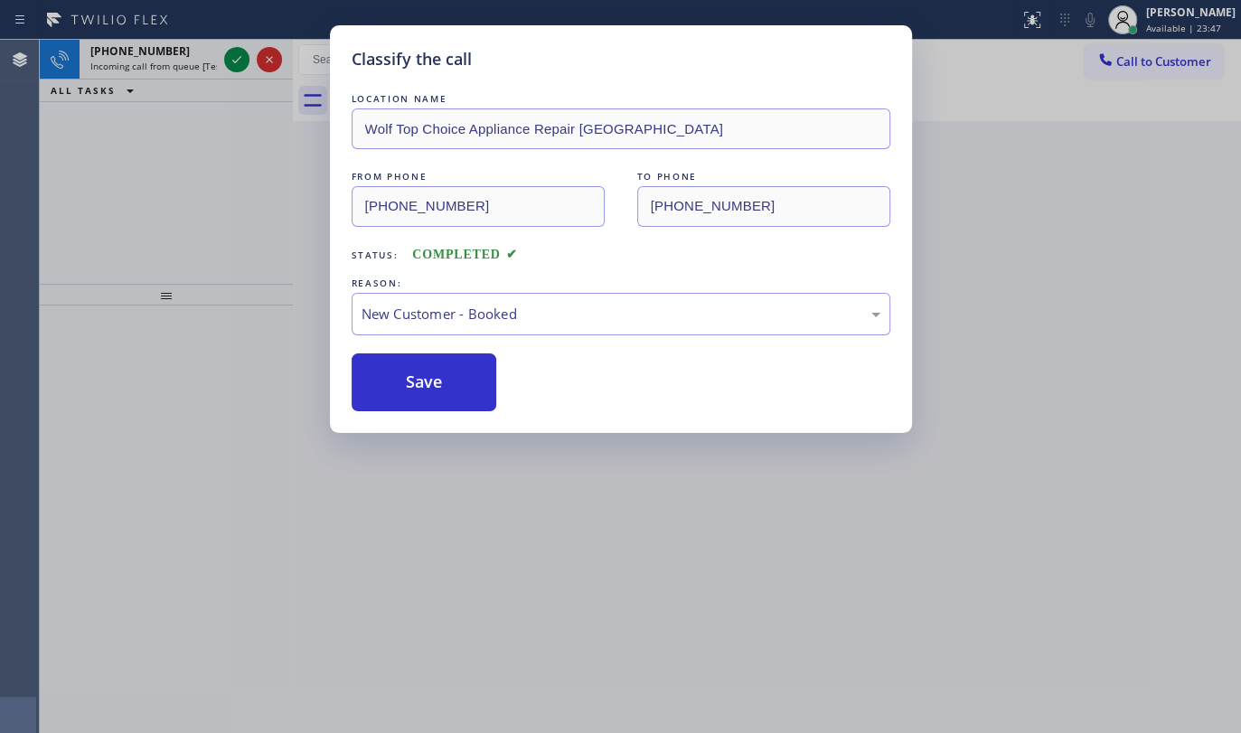
drag, startPoint x: 397, startPoint y: 371, endPoint x: 183, endPoint y: 81, distance: 359.4
click at [395, 362] on button "Save" at bounding box center [425, 382] width 146 height 58
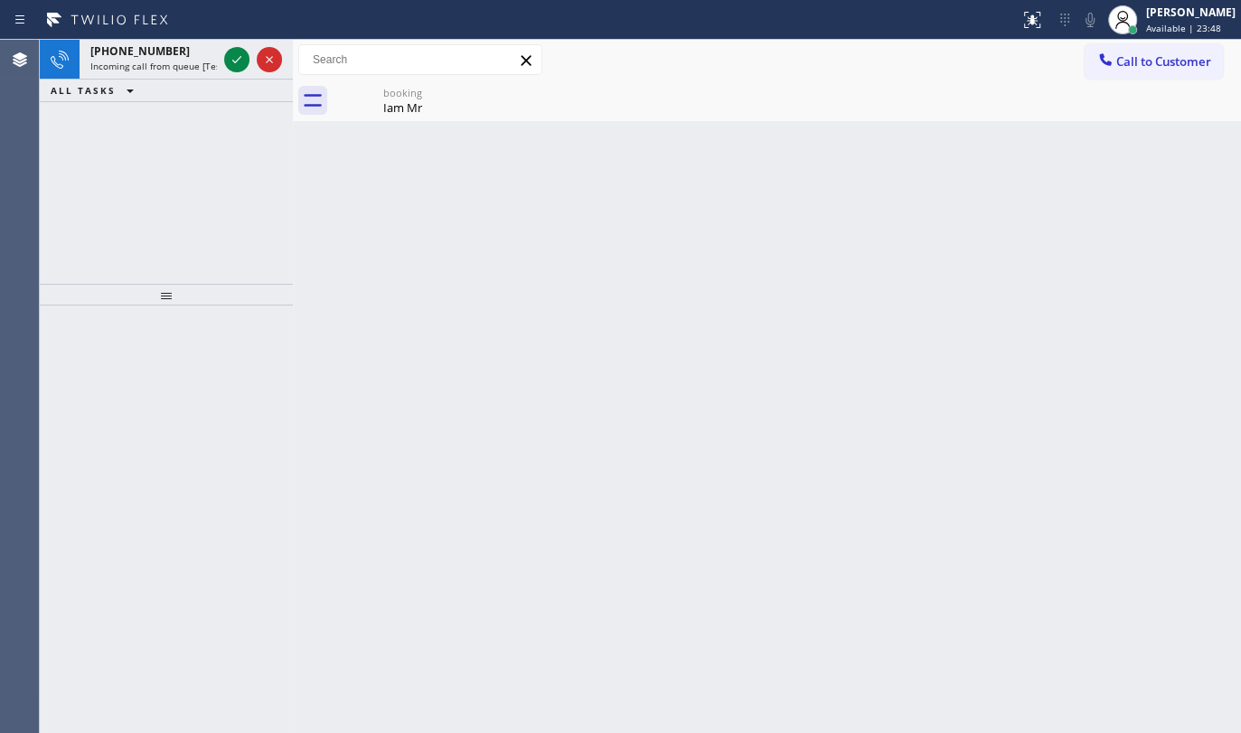
click at [229, 57] on div "Classify the call LOCATION NAME Top Rated Electric FROM PHONE (908) 293-3967 TO…" at bounding box center [640, 386] width 1201 height 693
click at [238, 61] on icon at bounding box center [237, 60] width 22 height 22
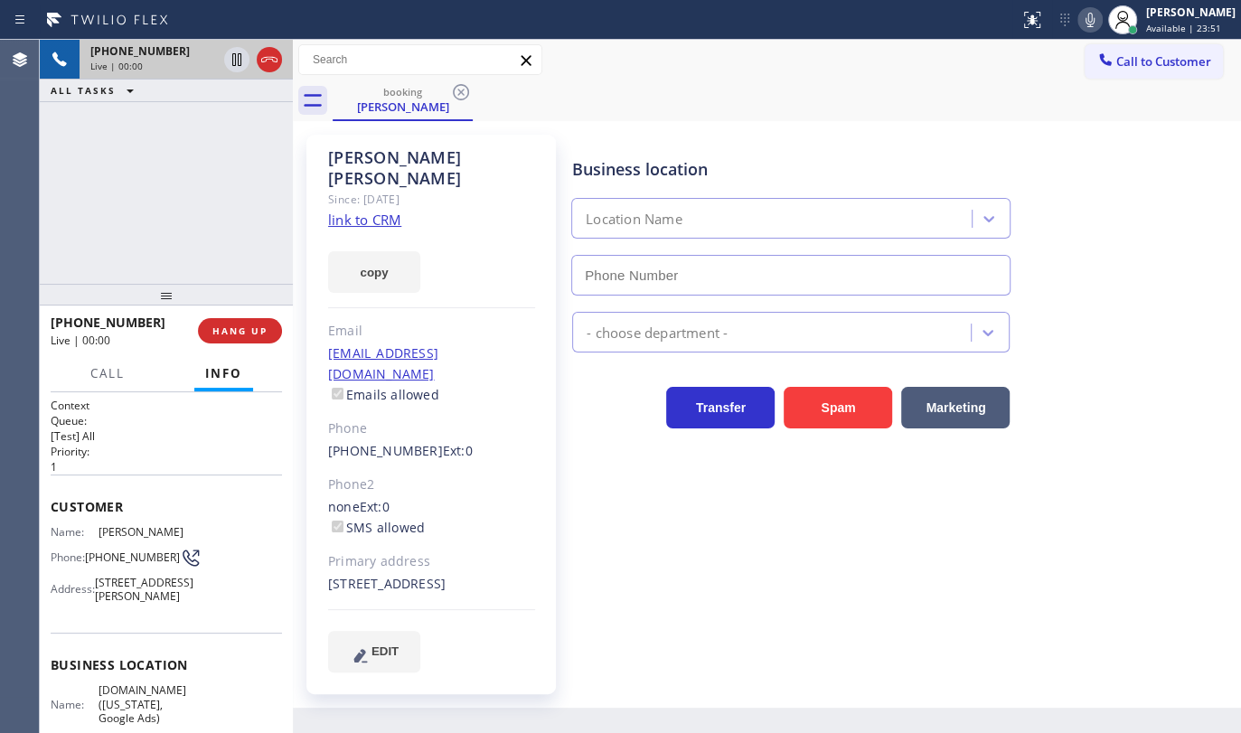
type input "(929) 374-2651"
click at [365, 211] on link "link to CRM" at bounding box center [364, 220] width 73 height 18
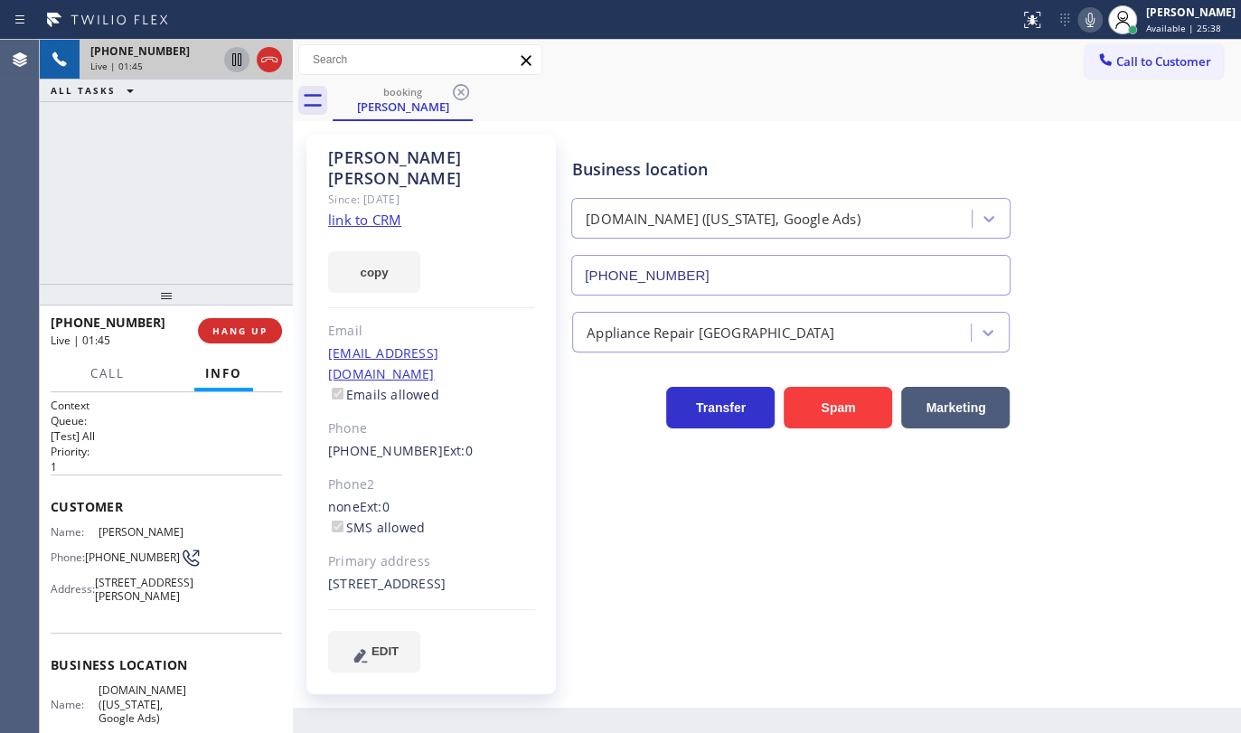
click at [231, 54] on icon at bounding box center [237, 60] width 22 height 22
click at [1090, 18] on icon at bounding box center [1090, 20] width 9 height 14
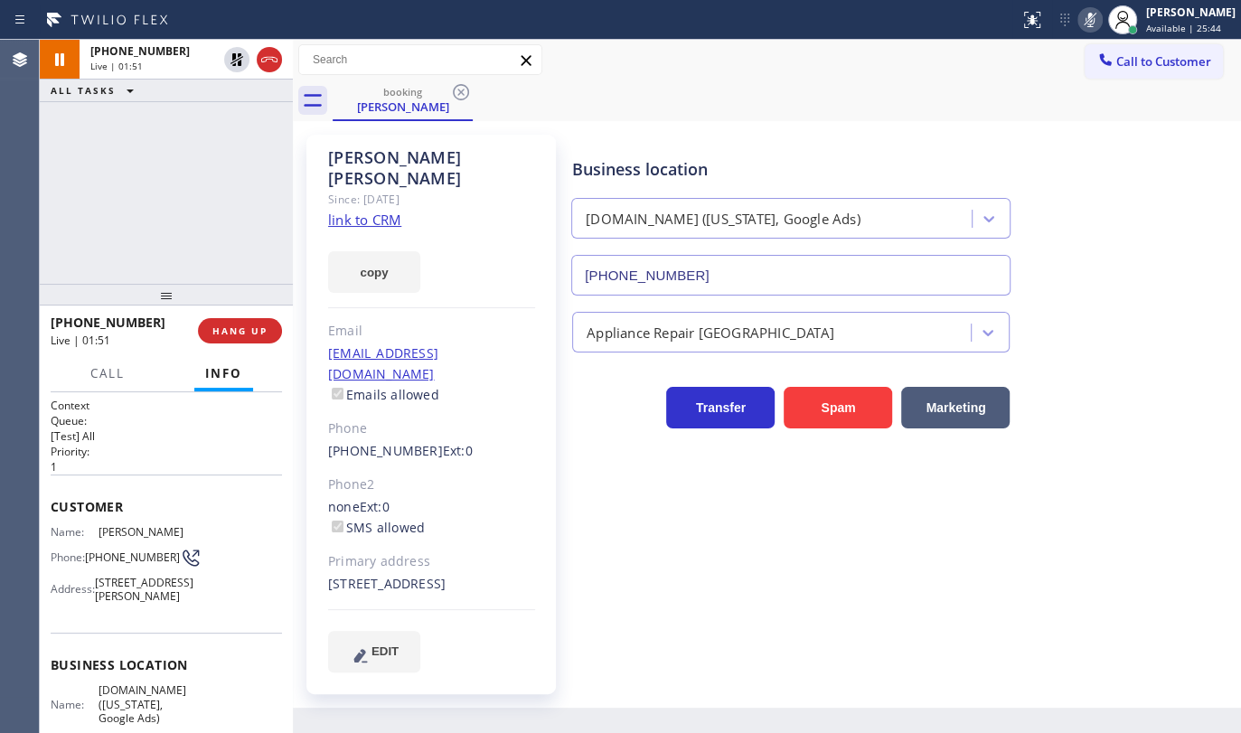
click at [127, 259] on div "+12123758101 Live | 01:51 ALL TASKS ALL TASKS ACTIVE TASKS TASKS IN WRAP UP" at bounding box center [166, 162] width 253 height 244
drag, startPoint x: 89, startPoint y: 146, endPoint x: 156, endPoint y: 116, distance: 73.2
click at [102, 137] on div "+12123758101 Live | 03:59 ALL TASKS ALL TASKS ACTIVE TASKS TASKS IN WRAP UP (20…" at bounding box center [166, 162] width 253 height 244
click at [230, 124] on icon at bounding box center [237, 122] width 22 height 22
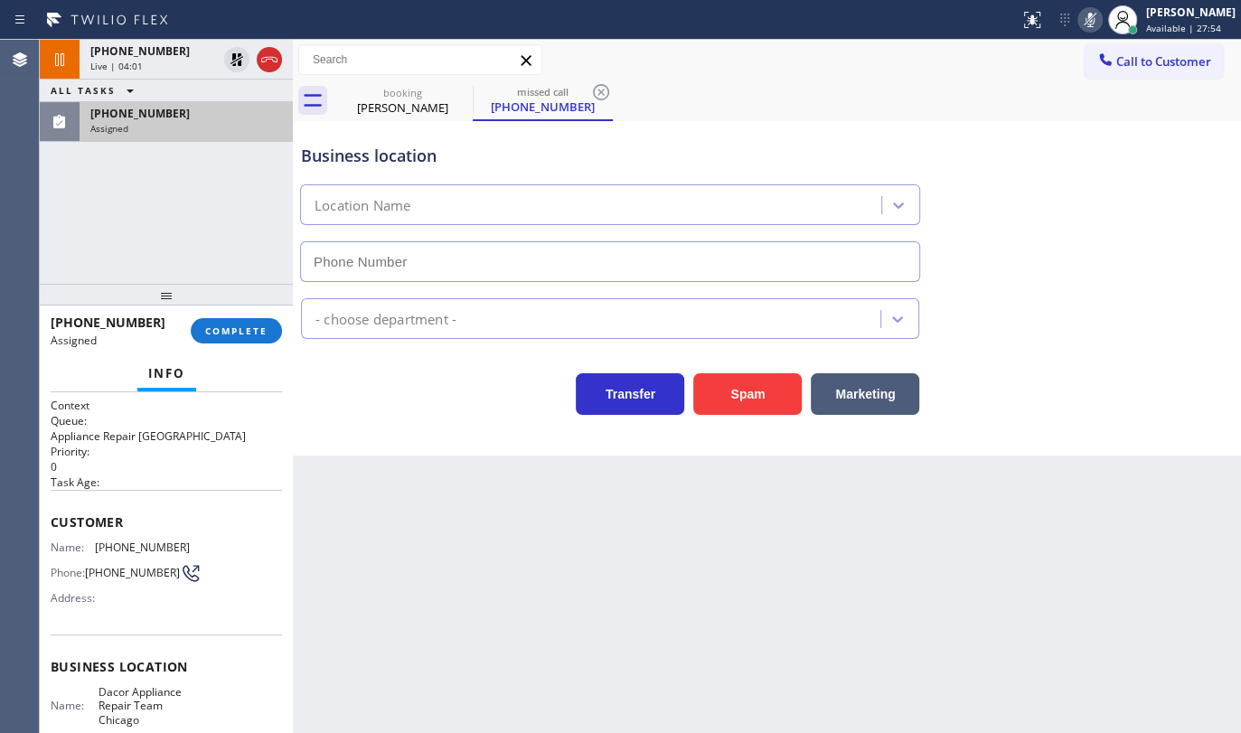
type input "(773) 825-3070"
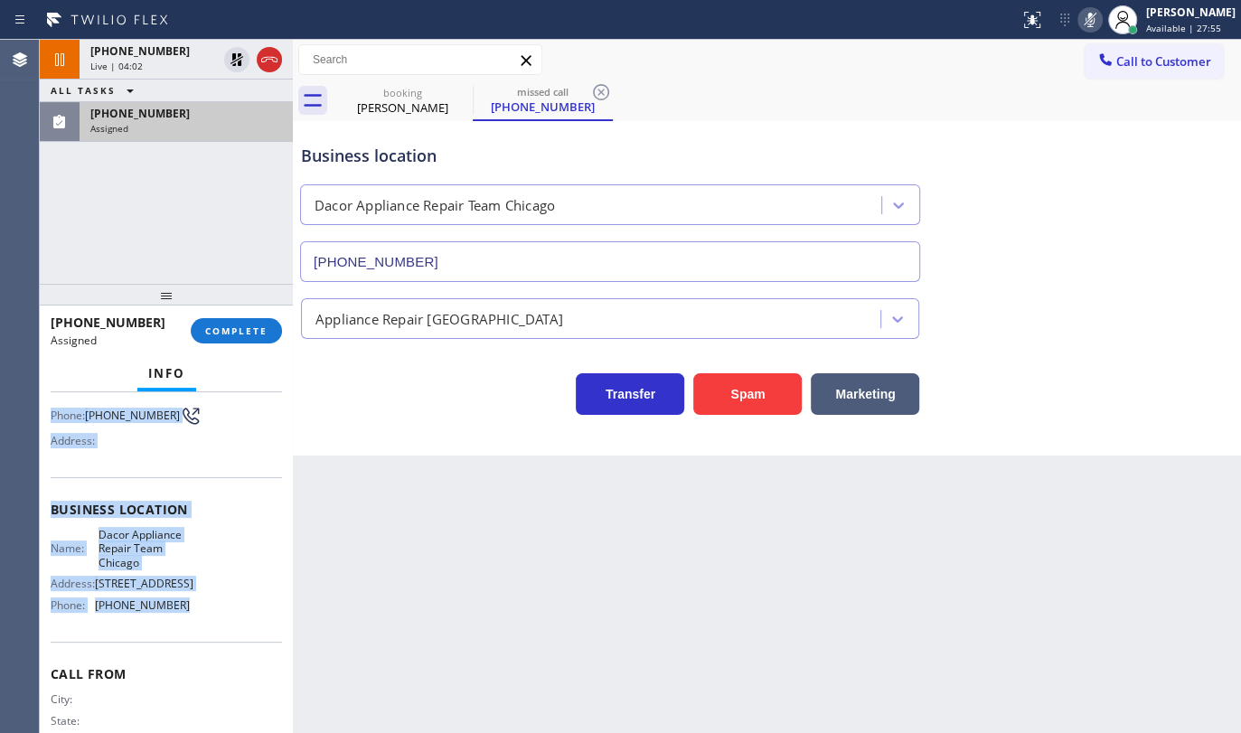
scroll to position [164, 0]
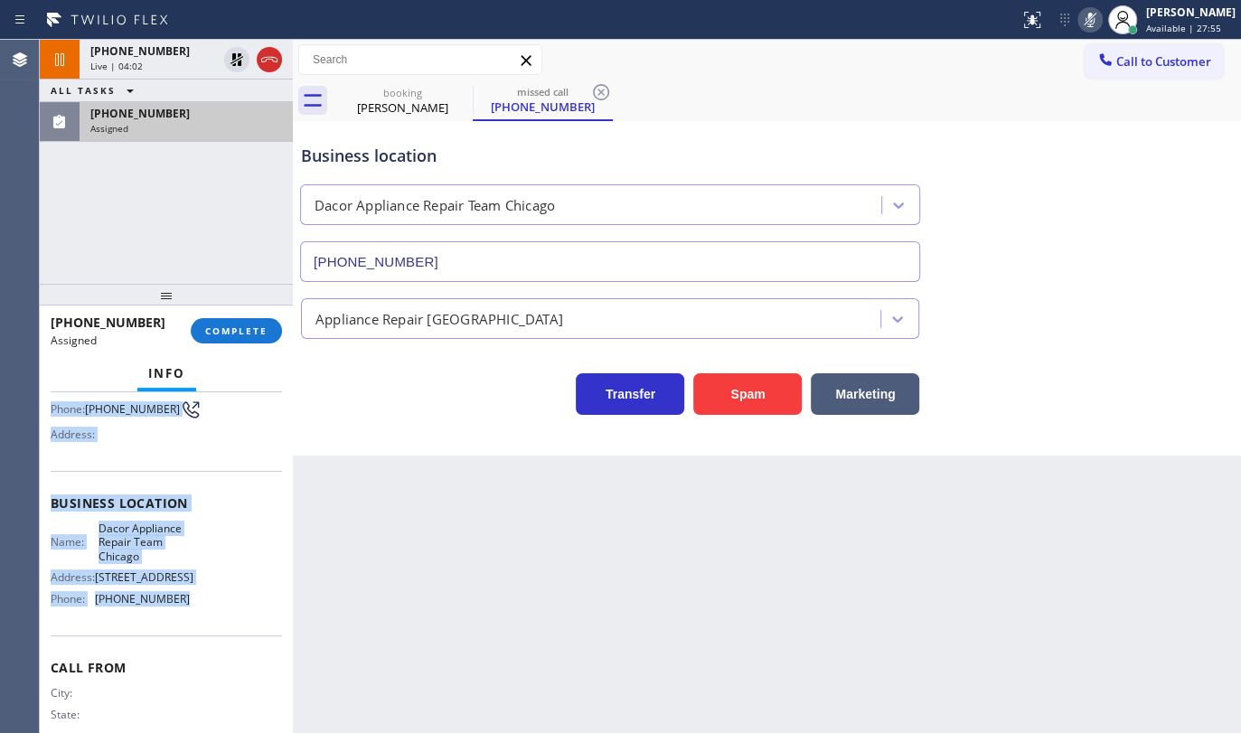
drag, startPoint x: 50, startPoint y: 506, endPoint x: 204, endPoint y: 611, distance: 186.8
click at [204, 611] on div "Context Queue: Appliance Repair High End Priority: 0 Task Age: Customer Name: (…" at bounding box center [166, 503] width 231 height 539
click at [222, 336] on span "COMPLETE" at bounding box center [236, 331] width 62 height 13
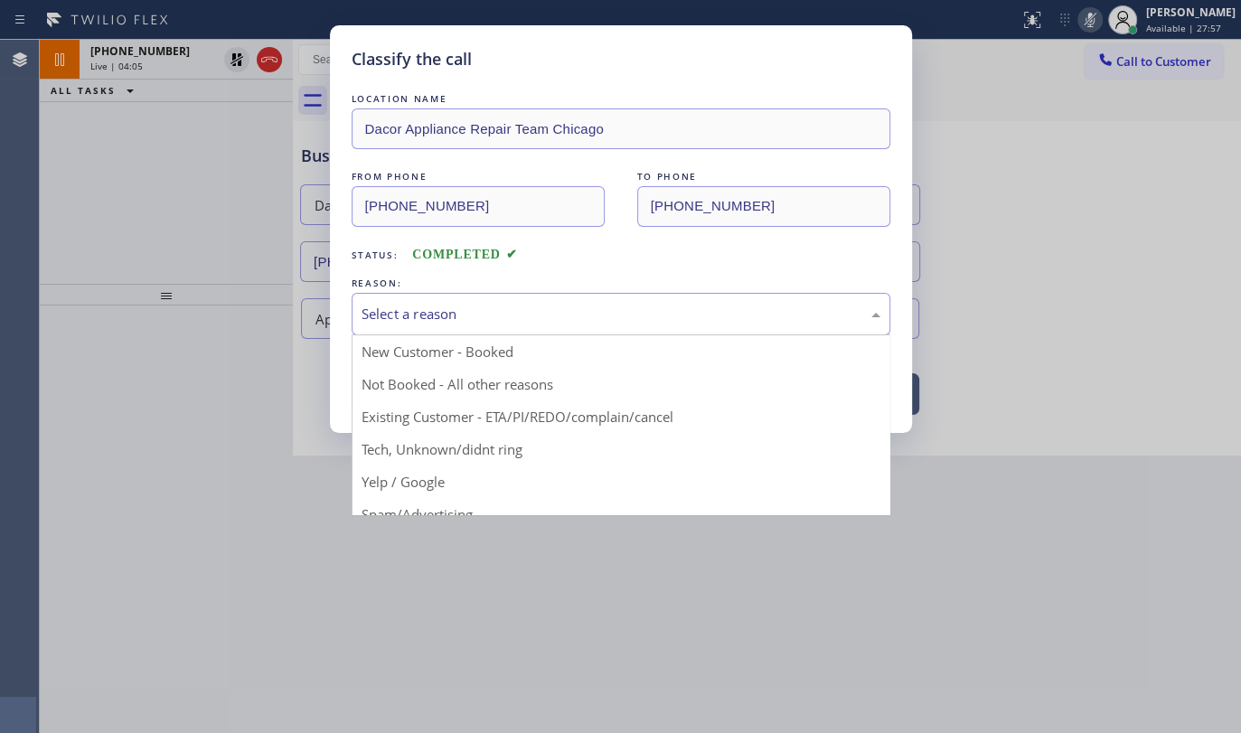
click at [380, 306] on div "Select a reason" at bounding box center [621, 314] width 519 height 21
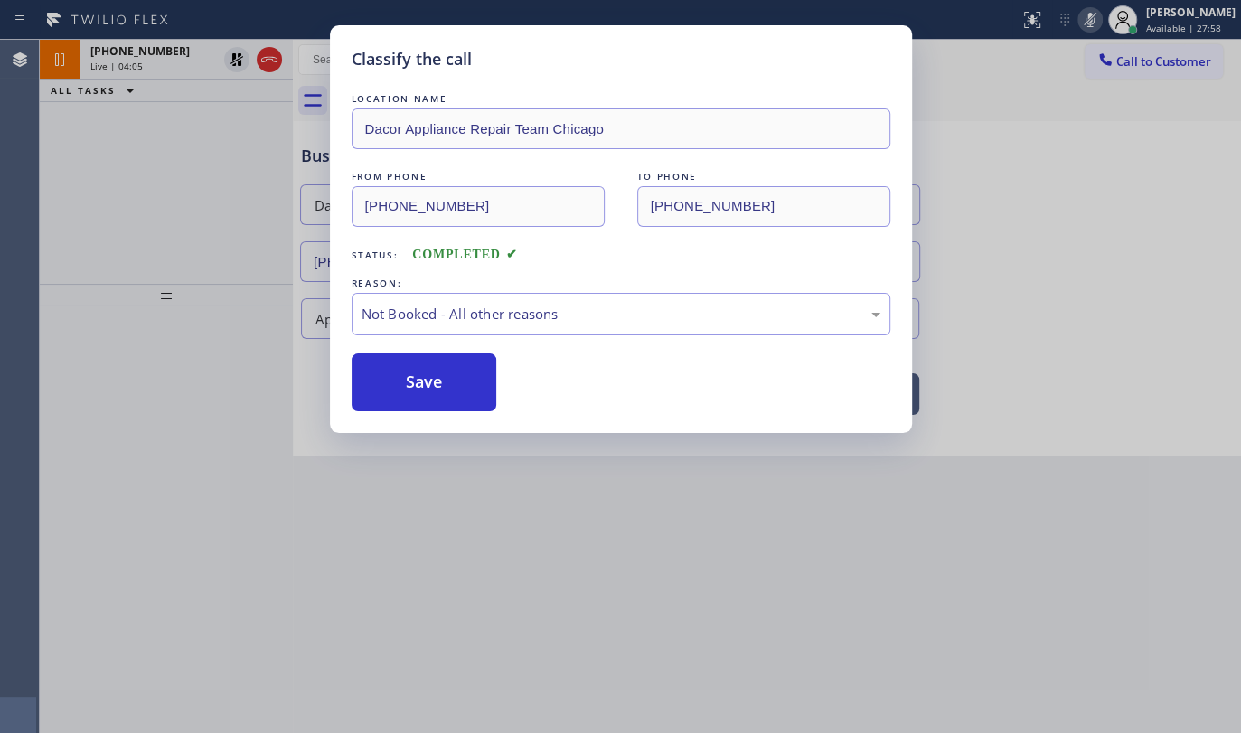
click at [391, 390] on button "Save" at bounding box center [425, 382] width 146 height 58
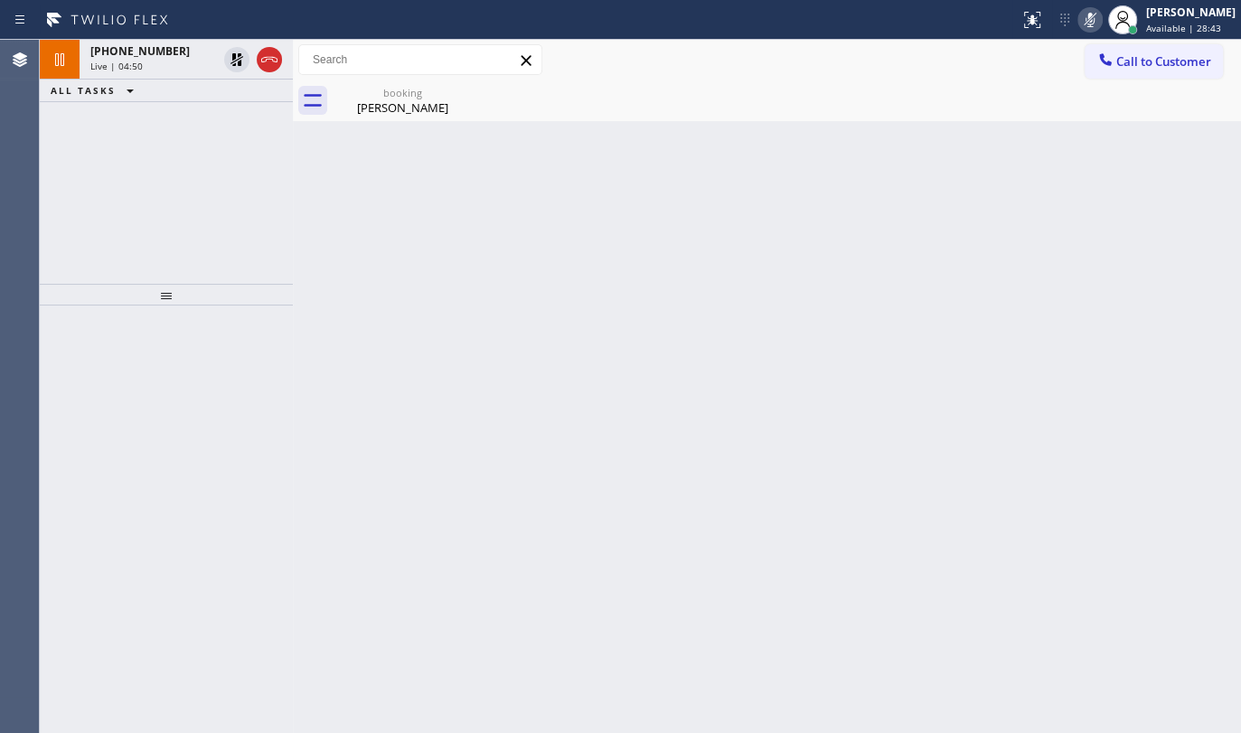
click at [85, 146] on div "+12123758101 Live | 04:50 ALL TASKS ALL TASKS ACTIVE TASKS TASKS IN WRAP UP" at bounding box center [166, 162] width 253 height 244
click at [231, 57] on icon at bounding box center [237, 60] width 22 height 22
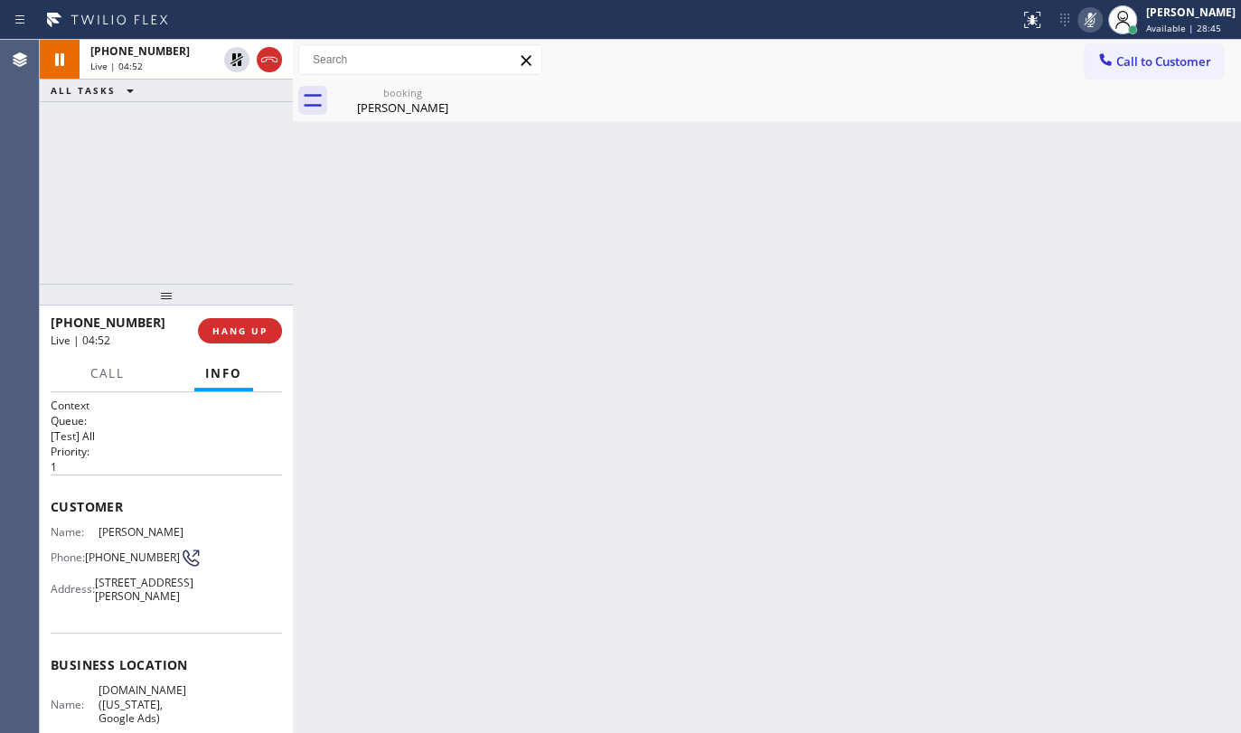
click at [1099, 18] on icon at bounding box center [1090, 20] width 22 height 22
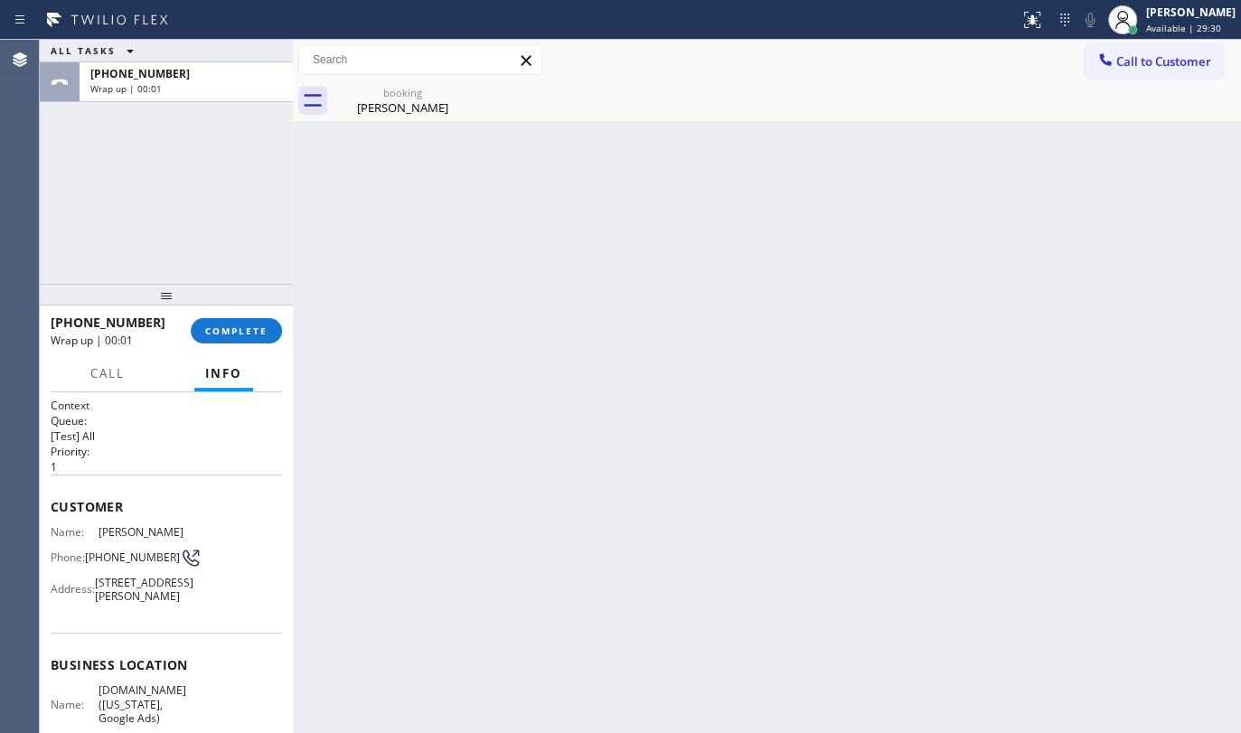
click at [122, 155] on div "ALL TASKS ALL TASKS ACTIVE TASKS TASKS IN WRAP UP +12123758101 Wrap up | 00:01" at bounding box center [166, 162] width 253 height 244
click at [234, 322] on button "COMPLETE" at bounding box center [236, 330] width 91 height 25
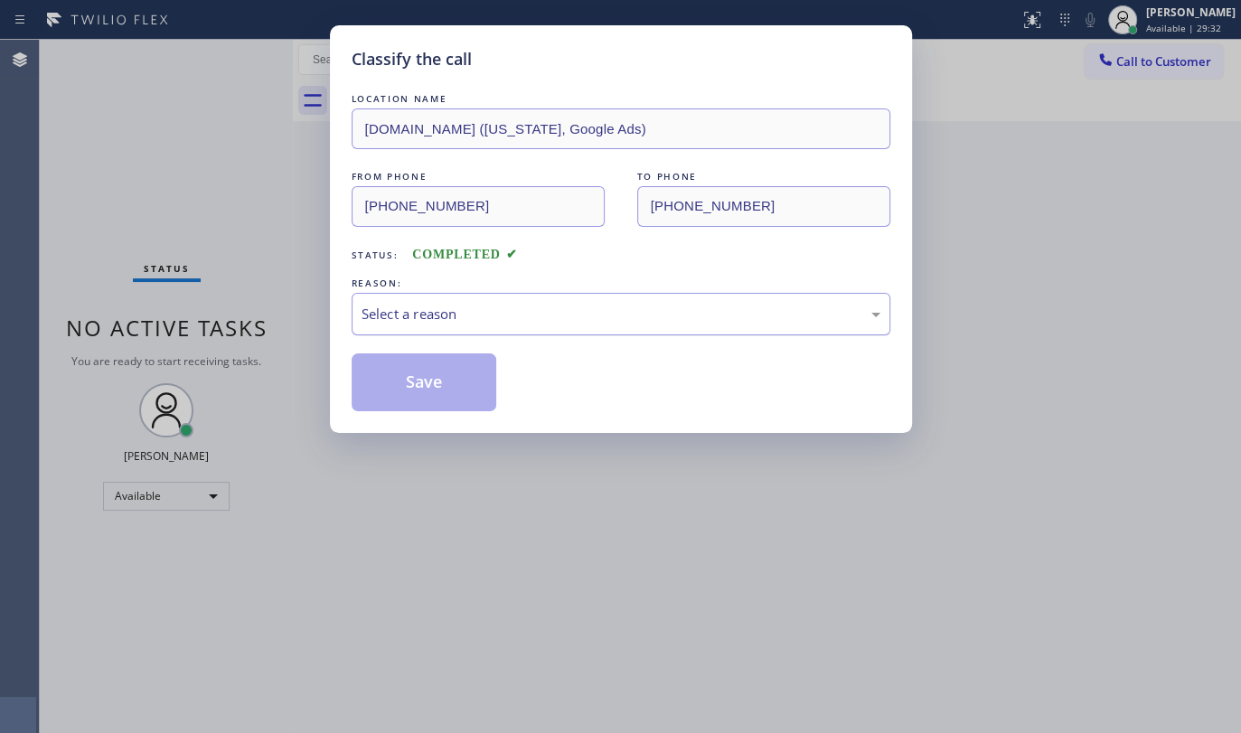
click at [425, 318] on div "Select a reason" at bounding box center [621, 314] width 519 height 21
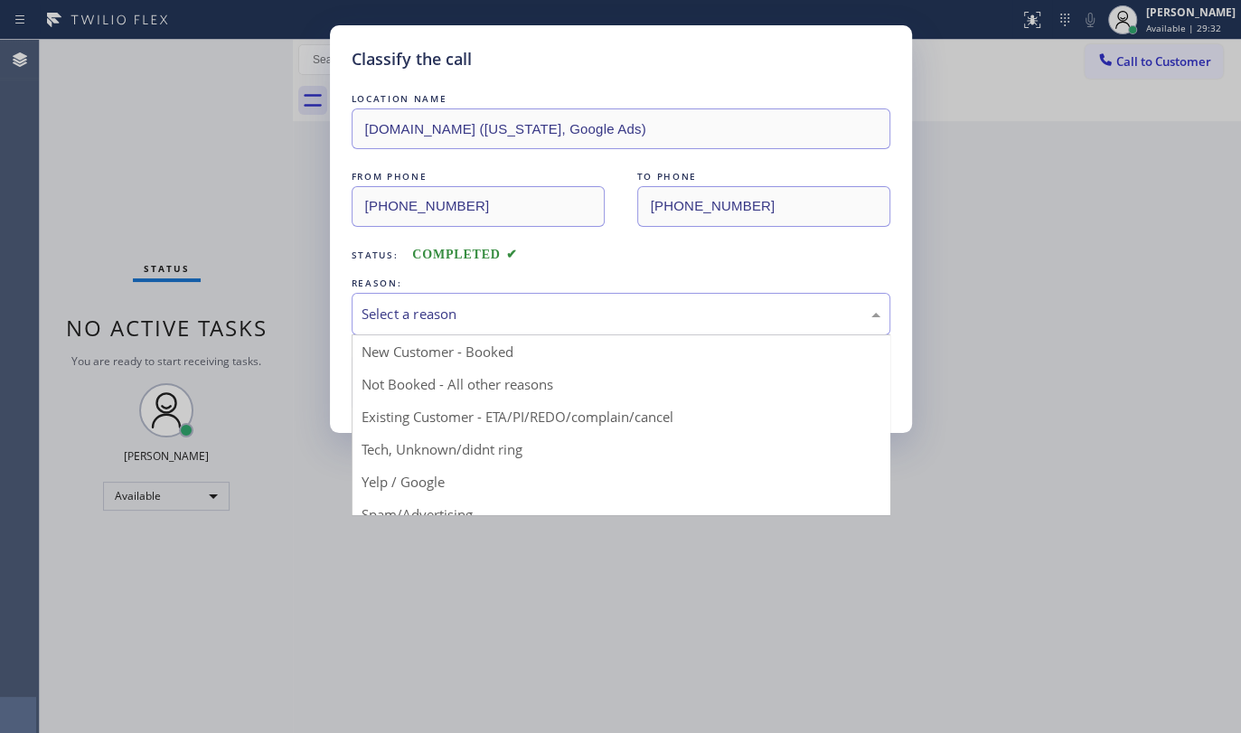
drag, startPoint x: 420, startPoint y: 420, endPoint x: 419, endPoint y: 388, distance: 32.6
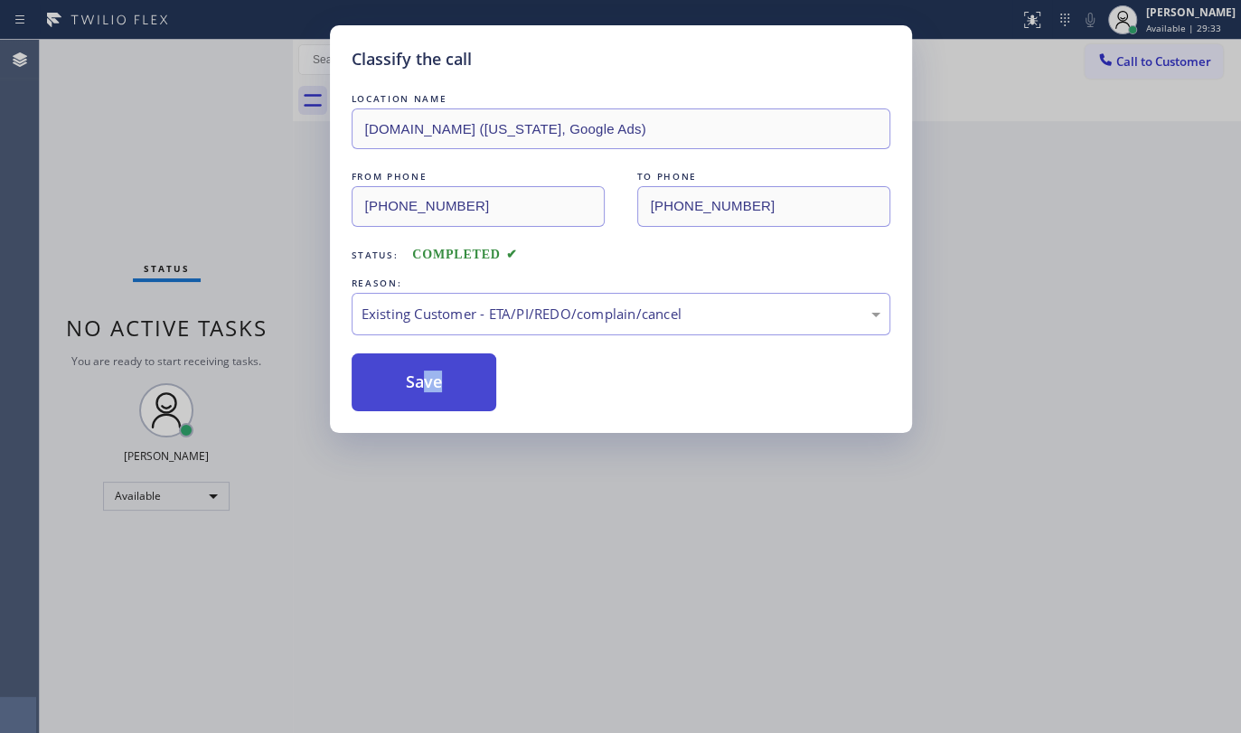
click at [419, 382] on button "Save" at bounding box center [425, 382] width 146 height 58
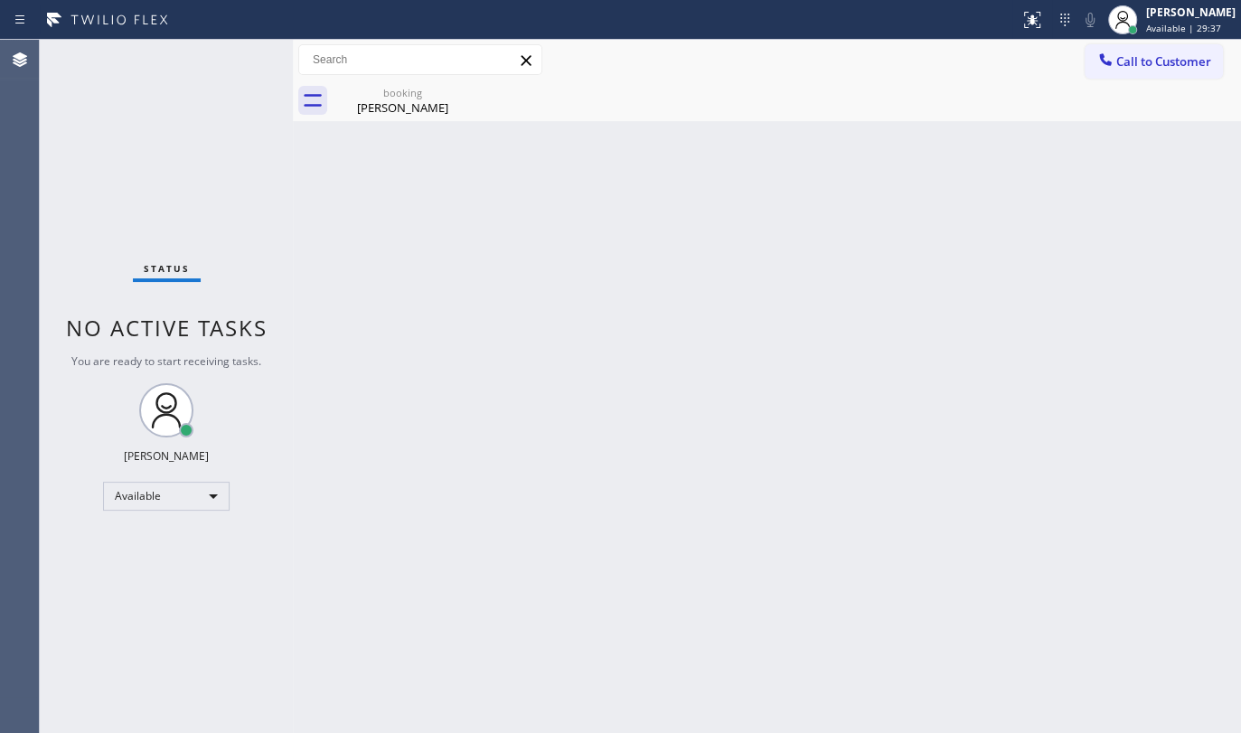
click at [575, 400] on div "Back to Dashboard Change Sender ID Customers Technicians Select a contact Outbo…" at bounding box center [767, 386] width 948 height 693
click at [392, 99] on div "Wilma Valenzuela" at bounding box center [402, 107] width 136 height 16
click at [166, 162] on div "Status No active tasks You are ready to start receiving tasks. JENIZA ALCAYDE A…" at bounding box center [166, 386] width 253 height 693
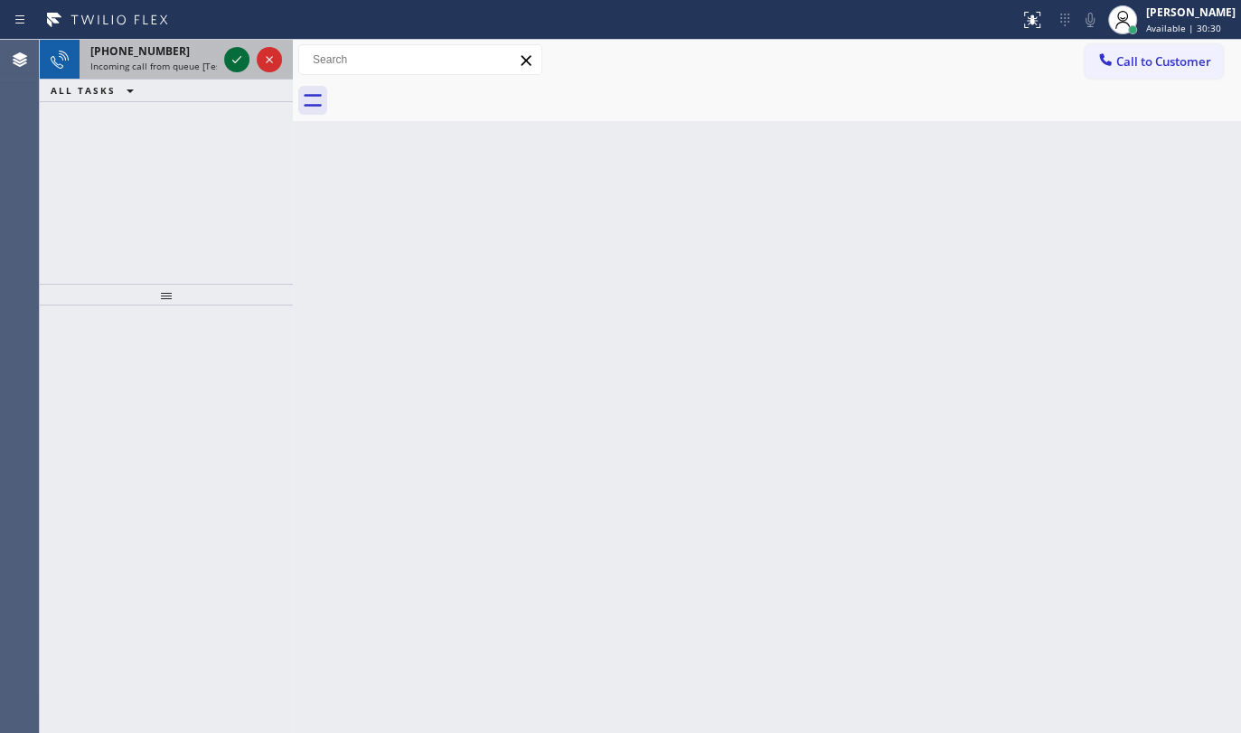
click at [242, 62] on icon at bounding box center [237, 60] width 22 height 22
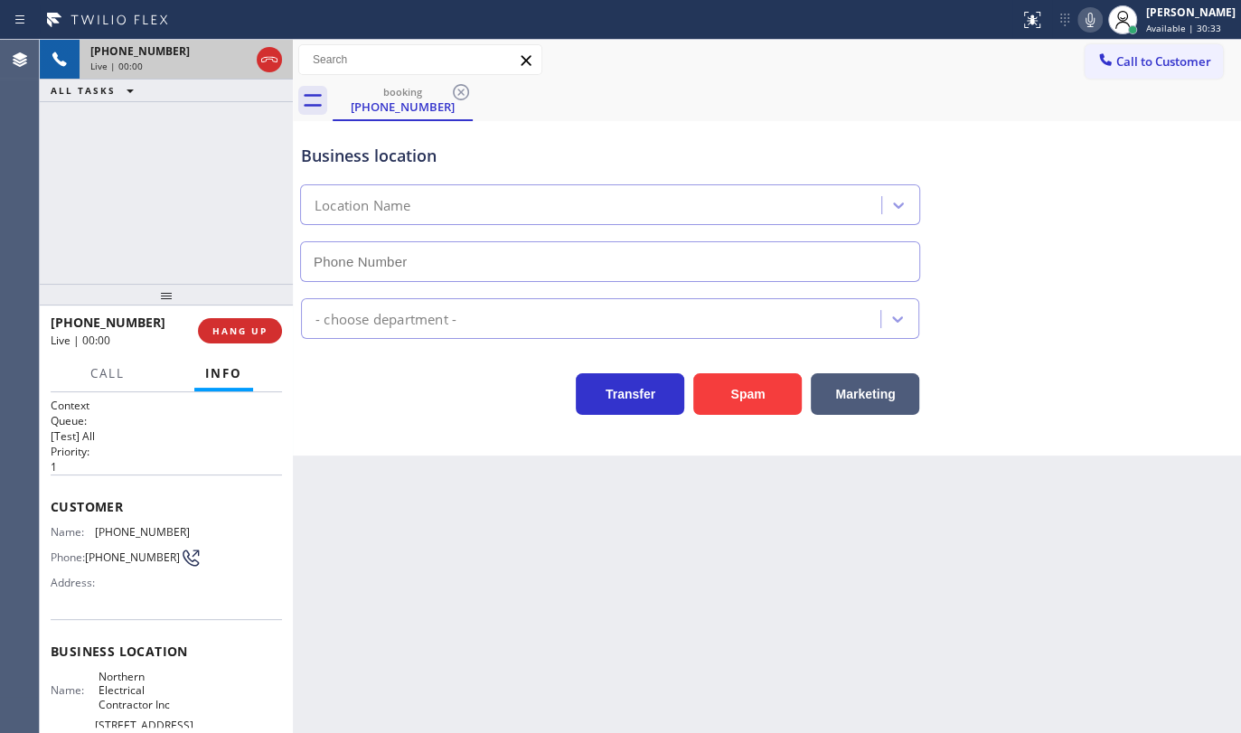
type input "(786) 981-8158"
click at [235, 322] on button "HANG UP" at bounding box center [240, 330] width 84 height 25
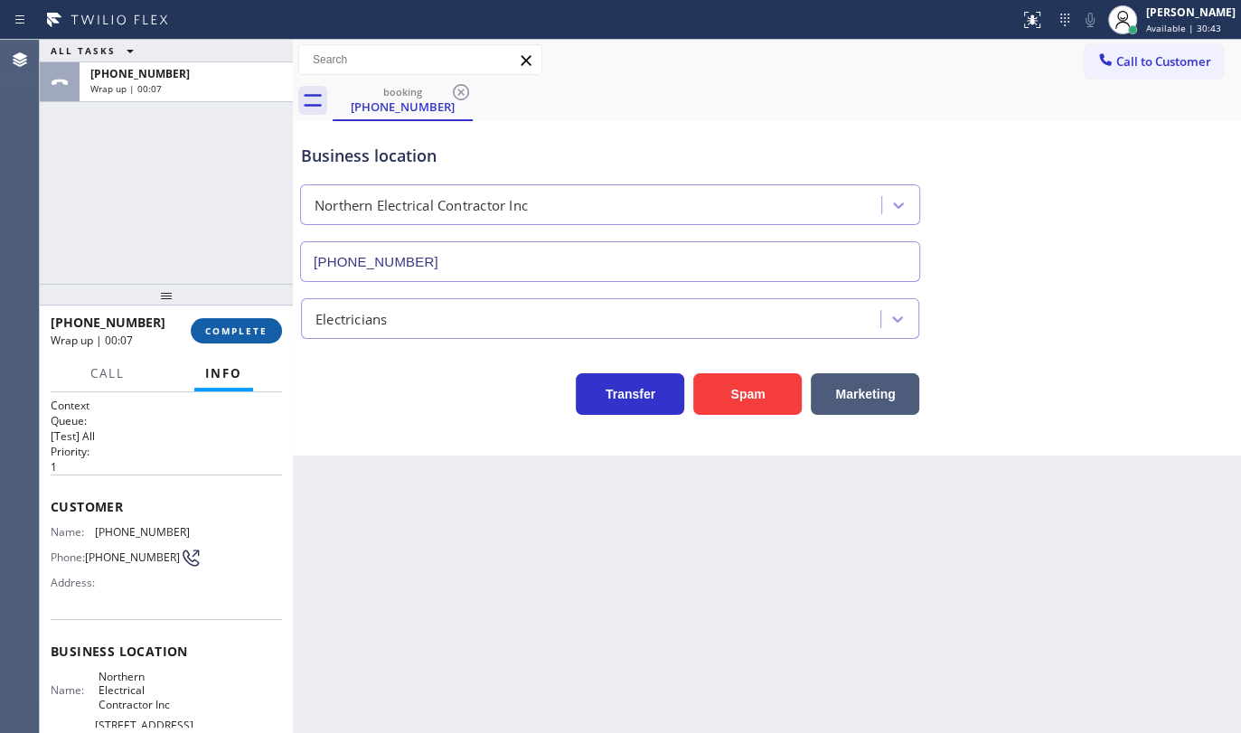
click at [266, 332] on span "COMPLETE" at bounding box center [236, 331] width 62 height 13
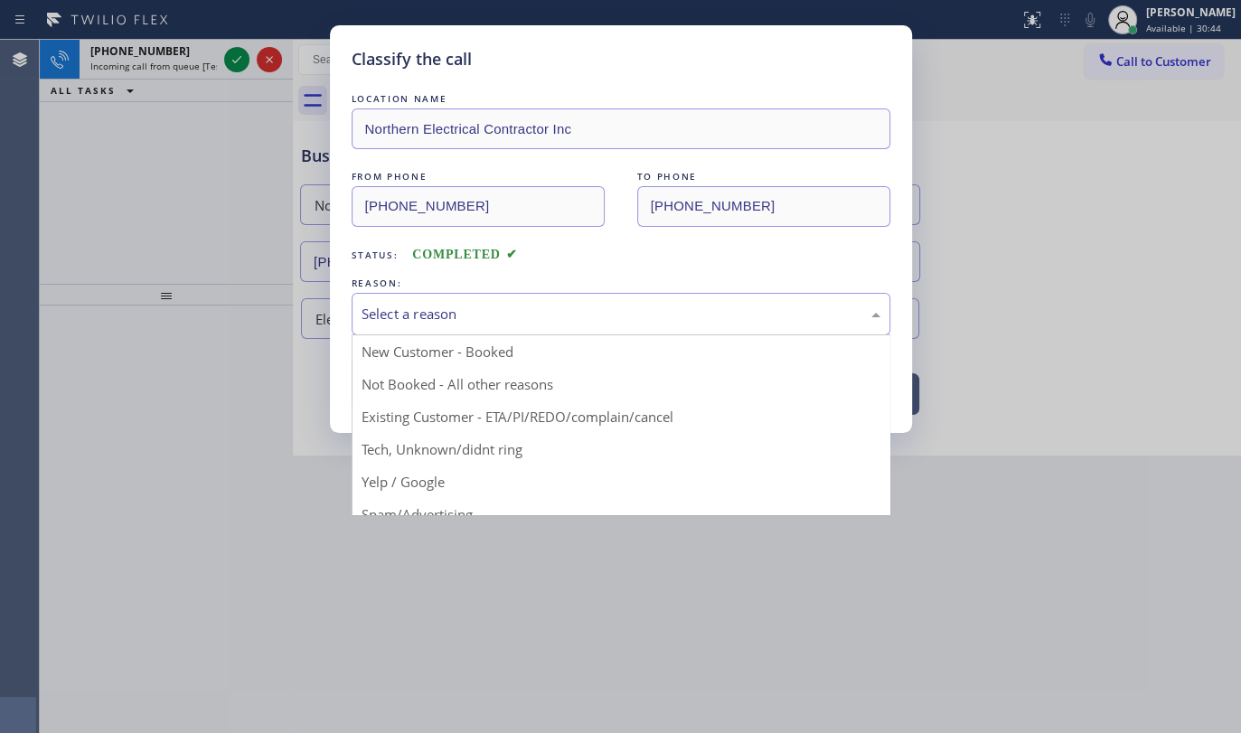
click at [381, 318] on div "Select a reason" at bounding box center [621, 314] width 519 height 21
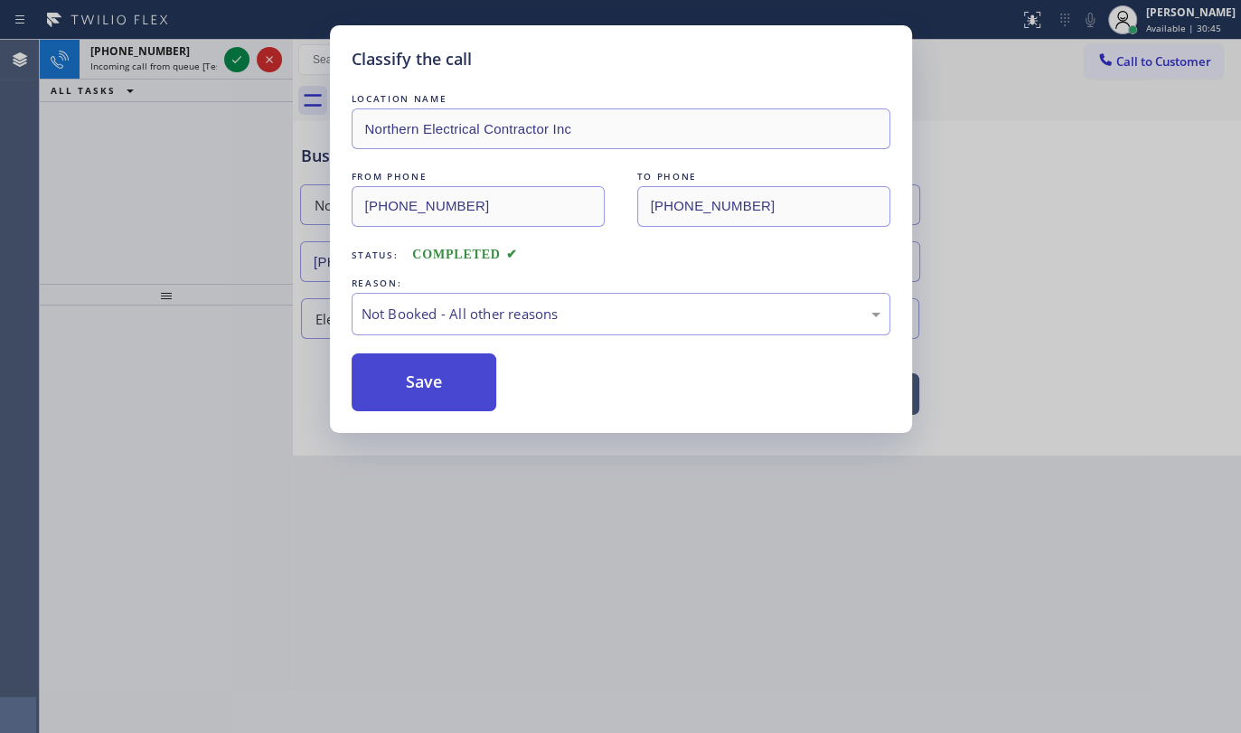
click at [398, 386] on button "Save" at bounding box center [425, 382] width 146 height 58
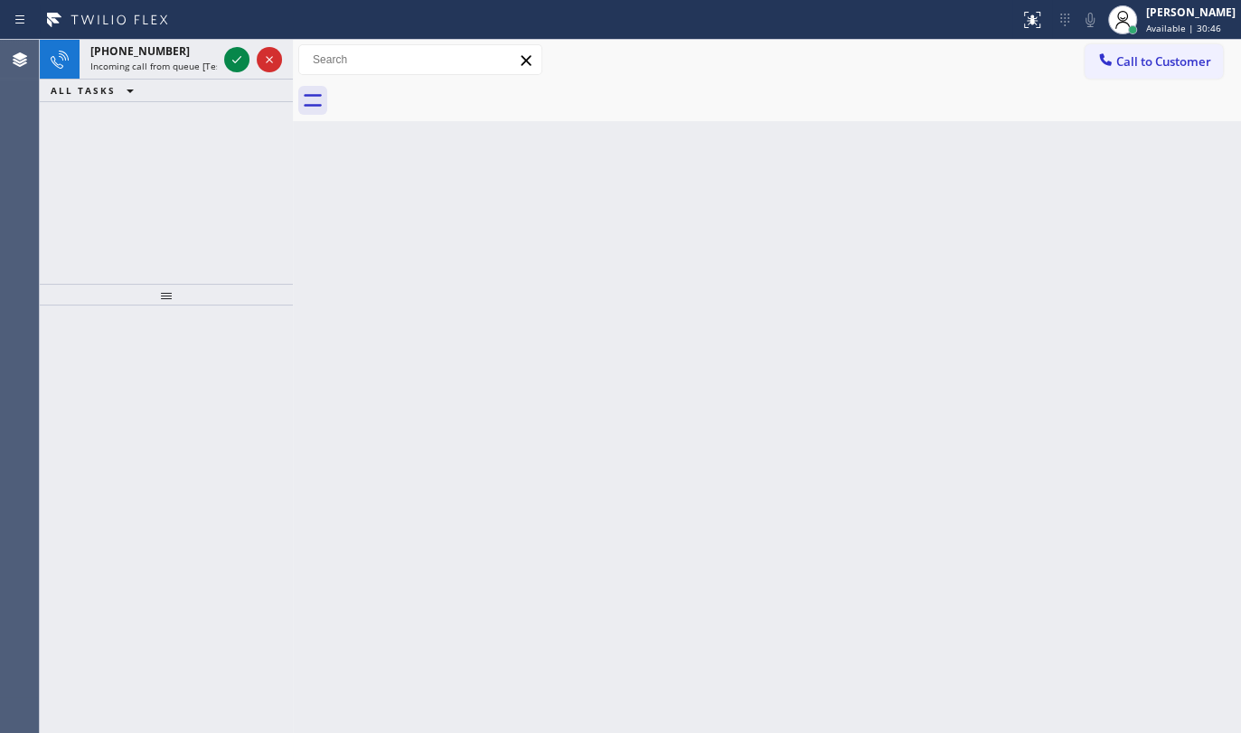
click at [237, 55] on div "Classify the call LOCATION NAME Top Rated Electric FROM PHONE (908) 293-3967 TO…" at bounding box center [640, 386] width 1201 height 693
click at [237, 55] on icon at bounding box center [237, 60] width 22 height 22
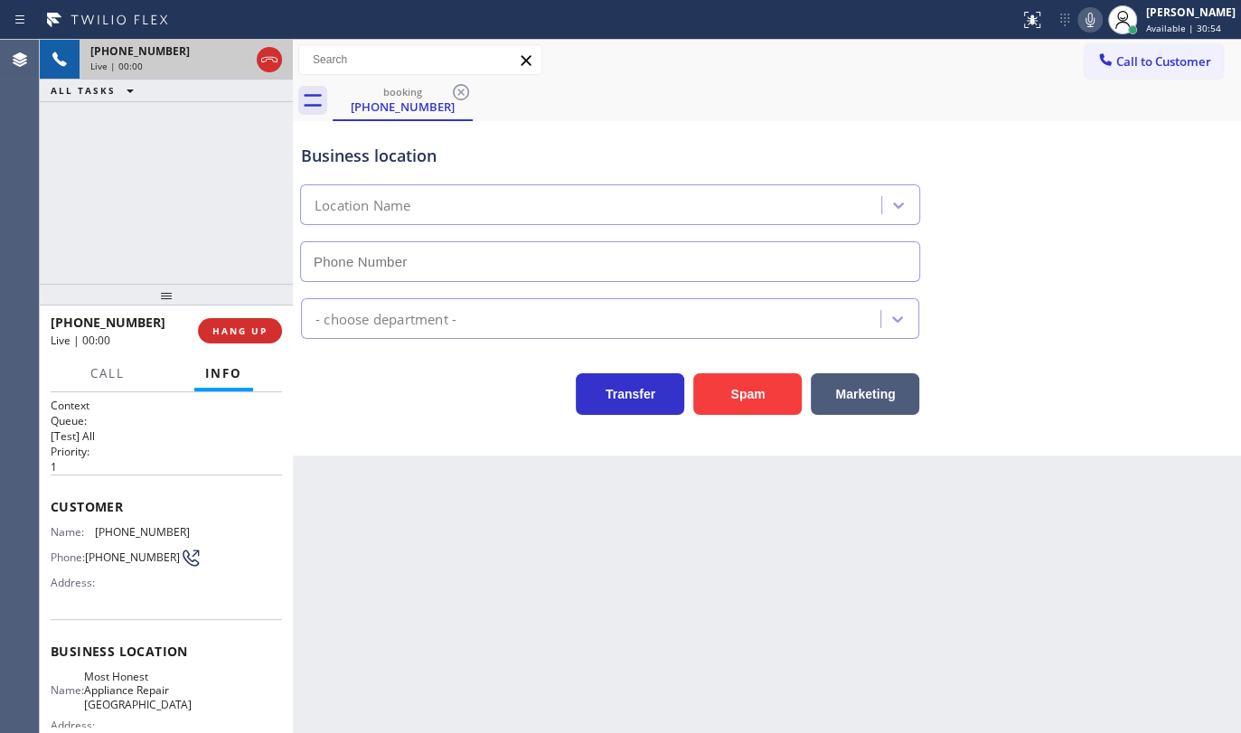
type input "(847) 994-4677"
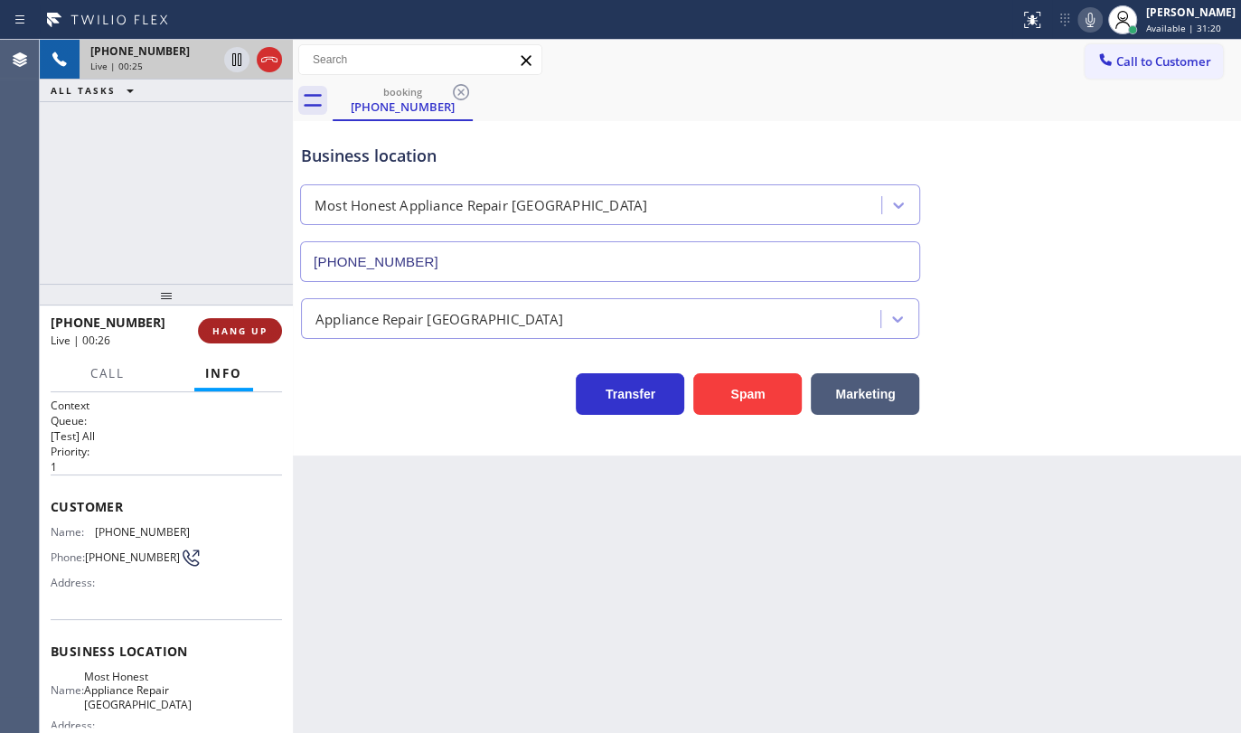
click at [244, 323] on button "HANG UP" at bounding box center [240, 330] width 84 height 25
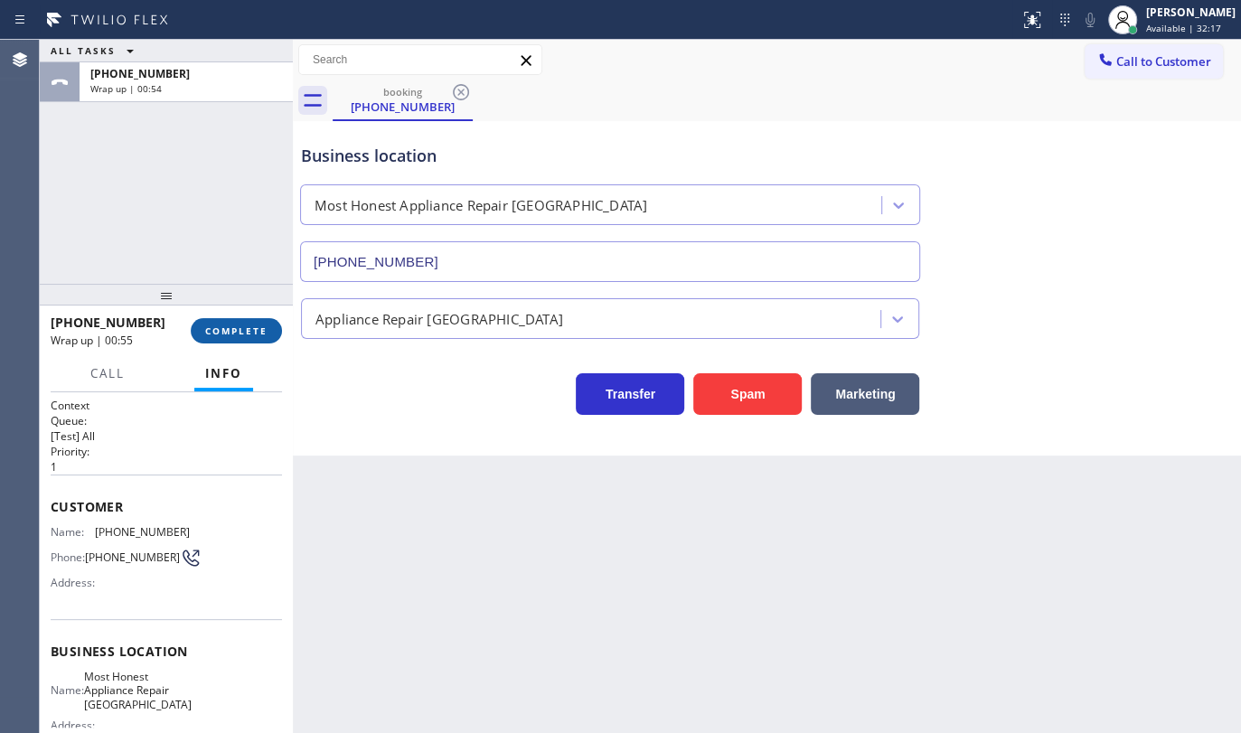
click at [244, 334] on span "COMPLETE" at bounding box center [236, 331] width 62 height 13
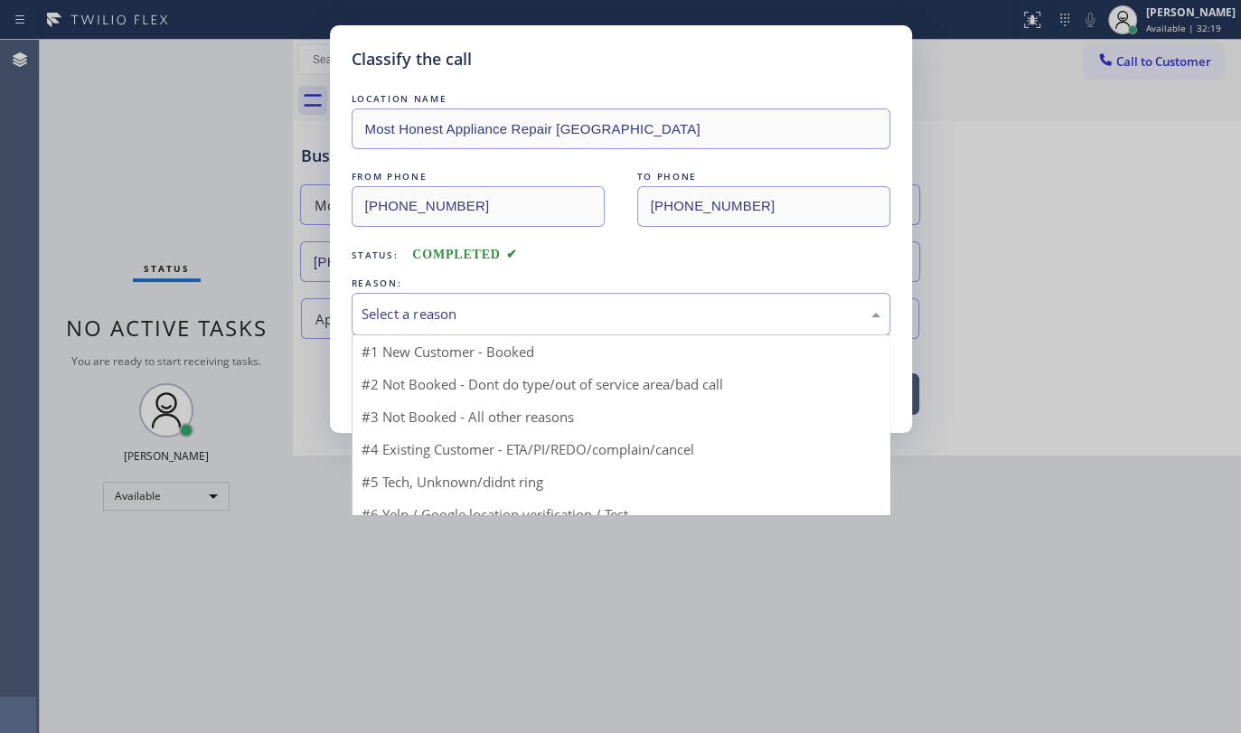
click at [367, 322] on div "Select a reason" at bounding box center [621, 314] width 519 height 21
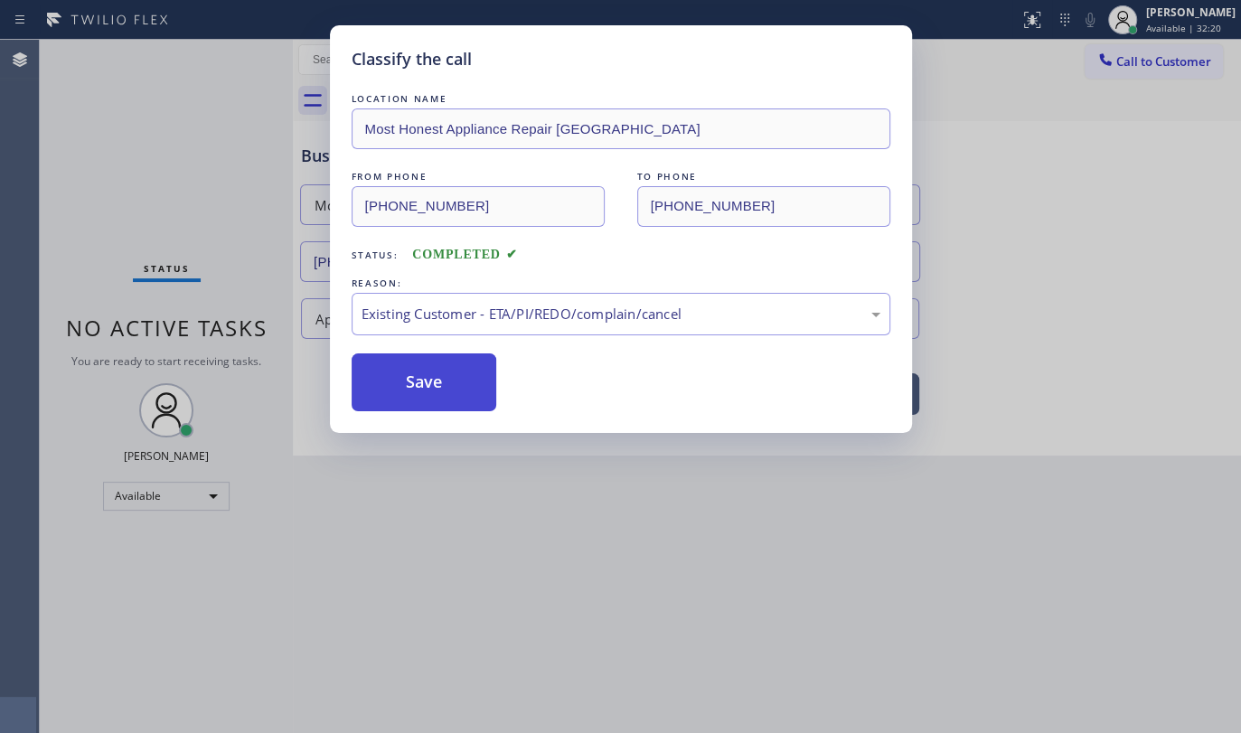
drag, startPoint x: 399, startPoint y: 391, endPoint x: 99, endPoint y: 31, distance: 468.6
click at [386, 366] on button "Save" at bounding box center [425, 382] width 146 height 58
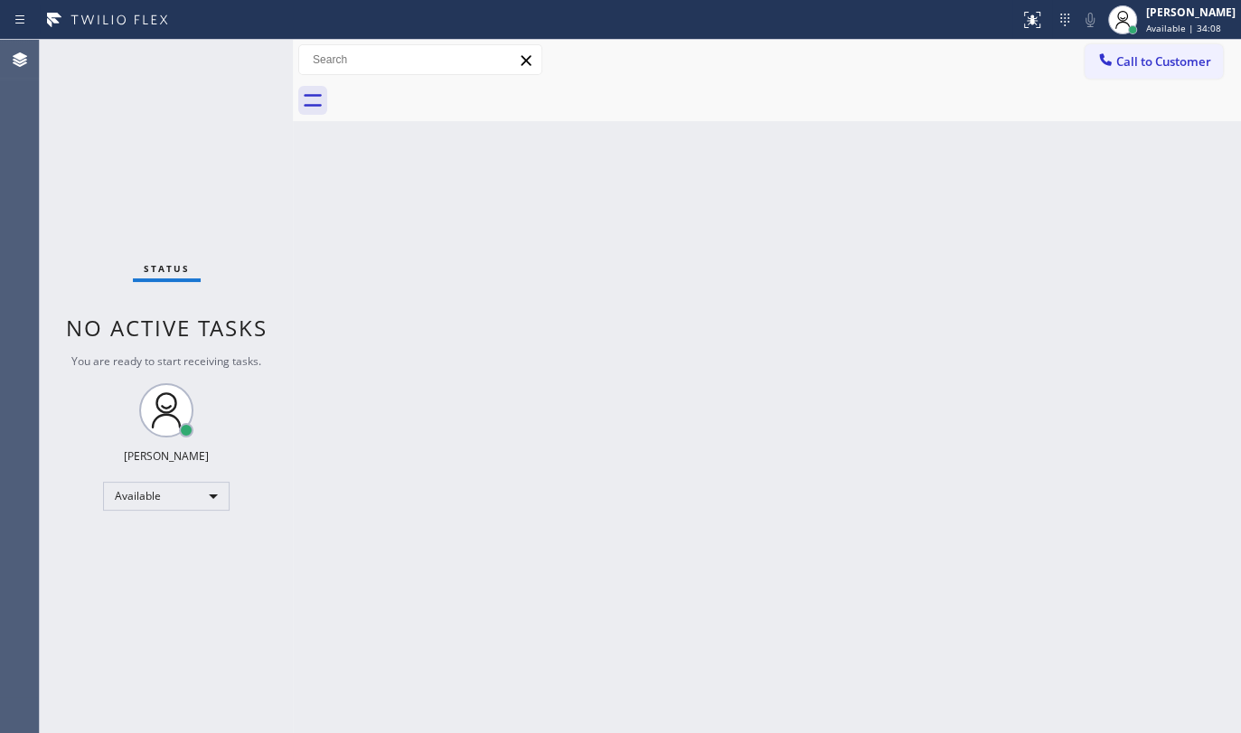
click at [229, 57] on div "Status No active tasks You are ready to start receiving tasks. JENIZA ALCAYDE A…" at bounding box center [166, 386] width 253 height 693
drag, startPoint x: 229, startPoint y: 57, endPoint x: 211, endPoint y: 48, distance: 20.2
click at [220, 46] on div "Status No active tasks You are ready to start receiving tasks. JENIZA ALCAYDE A…" at bounding box center [166, 386] width 253 height 693
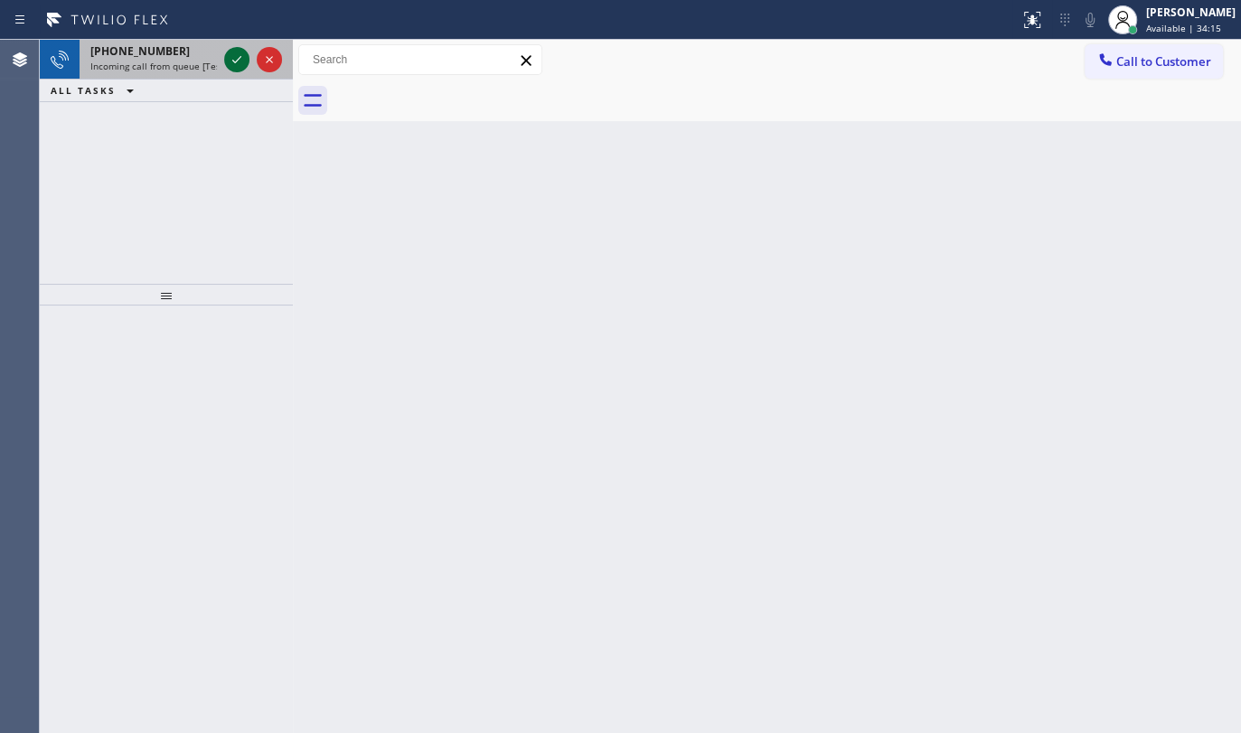
click at [230, 61] on icon at bounding box center [237, 60] width 22 height 22
click at [232, 56] on icon at bounding box center [237, 60] width 22 height 22
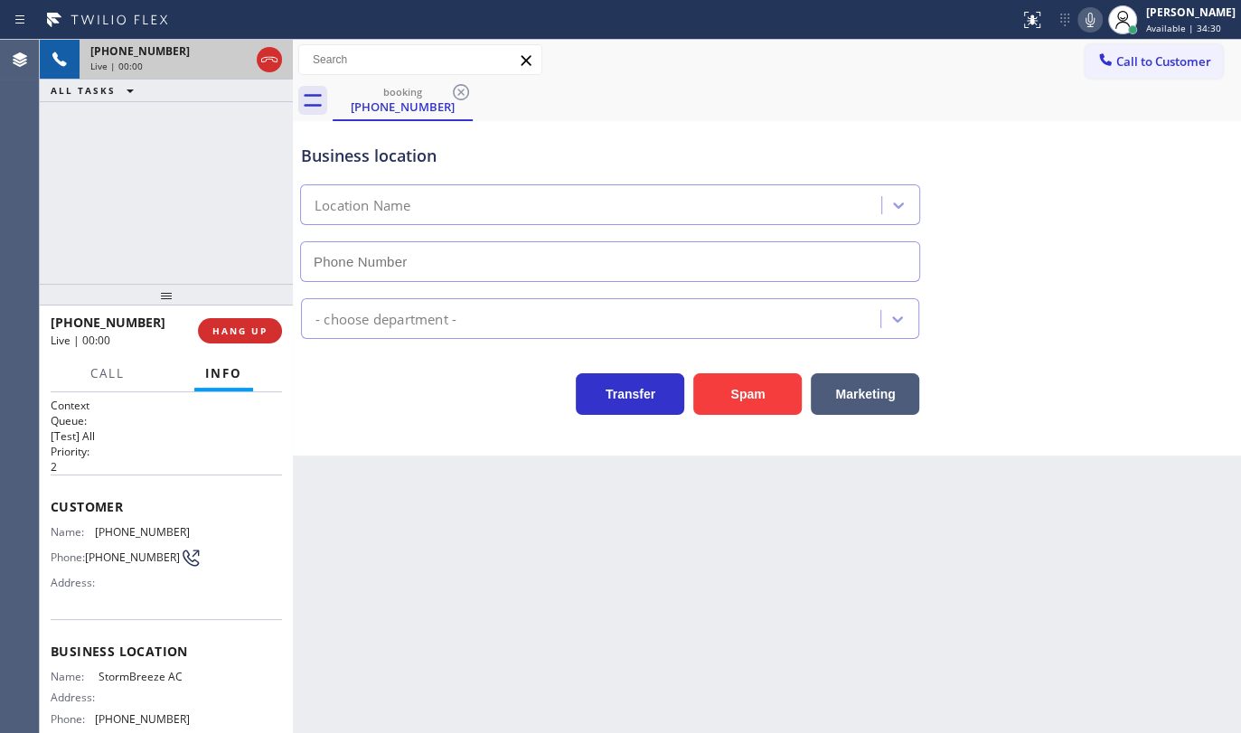
type input "(954) 902-5023"
click at [717, 406] on button "Spam" at bounding box center [747, 394] width 108 height 42
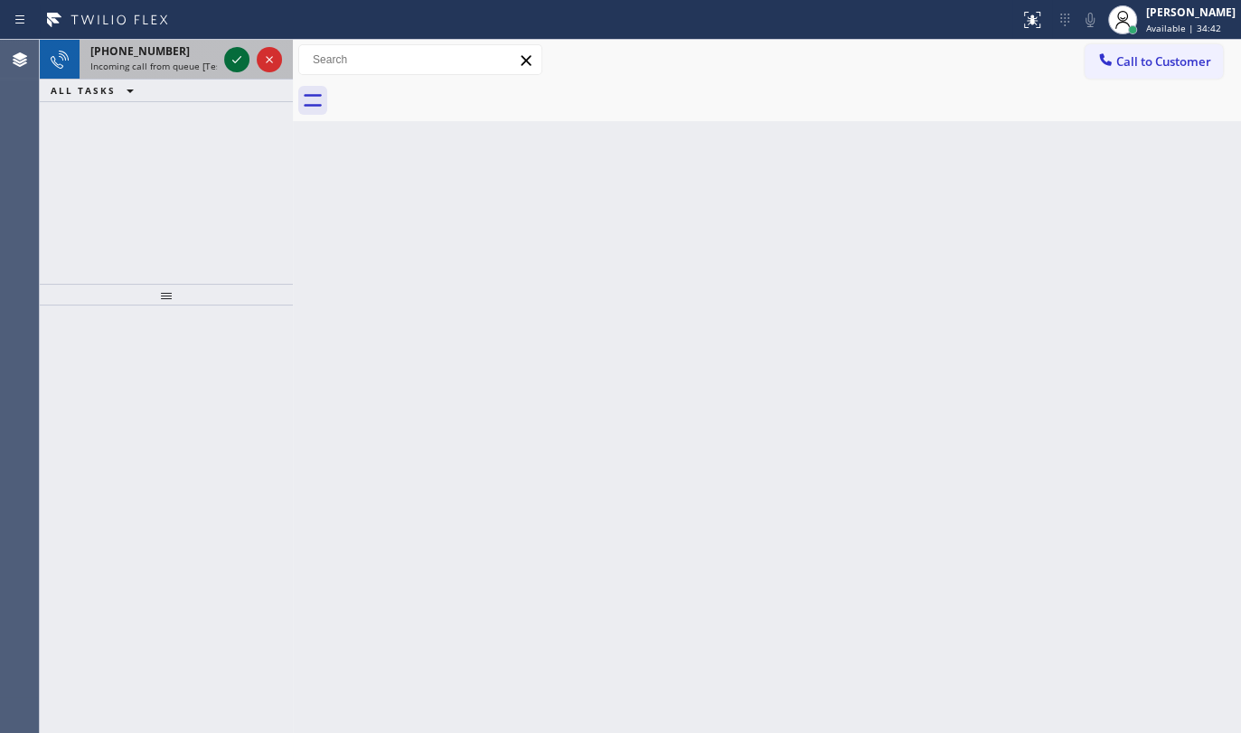
click at [238, 47] on button at bounding box center [236, 59] width 25 height 25
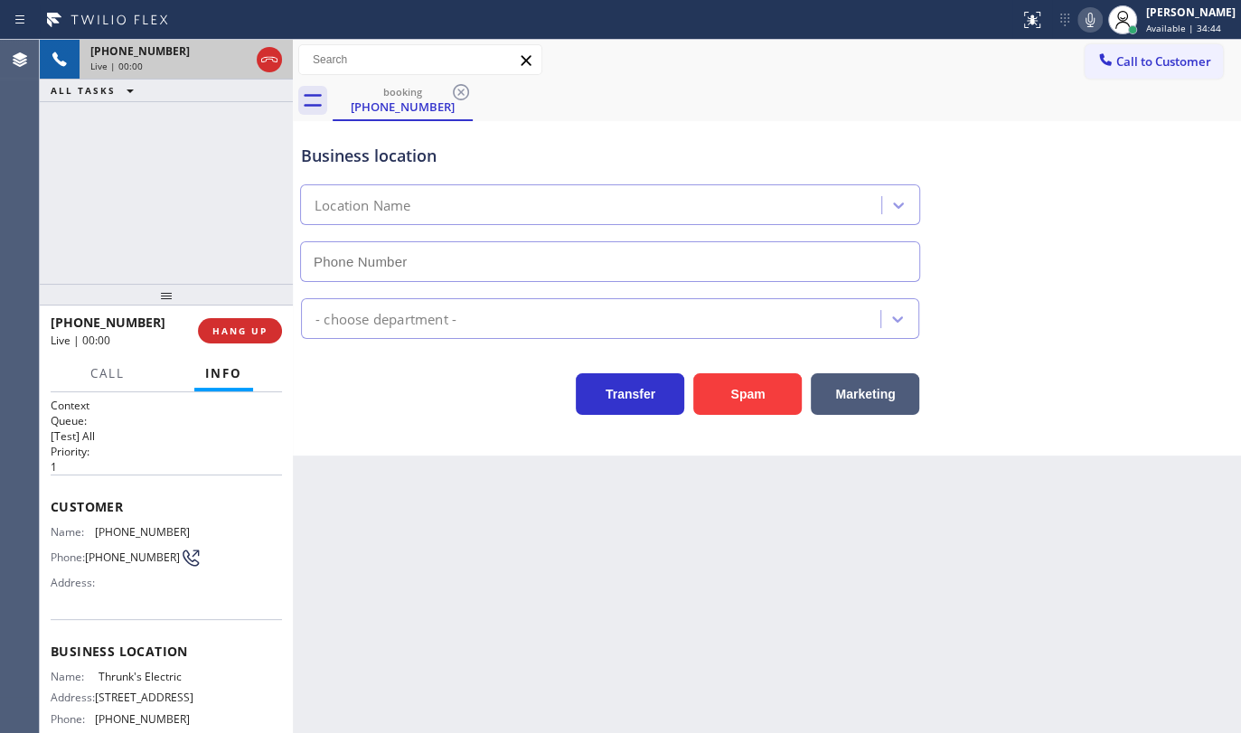
type input "(856) 553-1129"
click at [235, 61] on icon at bounding box center [236, 59] width 9 height 13
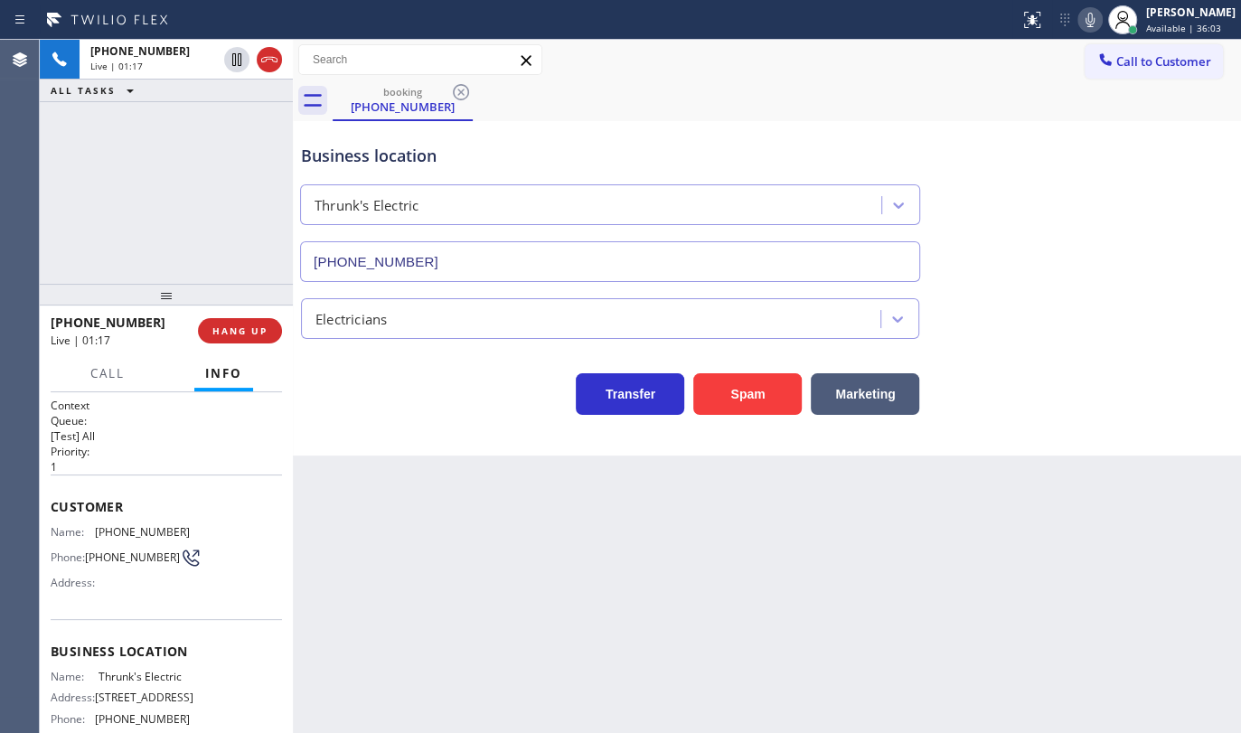
click at [1095, 23] on icon at bounding box center [1090, 20] width 22 height 22
click at [1239, 397] on div "Business location Thrunk's Electric (856) 553-1129 Electricians Transfer Spam M…" at bounding box center [767, 288] width 948 height 334
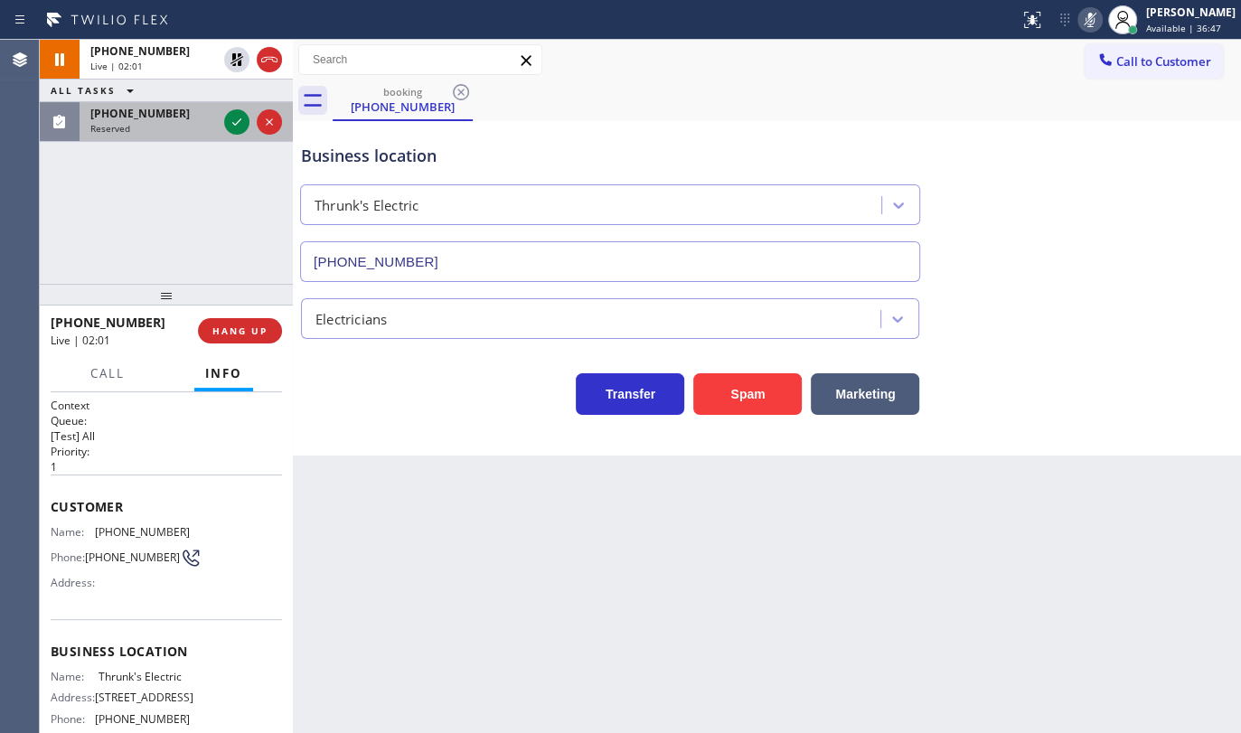
click at [127, 123] on span "Reserved" at bounding box center [110, 128] width 40 height 13
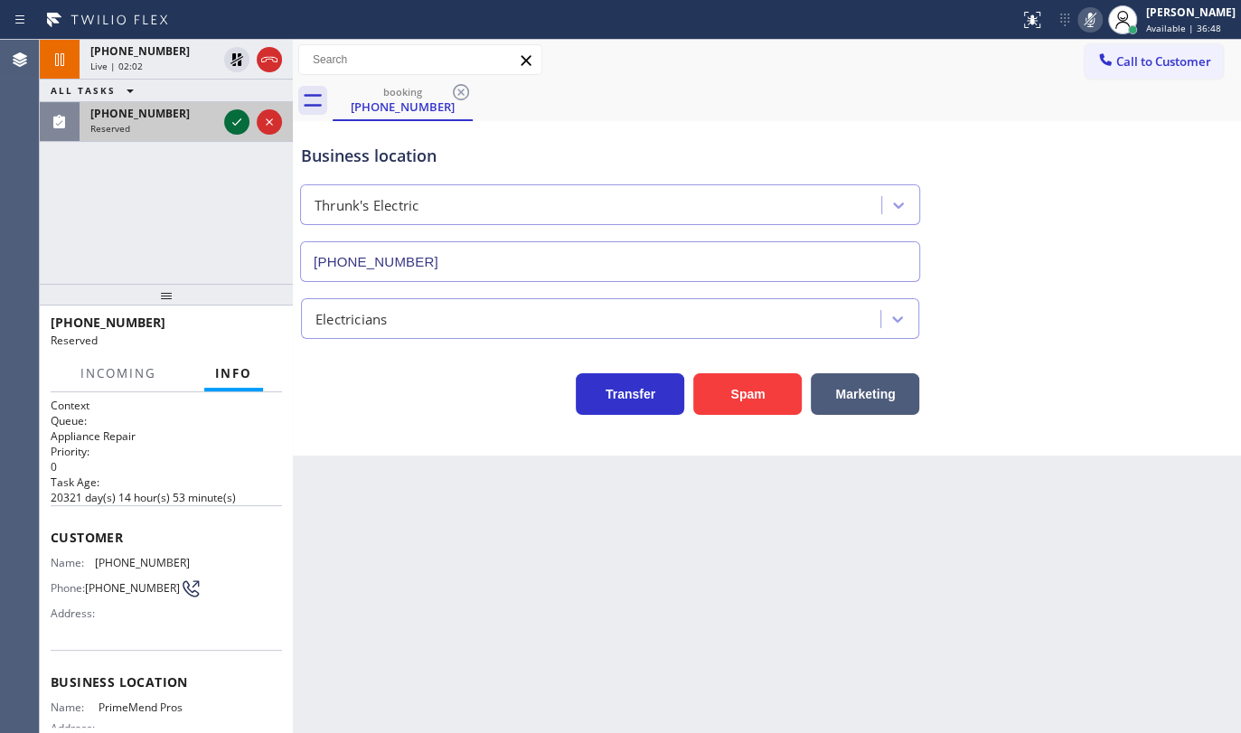
click at [230, 119] on icon at bounding box center [237, 122] width 22 height 22
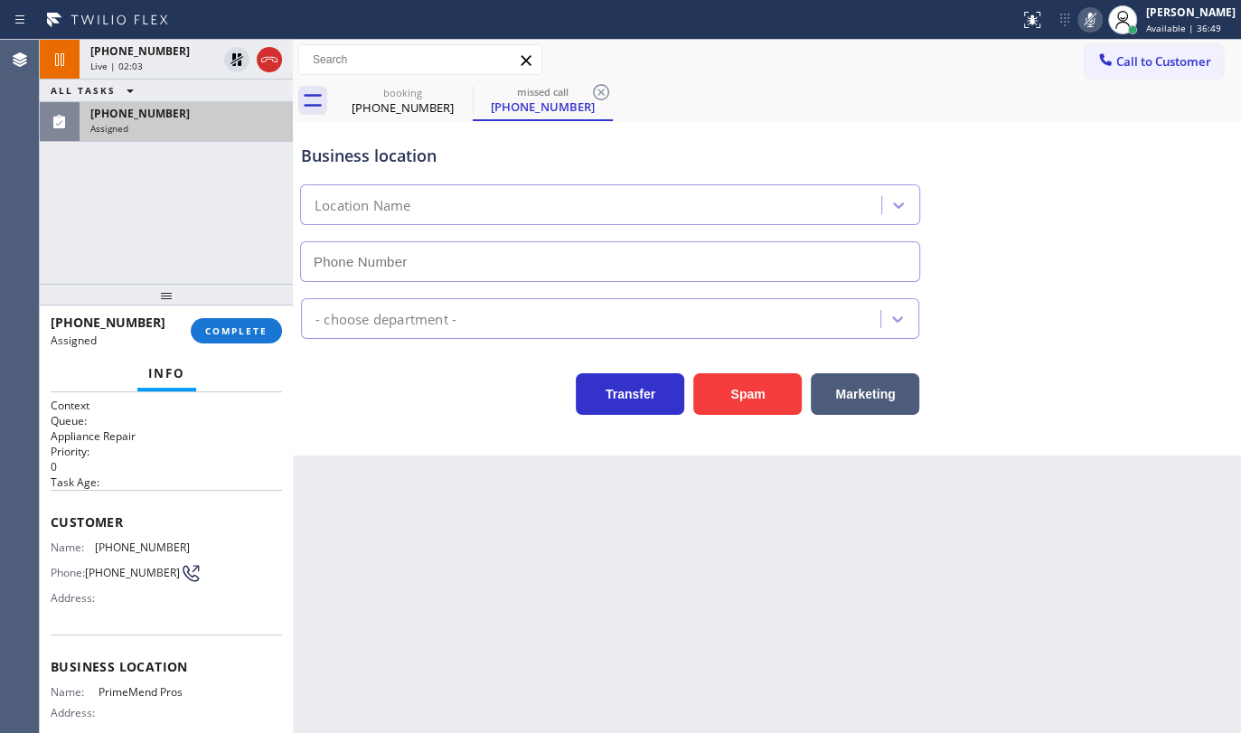
type input "(954) 787-0381"
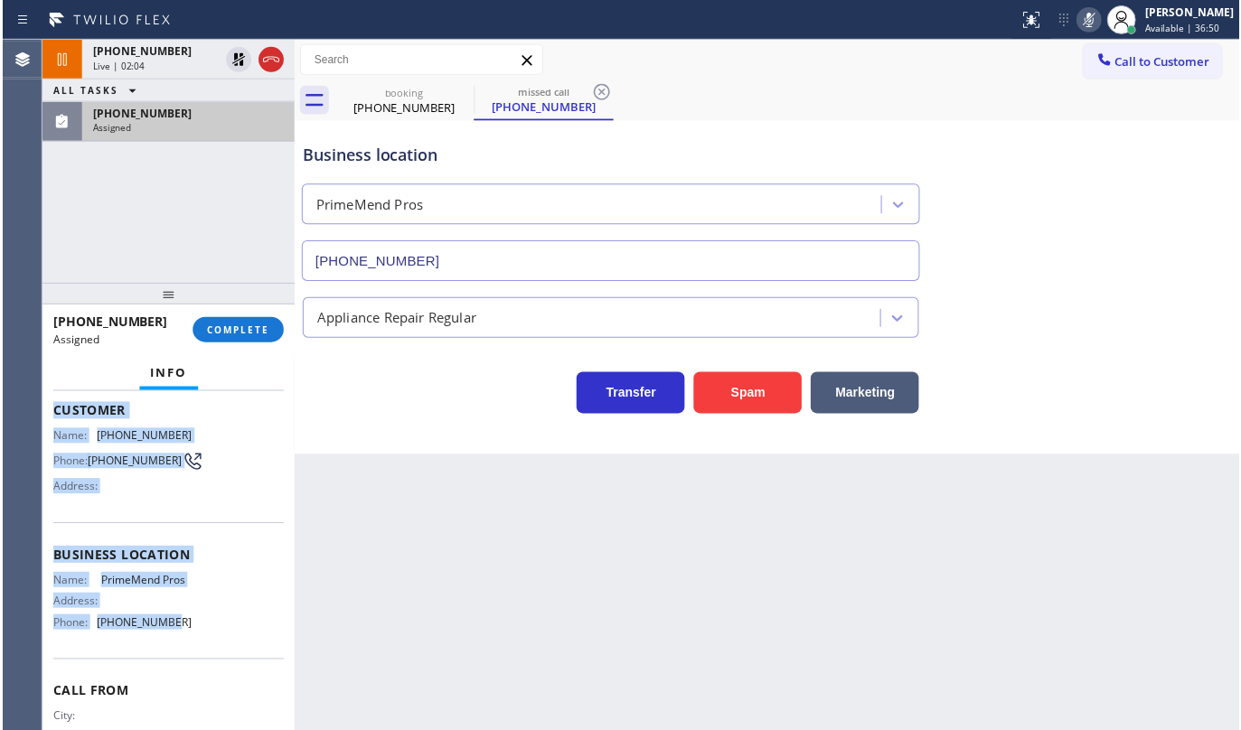
scroll to position [164, 0]
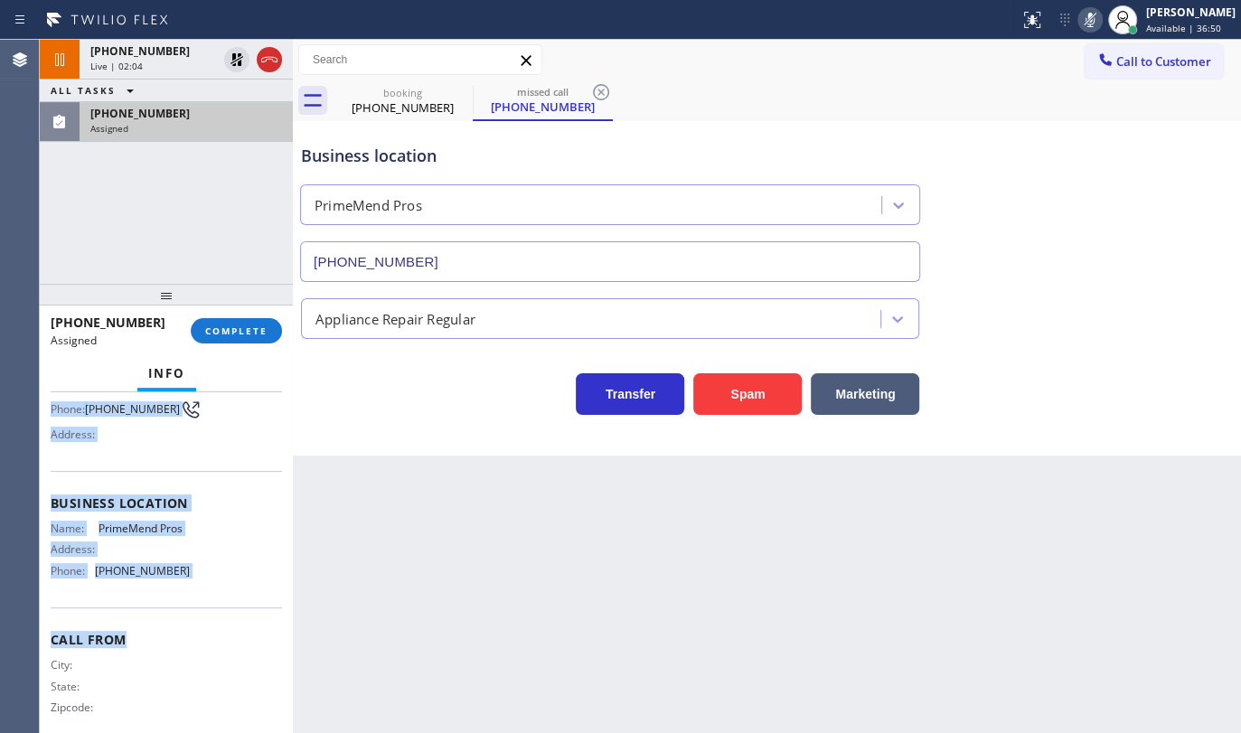
drag, startPoint x: 53, startPoint y: 513, endPoint x: 210, endPoint y: 606, distance: 182.0
click at [200, 610] on div "Context Queue: Appliance Repair Priority: 0 Task Age: Customer Name: (786) 707-…" at bounding box center [166, 489] width 231 height 511
click at [252, 335] on span "COMPLETE" at bounding box center [236, 331] width 62 height 13
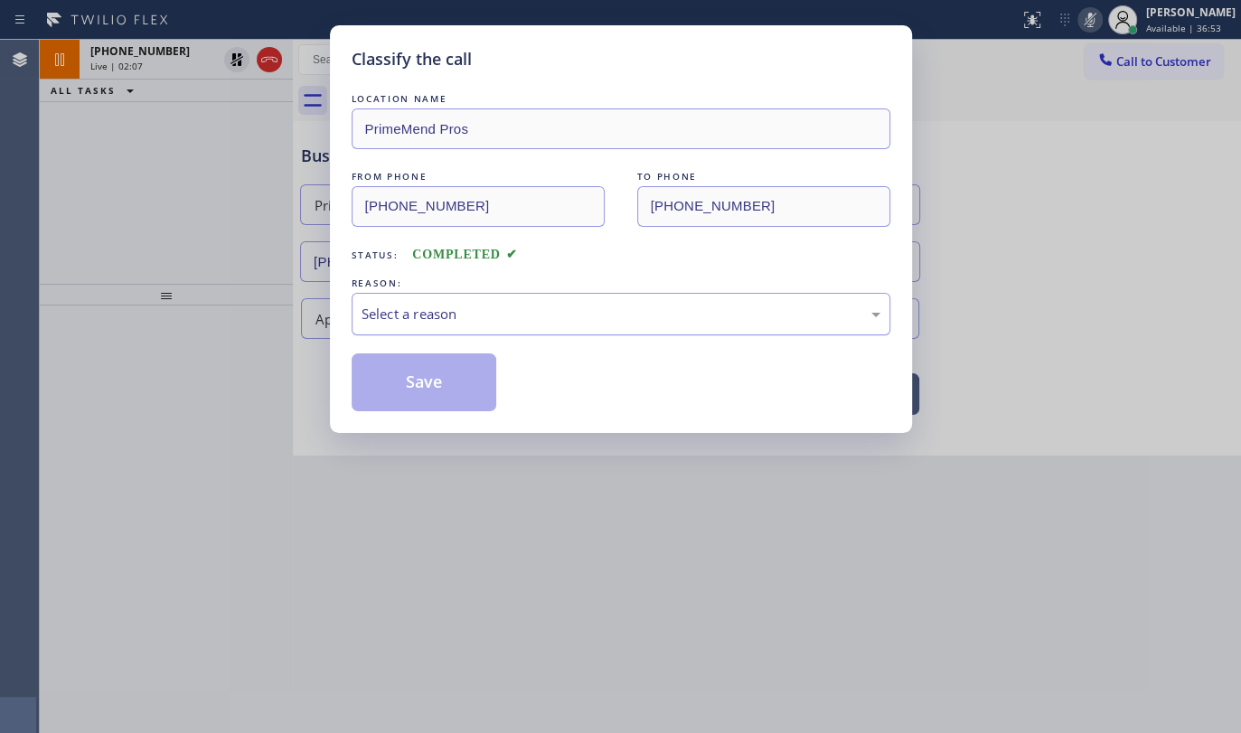
click at [410, 321] on div "Select a reason" at bounding box center [621, 314] width 539 height 42
click at [386, 380] on button "Save" at bounding box center [425, 382] width 146 height 58
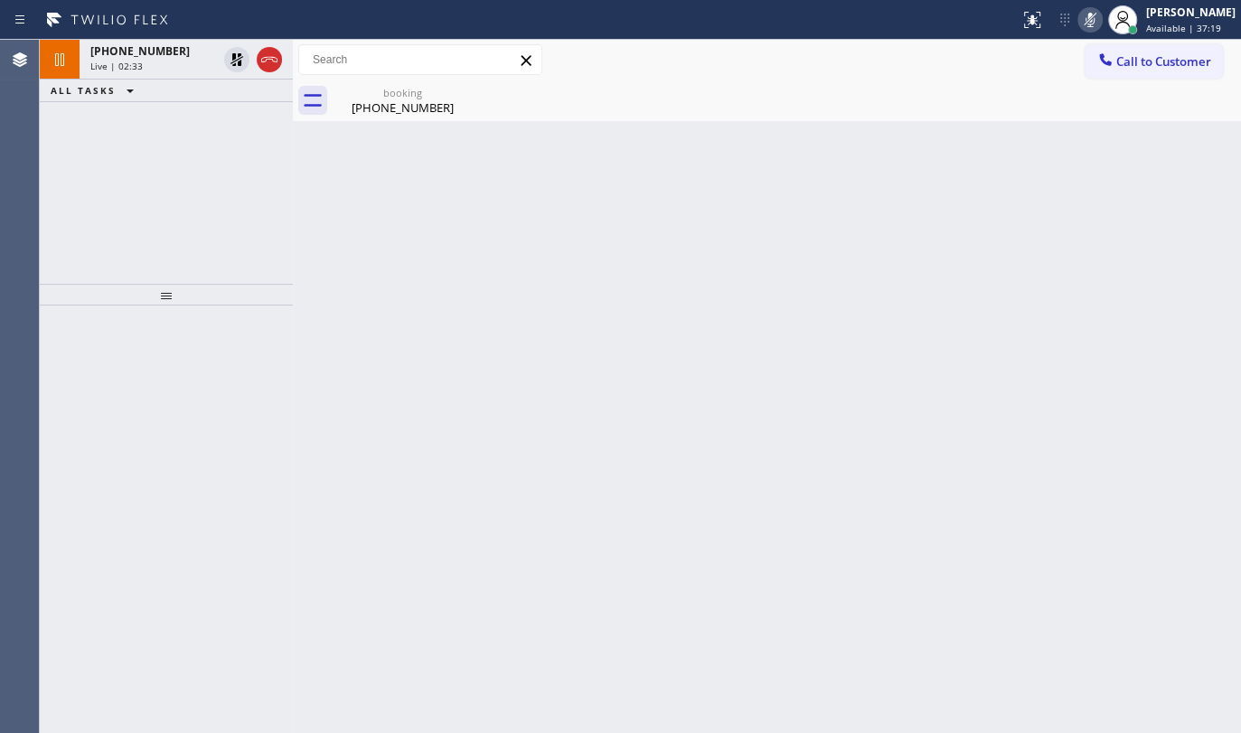
click at [99, 145] on div "+17323719119 Live | 02:33 ALL TASKS ALL TASKS ACTIVE TASKS TASKS IN WRAP UP" at bounding box center [166, 162] width 253 height 244
click at [370, 108] on div "(732) 371-9119" at bounding box center [402, 107] width 136 height 16
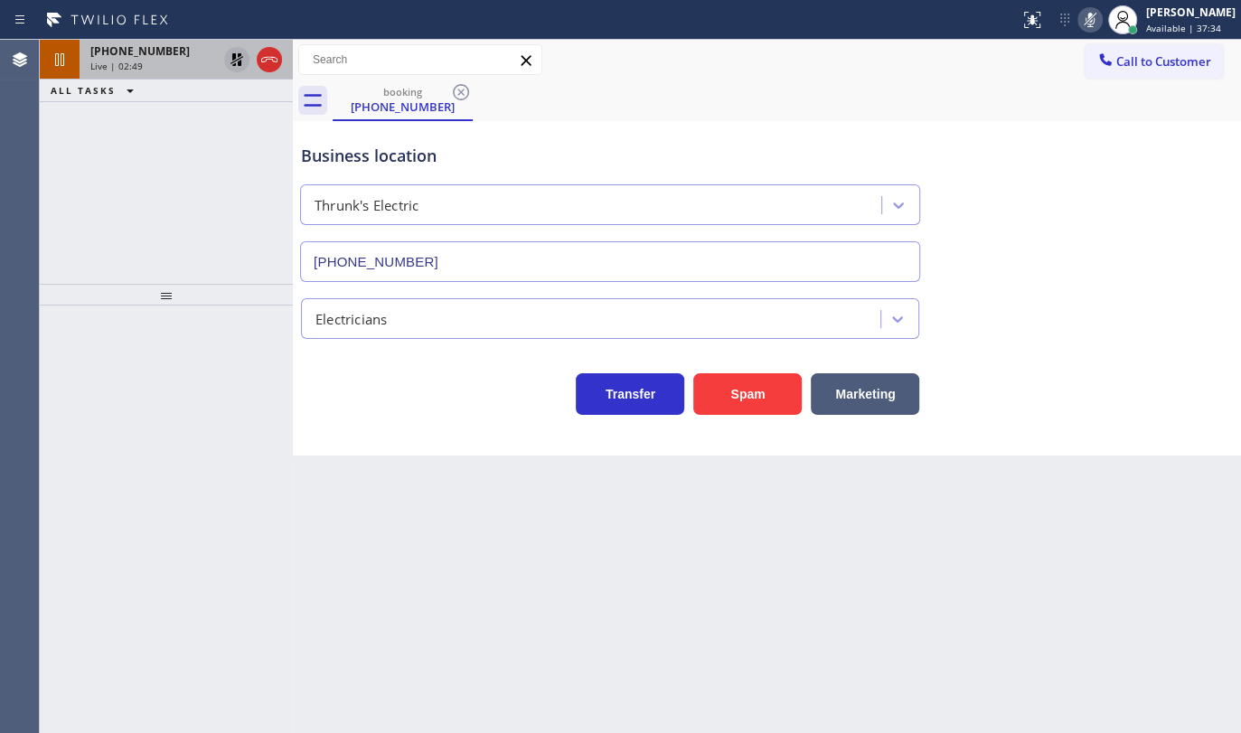
click at [235, 63] on icon at bounding box center [237, 59] width 13 height 13
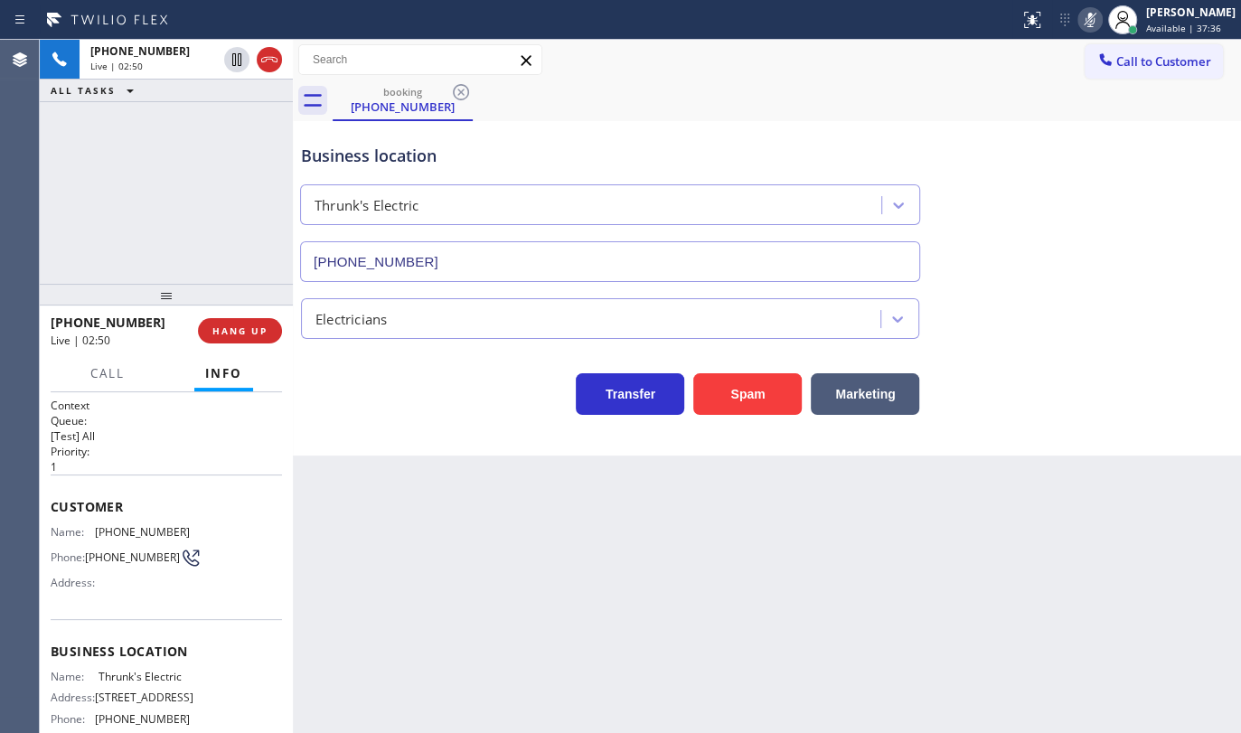
click at [1094, 19] on icon at bounding box center [1090, 20] width 9 height 14
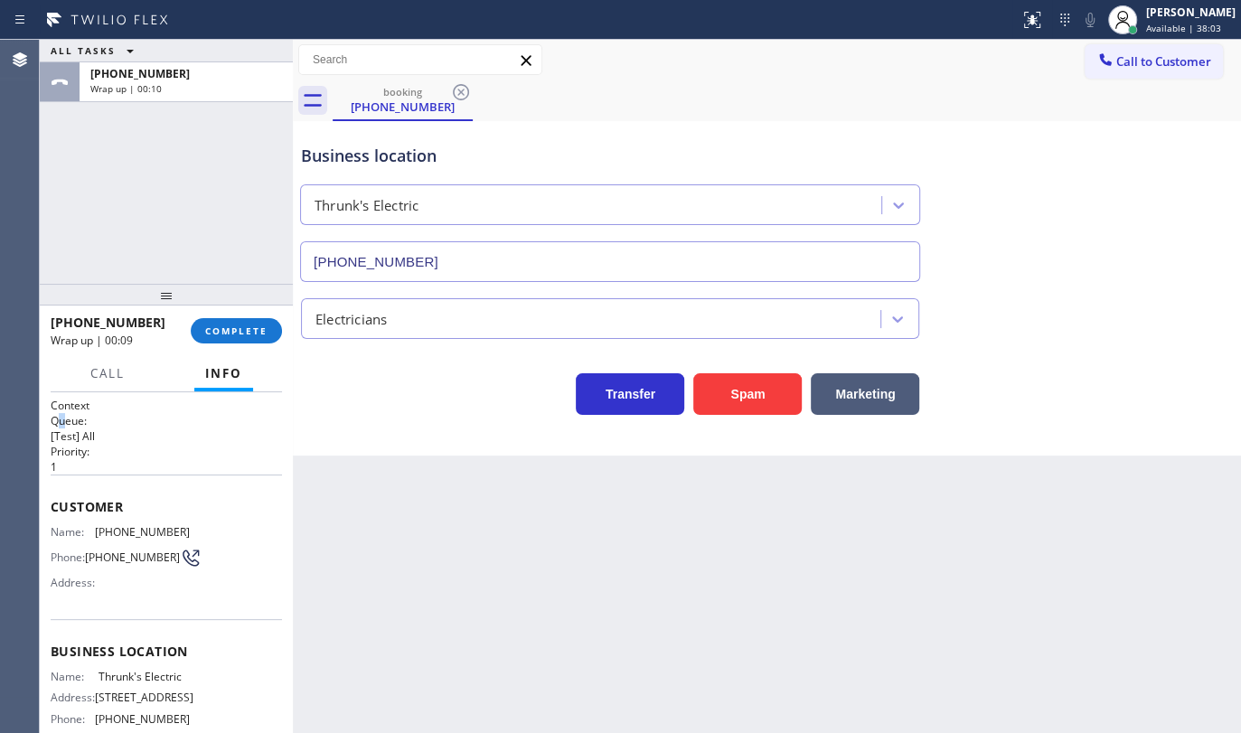
drag, startPoint x: 58, startPoint y: 424, endPoint x: 67, endPoint y: 417, distance: 11.6
click at [64, 421] on h2 "Queue:" at bounding box center [166, 420] width 231 height 15
click at [180, 440] on p "[Test] All" at bounding box center [166, 435] width 231 height 15
drag, startPoint x: 99, startPoint y: 529, endPoint x: 225, endPoint y: 515, distance: 127.3
click at [221, 525] on div "Name: (732) 371-9119 Phone: (732) 371-9119 Address:" at bounding box center [166, 560] width 231 height 71
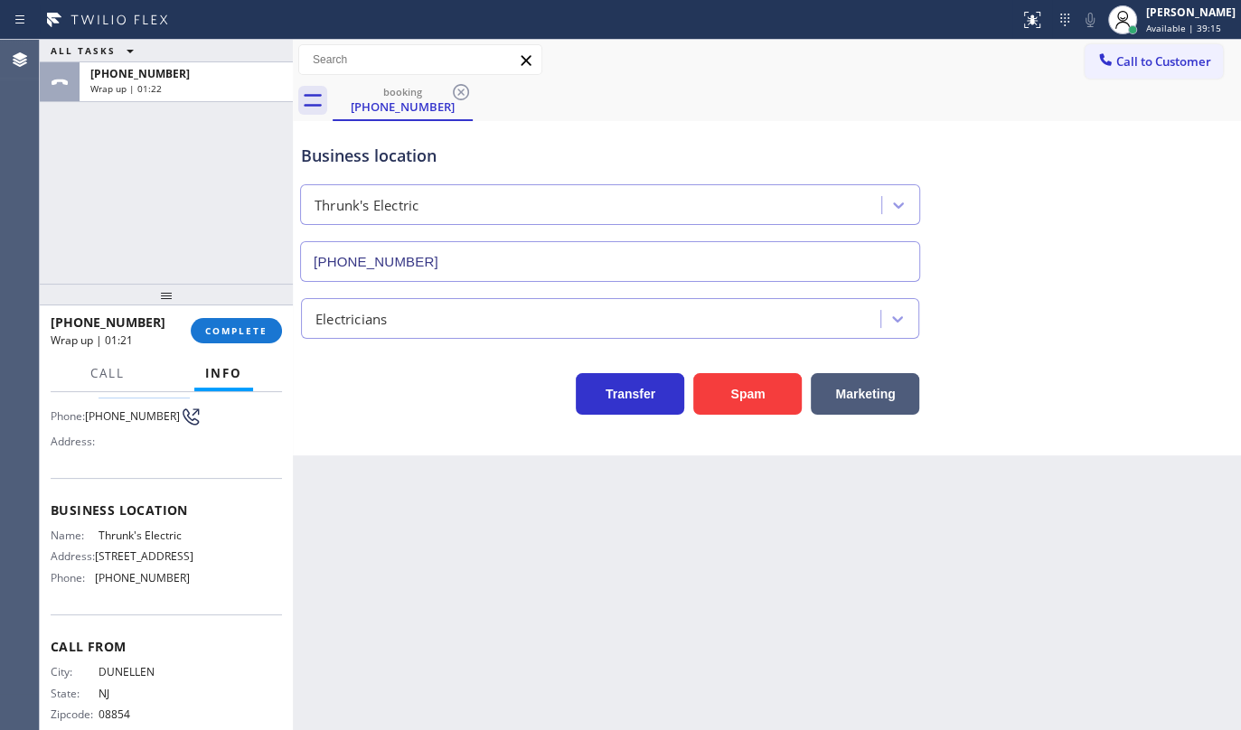
scroll to position [164, 0]
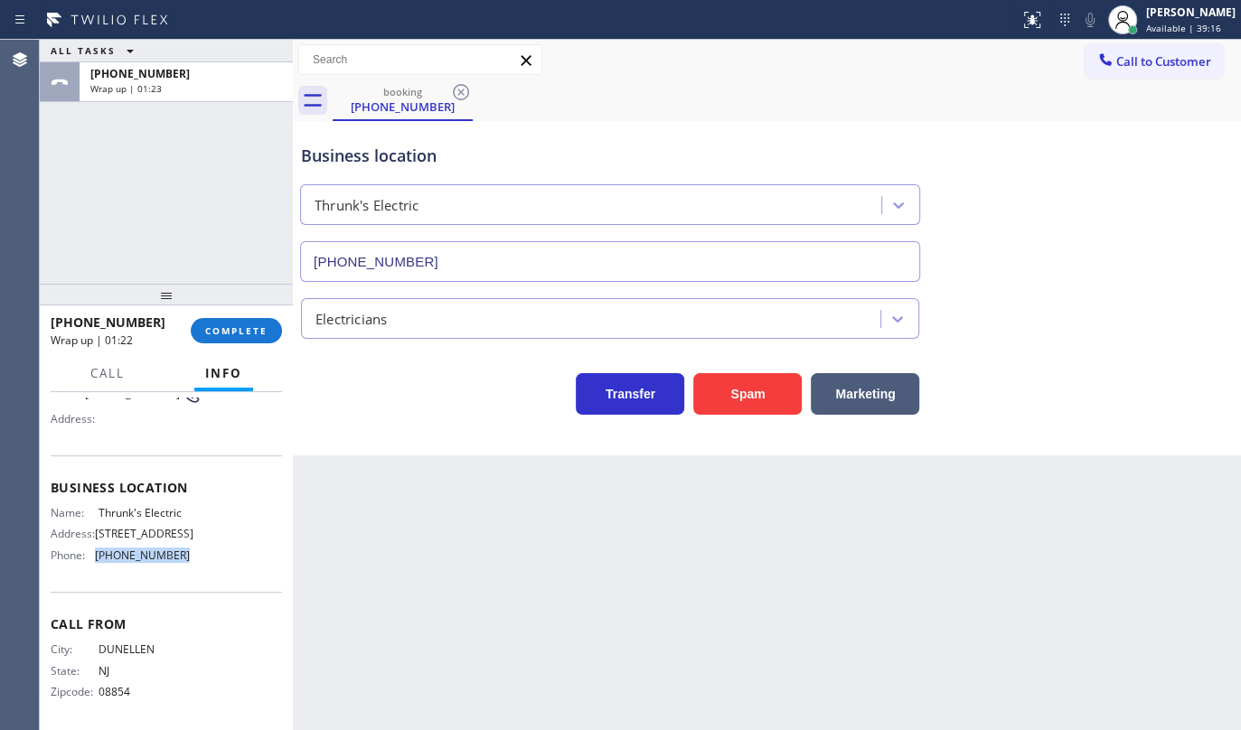
drag, startPoint x: 88, startPoint y: 596, endPoint x: 220, endPoint y: 610, distance: 132.8
click at [220, 569] on div "Name: Thrunk's Electric Address: 153 Reel Ave, Manahawkin, NJ 08050, United Sta…" at bounding box center [166, 537] width 231 height 63
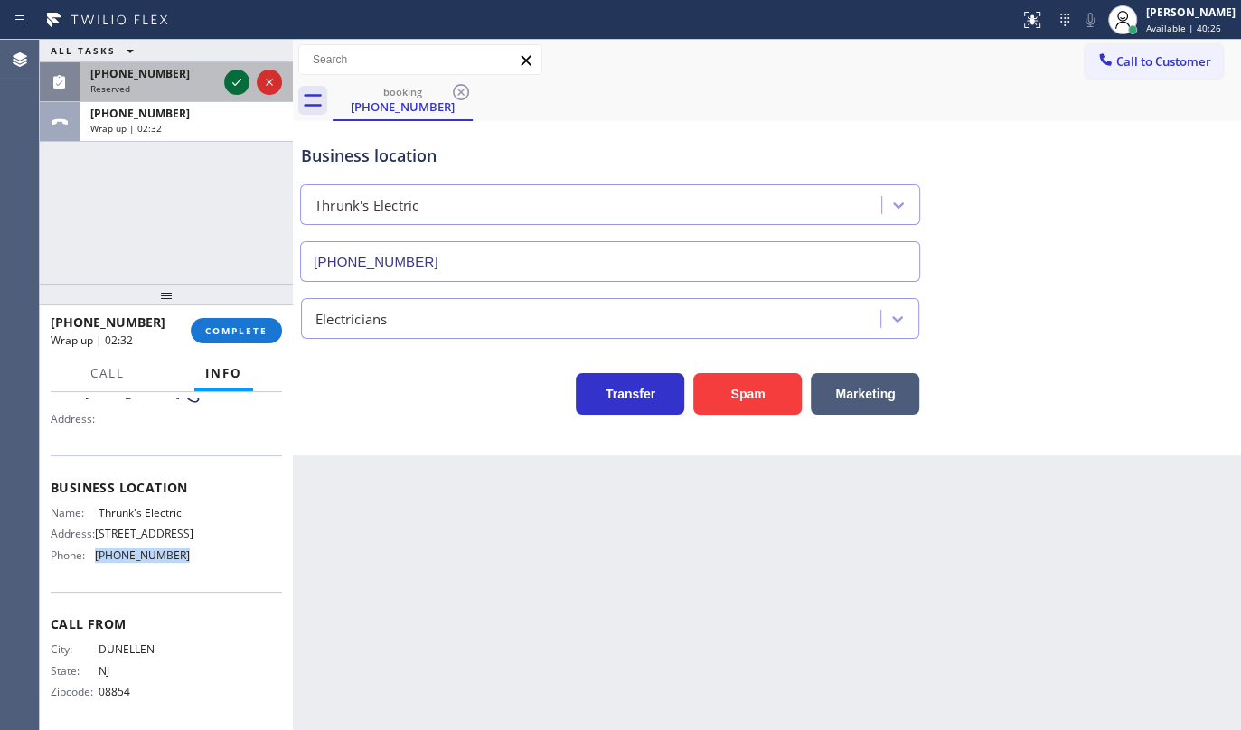
click at [232, 81] on icon at bounding box center [237, 82] width 22 height 22
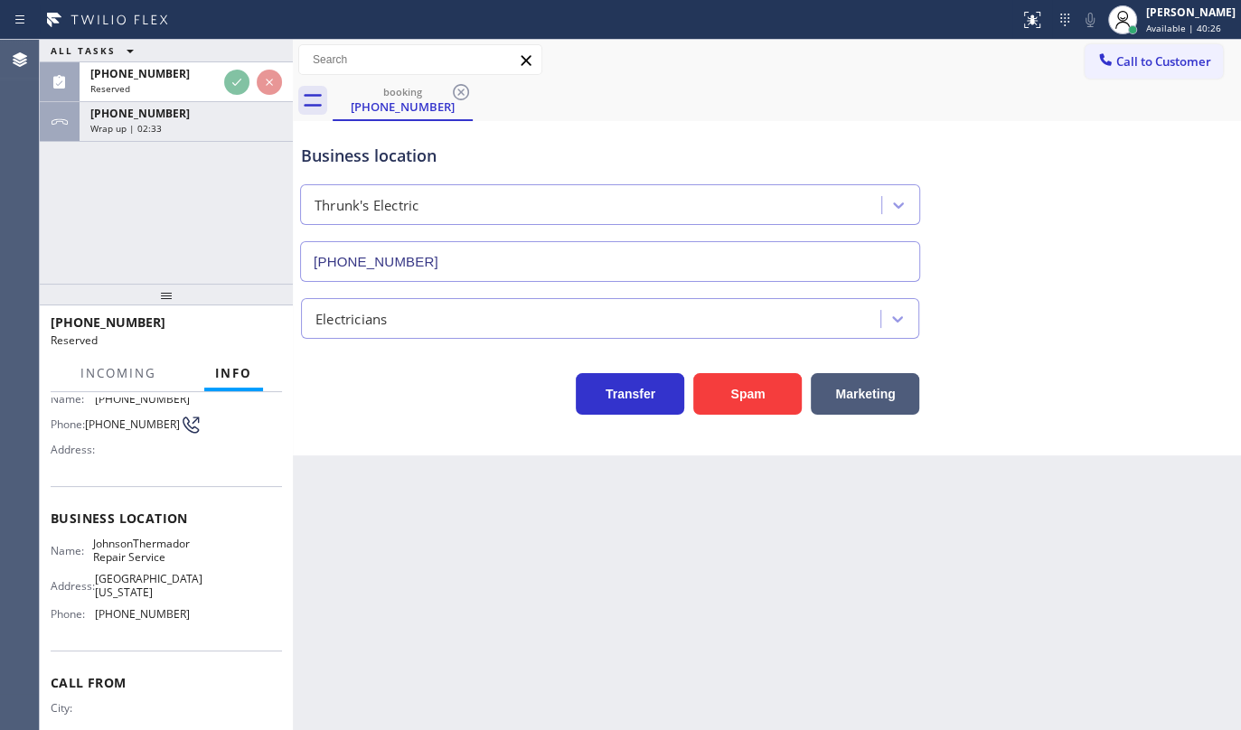
scroll to position [193, 0]
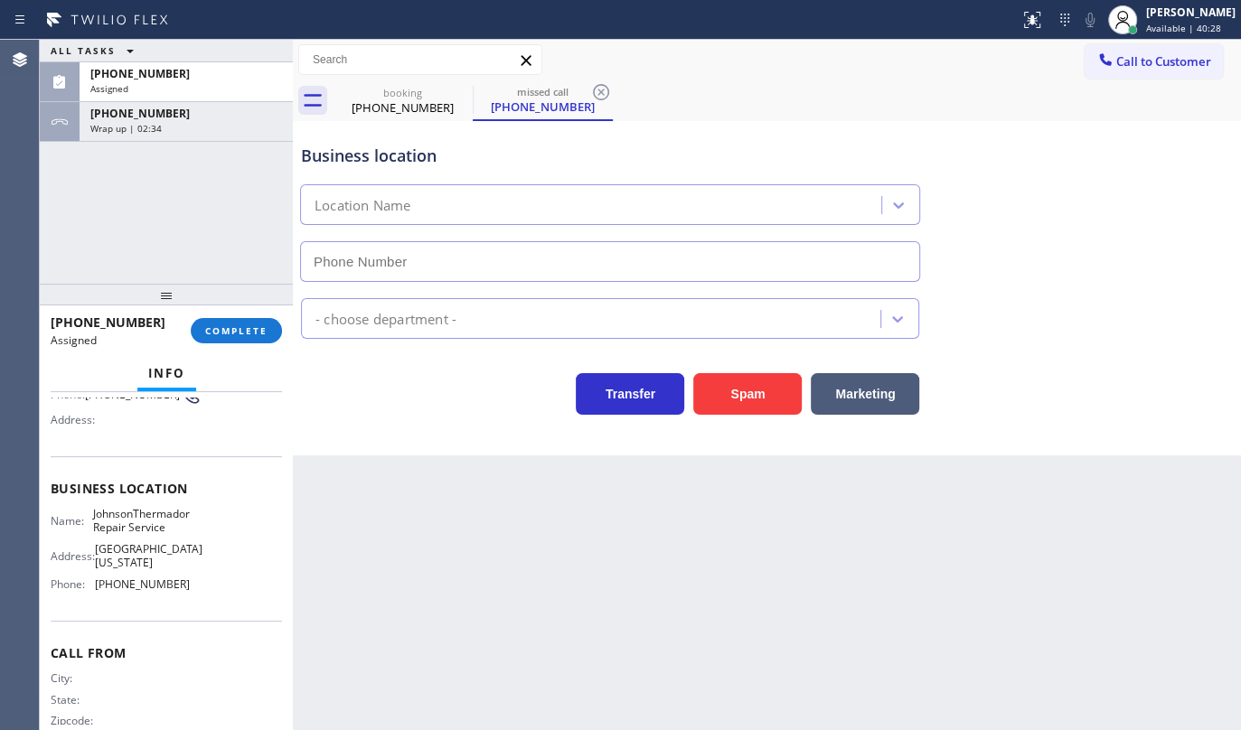
type input "(215) 544-2781"
click at [235, 338] on button "COMPLETE" at bounding box center [236, 330] width 91 height 25
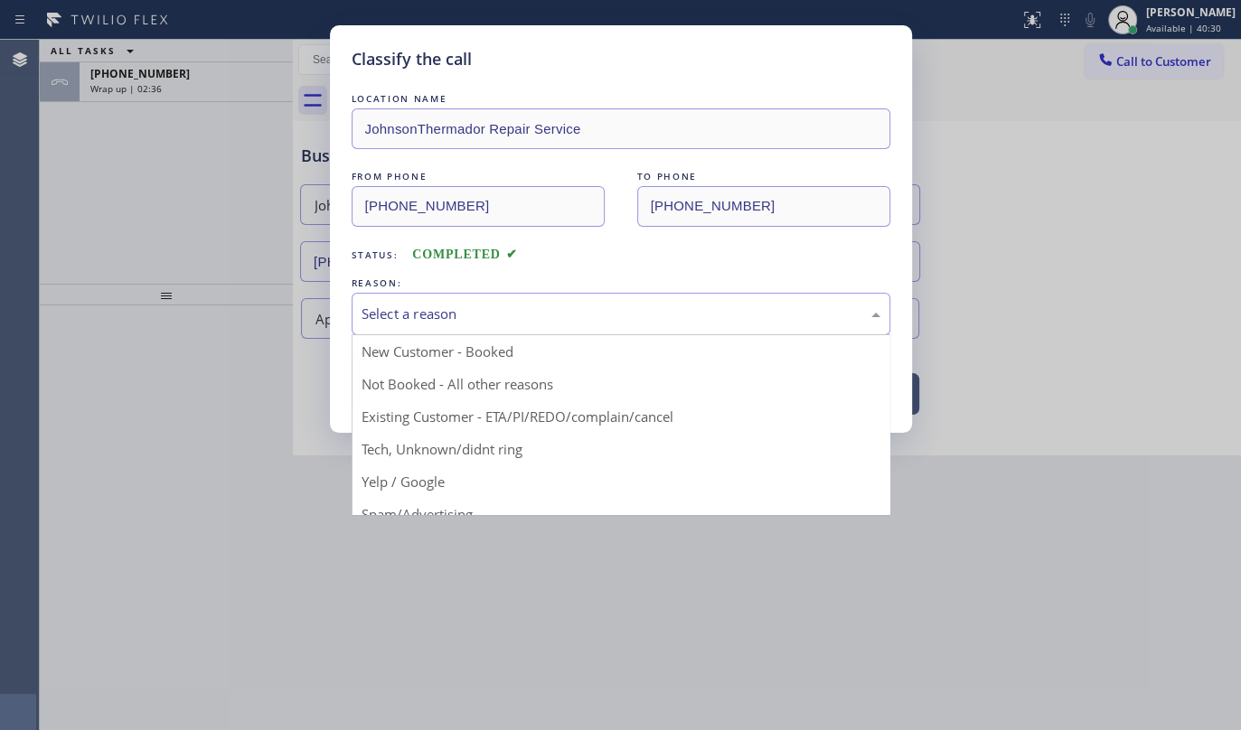
click at [411, 321] on div "Select a reason" at bounding box center [621, 314] width 519 height 21
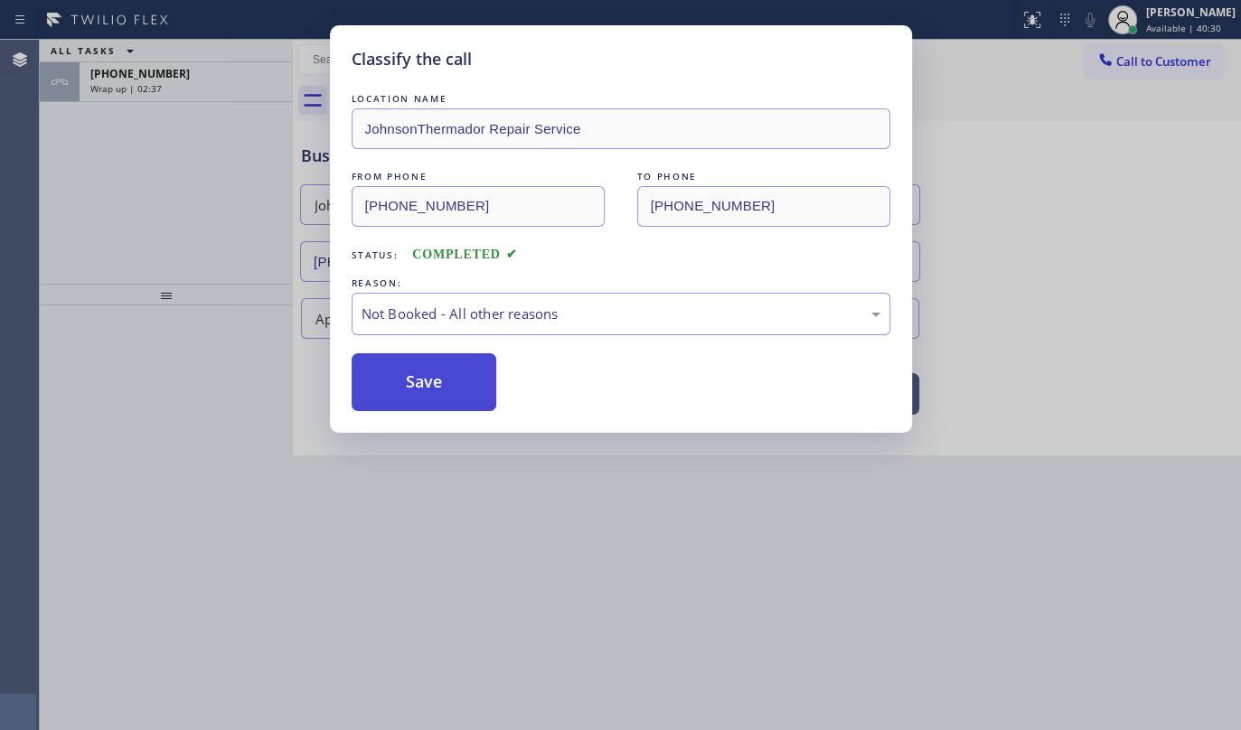
click at [409, 383] on button "Save" at bounding box center [425, 382] width 146 height 58
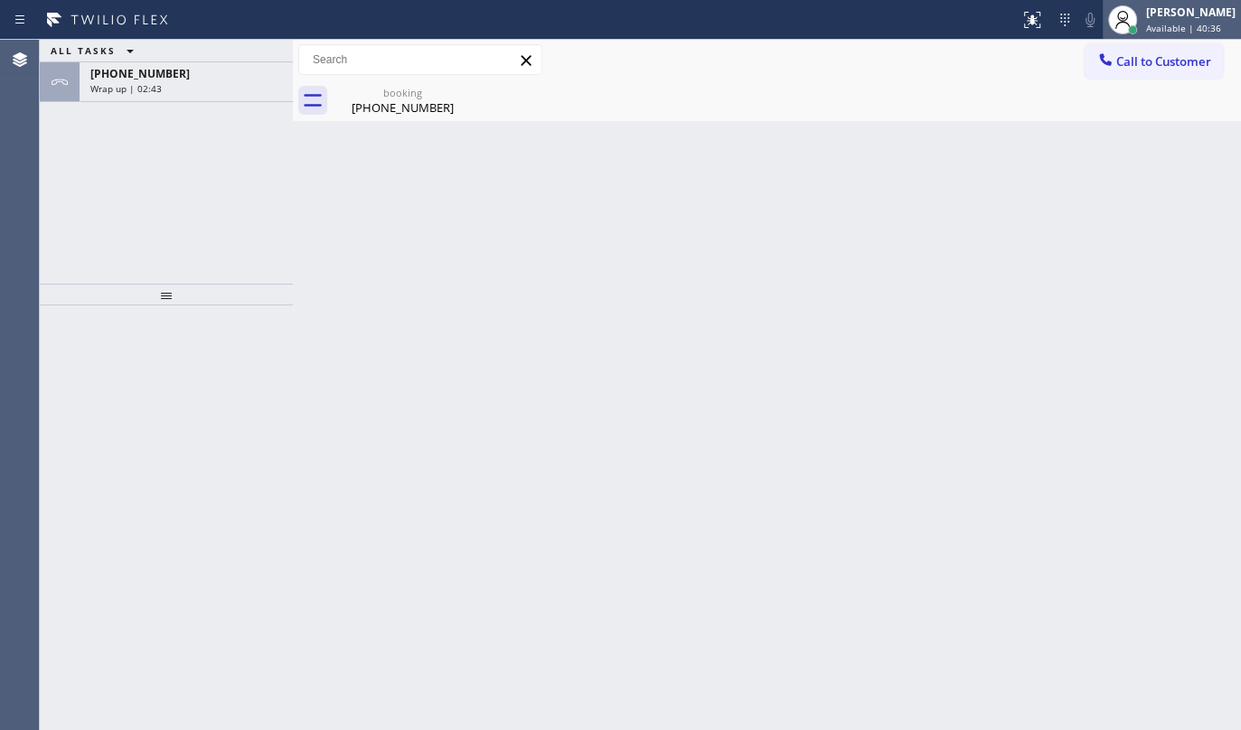
click at [1185, 25] on span "Available | 40:36" at bounding box center [1183, 28] width 75 height 13
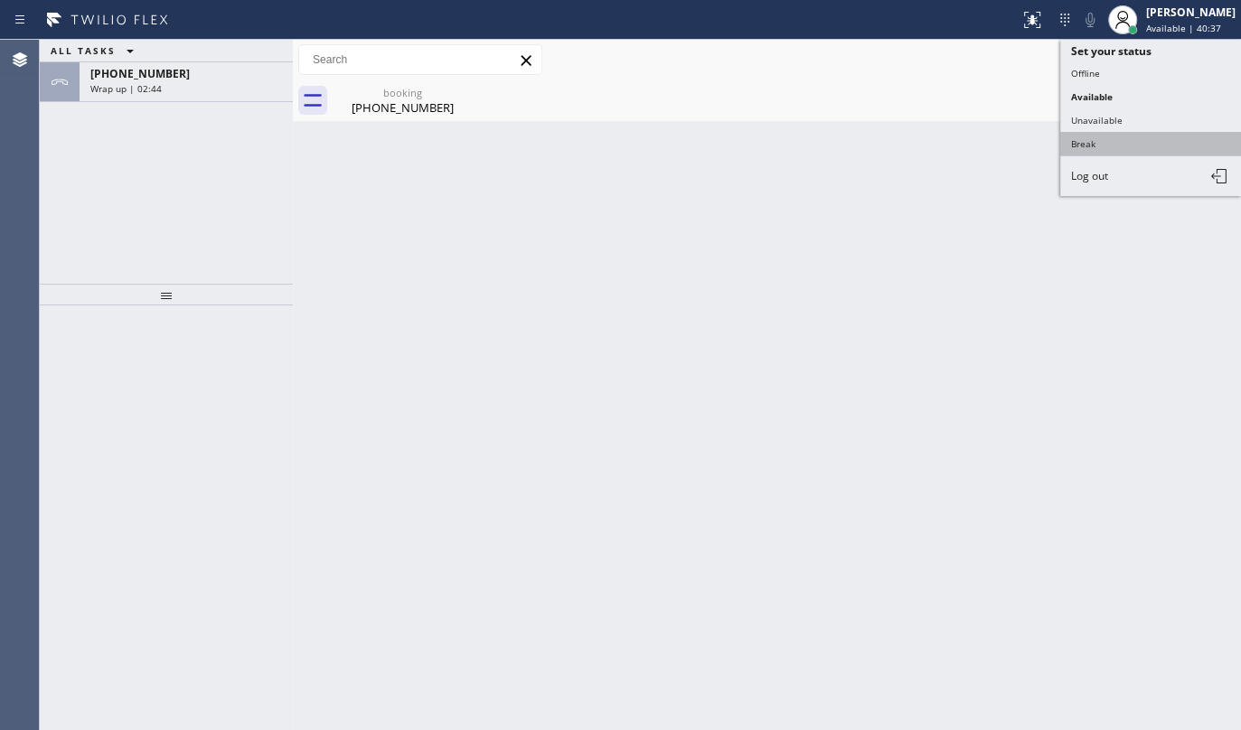
click at [1139, 145] on button "Break" at bounding box center [1150, 144] width 181 height 24
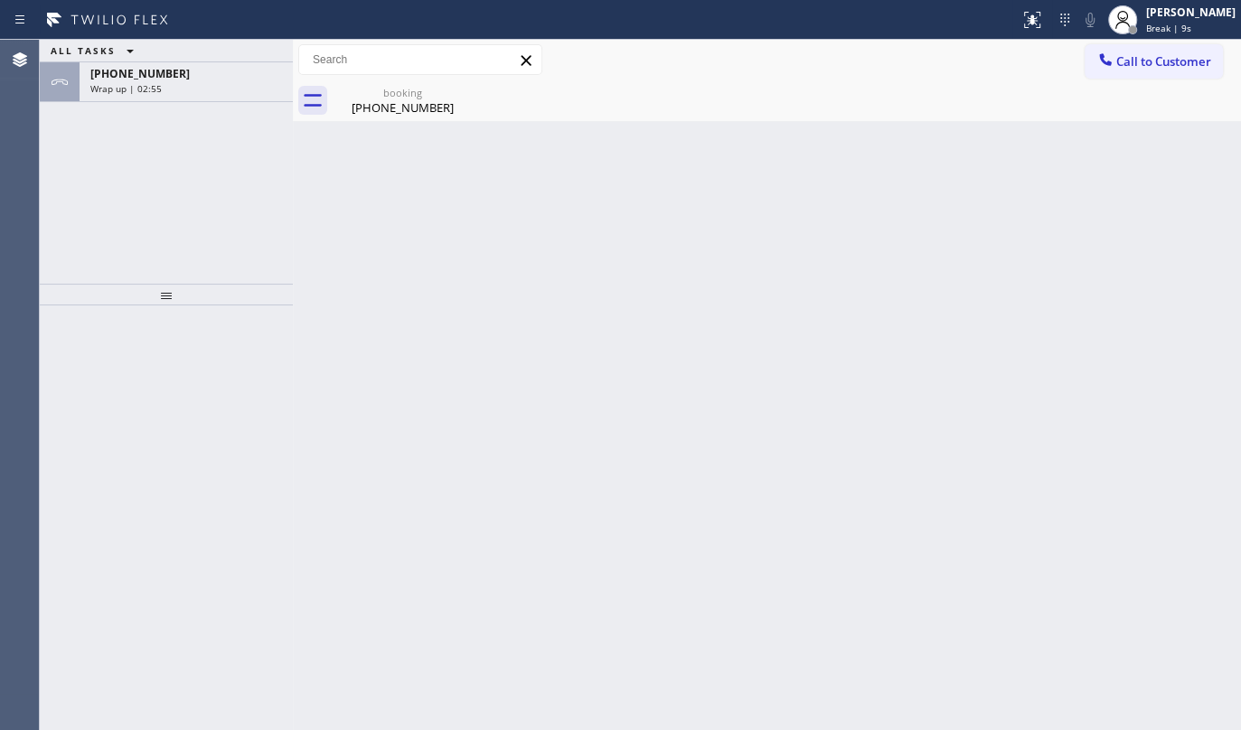
click at [150, 236] on div "ALL TASKS ALL TASKS ACTIVE TASKS TASKS IN WRAP UP +17323719119 Wrap up | 02:55" at bounding box center [166, 162] width 253 height 244
click at [191, 91] on div "Wrap up | 02:56" at bounding box center [186, 88] width 192 height 13
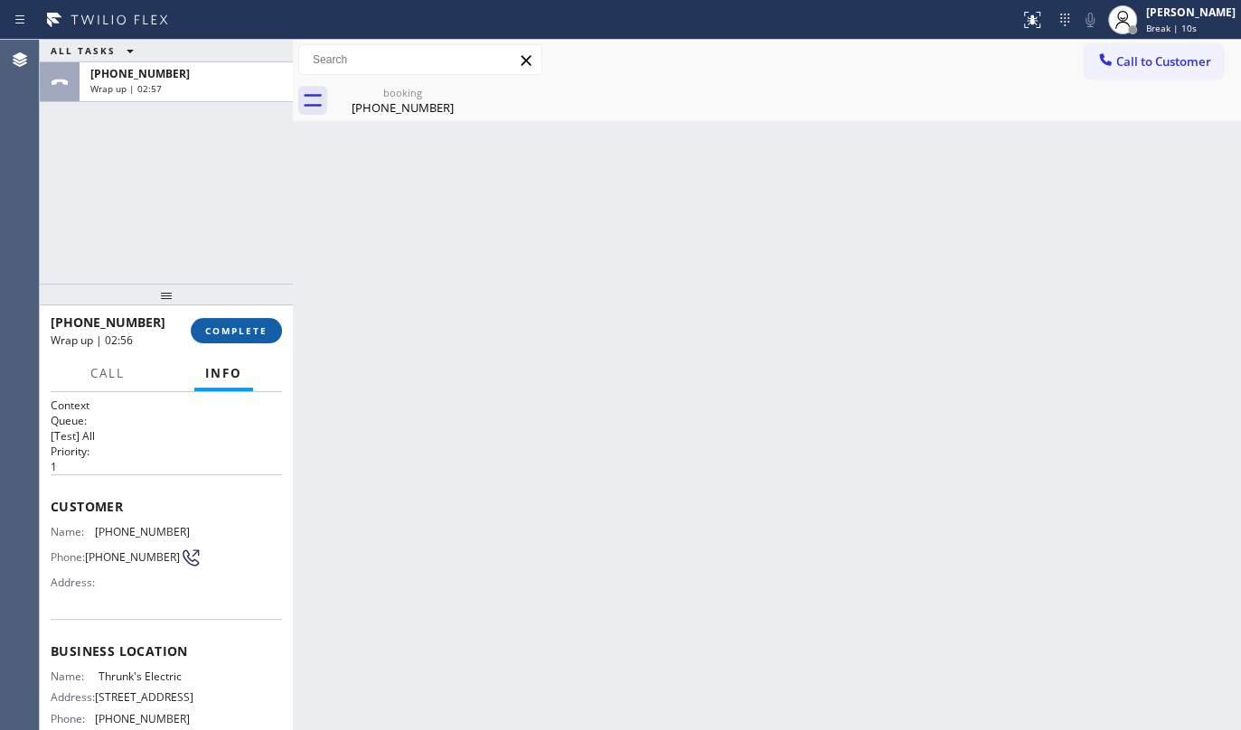
click at [212, 327] on span "COMPLETE" at bounding box center [236, 331] width 62 height 13
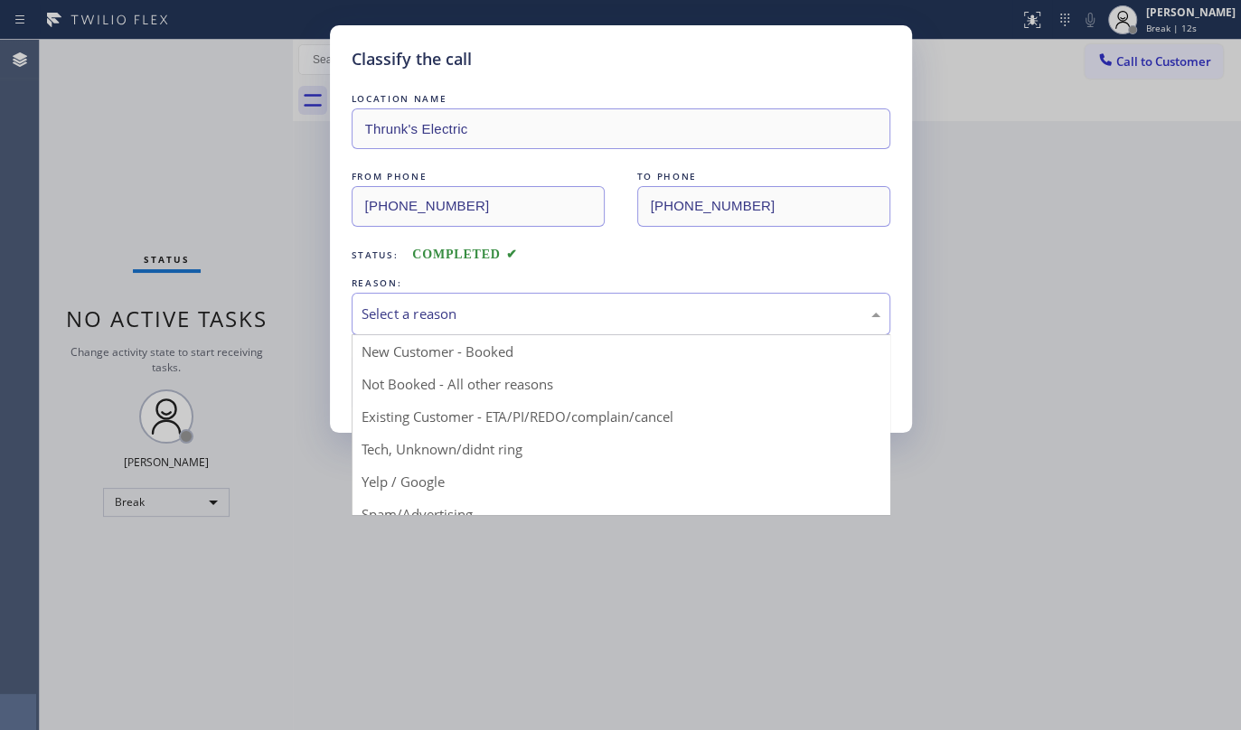
click at [515, 313] on div "Select a reason" at bounding box center [621, 314] width 519 height 21
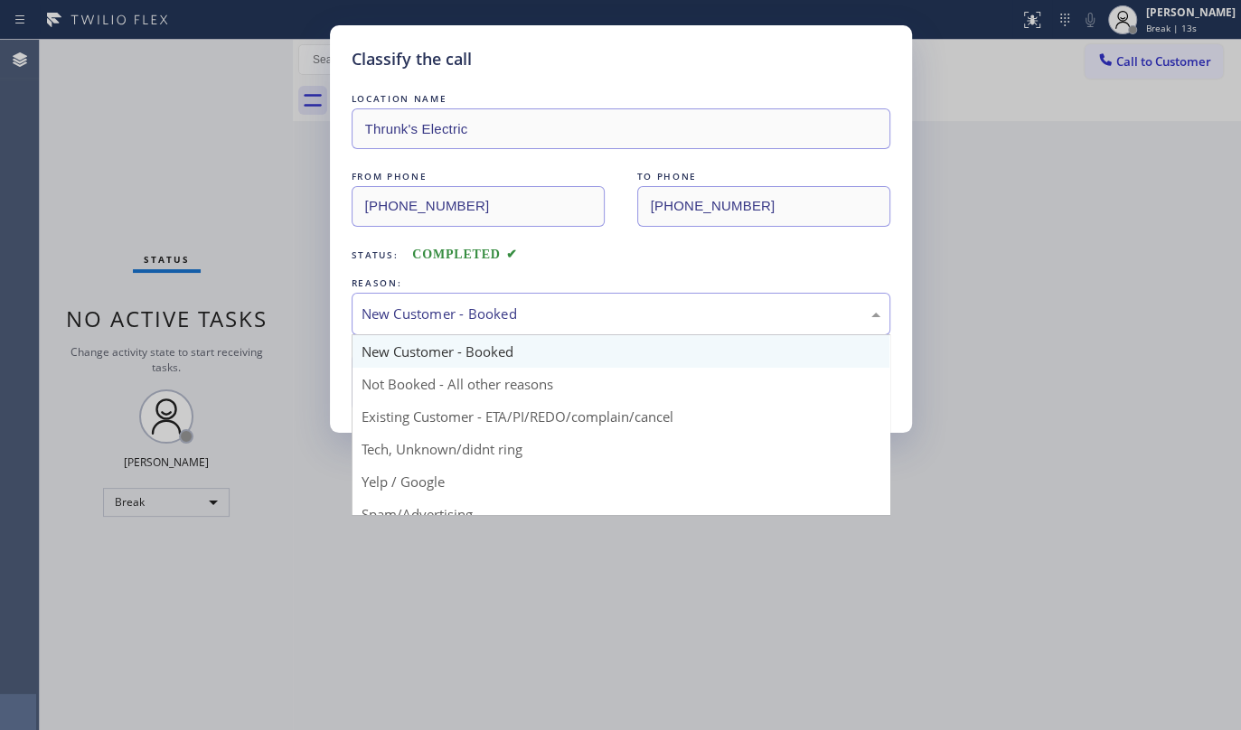
click at [429, 325] on div "New Customer - Booked" at bounding box center [621, 314] width 539 height 42
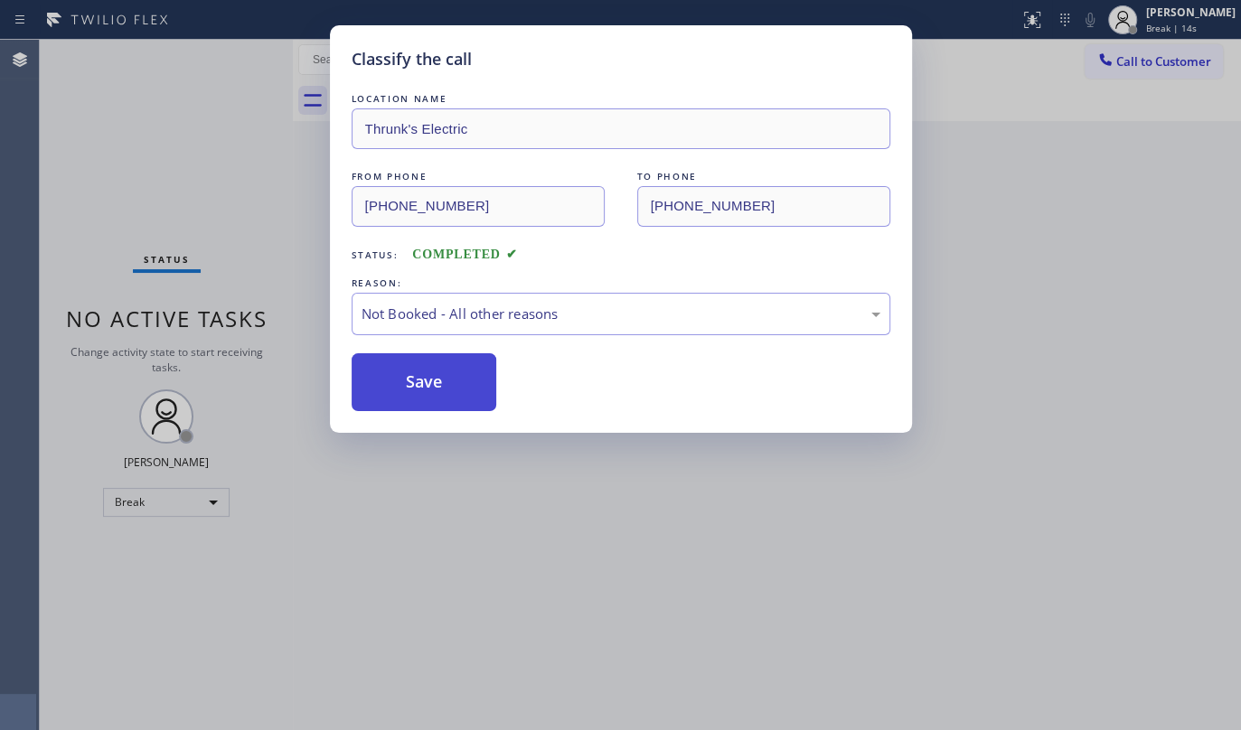
click at [419, 382] on button "Save" at bounding box center [425, 382] width 146 height 58
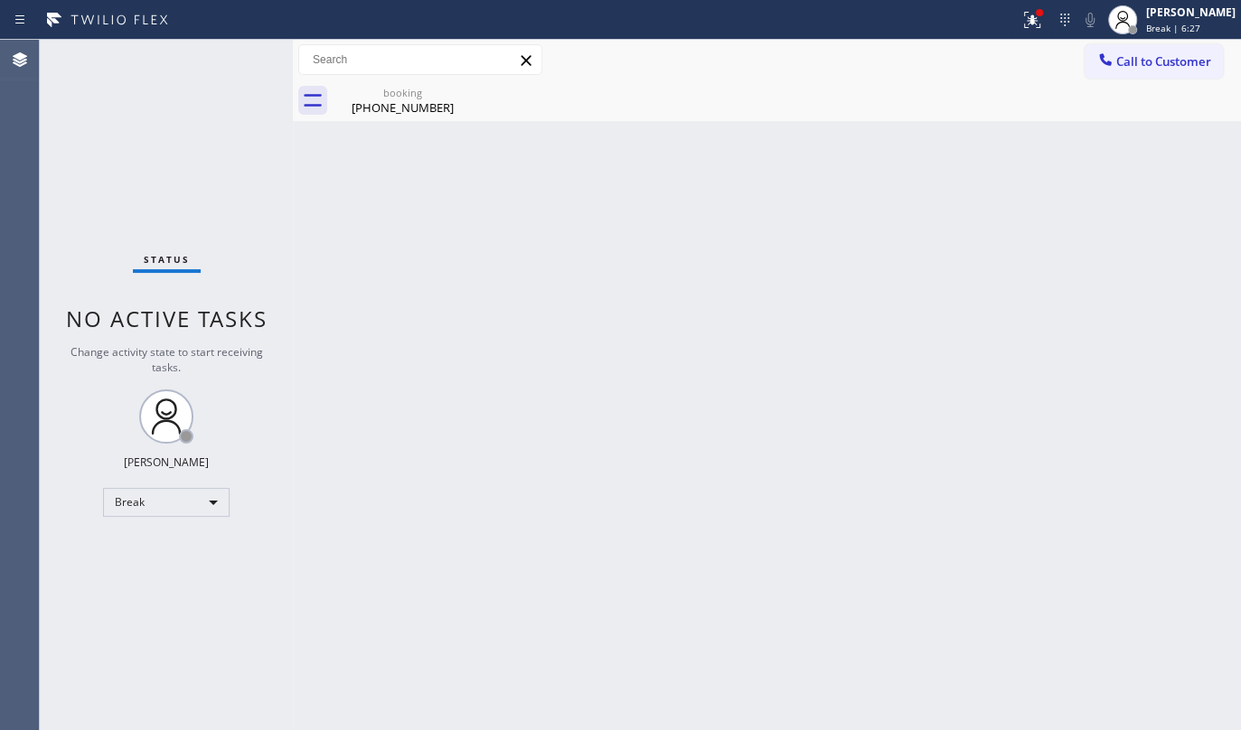
click at [127, 212] on div "Status No active tasks Change activity state to start receiving tasks. JENIZA A…" at bounding box center [166, 385] width 253 height 691
click at [203, 501] on div "Break" at bounding box center [166, 502] width 127 height 29
click at [136, 549] on li "Available" at bounding box center [165, 549] width 123 height 22
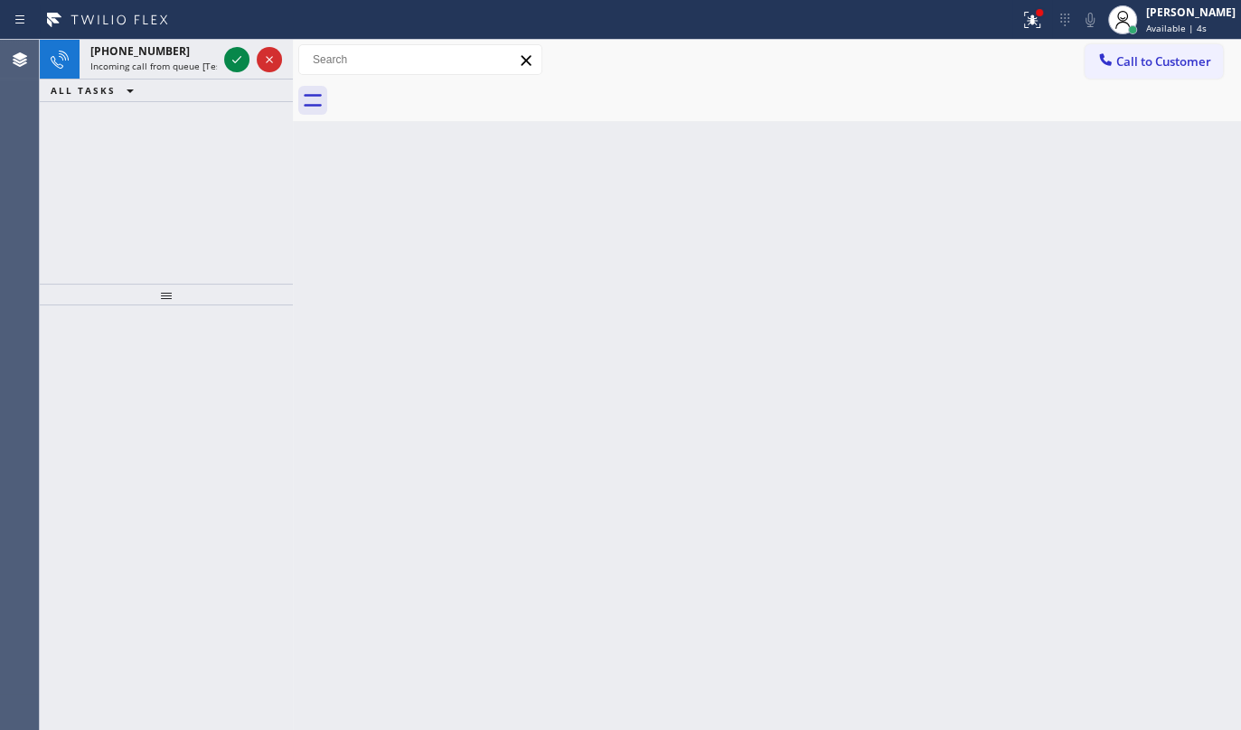
drag, startPoint x: 146, startPoint y: 166, endPoint x: 228, endPoint y: 87, distance: 114.4
click at [163, 146] on div "+14809087586 Incoming call from queue [Test] All ALL TASKS ALL TASKS ACTIVE TAS…" at bounding box center [166, 162] width 253 height 244
drag, startPoint x: 227, startPoint y: 70, endPoint x: 250, endPoint y: 58, distance: 26.3
click at [232, 69] on icon at bounding box center [237, 60] width 22 height 22
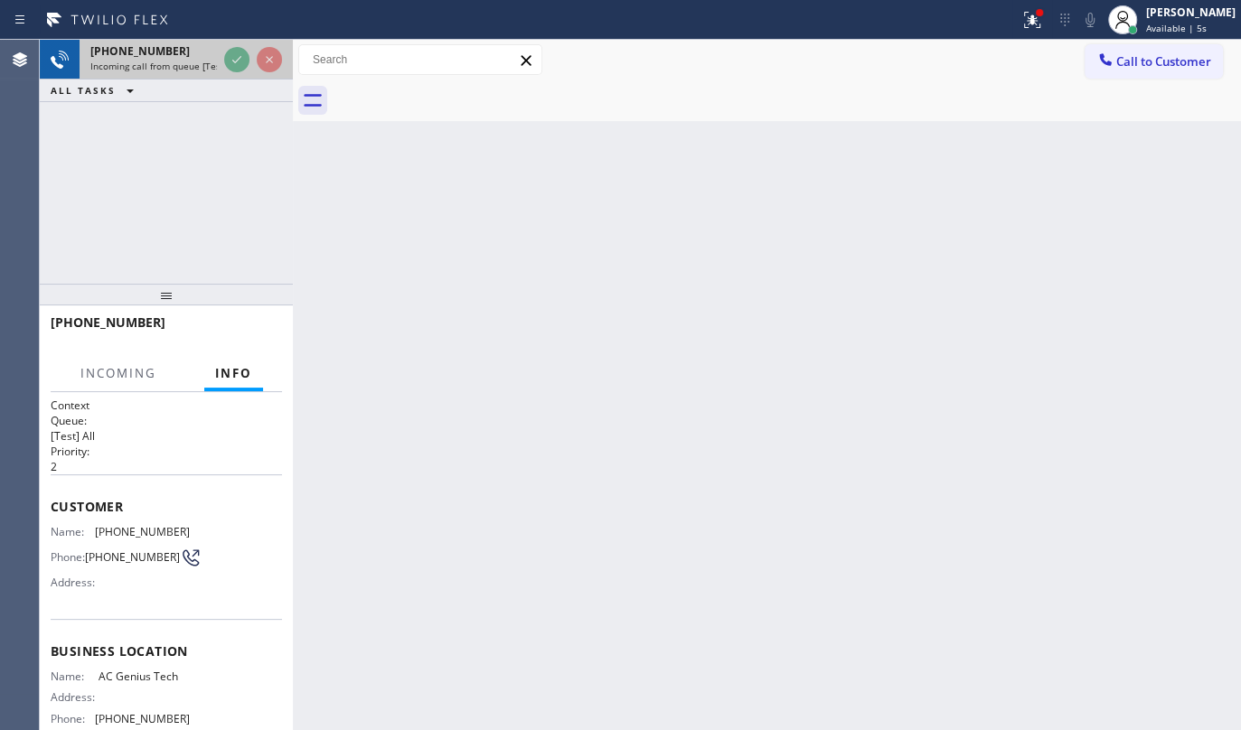
click at [250, 58] on div at bounding box center [253, 60] width 65 height 40
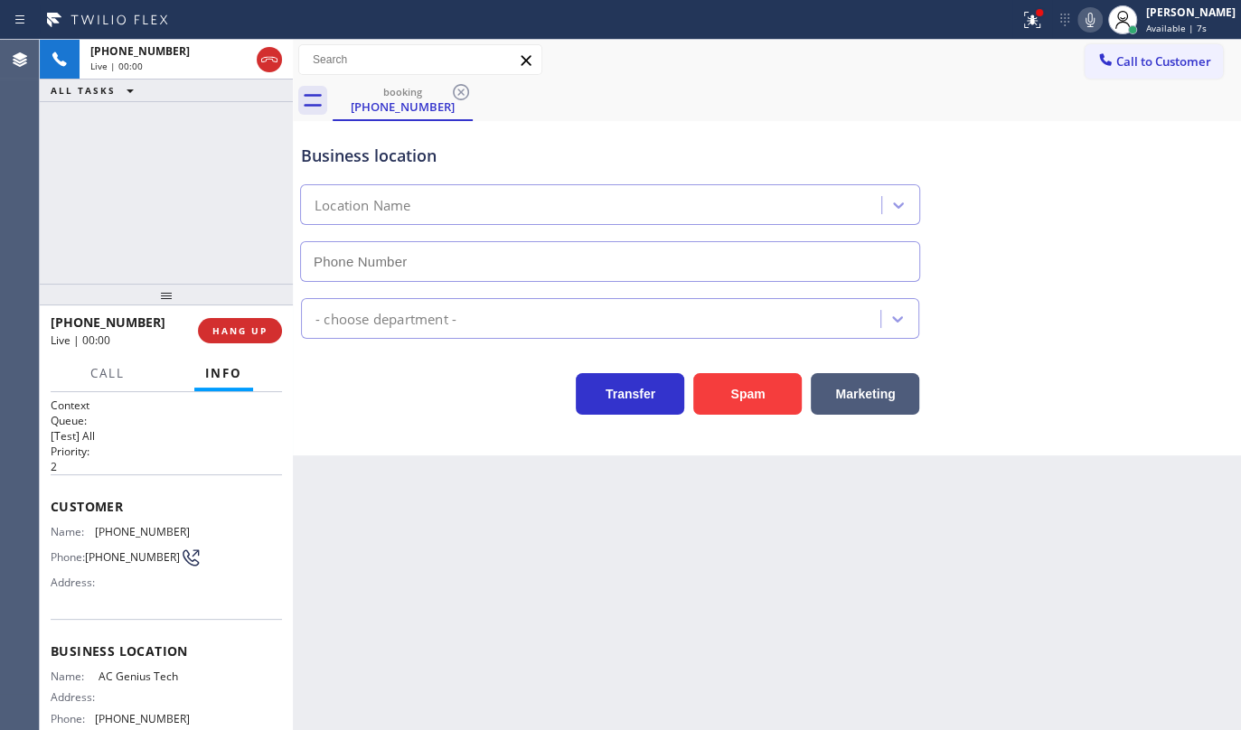
type input "(480) 725-3458"
click at [1029, 8] on button at bounding box center [1032, 20] width 40 height 40
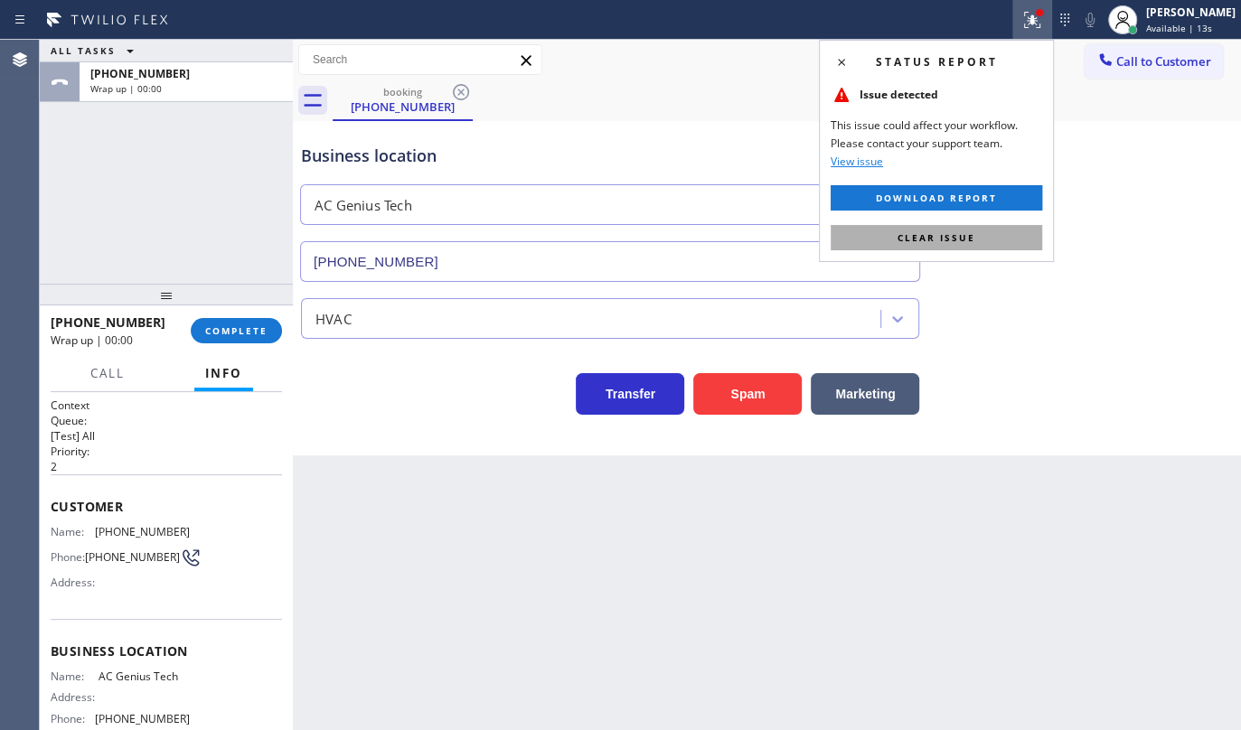
click at [1003, 234] on button "Clear issue" at bounding box center [937, 237] width 212 height 25
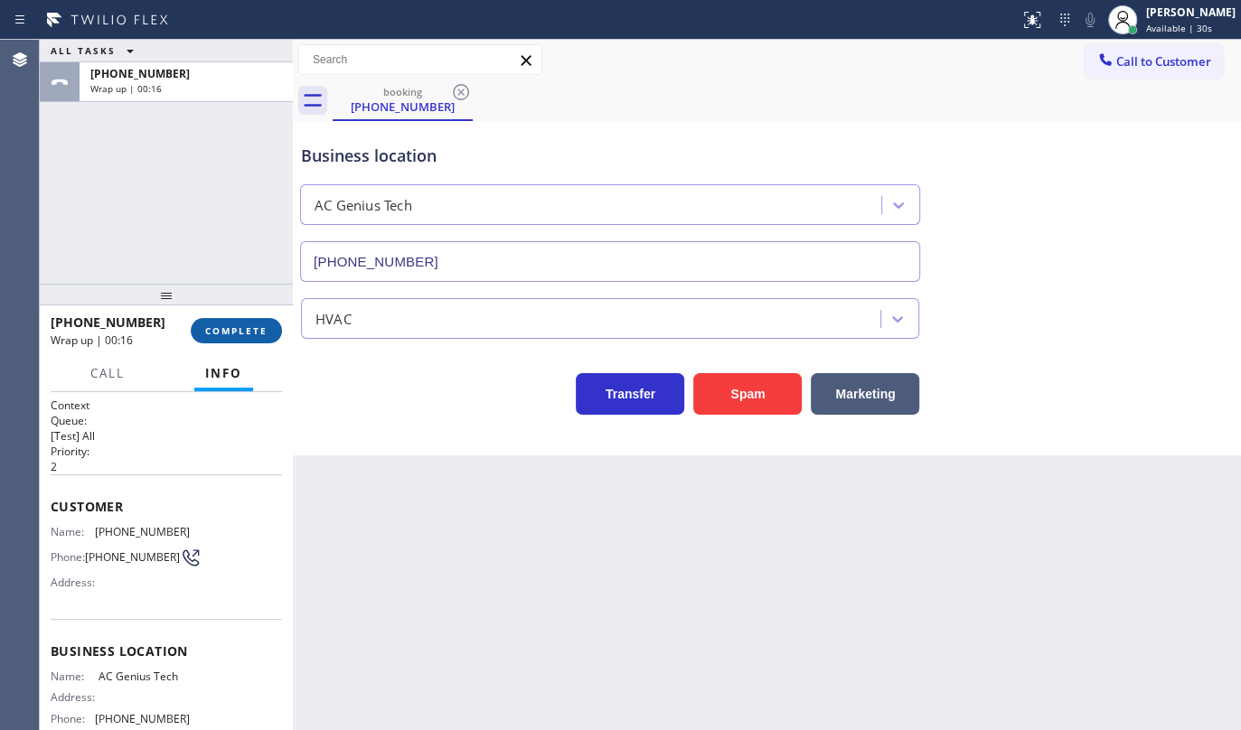
click at [249, 325] on span "COMPLETE" at bounding box center [236, 331] width 62 height 13
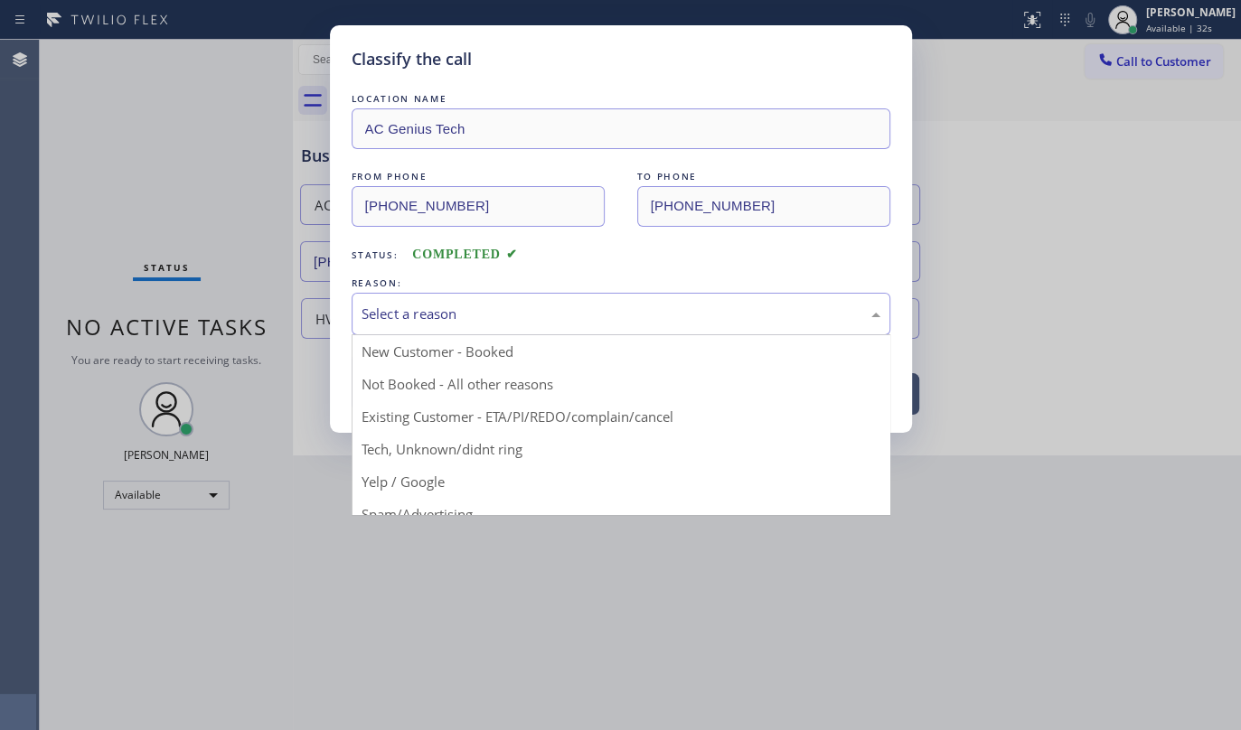
click at [483, 318] on div "Select a reason" at bounding box center [621, 314] width 519 height 21
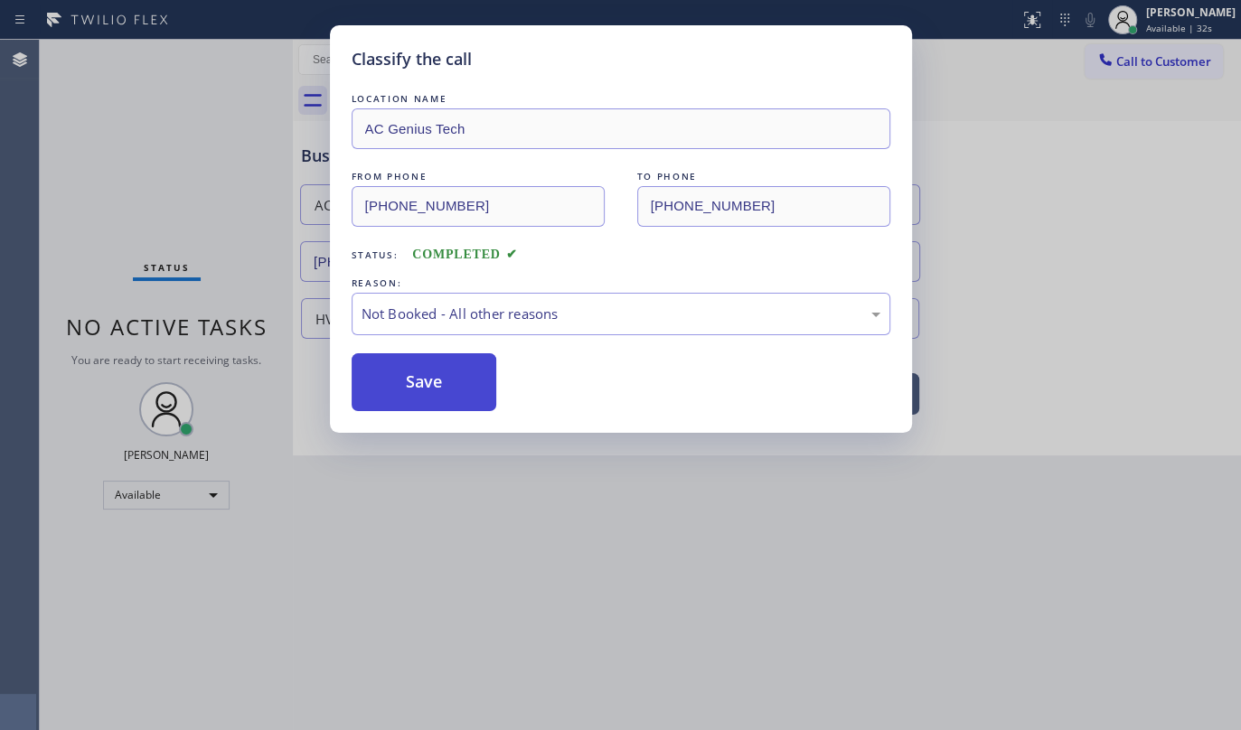
click at [411, 379] on button "Save" at bounding box center [425, 382] width 146 height 58
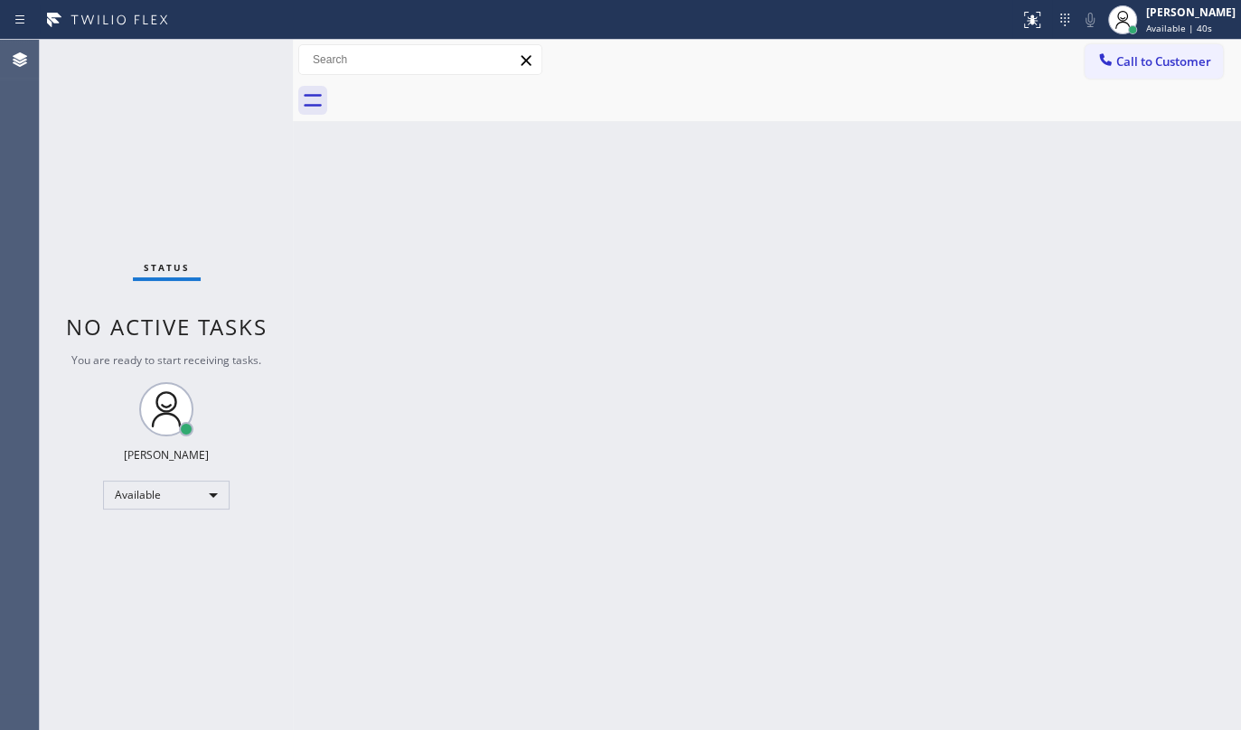
click at [648, 319] on div "Back to Dashboard Change Sender ID Customers Technicians Select a contact Outbo…" at bounding box center [767, 385] width 948 height 691
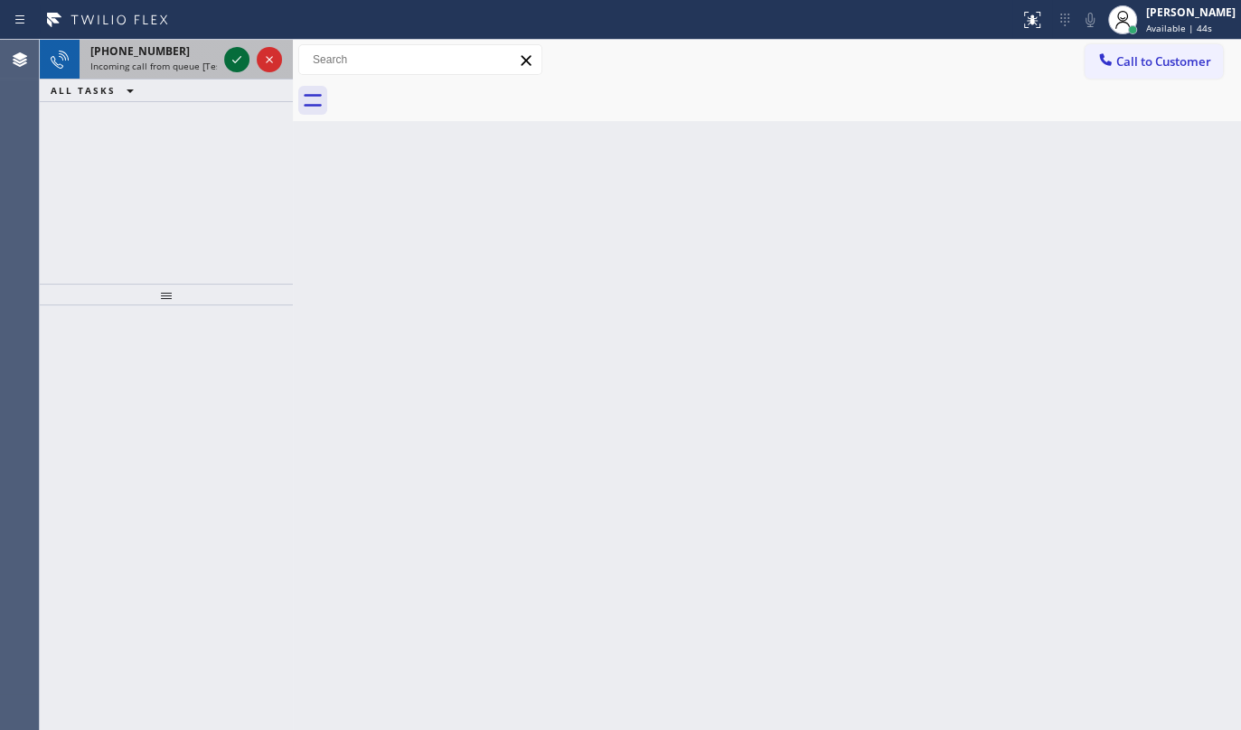
click at [232, 56] on icon at bounding box center [237, 60] width 22 height 22
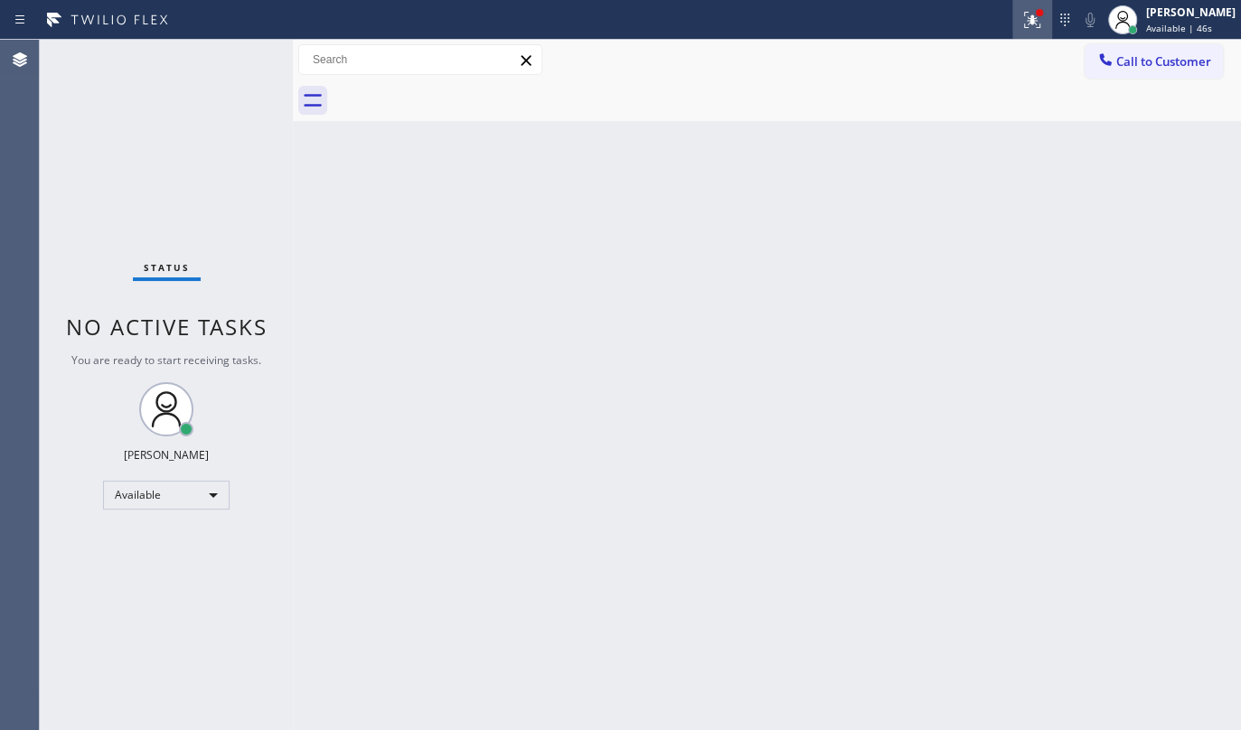
click at [1049, 9] on div at bounding box center [1032, 20] width 40 height 22
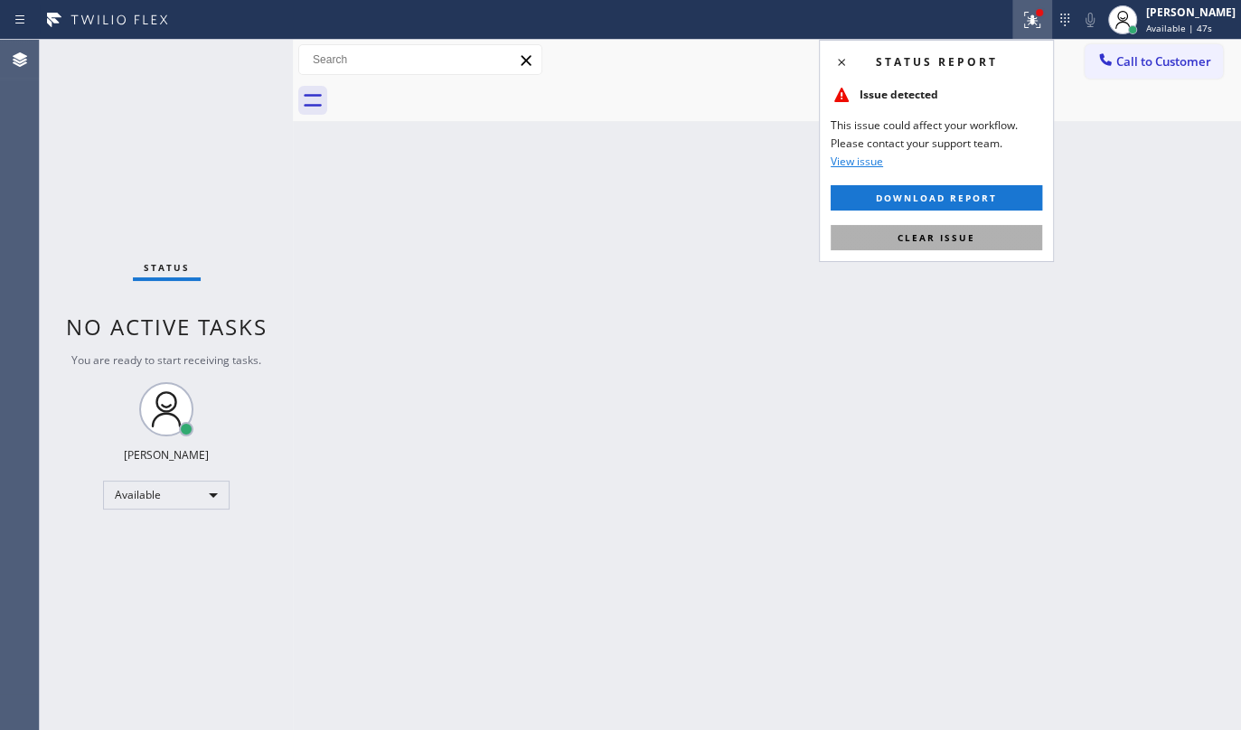
click at [946, 248] on button "Clear issue" at bounding box center [937, 237] width 212 height 25
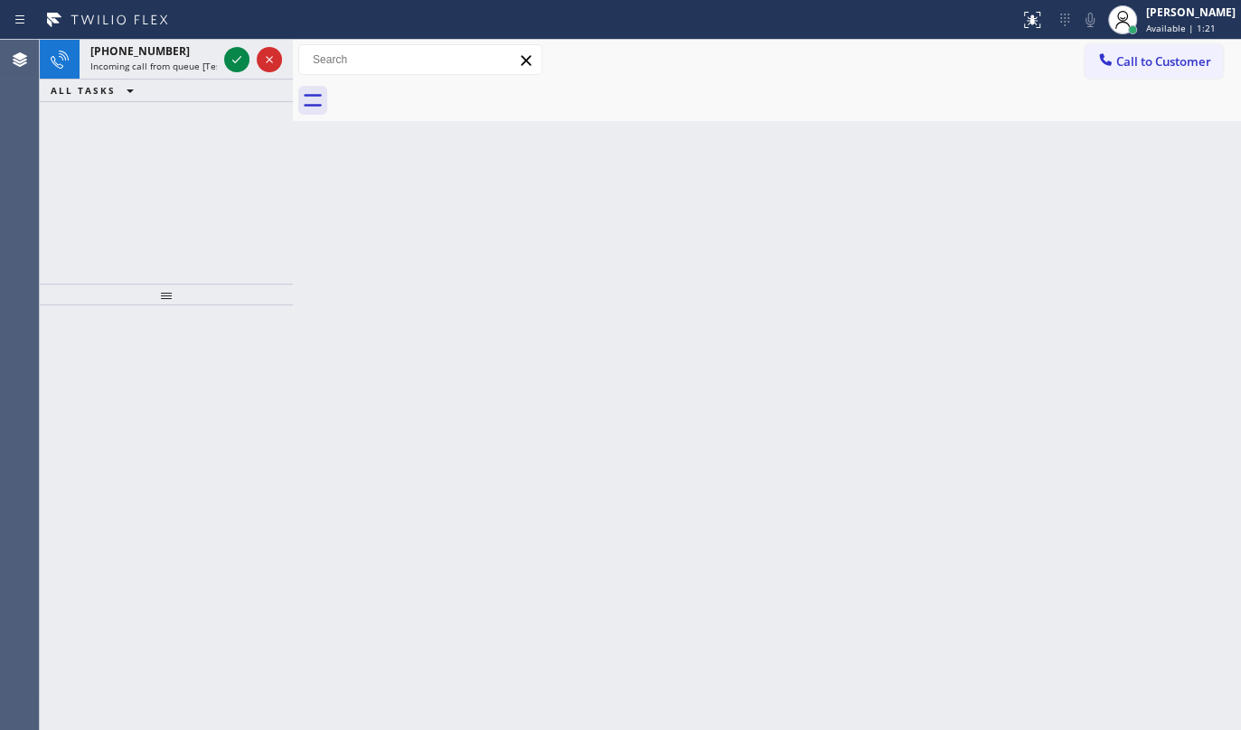
click at [108, 148] on div "+15162565530 Incoming call from queue [Test] All ALL TASKS ALL TASKS ACTIVE TAS…" at bounding box center [166, 162] width 253 height 244
click at [228, 63] on icon at bounding box center [237, 60] width 22 height 22
click at [1033, 15] on icon at bounding box center [1032, 17] width 11 height 6
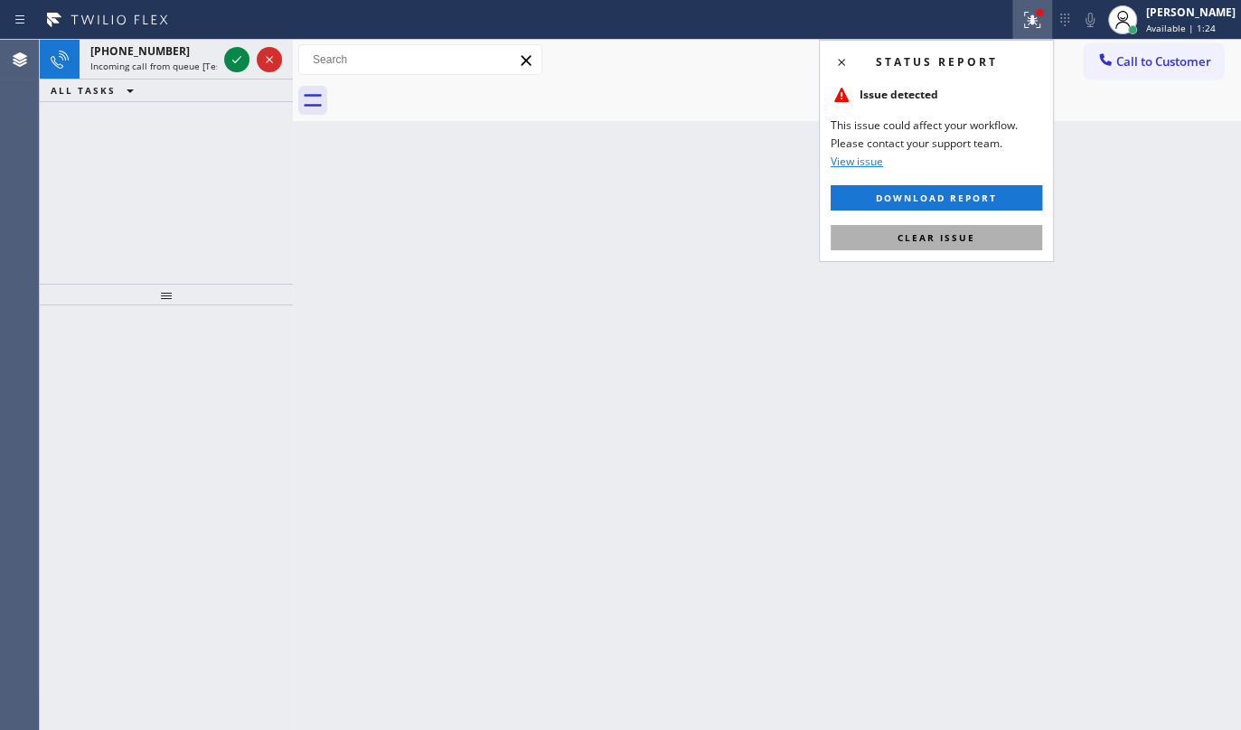
click at [974, 239] on button "Clear issue" at bounding box center [937, 237] width 212 height 25
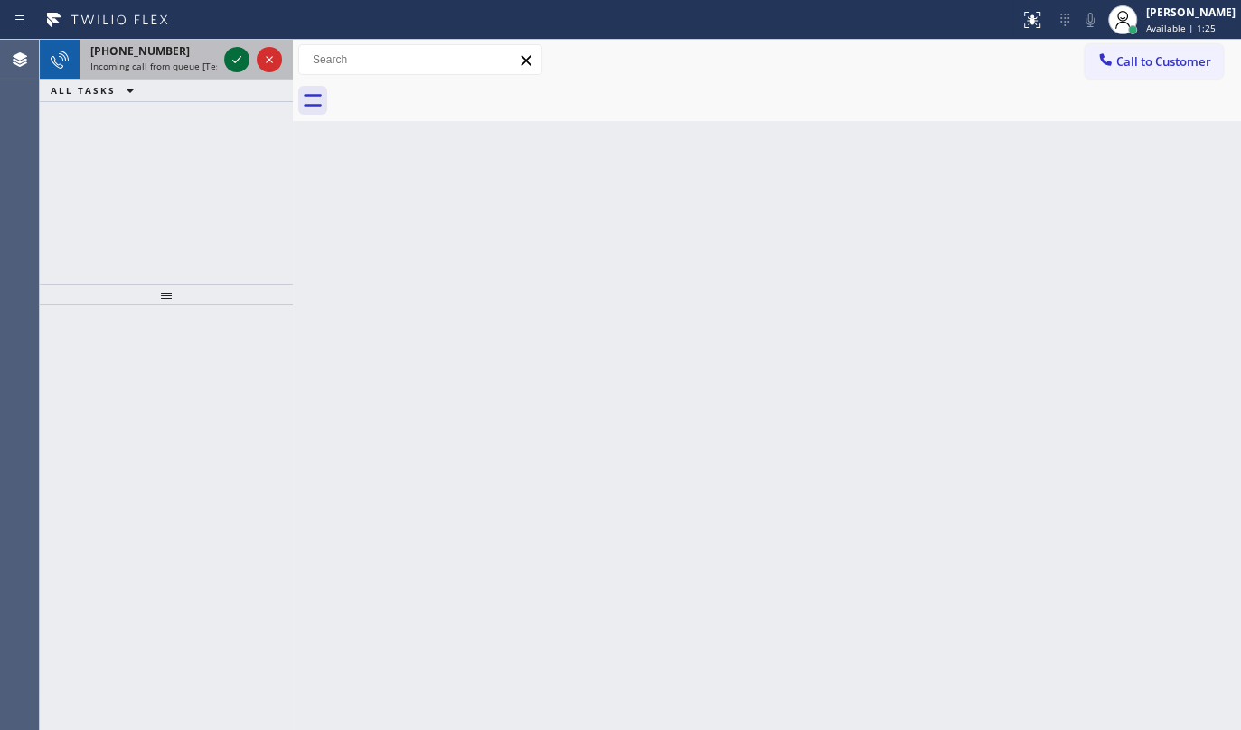
click at [240, 62] on icon at bounding box center [237, 60] width 22 height 22
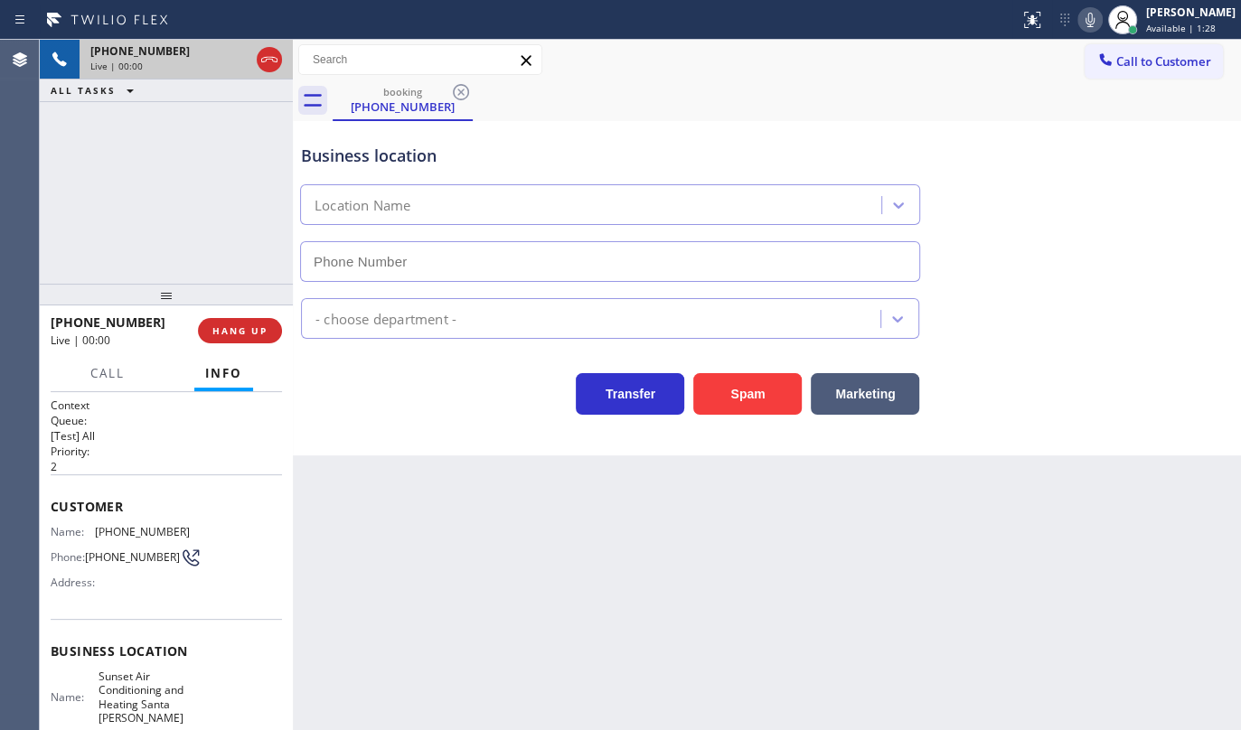
type input "(805) 659-8596"
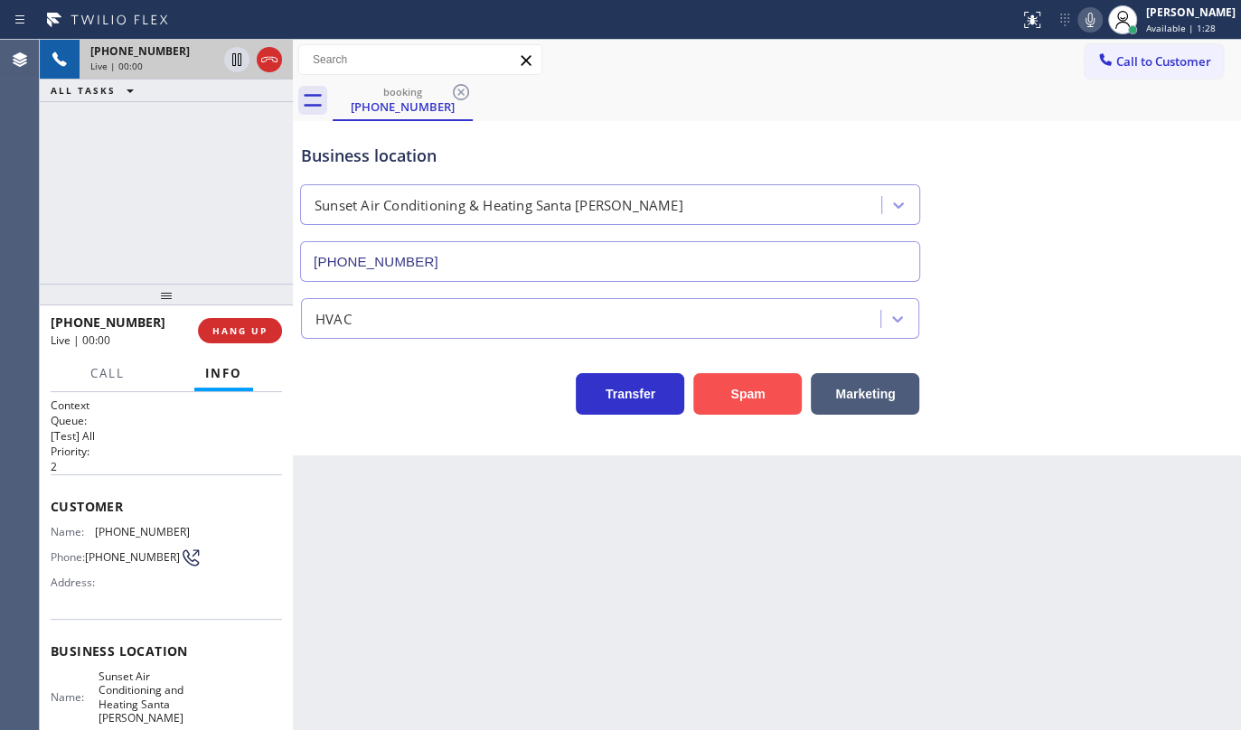
click at [746, 379] on button "Spam" at bounding box center [747, 394] width 108 height 42
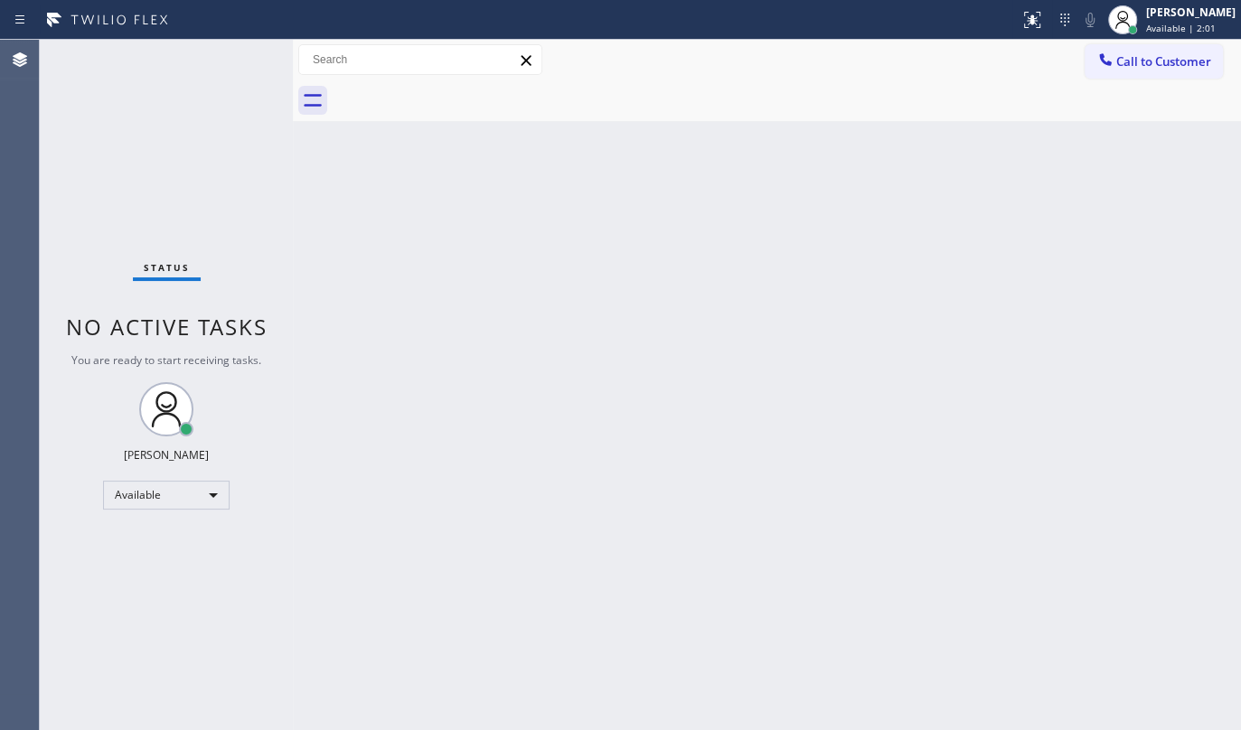
click at [174, 160] on div "Status No active tasks You are ready to start receiving tasks. JENIZA ALCAYDE A…" at bounding box center [166, 385] width 253 height 691
click at [132, 179] on div "Status No active tasks You are ready to start receiving tasks. JENIZA ALCAYDE A…" at bounding box center [166, 385] width 253 height 691
click at [40, 118] on div "Status No active tasks You are ready to start receiving tasks. JENIZA ALCAYDE A…" at bounding box center [166, 385] width 253 height 691
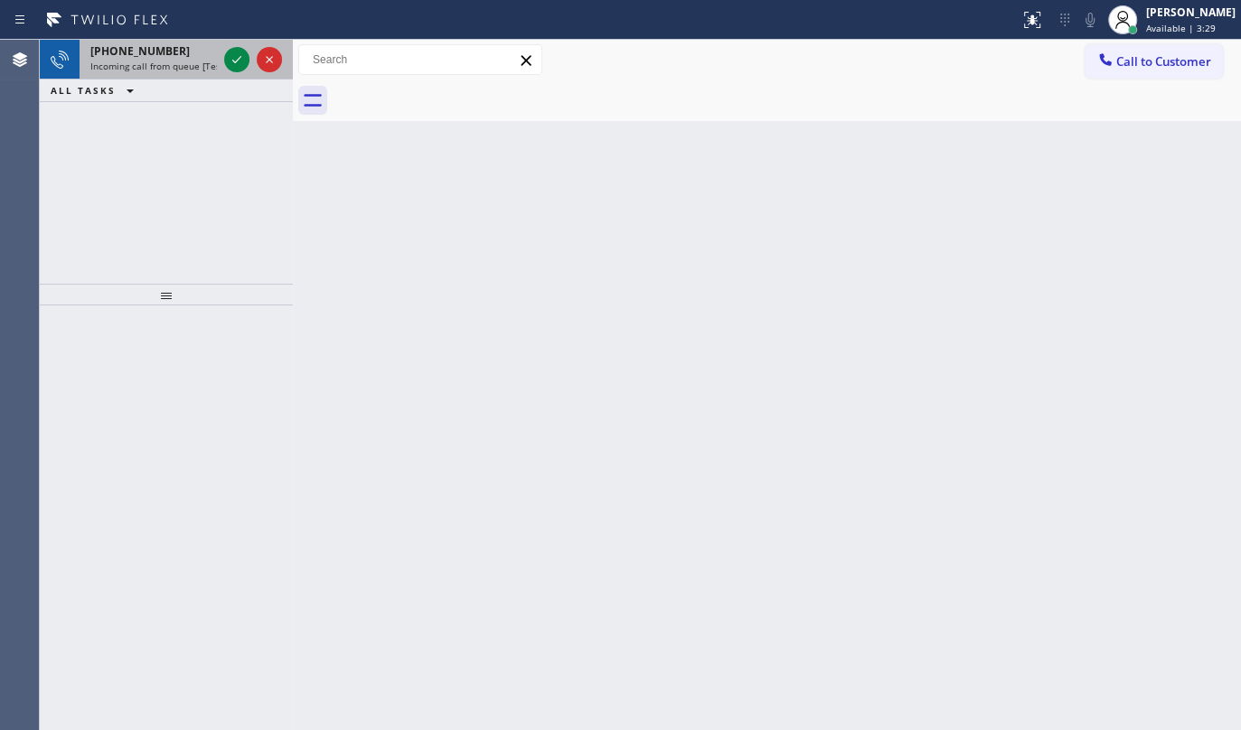
click at [203, 75] on div "+18183000308 Incoming call from queue [Test] All ALL TASKS ALL TASKS ACTIVE TAS…" at bounding box center [166, 71] width 253 height 62
click at [236, 61] on icon at bounding box center [236, 59] width 9 height 7
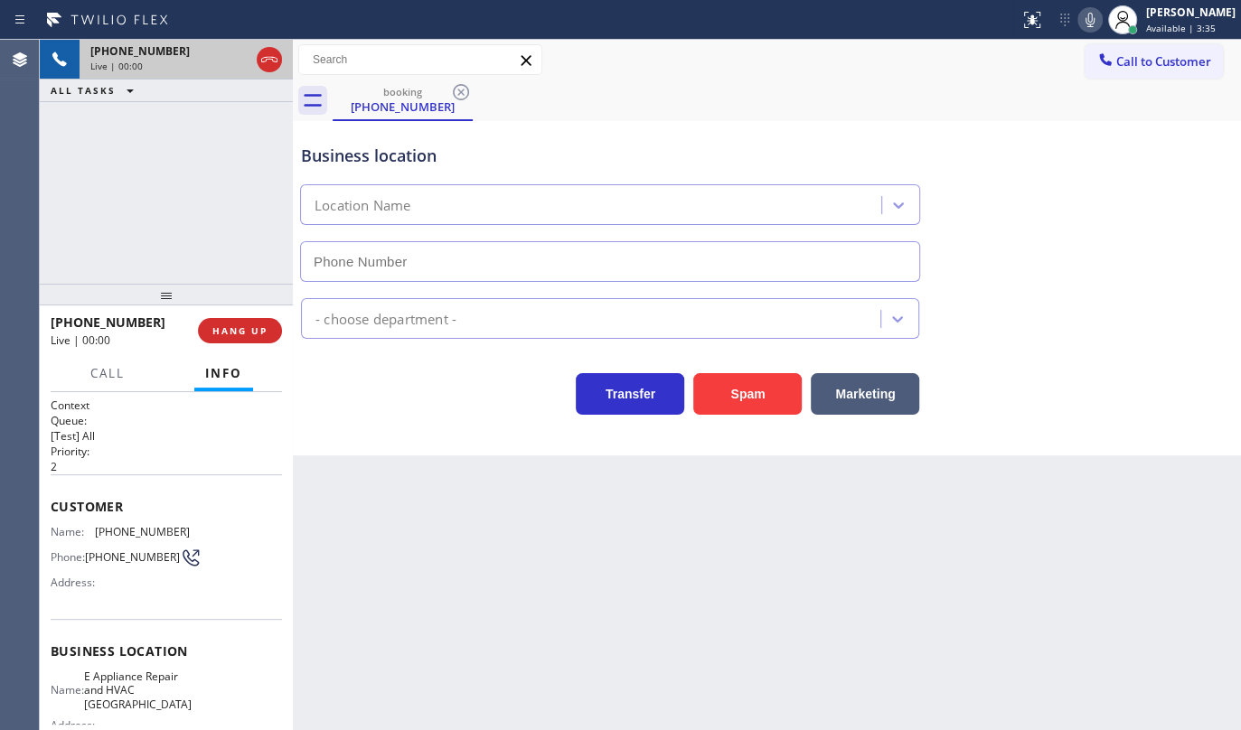
type input "(818) 456-1464"
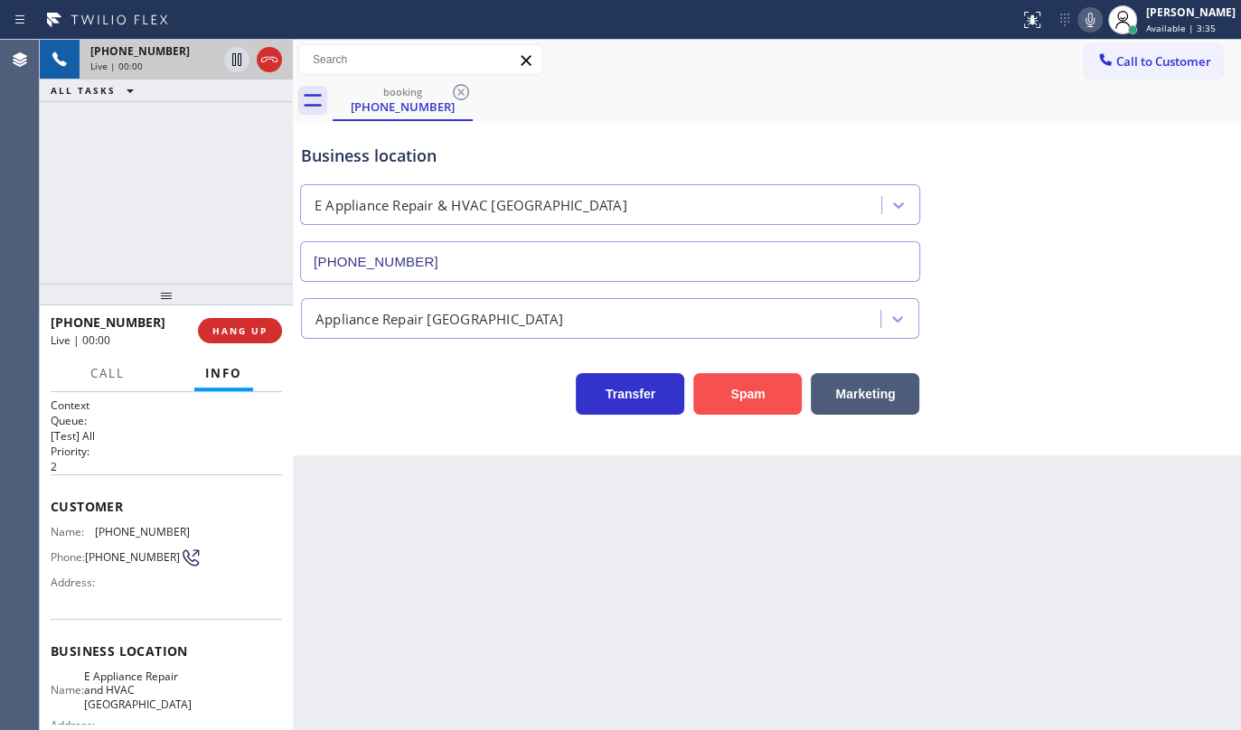
click at [714, 399] on button "Spam" at bounding box center [747, 394] width 108 height 42
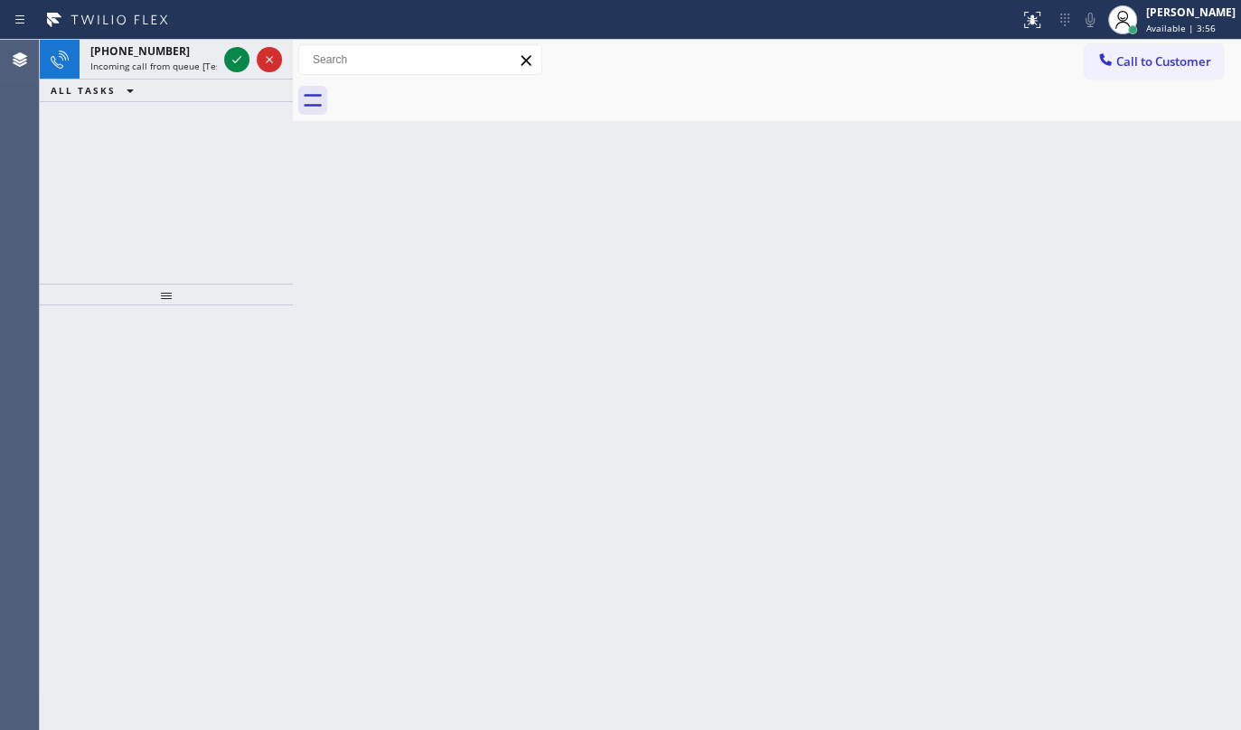
drag, startPoint x: 164, startPoint y: 163, endPoint x: 174, endPoint y: 148, distance: 17.6
click at [169, 155] on div "+14156930670 Incoming call from queue [Test] All ALL TASKS ALL TASKS ACTIVE TAS…" at bounding box center [166, 162] width 253 height 244
click at [242, 62] on icon at bounding box center [237, 60] width 22 height 22
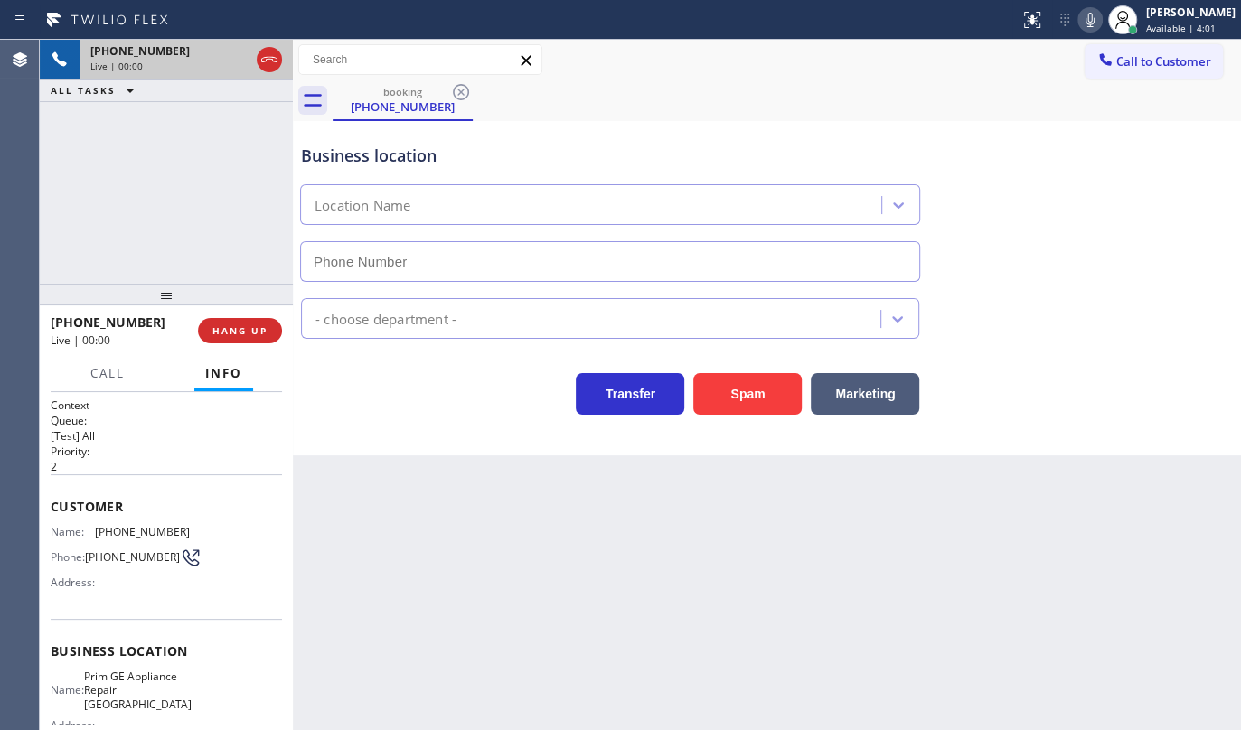
type input "(415) 997-6151"
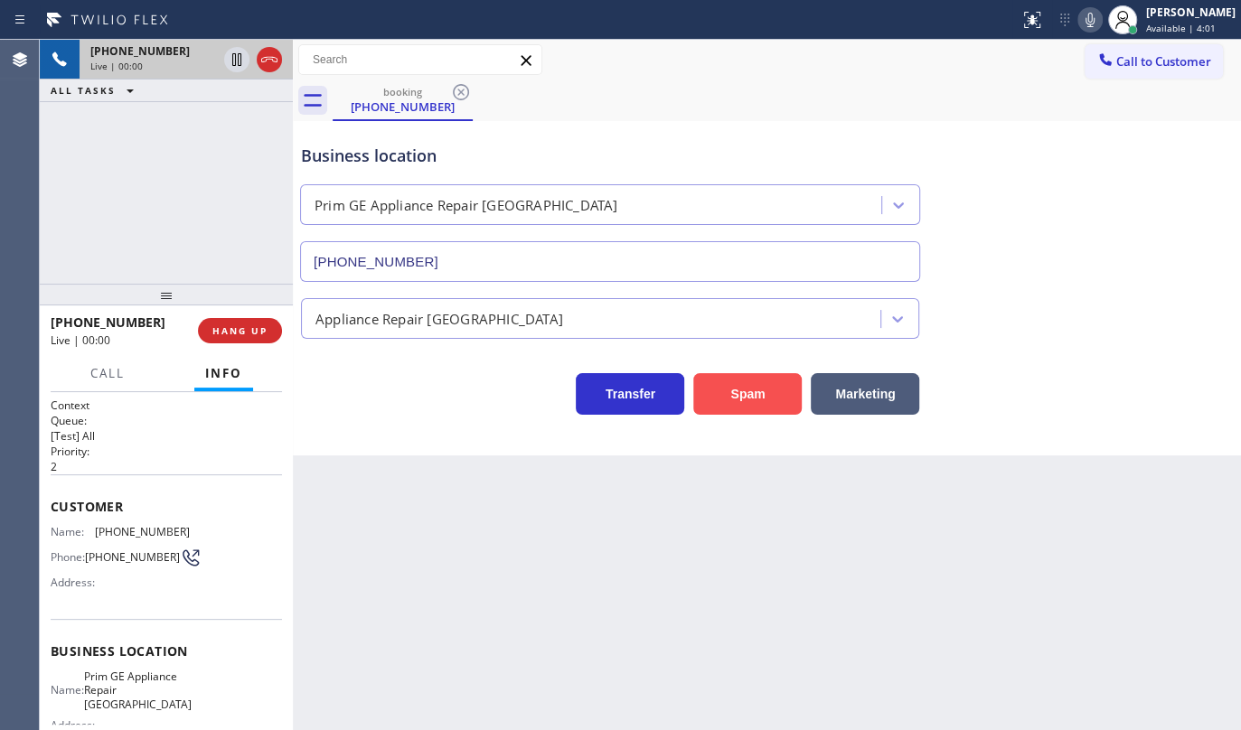
click at [744, 378] on button "Spam" at bounding box center [747, 394] width 108 height 42
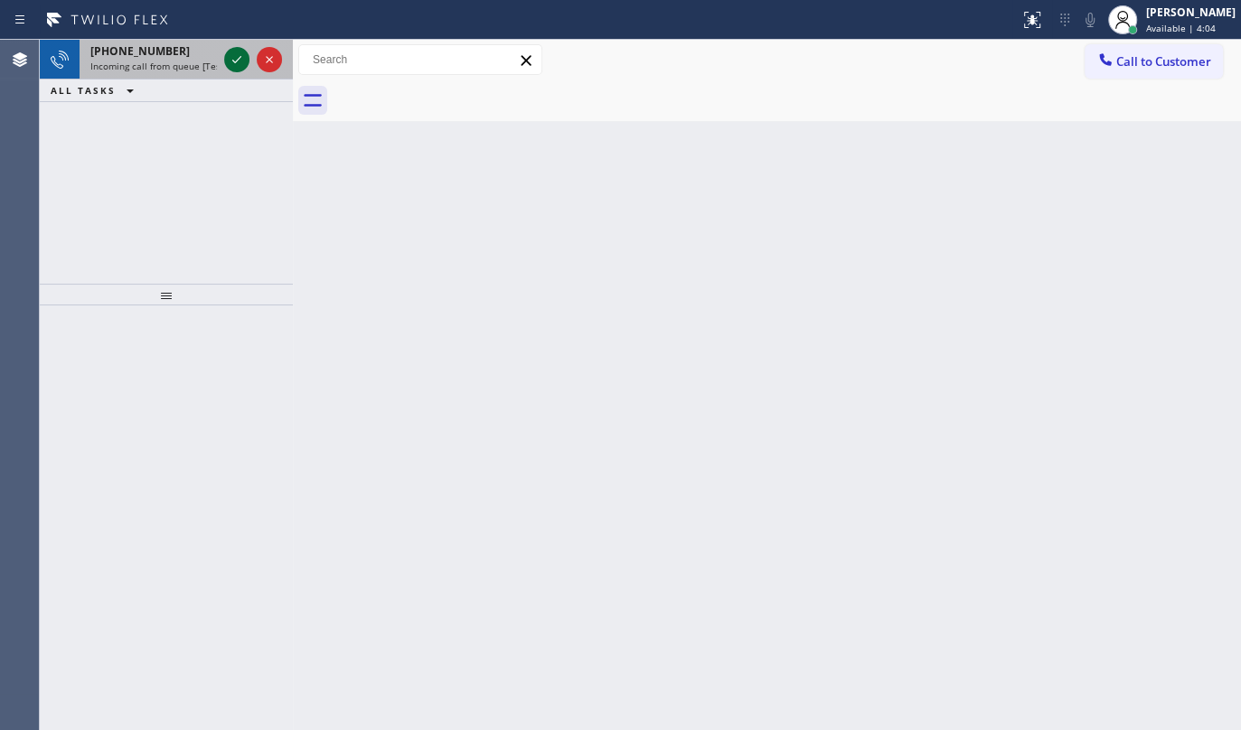
click at [244, 56] on icon at bounding box center [237, 60] width 22 height 22
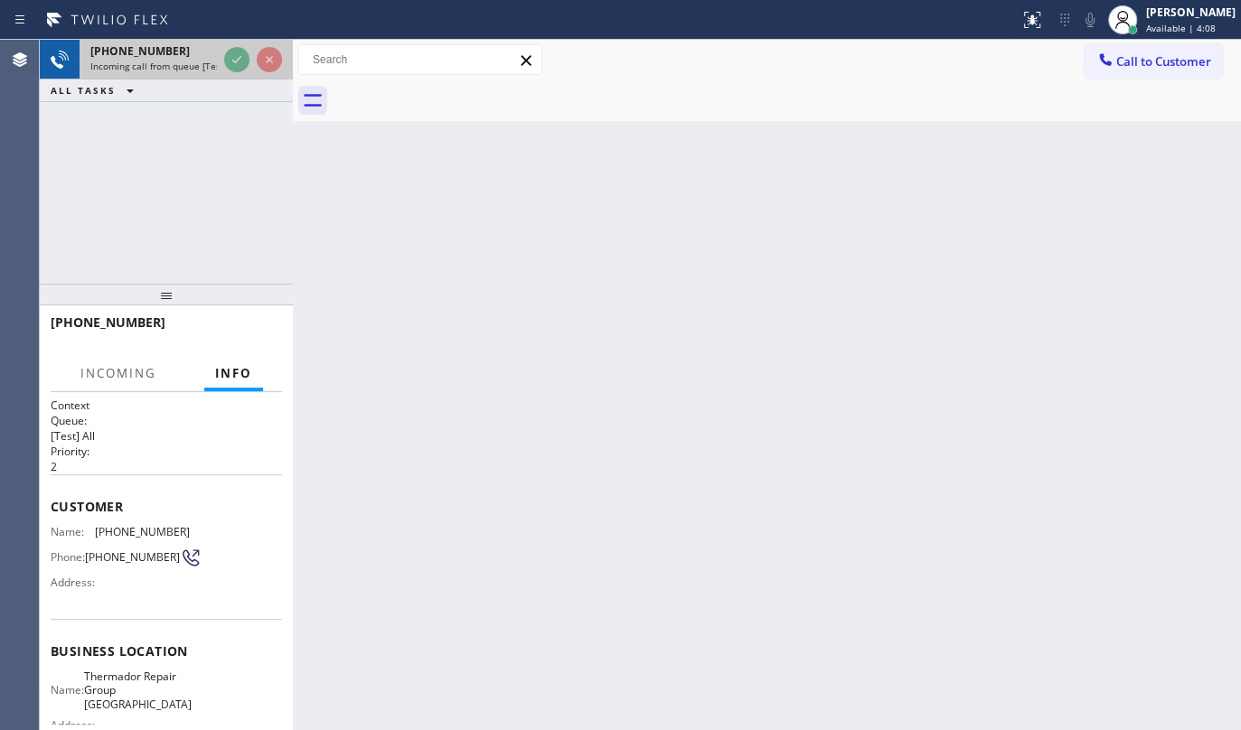
click at [247, 40] on div at bounding box center [253, 60] width 65 height 40
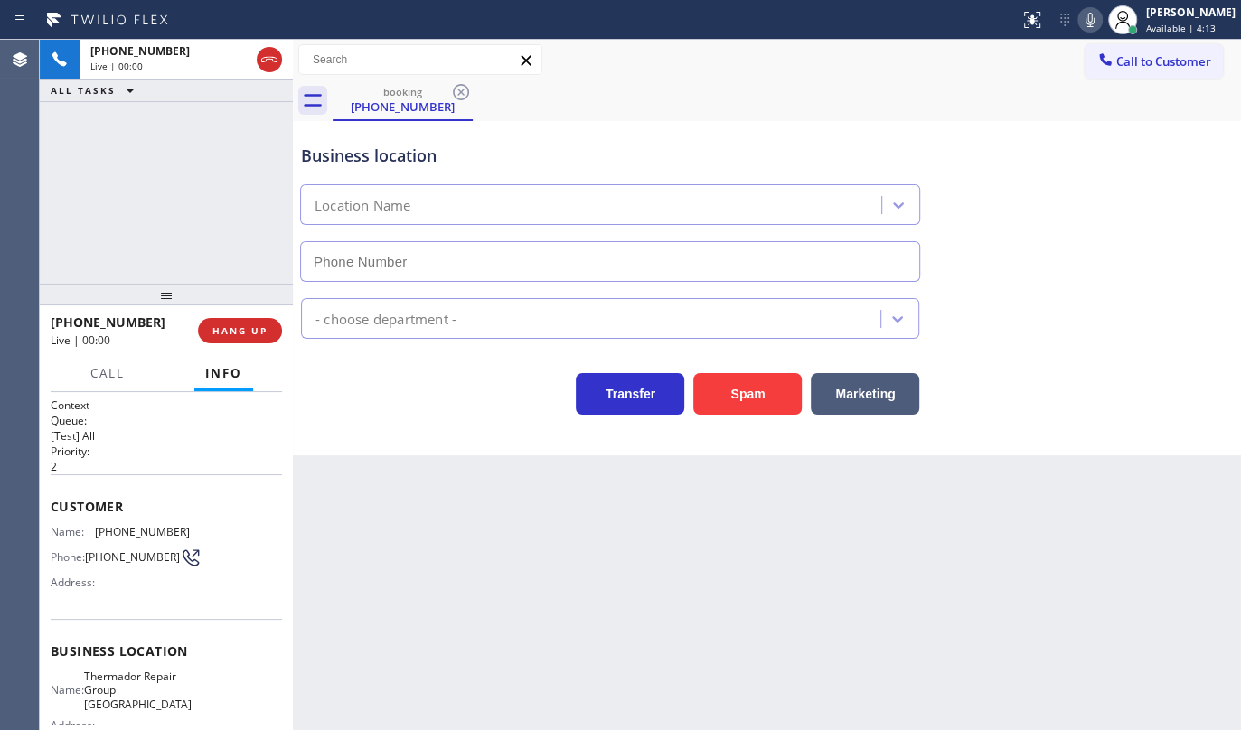
type input "(281) 843-1931"
click at [176, 199] on div "+12814685684 Live | 00:25 ALL TASKS ALL TASKS ACTIVE TASKS TASKS IN WRAP UP" at bounding box center [166, 162] width 253 height 244
click at [257, 263] on div "+12814685684 Live | 01:13 ALL TASKS ALL TASKS ACTIVE TASKS TASKS IN WRAP UP" at bounding box center [166, 162] width 253 height 244
click at [99, 527] on span "(281) 468-5684" at bounding box center [142, 532] width 95 height 14
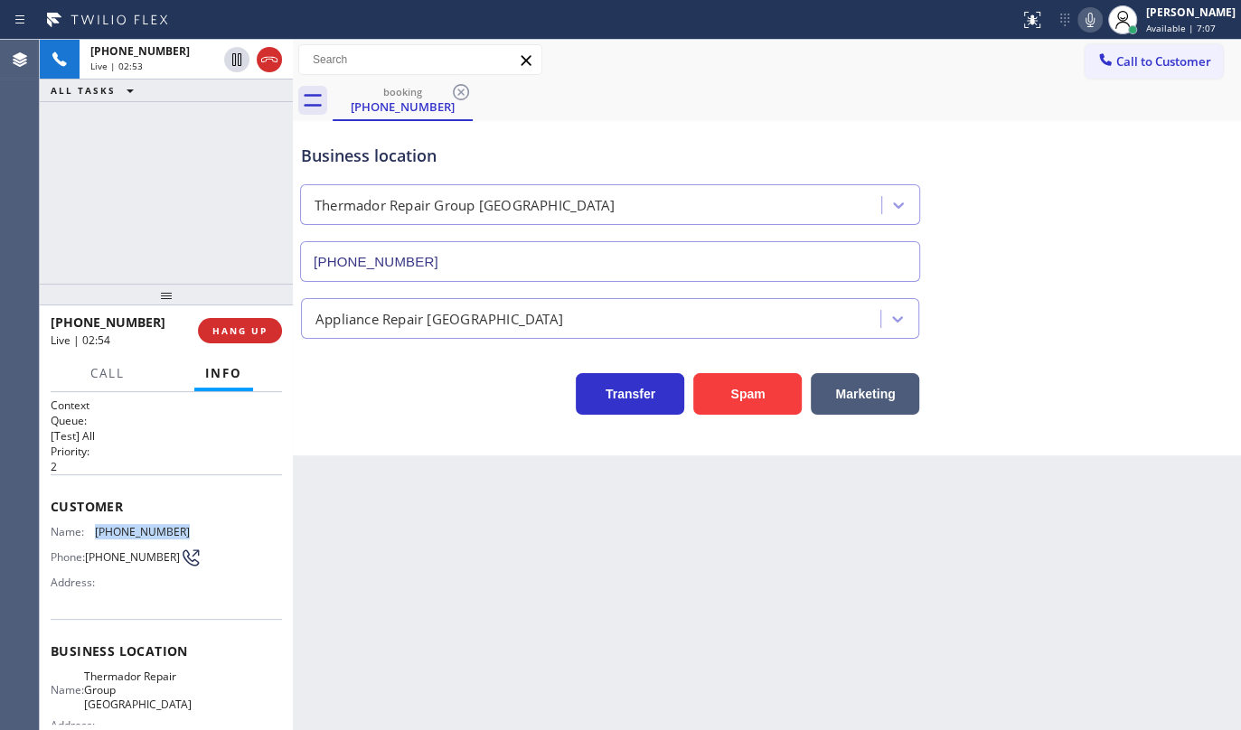
drag, startPoint x: 89, startPoint y: 532, endPoint x: 200, endPoint y: 532, distance: 110.3
click at [200, 532] on div "Name: (281) 468-5684 Phone: (281) 468-5684 Address:" at bounding box center [166, 560] width 231 height 71
click at [234, 58] on icon at bounding box center [237, 60] width 22 height 22
click at [1101, 17] on icon at bounding box center [1090, 20] width 22 height 22
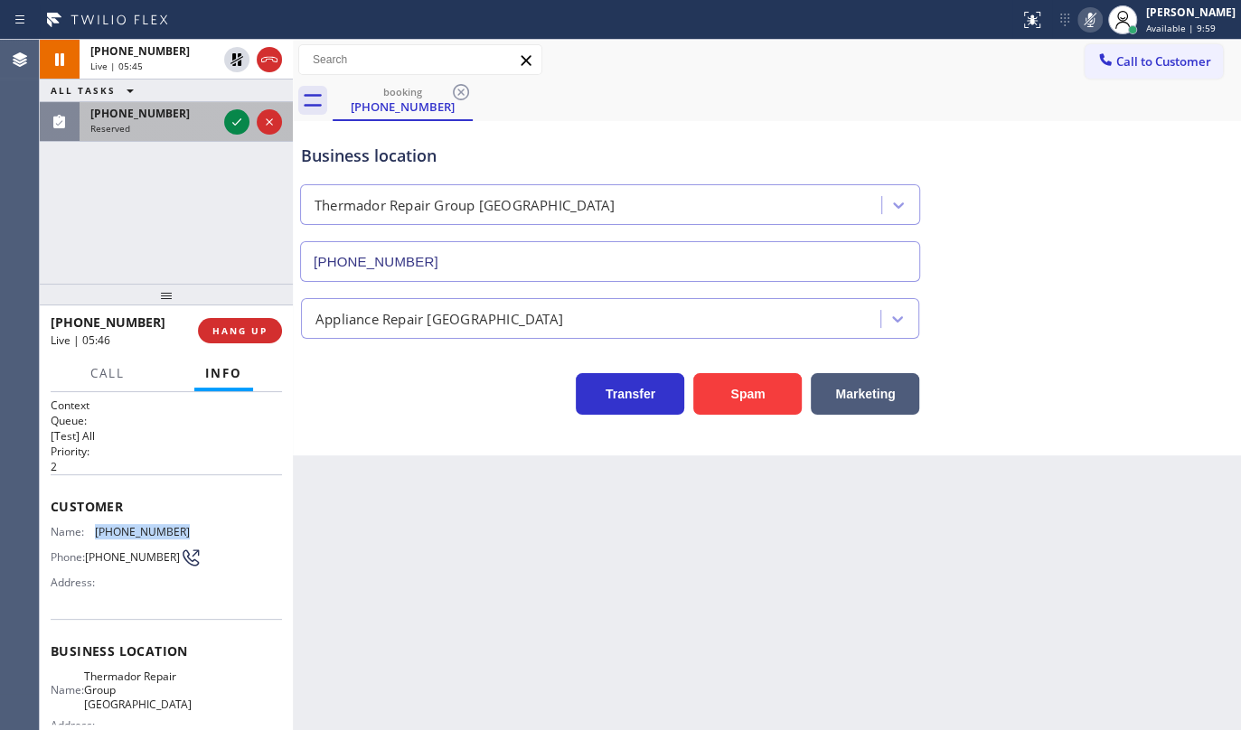
click at [143, 119] on span "(805) 517-1786" at bounding box center [139, 113] width 99 height 15
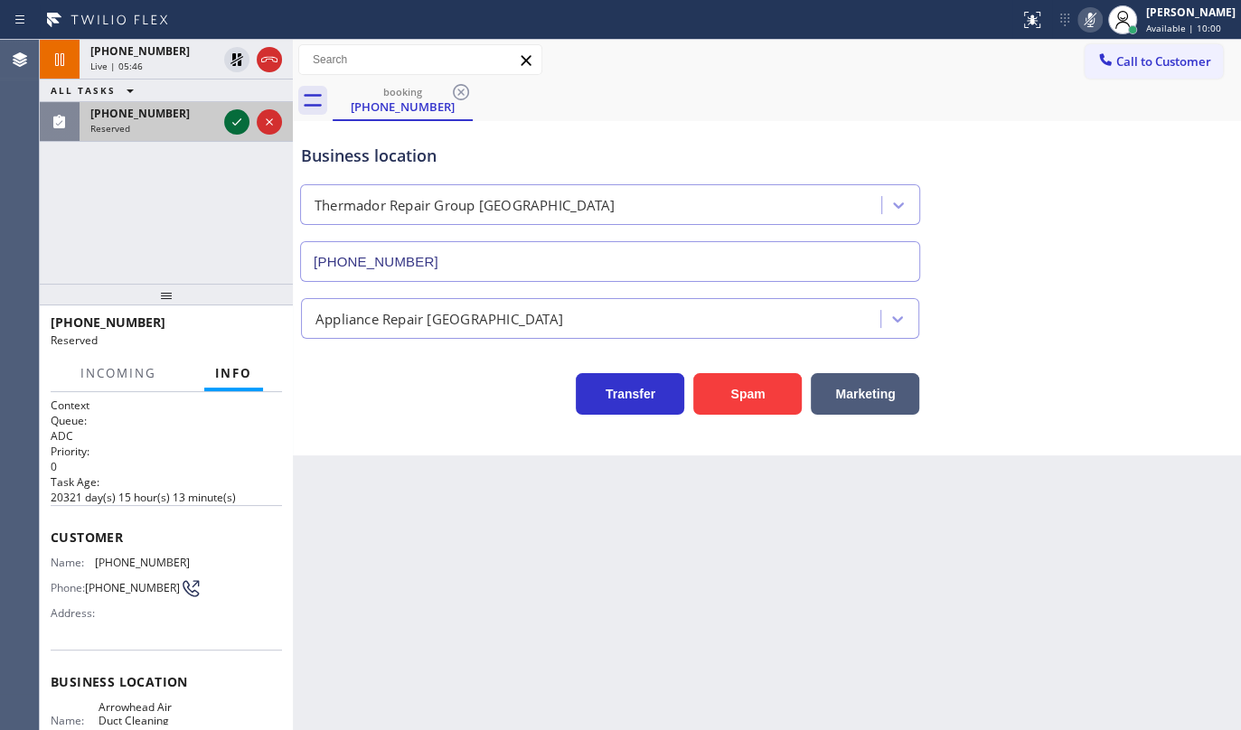
click at [249, 118] on div at bounding box center [236, 122] width 25 height 22
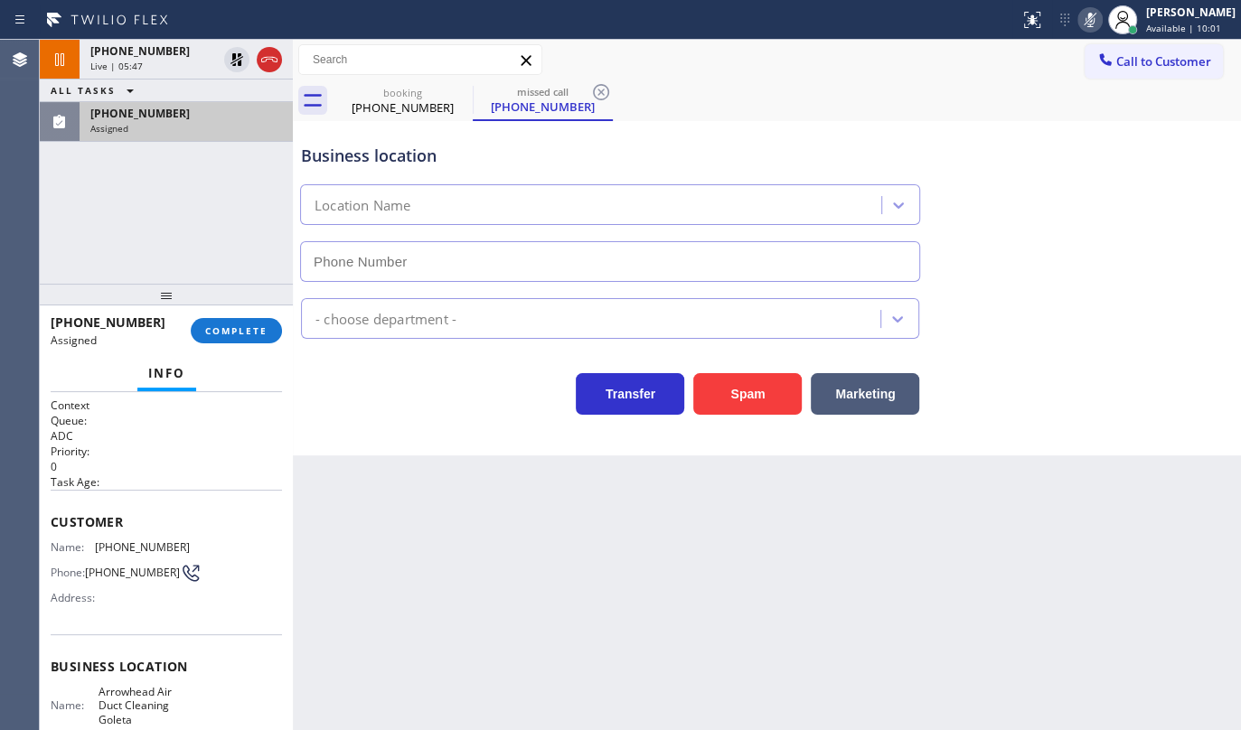
type input "(805) 608-3991"
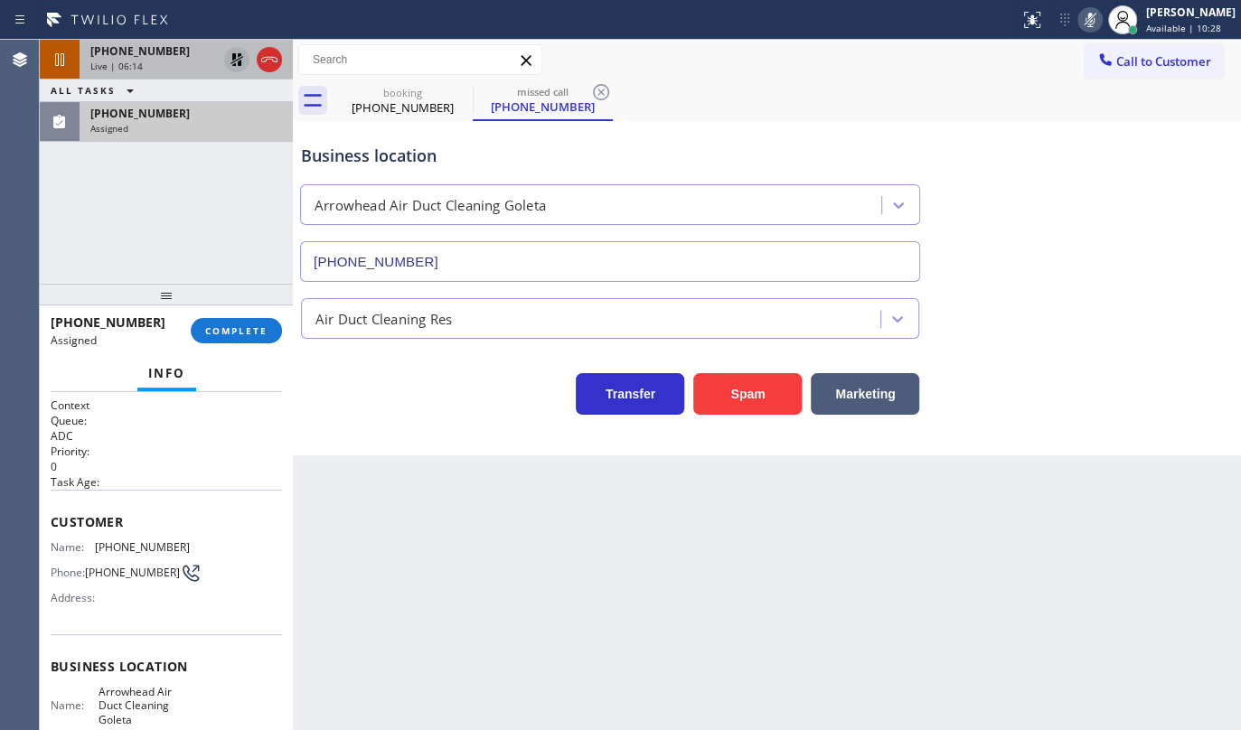
click at [240, 61] on icon at bounding box center [237, 59] width 13 height 13
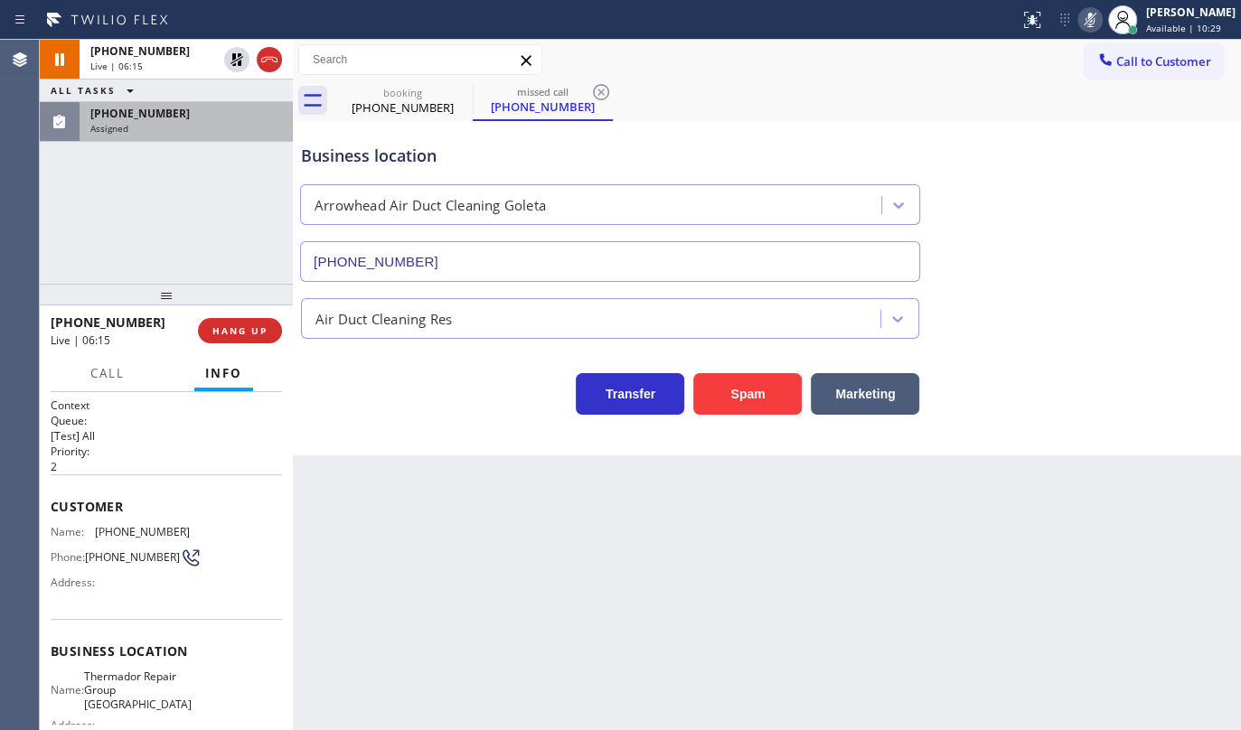
click at [1085, 13] on icon at bounding box center [1090, 20] width 22 height 22
click at [165, 136] on div "(805) 517-1786 Assigned" at bounding box center [183, 122] width 206 height 40
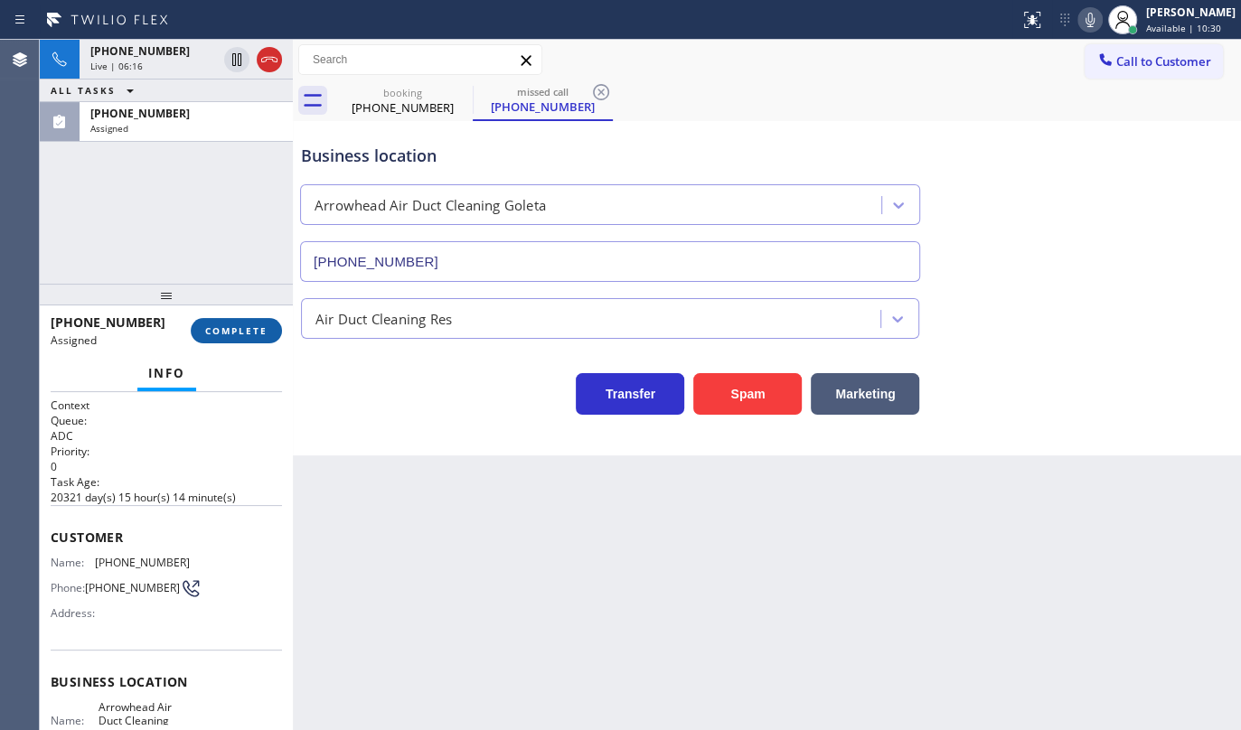
click at [216, 333] on span "COMPLETE" at bounding box center [236, 331] width 62 height 13
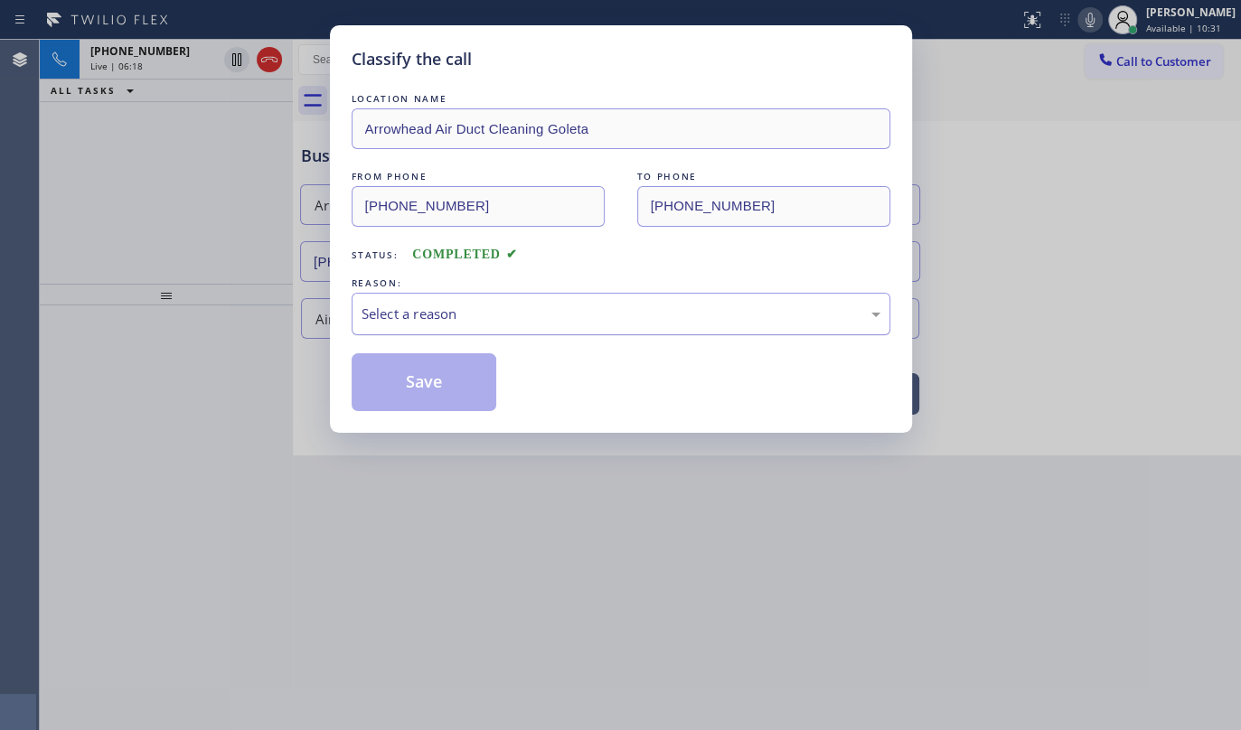
click at [455, 322] on div "Select a reason" at bounding box center [621, 314] width 539 height 42
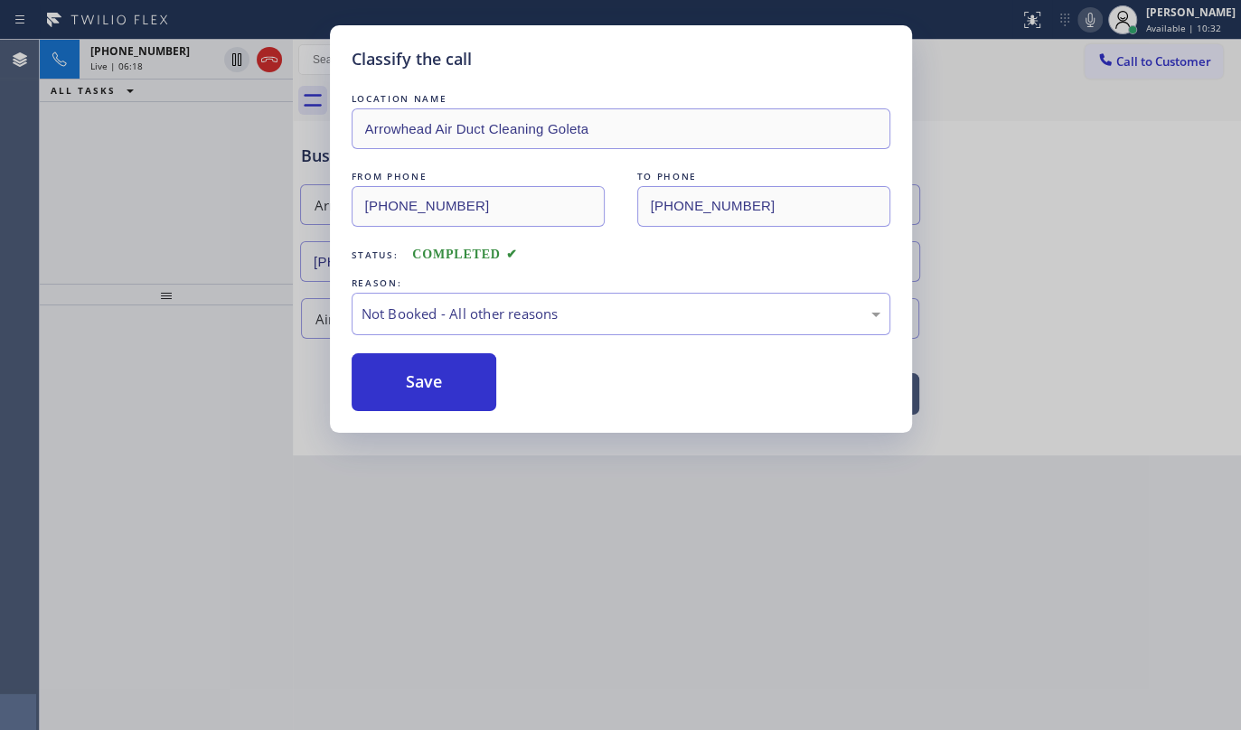
click at [412, 395] on button "Save" at bounding box center [425, 382] width 146 height 58
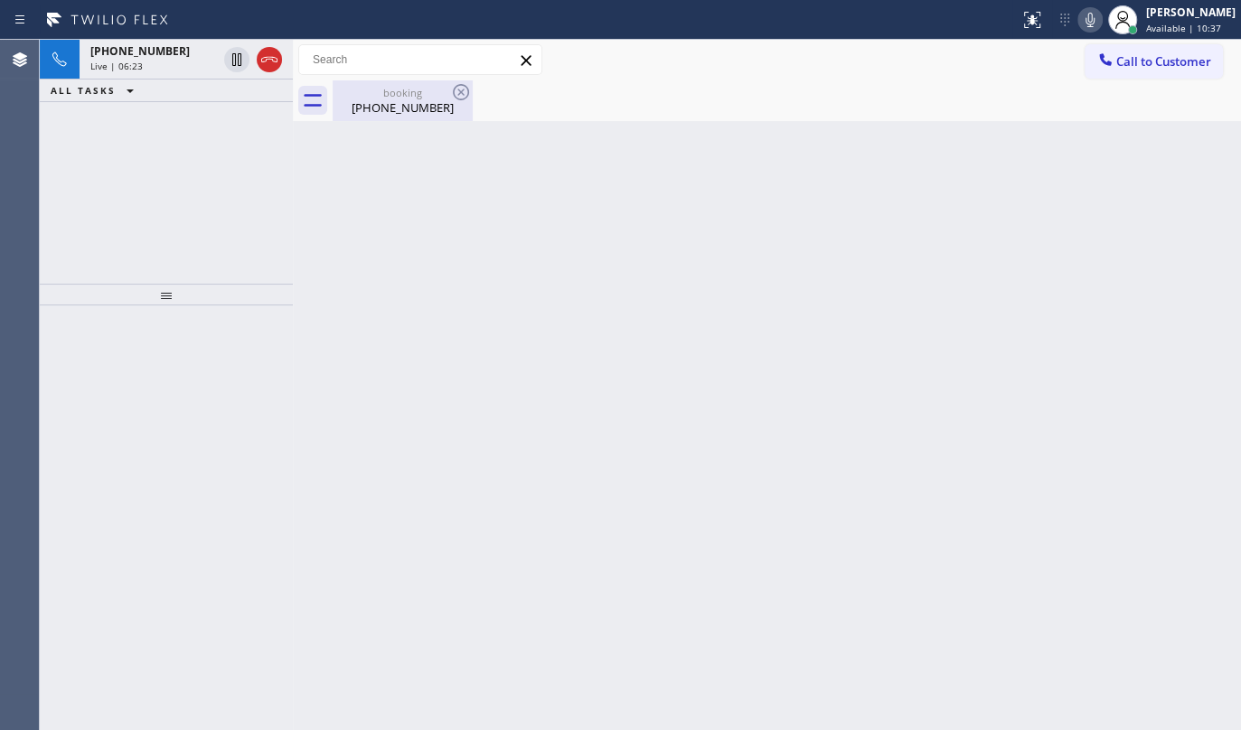
click at [389, 99] on div "(281) 468-5684" at bounding box center [402, 107] width 136 height 16
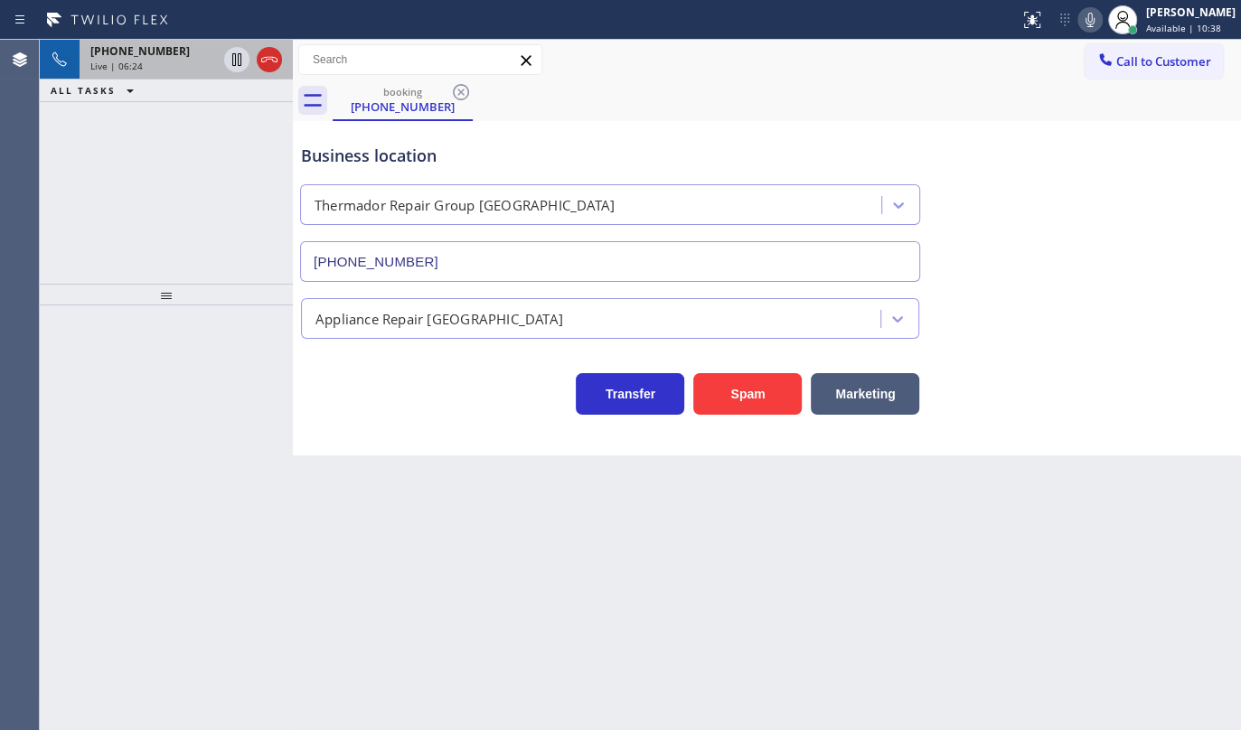
click at [147, 67] on div "Live | 06:24" at bounding box center [153, 66] width 127 height 13
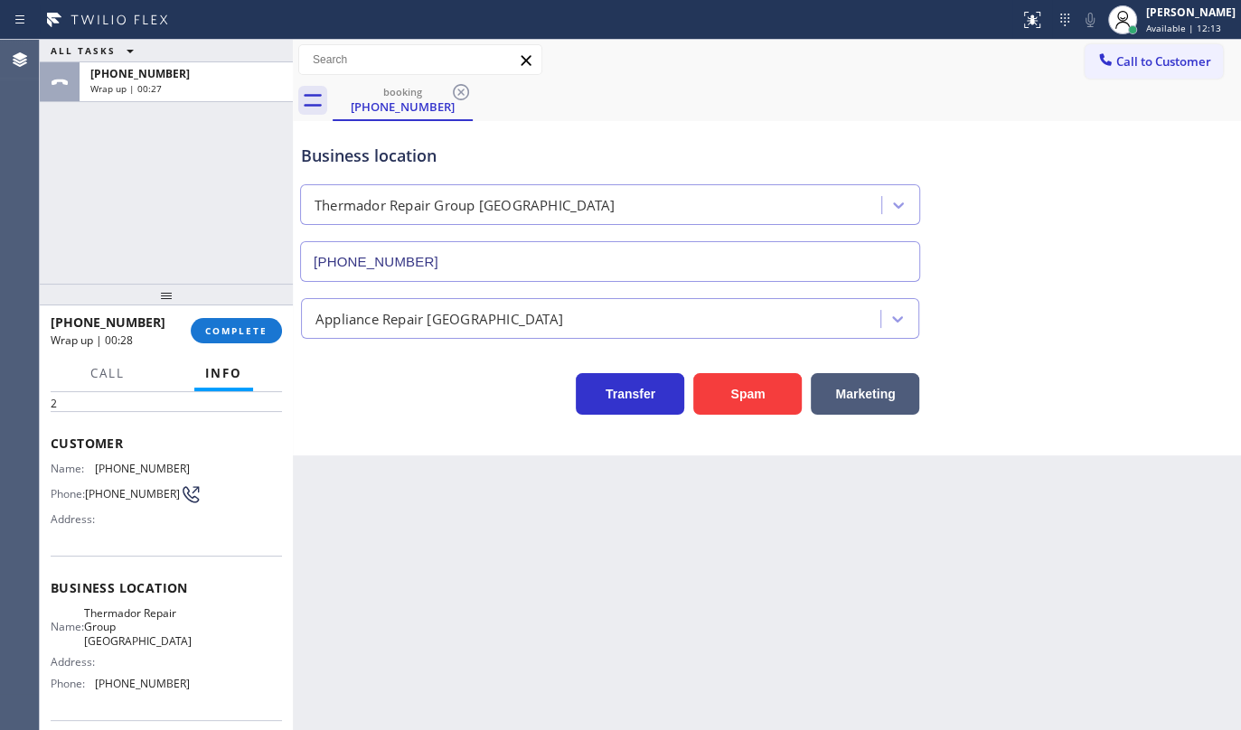
scroll to position [81, 0]
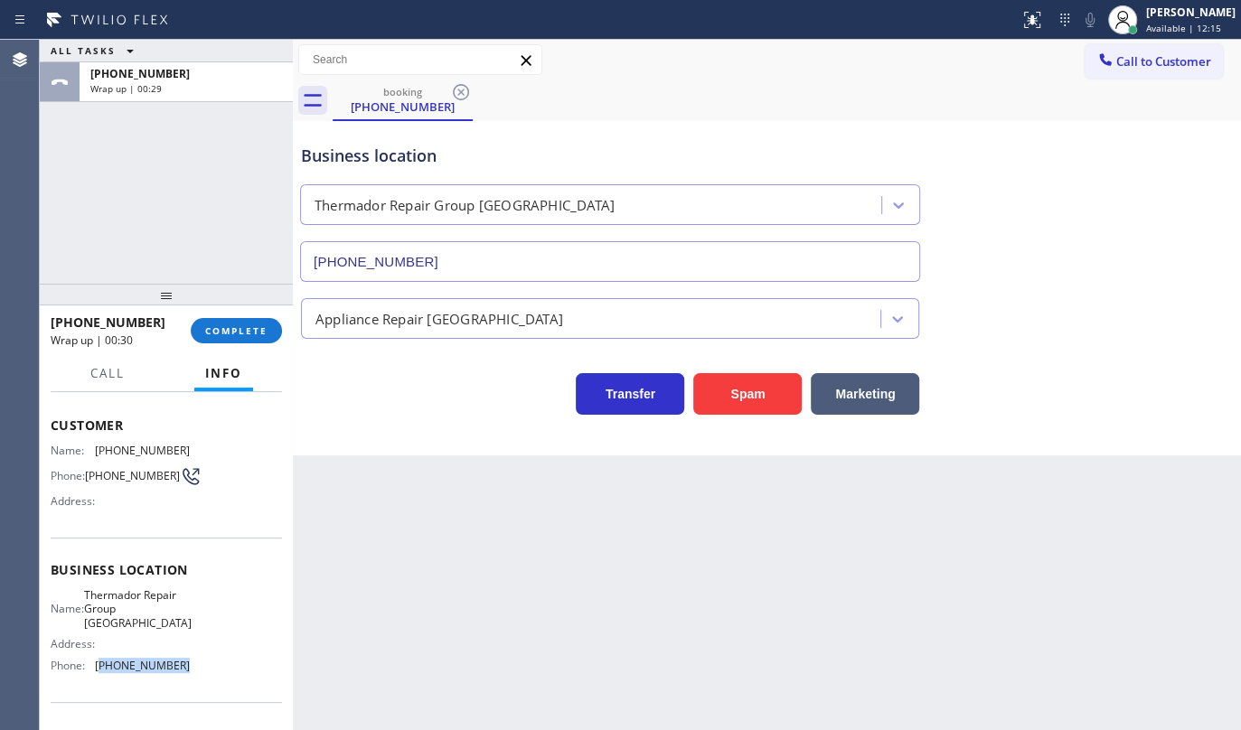
drag, startPoint x: 99, startPoint y: 665, endPoint x: 196, endPoint y: 672, distance: 97.8
click at [196, 672] on div "Name: Thermador Repair Group Houston Address: Phone: (281) 843-1931" at bounding box center [166, 633] width 231 height 91
click at [199, 325] on button "COMPLETE" at bounding box center [236, 330] width 91 height 25
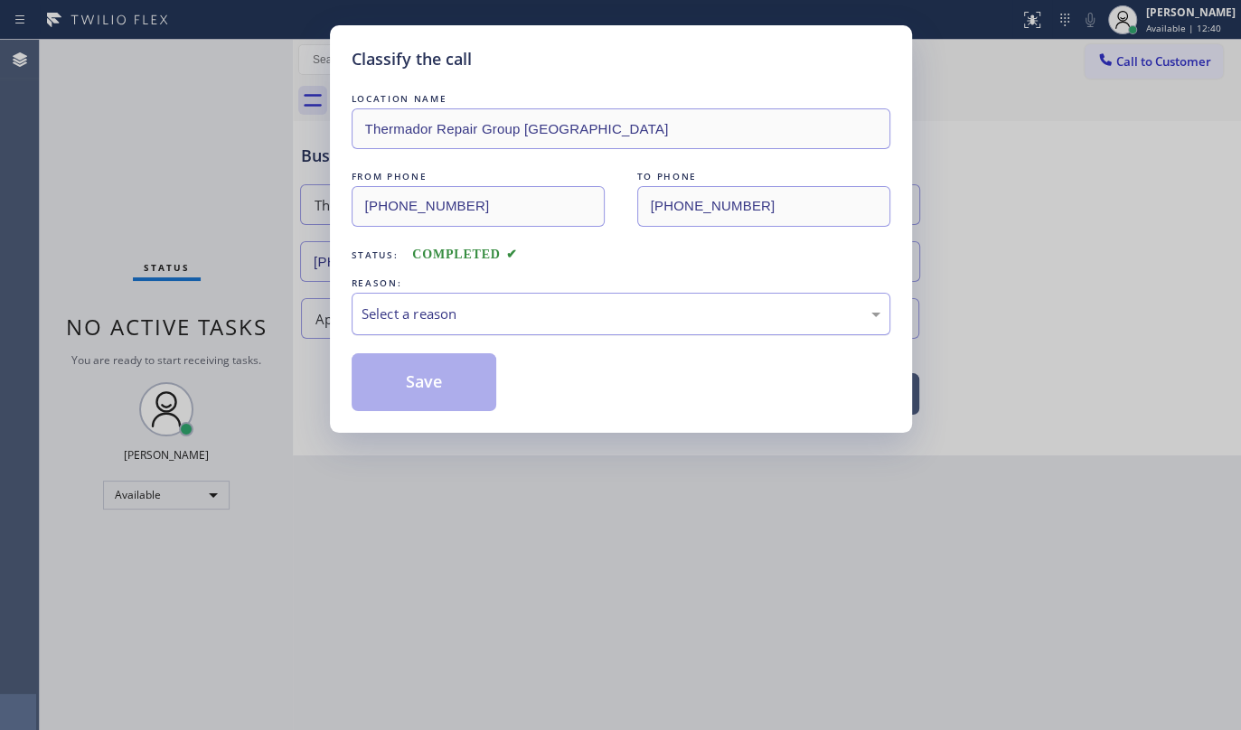
click at [489, 315] on div "Select a reason" at bounding box center [621, 314] width 519 height 21
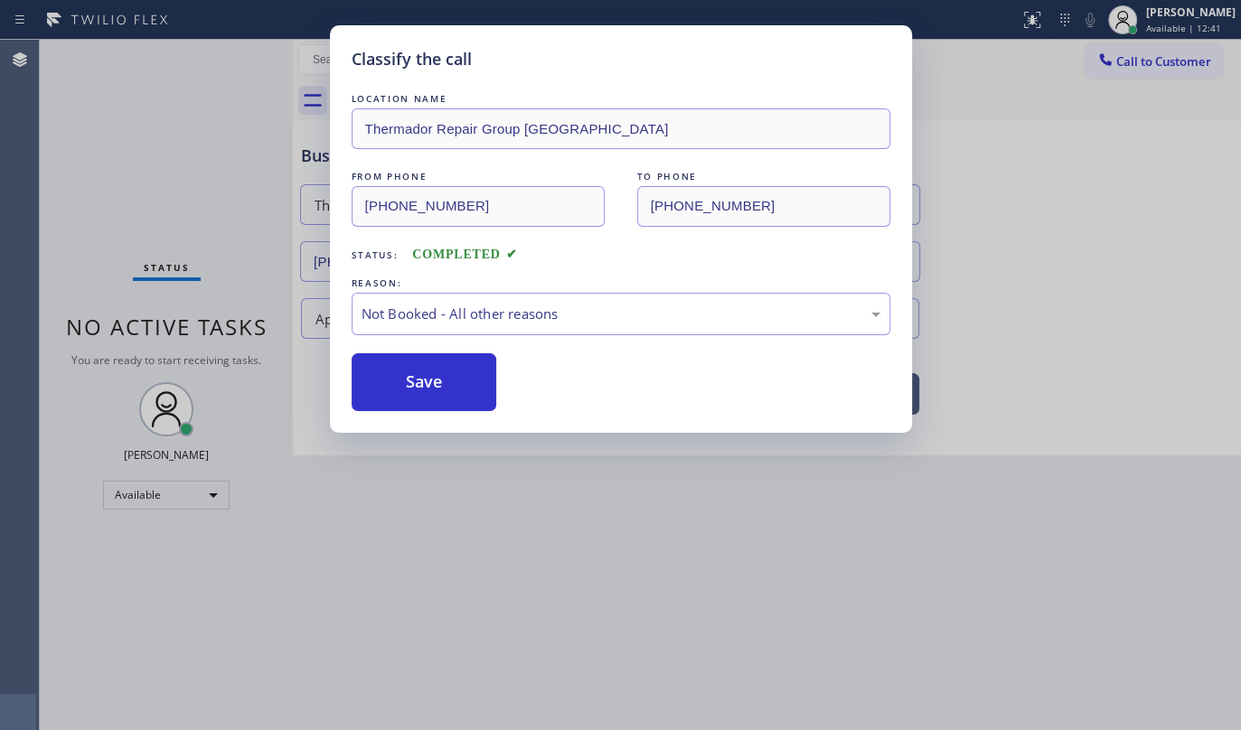
click at [422, 383] on button "Save" at bounding box center [425, 382] width 146 height 58
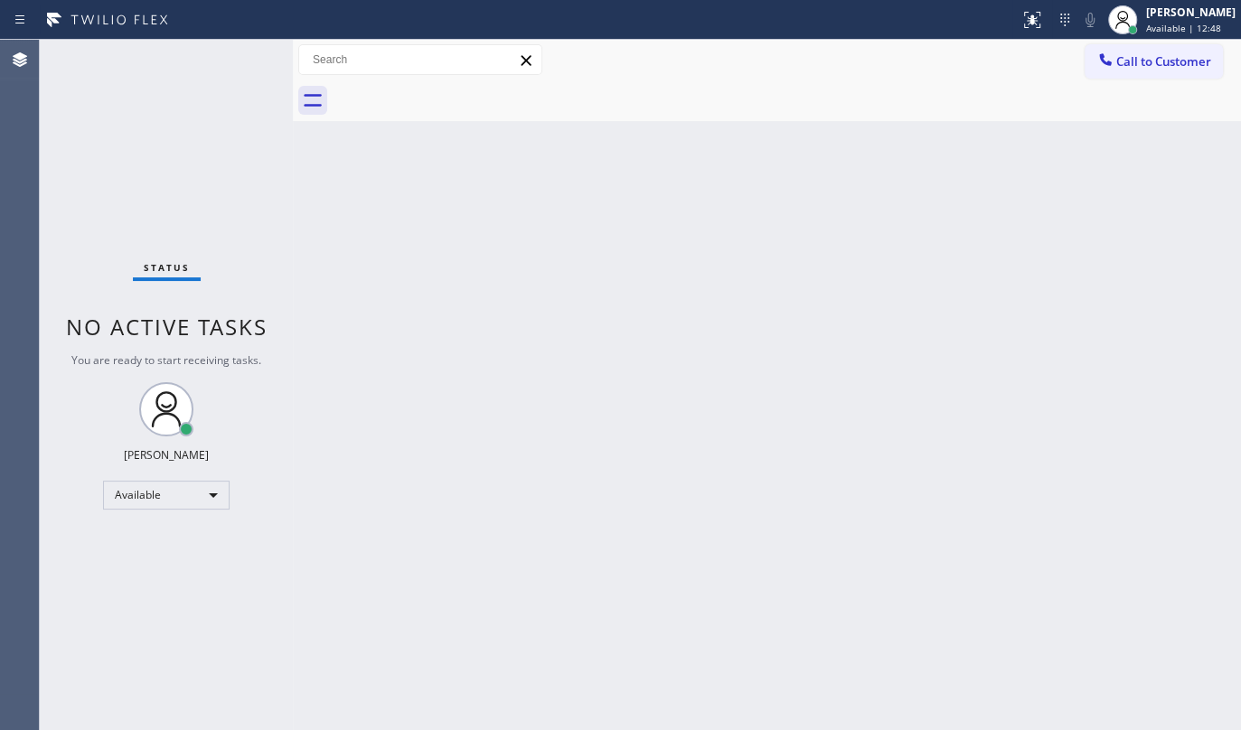
click at [230, 55] on div "Status No active tasks You are ready to start receiving tasks. JENIZA ALCAYDE A…" at bounding box center [166, 385] width 253 height 691
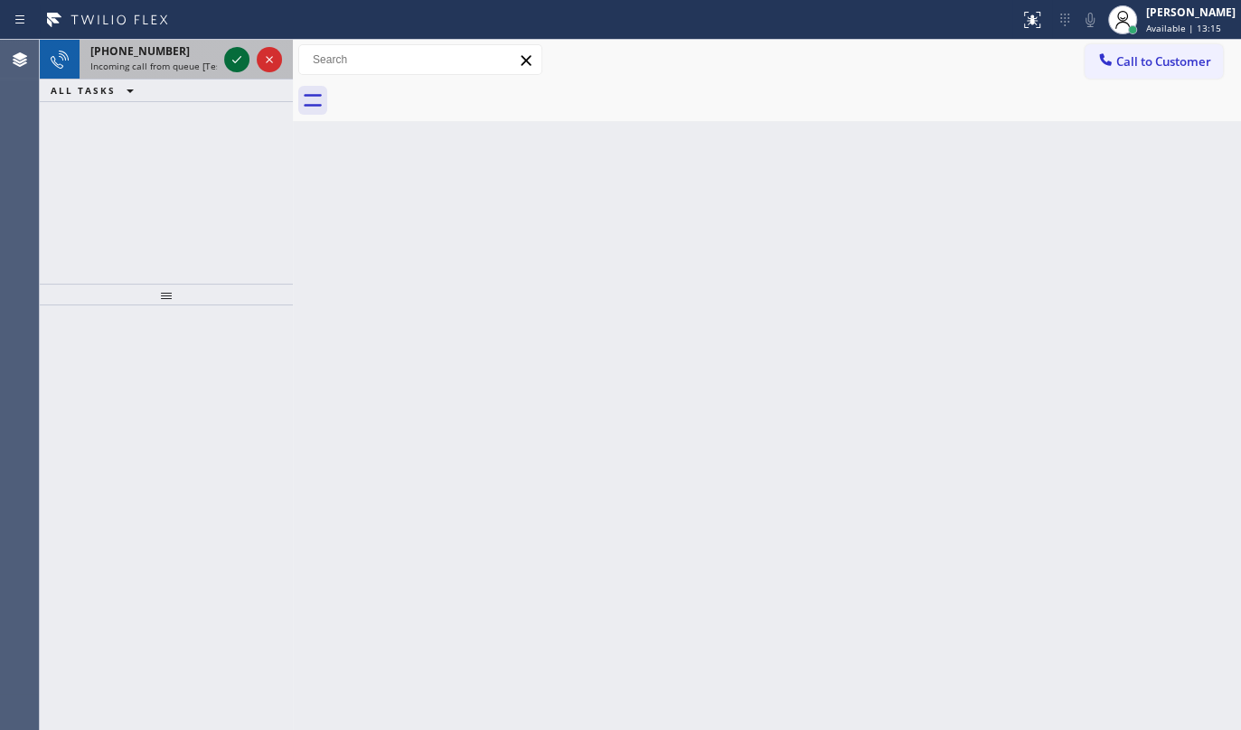
click at [229, 52] on icon at bounding box center [237, 60] width 22 height 22
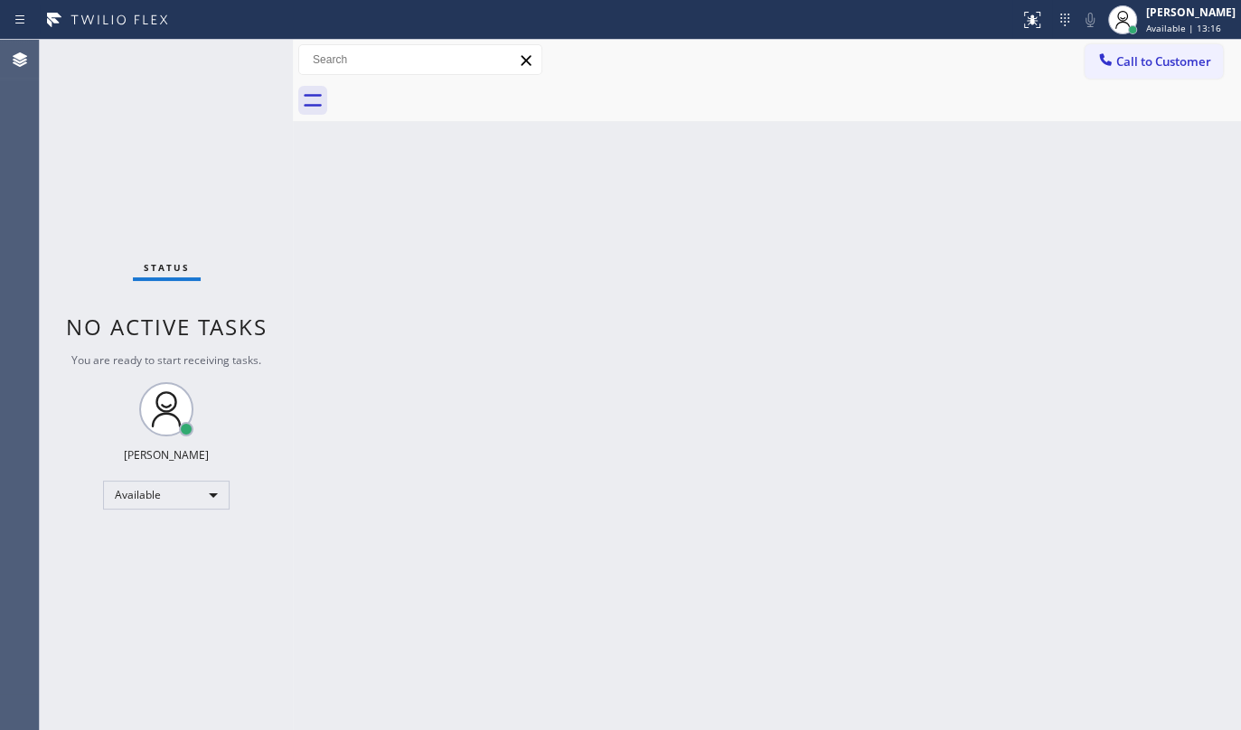
click at [231, 59] on div "Status No active tasks You are ready to start receiving tasks. JENIZA ALCAYDE A…" at bounding box center [166, 385] width 253 height 691
click at [1034, 31] on button at bounding box center [1032, 20] width 40 height 40
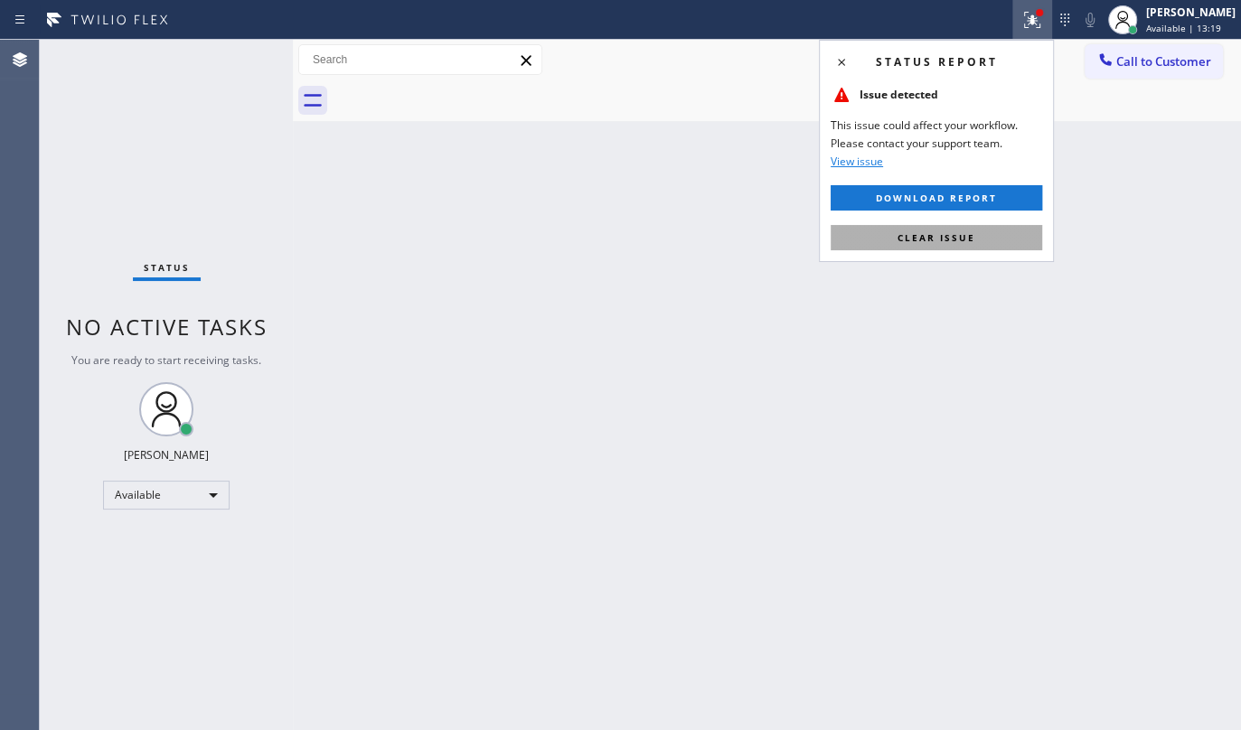
click at [927, 228] on button "Clear issue" at bounding box center [937, 237] width 212 height 25
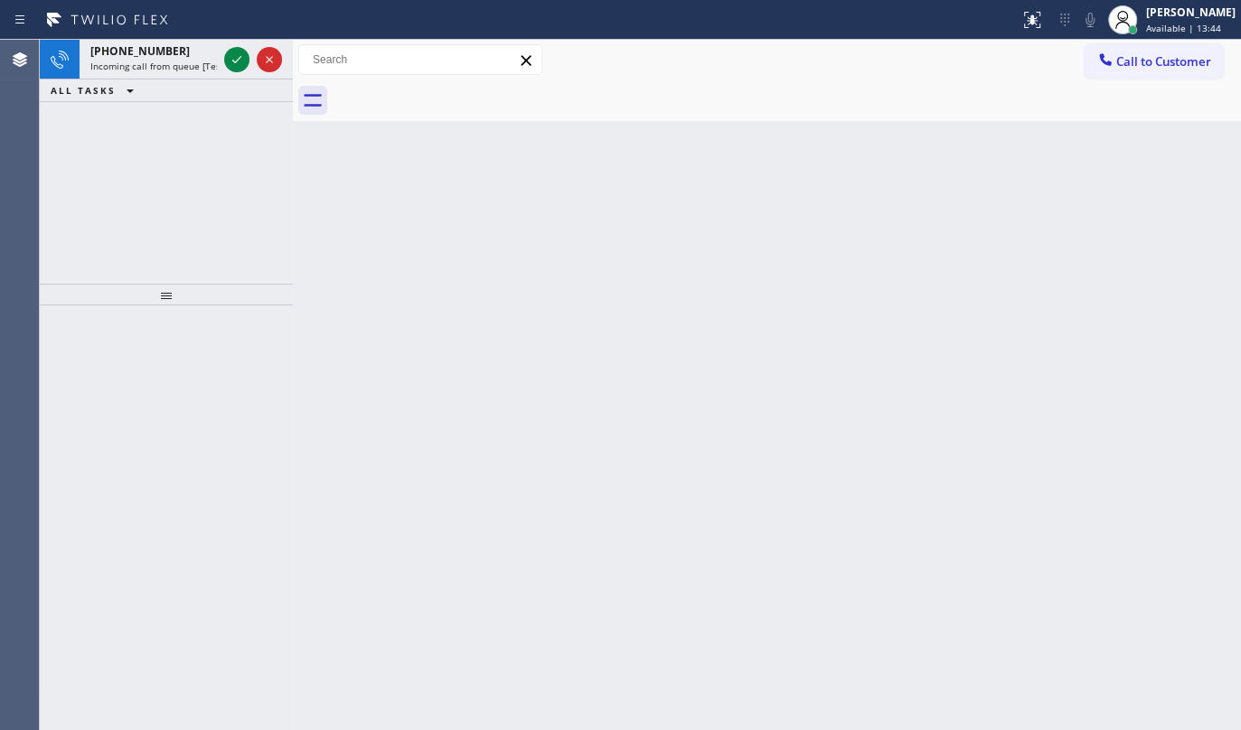
click at [88, 166] on div "+19546460505 Incoming call from queue [Test] All ALL TASKS ALL TASKS ACTIVE TAS…" at bounding box center [166, 162] width 253 height 244
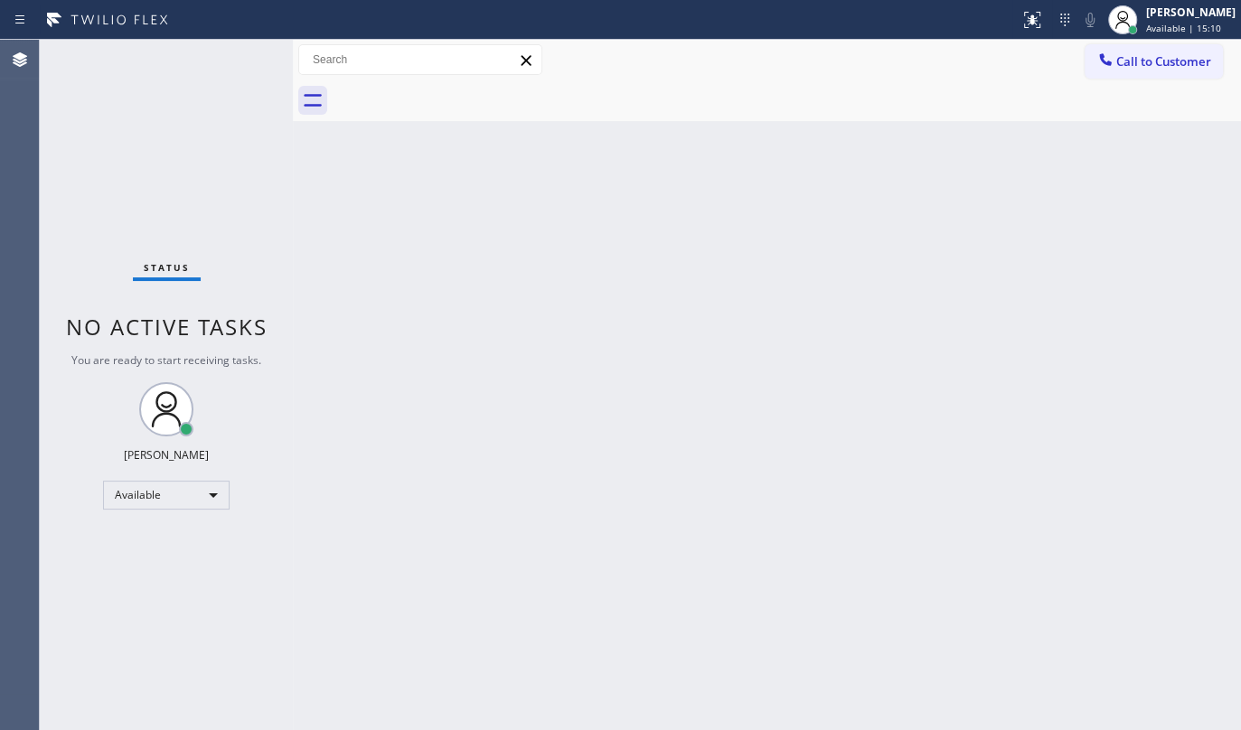
click at [165, 145] on div "Status No active tasks You are ready to start receiving tasks. JENIZA ALCAYDE A…" at bounding box center [166, 385] width 253 height 691
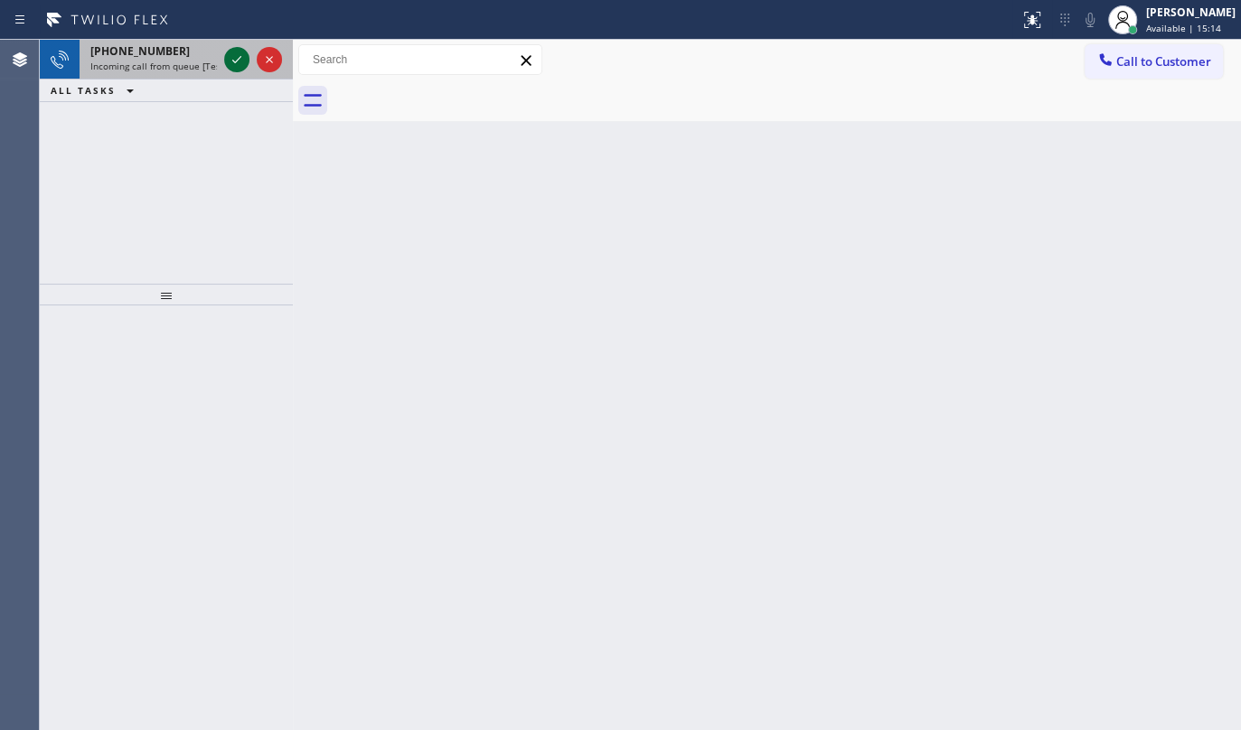
click at [234, 52] on icon at bounding box center [237, 60] width 22 height 22
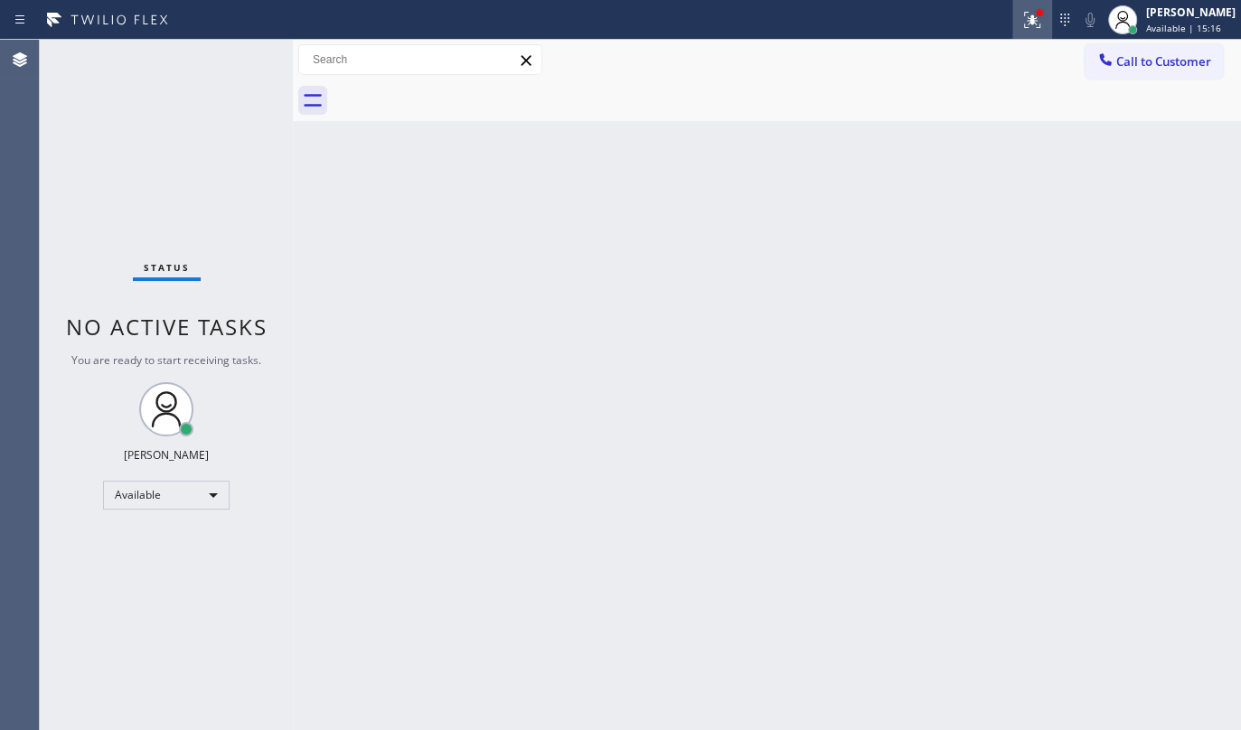
click at [1048, 22] on div at bounding box center [1032, 20] width 40 height 22
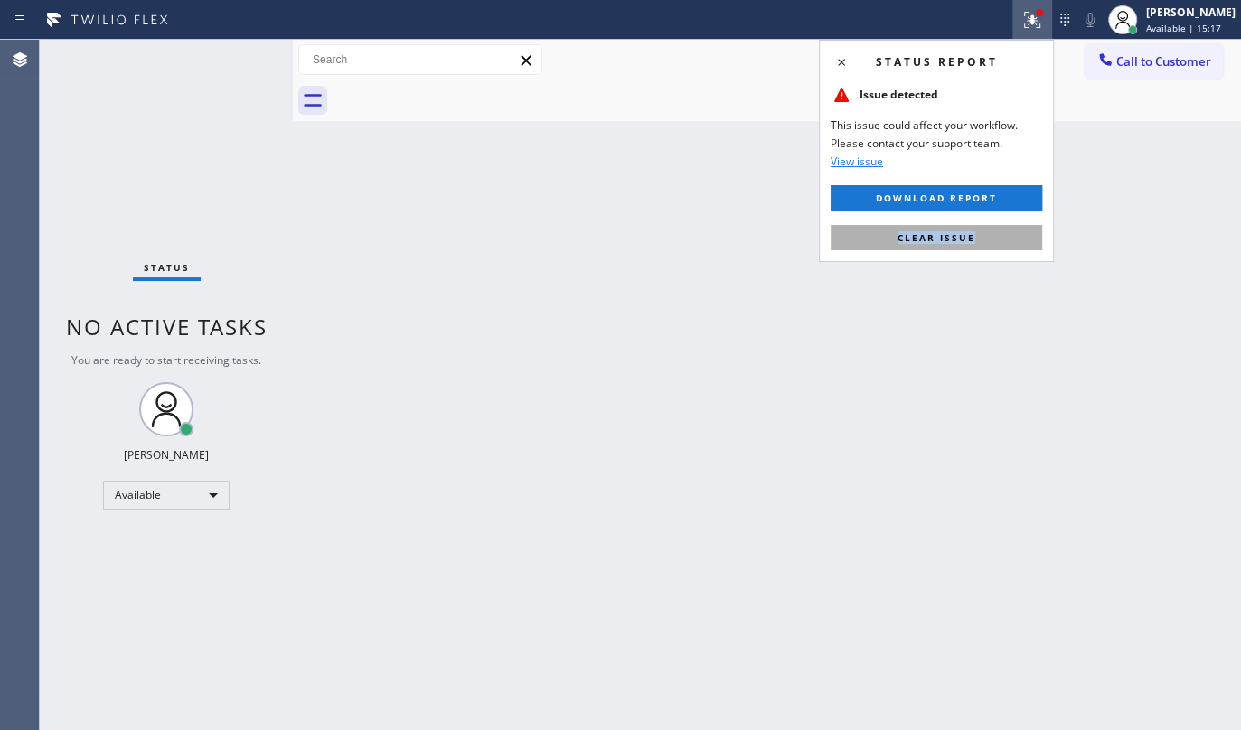
click at [1013, 226] on div "Status report Issue detected This issue could affect your workflow. Please cont…" at bounding box center [936, 151] width 235 height 222
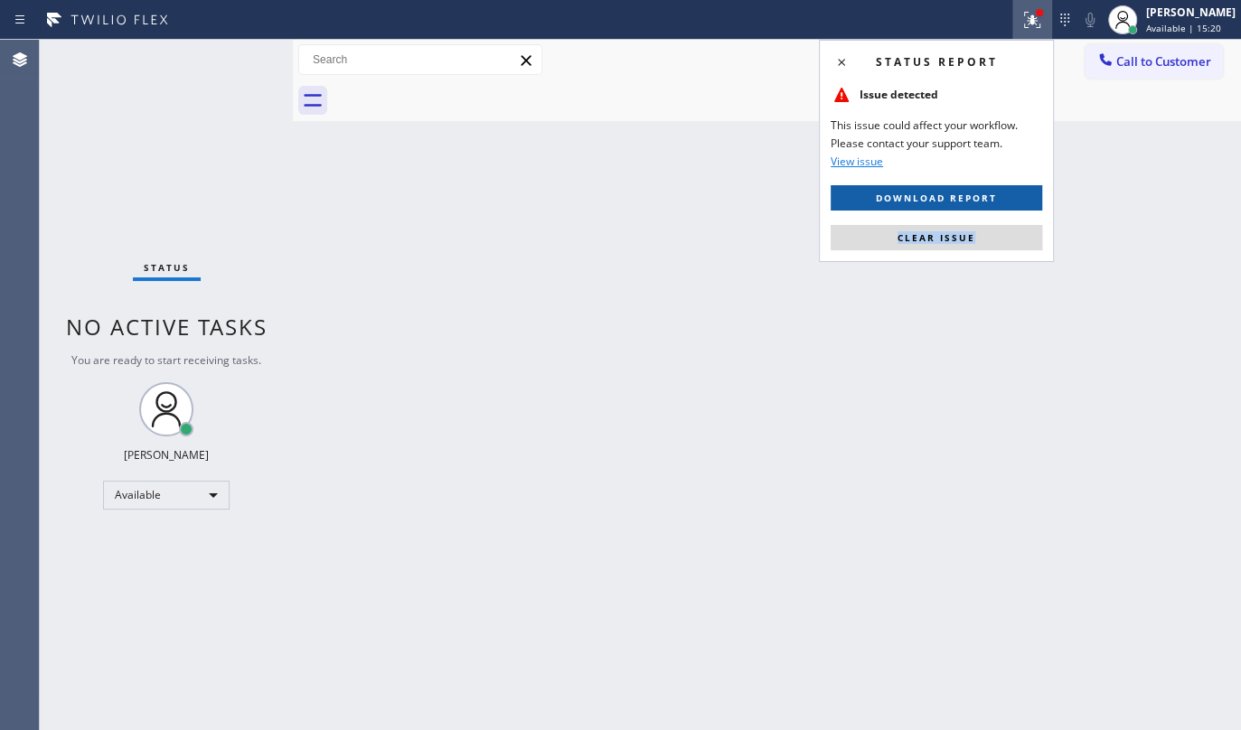
click at [1009, 192] on button "Download report" at bounding box center [937, 197] width 212 height 25
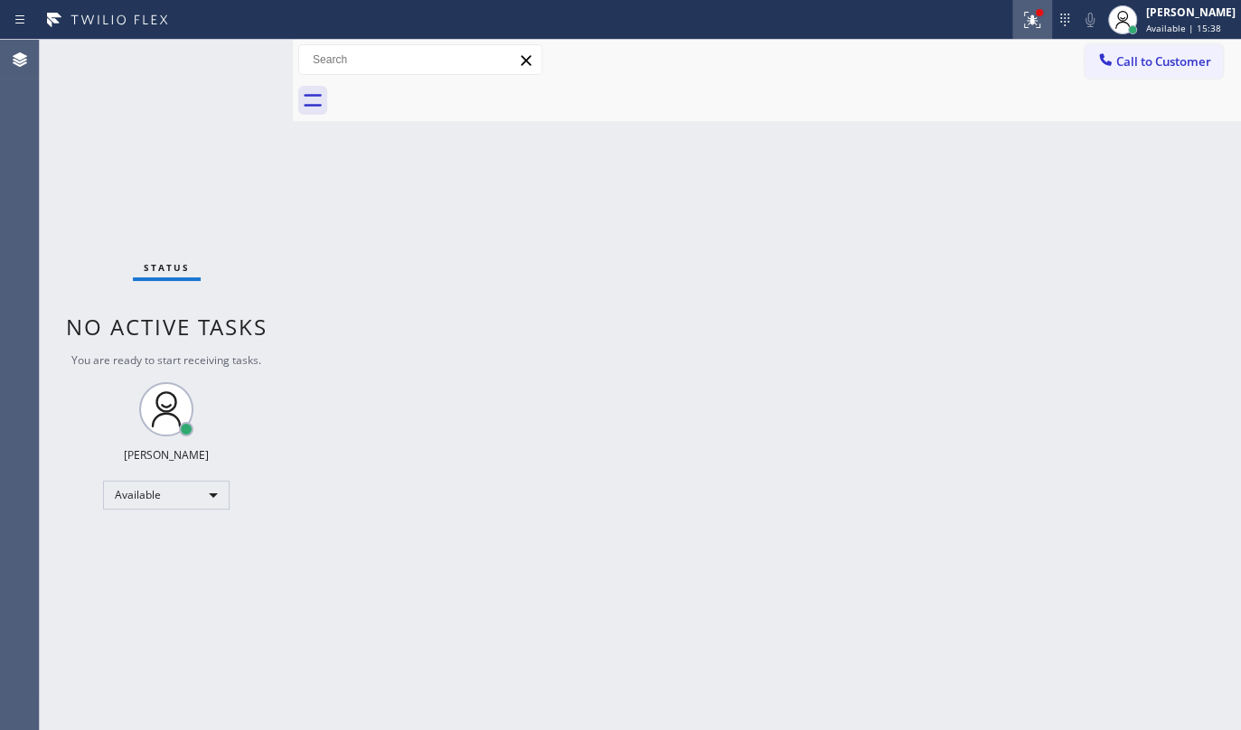
click at [1029, 25] on icon at bounding box center [1032, 20] width 22 height 22
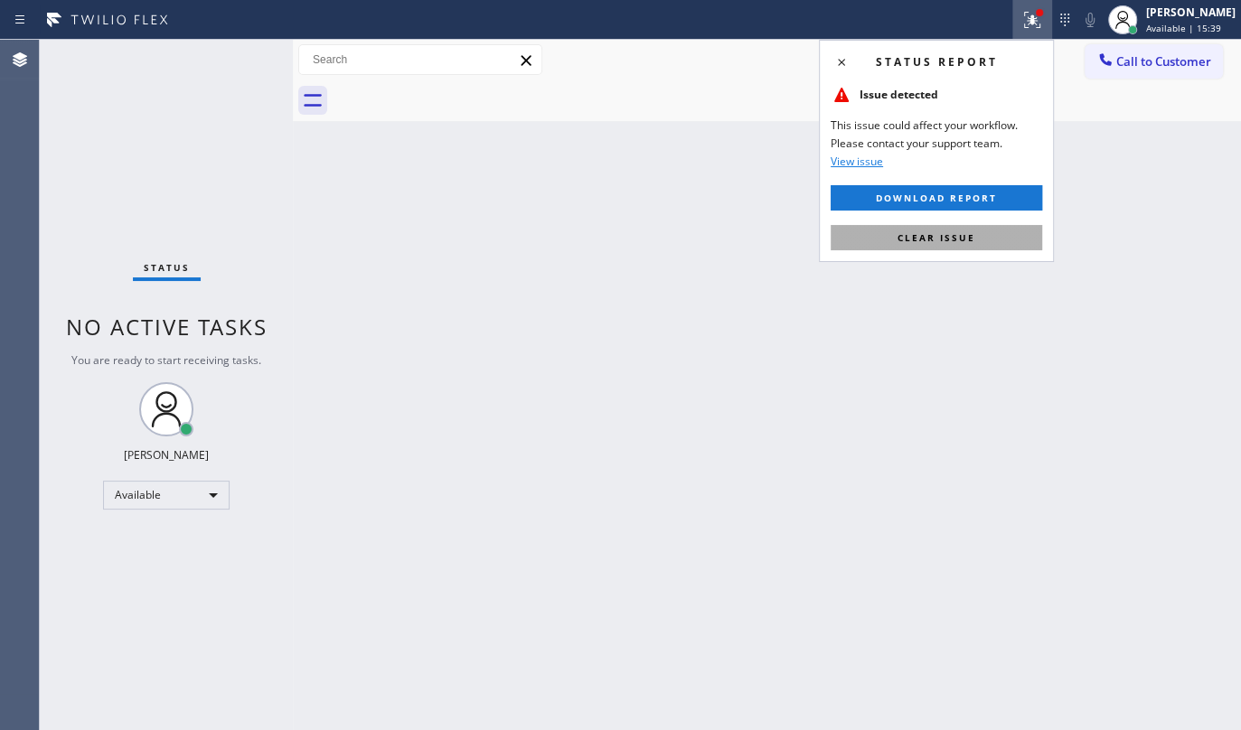
click at [985, 235] on button "Clear issue" at bounding box center [937, 237] width 212 height 25
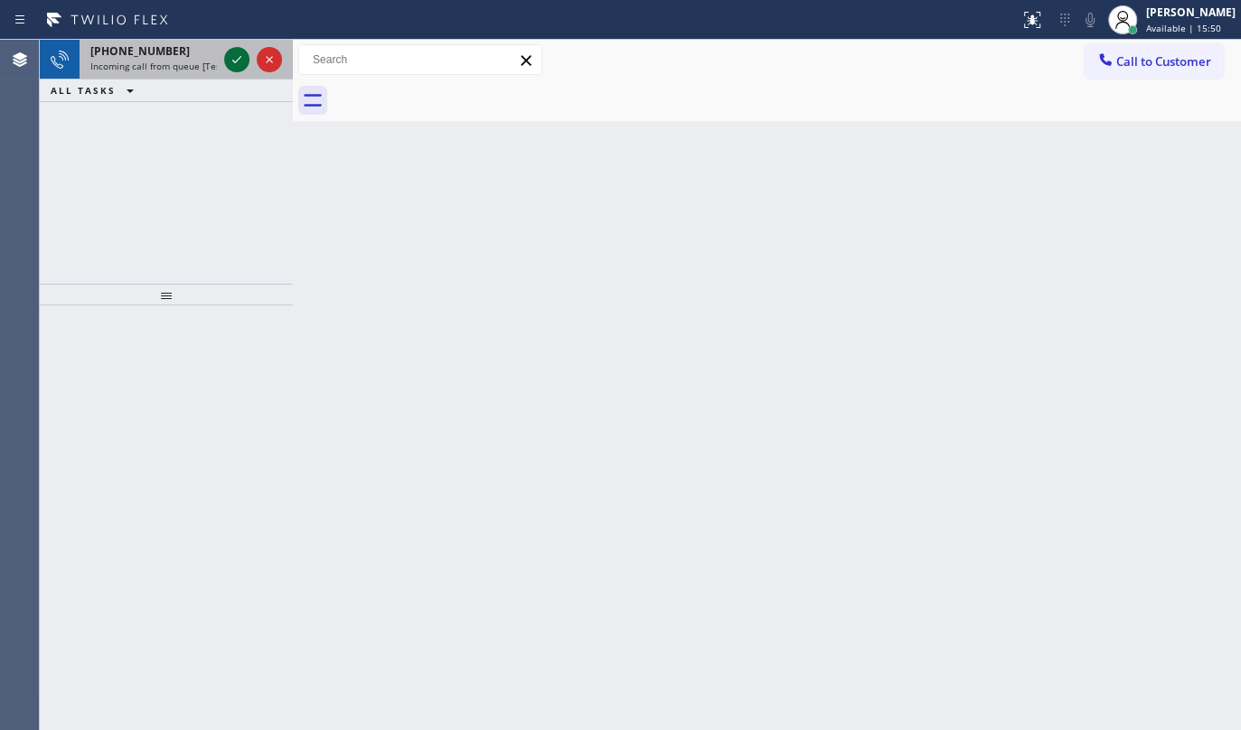
click at [230, 61] on icon at bounding box center [237, 60] width 22 height 22
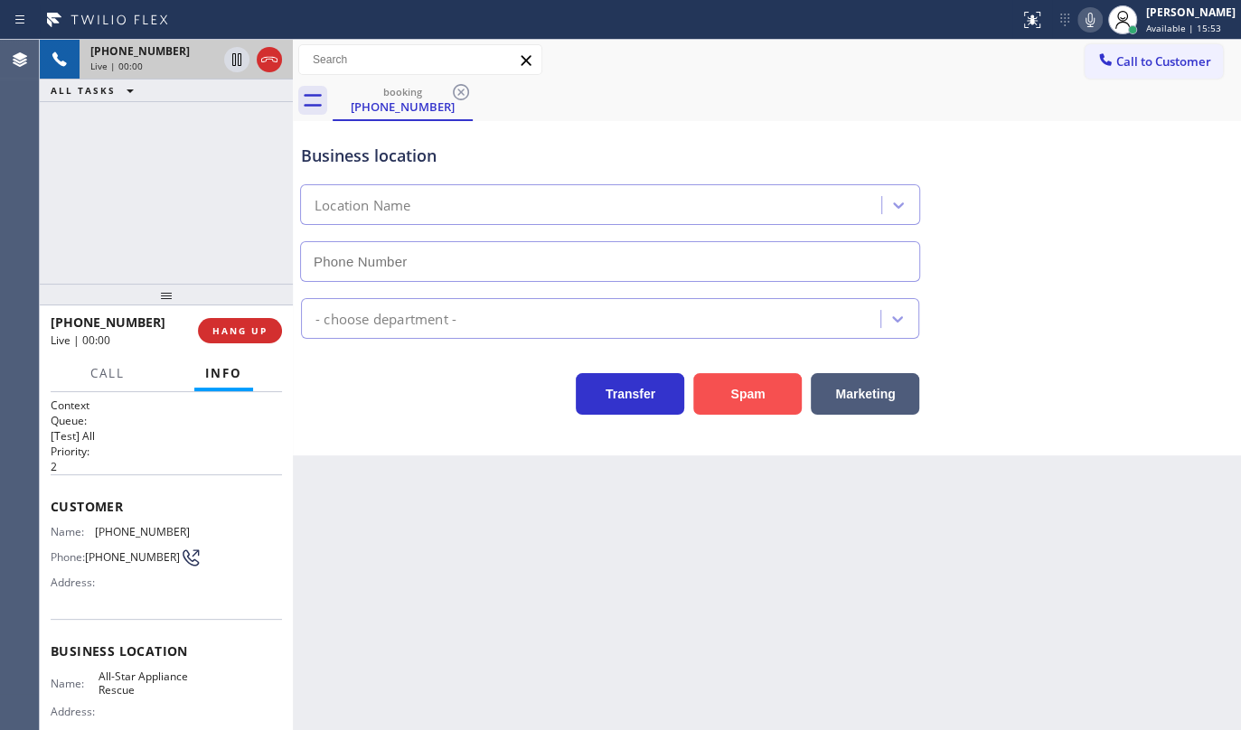
click at [737, 401] on button "Spam" at bounding box center [747, 394] width 108 height 42
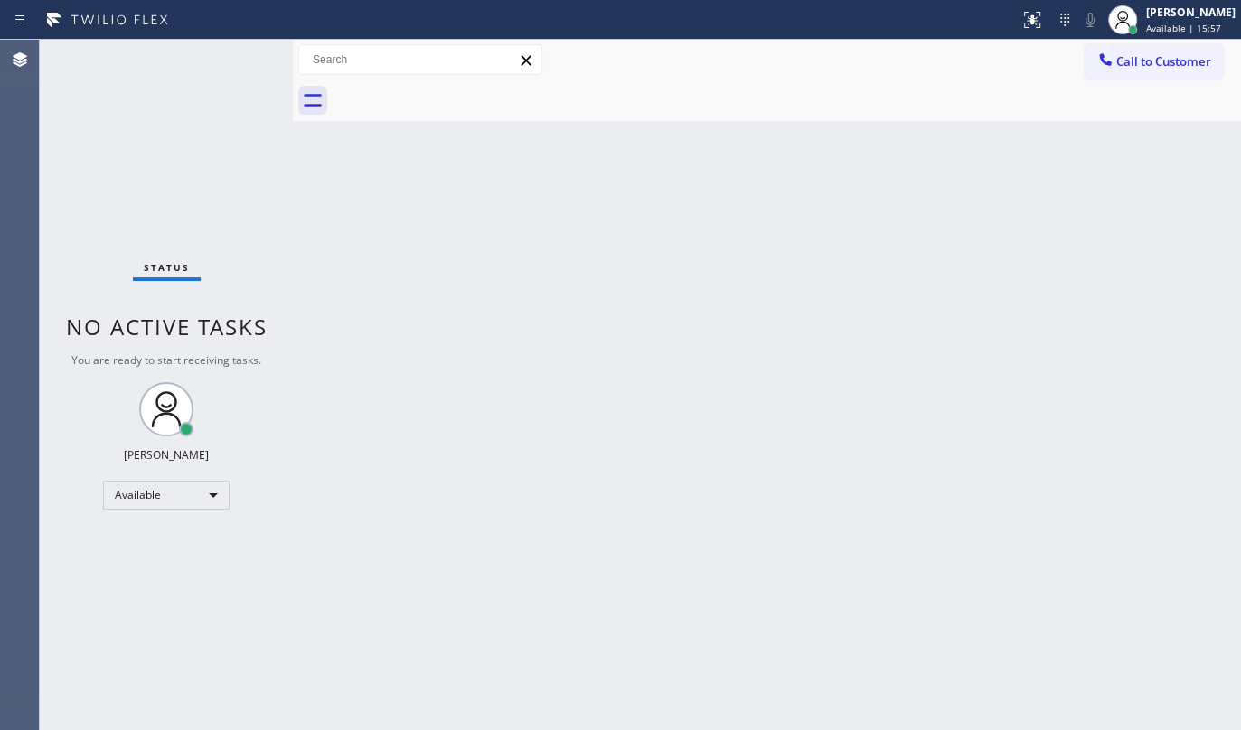
click at [607, 170] on div "Back to Dashboard Change Sender ID Customers Technicians Select a contact Outbo…" at bounding box center [767, 385] width 948 height 691
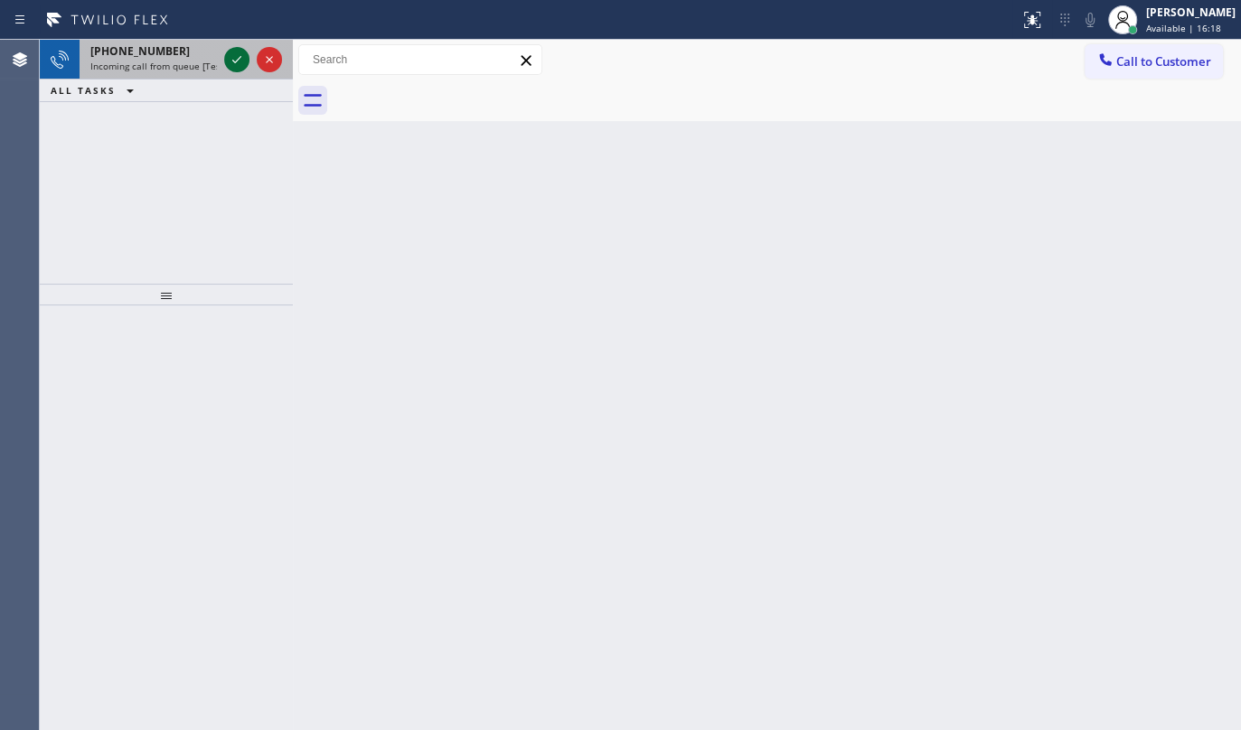
click at [249, 61] on div at bounding box center [236, 60] width 25 height 22
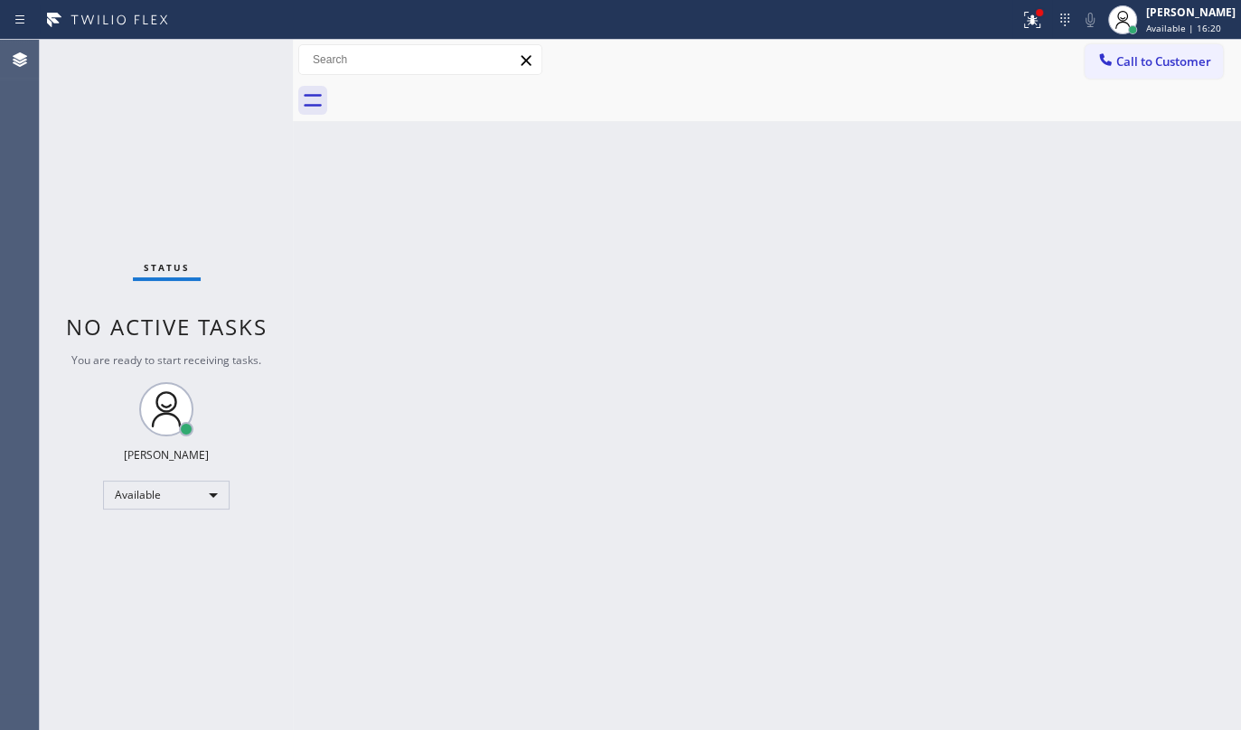
click at [249, 61] on div "Status No active tasks You are ready to start receiving tasks. JENIZA ALCAYDE A…" at bounding box center [166, 385] width 253 height 691
click at [1012, 27] on div at bounding box center [509, 19] width 1005 height 29
click at [1027, 19] on icon at bounding box center [1032, 20] width 22 height 22
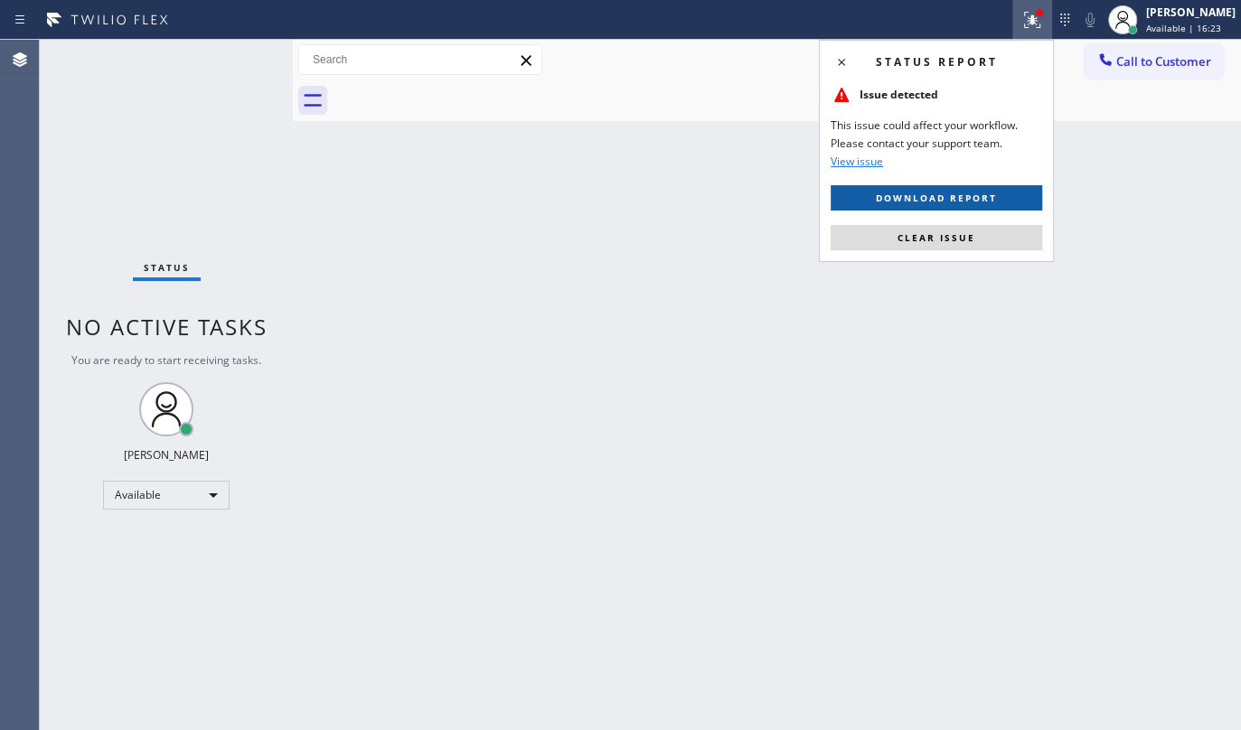
click at [976, 195] on span "Download report" at bounding box center [936, 198] width 121 height 13
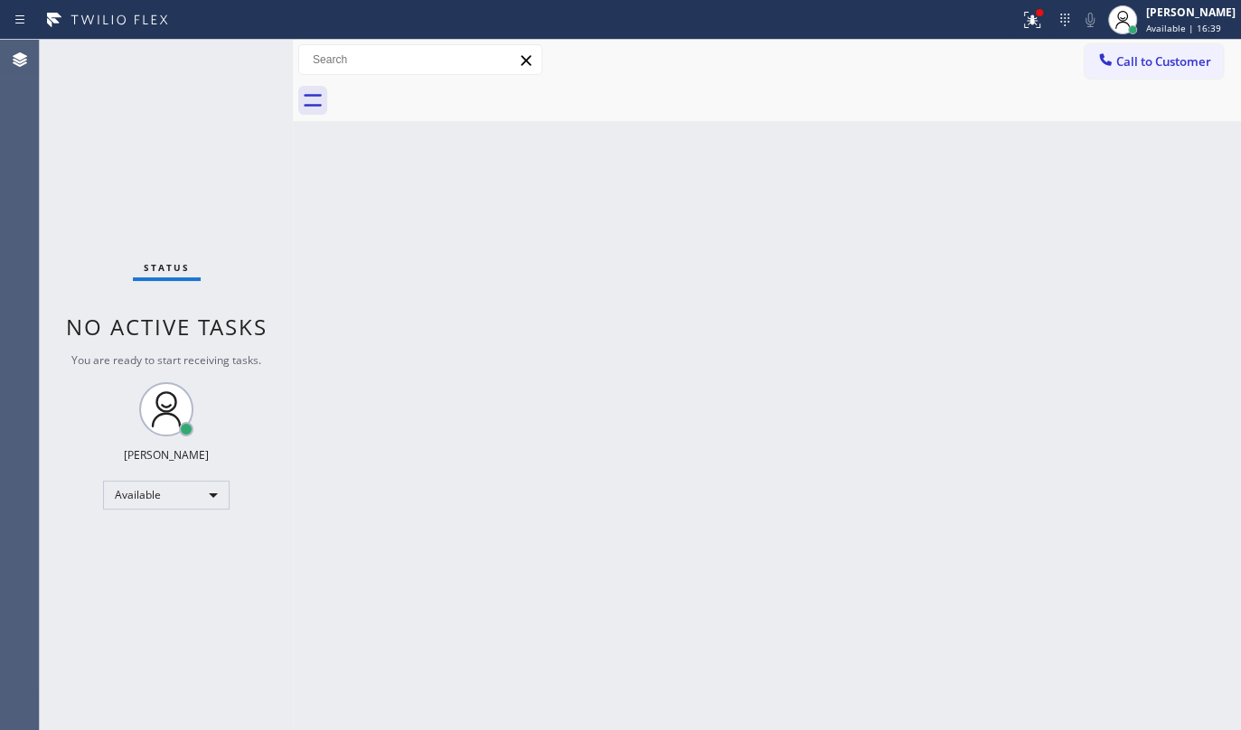
click at [420, 410] on div "Back to Dashboard Change Sender ID Customers Technicians Select a contact Outbo…" at bounding box center [767, 385] width 948 height 691
click at [1030, 15] on icon at bounding box center [1032, 20] width 22 height 22
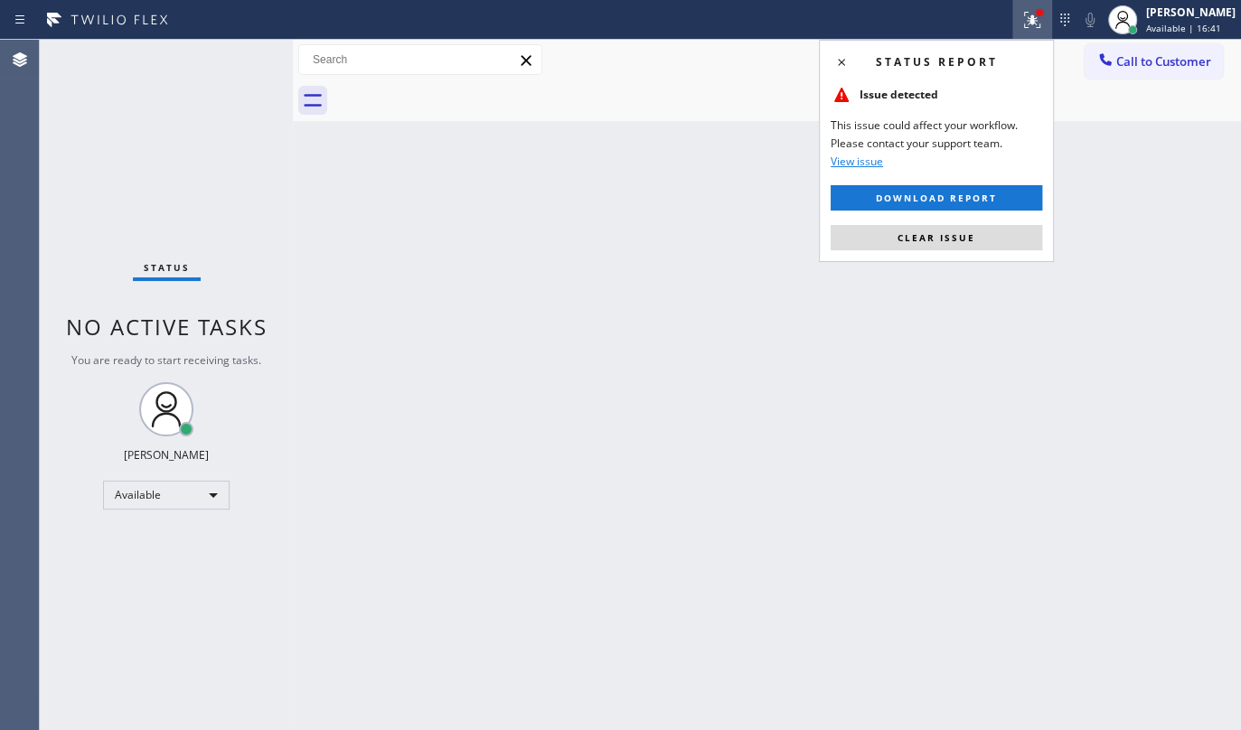
click at [1018, 253] on div "Status report Issue detected This issue could affect your workflow. Please cont…" at bounding box center [936, 151] width 235 height 222
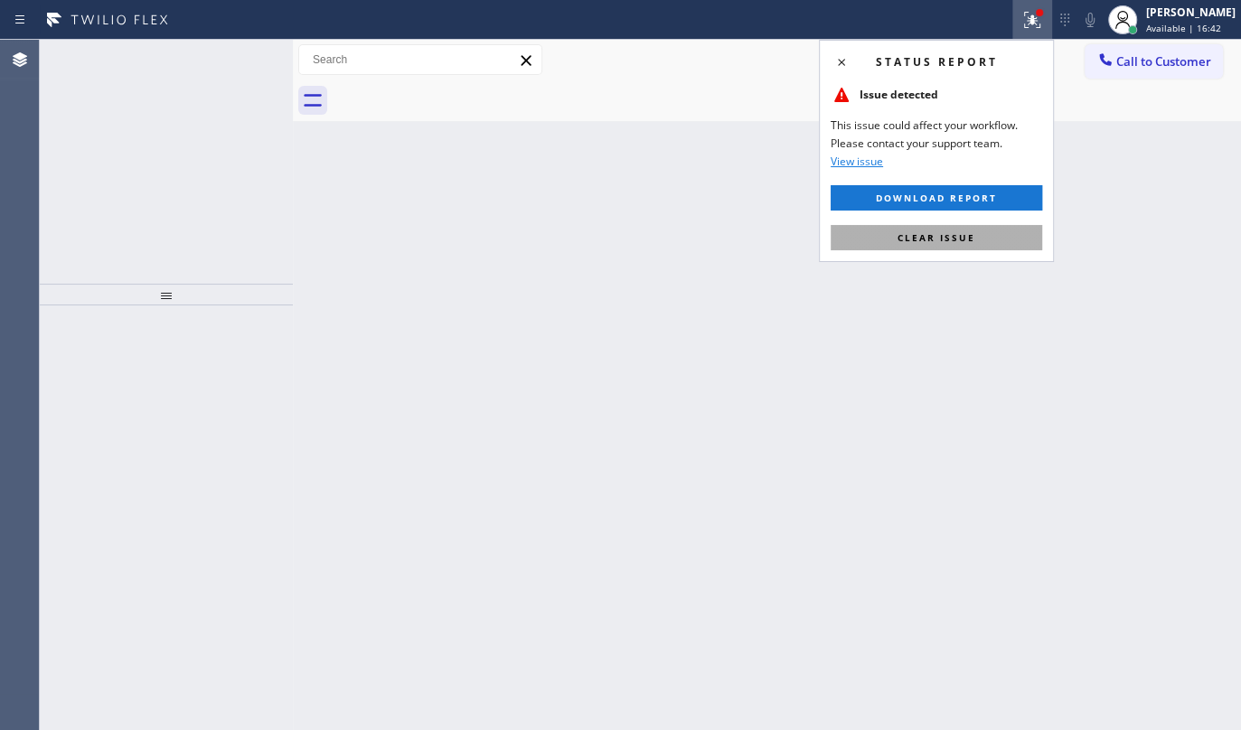
click at [1016, 237] on button "Clear issue" at bounding box center [937, 237] width 212 height 25
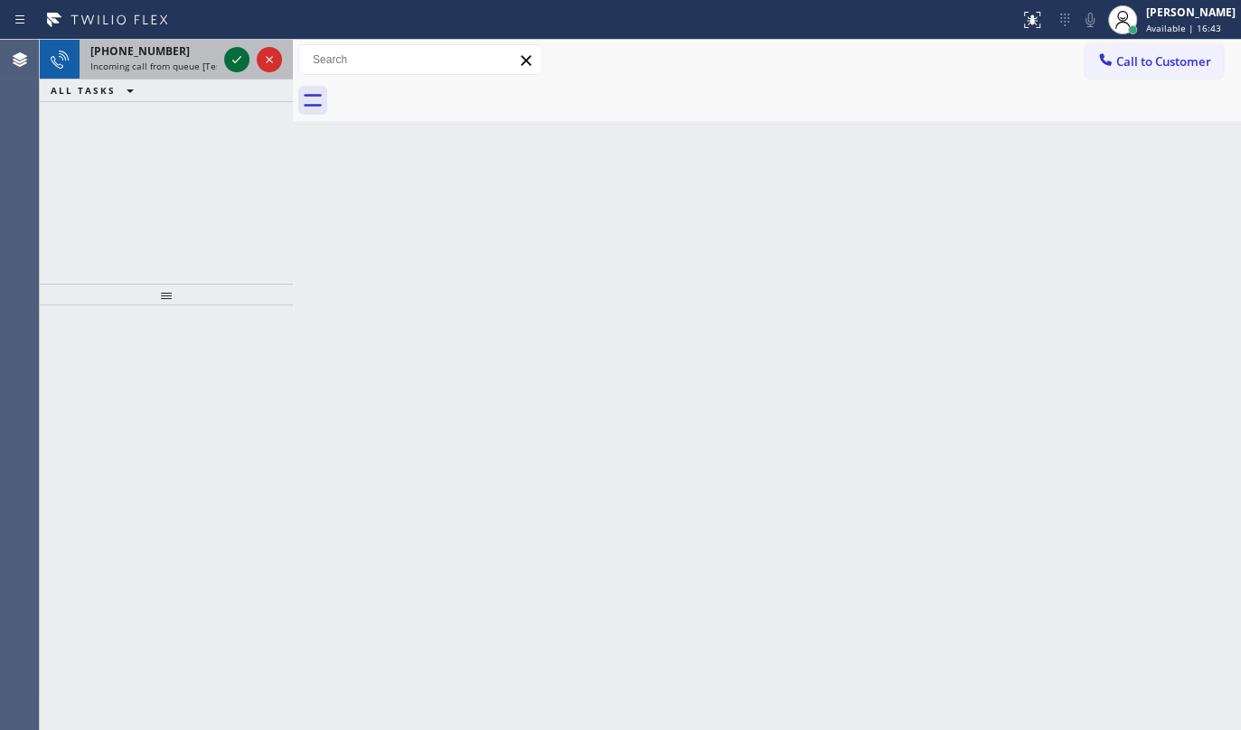
click at [244, 59] on icon at bounding box center [237, 60] width 22 height 22
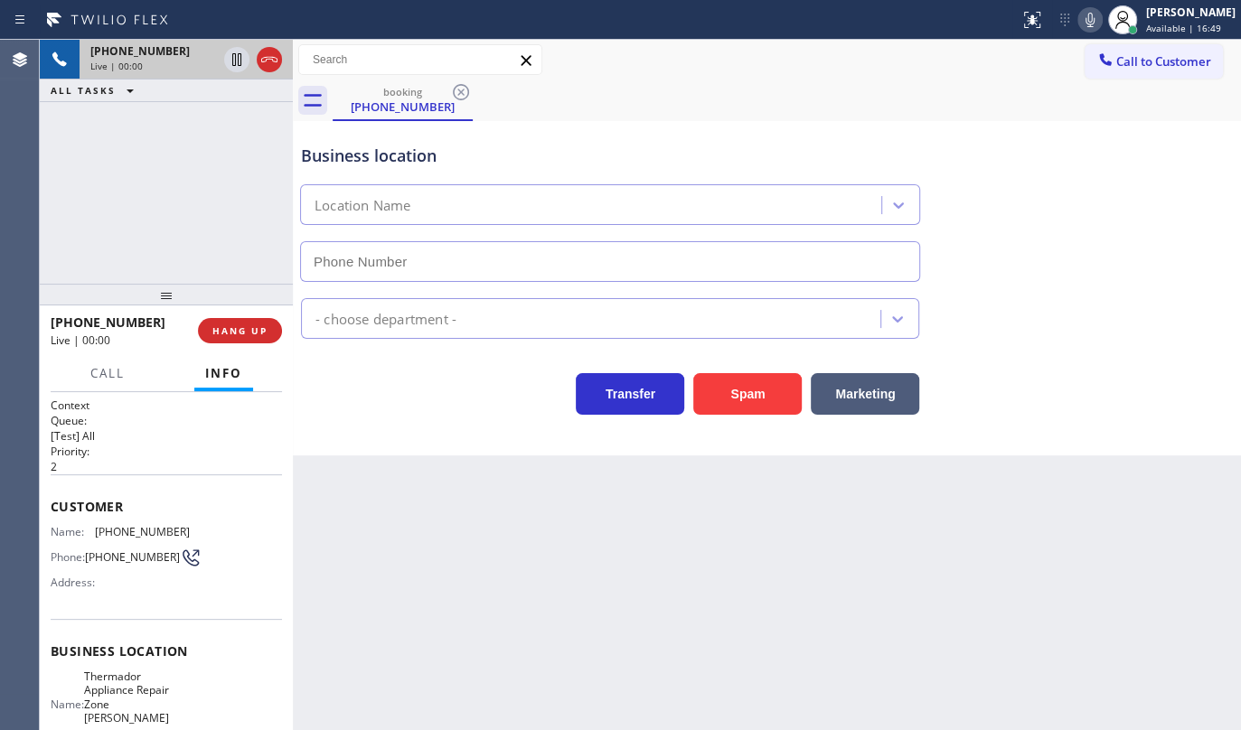
type input "(410) 291-1053"
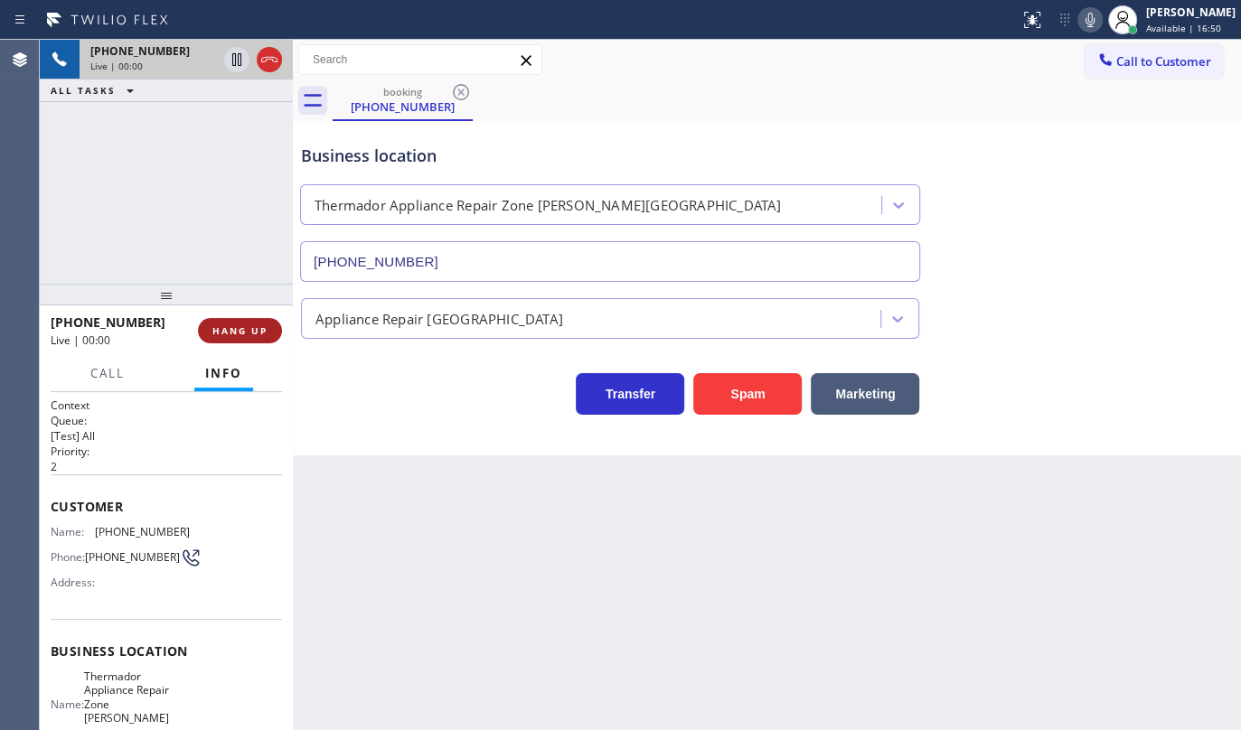
drag, startPoint x: 262, startPoint y: 315, endPoint x: 255, endPoint y: 325, distance: 13.0
click at [259, 318] on div "+14107366198 Live | 00:00 HANG UP" at bounding box center [166, 330] width 231 height 47
click at [255, 326] on span "HANG UP" at bounding box center [239, 331] width 55 height 13
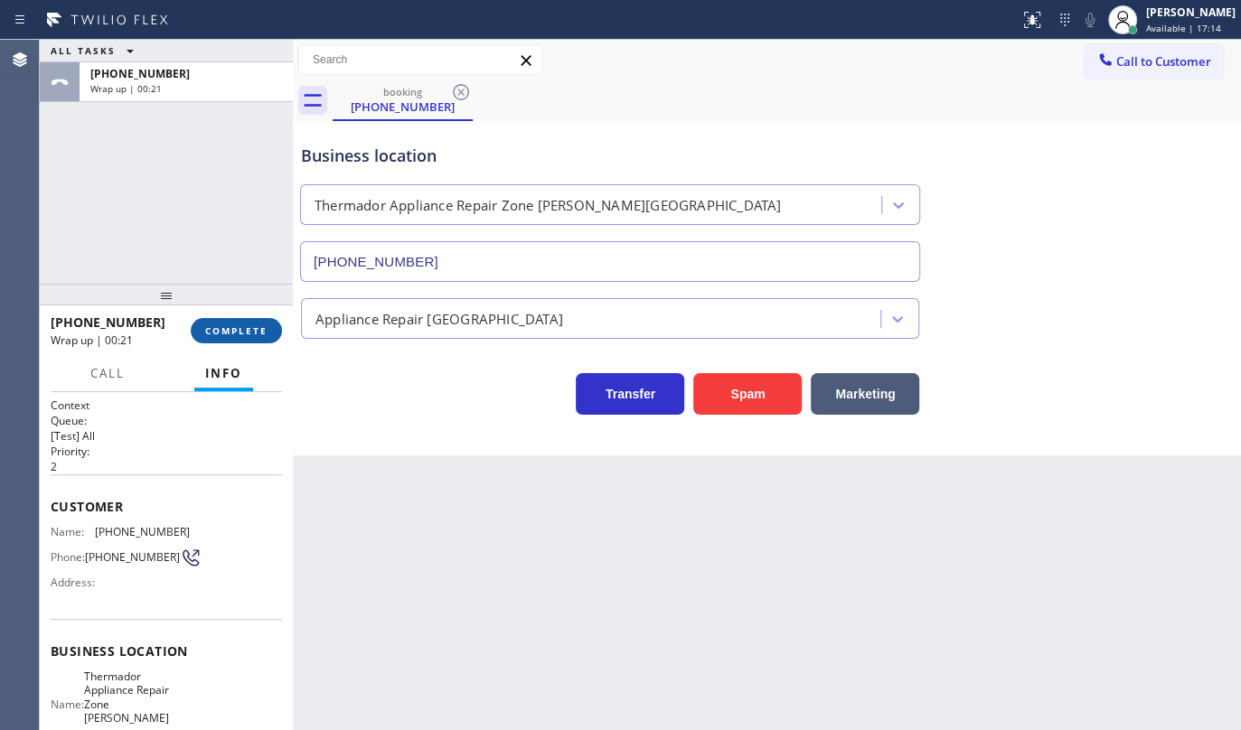
click at [228, 325] on span "COMPLETE" at bounding box center [236, 331] width 62 height 13
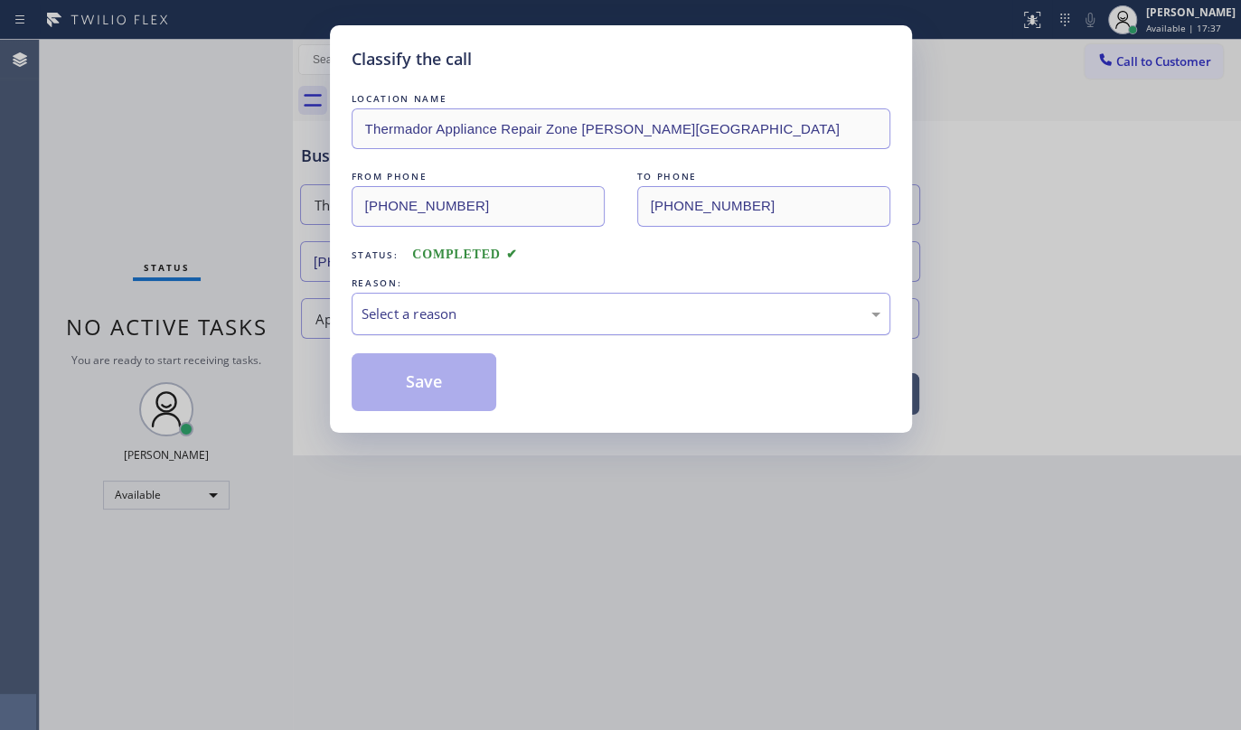
click at [380, 300] on div "Select a reason" at bounding box center [621, 314] width 539 height 42
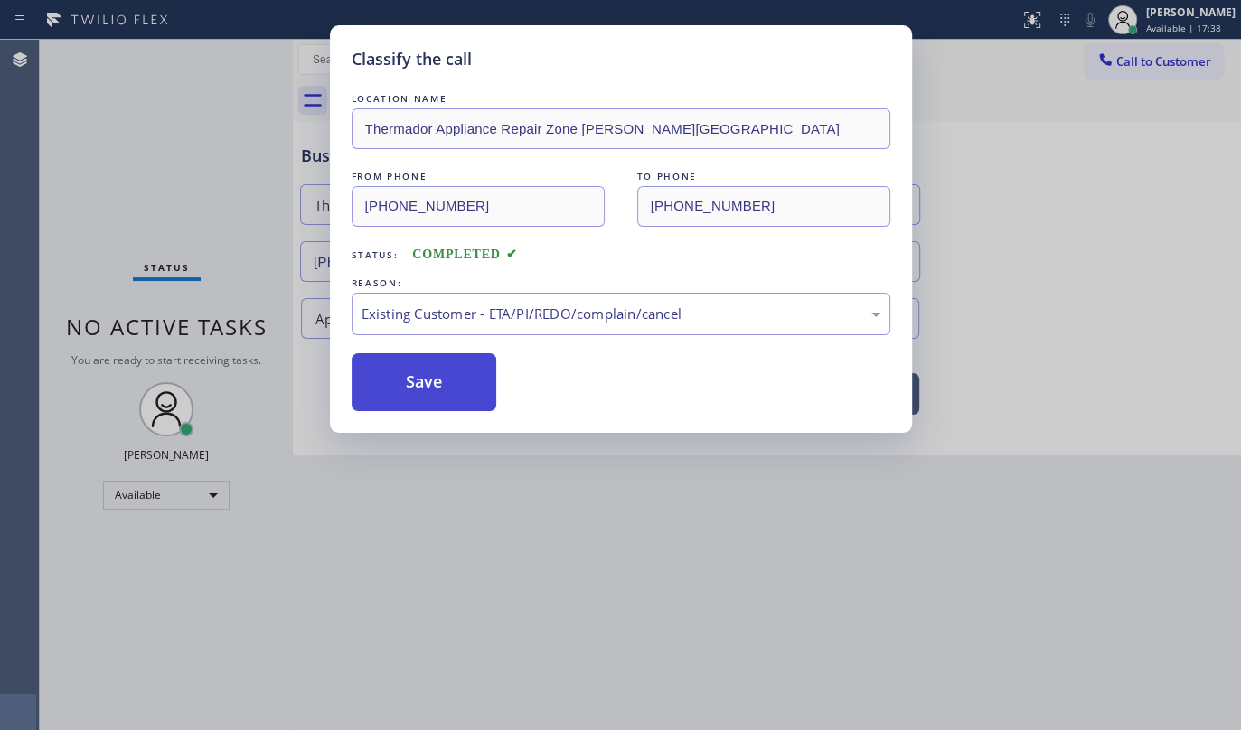
click at [380, 372] on button "Save" at bounding box center [425, 382] width 146 height 58
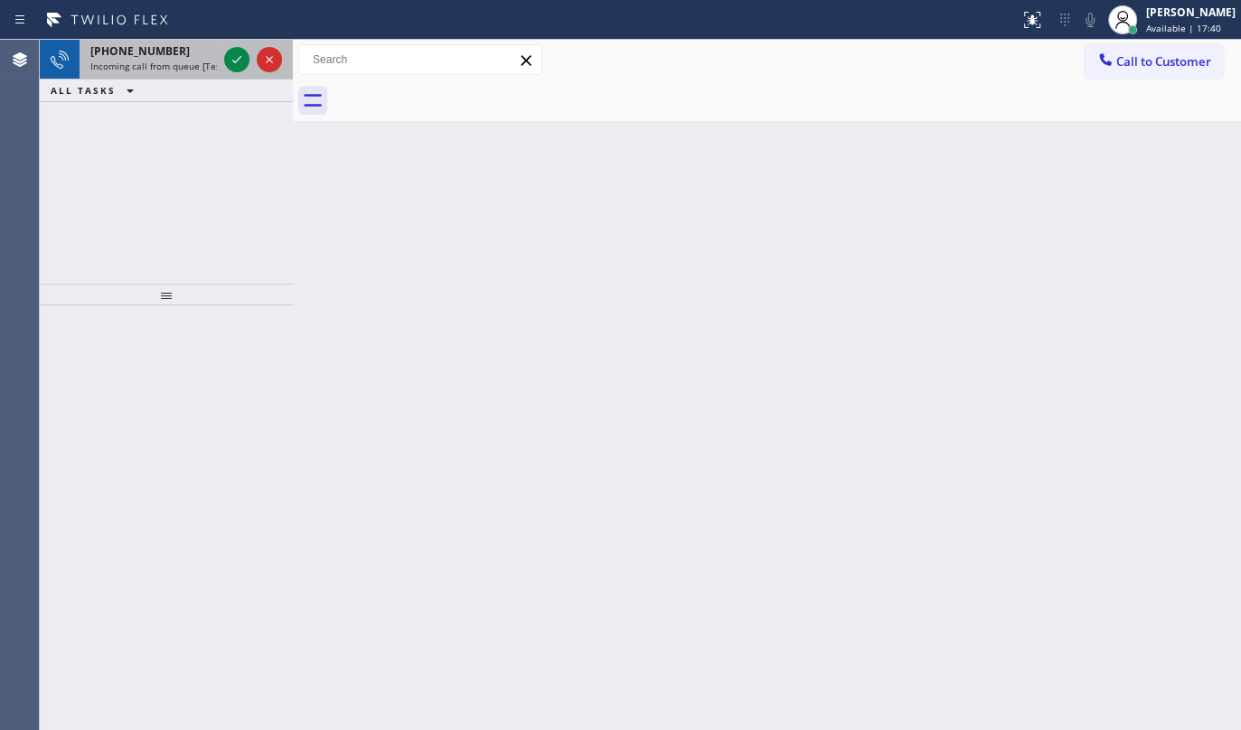
drag, startPoint x: 225, startPoint y: 24, endPoint x: 227, endPoint y: 40, distance: 15.5
click at [225, 38] on div "Status report No issues detected If you experience an issue, please download th…" at bounding box center [620, 20] width 1241 height 40
click at [227, 53] on icon at bounding box center [237, 60] width 22 height 22
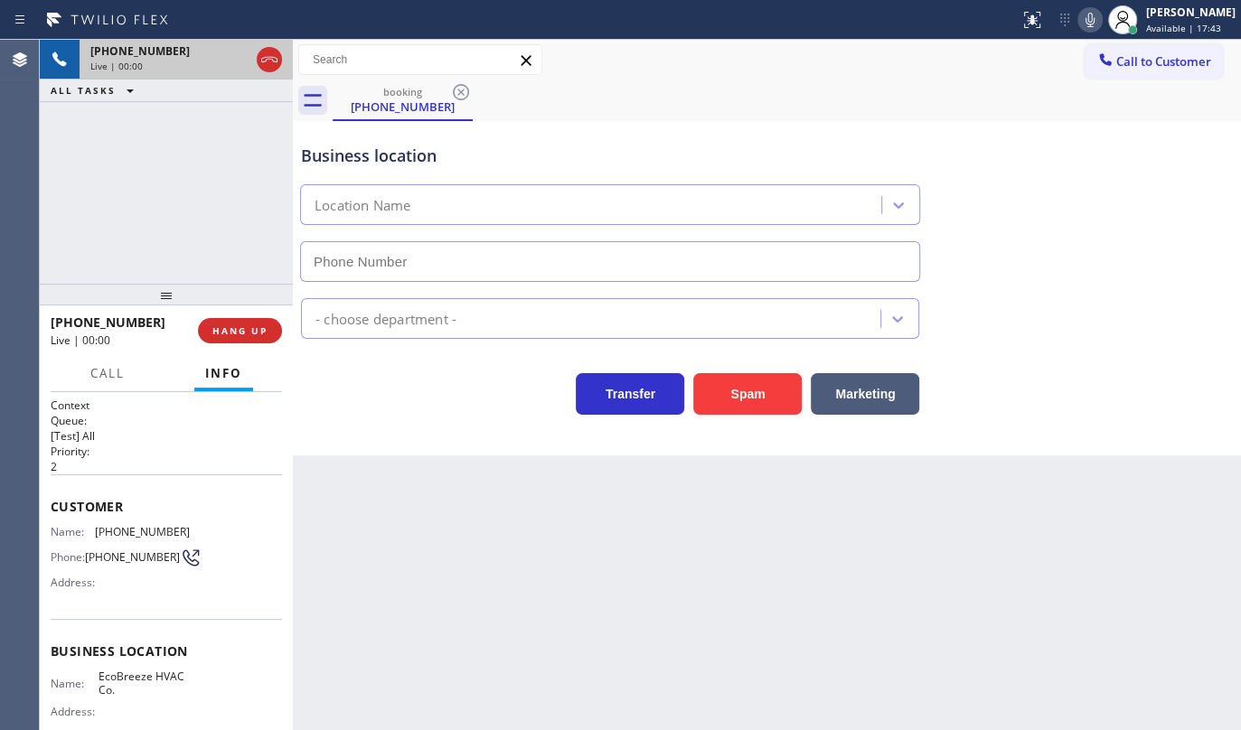
type input "(442) 305-8317"
click at [727, 400] on button "Spam" at bounding box center [747, 394] width 108 height 42
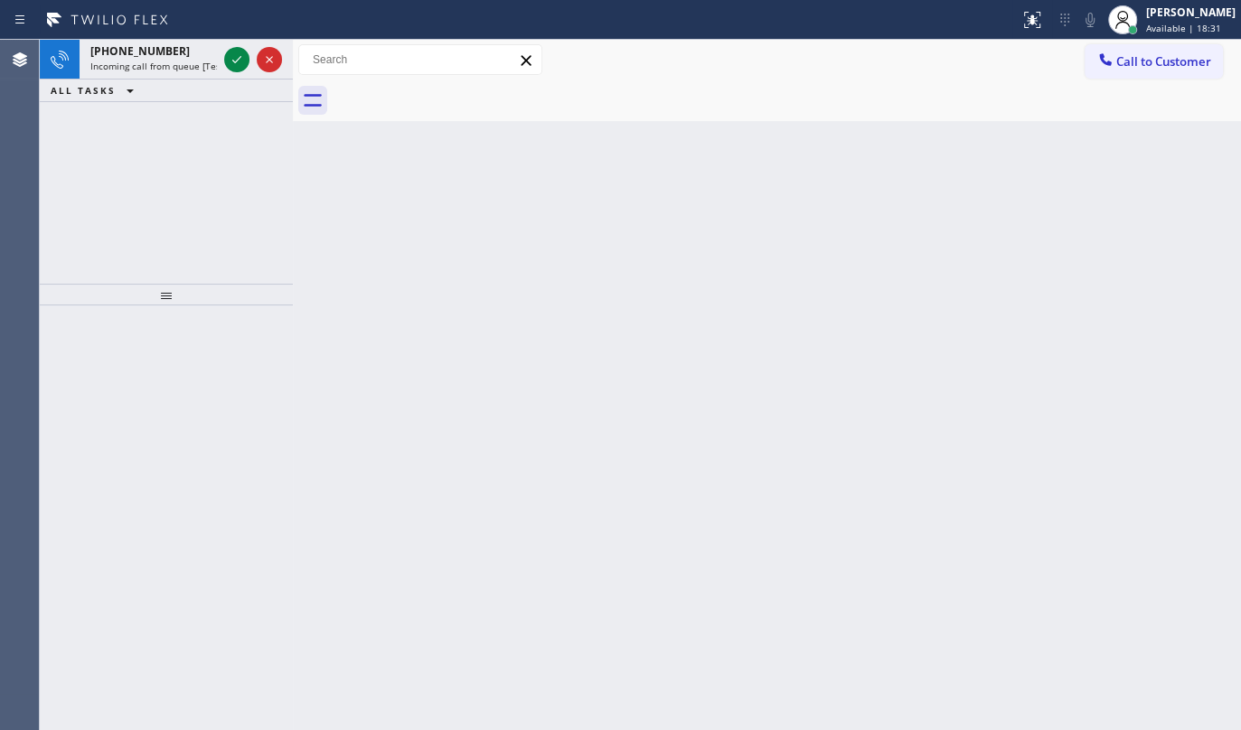
click at [17, 190] on div "Agent Desktop" at bounding box center [19, 385] width 39 height 691
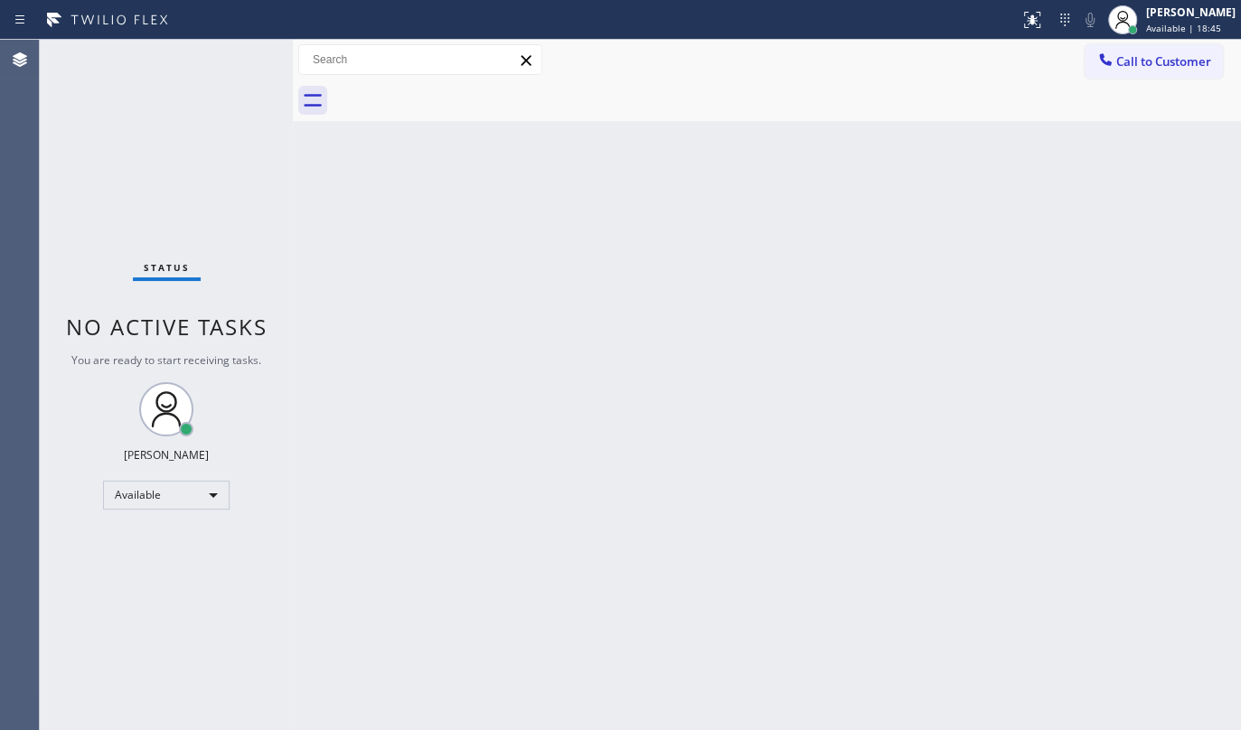
click at [230, 57] on div "Status No active tasks You are ready to start receiving tasks. JENIZA ALCAYDE A…" at bounding box center [166, 385] width 253 height 691
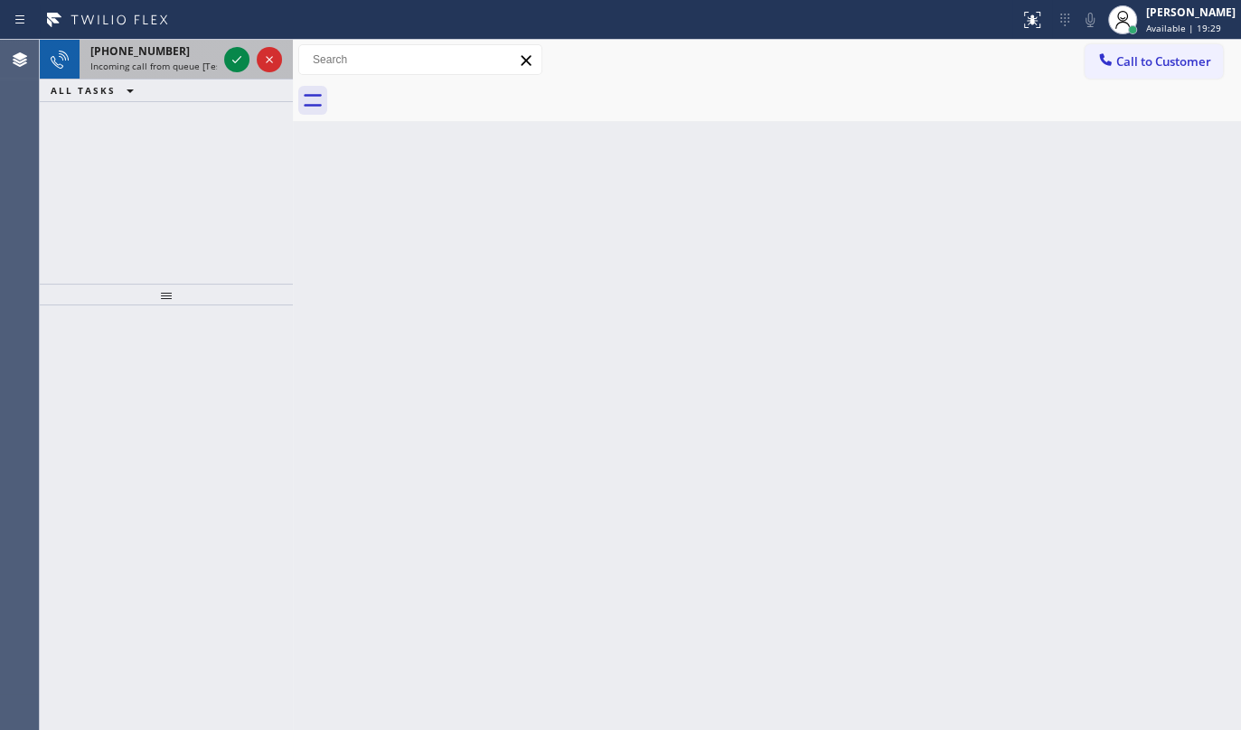
click at [221, 51] on div at bounding box center [253, 60] width 65 height 40
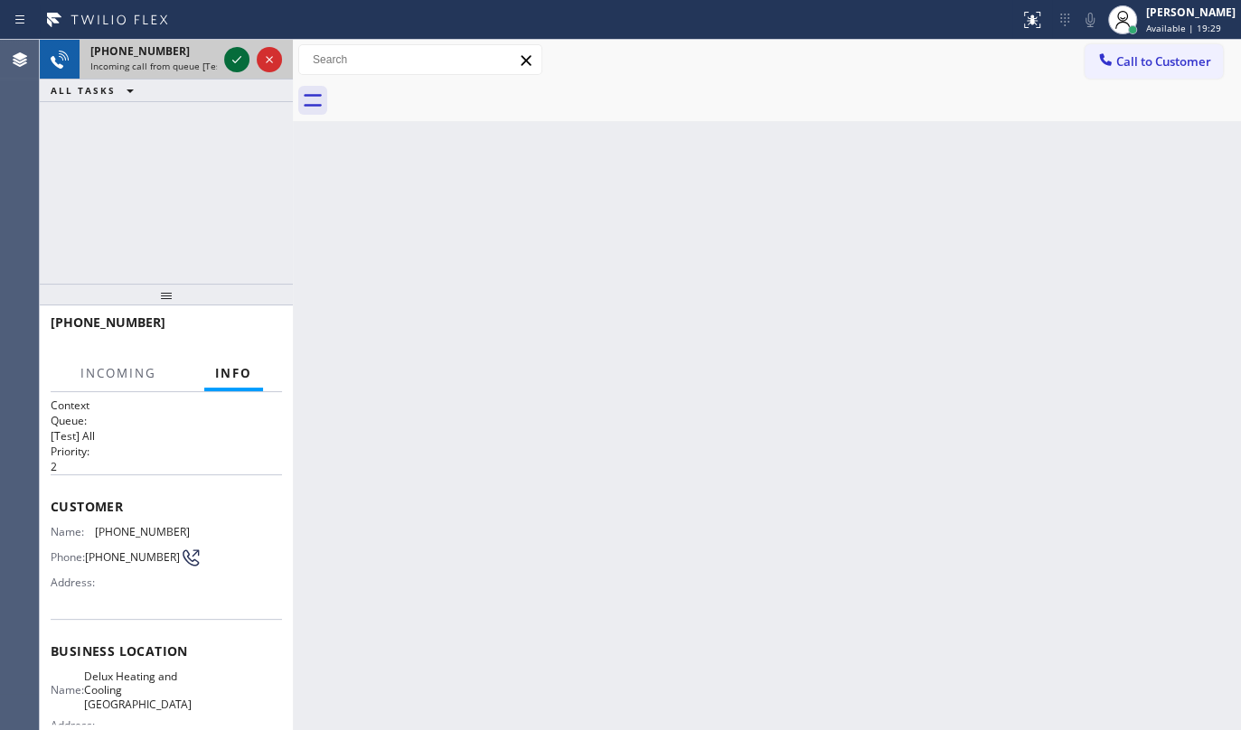
click at [228, 57] on icon at bounding box center [237, 60] width 22 height 22
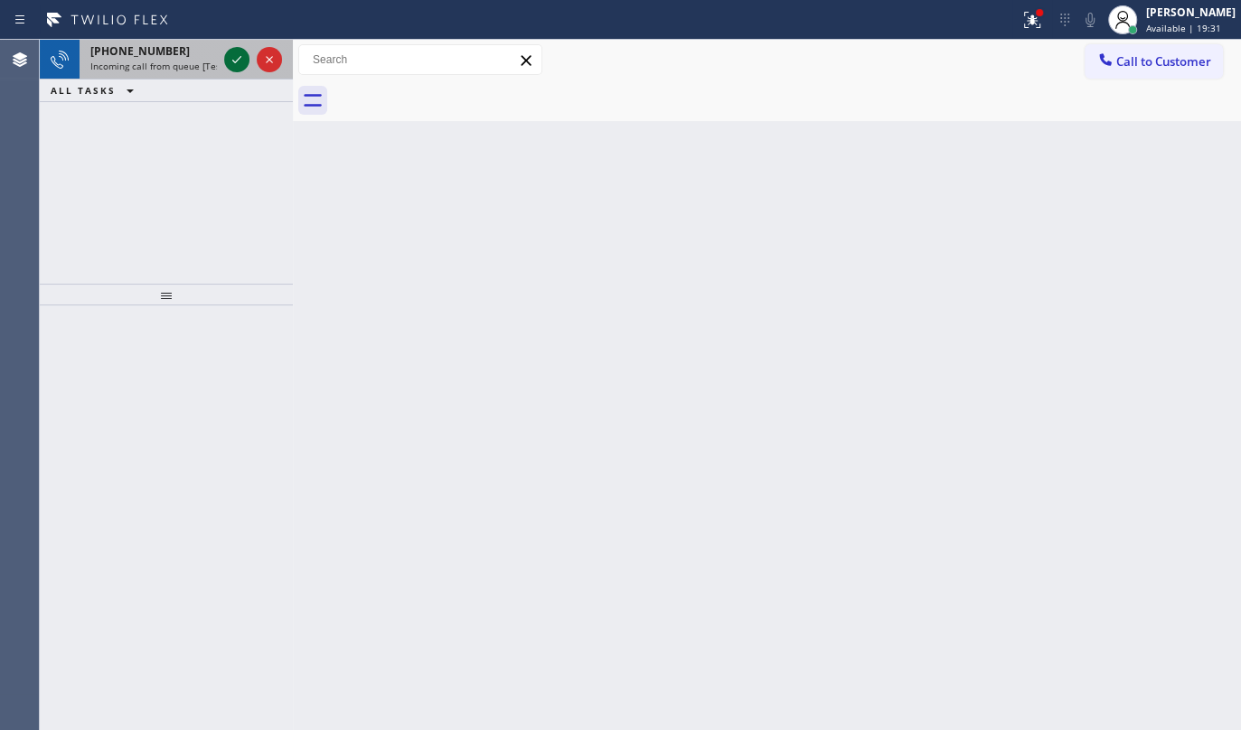
click at [249, 63] on div at bounding box center [236, 60] width 25 height 22
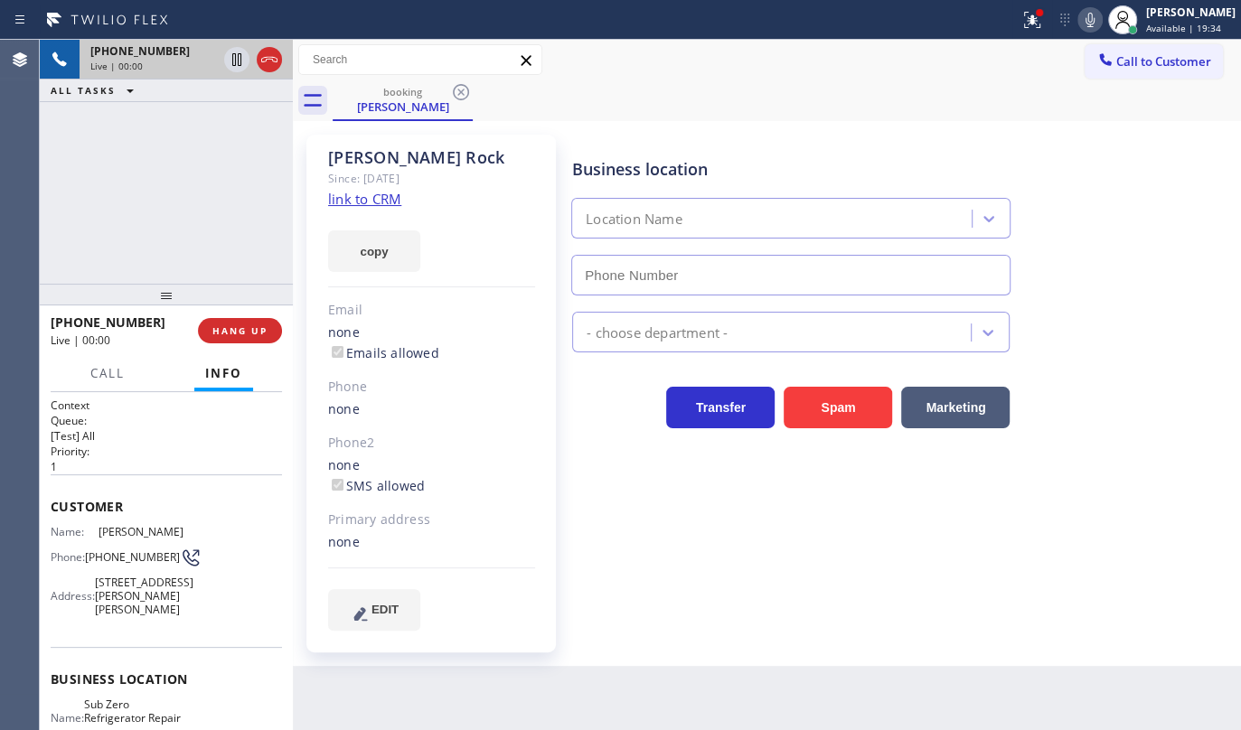
type input "(773) 917-0590"
click at [349, 194] on link "link to CRM" at bounding box center [364, 199] width 73 height 18
click at [172, 180] on div "+13129259014 Live | 00:34 ALL TASKS ALL TASKS ACTIVE TASKS TASKS IN WRAP UP" at bounding box center [166, 162] width 253 height 244
click at [129, 164] on div "+13129259014 Live | 00:45 ALL TASKS ALL TASKS ACTIVE TASKS TASKS IN WRAP UP" at bounding box center [166, 162] width 253 height 244
click at [231, 64] on icon at bounding box center [237, 60] width 22 height 22
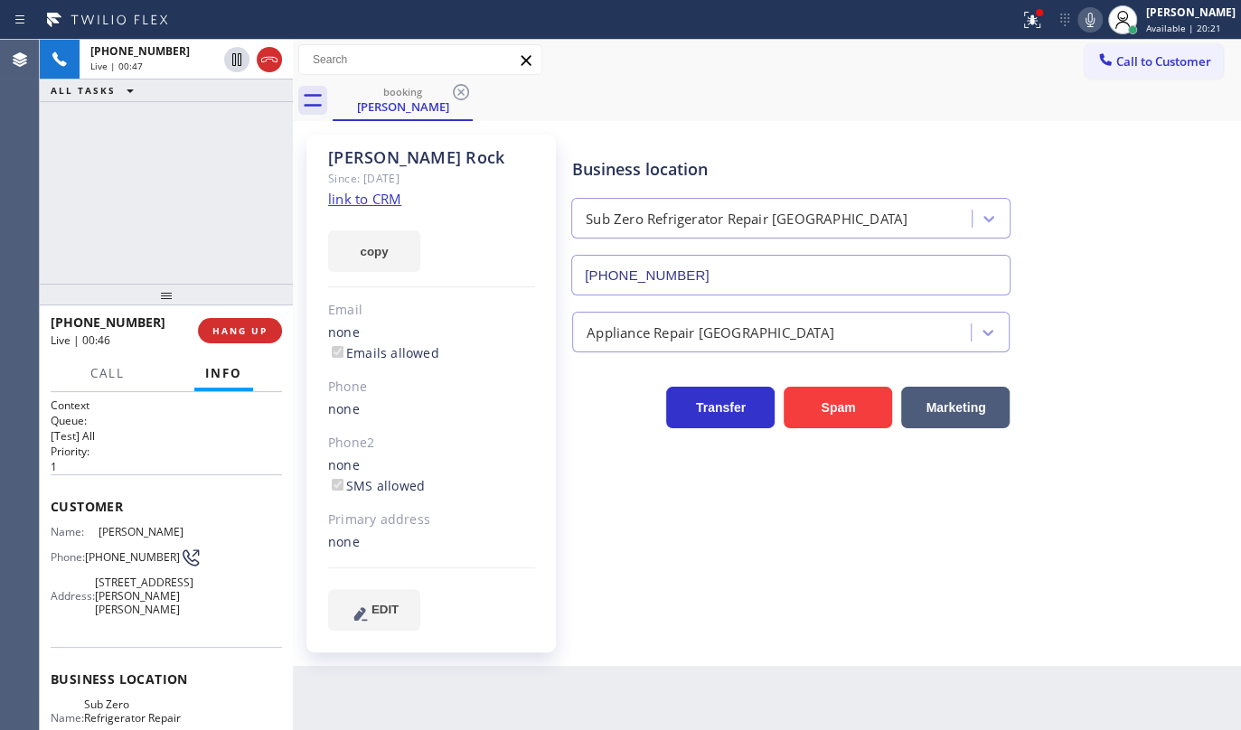
click at [1087, 15] on icon at bounding box center [1090, 20] width 22 height 22
drag, startPoint x: 153, startPoint y: 173, endPoint x: 136, endPoint y: 44, distance: 129.5
click at [150, 165] on div "+13129259014 Live | 01:46 ALL TASKS ALL TASKS ACTIVE TASKS TASKS IN WRAP UP" at bounding box center [166, 162] width 253 height 244
click at [231, 53] on icon at bounding box center [237, 60] width 22 height 22
click at [1086, 24] on rect at bounding box center [1090, 18] width 13 height 13
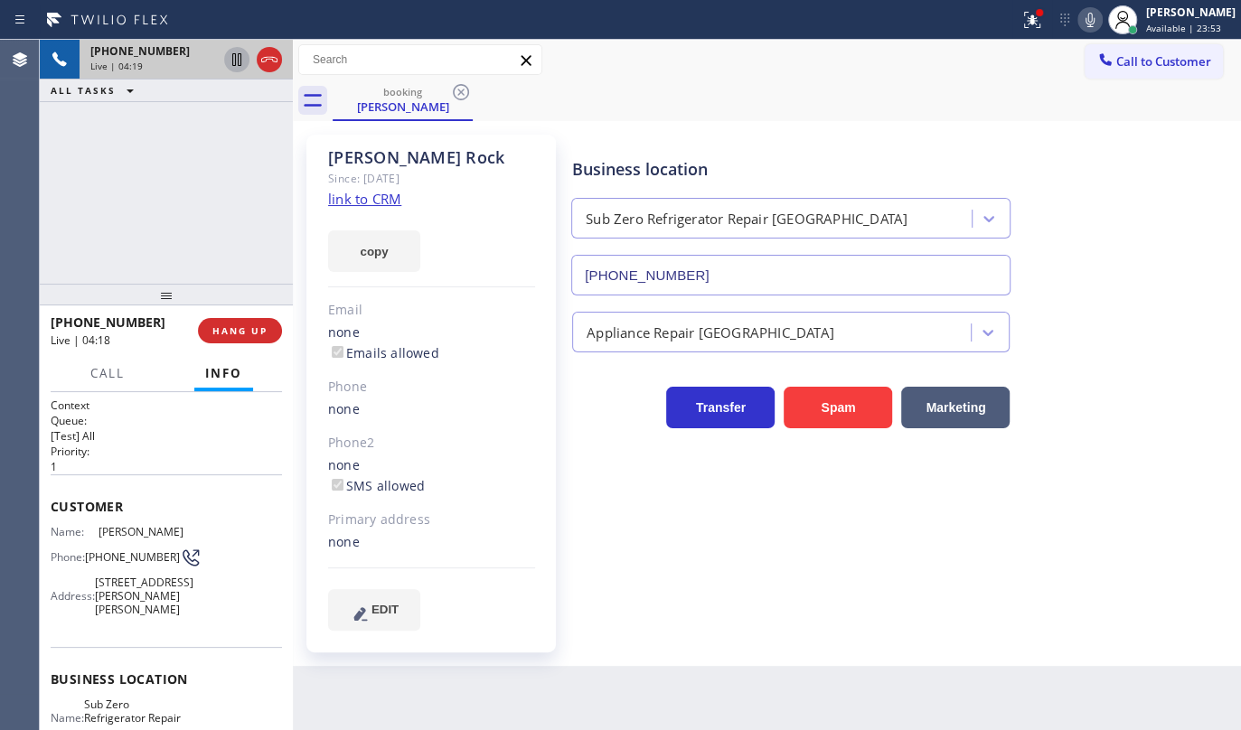
click at [115, 198] on div "+13129259014 Live | 04:19 ALL TASKS ALL TASKS ACTIVE TASKS TASKS IN WRAP UP" at bounding box center [166, 162] width 253 height 244
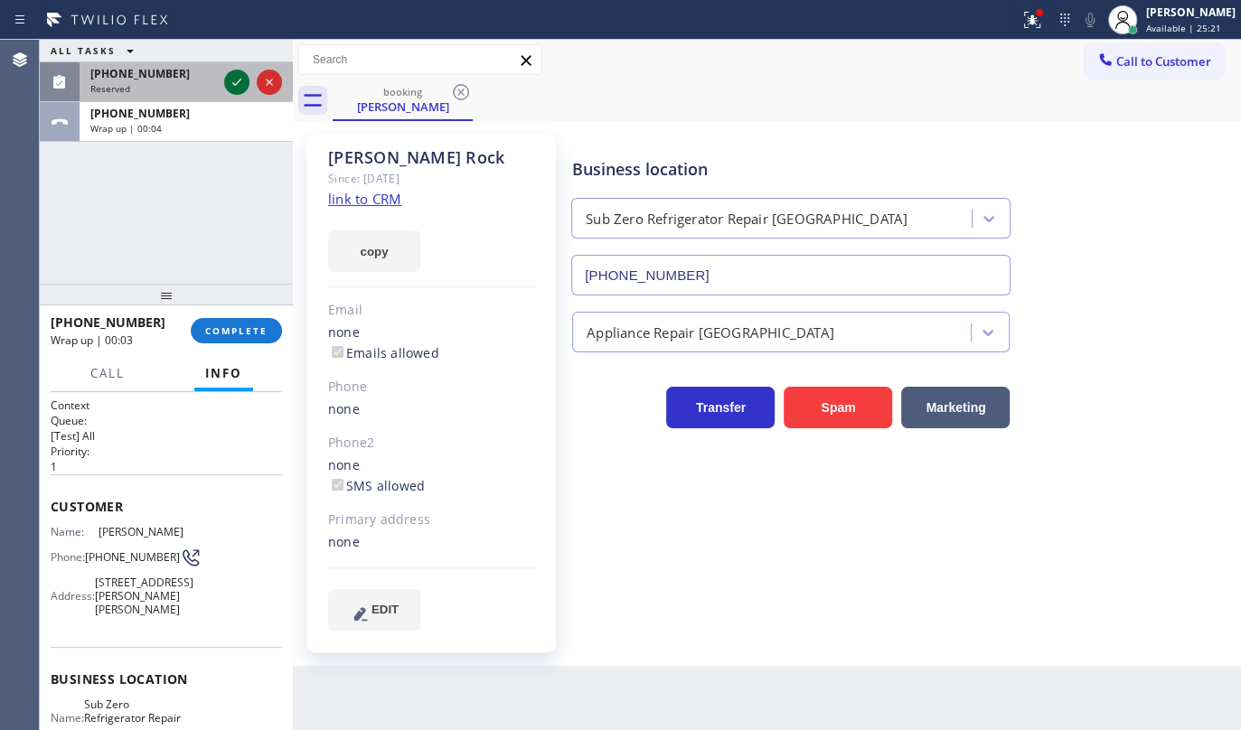
click at [232, 77] on icon at bounding box center [237, 82] width 22 height 22
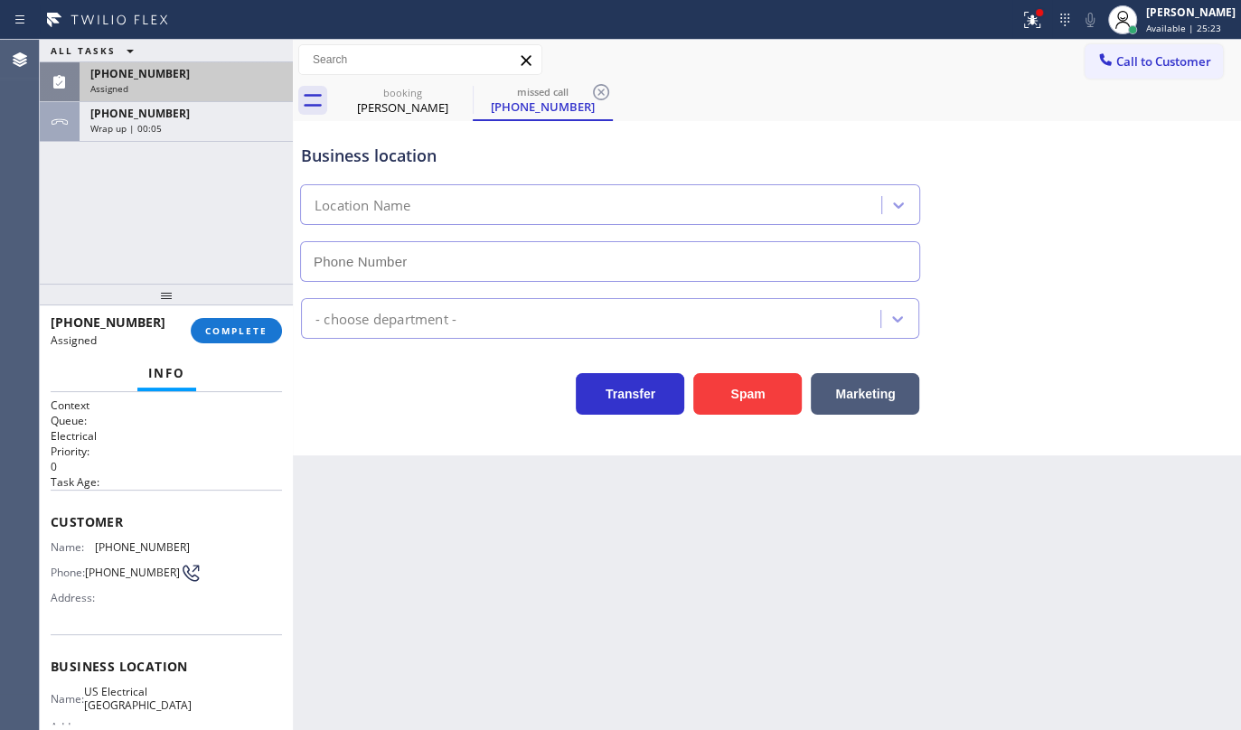
type input "(213) 408-7895"
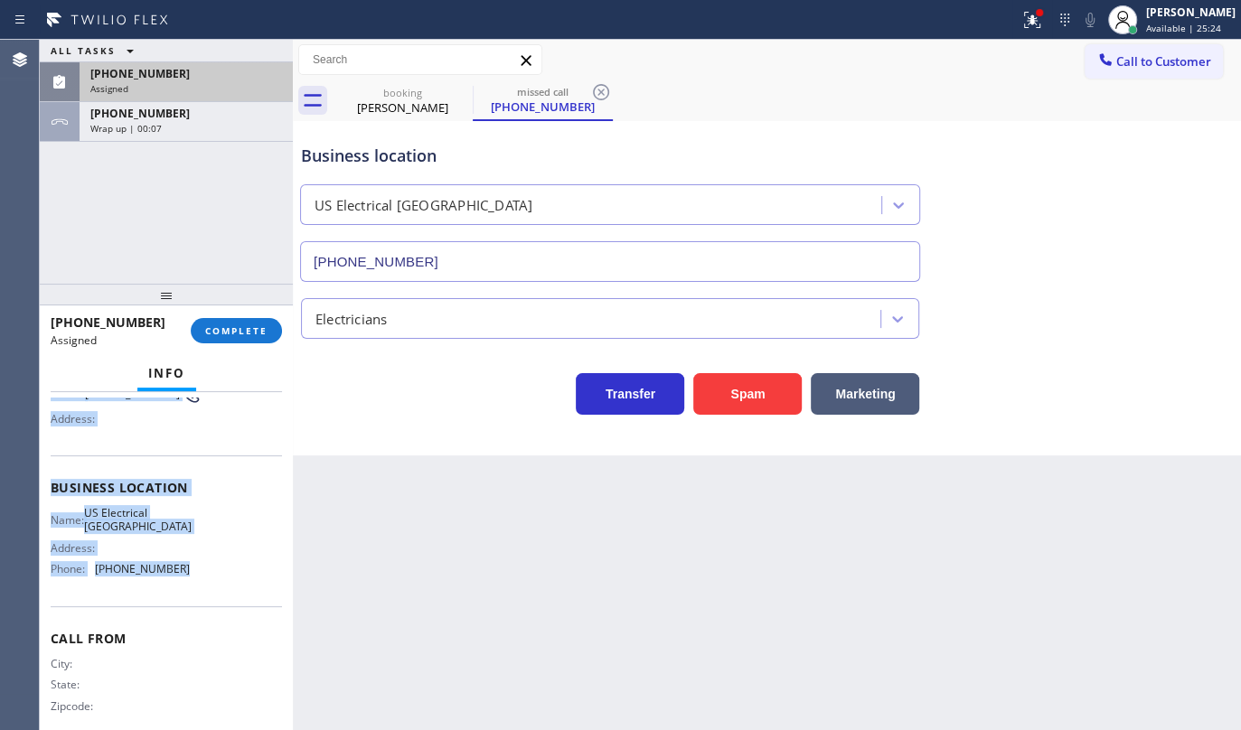
scroll to position [200, 0]
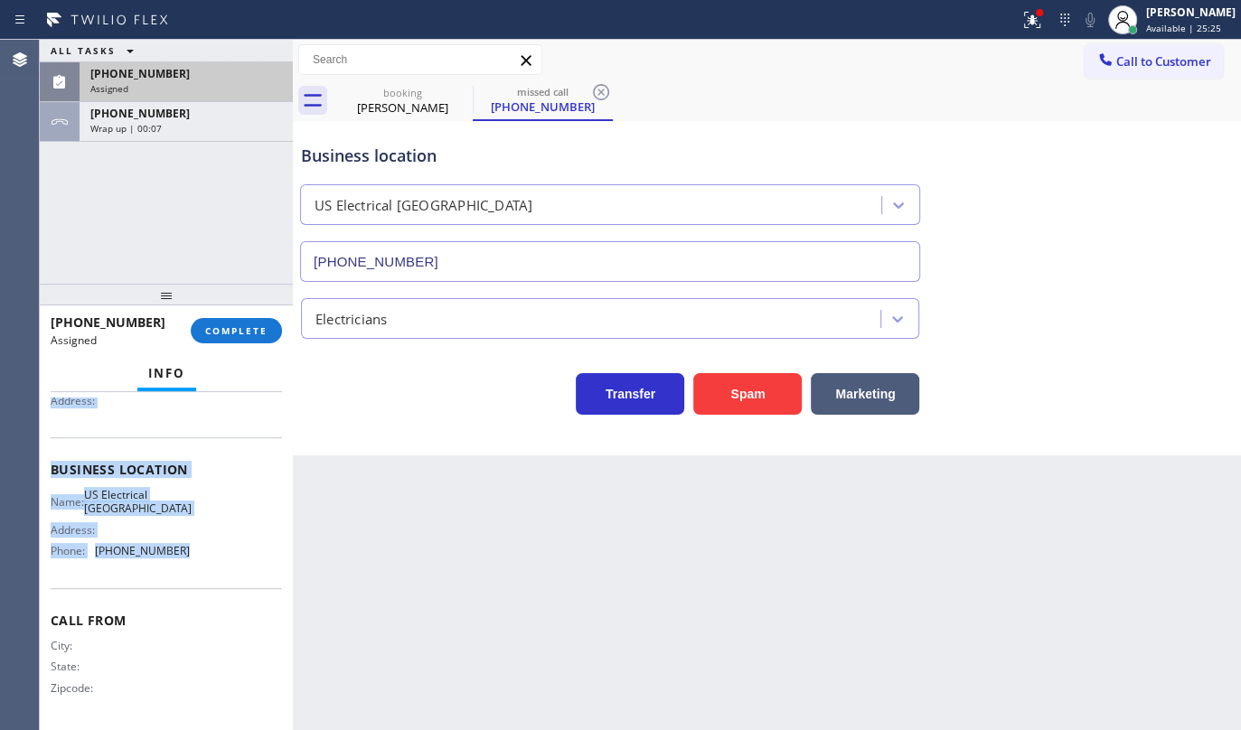
drag, startPoint x: 52, startPoint y: 503, endPoint x: 212, endPoint y: 569, distance: 173.4
click at [212, 569] on div "Context Queue: Electrical Priority: 0 Task Age: Customer Name: (213) 320-5633 P…" at bounding box center [166, 463] width 231 height 524
click at [263, 318] on button "COMPLETE" at bounding box center [236, 330] width 91 height 25
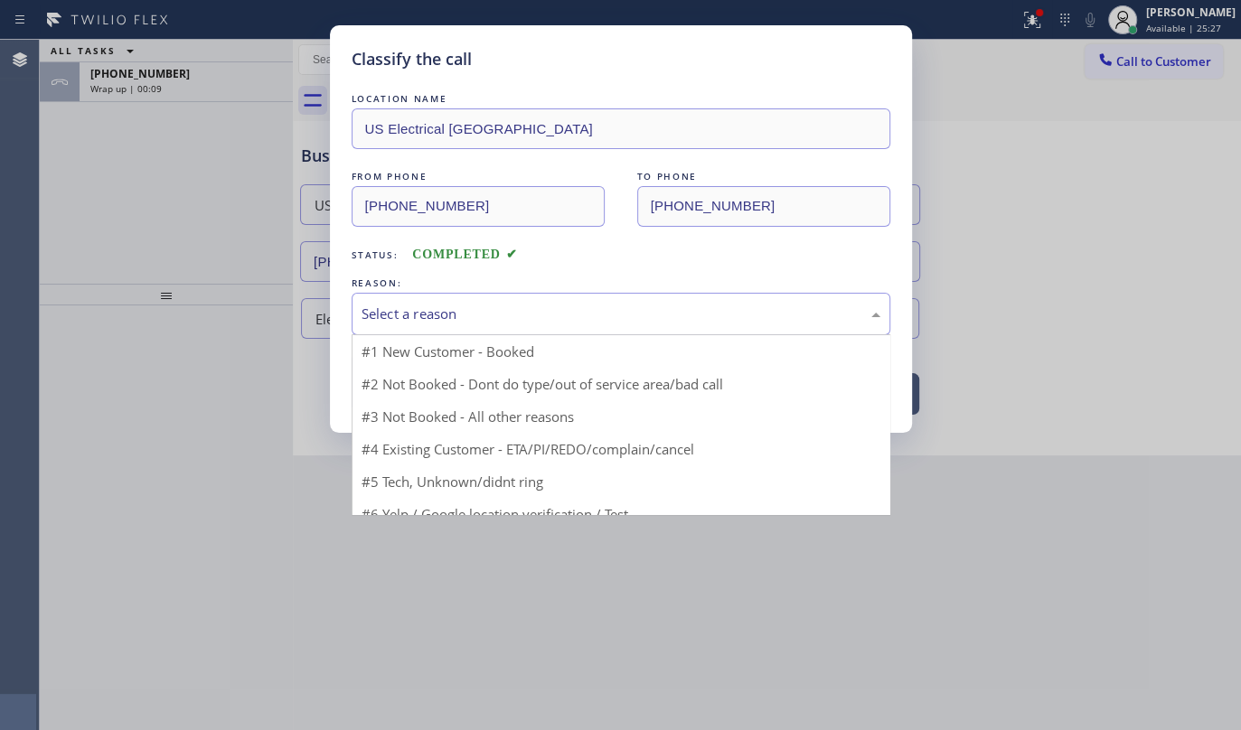
click at [502, 316] on div "Select a reason" at bounding box center [621, 314] width 519 height 21
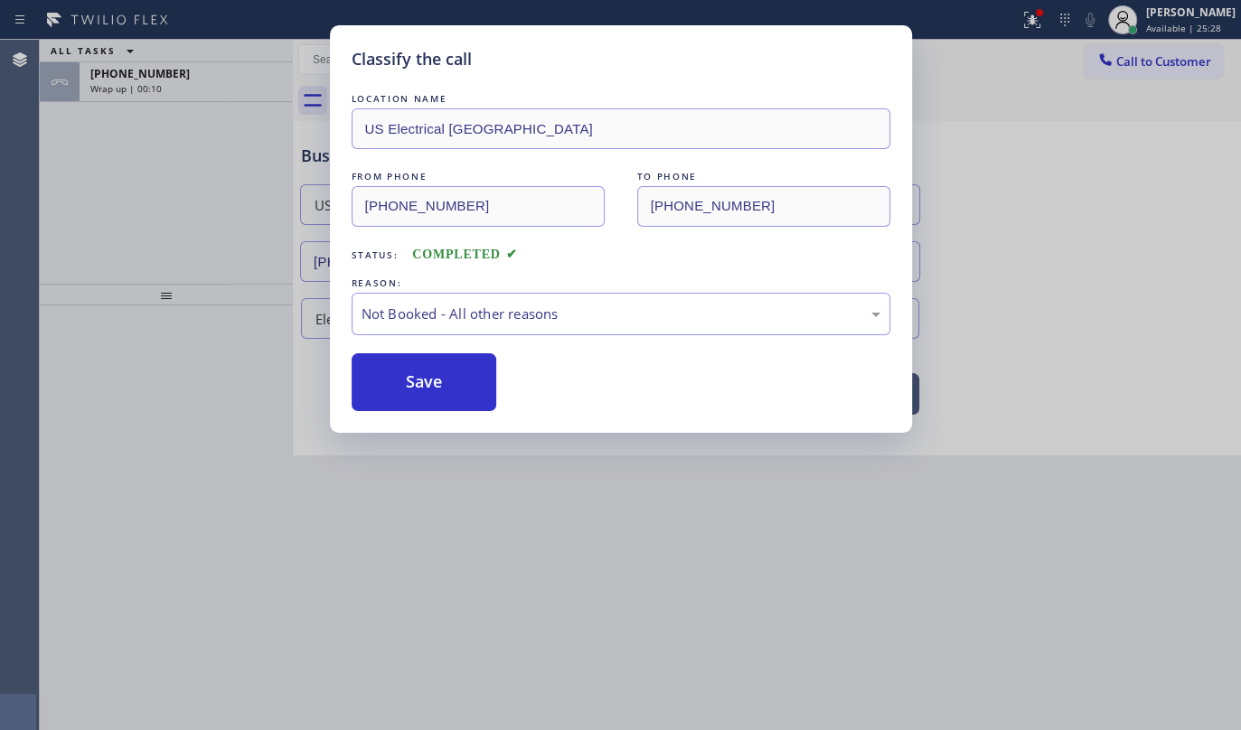
click at [414, 378] on button "Save" at bounding box center [425, 382] width 146 height 58
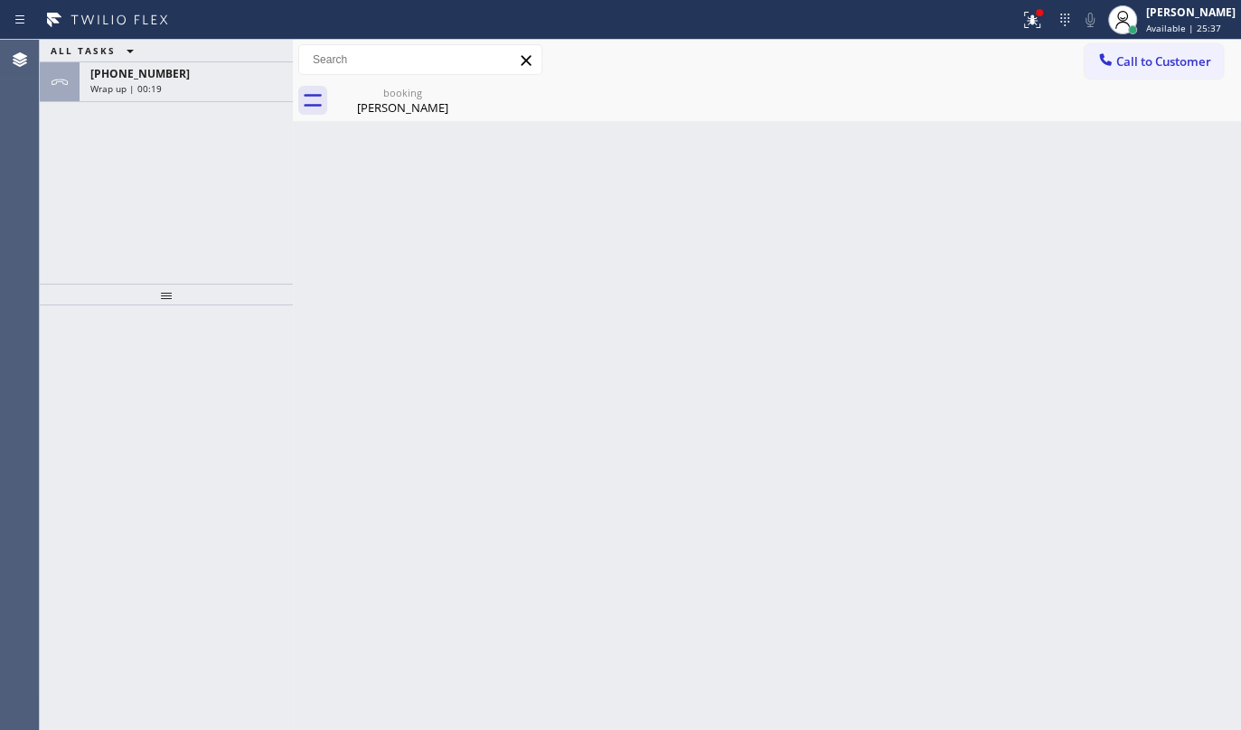
drag, startPoint x: 47, startPoint y: 125, endPoint x: 188, endPoint y: 27, distance: 171.5
click at [54, 122] on div "ALL TASKS ALL TASKS ACTIVE TASKS TASKS IN WRAP UP +13129259014 Wrap up | 00:19" at bounding box center [166, 162] width 253 height 244
drag, startPoint x: 199, startPoint y: 15, endPoint x: 199, endPoint y: 26, distance: 10.8
click at [199, 25] on div at bounding box center [509, 19] width 1005 height 29
click at [198, 71] on div "+13129259014" at bounding box center [186, 73] width 192 height 15
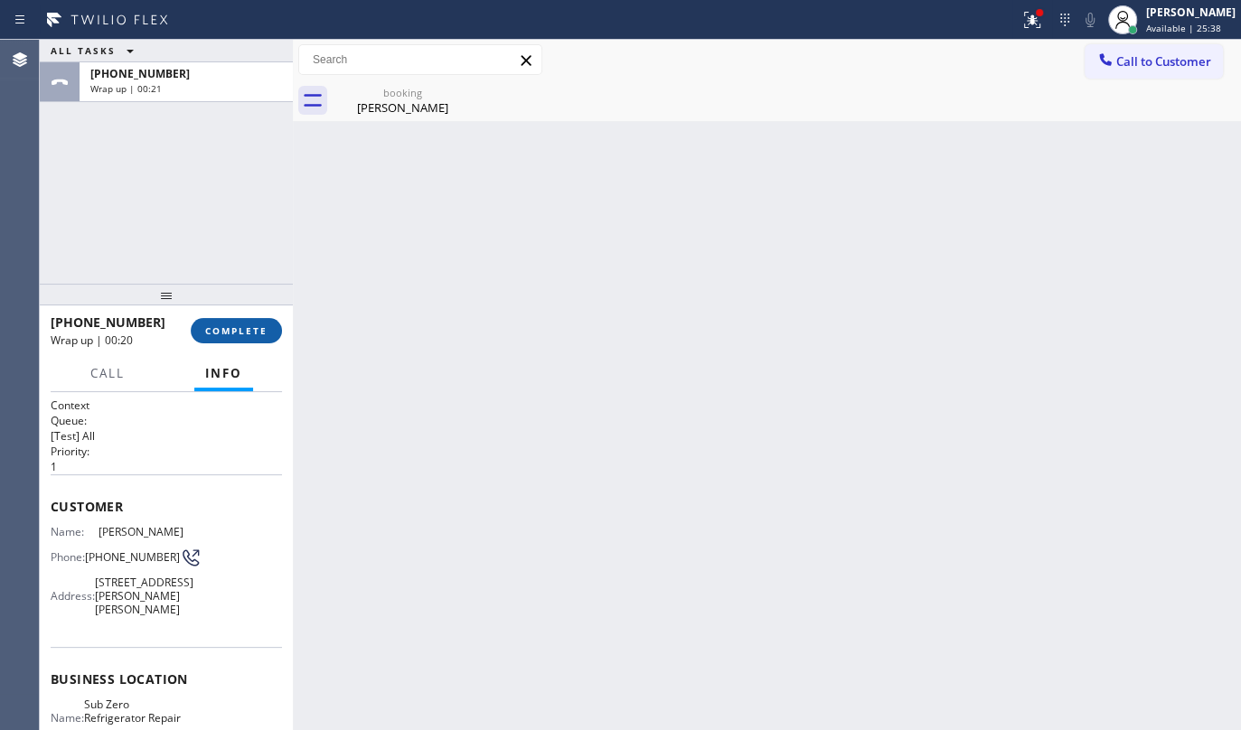
click at [264, 336] on button "COMPLETE" at bounding box center [236, 330] width 91 height 25
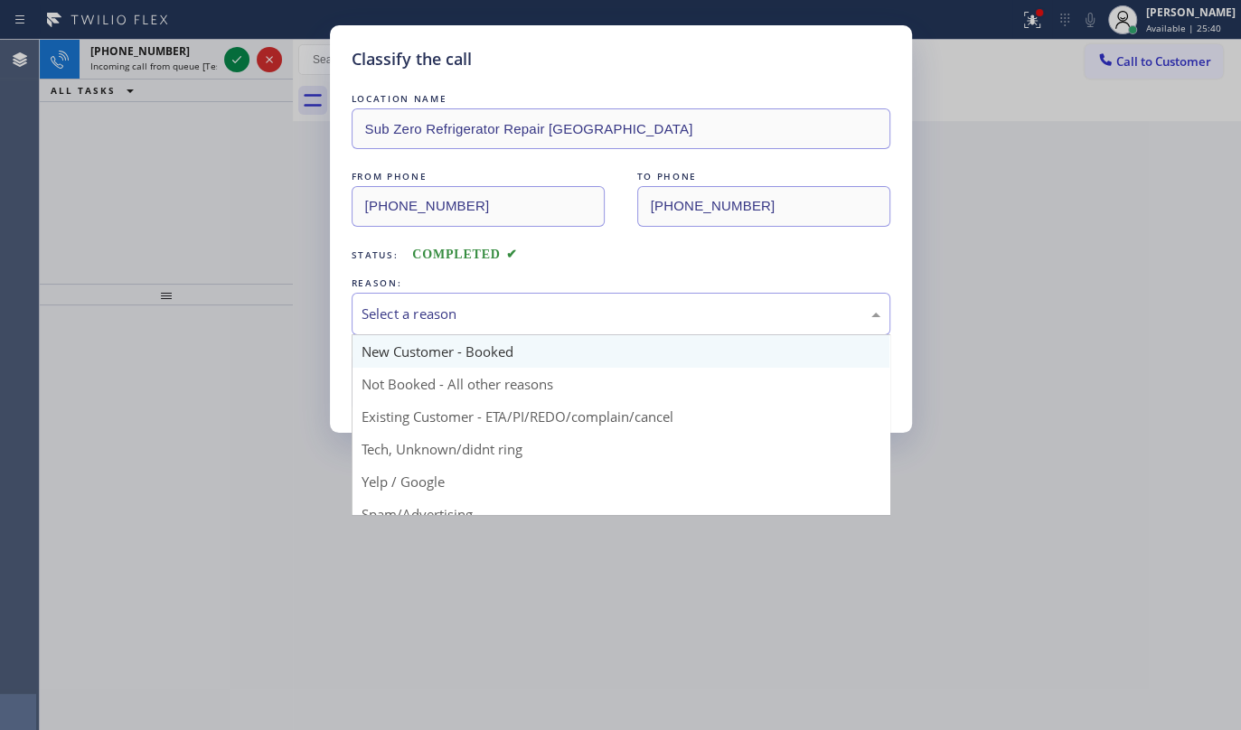
drag, startPoint x: 451, startPoint y: 292, endPoint x: 436, endPoint y: 336, distance: 46.9
click at [448, 303] on div "Select a reason" at bounding box center [621, 314] width 539 height 42
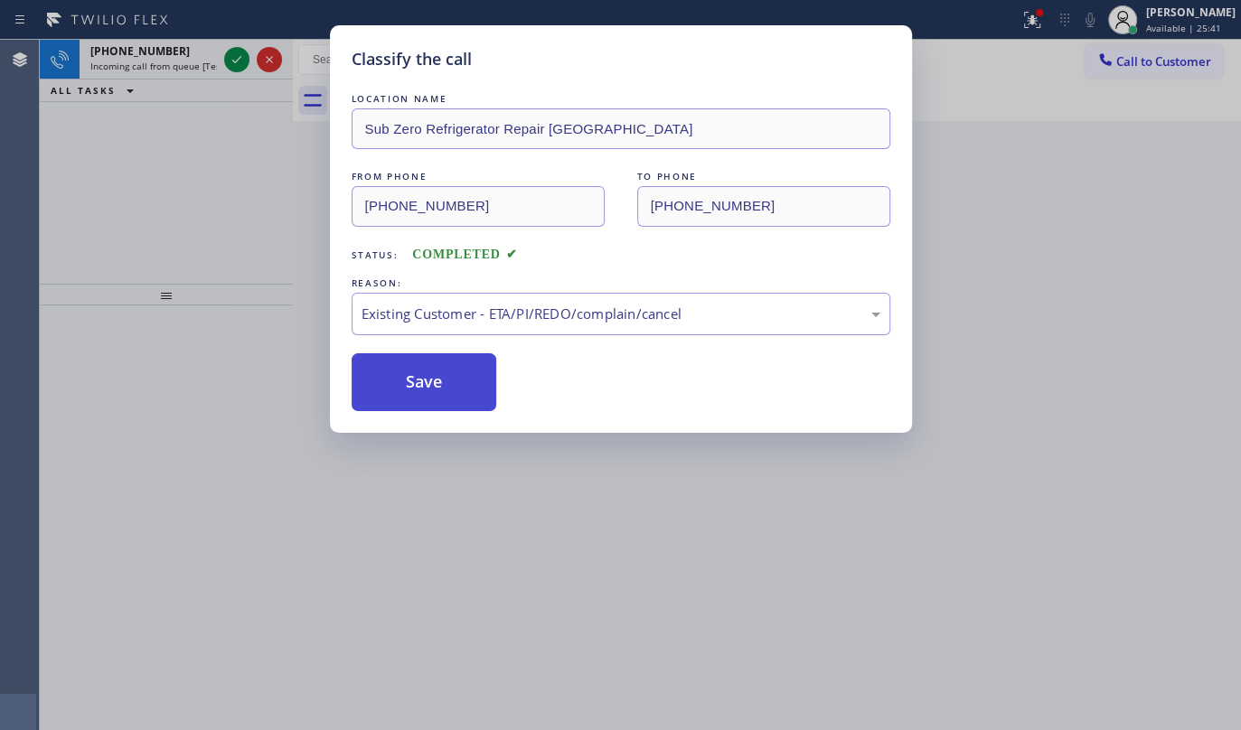
click at [403, 371] on button "Save" at bounding box center [425, 382] width 146 height 58
click at [246, 60] on div "Classify the call LOCATION NAME Top Rated Electric FROM PHONE (908) 293-3967 TO…" at bounding box center [640, 385] width 1201 height 691
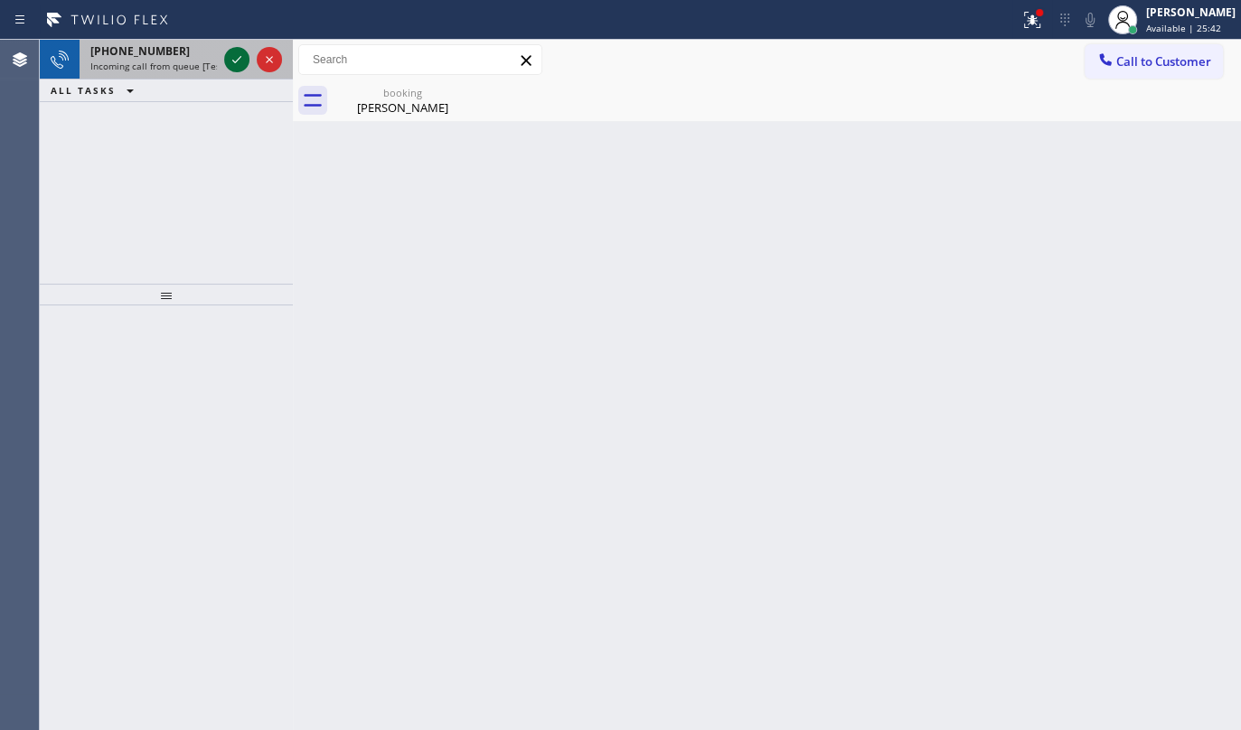
click at [240, 58] on icon at bounding box center [236, 59] width 9 height 7
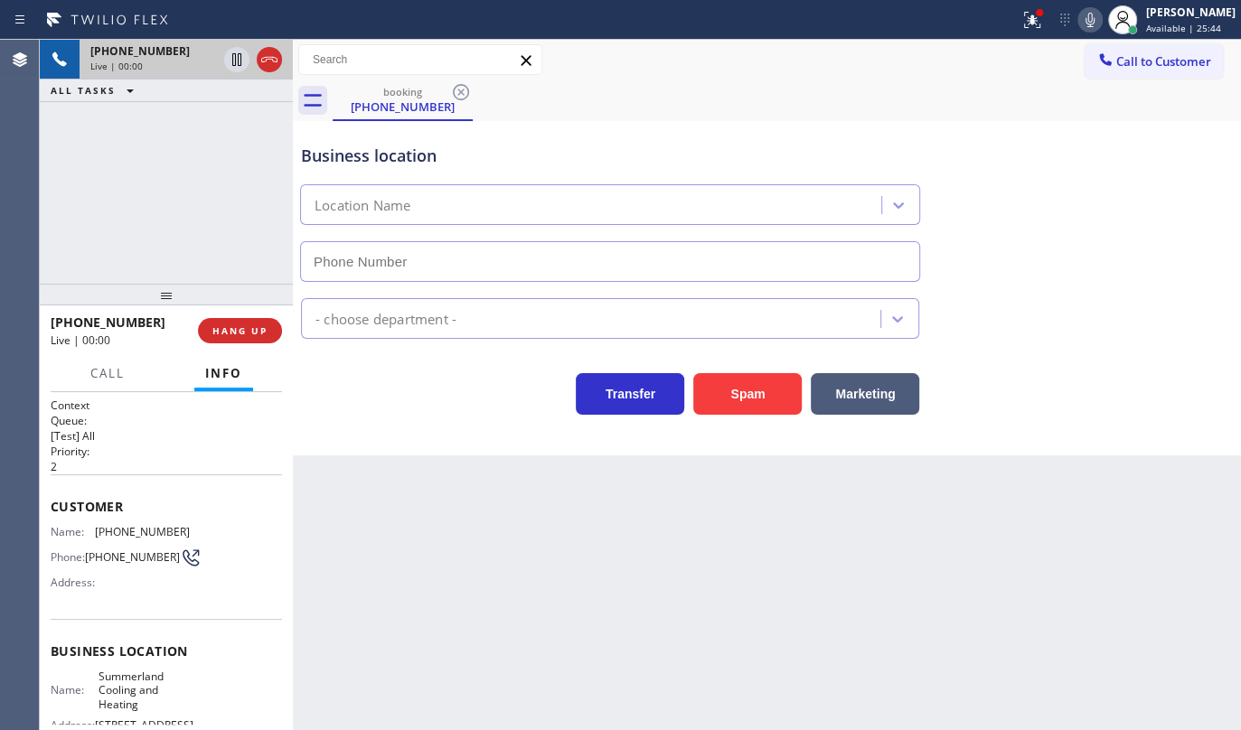
type input "(805) 420-7384"
click at [1024, 20] on icon at bounding box center [1032, 20] width 22 height 22
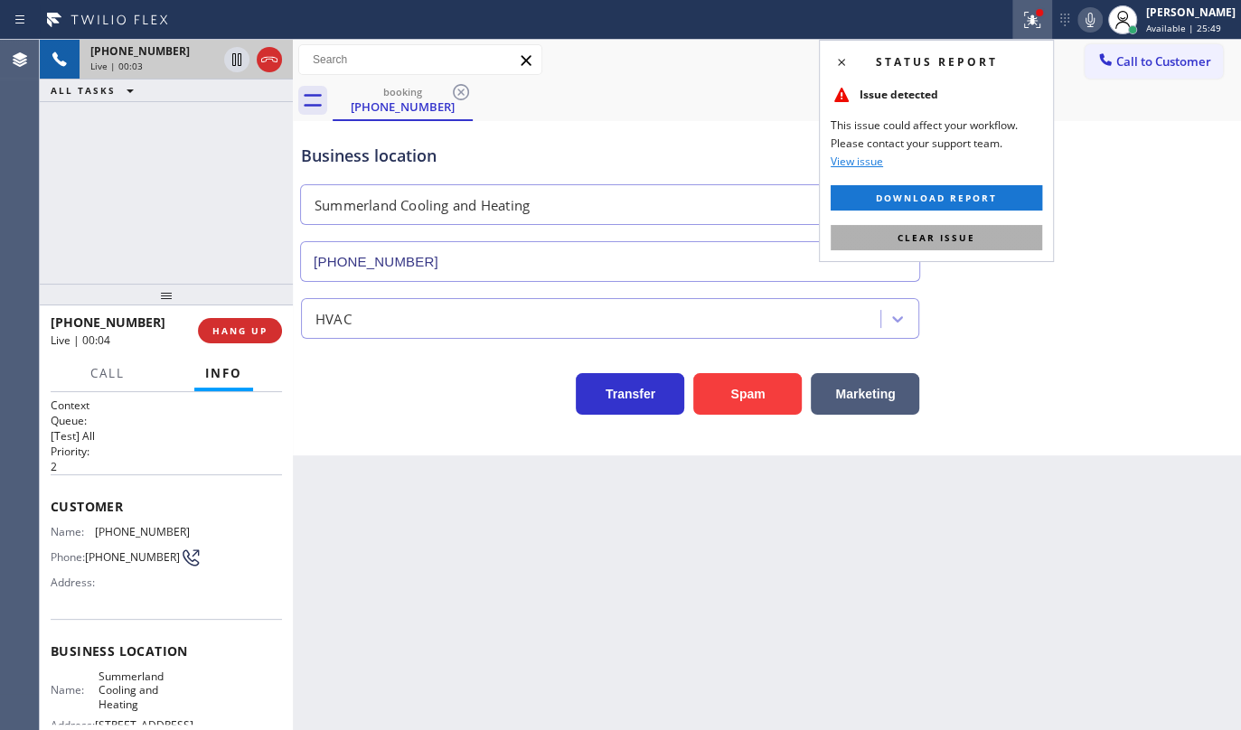
click at [1005, 226] on button "Clear issue" at bounding box center [937, 237] width 212 height 25
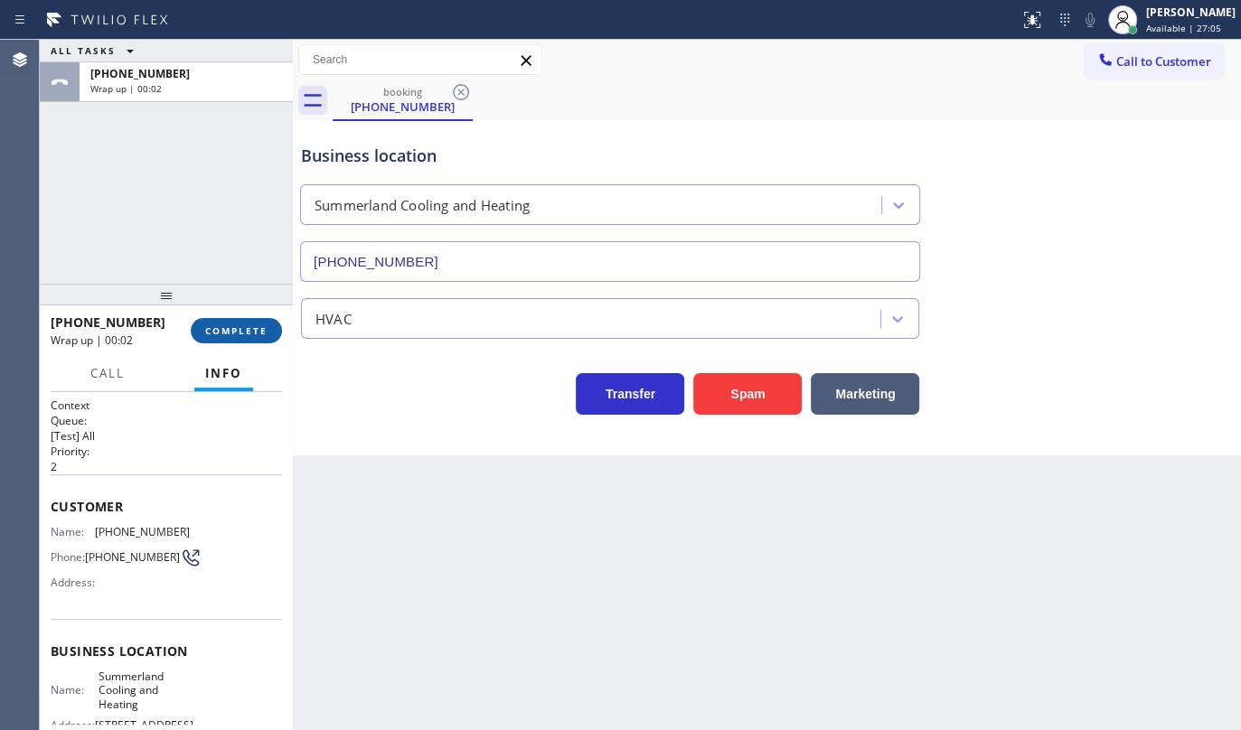
click at [249, 327] on span "COMPLETE" at bounding box center [236, 331] width 62 height 13
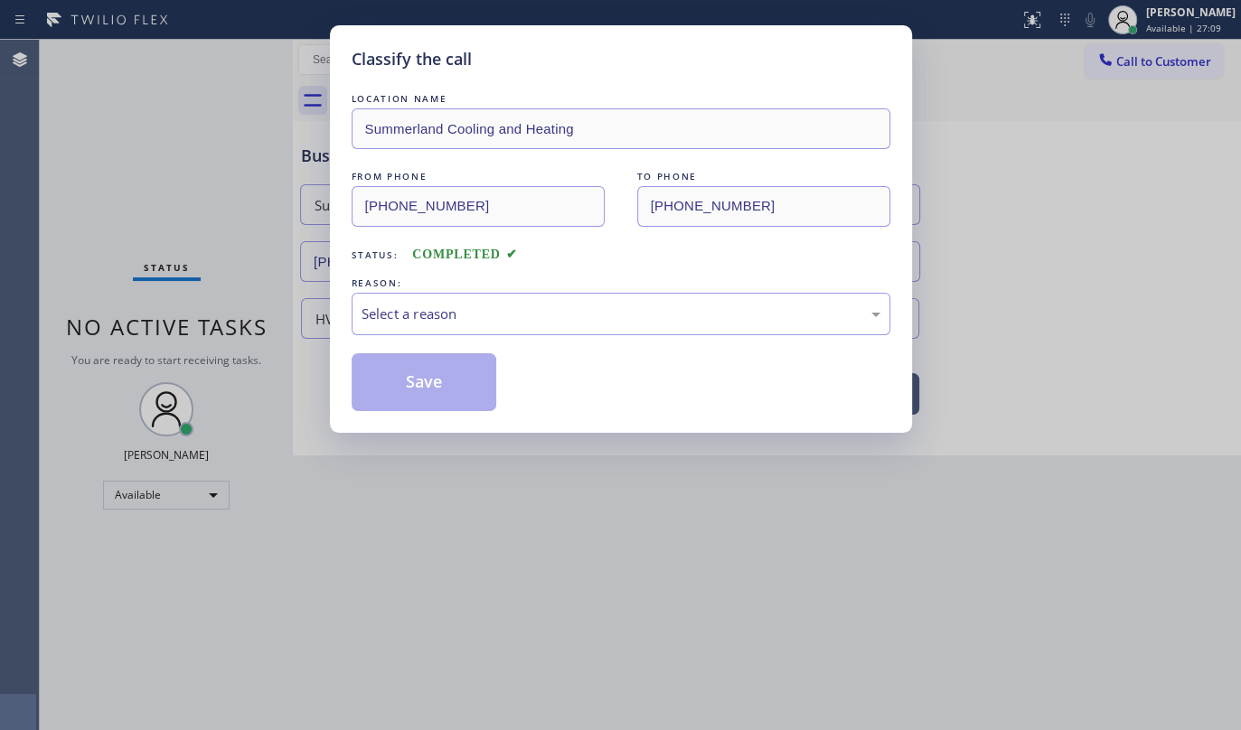
click at [801, 213] on div "FROM PHONE (805) 248-6077 TO PHONE (805) 420-7384" at bounding box center [621, 197] width 539 height 60
click at [250, 176] on div "Classify the call LOCATION NAME Summerland Cooling and Heating FROM PHONE (805)…" at bounding box center [620, 365] width 1241 height 730
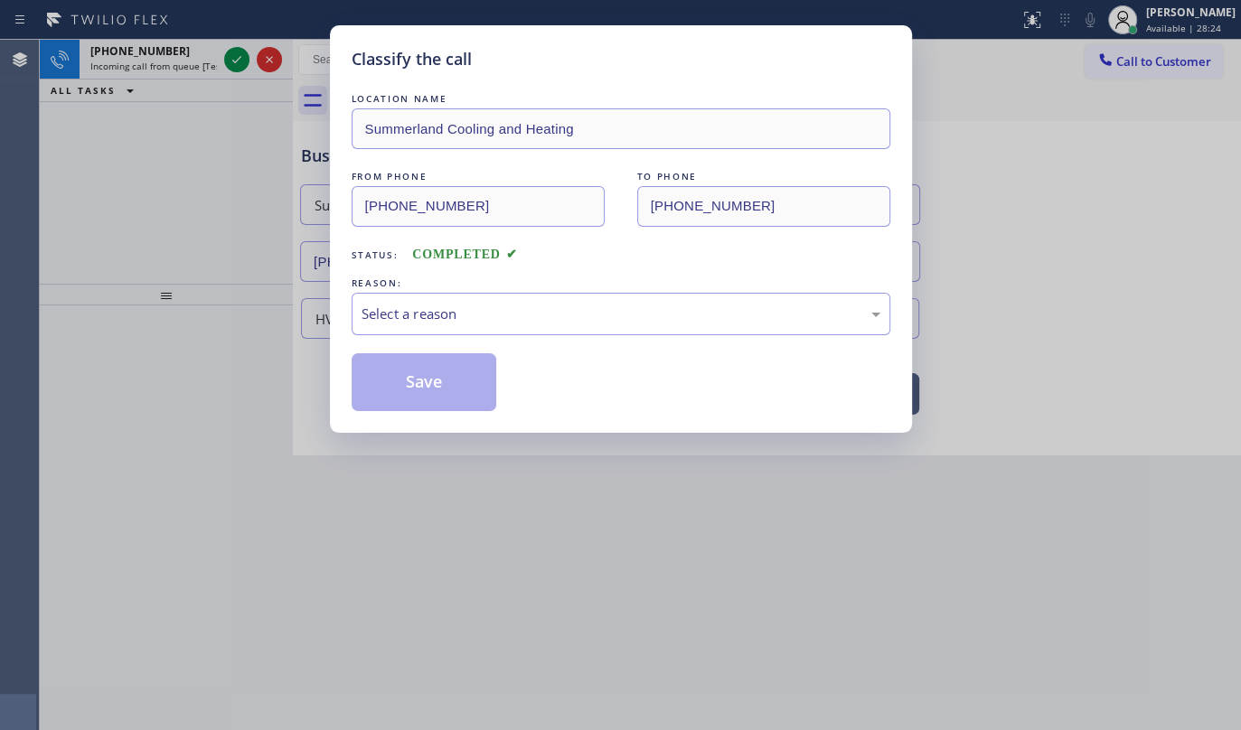
drag, startPoint x: 93, startPoint y: 197, endPoint x: 111, endPoint y: 177, distance: 26.9
click at [98, 192] on div "Classify the call LOCATION NAME Summerland Cooling and Heating FROM PHONE (805)…" at bounding box center [620, 365] width 1241 height 730
click at [421, 298] on div "Select a reason" at bounding box center [621, 314] width 539 height 42
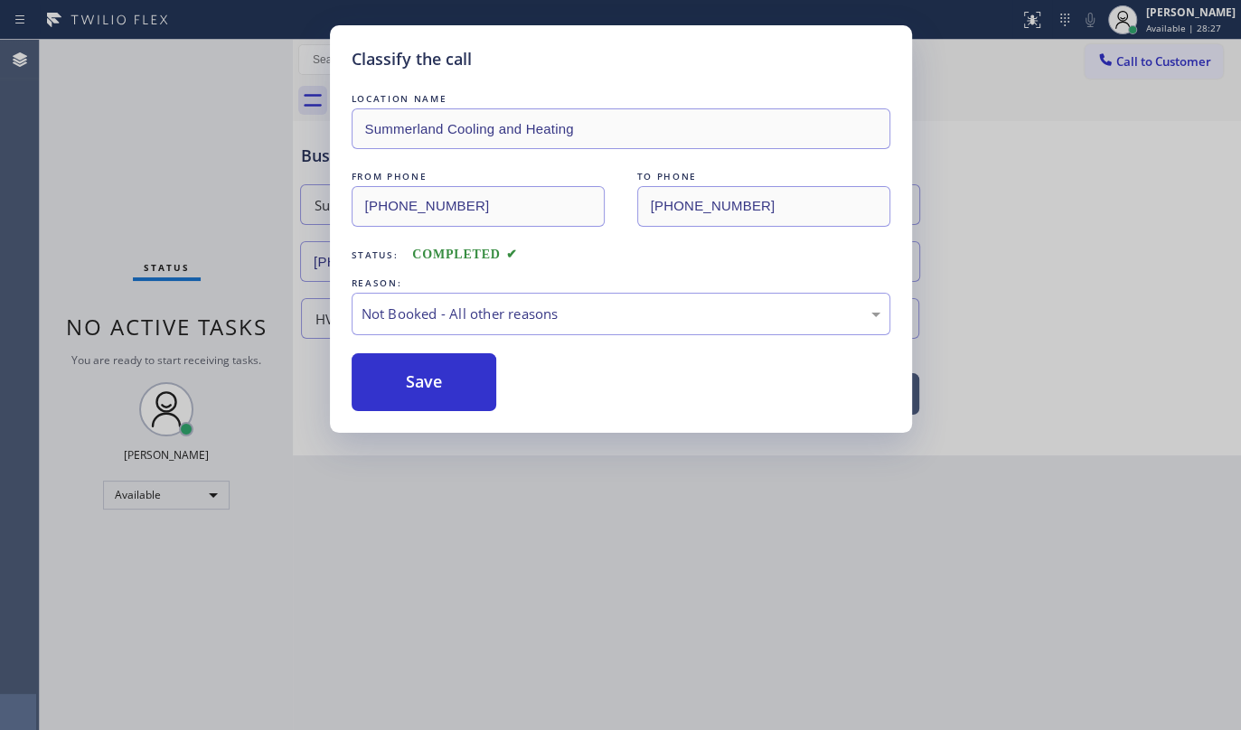
click at [414, 380] on button "Save" at bounding box center [425, 382] width 146 height 58
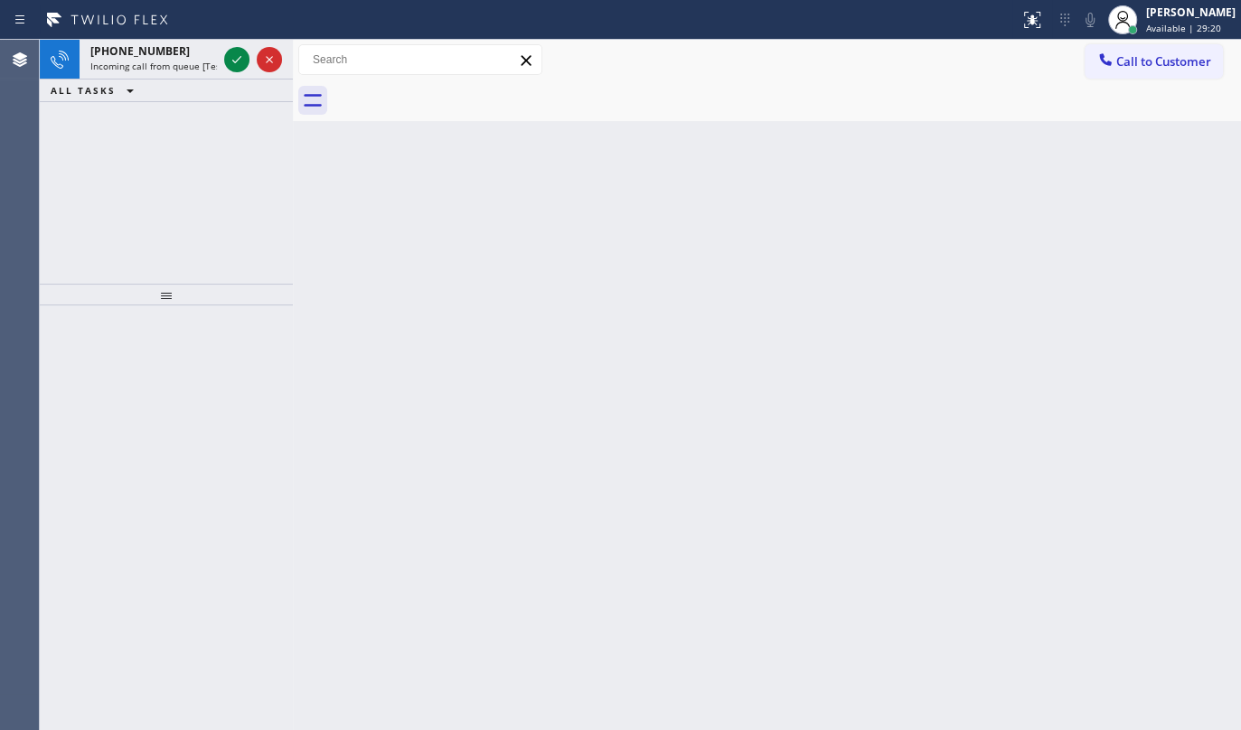
click at [140, 167] on div "+16263614985 Incoming call from queue [Test] All ALL TASKS ALL TASKS ACTIVE TAS…" at bounding box center [166, 162] width 253 height 244
drag, startPoint x: 89, startPoint y: 176, endPoint x: 104, endPoint y: 151, distance: 29.6
click at [89, 175] on div "+13862304540 Incoming call from queue [Test] All ALL TASKS ALL TASKS ACTIVE TAS…" at bounding box center [166, 162] width 253 height 244
click at [228, 59] on icon at bounding box center [237, 60] width 22 height 22
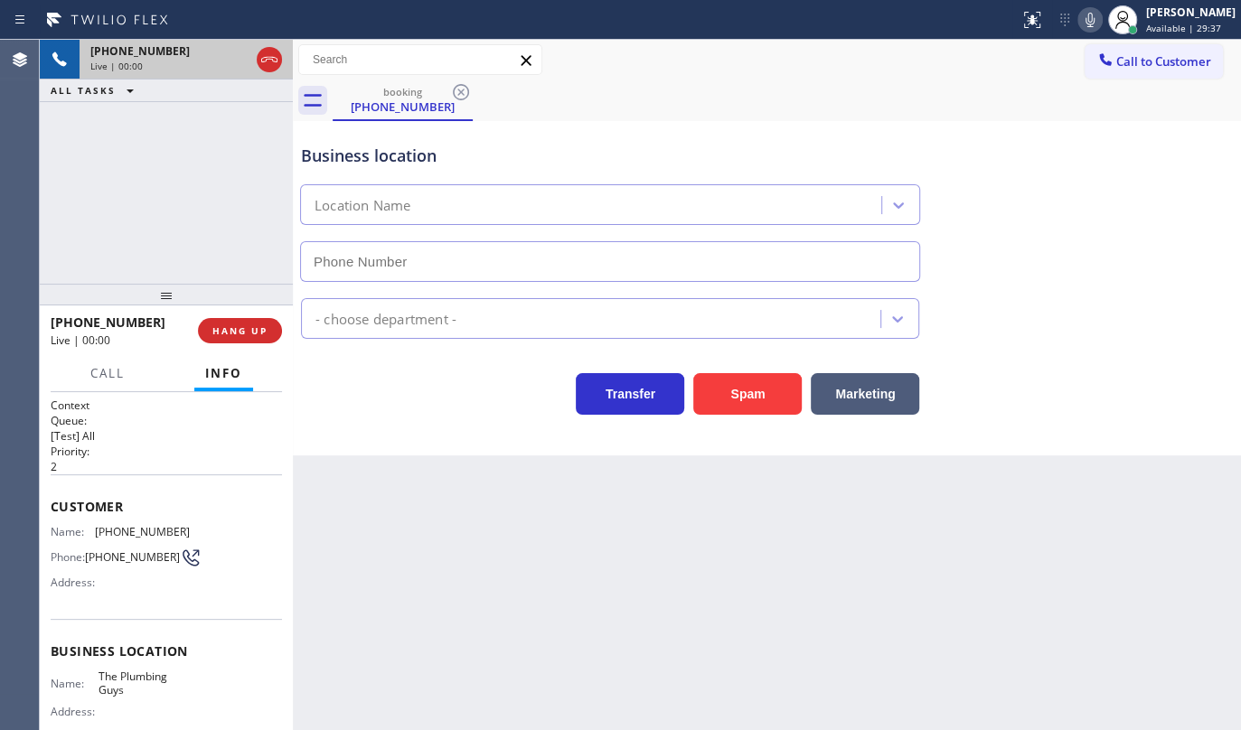
type input "(855) 760-0550"
click at [724, 388] on button "Spam" at bounding box center [747, 394] width 108 height 42
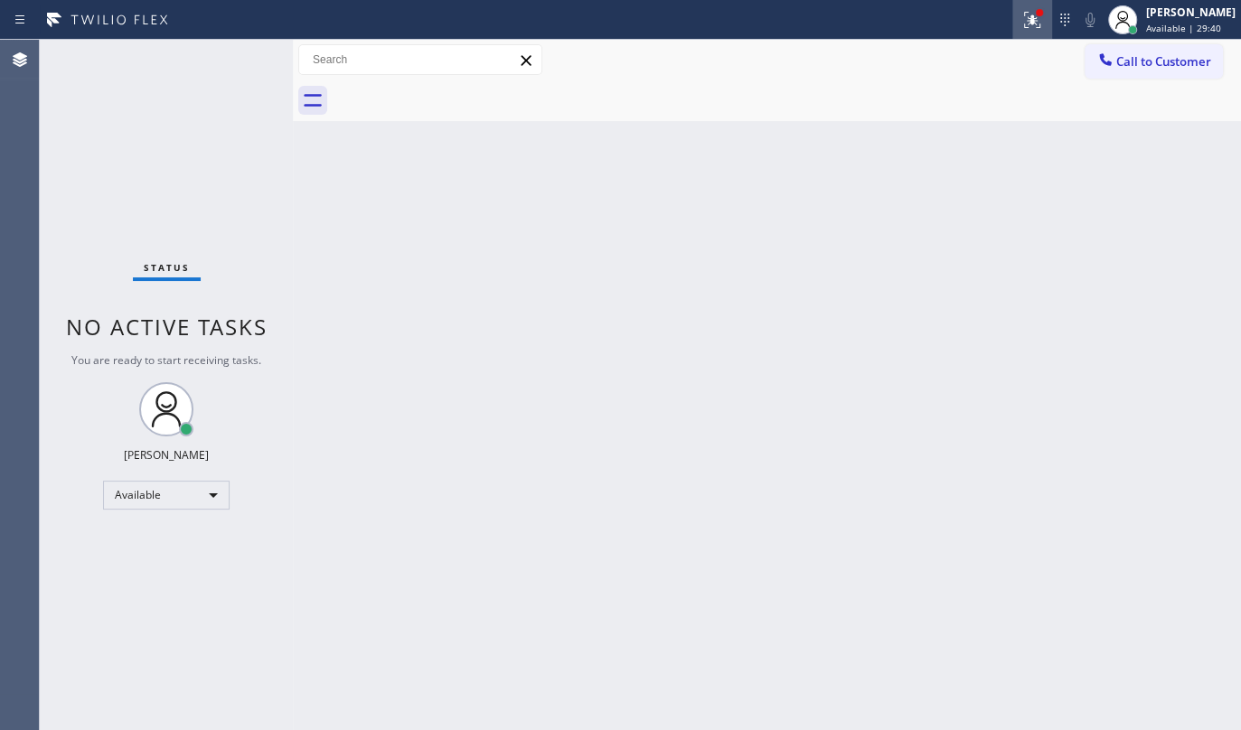
drag, startPoint x: 1045, startPoint y: 26, endPoint x: 1024, endPoint y: 146, distance: 121.1
click at [1045, 26] on div at bounding box center [1032, 20] width 40 height 22
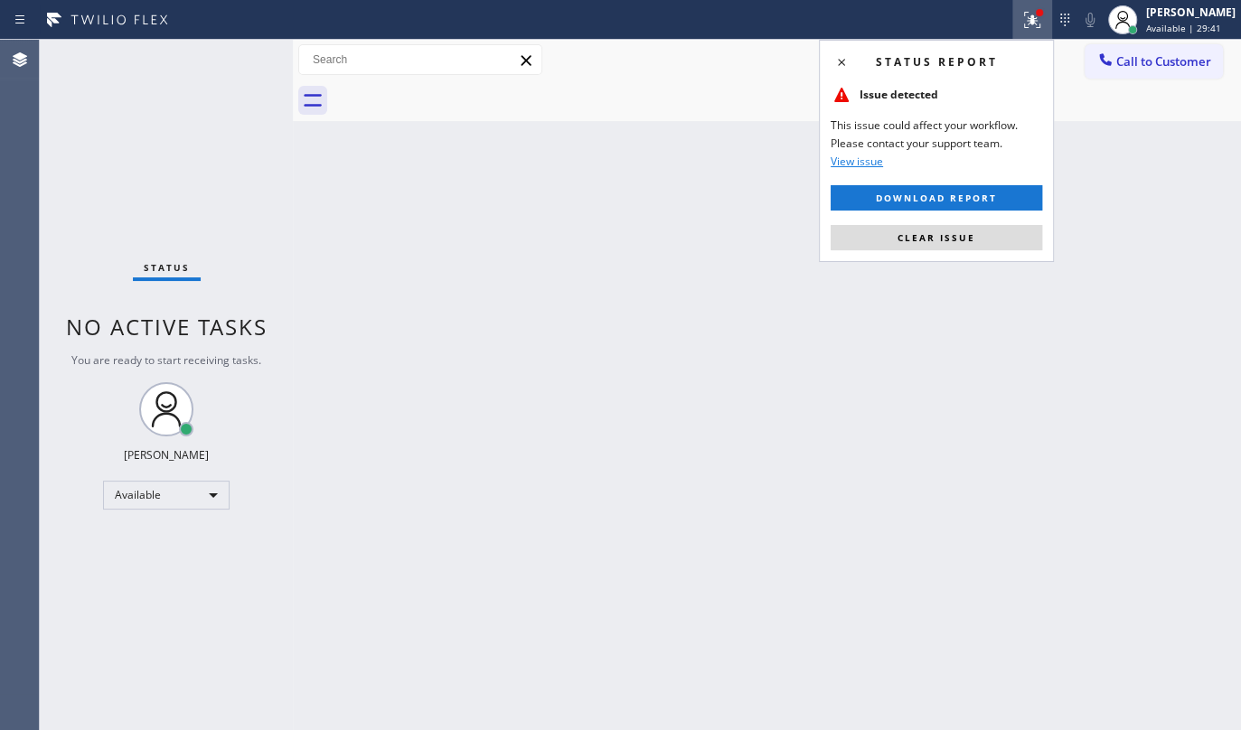
click at [1027, 255] on div "Status report Issue detected This issue could affect your workflow. Please cont…" at bounding box center [936, 151] width 235 height 222
click at [1025, 251] on div "Status report Issue detected This issue could affect your workflow. Please cont…" at bounding box center [936, 151] width 235 height 222
click at [1025, 232] on button "Clear issue" at bounding box center [937, 237] width 212 height 25
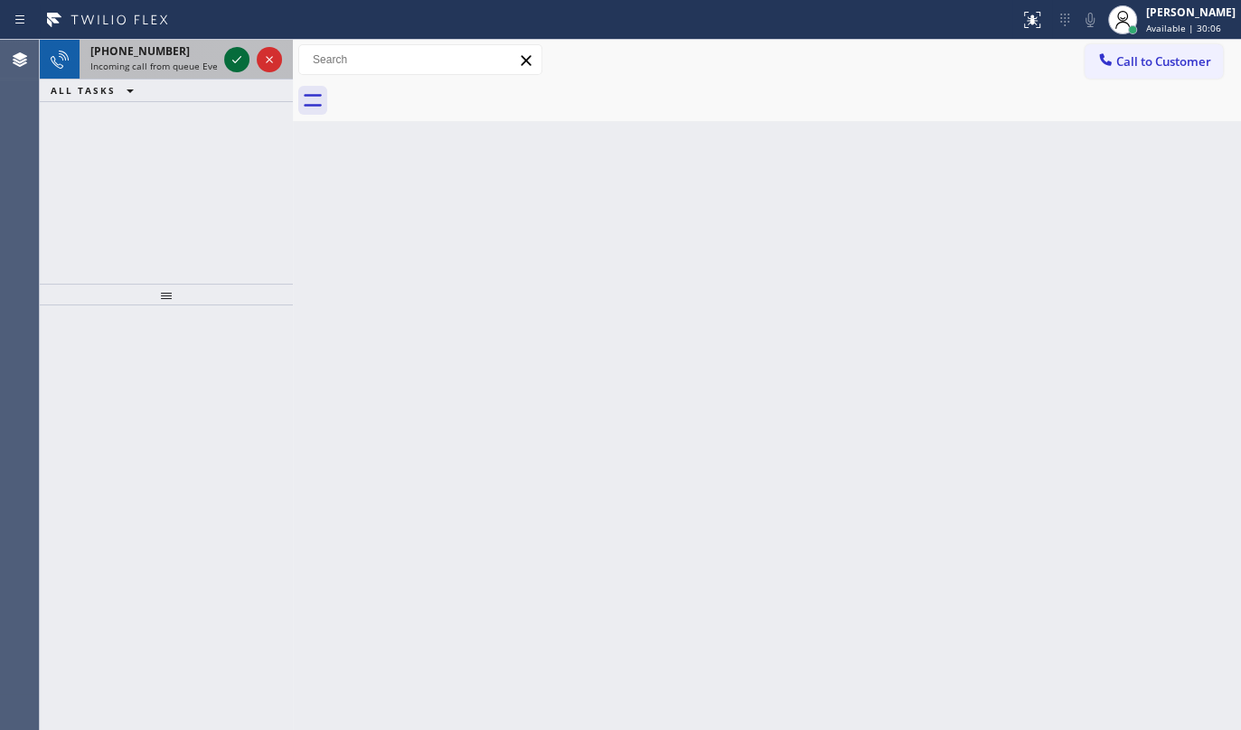
click at [224, 56] on div at bounding box center [236, 60] width 25 height 22
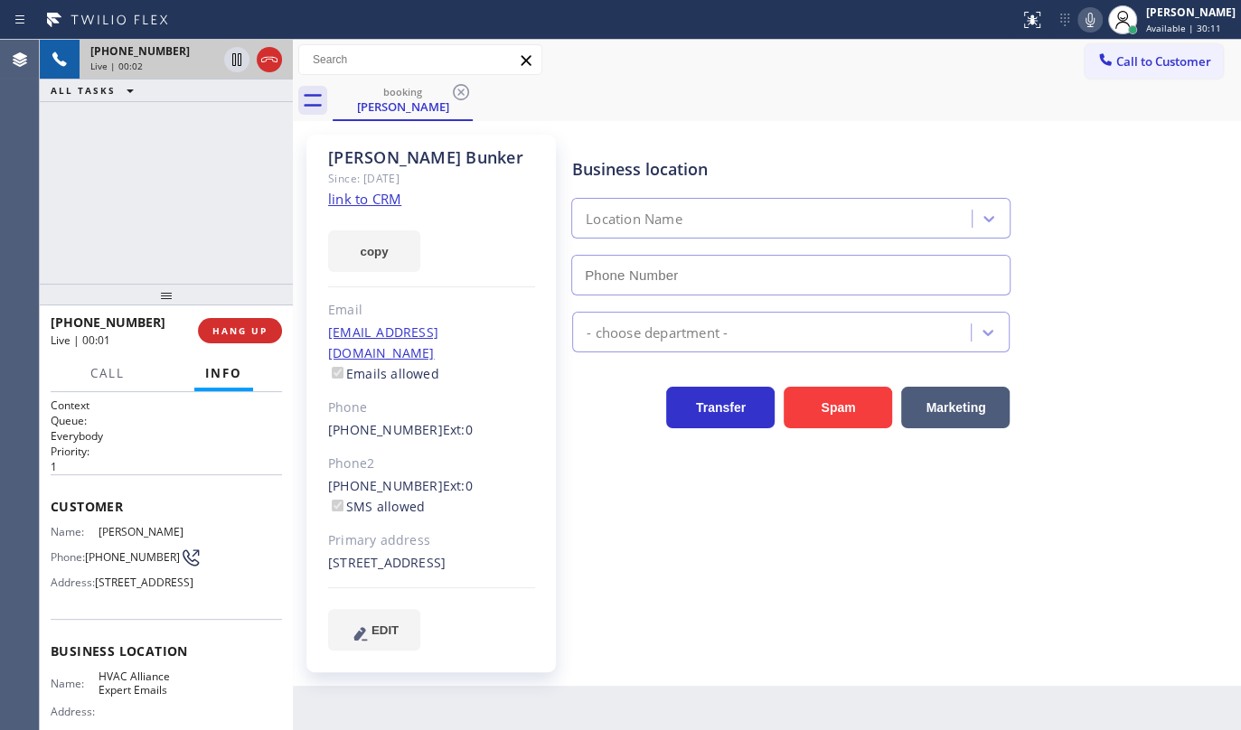
click at [364, 193] on link "link to CRM" at bounding box center [364, 199] width 73 height 18
type input "(833) 483-5952"
click at [231, 62] on icon at bounding box center [237, 60] width 22 height 22
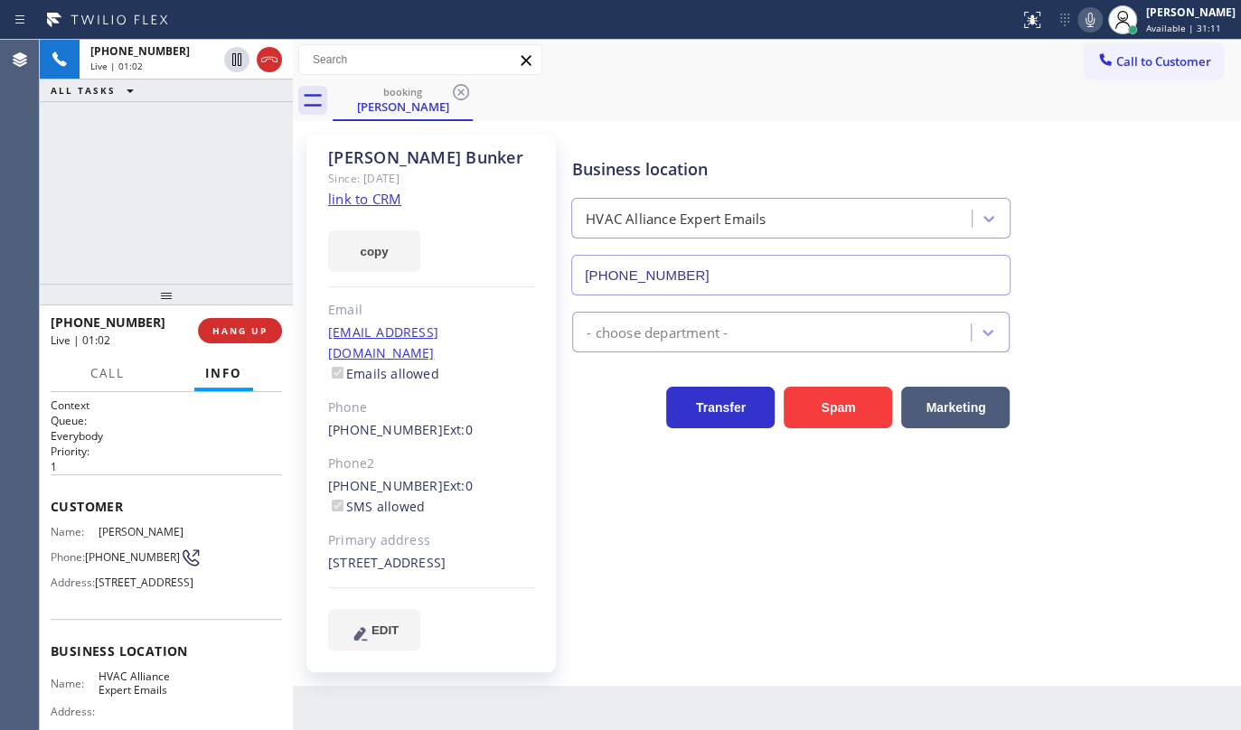
click at [1096, 26] on icon at bounding box center [1090, 20] width 22 height 22
click at [136, 60] on span "Live | 01:49" at bounding box center [116, 66] width 52 height 13
click at [228, 51] on icon at bounding box center [237, 60] width 22 height 22
click at [1084, 15] on icon at bounding box center [1090, 20] width 22 height 22
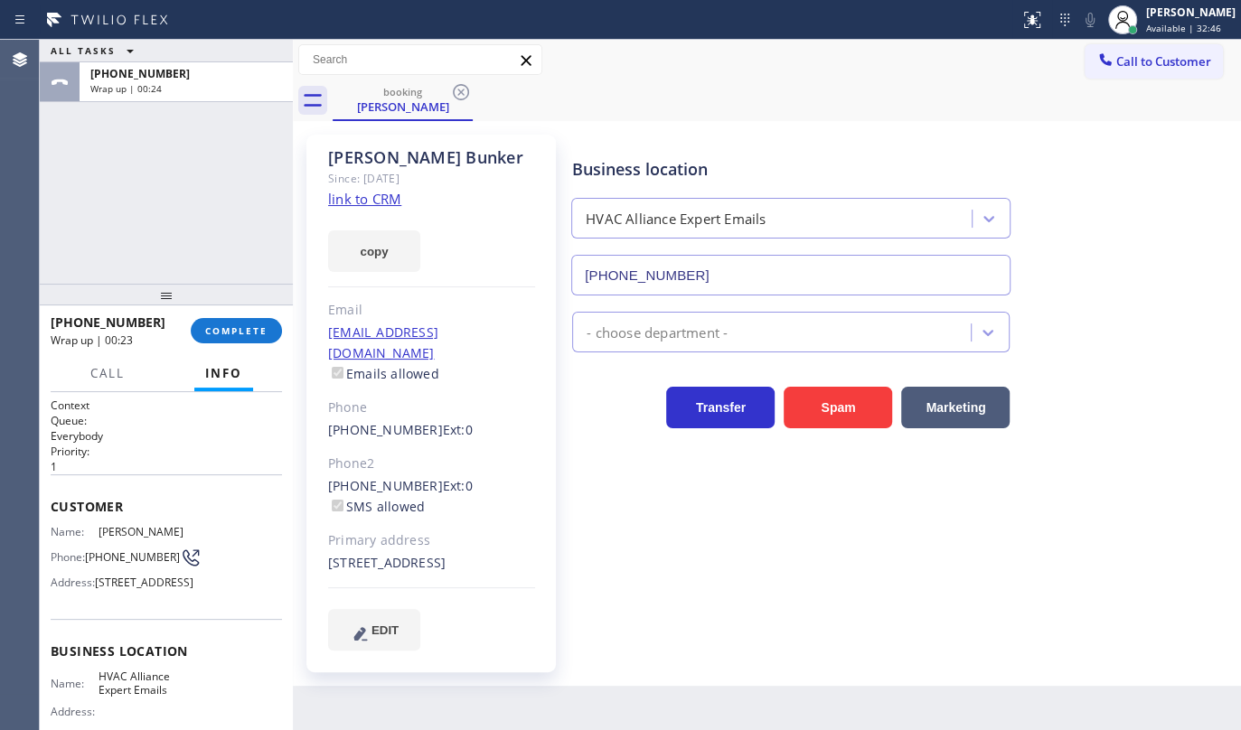
drag, startPoint x: 235, startPoint y: 351, endPoint x: 246, endPoint y: 316, distance: 36.0
click at [235, 344] on div "+17147470418 Wrap up | 00:23 COMPLETE" at bounding box center [166, 331] width 253 height 51
click at [246, 316] on div "+17147470418 Wrap up | 00:24 COMPLETE" at bounding box center [166, 330] width 231 height 47
click at [246, 325] on button "COMPLETE" at bounding box center [236, 330] width 91 height 25
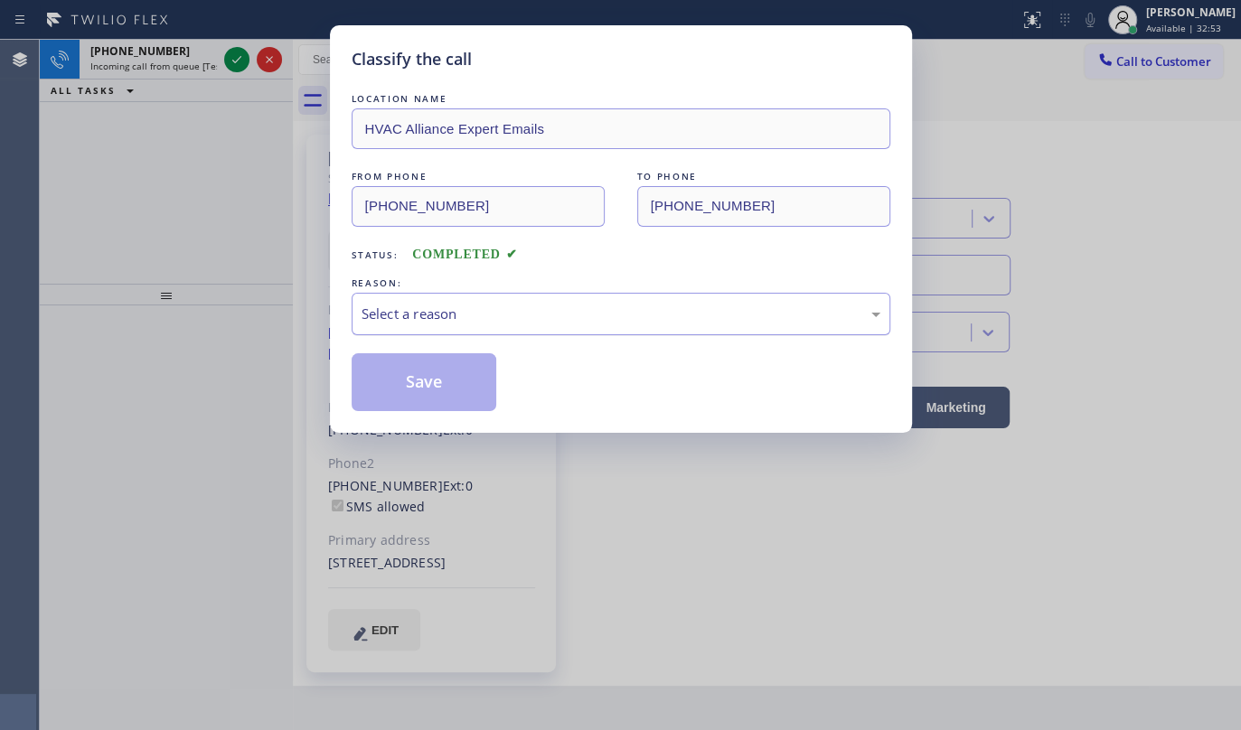
click at [357, 317] on div "Select a reason" at bounding box center [621, 314] width 539 height 42
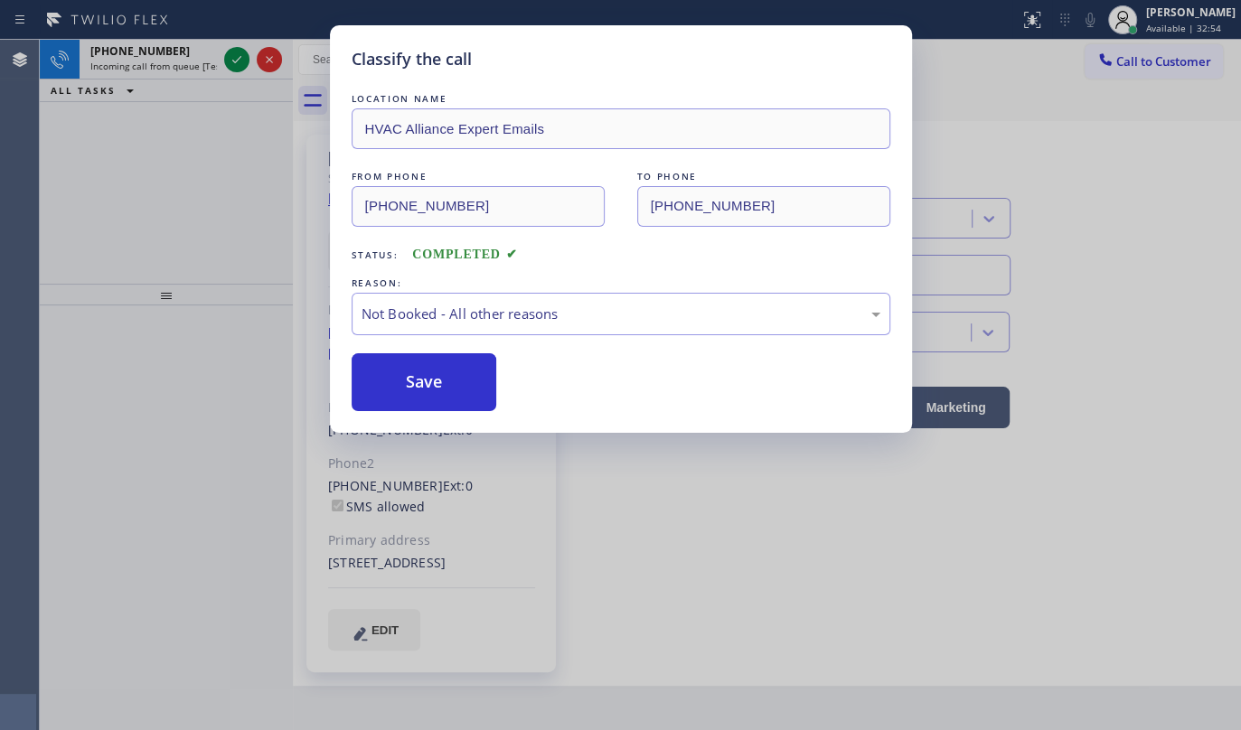
click at [396, 387] on button "Save" at bounding box center [425, 382] width 146 height 58
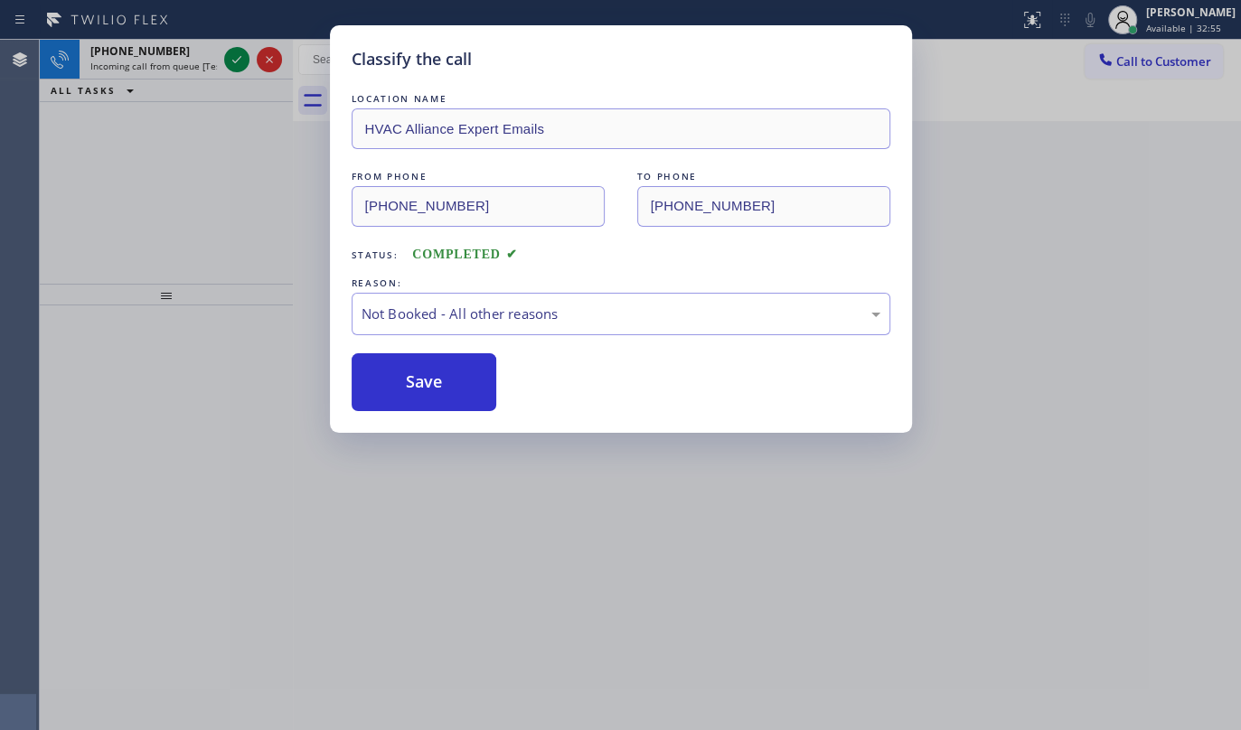
click at [231, 66] on div "Classify the call LOCATION NAME HVAC Alliance Expert Emails FROM PHONE (714) 74…" at bounding box center [620, 365] width 1241 height 730
click at [231, 65] on div "Classify the call LOCATION NAME HVAC Alliance Expert Emails FROM PHONE (714) 74…" at bounding box center [620, 365] width 1241 height 730
click at [232, 64] on div "Classify the call LOCATION NAME HVAC Alliance Expert Emails FROM PHONE (714) 74…" at bounding box center [620, 365] width 1241 height 730
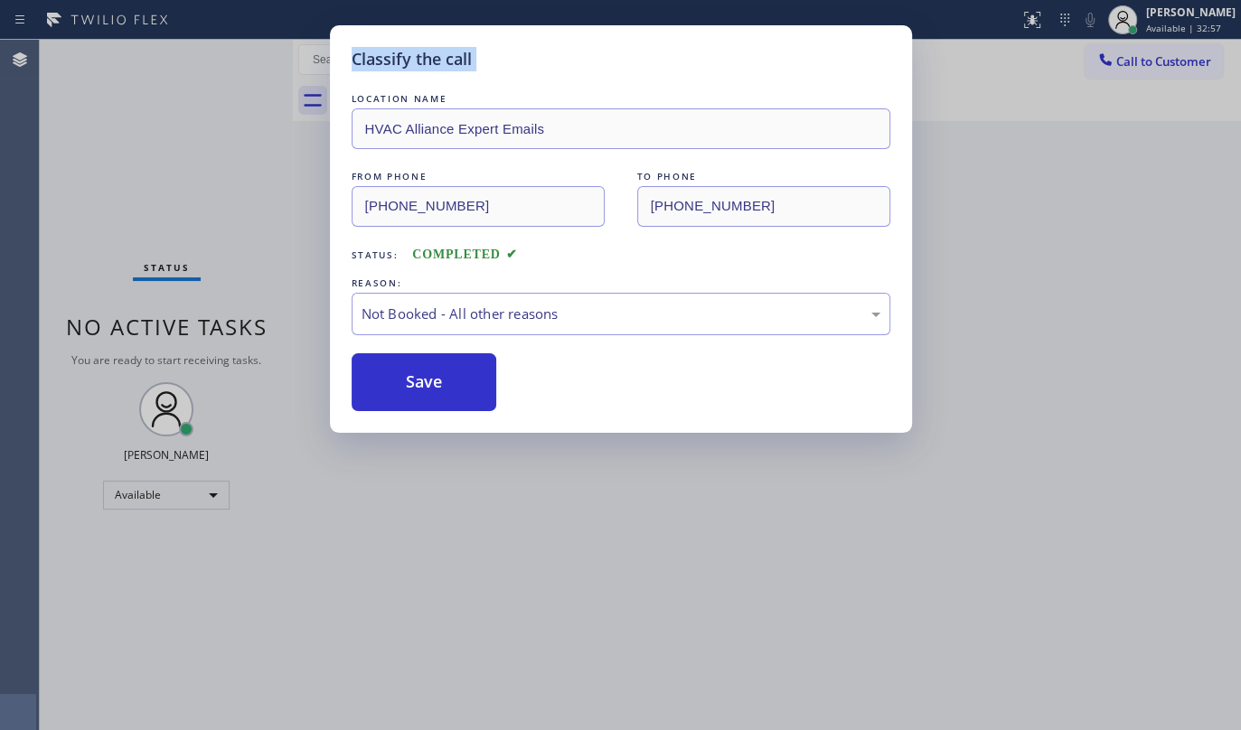
click at [232, 64] on div "Classify the call LOCATION NAME HVAC Alliance Expert Emails FROM PHONE (714) 74…" at bounding box center [620, 365] width 1241 height 730
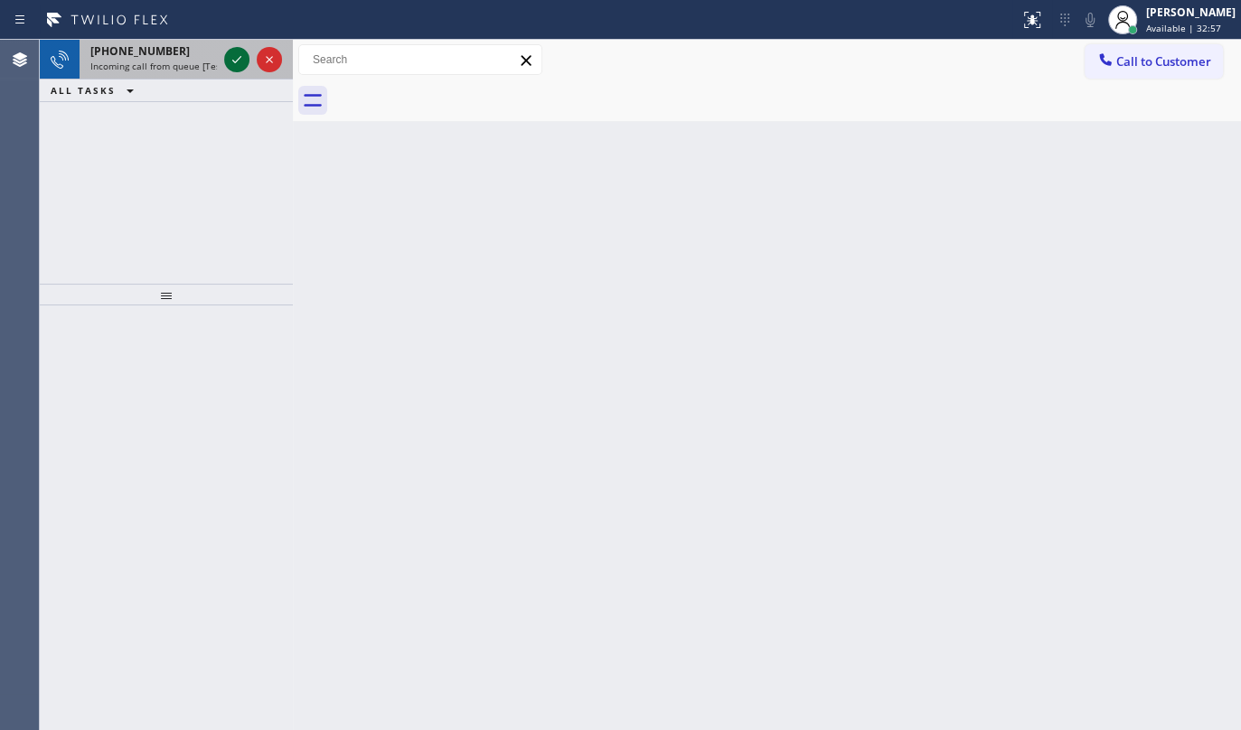
click at [231, 63] on icon at bounding box center [237, 60] width 22 height 22
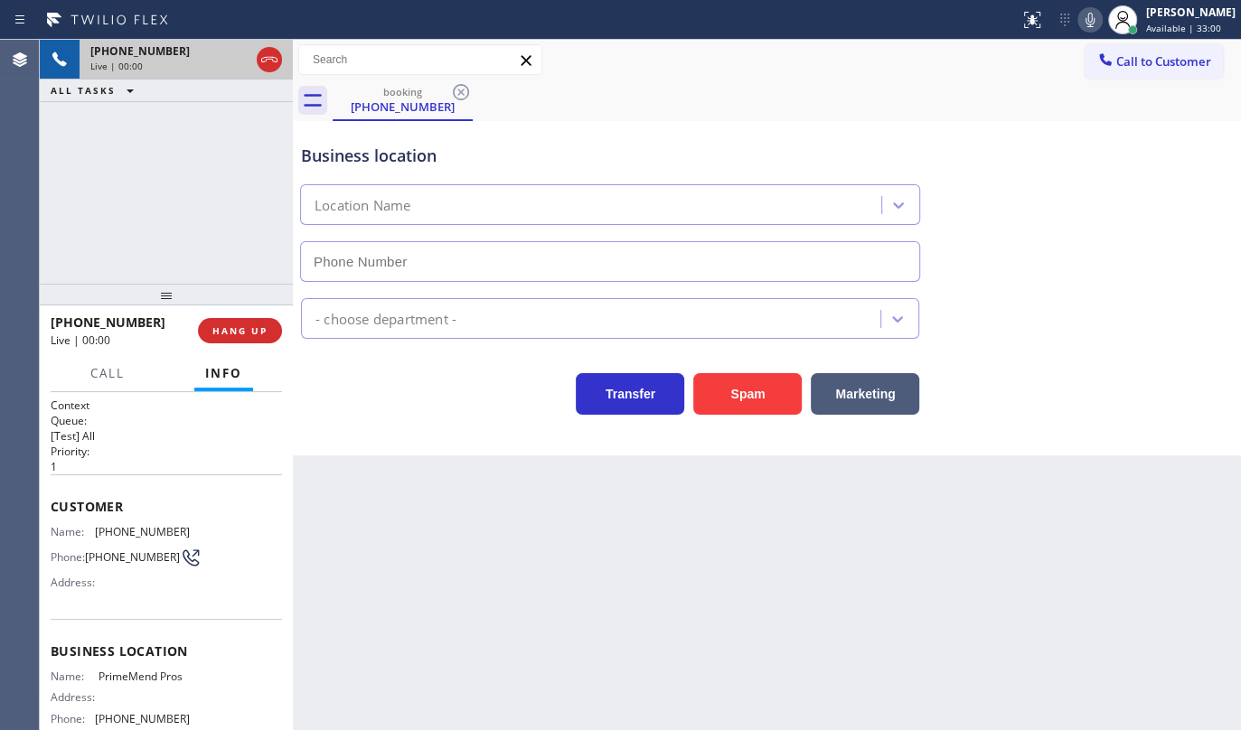
type input "(954) 787-0381"
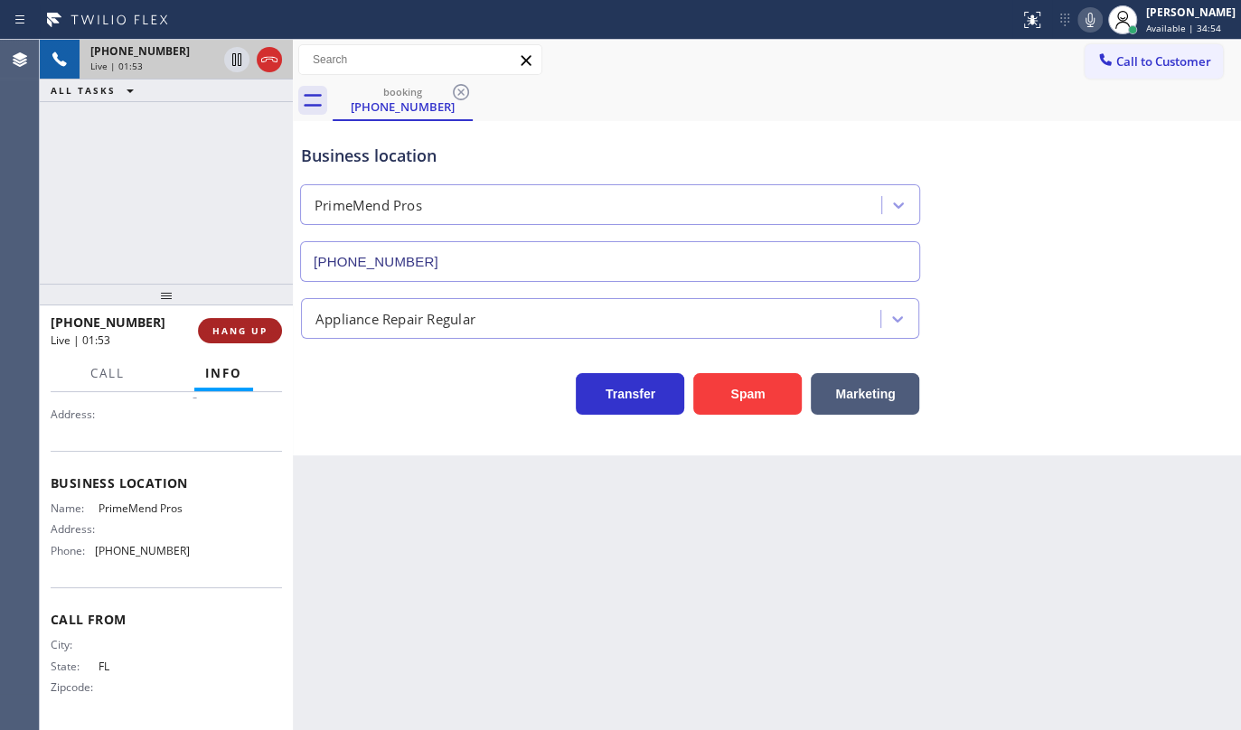
click at [221, 335] on span "HANG UP" at bounding box center [239, 331] width 55 height 13
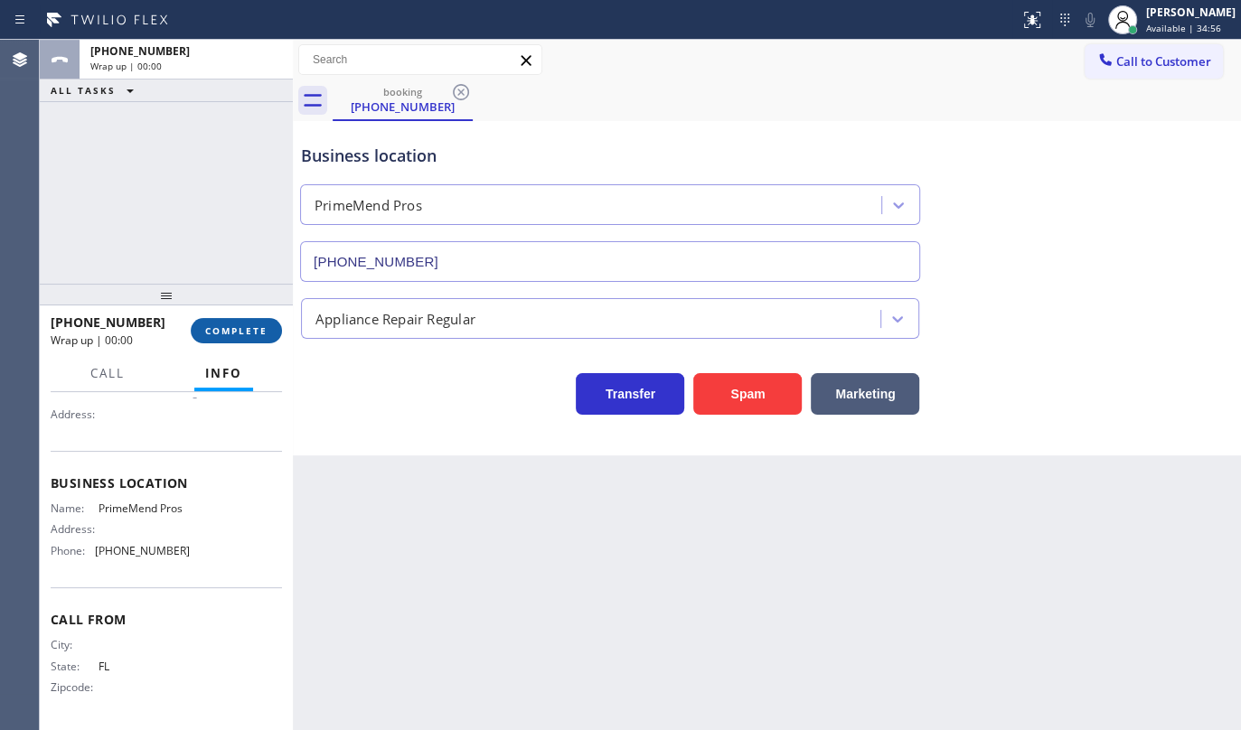
click at [221, 335] on span "COMPLETE" at bounding box center [236, 331] width 62 height 13
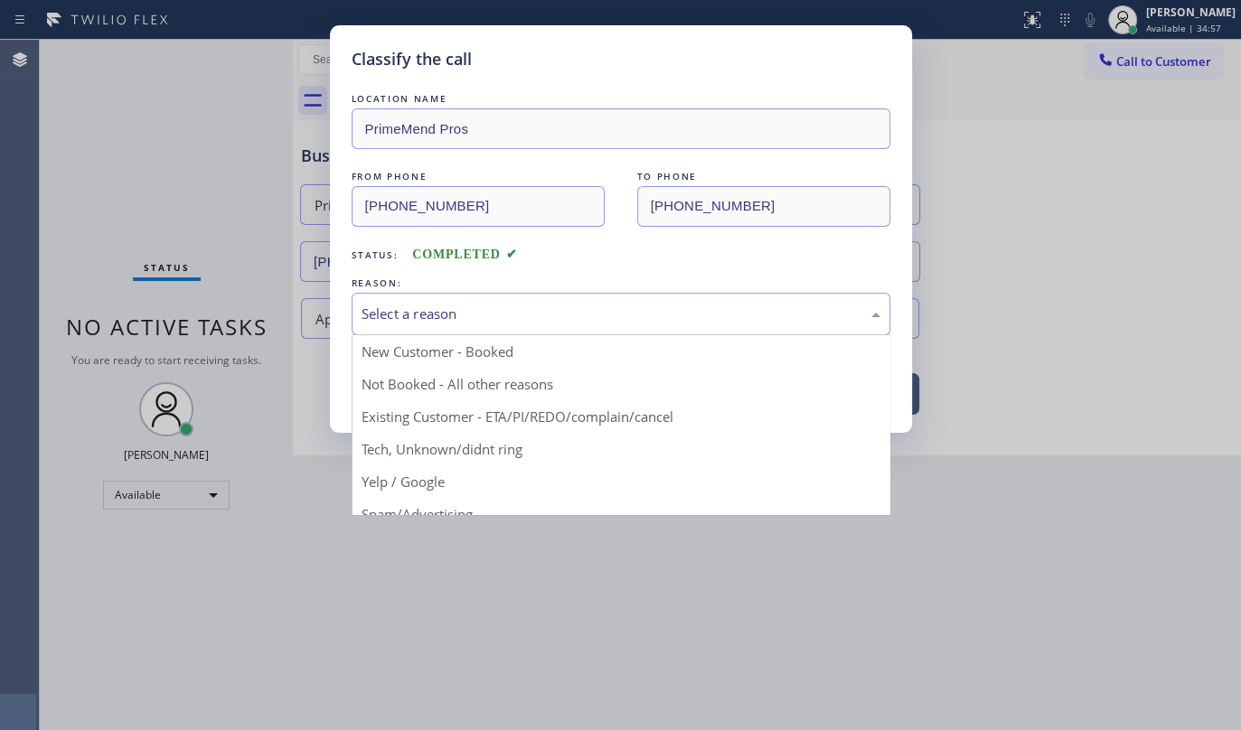
click at [426, 321] on div "Select a reason" at bounding box center [621, 314] width 519 height 21
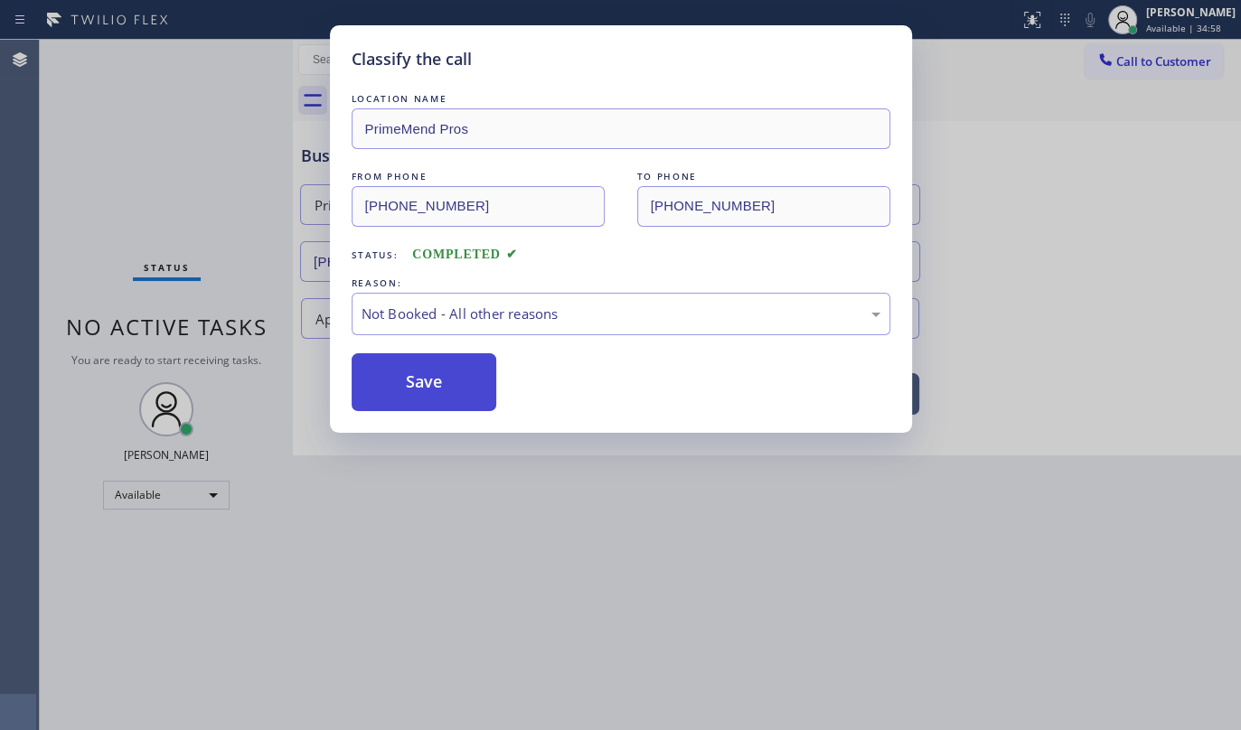
click at [418, 369] on button "Save" at bounding box center [425, 382] width 146 height 58
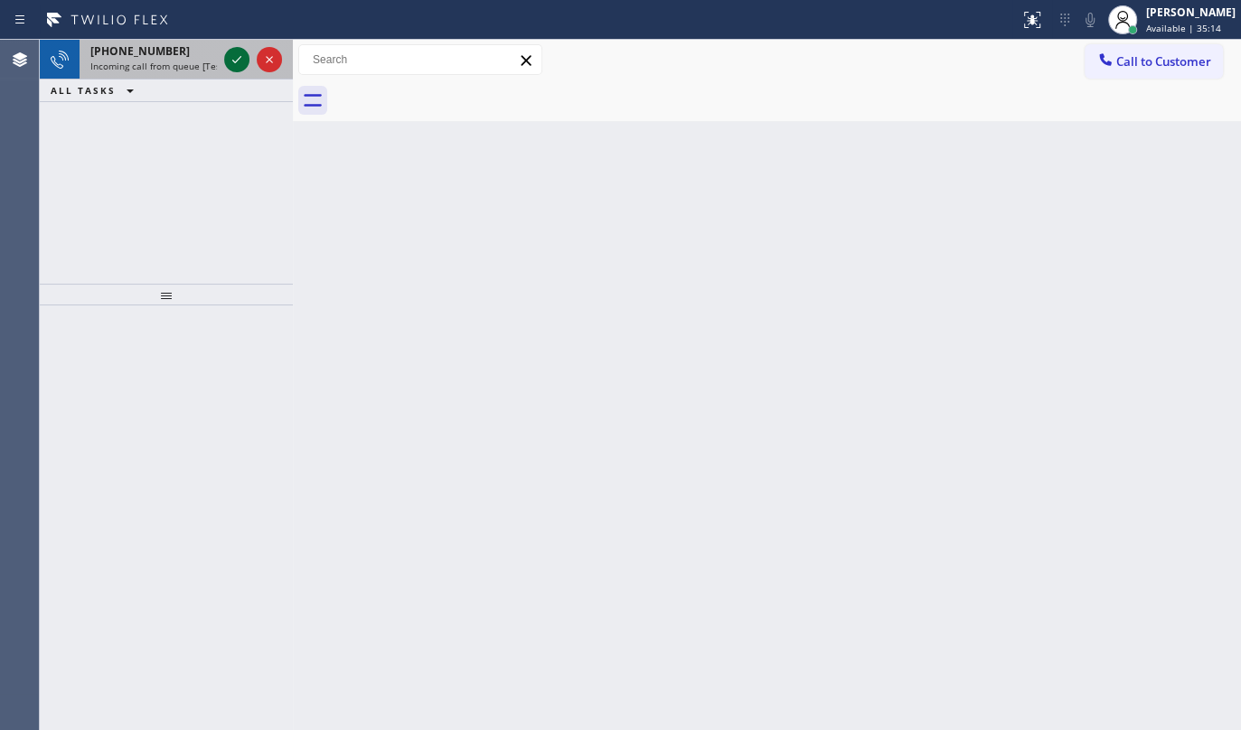
drag, startPoint x: 224, startPoint y: 63, endPoint x: 239, endPoint y: 58, distance: 15.4
click at [231, 62] on div at bounding box center [236, 60] width 25 height 22
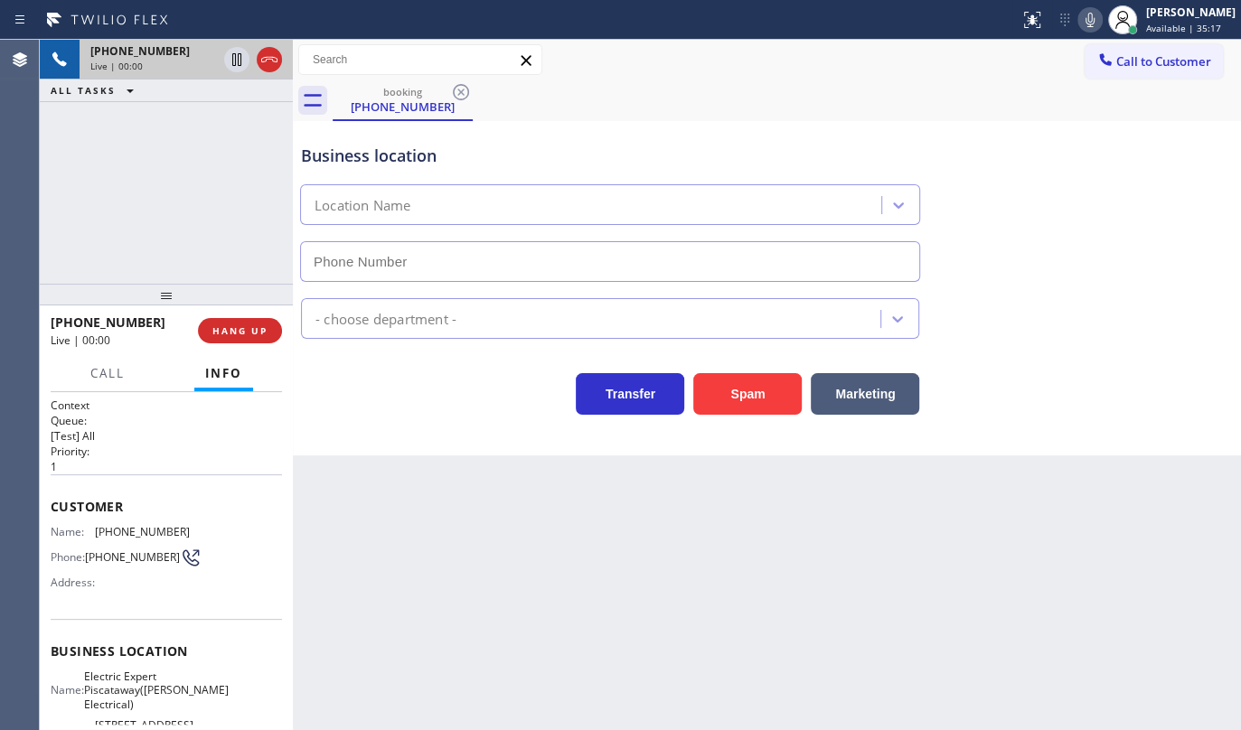
type input "(908) 734-9262"
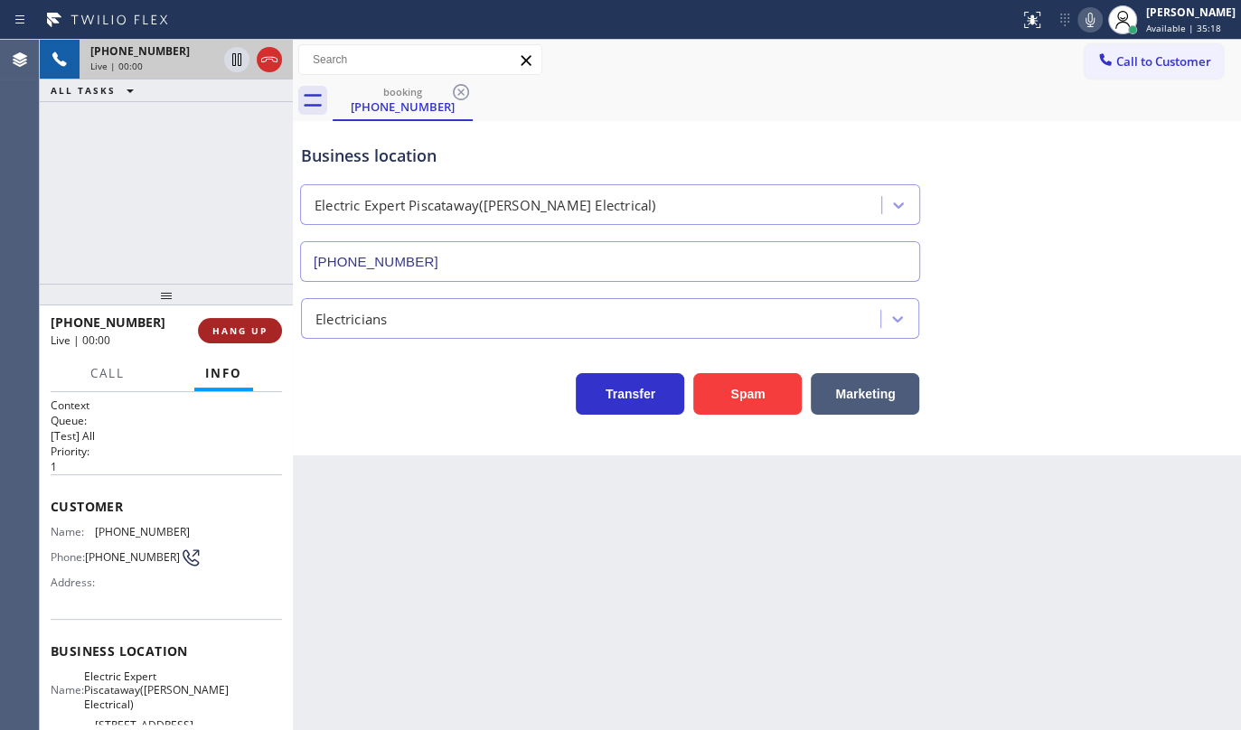
click at [250, 327] on div "+14453058810 Live | 00:00 HANG UP" at bounding box center [166, 330] width 231 height 47
click at [250, 327] on span "HANG UP" at bounding box center [239, 331] width 55 height 13
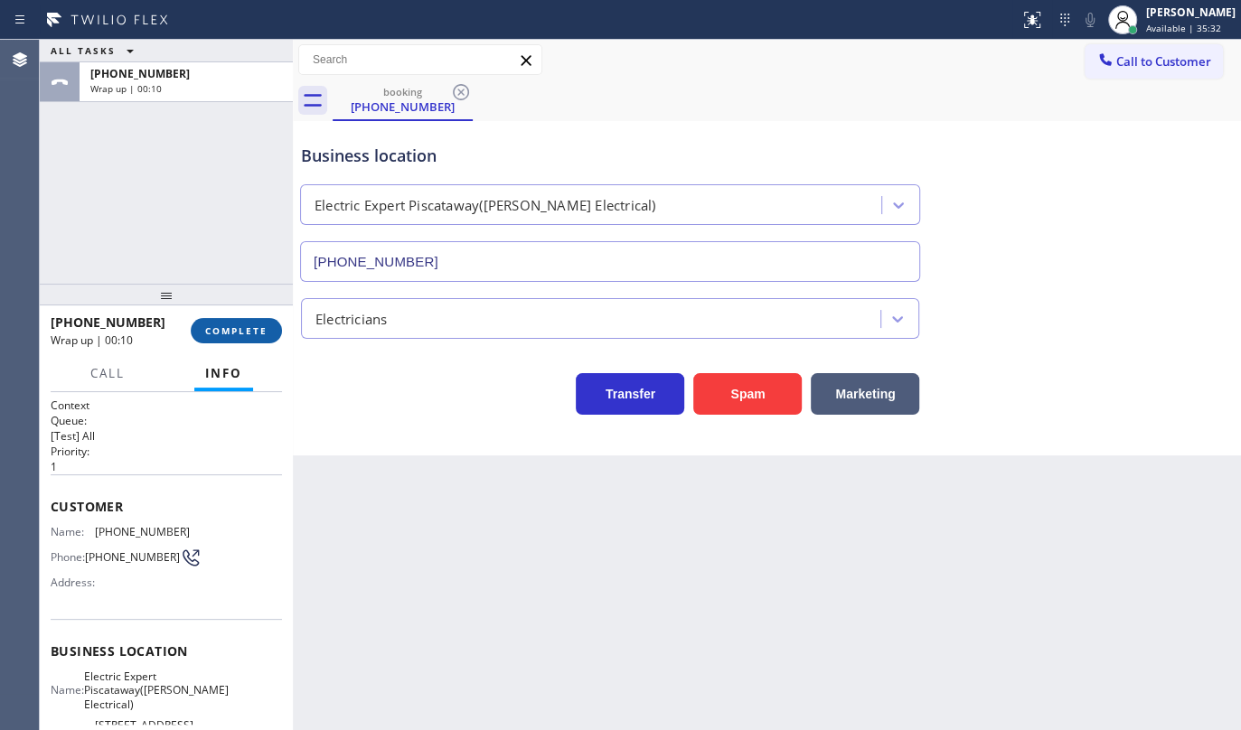
click at [218, 325] on span "COMPLETE" at bounding box center [236, 331] width 62 height 13
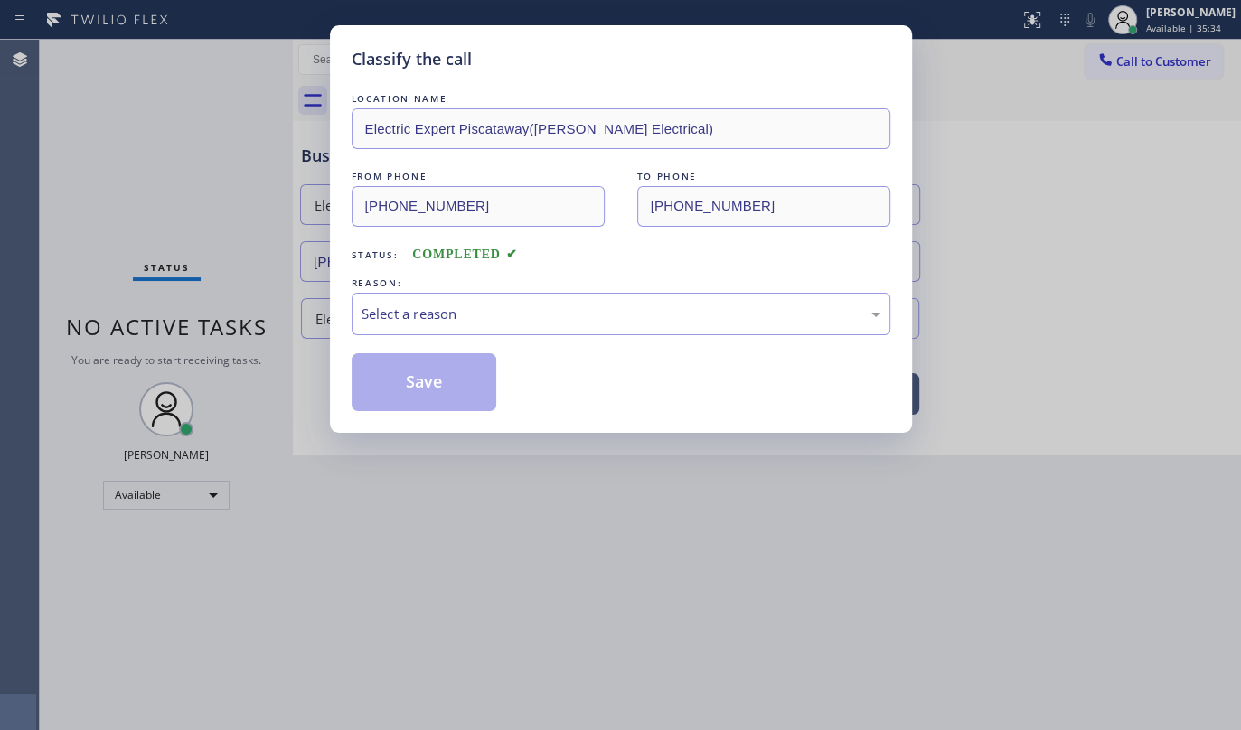
click at [429, 340] on div "LOCATION NAME Electric Expert Piscataway(Piro Electrical) FROM PHONE (445) 305-…" at bounding box center [621, 250] width 539 height 322
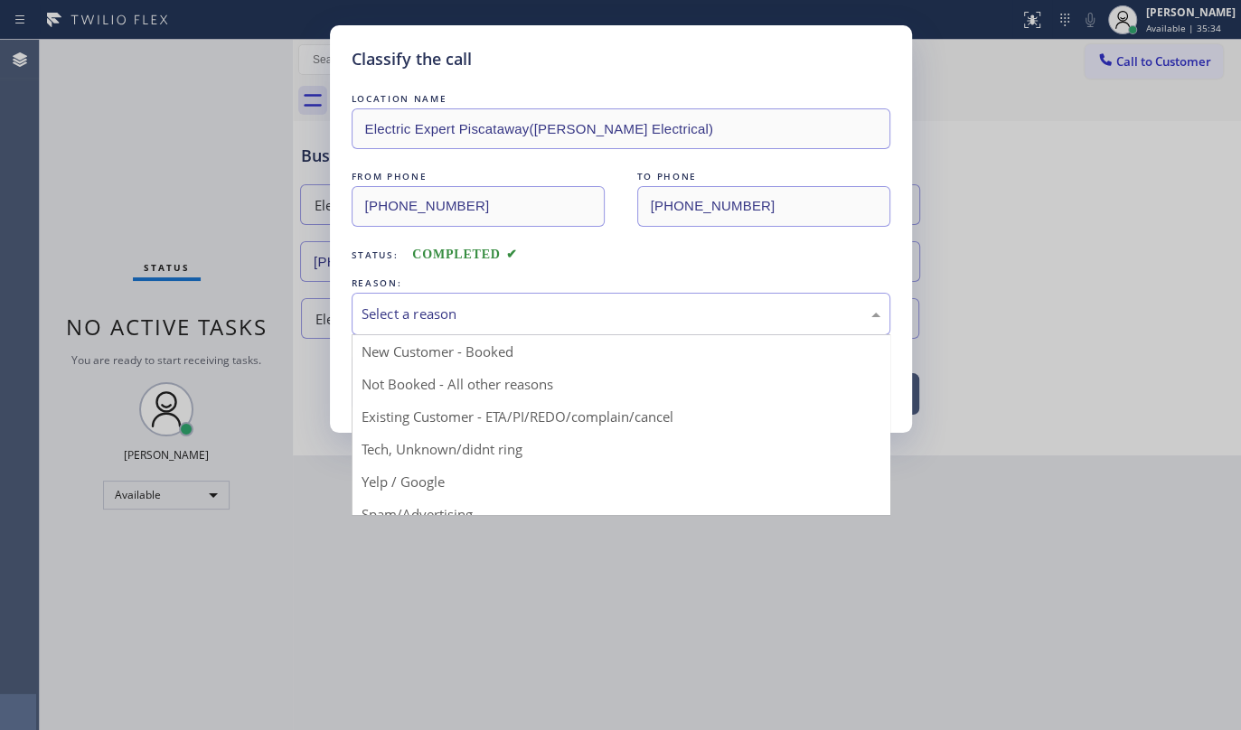
click at [438, 315] on div "Select a reason" at bounding box center [621, 314] width 519 height 21
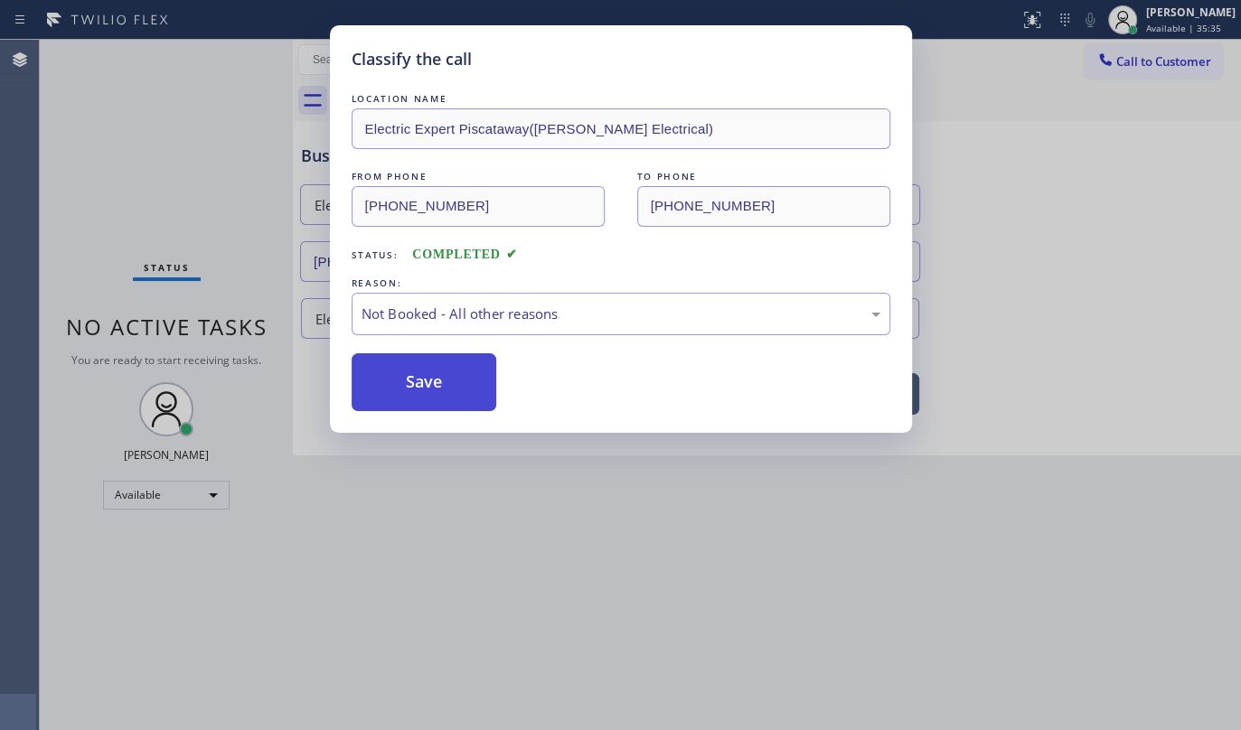
click at [427, 389] on button "Save" at bounding box center [425, 382] width 146 height 58
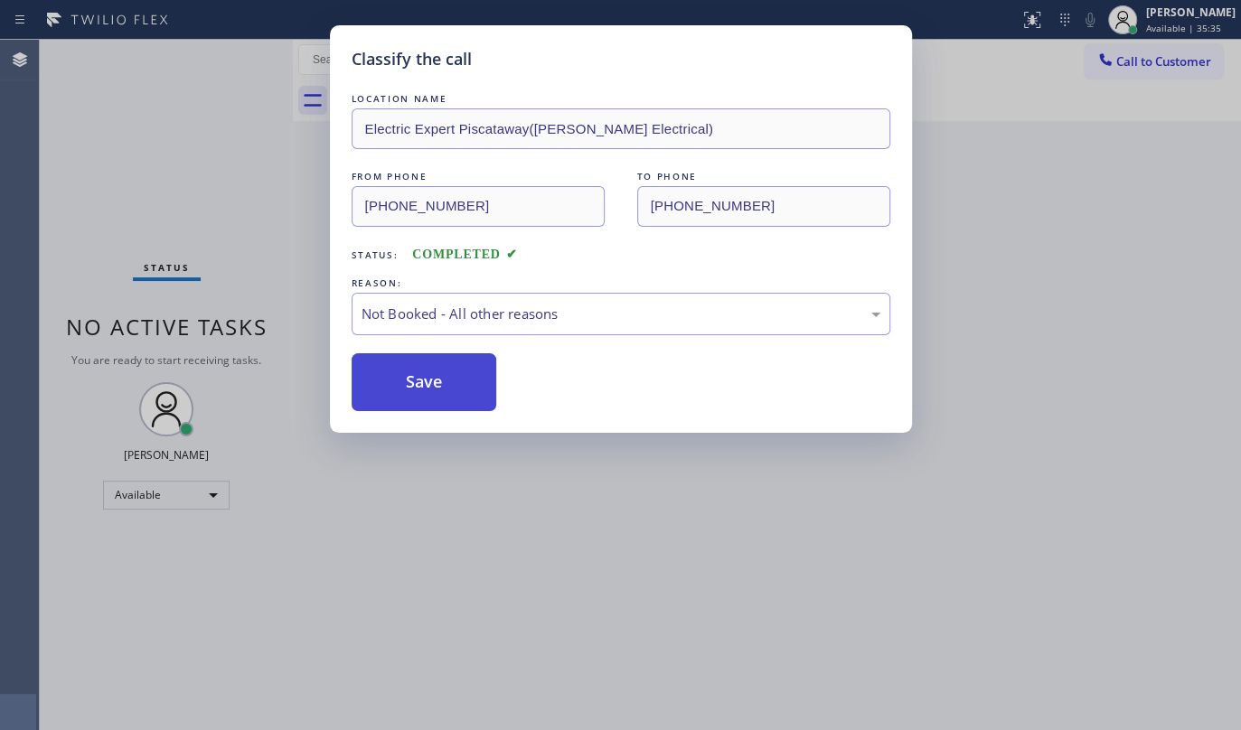
click at [427, 389] on button "Save" at bounding box center [425, 382] width 146 height 58
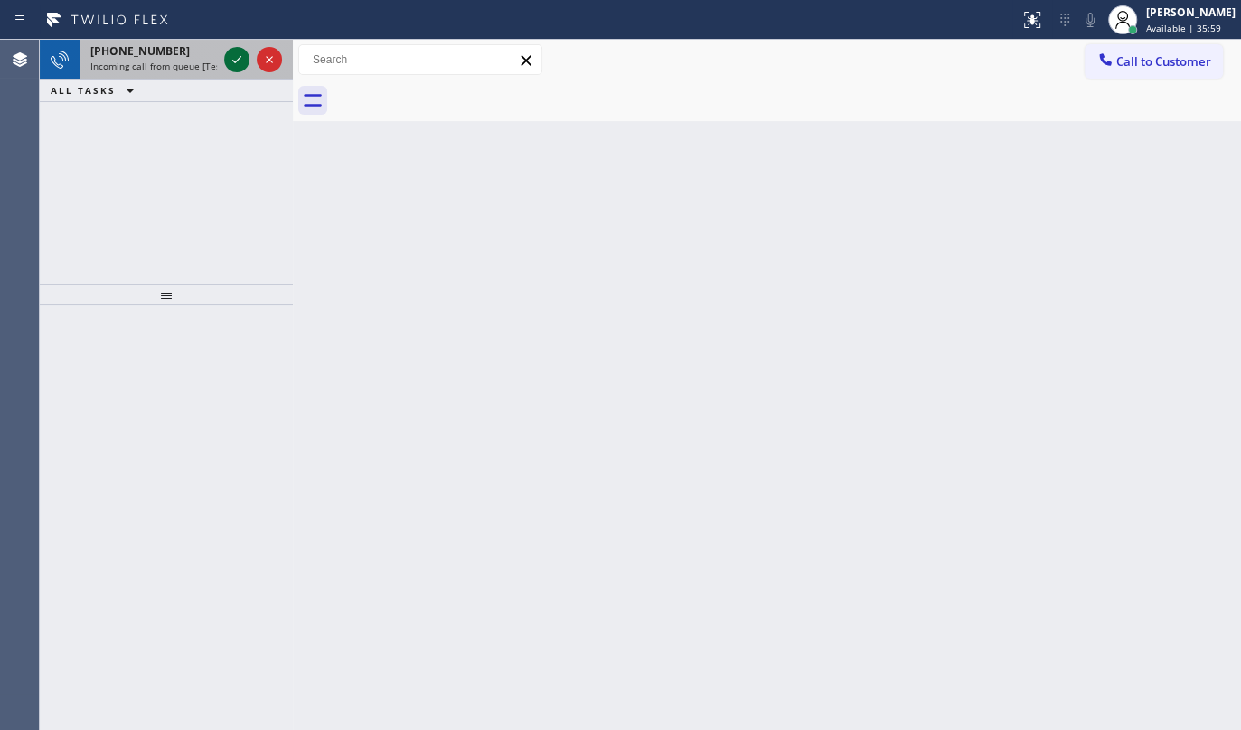
click at [235, 57] on icon at bounding box center [237, 60] width 22 height 22
click at [229, 57] on icon at bounding box center [237, 60] width 22 height 22
click at [1020, 24] on div at bounding box center [1032, 20] width 40 height 22
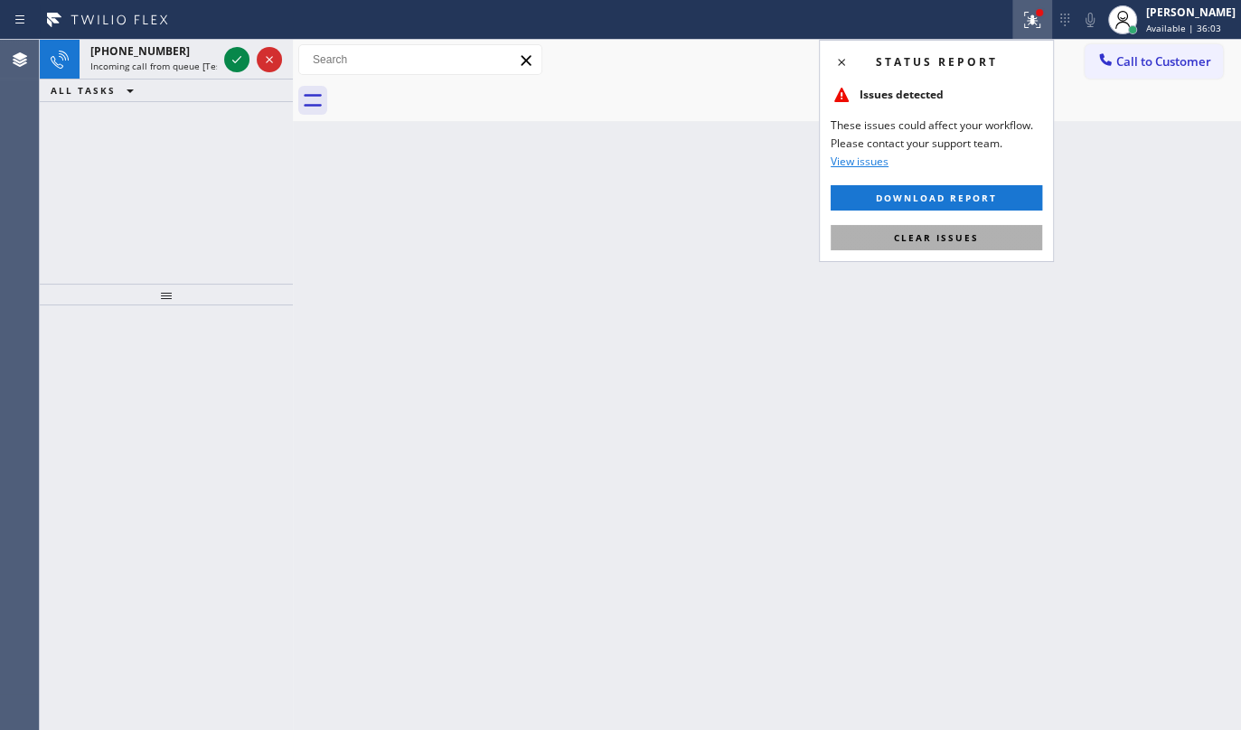
drag, startPoint x: 987, startPoint y: 234, endPoint x: 202, endPoint y: 96, distance: 796.7
click at [985, 236] on button "Clear issues" at bounding box center [937, 237] width 212 height 25
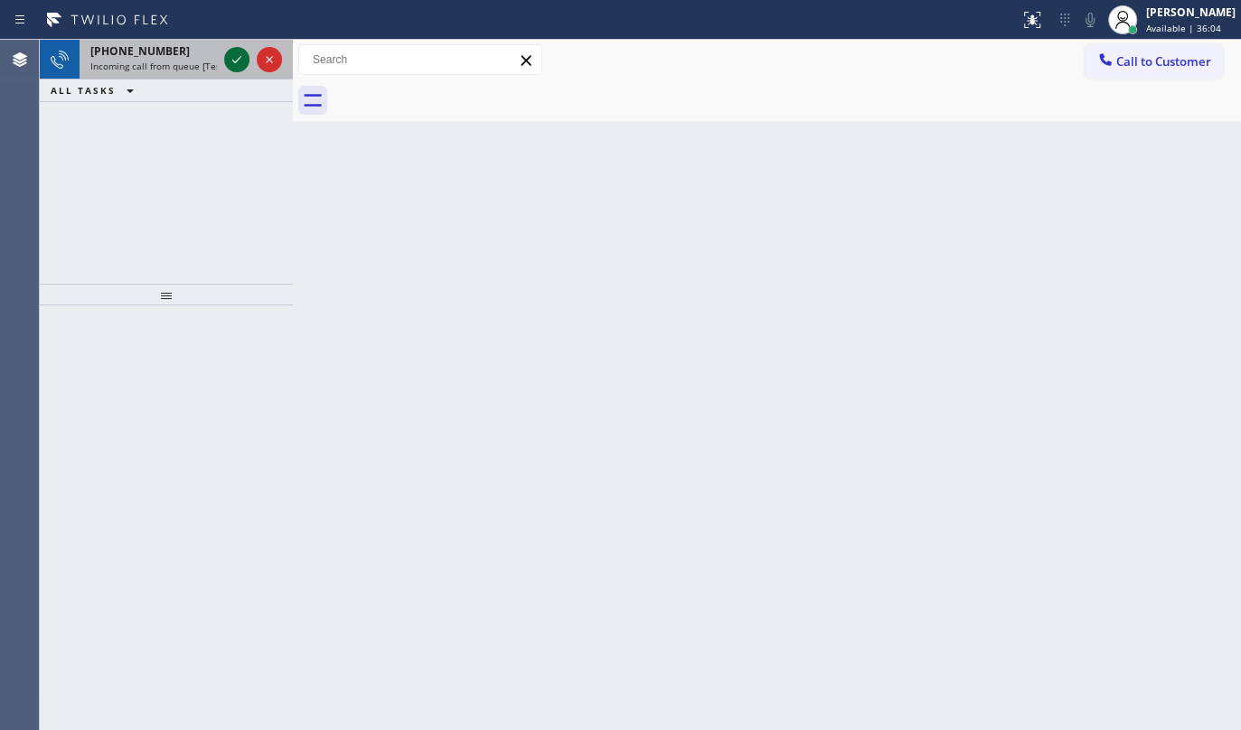
click at [235, 52] on icon at bounding box center [237, 60] width 22 height 22
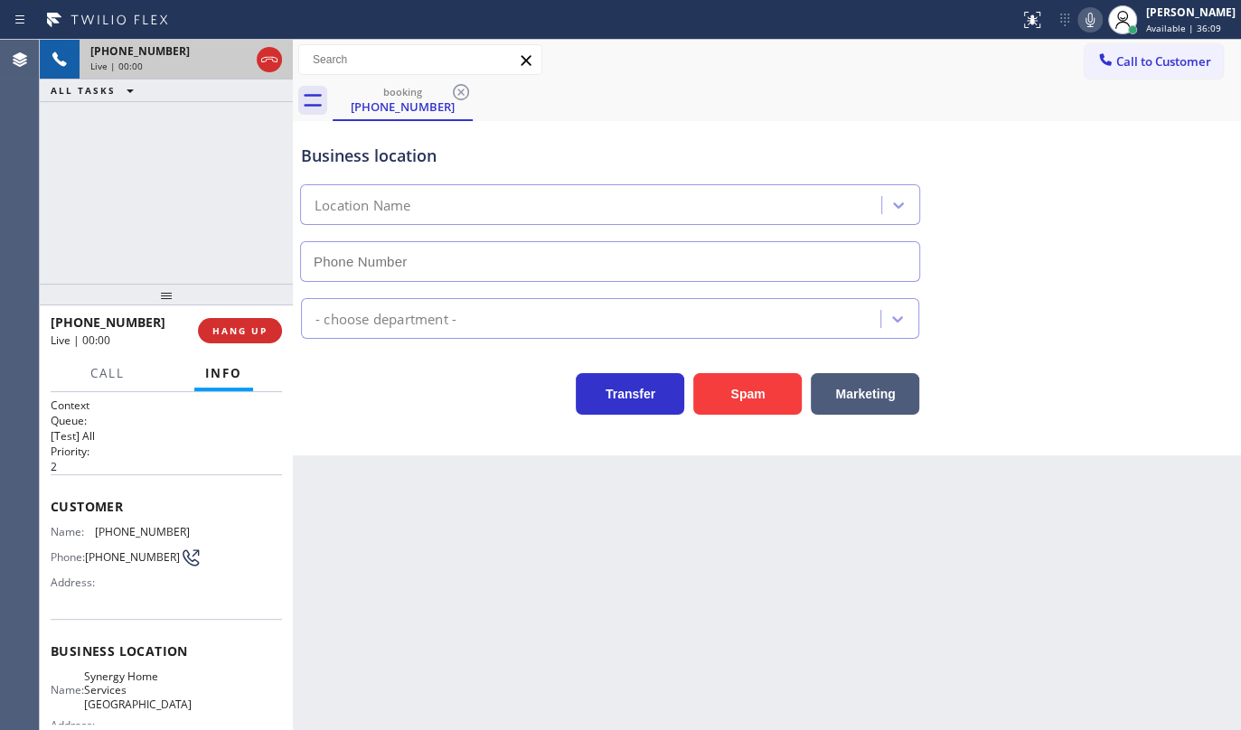
type input "(408) 692-9389"
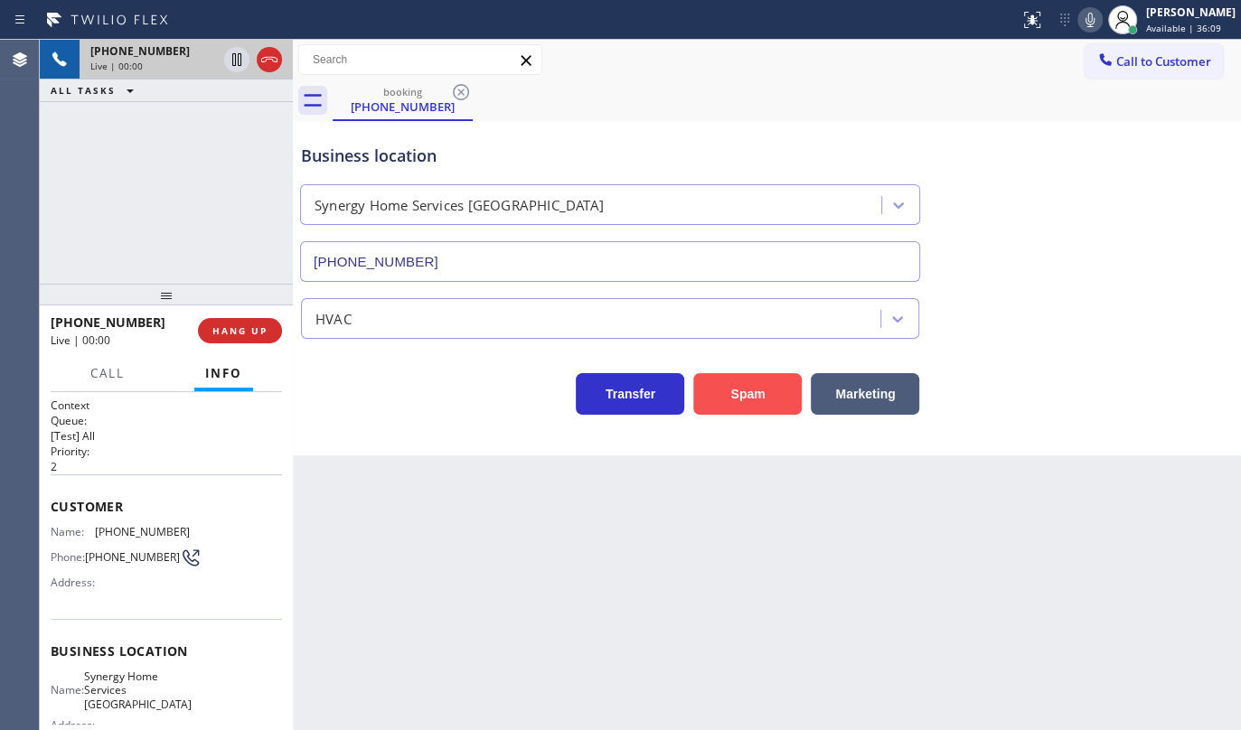
click at [789, 397] on button "Spam" at bounding box center [747, 394] width 108 height 42
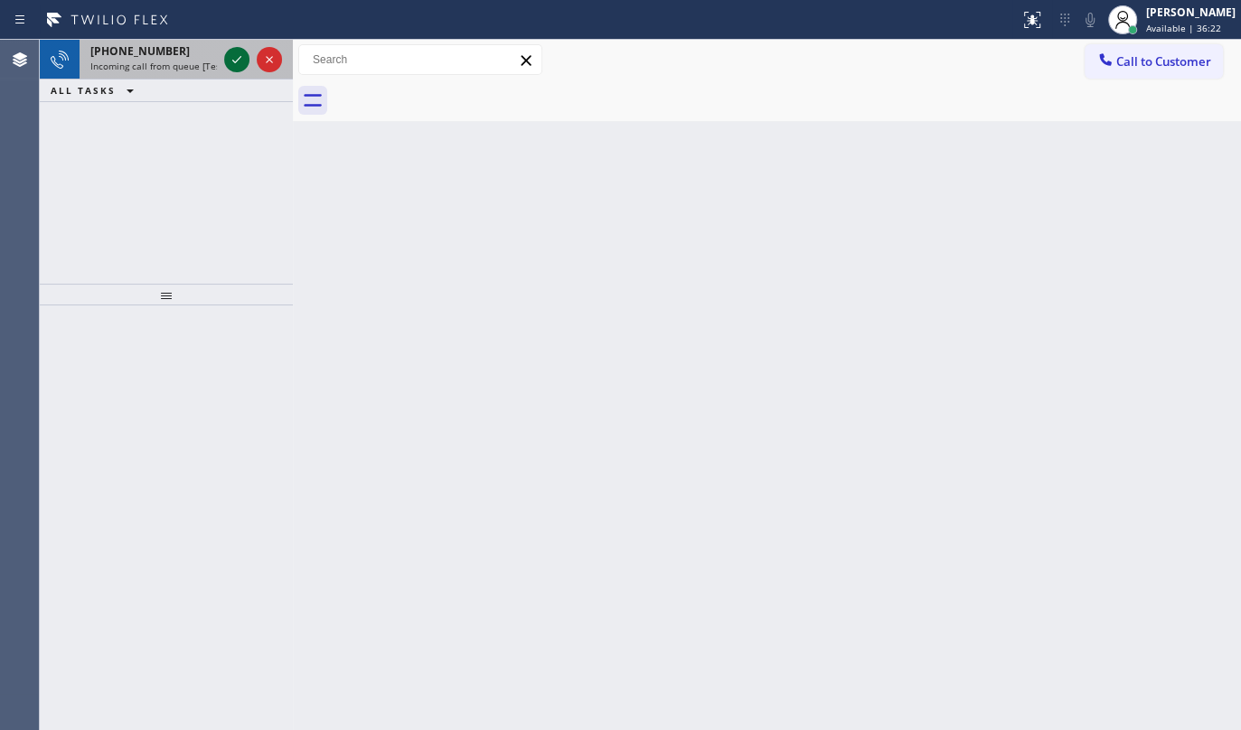
click at [238, 57] on icon at bounding box center [237, 60] width 22 height 22
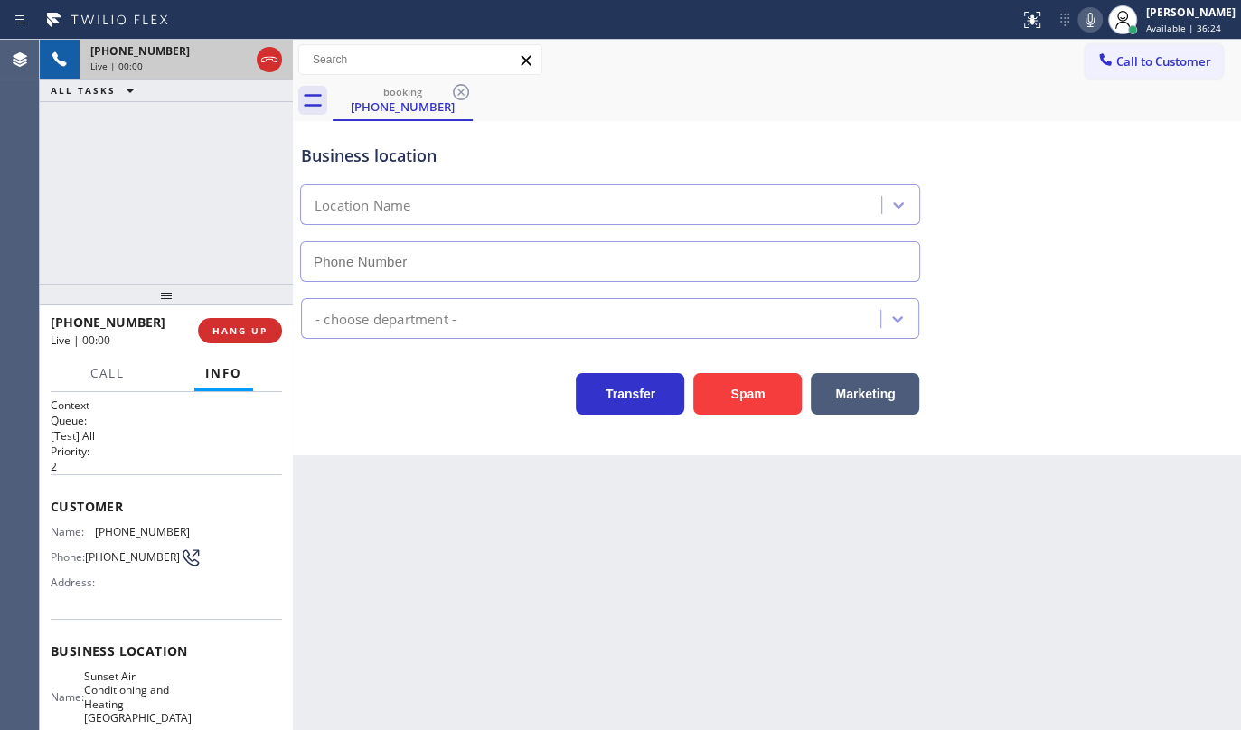
type input "(954) 475-6069"
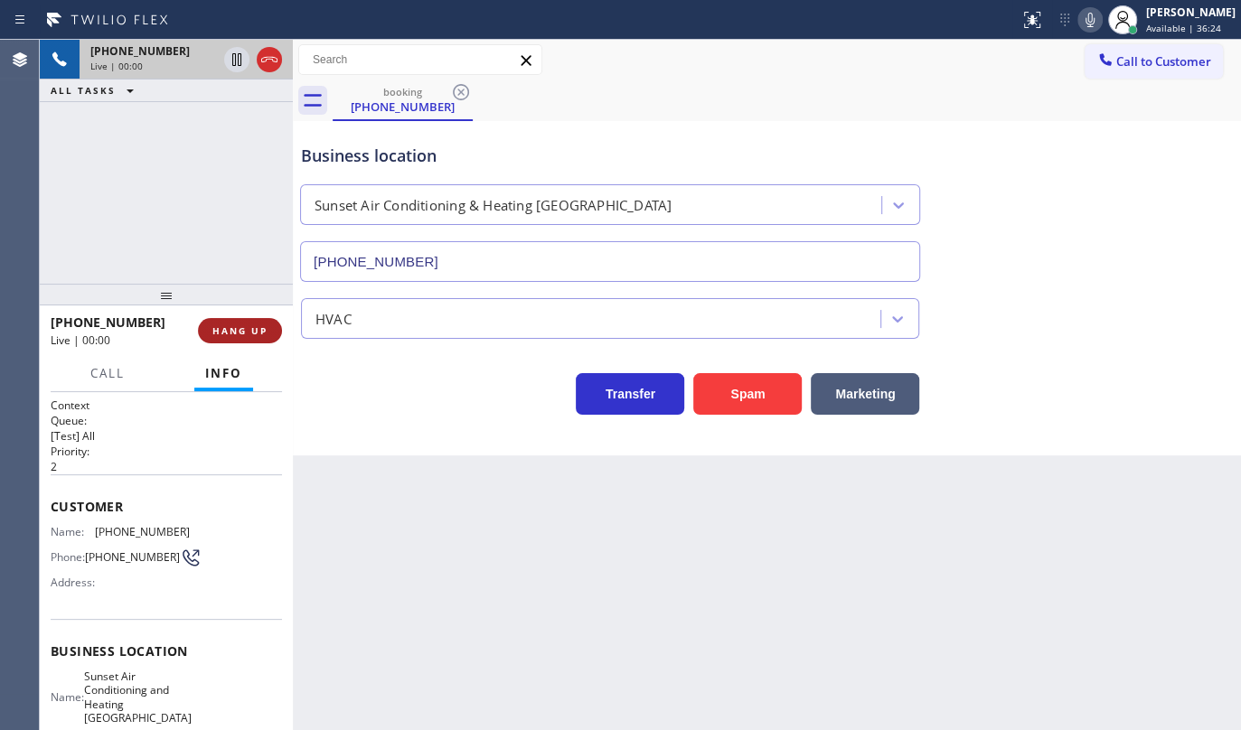
click at [234, 325] on span "HANG UP" at bounding box center [239, 331] width 55 height 13
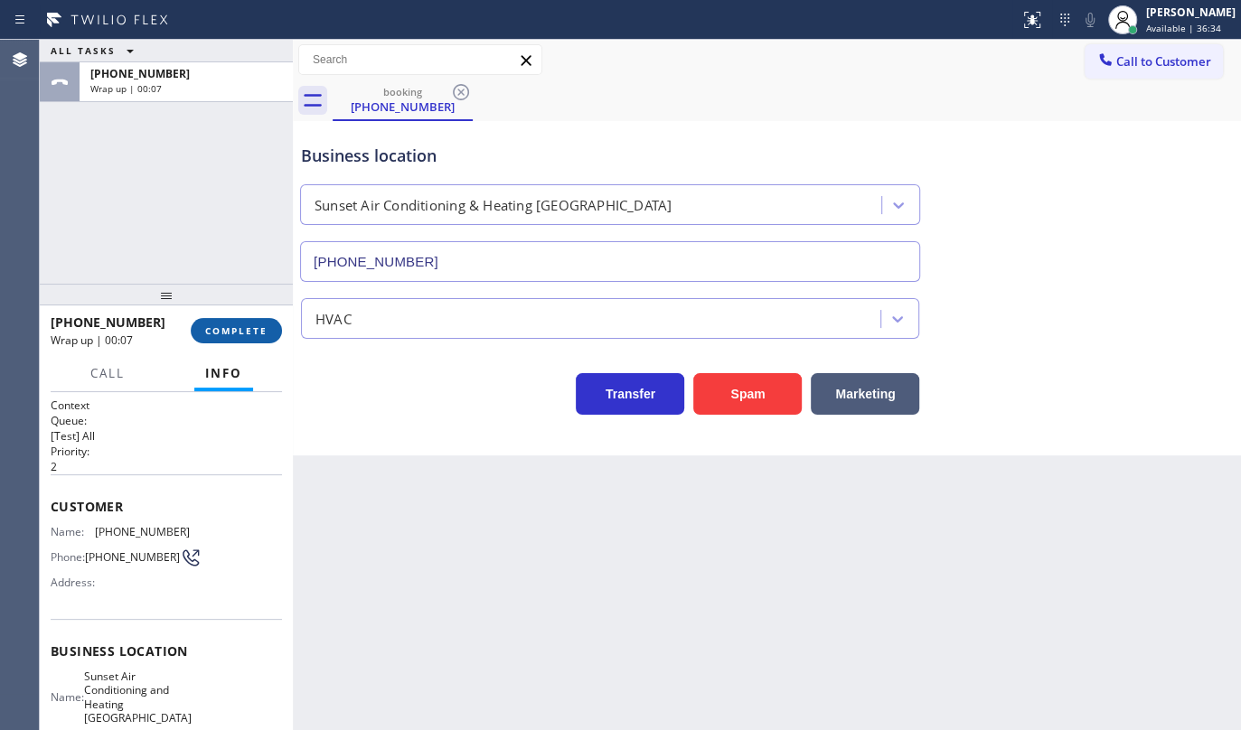
click at [231, 326] on span "COMPLETE" at bounding box center [236, 331] width 62 height 13
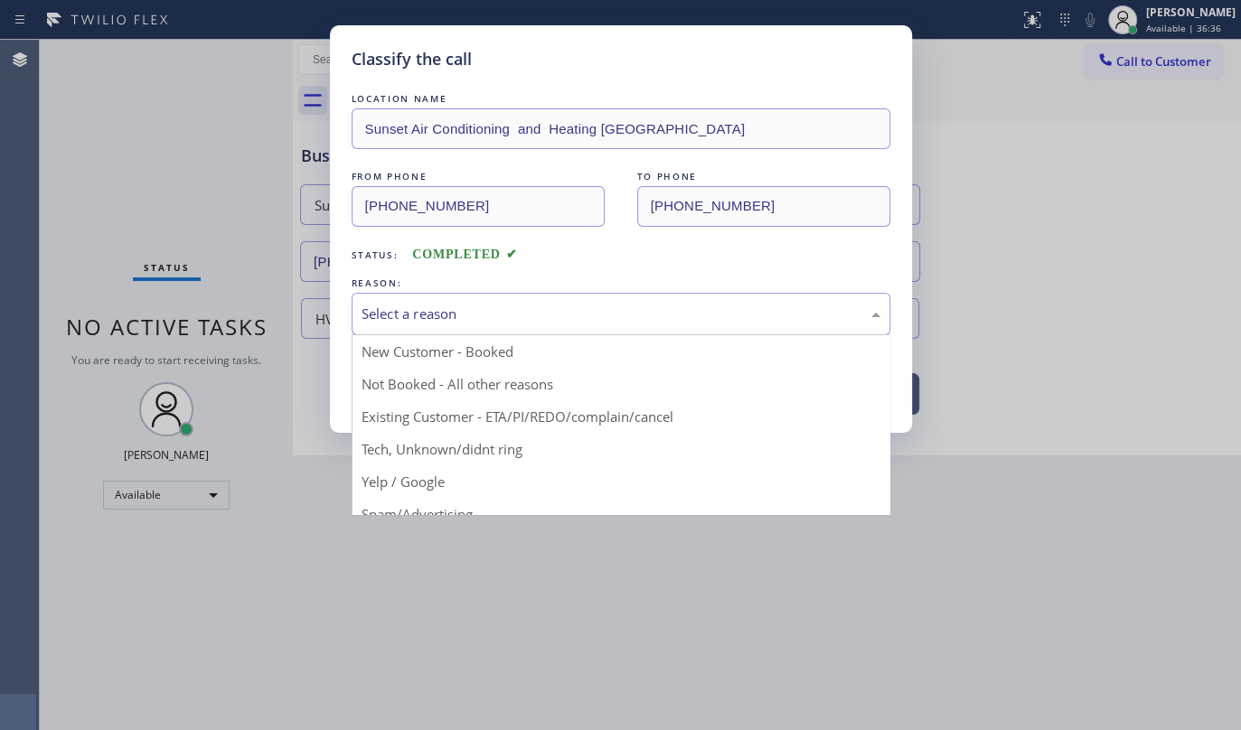
drag, startPoint x: 471, startPoint y: 315, endPoint x: 424, endPoint y: 310, distance: 47.2
click at [460, 307] on div "Select a reason" at bounding box center [621, 314] width 519 height 21
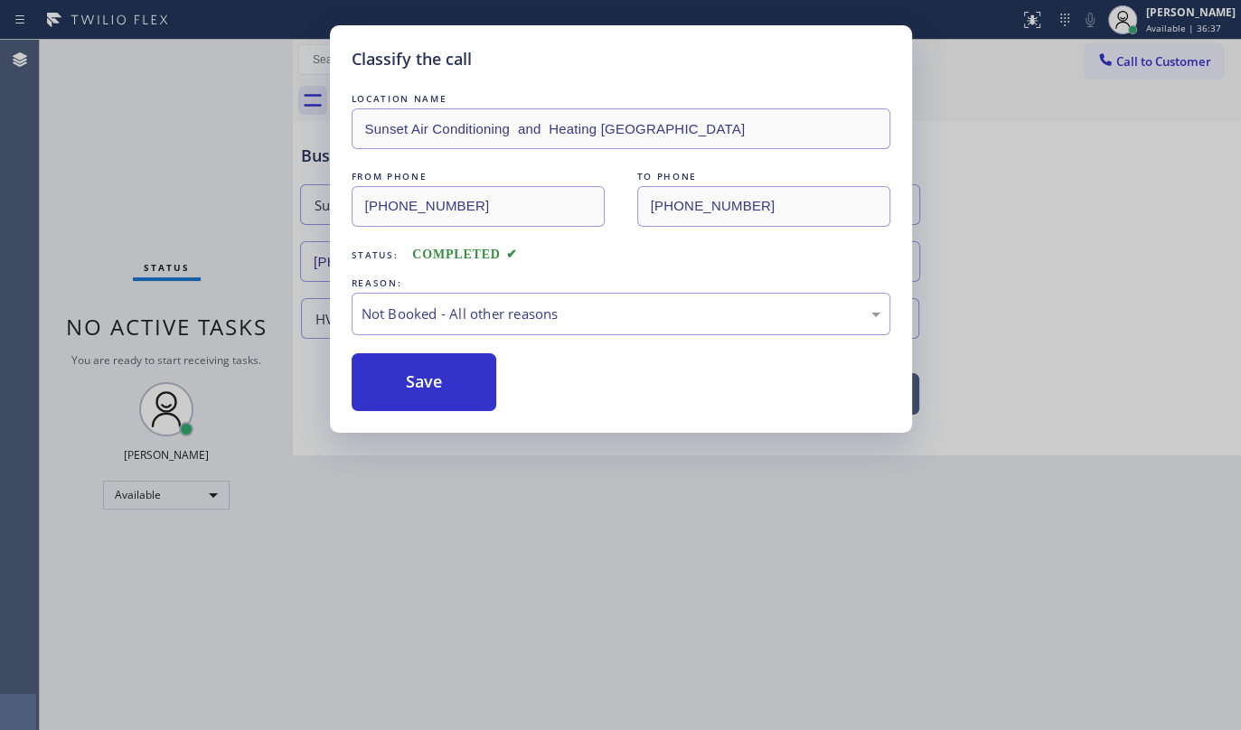
click at [371, 379] on button "Save" at bounding box center [425, 382] width 146 height 58
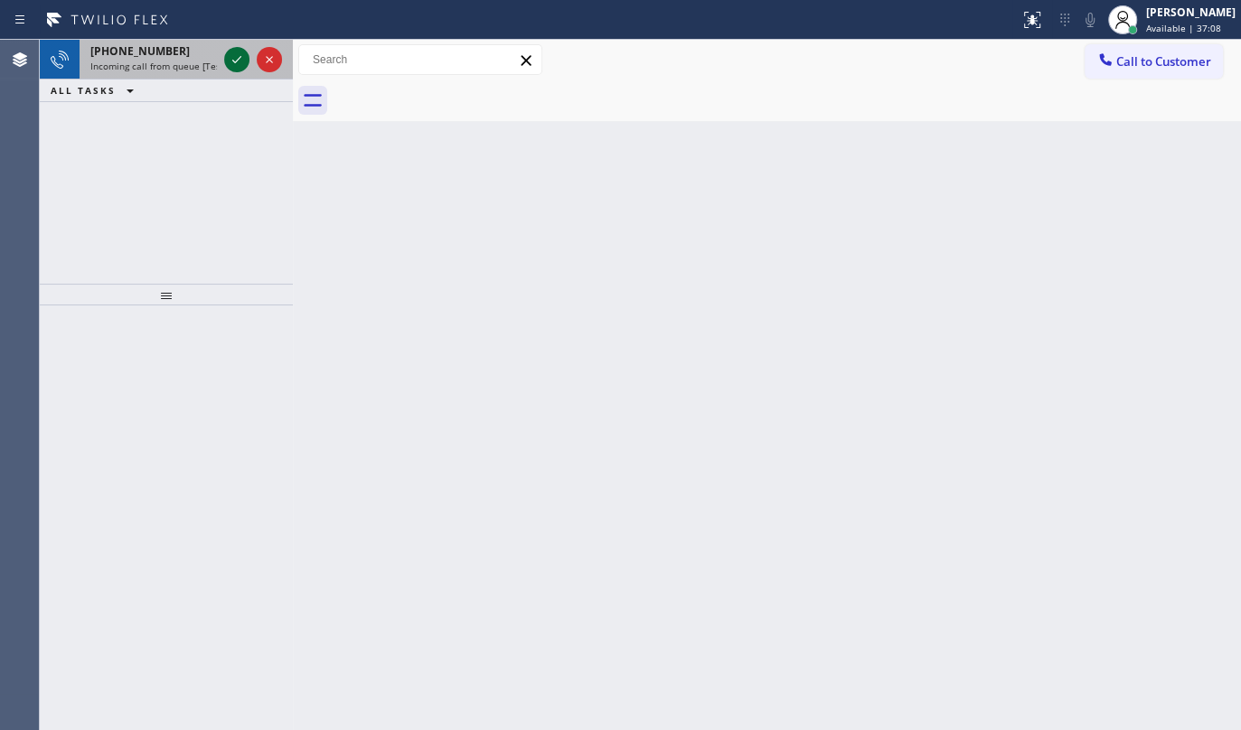
click at [240, 62] on icon at bounding box center [237, 60] width 22 height 22
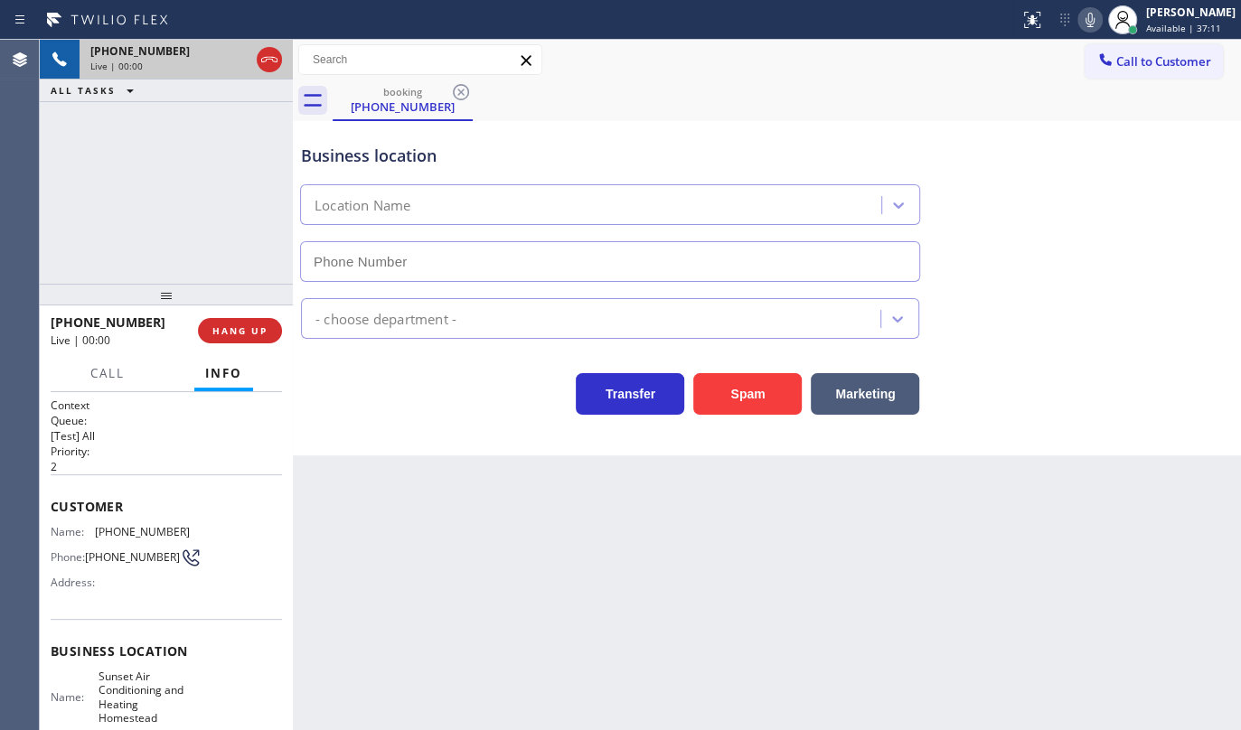
type input "(305) 590-5939"
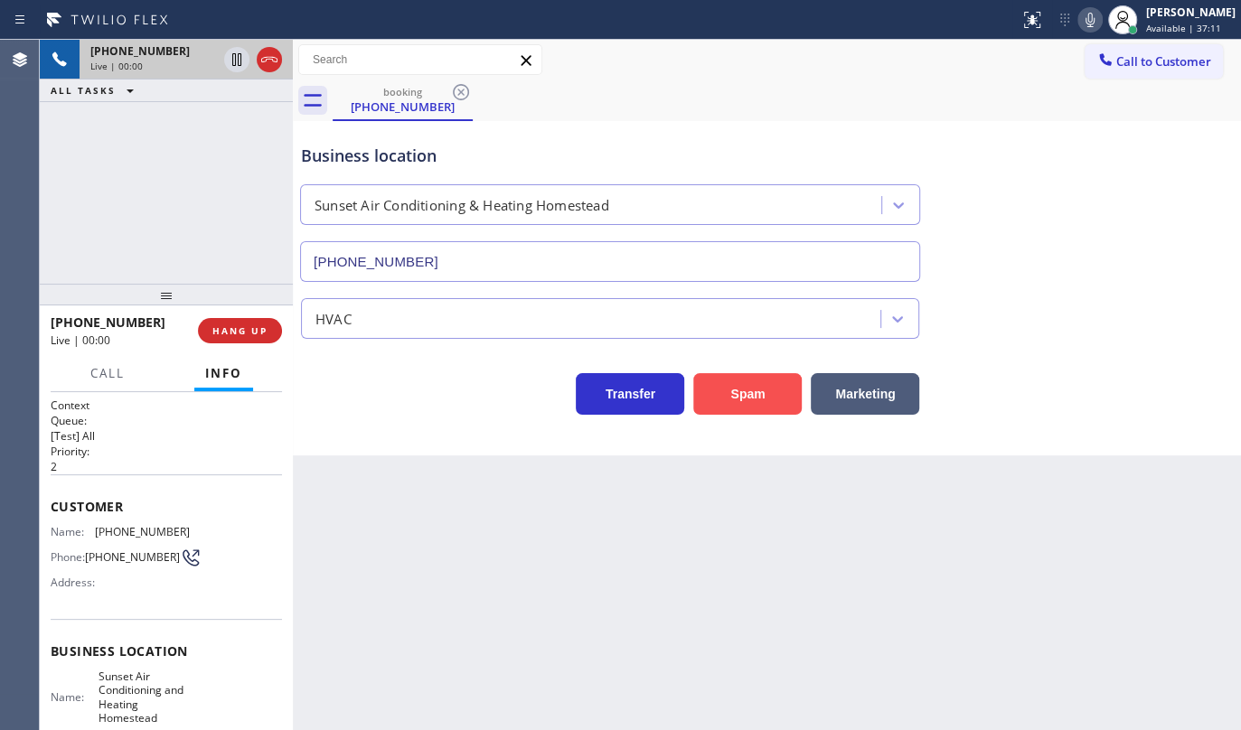
click at [739, 382] on button "Spam" at bounding box center [747, 394] width 108 height 42
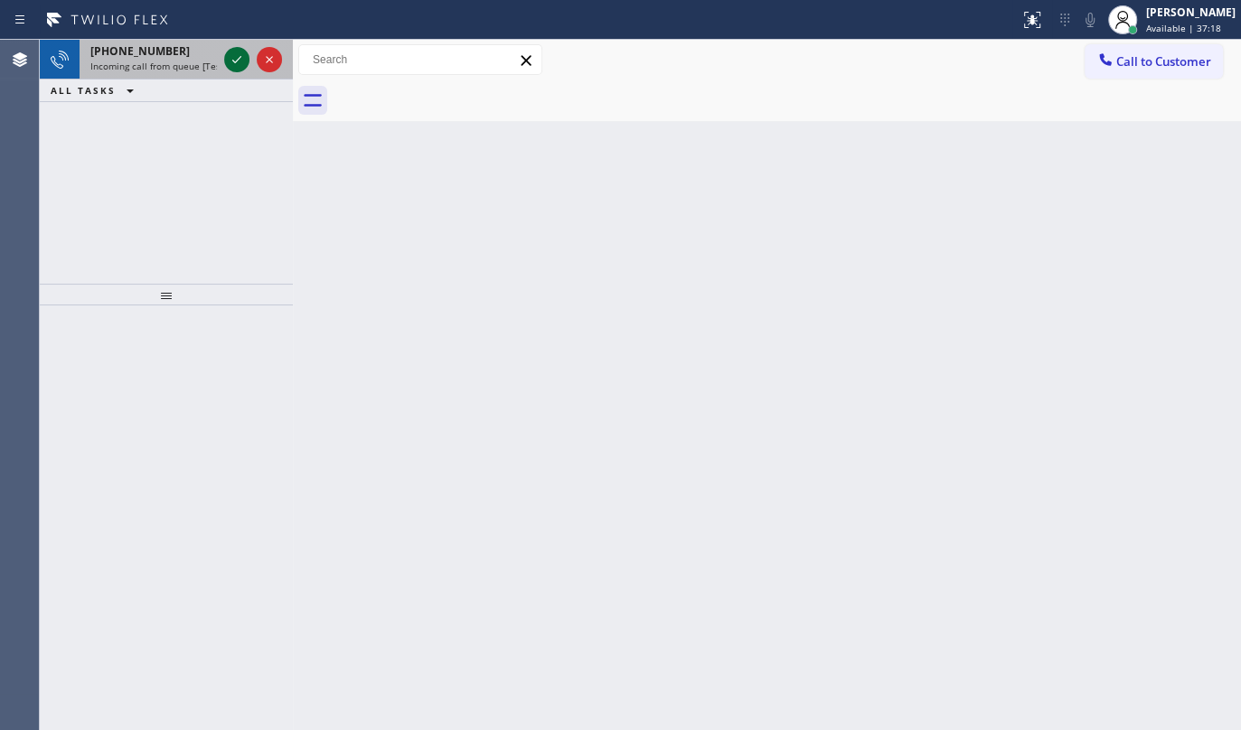
click at [240, 49] on icon at bounding box center [237, 60] width 22 height 22
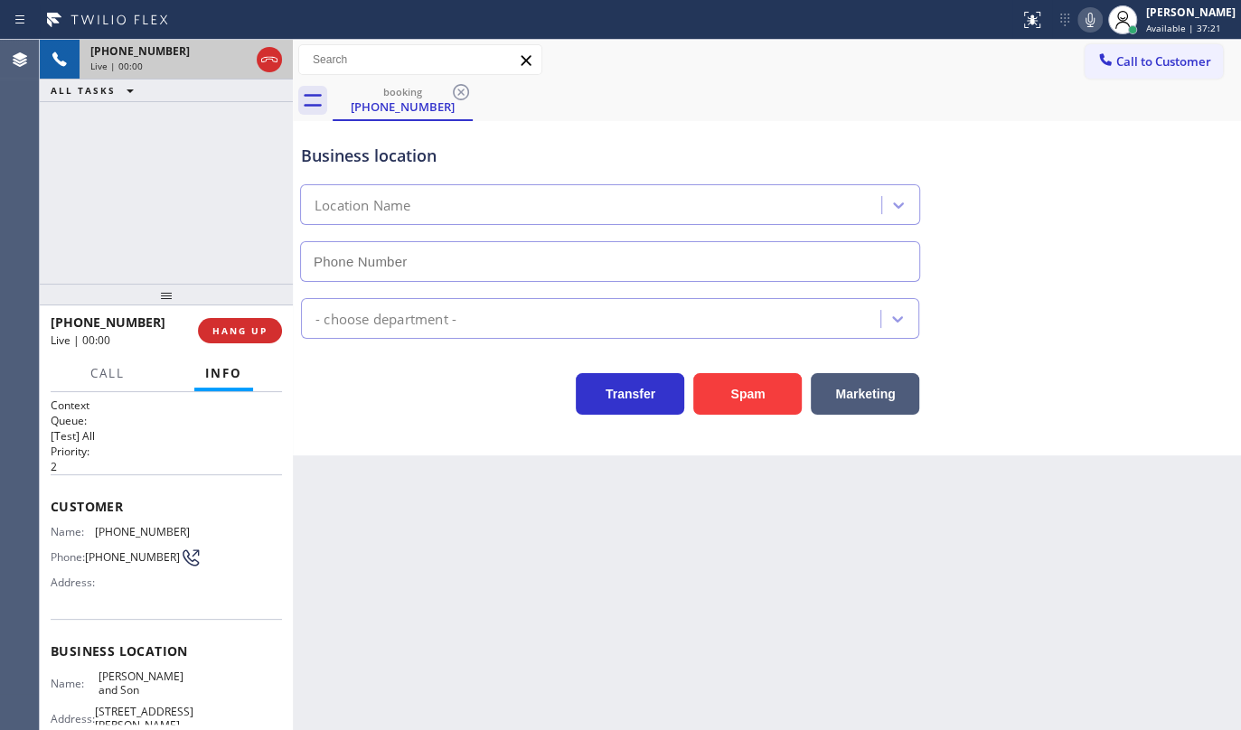
type input "(856) 356-0561"
click at [738, 398] on button "Spam" at bounding box center [747, 394] width 108 height 42
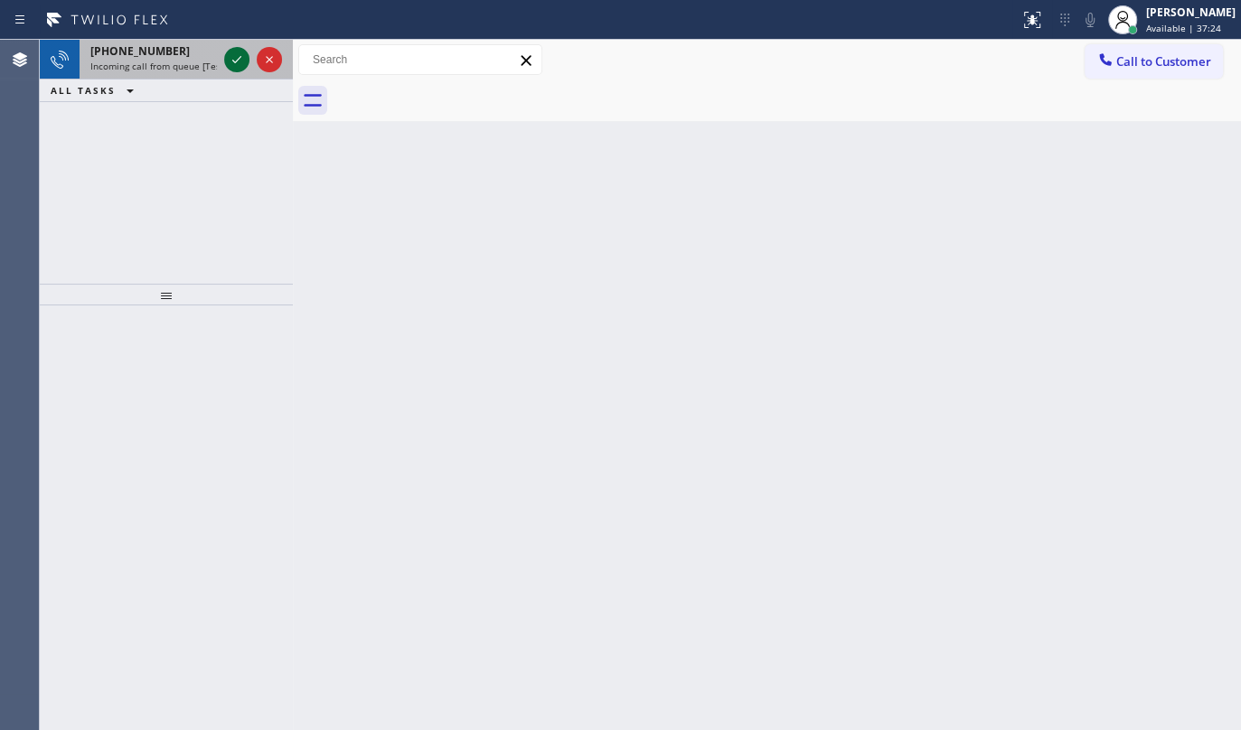
click at [229, 56] on icon at bounding box center [237, 60] width 22 height 22
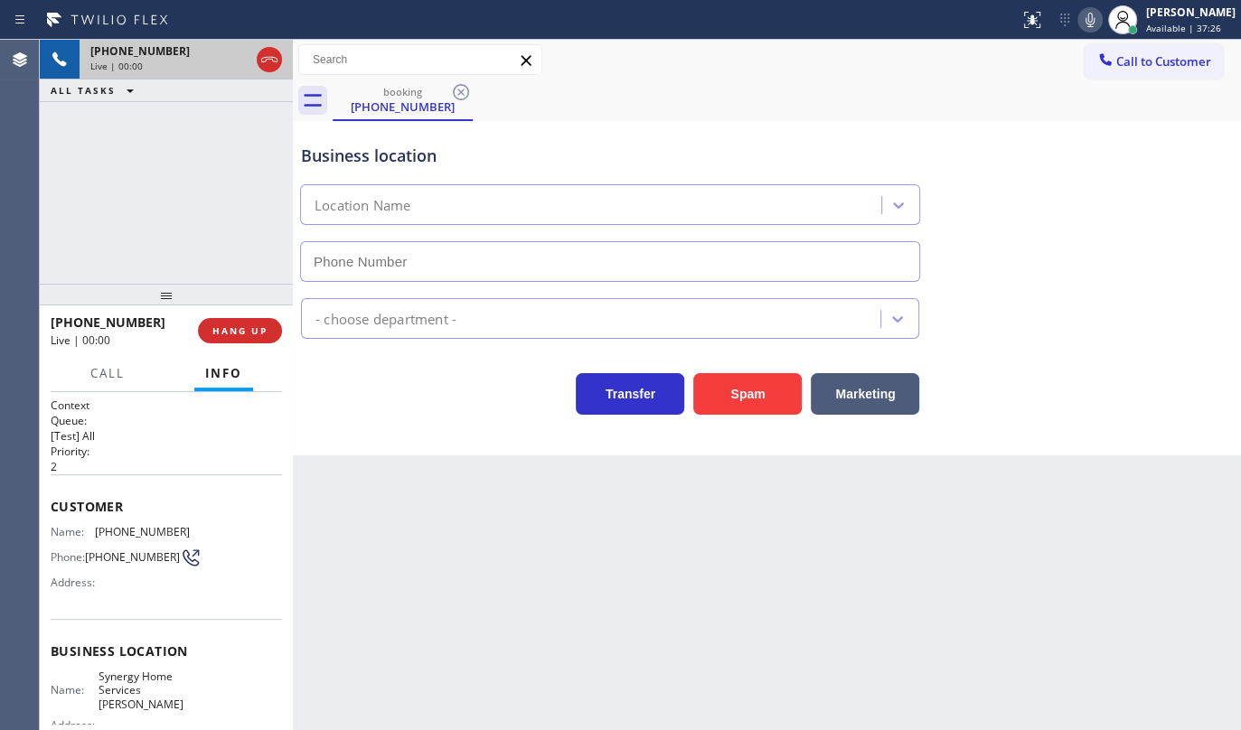
type input "(623) 323-9424"
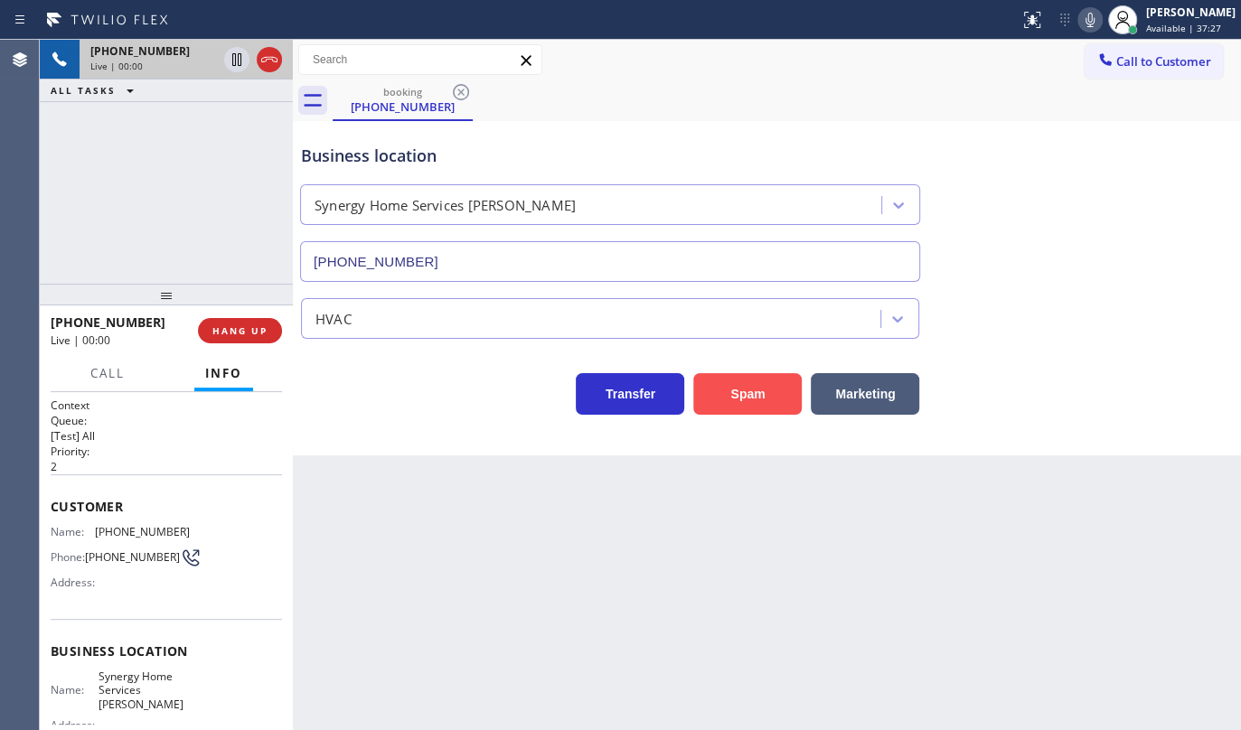
click at [707, 372] on div "Spam" at bounding box center [743, 389] width 118 height 51
click at [717, 377] on button "Spam" at bounding box center [747, 394] width 108 height 42
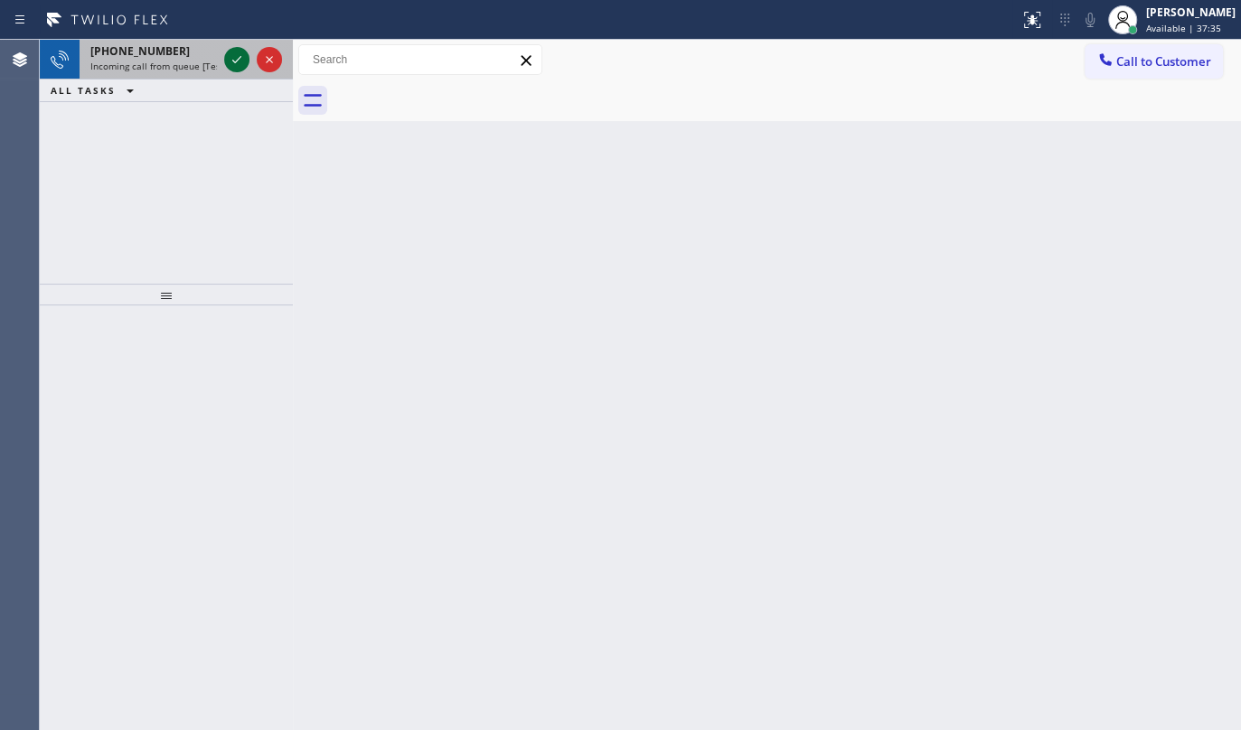
click at [229, 53] on icon at bounding box center [237, 60] width 22 height 22
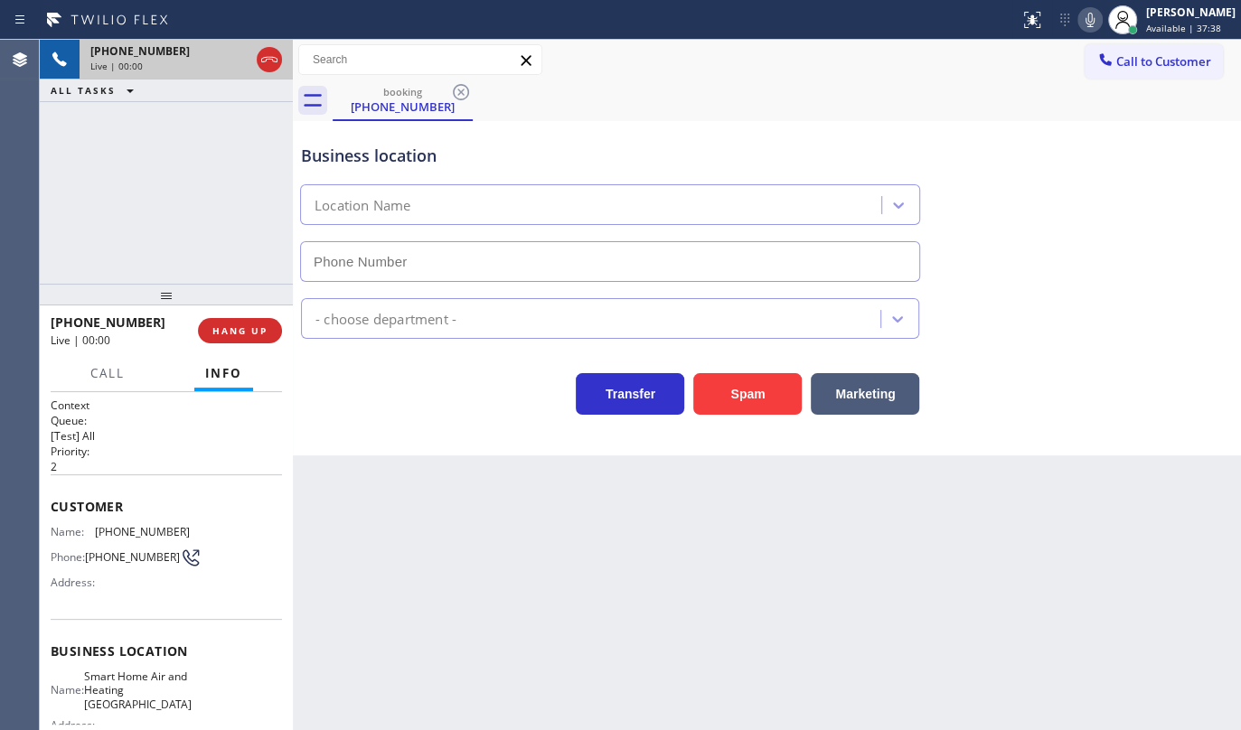
type input "(805) 600-8518"
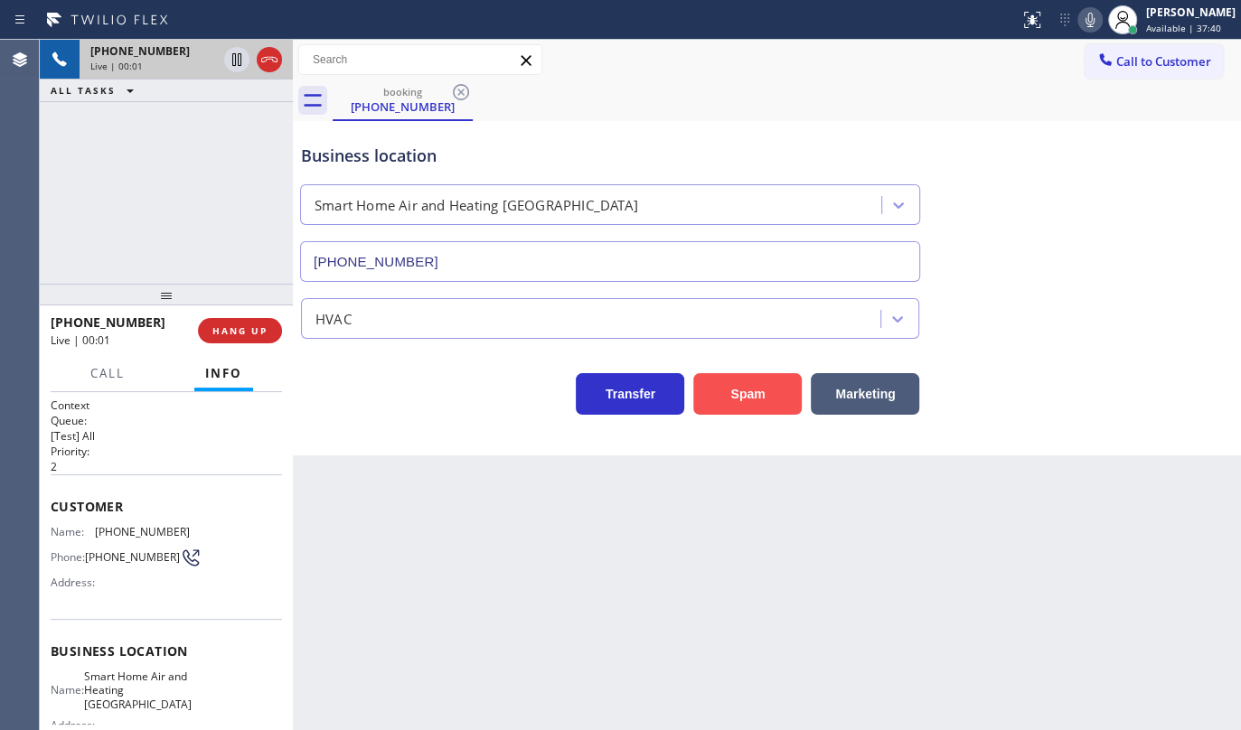
click at [761, 390] on button "Spam" at bounding box center [747, 394] width 108 height 42
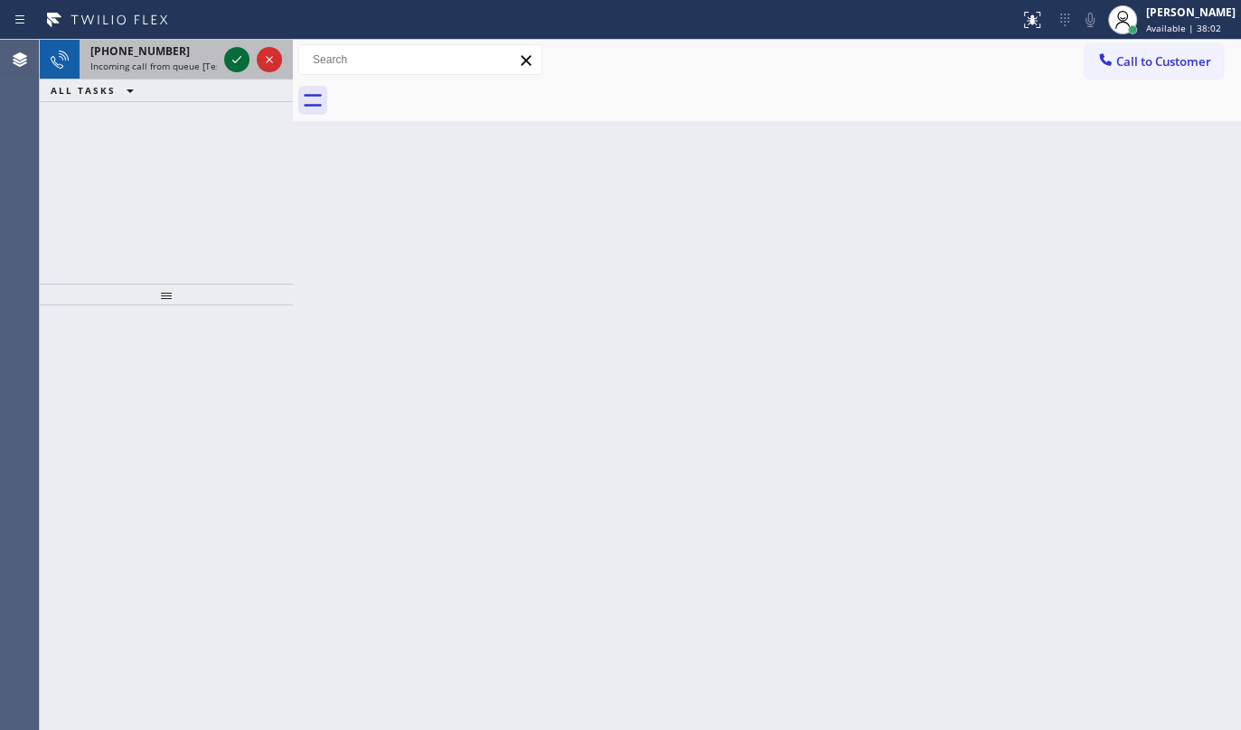
click at [245, 58] on icon at bounding box center [237, 60] width 22 height 22
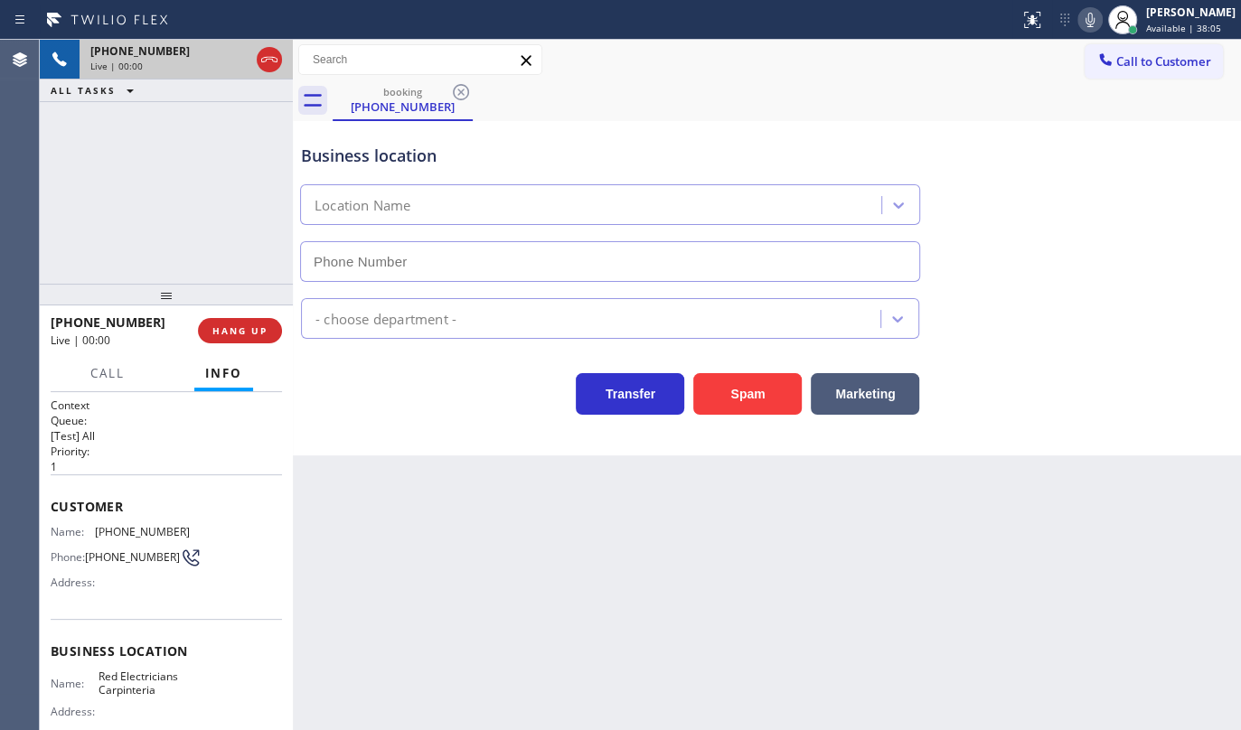
type input "(805) 222-7704"
click at [729, 386] on button "Spam" at bounding box center [747, 394] width 108 height 42
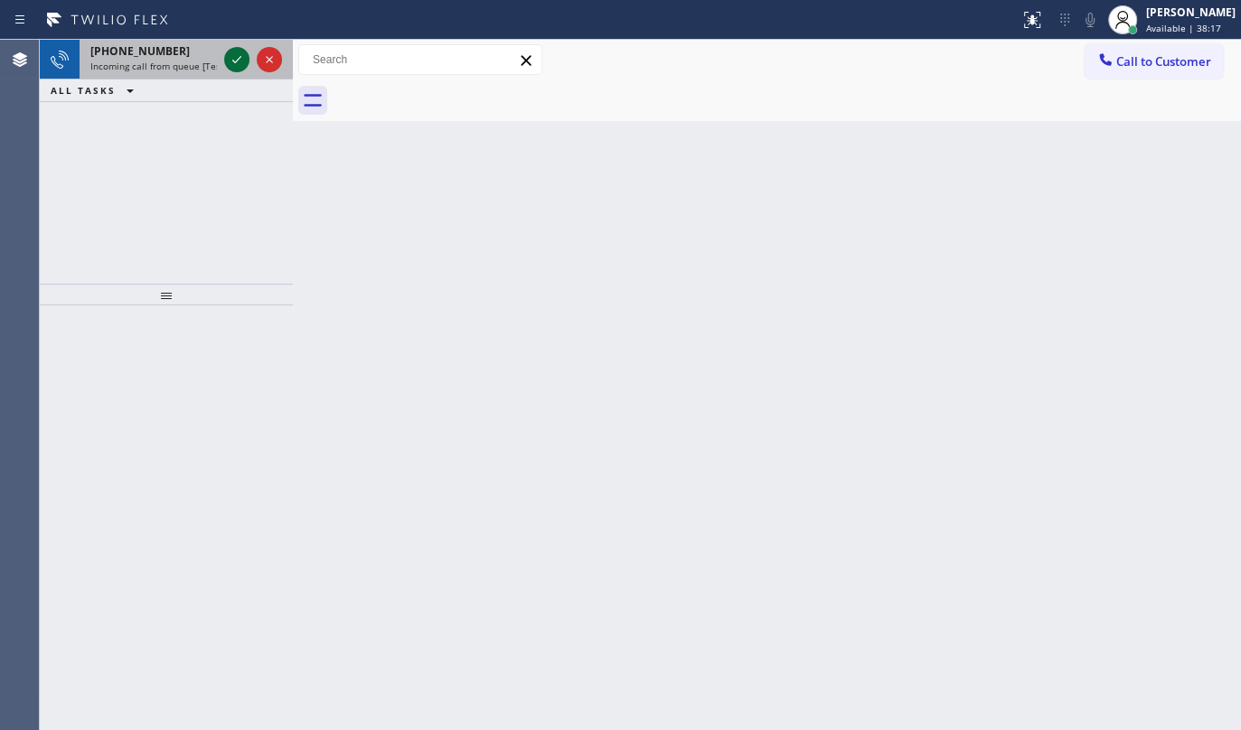
click at [235, 53] on icon at bounding box center [237, 60] width 22 height 22
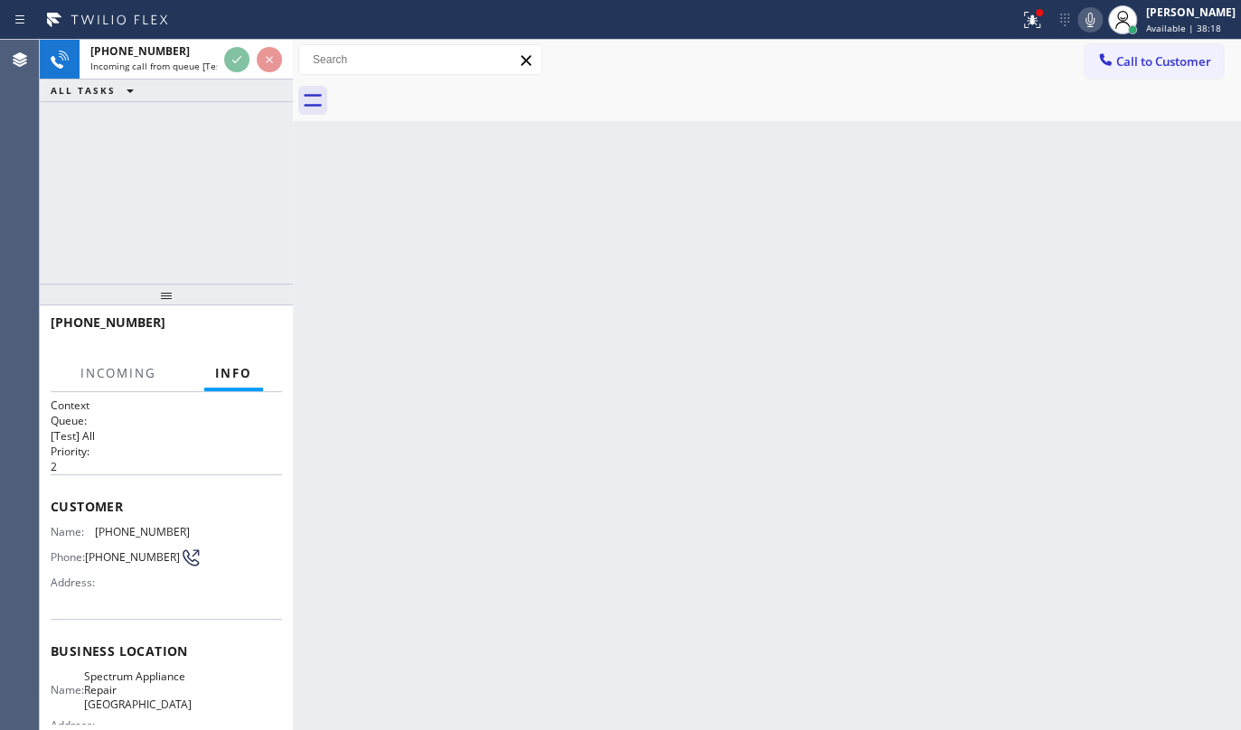
click at [249, 118] on div "+12133587111 Incoming call from queue [Test] All ALL TASKS ALL TASKS ACTIVE TAS…" at bounding box center [166, 162] width 253 height 244
click at [256, 139] on div "+12133587111 Incoming call from queue [Test] All ALL TASKS ALL TASKS ACTIVE TAS…" at bounding box center [166, 162] width 253 height 244
click at [255, 137] on div "+12133587111 Incoming call from queue [Test] All ALL TASKS ALL TASKS ACTIVE TAS…" at bounding box center [166, 162] width 253 height 244
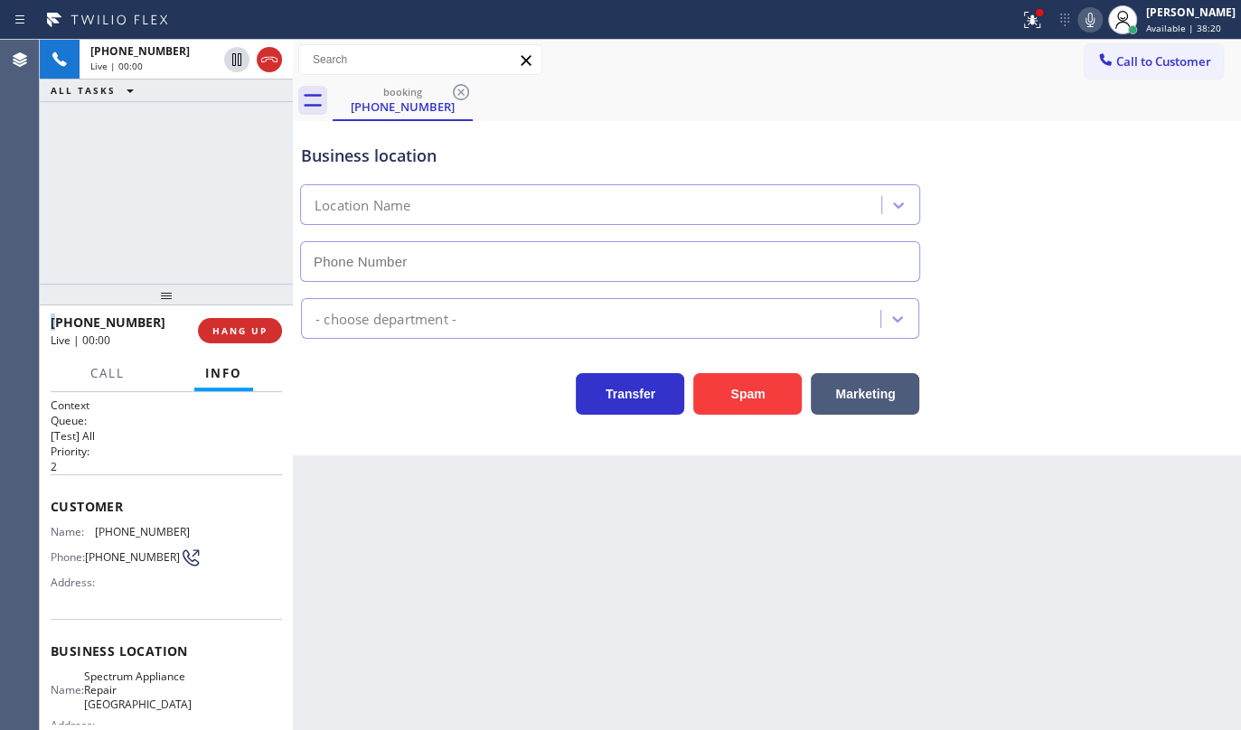
type input "(213) 855-1866"
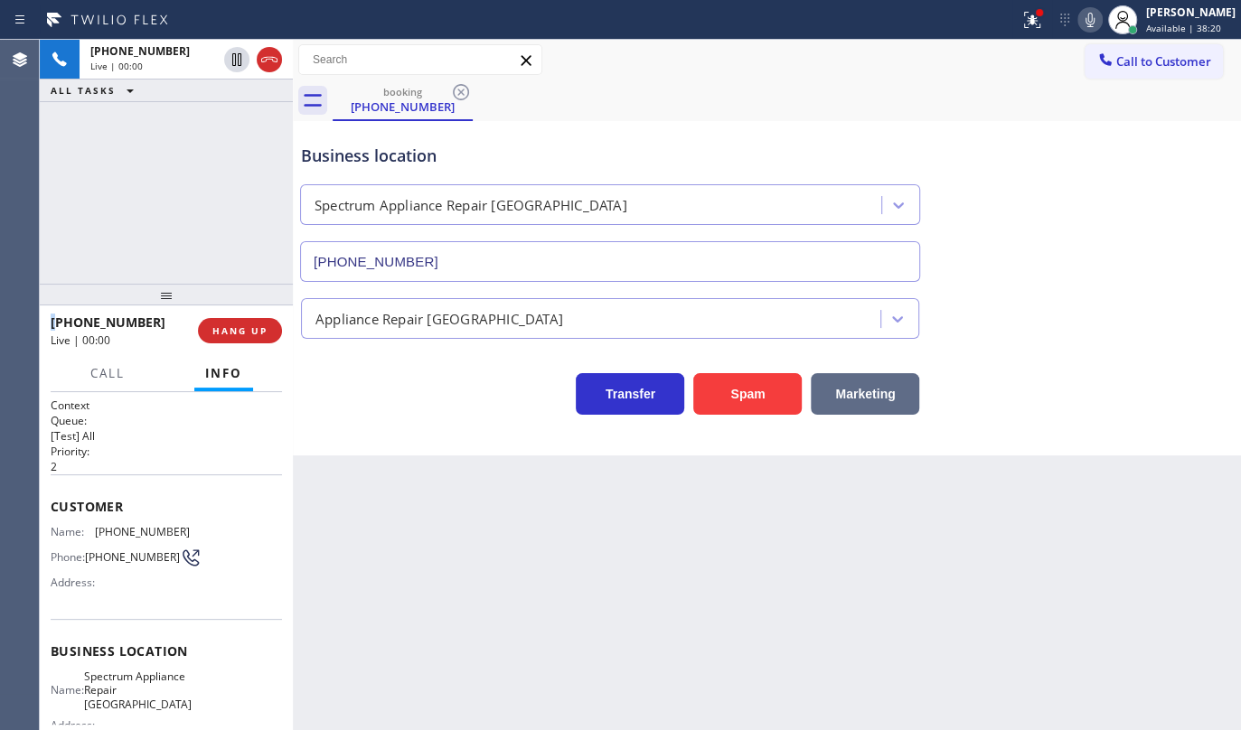
click at [843, 389] on button "Marketing" at bounding box center [865, 394] width 108 height 42
click at [767, 398] on button "Spam" at bounding box center [747, 394] width 108 height 42
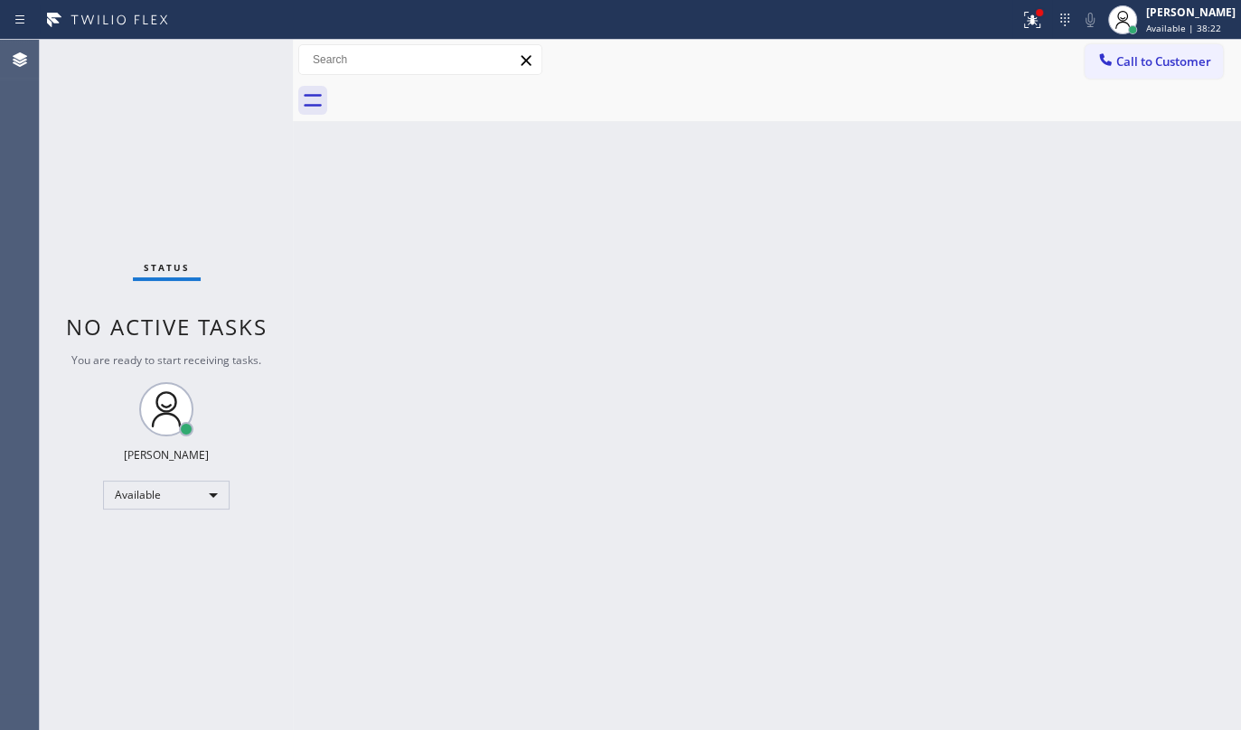
click at [764, 398] on div "Back to Dashboard Change Sender ID Customers Technicians Select a contact Outbo…" at bounding box center [767, 385] width 948 height 691
click at [766, 396] on div "Back to Dashboard Change Sender ID Customers Technicians Select a contact Outbo…" at bounding box center [767, 385] width 948 height 691
click at [768, 397] on div "Back to Dashboard Change Sender ID Customers Technicians Select a contact Outbo…" at bounding box center [767, 385] width 948 height 691
drag, startPoint x: 768, startPoint y: 397, endPoint x: 746, endPoint y: 386, distance: 25.1
click at [766, 397] on div "Back to Dashboard Change Sender ID Customers Technicians Select a contact Outbo…" at bounding box center [767, 385] width 948 height 691
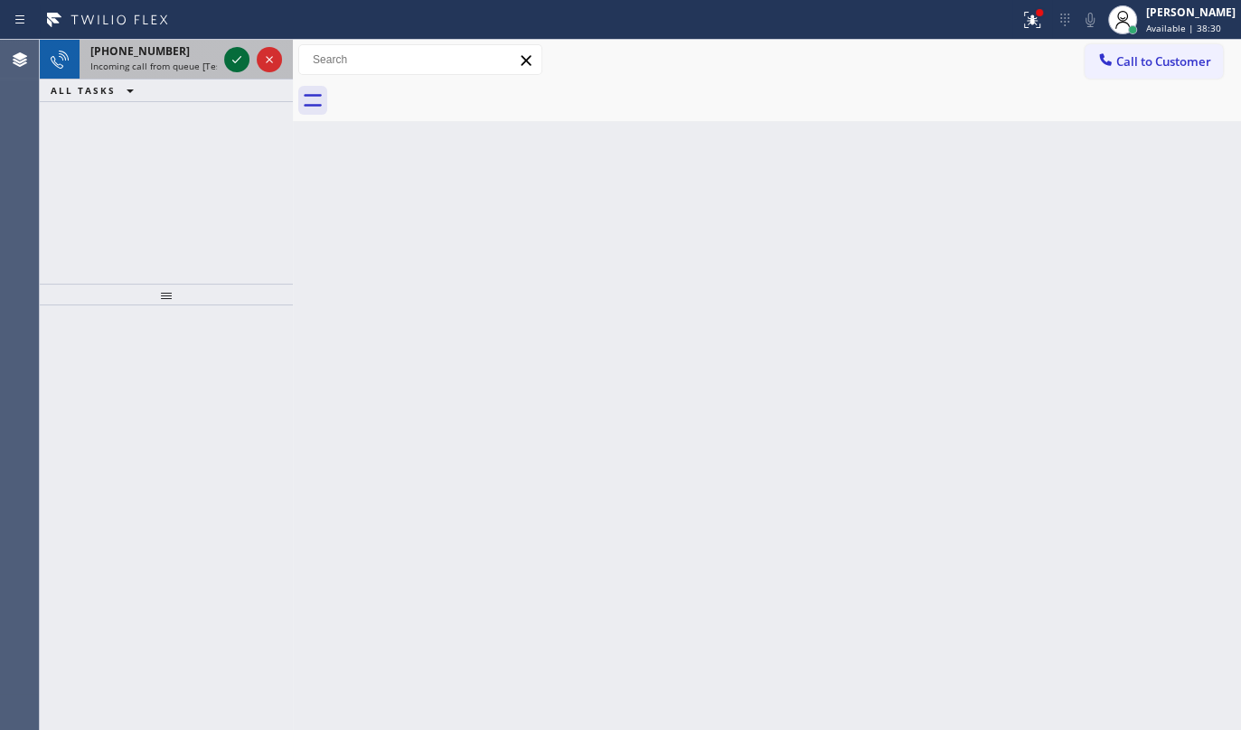
click at [228, 52] on icon at bounding box center [237, 60] width 22 height 22
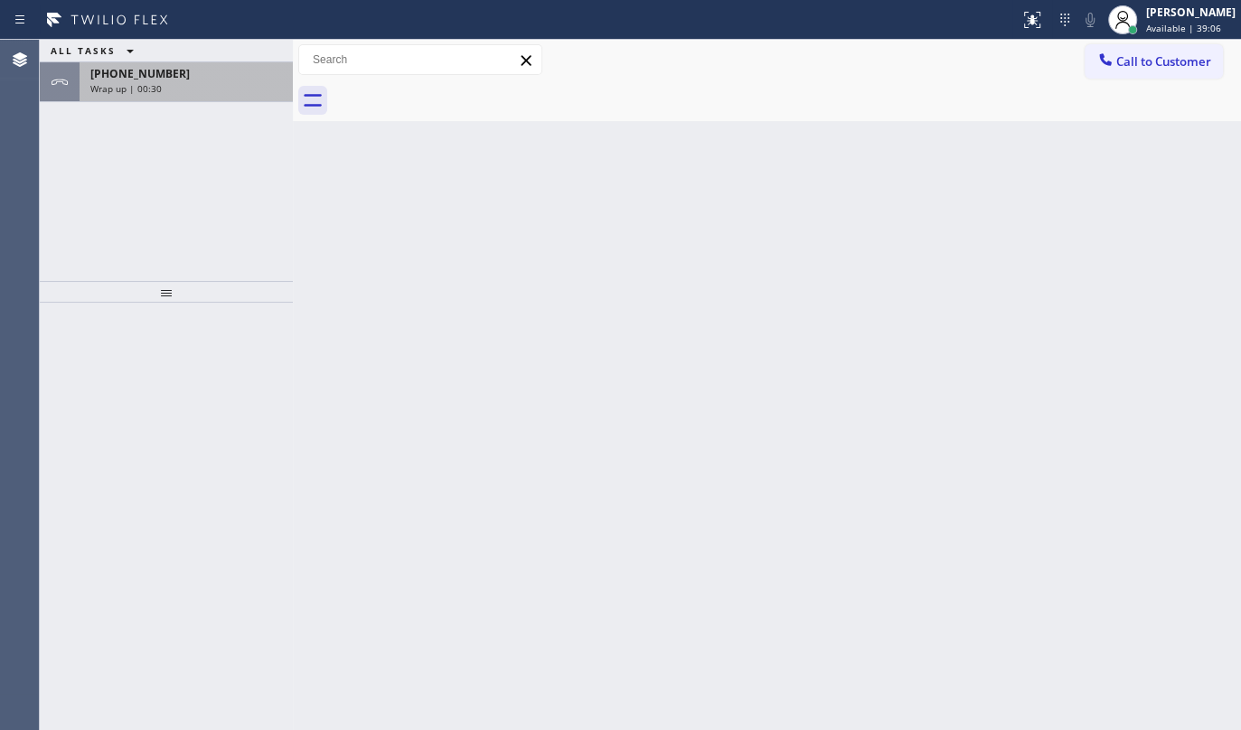
click at [165, 67] on div "+16265322025" at bounding box center [186, 73] width 192 height 15
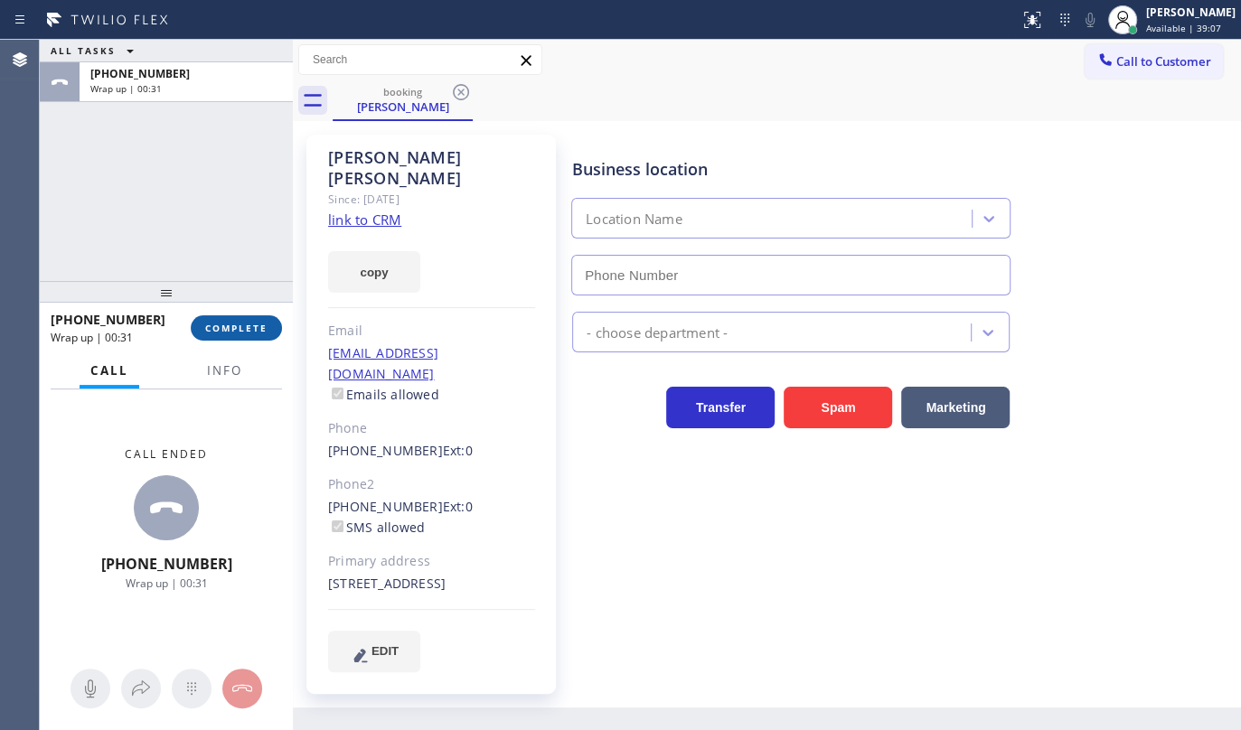
click at [201, 333] on button "COMPLETE" at bounding box center [236, 327] width 91 height 25
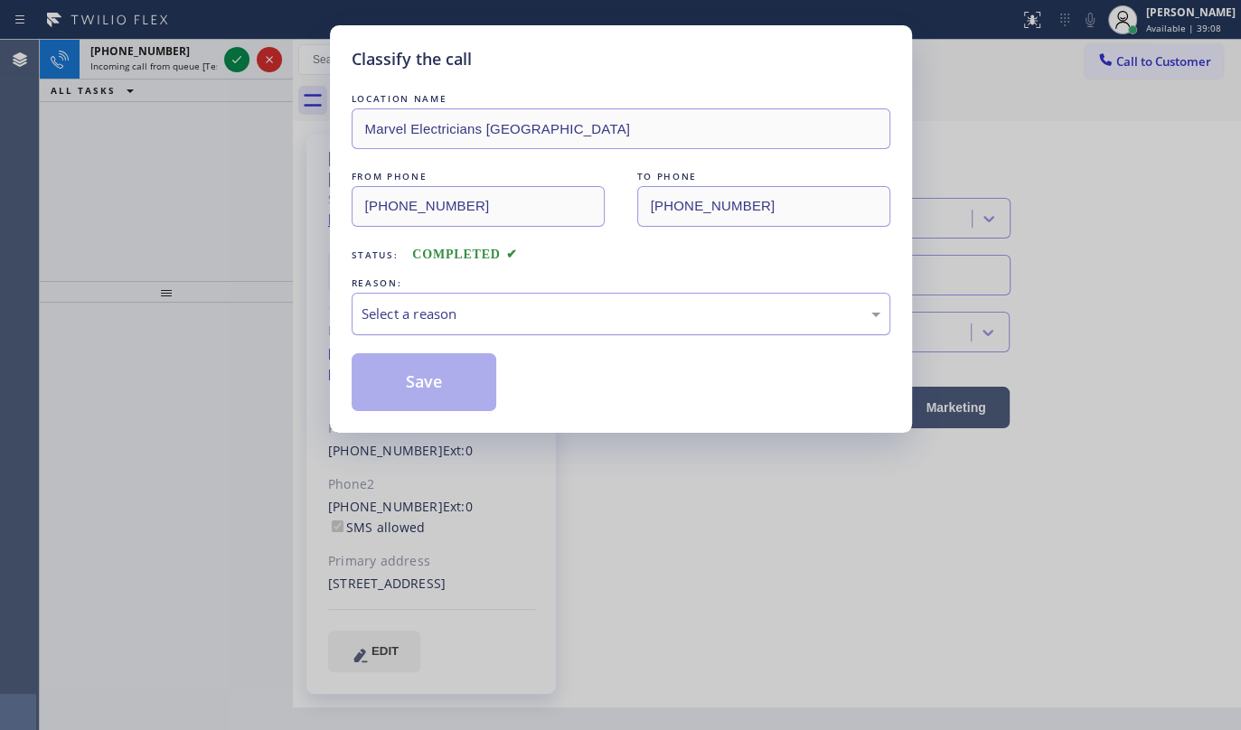
type input "(626) 467-5038"
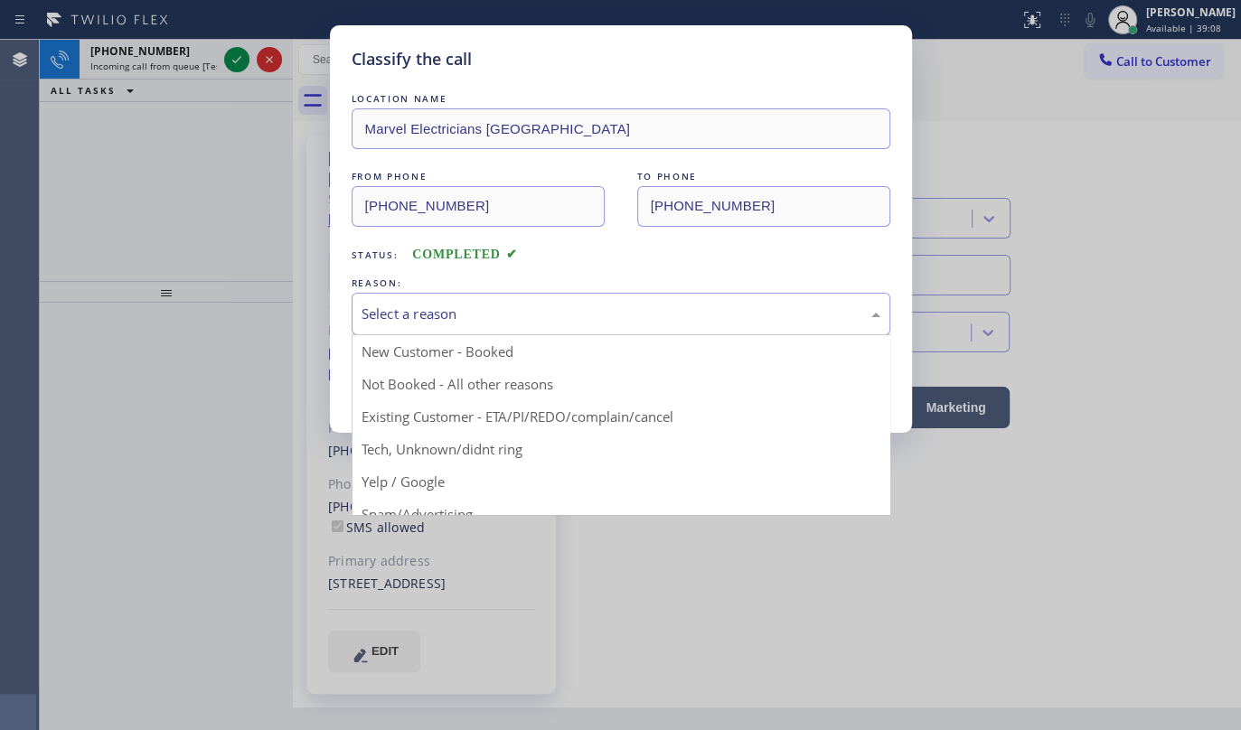
click at [471, 318] on div "Select a reason" at bounding box center [621, 314] width 519 height 21
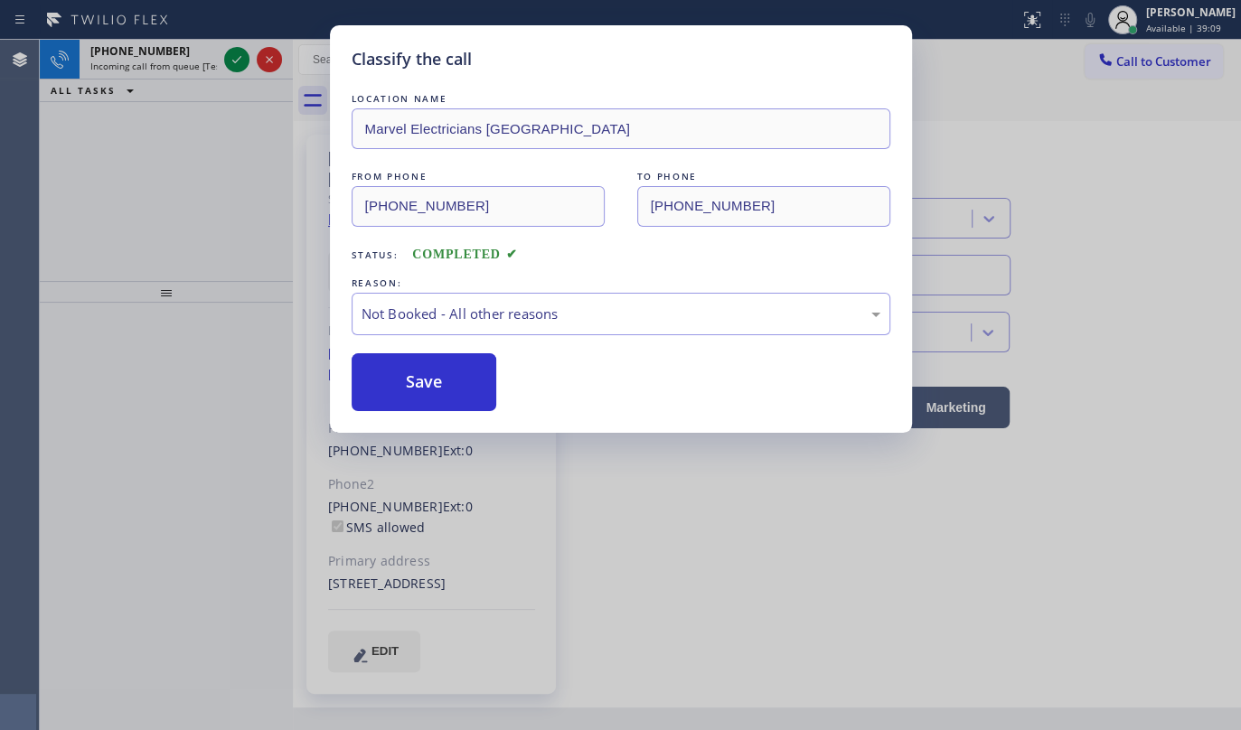
click at [408, 367] on button "Save" at bounding box center [425, 382] width 146 height 58
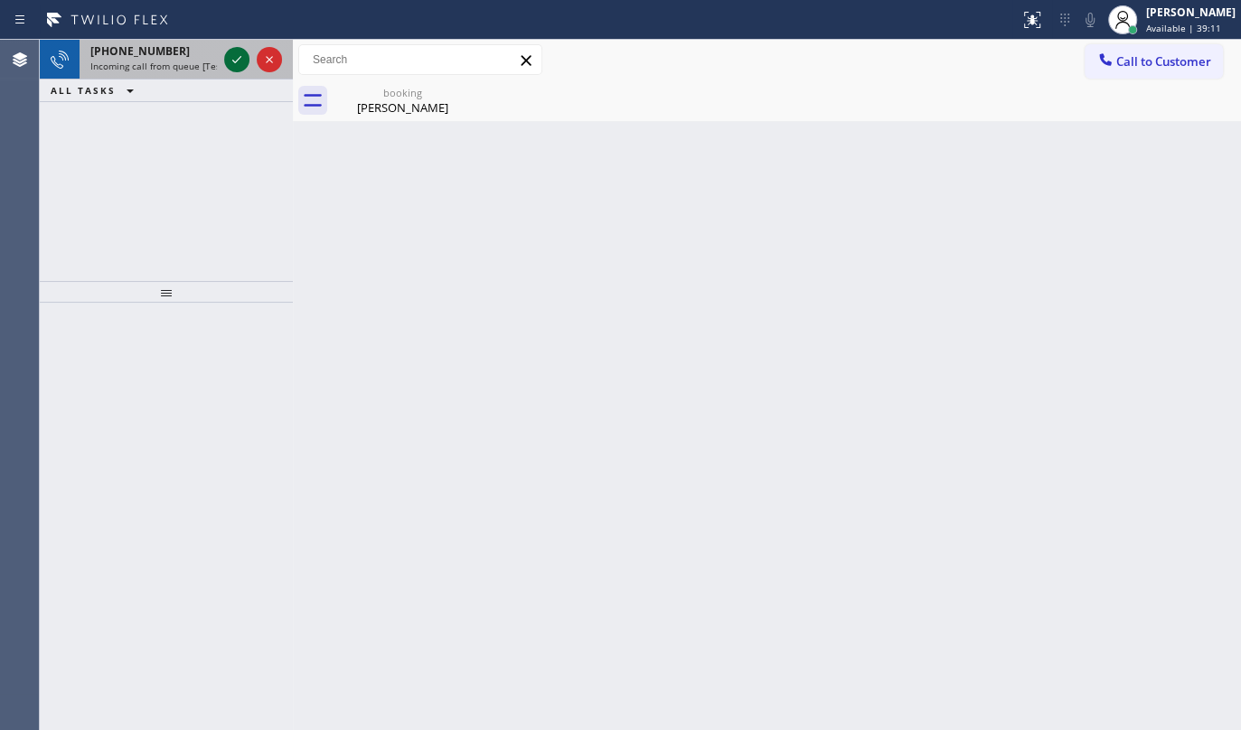
click at [233, 53] on icon at bounding box center [237, 60] width 22 height 22
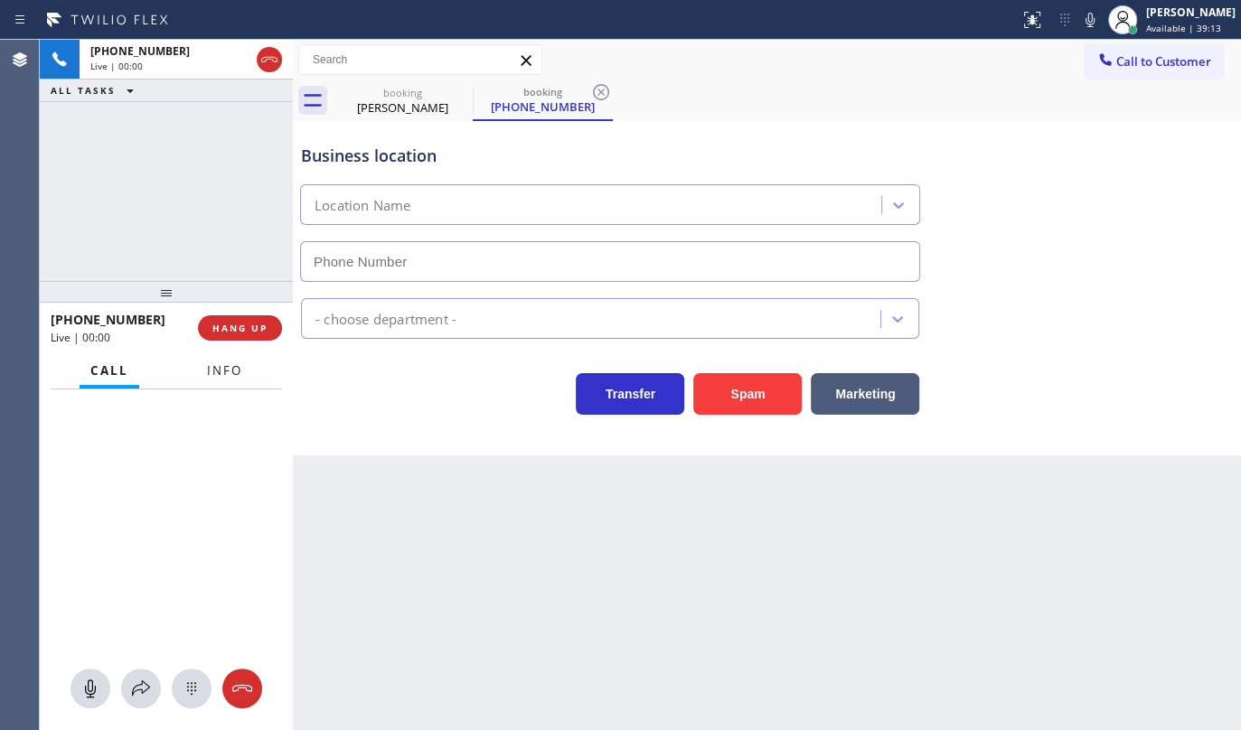
click at [248, 375] on button "Info" at bounding box center [224, 370] width 57 height 35
type input "(805) 519-8060"
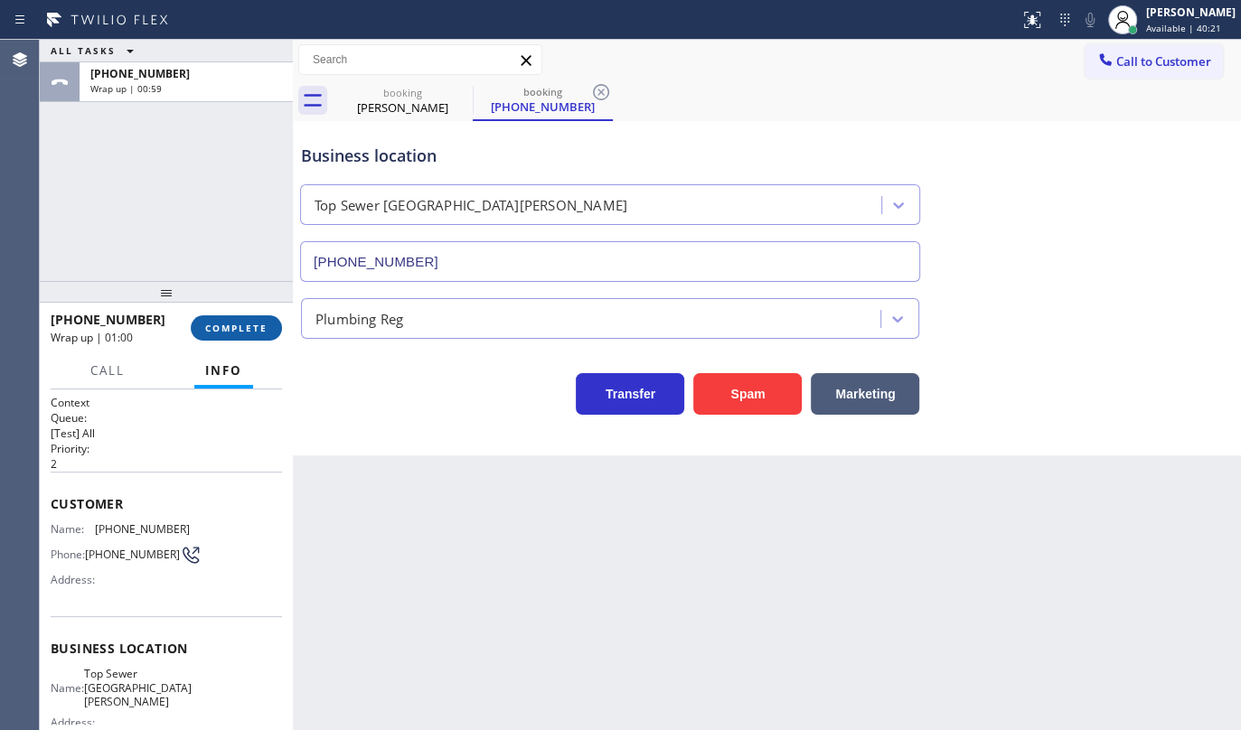
click at [236, 332] on span "COMPLETE" at bounding box center [236, 328] width 62 height 13
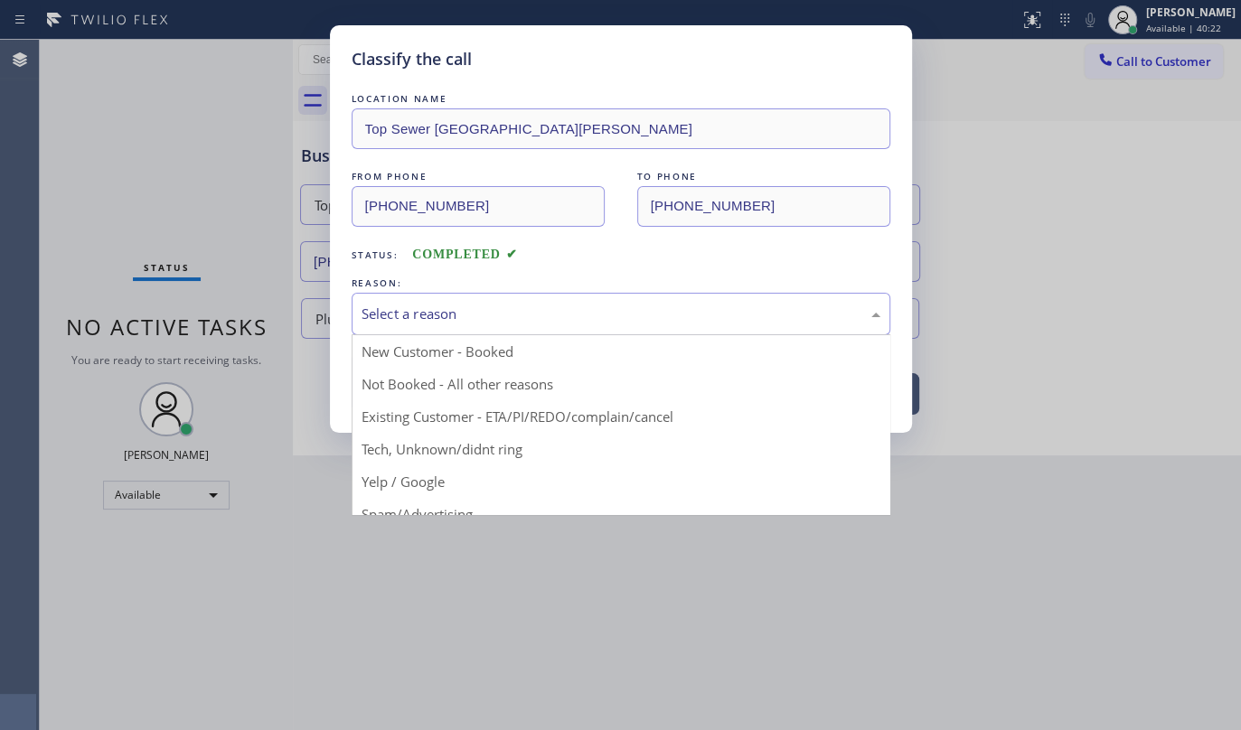
click at [460, 320] on div "Select a reason" at bounding box center [621, 314] width 519 height 21
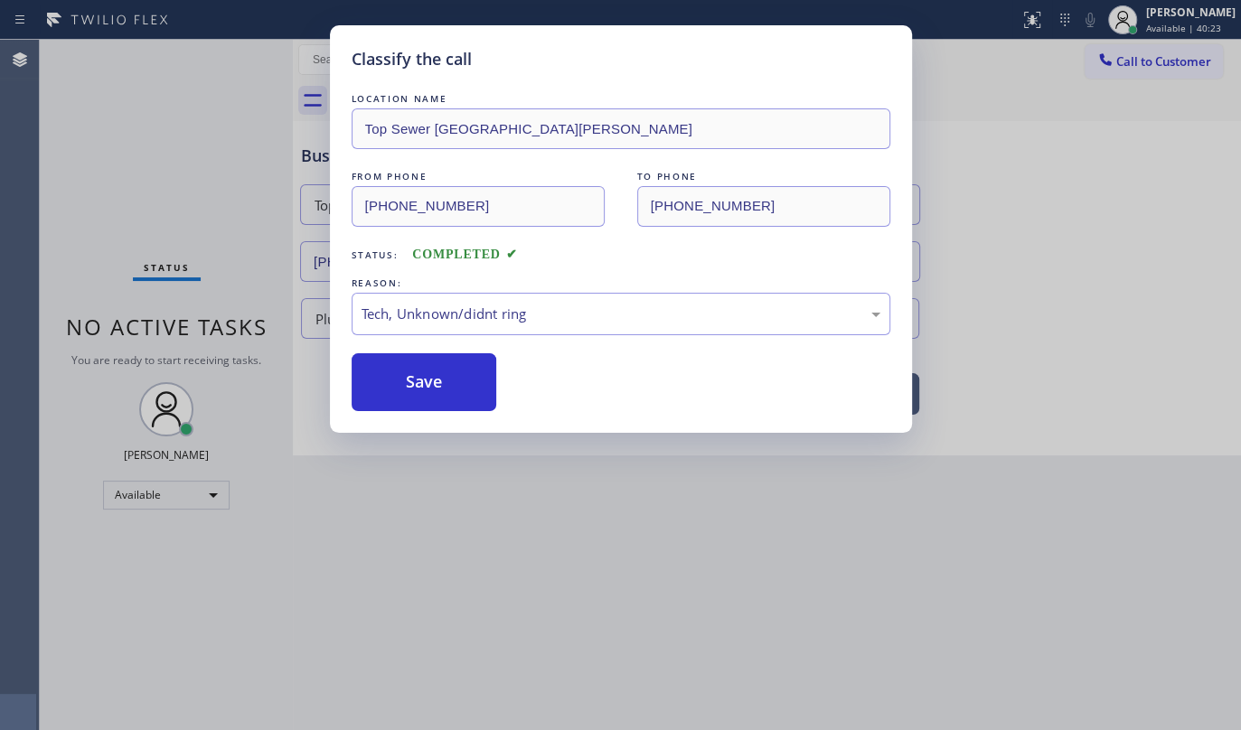
drag, startPoint x: 460, startPoint y: 453, endPoint x: 460, endPoint y: 372, distance: 81.4
click at [460, 372] on button "Save" at bounding box center [425, 382] width 146 height 58
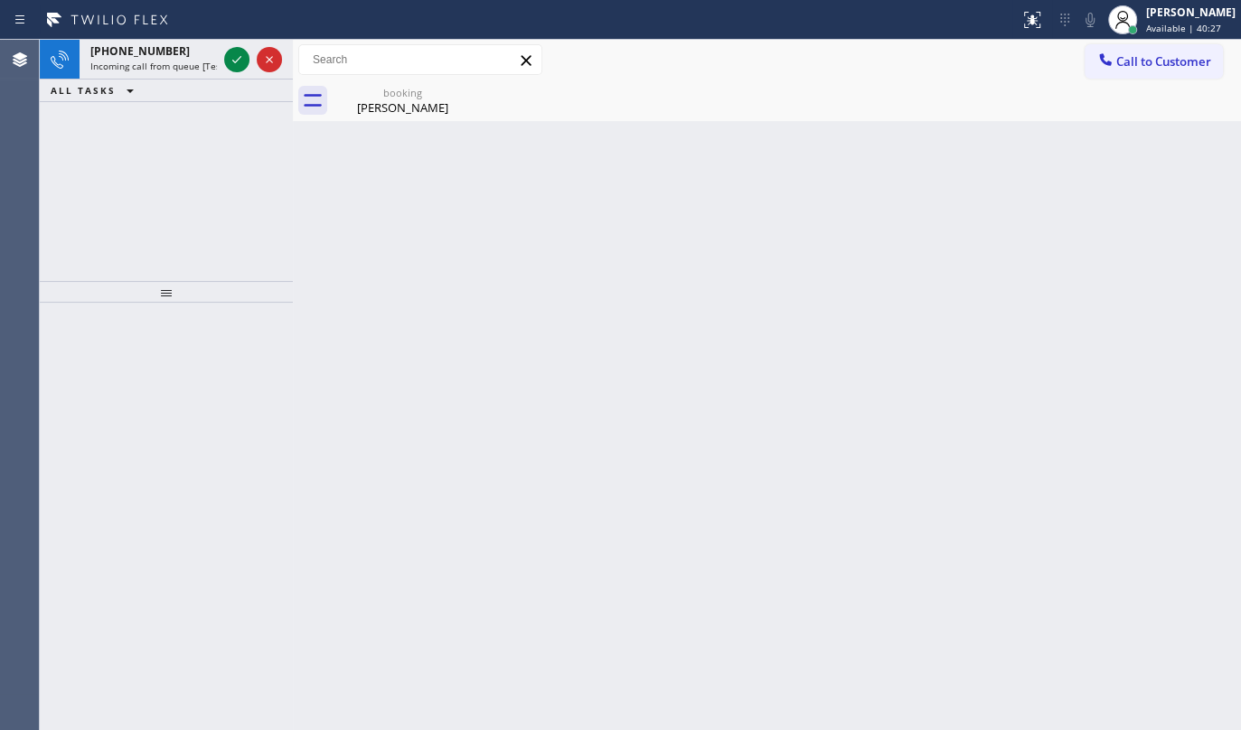
click at [110, 202] on div "+19414605630 Incoming call from queue [Test] All ALL TASKS ALL TASKS ACTIVE TAS…" at bounding box center [166, 160] width 253 height 241
click at [232, 62] on icon at bounding box center [237, 60] width 22 height 22
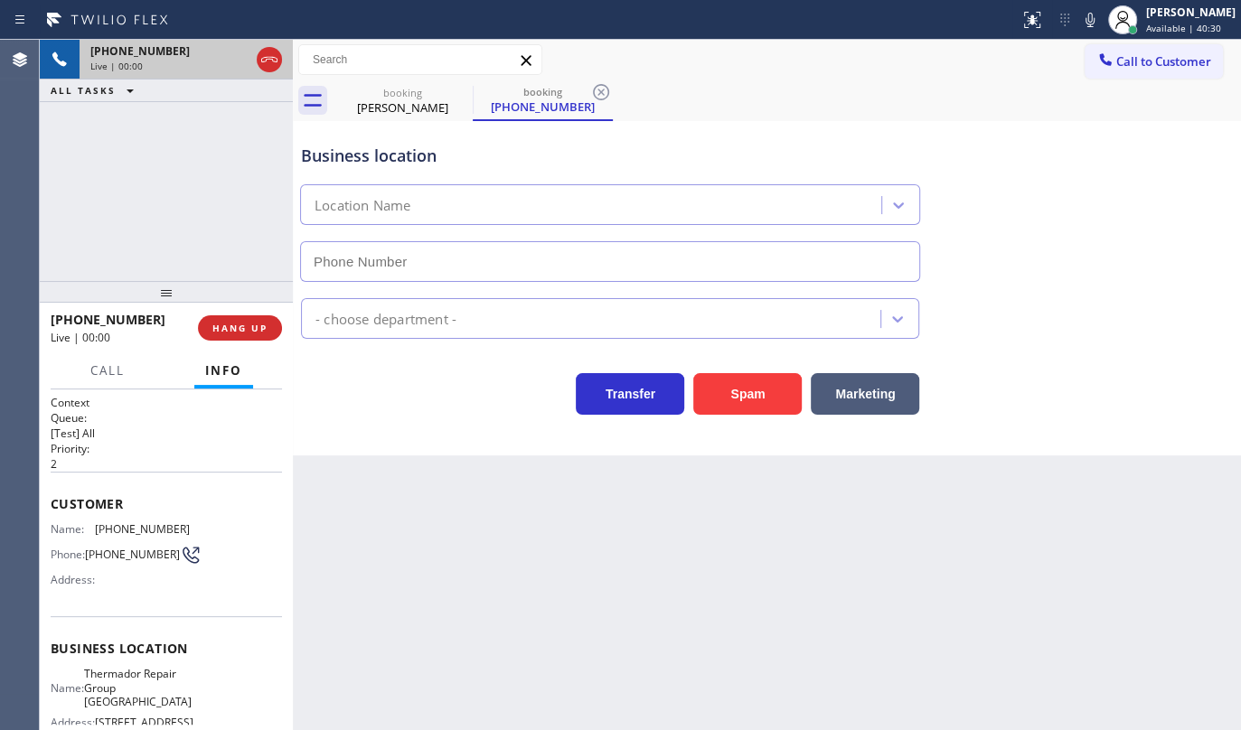
type input "(941) 241-0899"
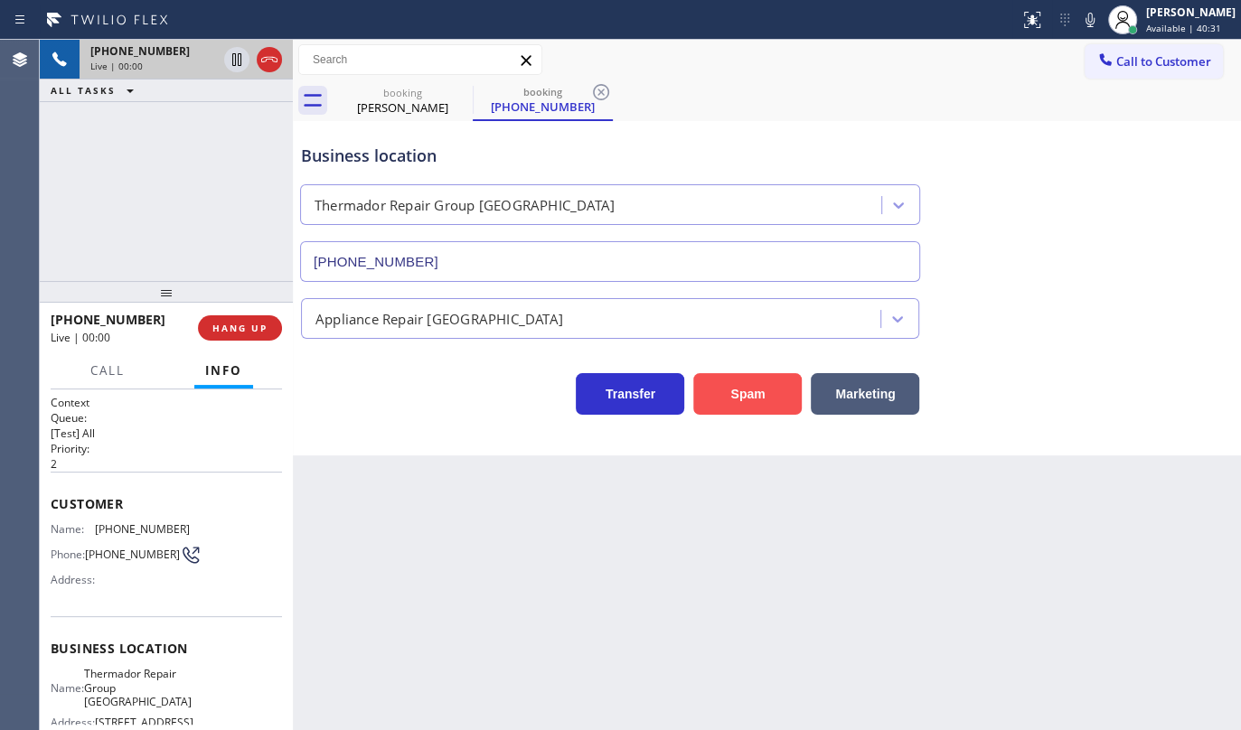
click at [759, 391] on button "Spam" at bounding box center [747, 394] width 108 height 42
click at [759, 395] on button "Spam" at bounding box center [747, 394] width 108 height 42
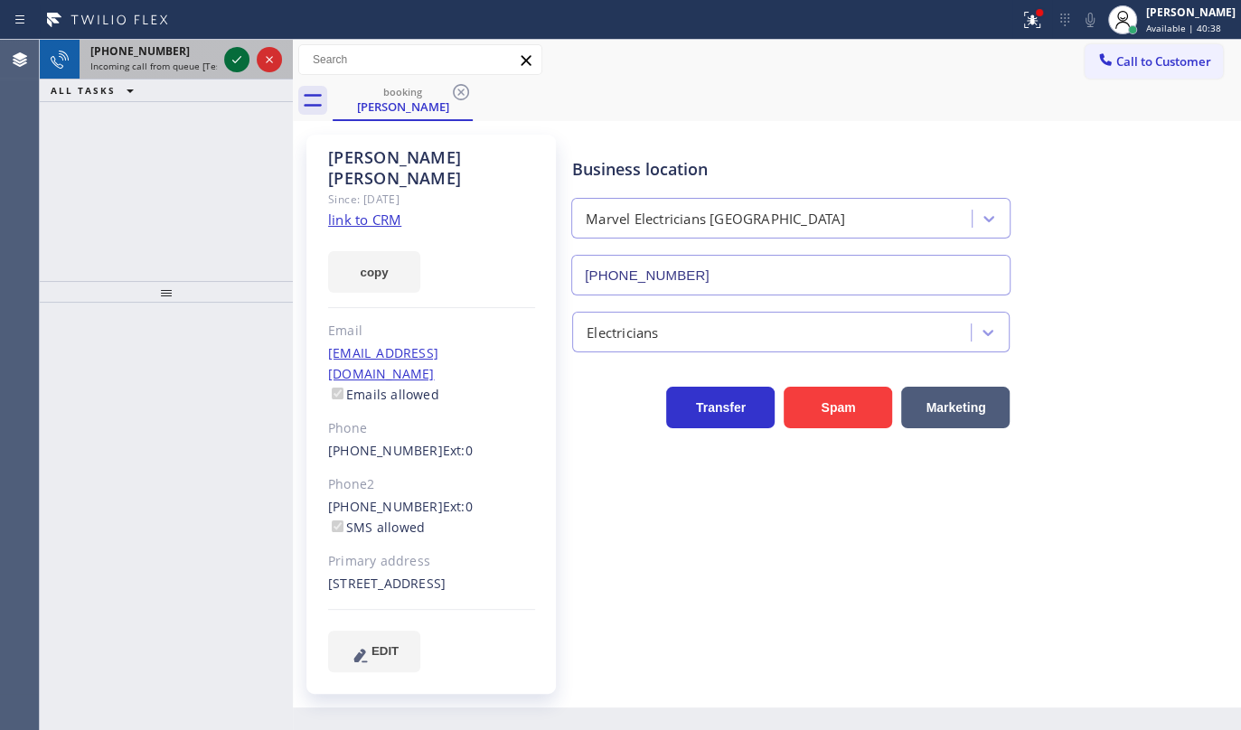
click at [243, 60] on icon at bounding box center [237, 60] width 22 height 22
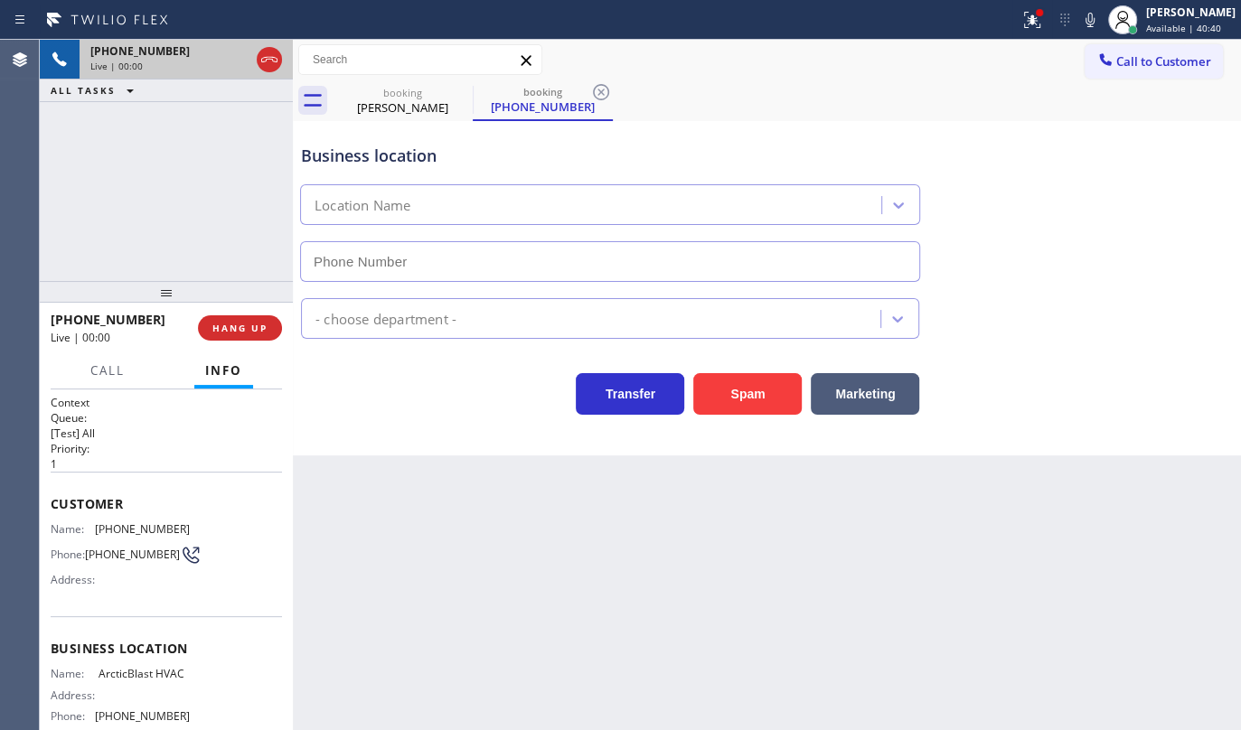
type input "(619) 604-6397"
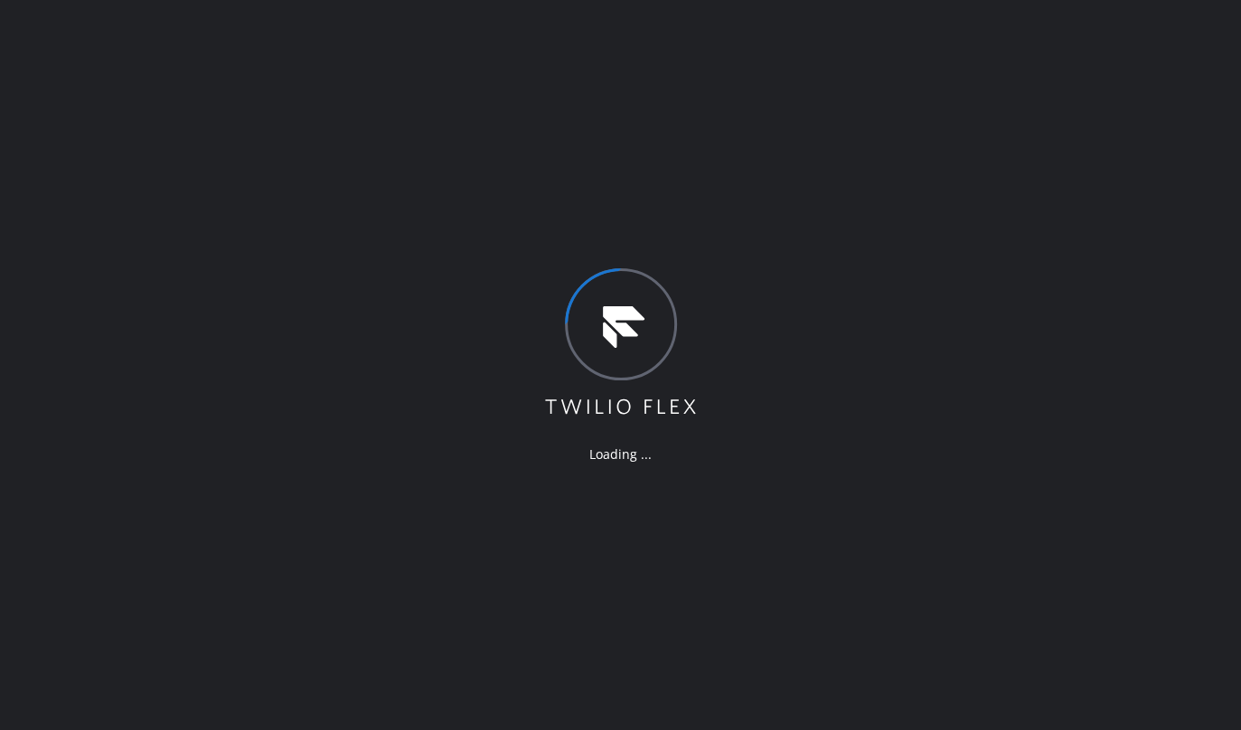
click at [765, 325] on div "Loading ..." at bounding box center [620, 365] width 1241 height 730
drag, startPoint x: 759, startPoint y: 329, endPoint x: 784, endPoint y: 316, distance: 27.5
click at [784, 316] on div "Loading ..." at bounding box center [620, 365] width 1241 height 730
click at [779, 325] on div "Loading ..." at bounding box center [620, 365] width 1241 height 730
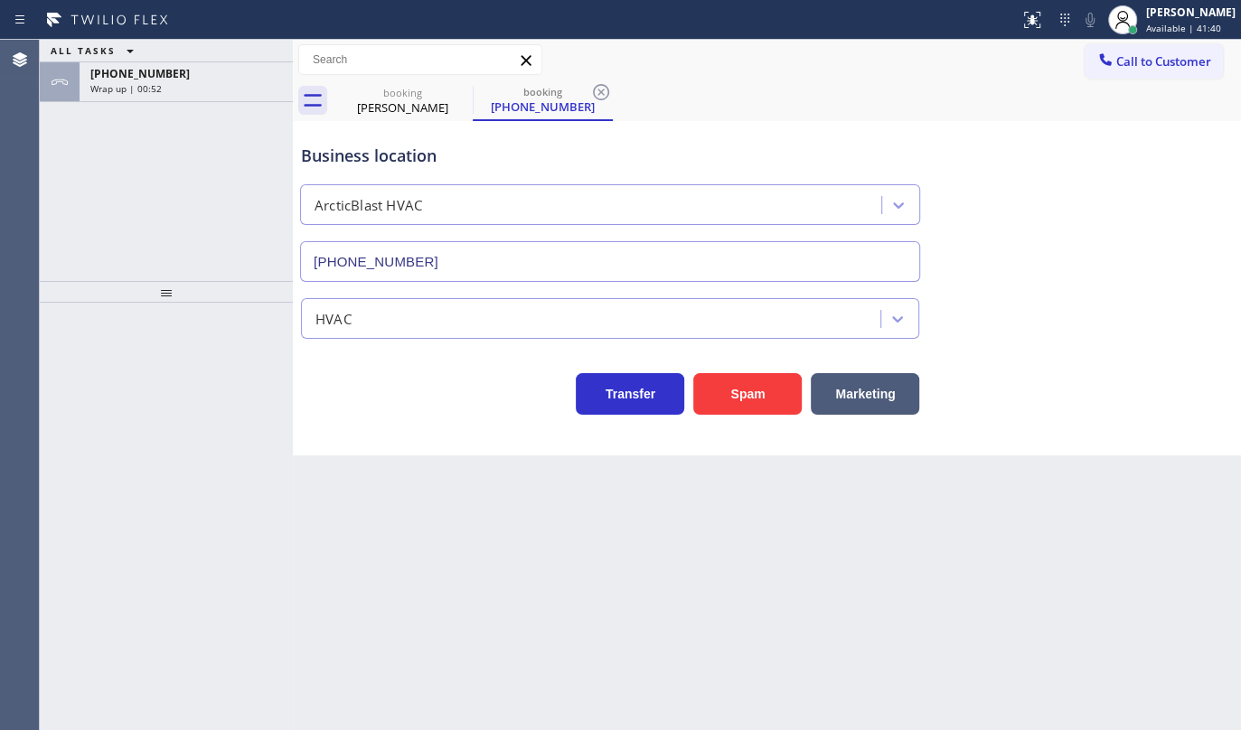
type input "(619) 604-6397"
click at [116, 78] on span "+15862007062" at bounding box center [139, 73] width 99 height 15
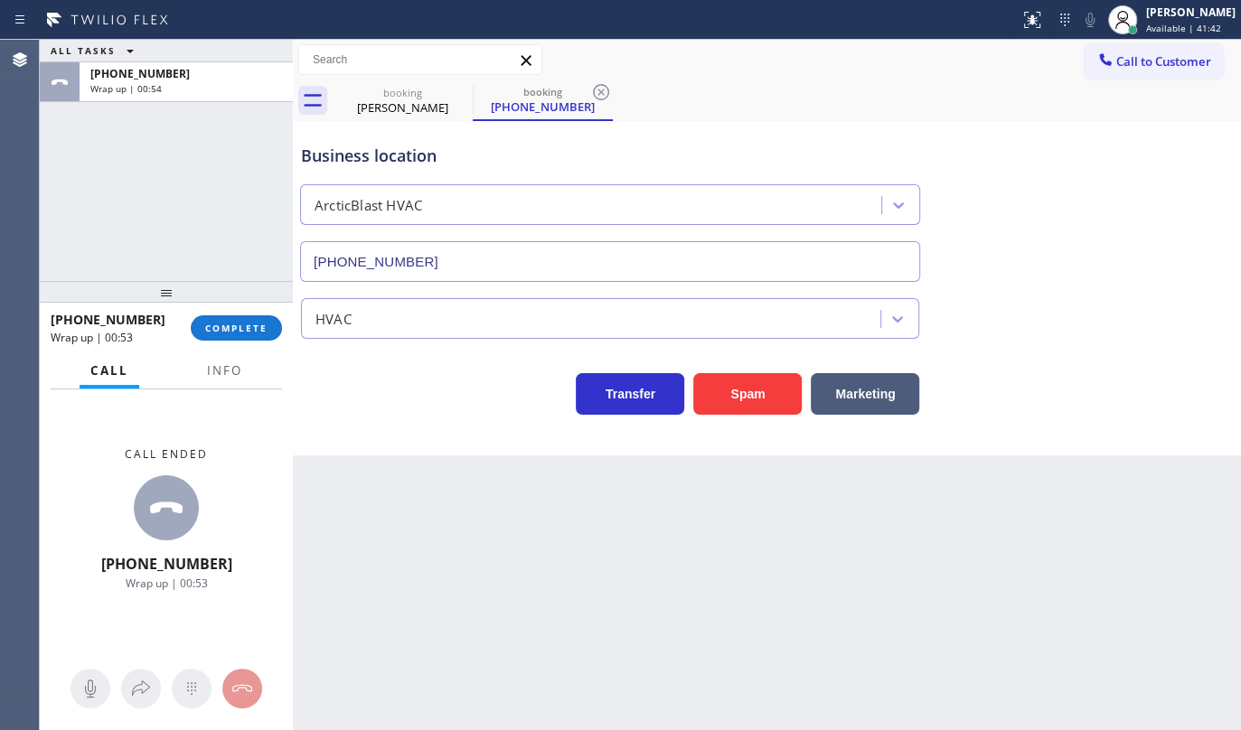
click at [214, 313] on div "+15862007062 Wrap up | 00:53 COMPLETE" at bounding box center [166, 328] width 231 height 47
click at [244, 336] on button "COMPLETE" at bounding box center [236, 327] width 91 height 25
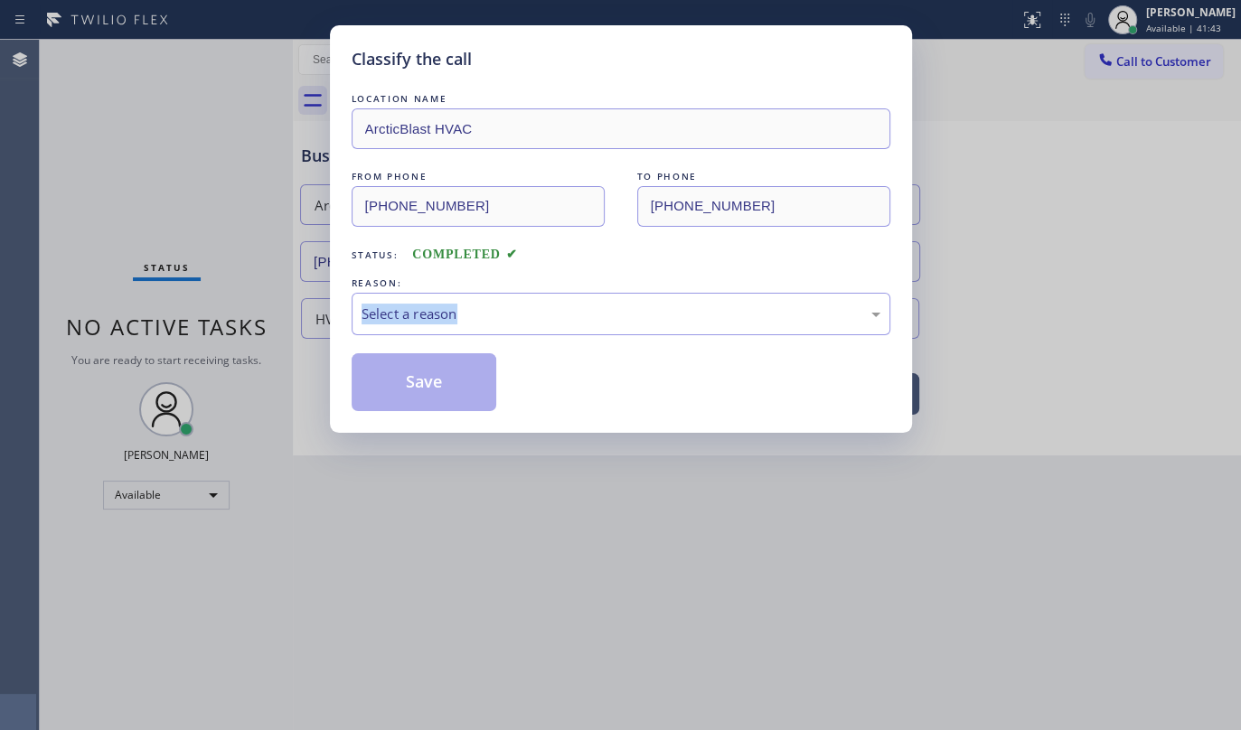
click at [244, 325] on div "Classify the call LOCATION NAME ArcticBlast HVAC FROM PHONE (586) 200-7062 TO P…" at bounding box center [620, 365] width 1241 height 730
click at [243, 325] on div "Classify the call LOCATION NAME ArcticBlast HVAC FROM PHONE (586) 200-7062 TO P…" at bounding box center [620, 365] width 1241 height 730
click at [243, 323] on div "Classify the call LOCATION NAME ArcticBlast HVAC FROM PHONE (586) 200-7062 TO P…" at bounding box center [620, 365] width 1241 height 730
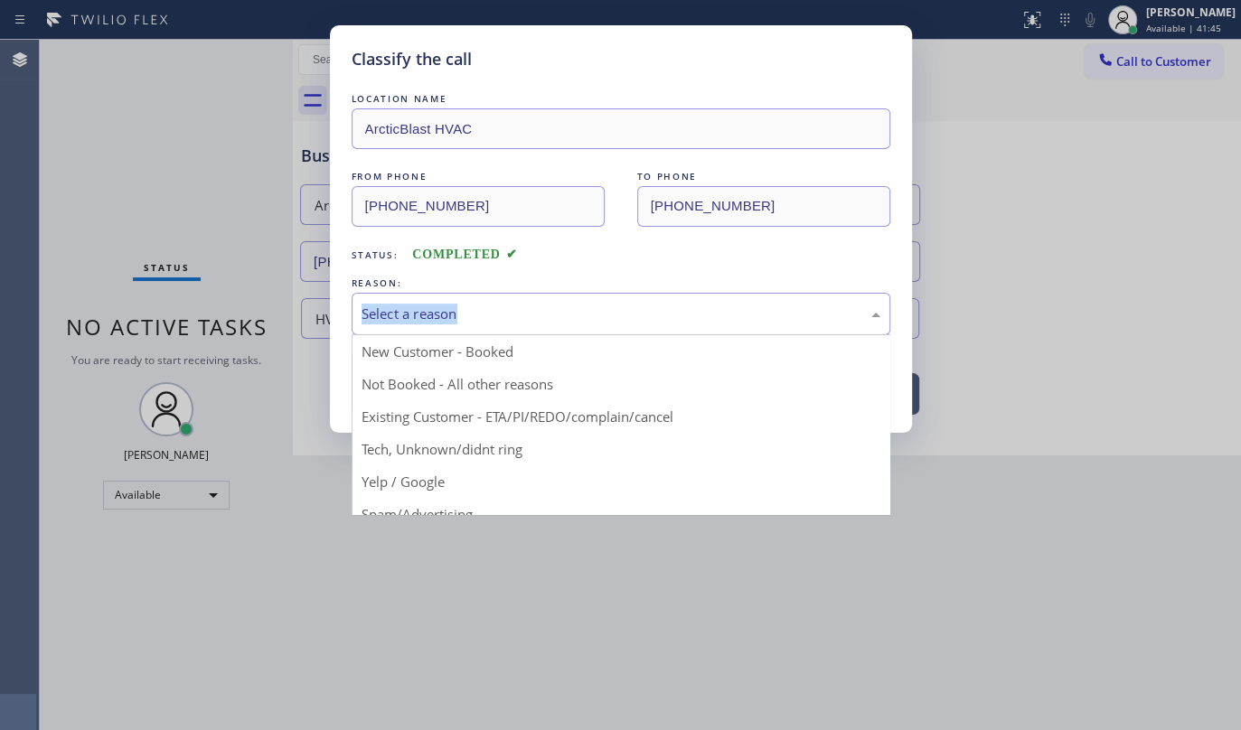
click at [519, 315] on div "Select a reason" at bounding box center [621, 314] width 519 height 21
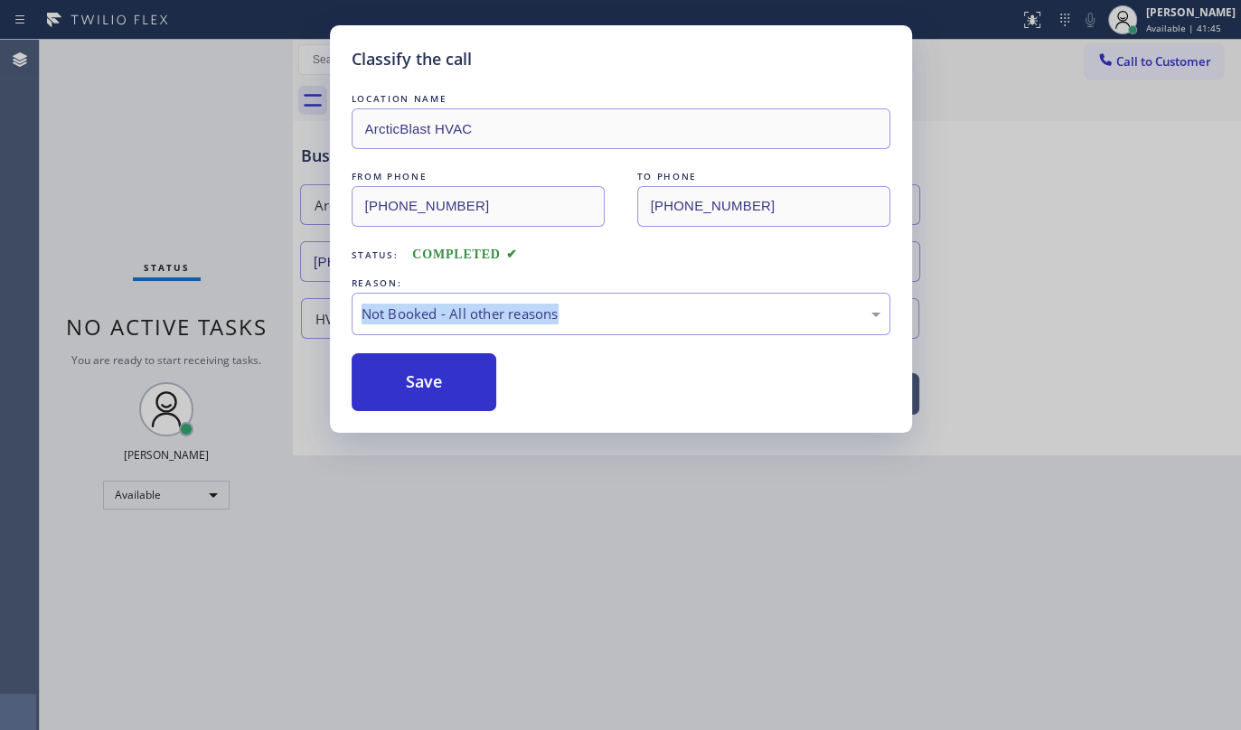
click at [454, 381] on button "Save" at bounding box center [425, 382] width 146 height 58
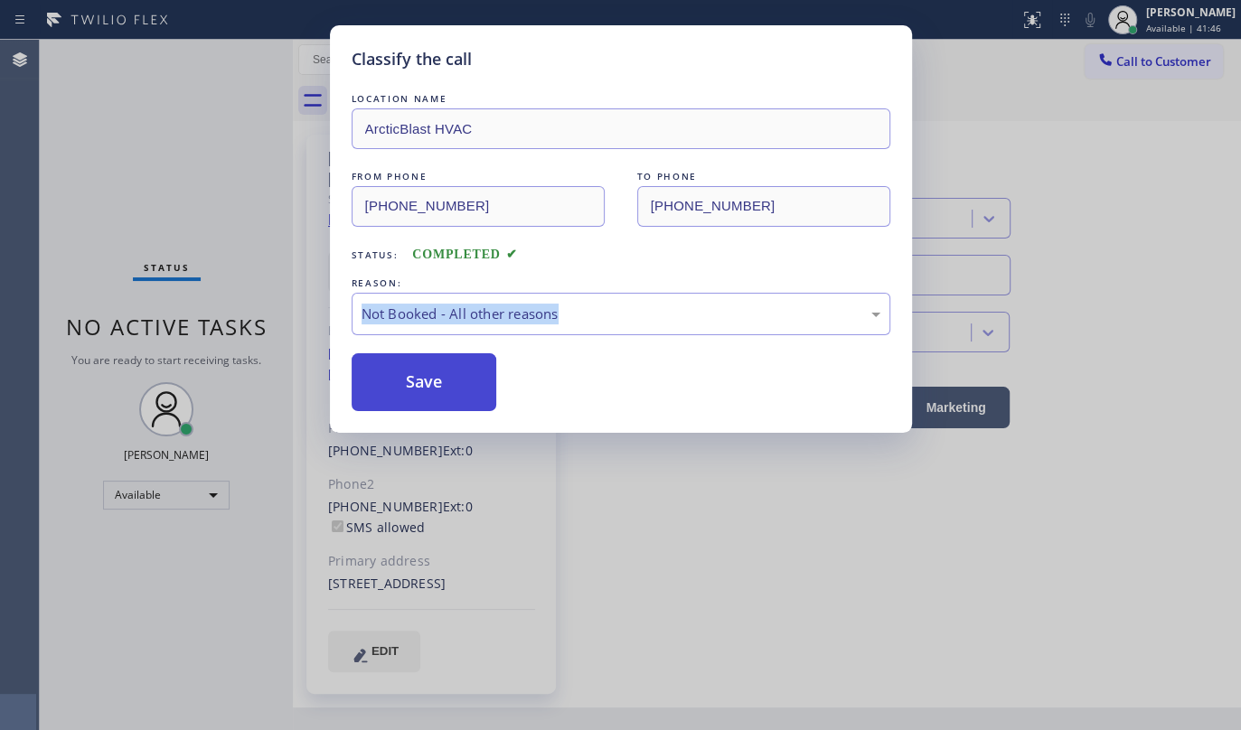
drag, startPoint x: 456, startPoint y: 353, endPoint x: 440, endPoint y: 382, distance: 33.2
click at [451, 365] on button "Save" at bounding box center [425, 382] width 146 height 58
click at [439, 383] on button "Save" at bounding box center [425, 382] width 146 height 58
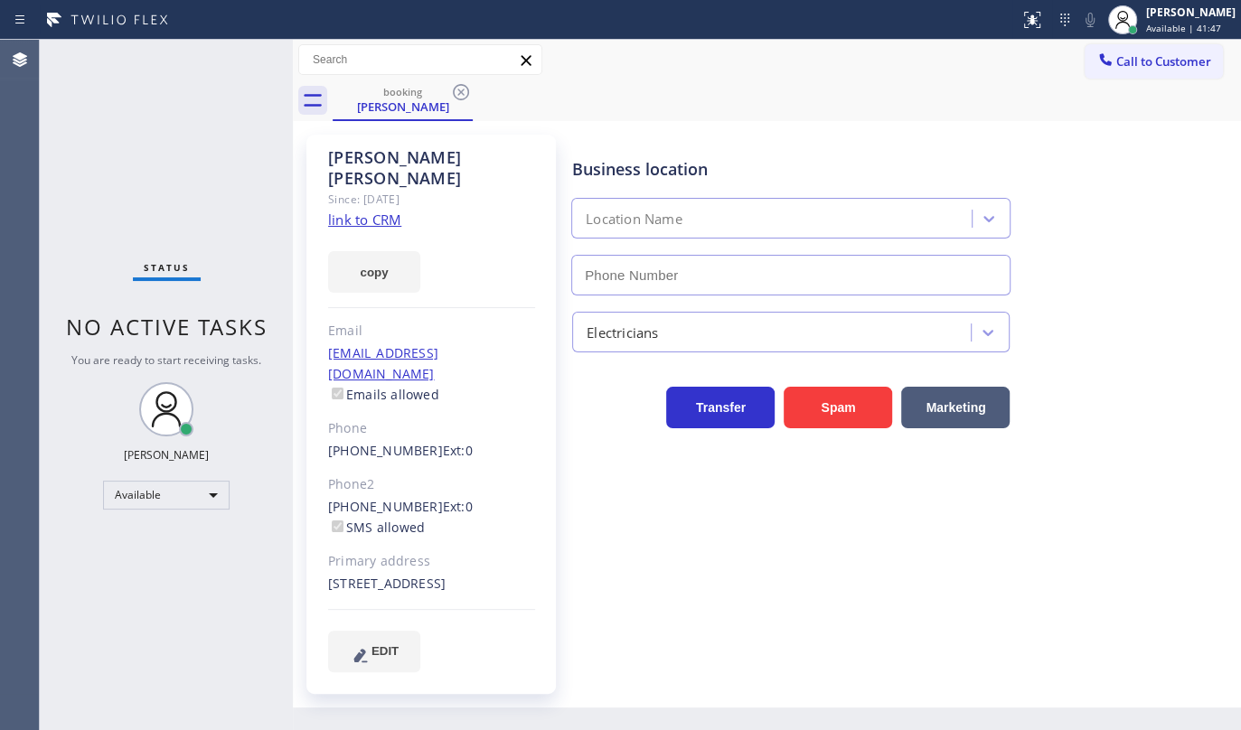
type input "(619) 604-6397"
click at [462, 90] on icon at bounding box center [461, 92] width 16 height 16
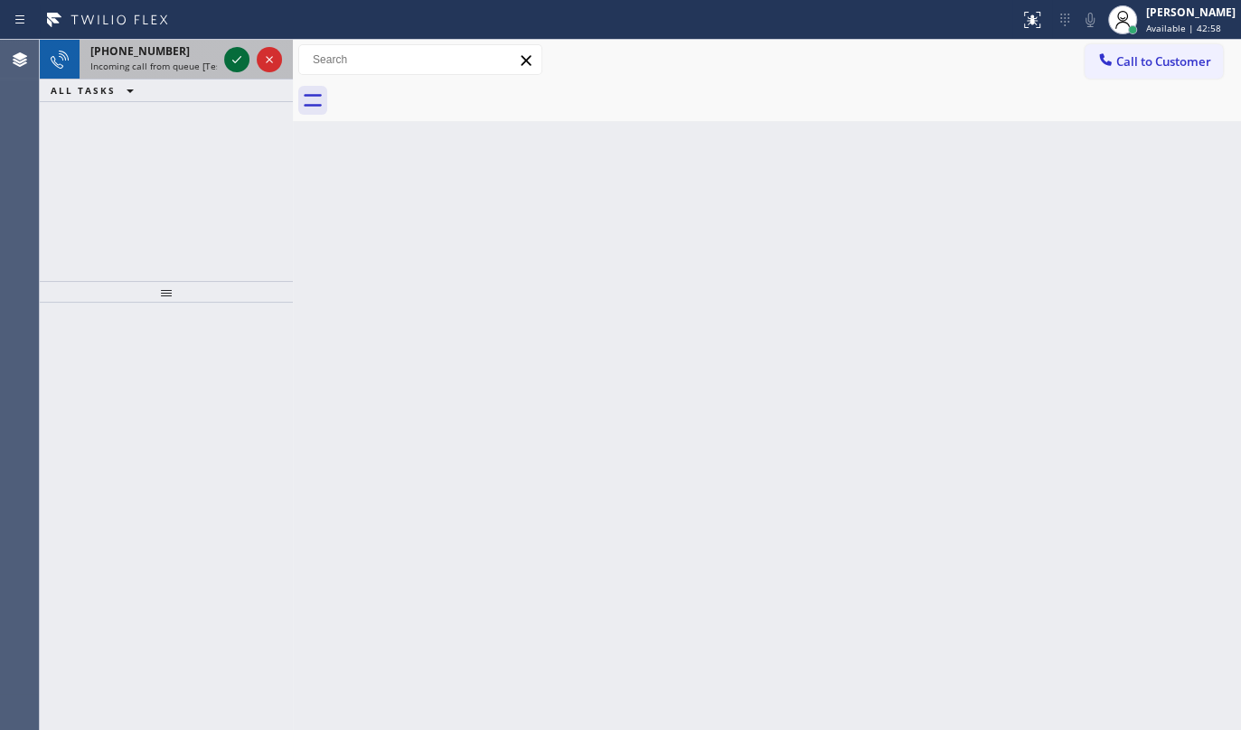
click at [235, 63] on icon at bounding box center [237, 60] width 22 height 22
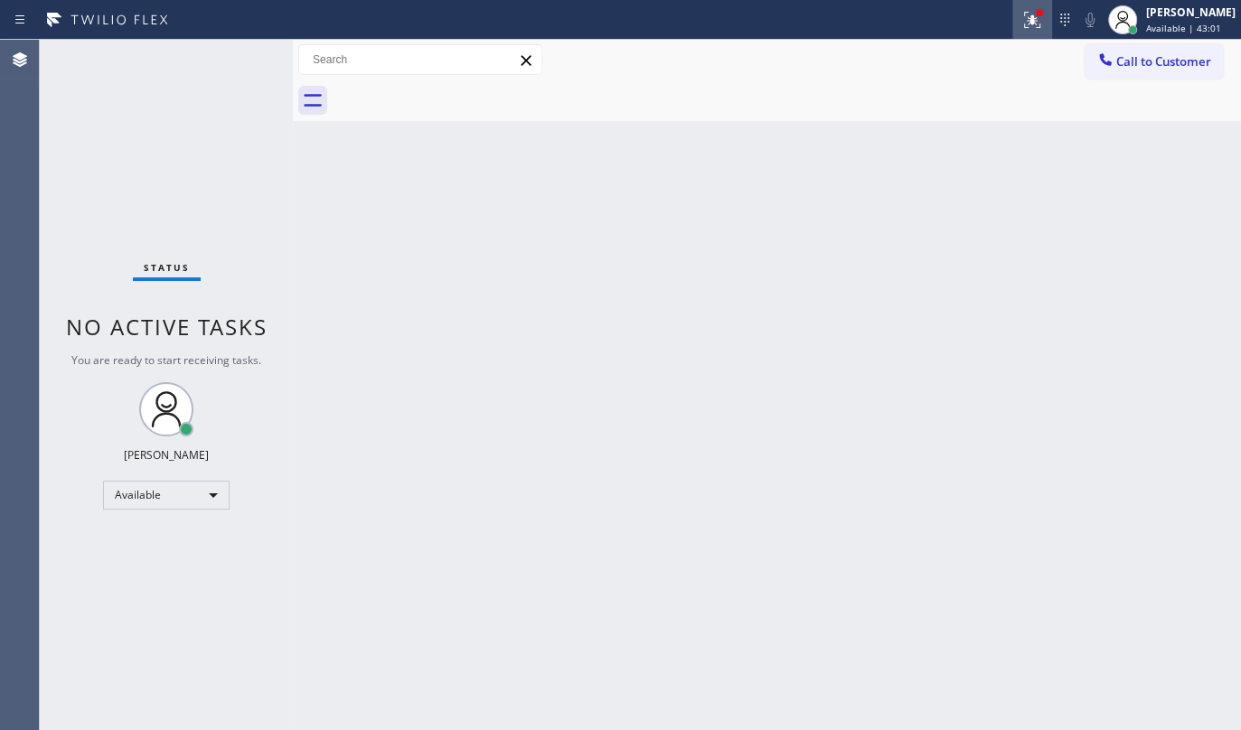
click at [1029, 17] on icon at bounding box center [1032, 20] width 22 height 22
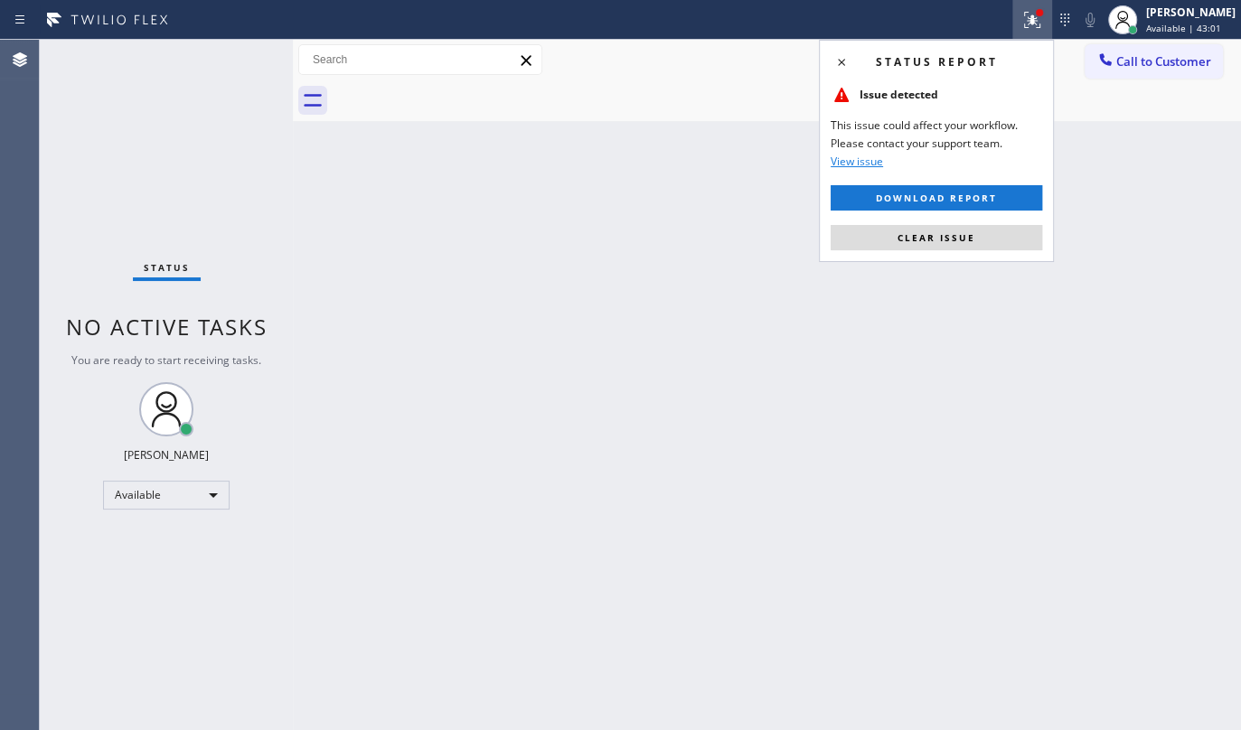
click at [1029, 17] on icon at bounding box center [1032, 20] width 22 height 22
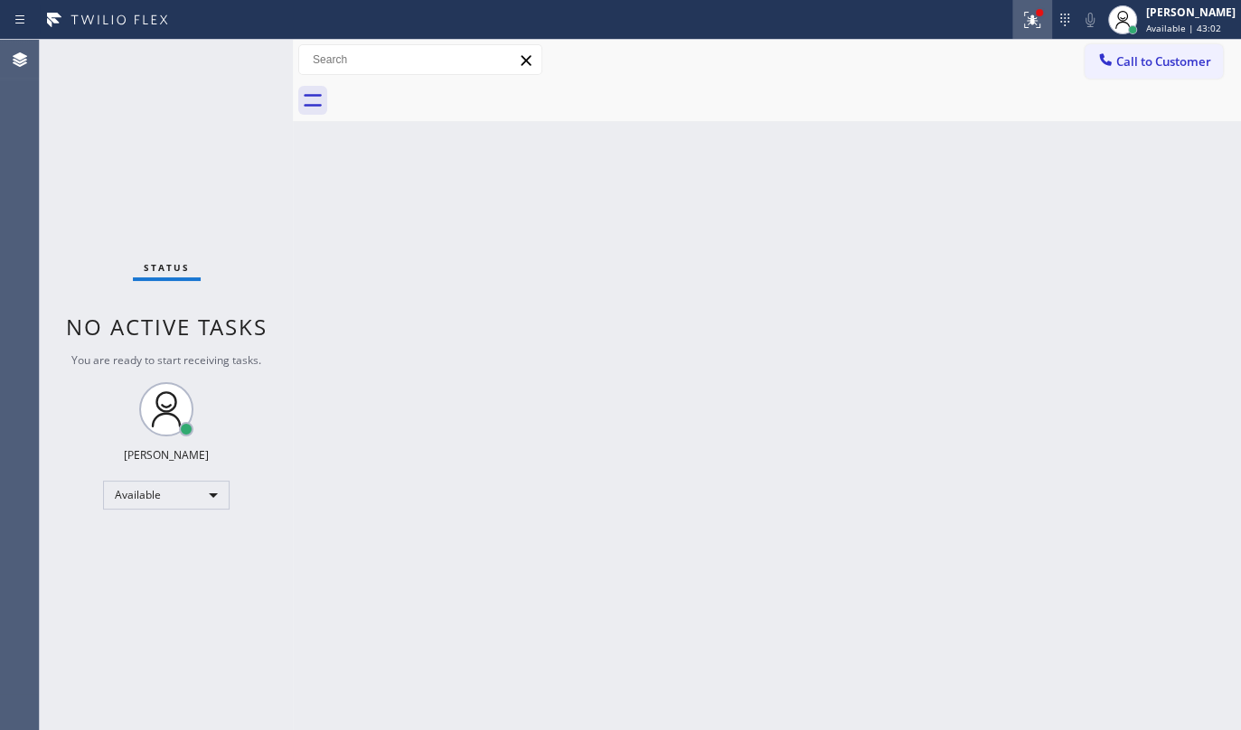
click at [1026, 23] on icon at bounding box center [1032, 20] width 22 height 22
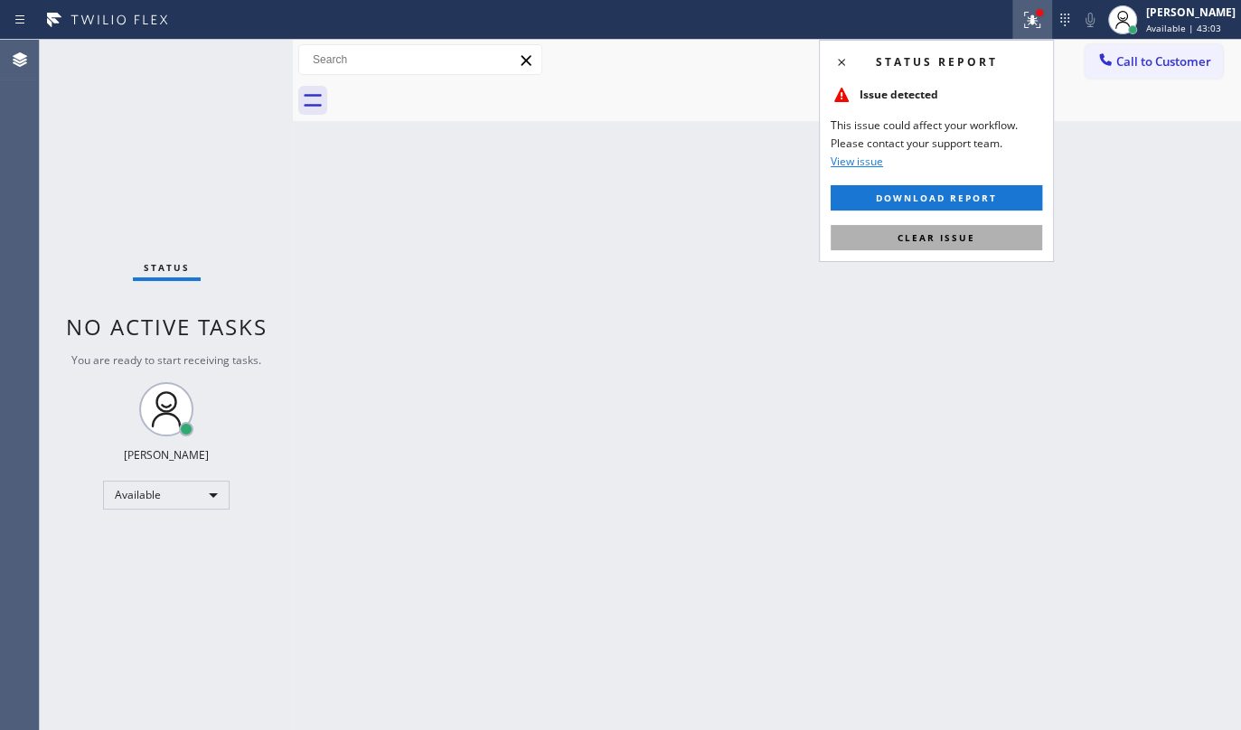
click at [994, 226] on button "Clear issue" at bounding box center [937, 237] width 212 height 25
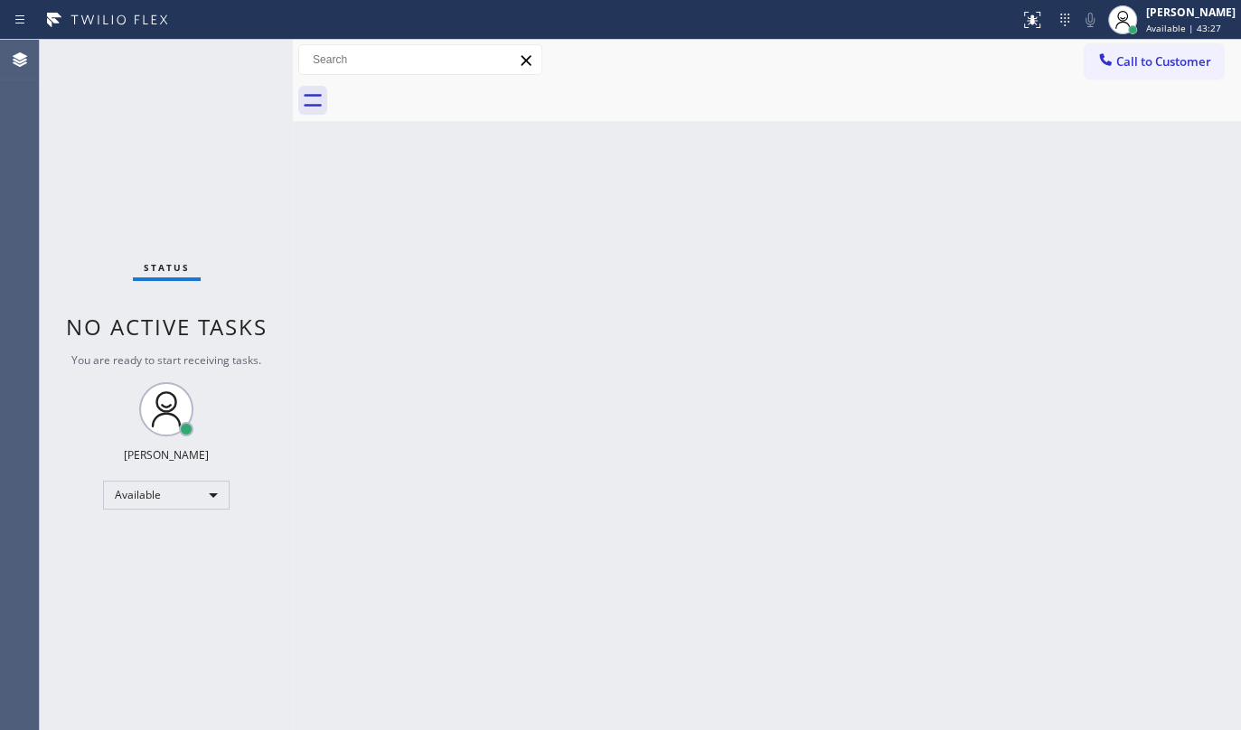
click at [214, 110] on div "Status No active tasks You are ready to start receiving tasks. JENIZA ALCAYDE A…" at bounding box center [166, 385] width 253 height 691
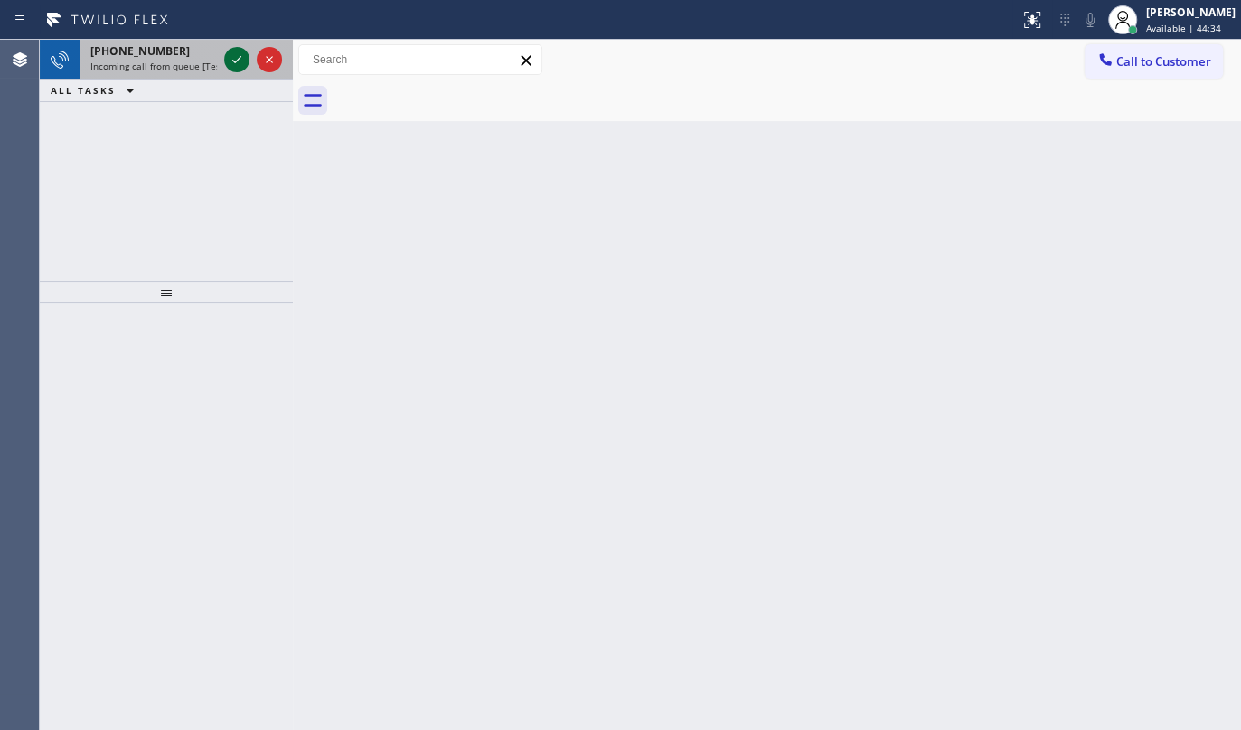
click at [240, 55] on icon at bounding box center [237, 60] width 22 height 22
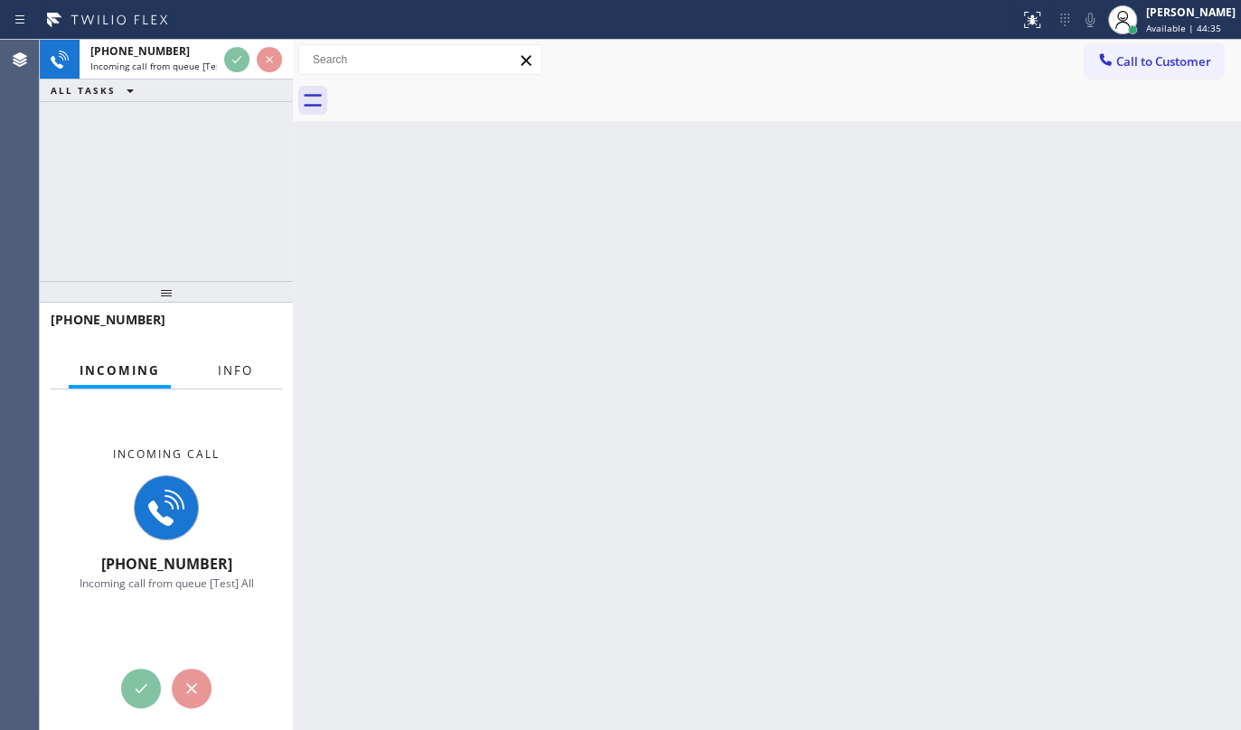
click at [207, 371] on button "Info" at bounding box center [235, 370] width 57 height 35
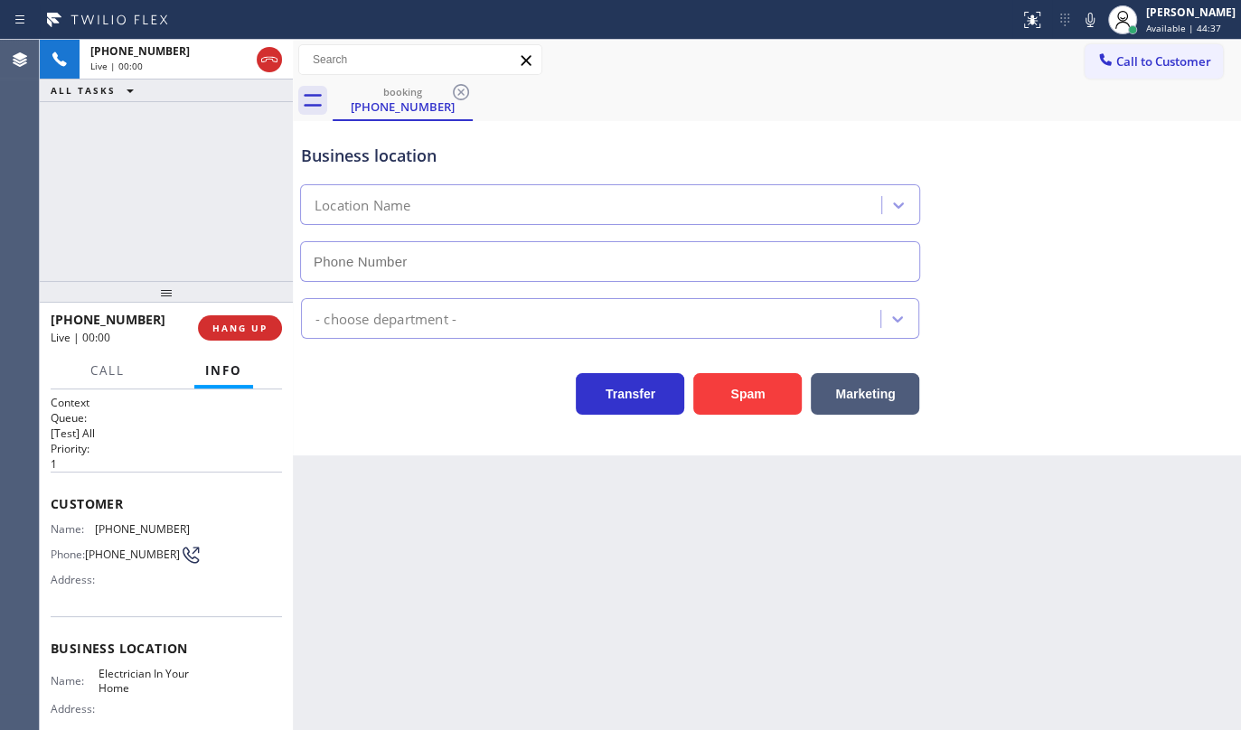
type input "(844) 730-4275"
click at [773, 408] on button "Spam" at bounding box center [747, 394] width 108 height 42
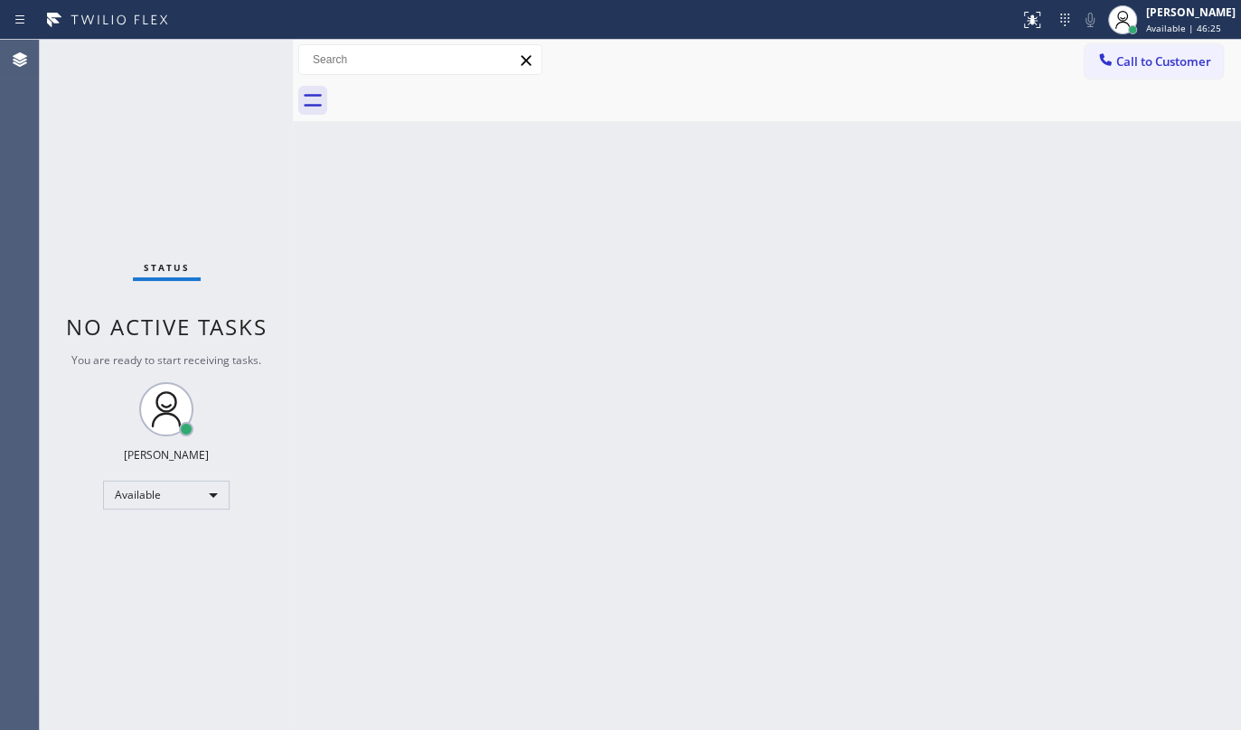
click at [108, 189] on div "Status No active tasks You are ready to start receiving tasks. JENIZA ALCAYDE A…" at bounding box center [166, 385] width 253 height 691
click at [130, 70] on div "Status No active tasks You are ready to start receiving tasks. JENIZA ALCAYDE A…" at bounding box center [166, 385] width 253 height 691
click at [221, 63] on div "Status No active tasks You are ready to start receiving tasks. JENIZA ALCAYDE A…" at bounding box center [166, 385] width 253 height 691
click at [84, 506] on div "Status No active tasks You are ready to start receiving tasks. JENIZA ALCAYDE A…" at bounding box center [166, 385] width 253 height 691
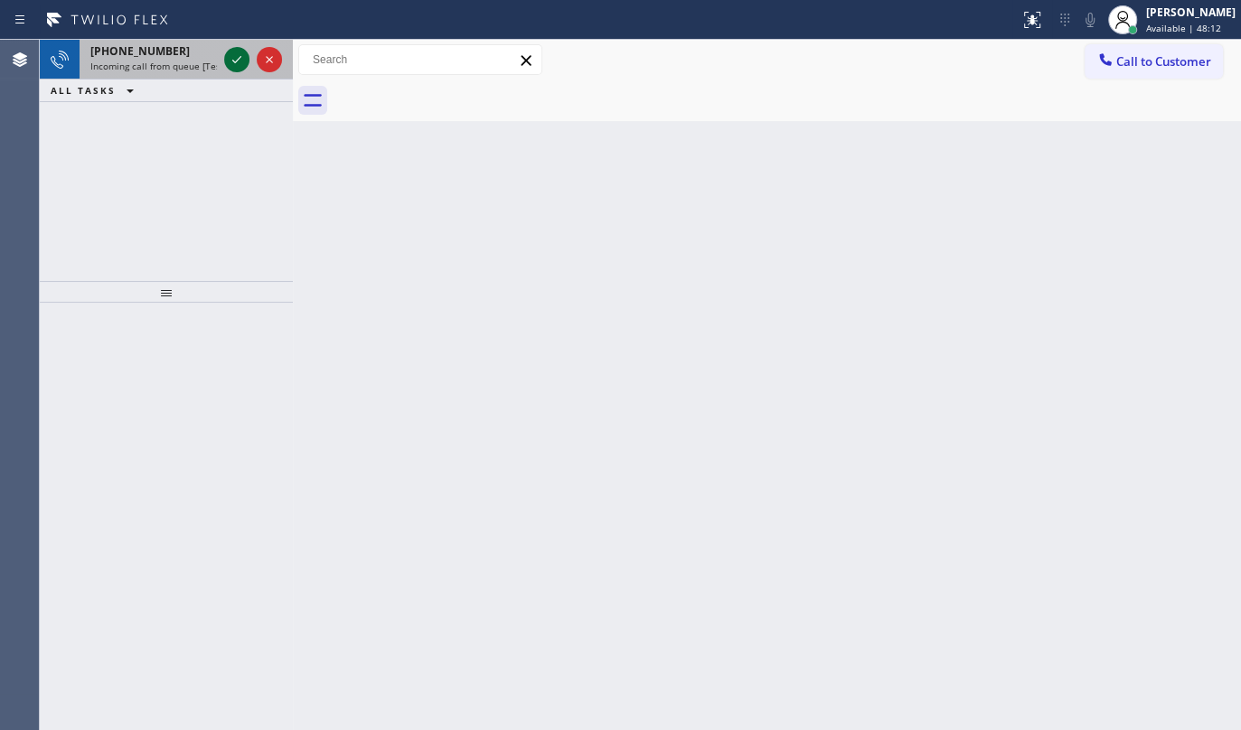
click at [230, 52] on icon at bounding box center [237, 60] width 22 height 22
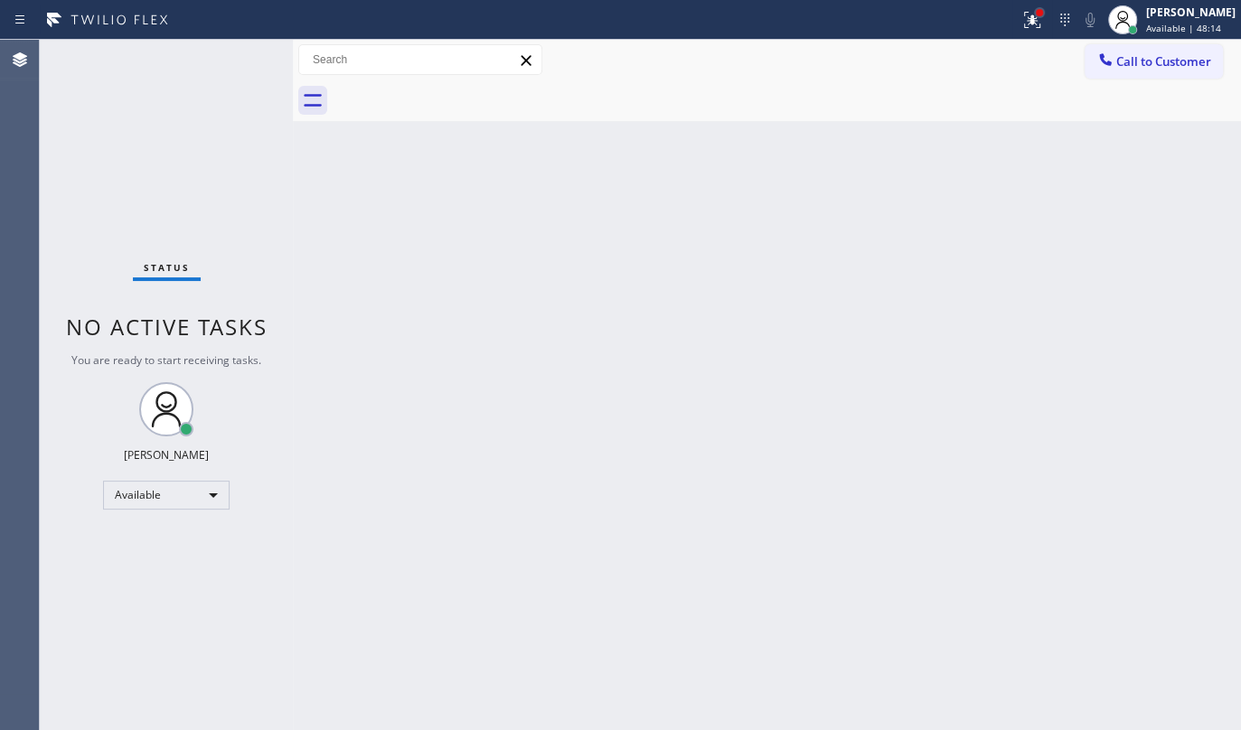
click at [1042, 9] on div at bounding box center [1039, 12] width 7 height 7
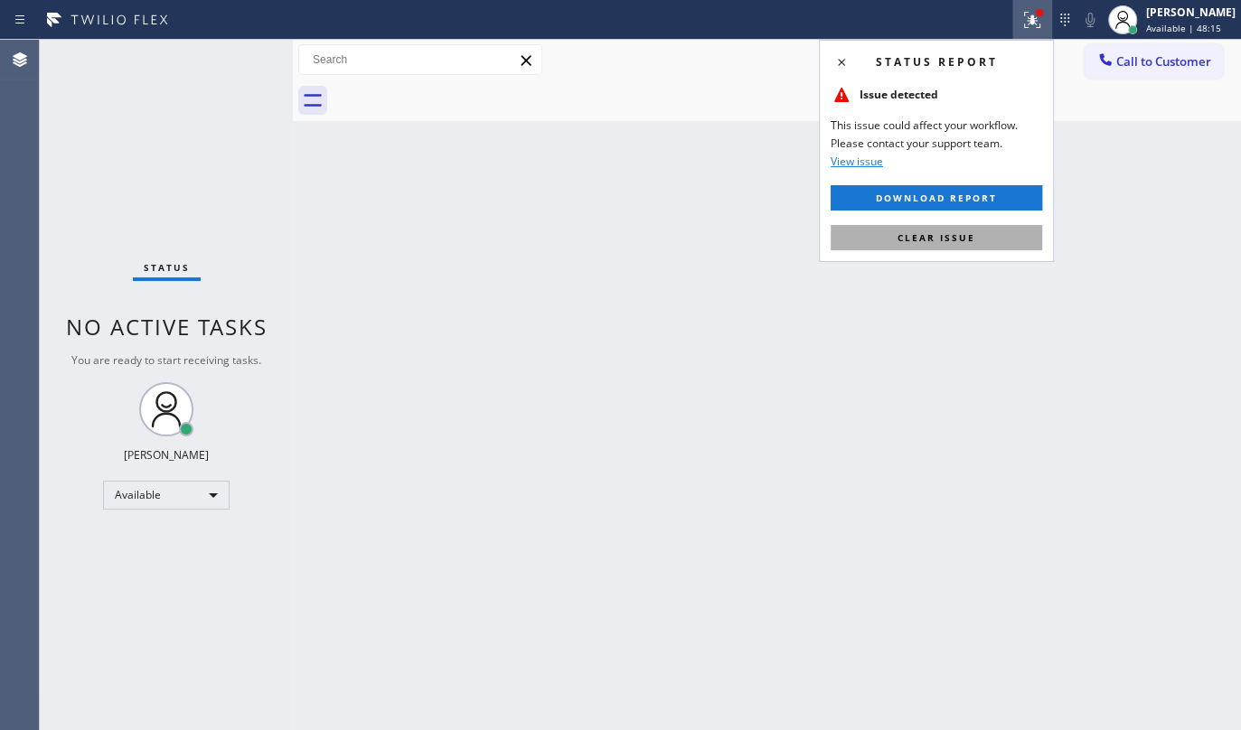
click at [985, 225] on button "Clear issue" at bounding box center [937, 237] width 212 height 25
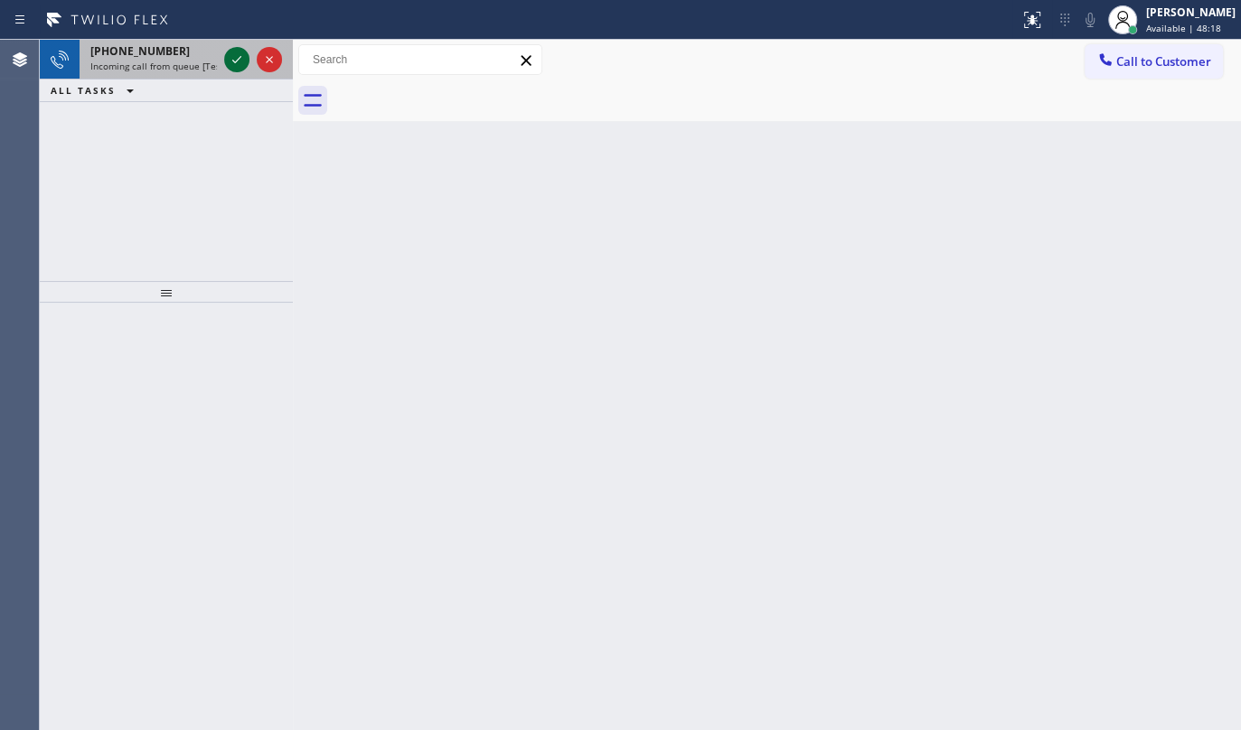
click at [236, 58] on icon at bounding box center [237, 60] width 22 height 22
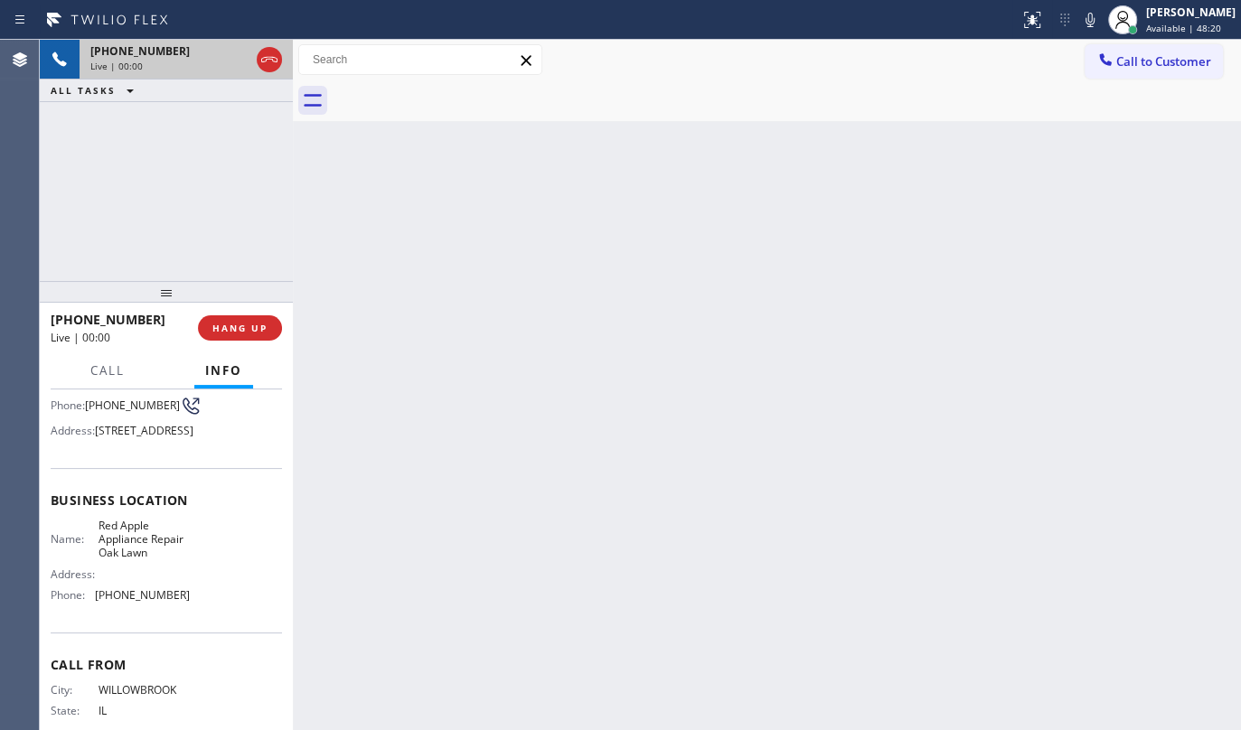
scroll to position [164, 0]
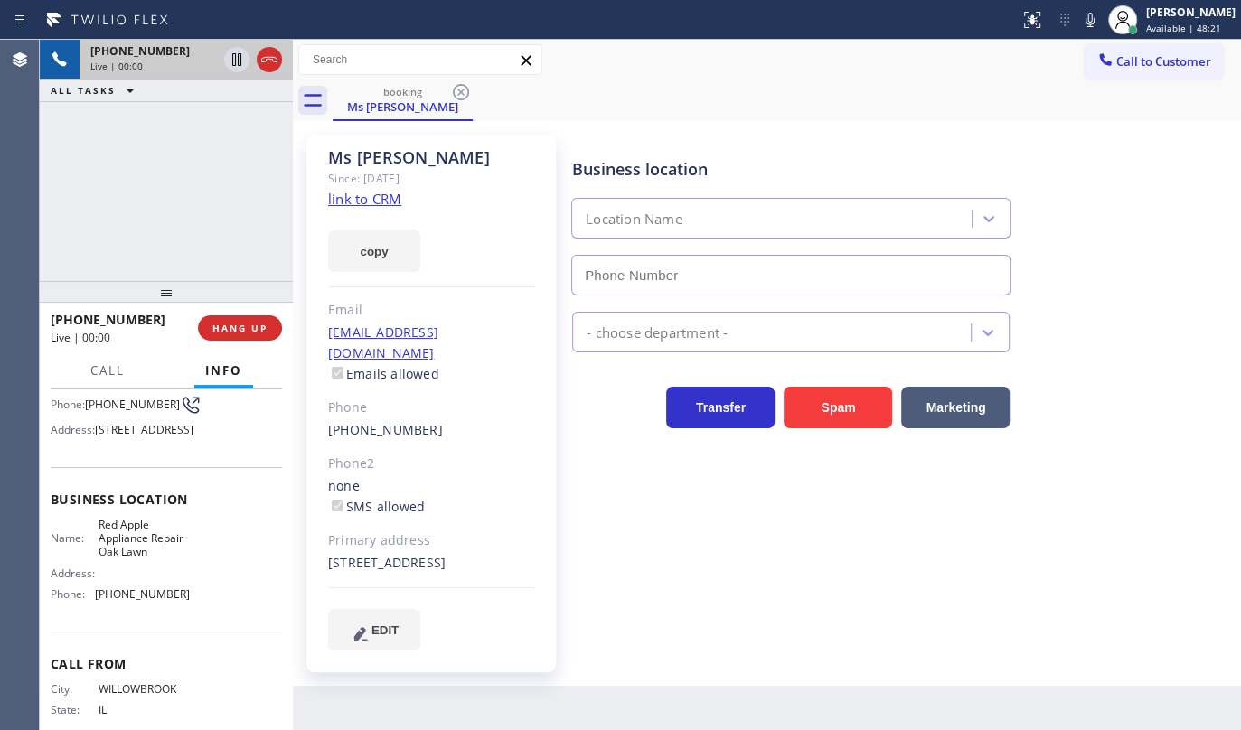
type input "(708) 367-3377"
click at [355, 204] on link "link to CRM" at bounding box center [364, 199] width 73 height 18
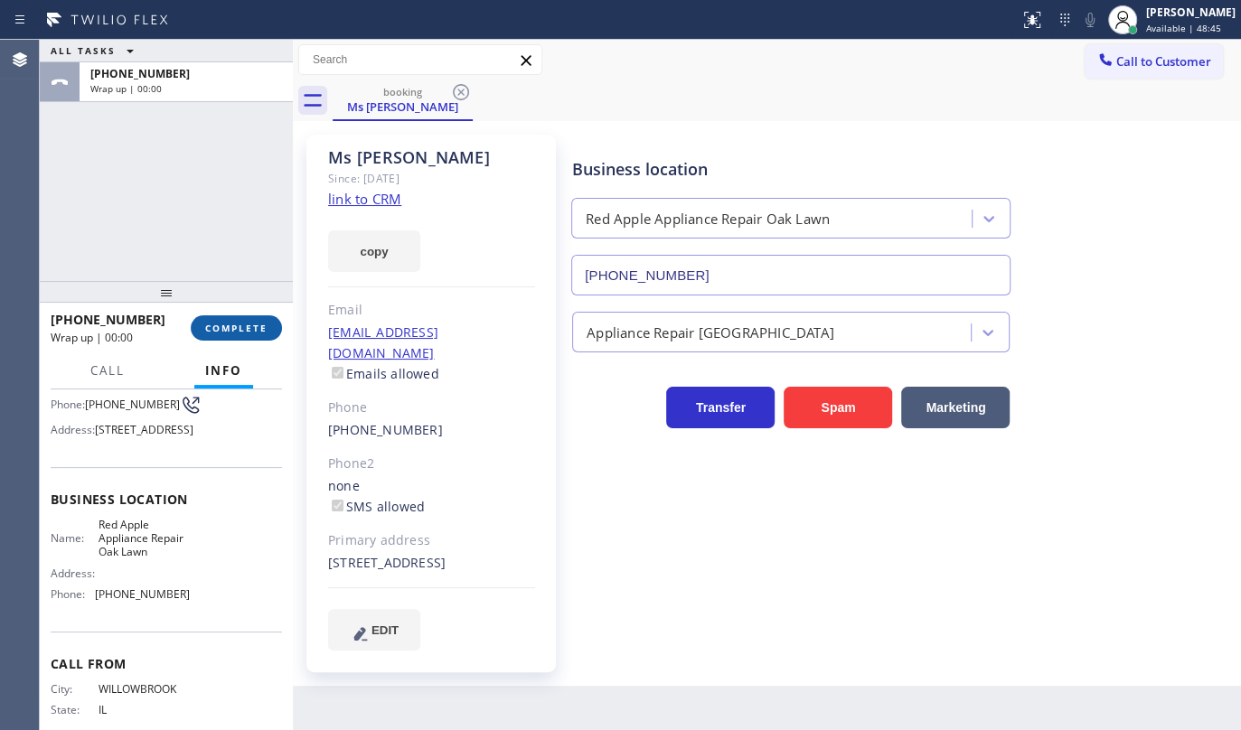
click at [243, 335] on button "COMPLETE" at bounding box center [236, 327] width 91 height 25
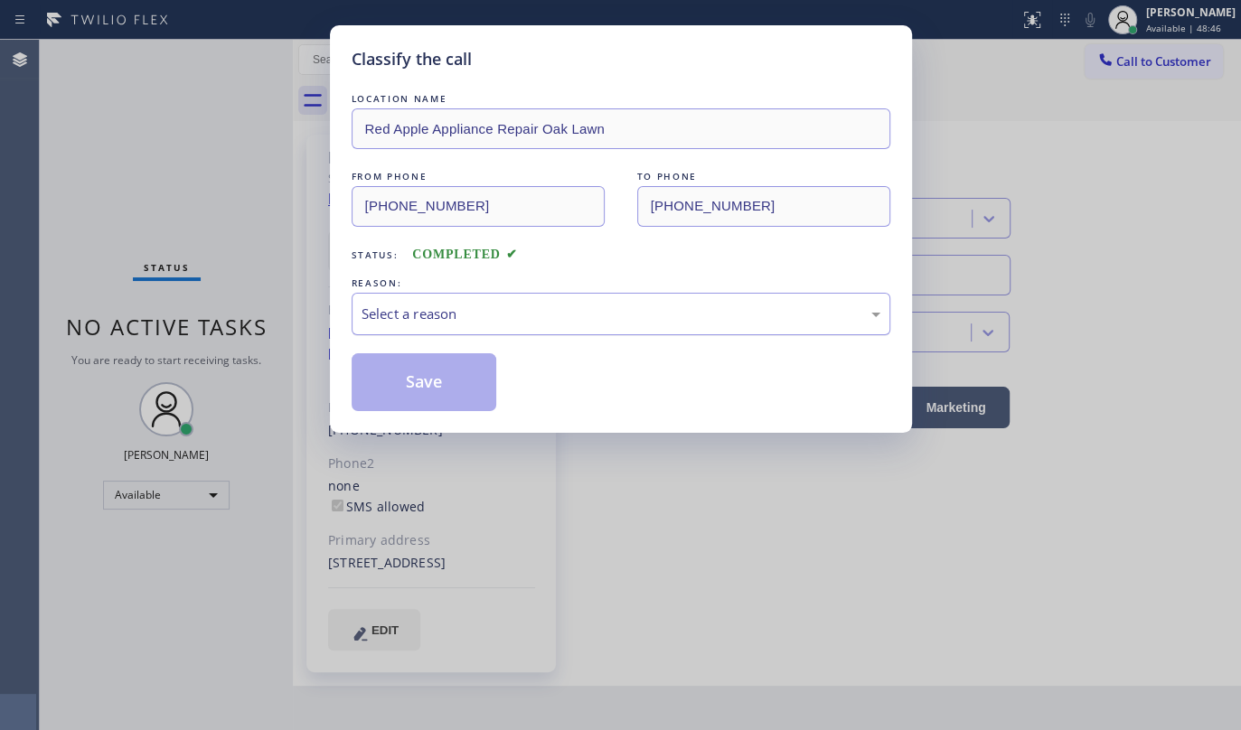
click at [420, 315] on div "Select a reason" at bounding box center [621, 314] width 519 height 21
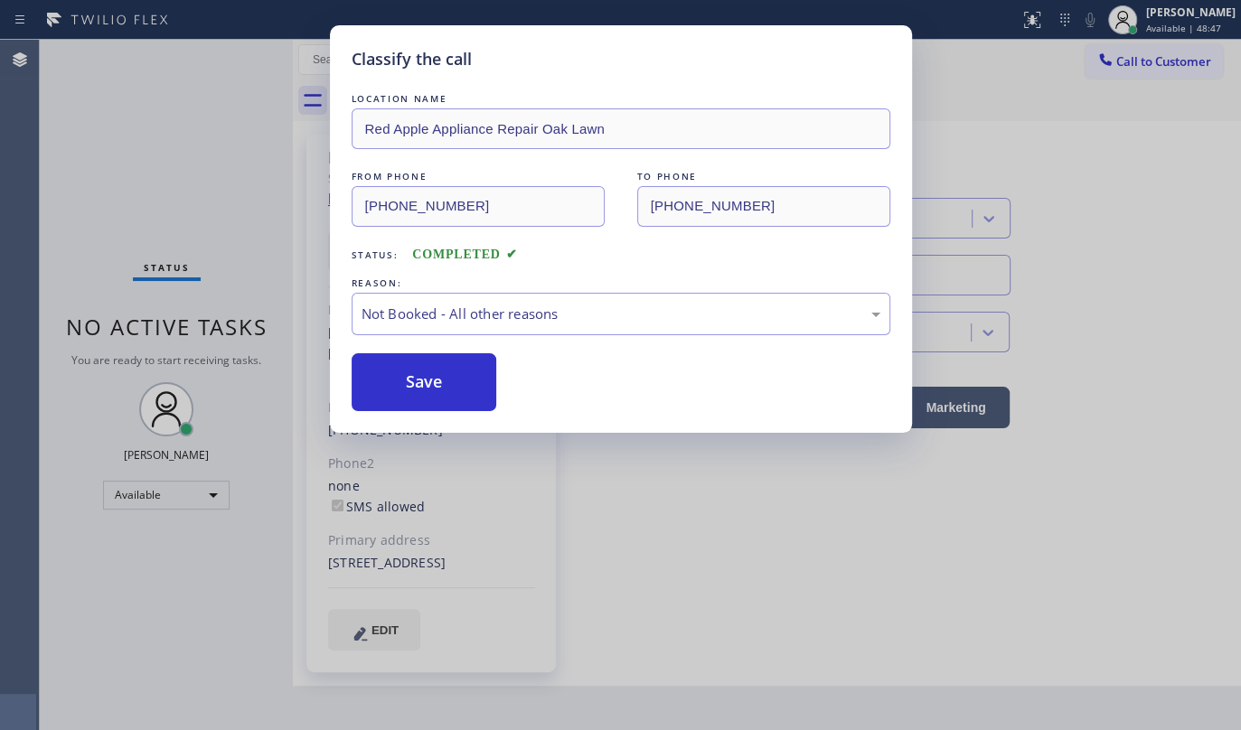
click at [419, 391] on button "Save" at bounding box center [425, 382] width 146 height 58
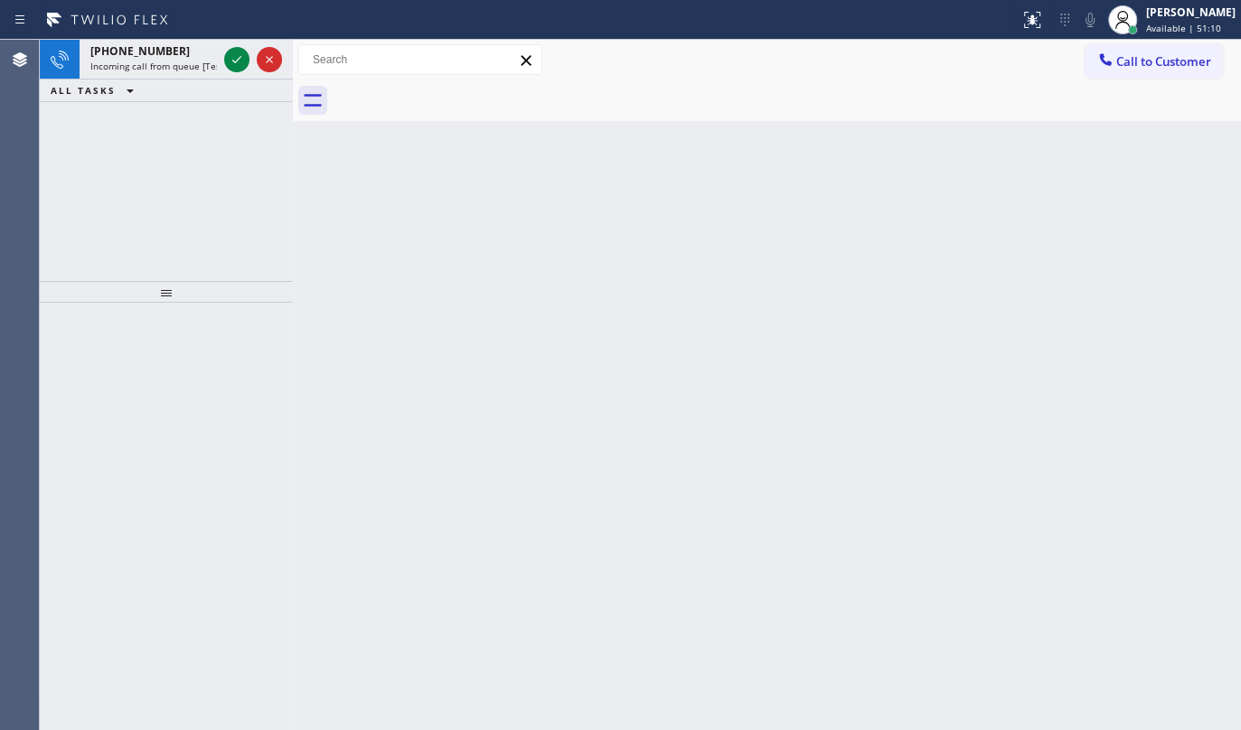
click at [108, 192] on div "+17608237041 Incoming call from queue [Test] All ALL TASKS ALL TASKS ACTIVE TAS…" at bounding box center [166, 160] width 253 height 241
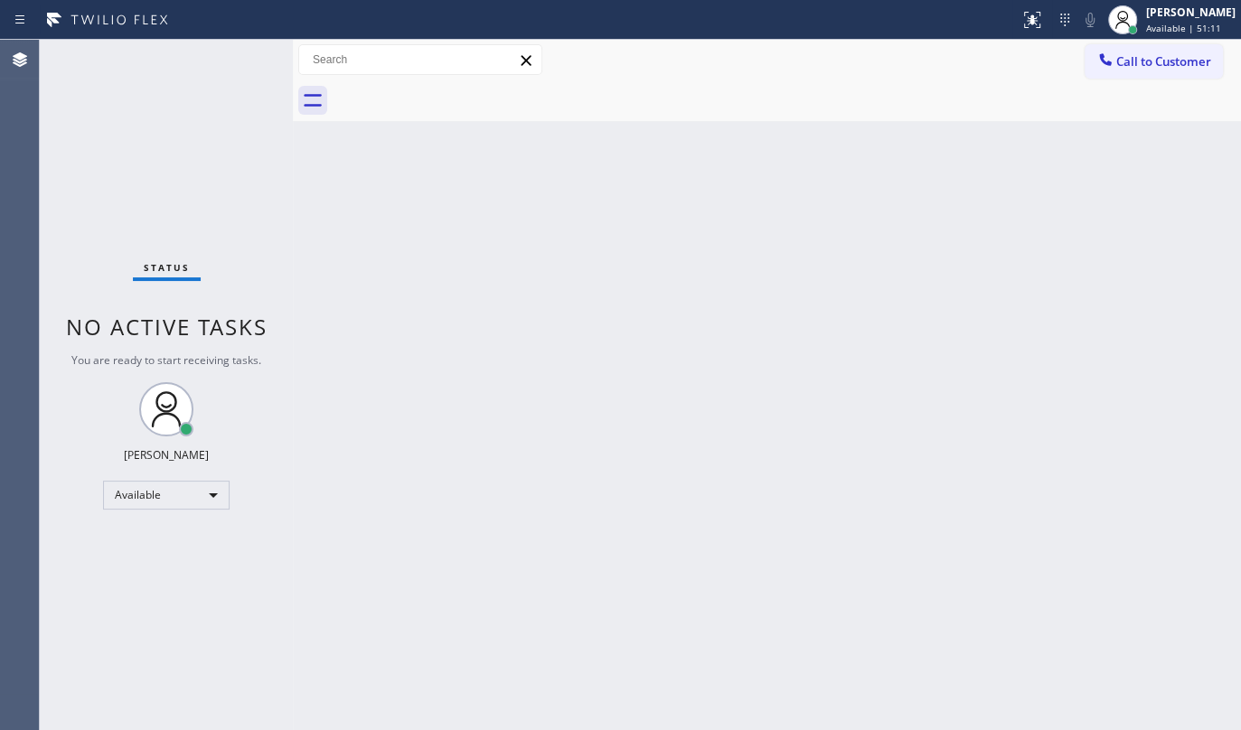
click at [251, 57] on div "Status No active tasks You are ready to start receiving tasks. JENIZA ALCAYDE A…" at bounding box center [166, 385] width 253 height 691
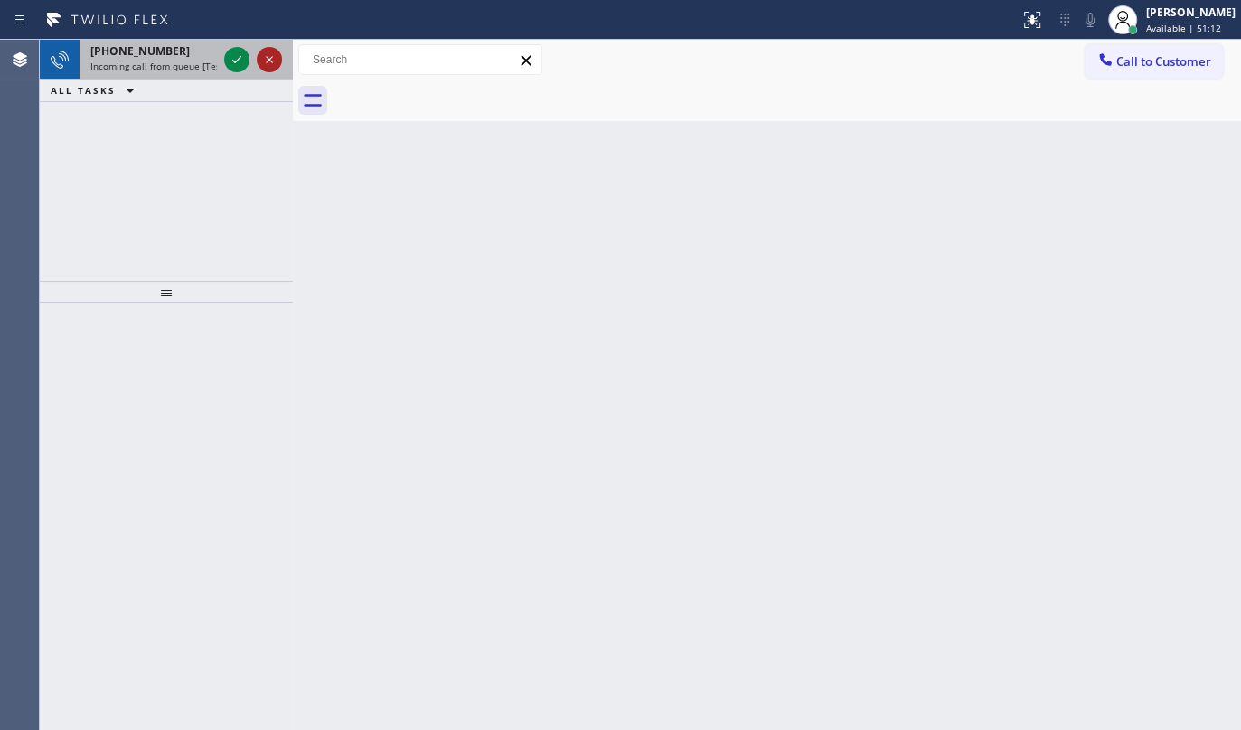
click at [259, 61] on icon at bounding box center [270, 60] width 22 height 22
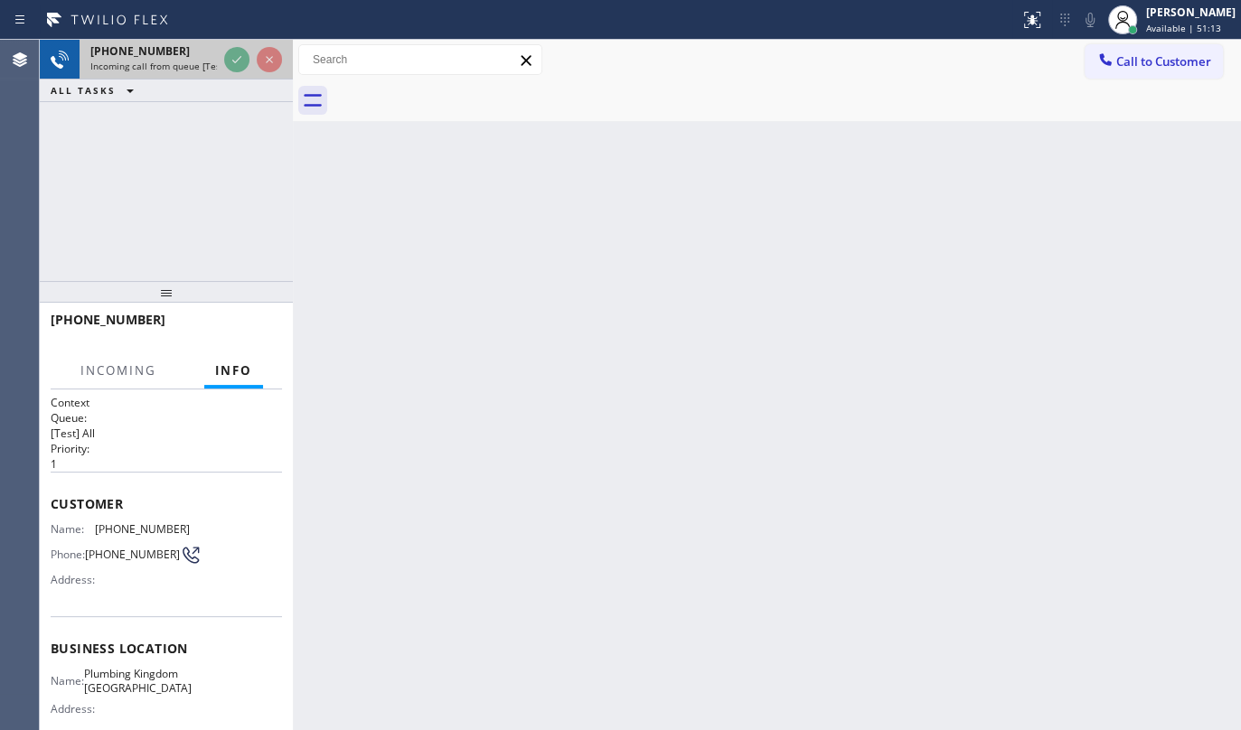
click at [251, 60] on div at bounding box center [253, 60] width 65 height 40
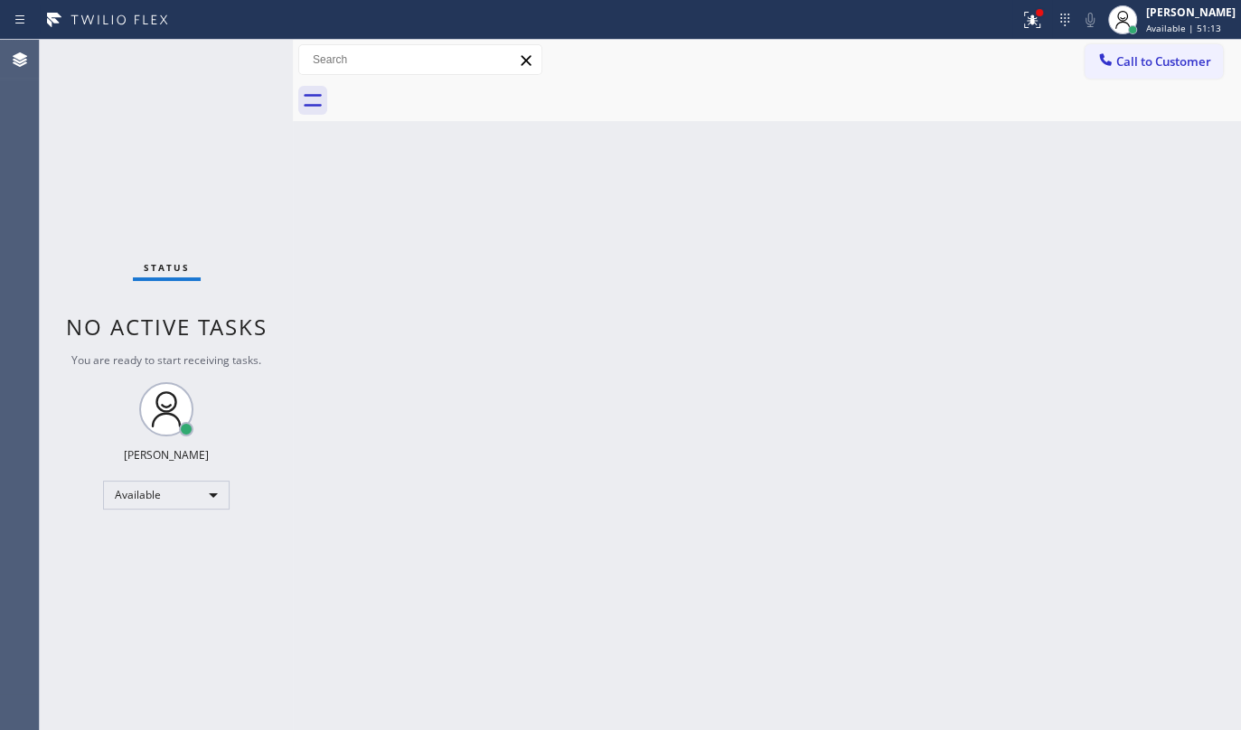
click at [245, 56] on div "Status No active tasks You are ready to start receiving tasks. JENIZA ALCAYDE A…" at bounding box center [166, 385] width 253 height 691
click at [1030, 21] on icon at bounding box center [1032, 20] width 22 height 22
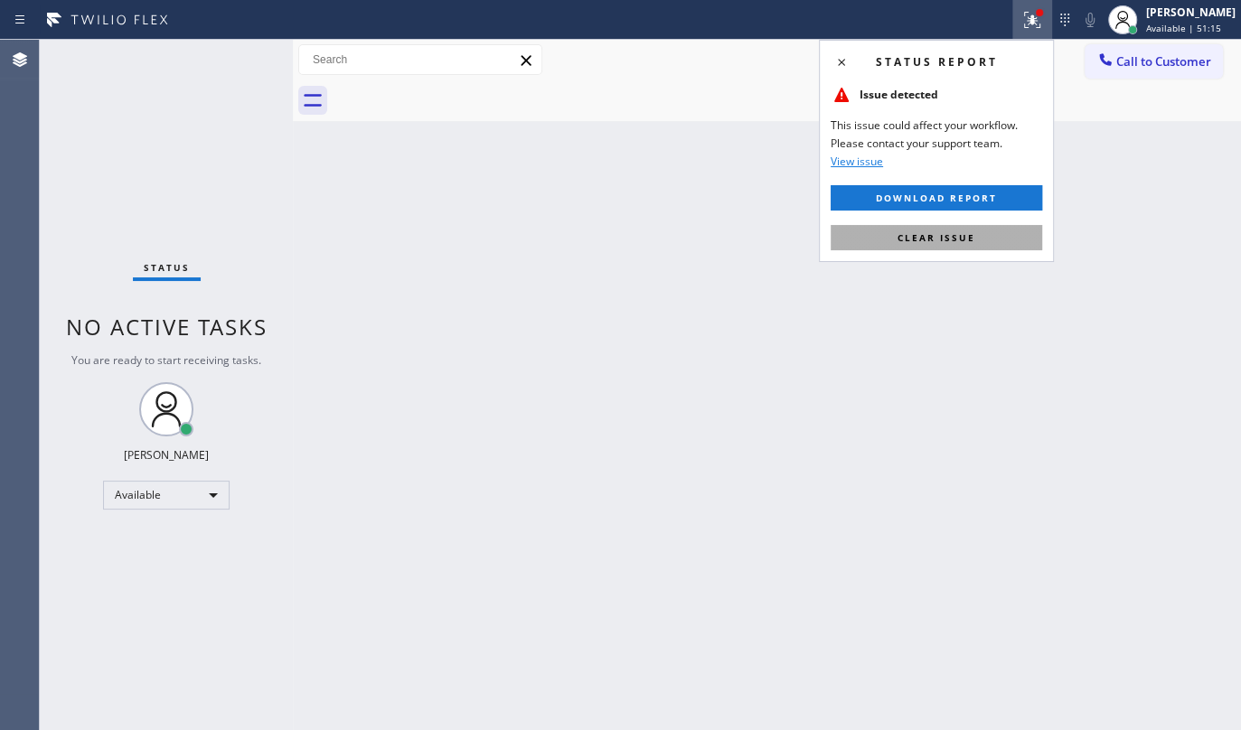
click at [948, 225] on button "Clear issue" at bounding box center [937, 237] width 212 height 25
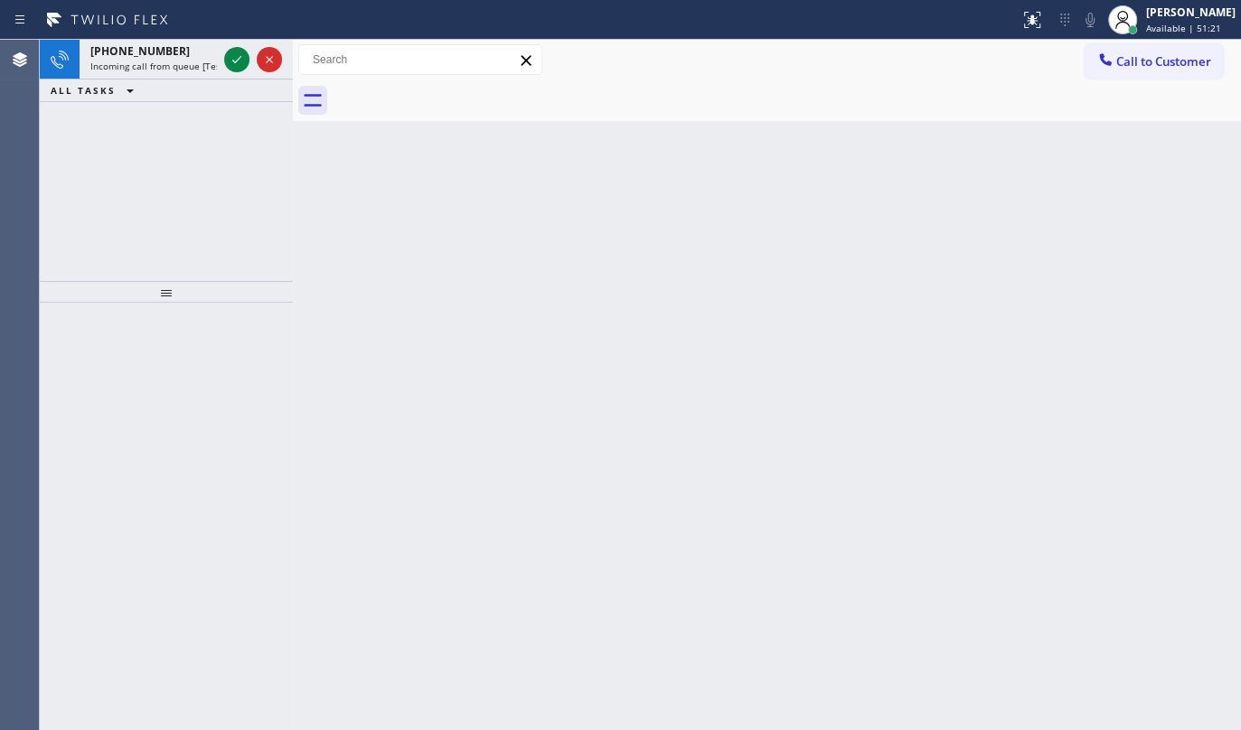
click at [169, 186] on div "+18202042214 Incoming call from queue [Test] All ALL TASKS ALL TASKS ACTIVE TAS…" at bounding box center [166, 160] width 253 height 241
click at [235, 58] on icon at bounding box center [237, 60] width 22 height 22
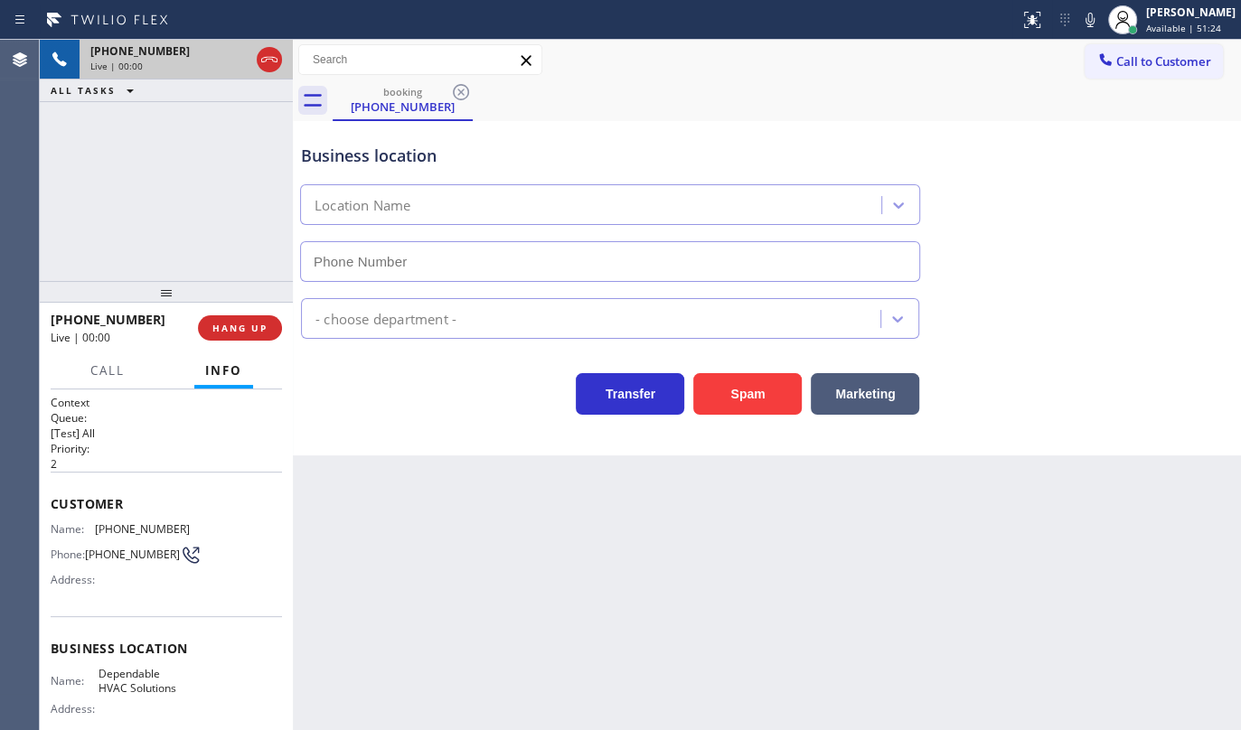
type input "(820) 899-5962"
click at [231, 315] on button "HANG UP" at bounding box center [240, 327] width 84 height 25
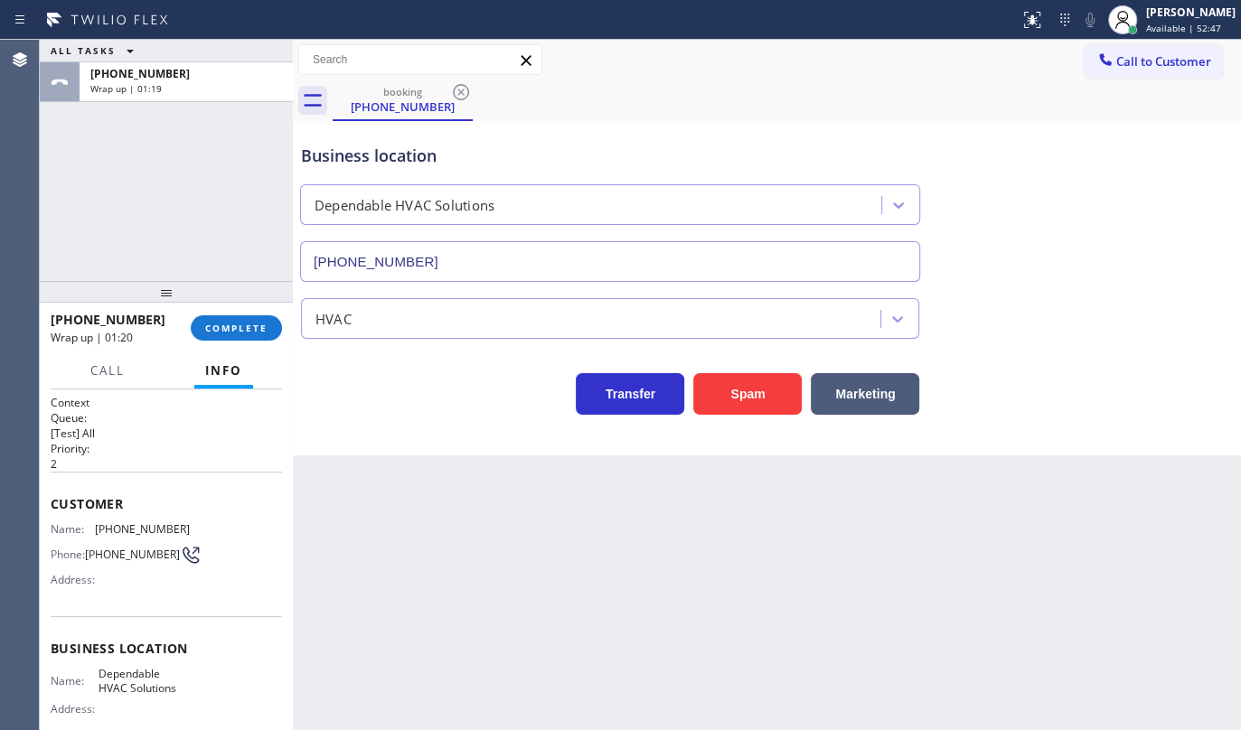
drag, startPoint x: 179, startPoint y: 215, endPoint x: 216, endPoint y: 202, distance: 39.2
click at [180, 208] on div "ALL TASKS ALL TASKS ACTIVE TASKS TASKS IN WRAP UP +18202042214 Wrap up | 01:19" at bounding box center [166, 160] width 253 height 241
click at [250, 324] on span "COMPLETE" at bounding box center [236, 328] width 62 height 13
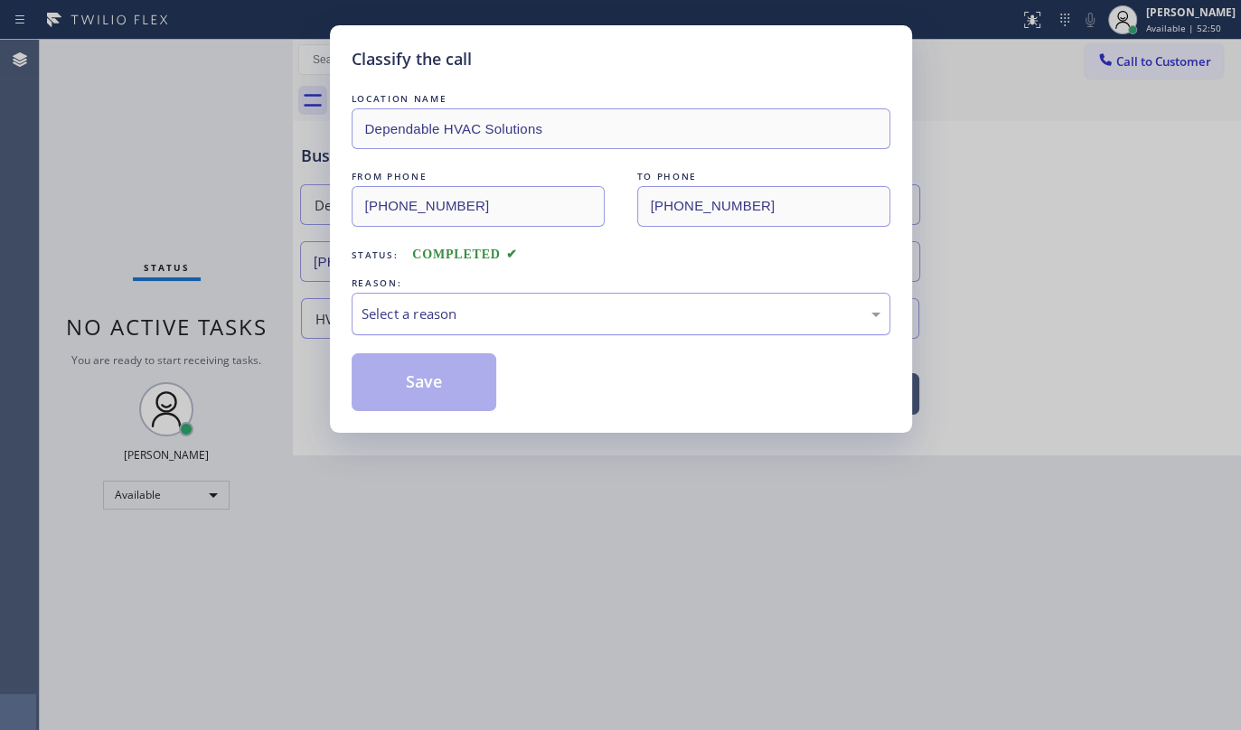
click at [455, 320] on div "Select a reason" at bounding box center [621, 314] width 519 height 21
click at [397, 381] on button "Save" at bounding box center [425, 382] width 146 height 58
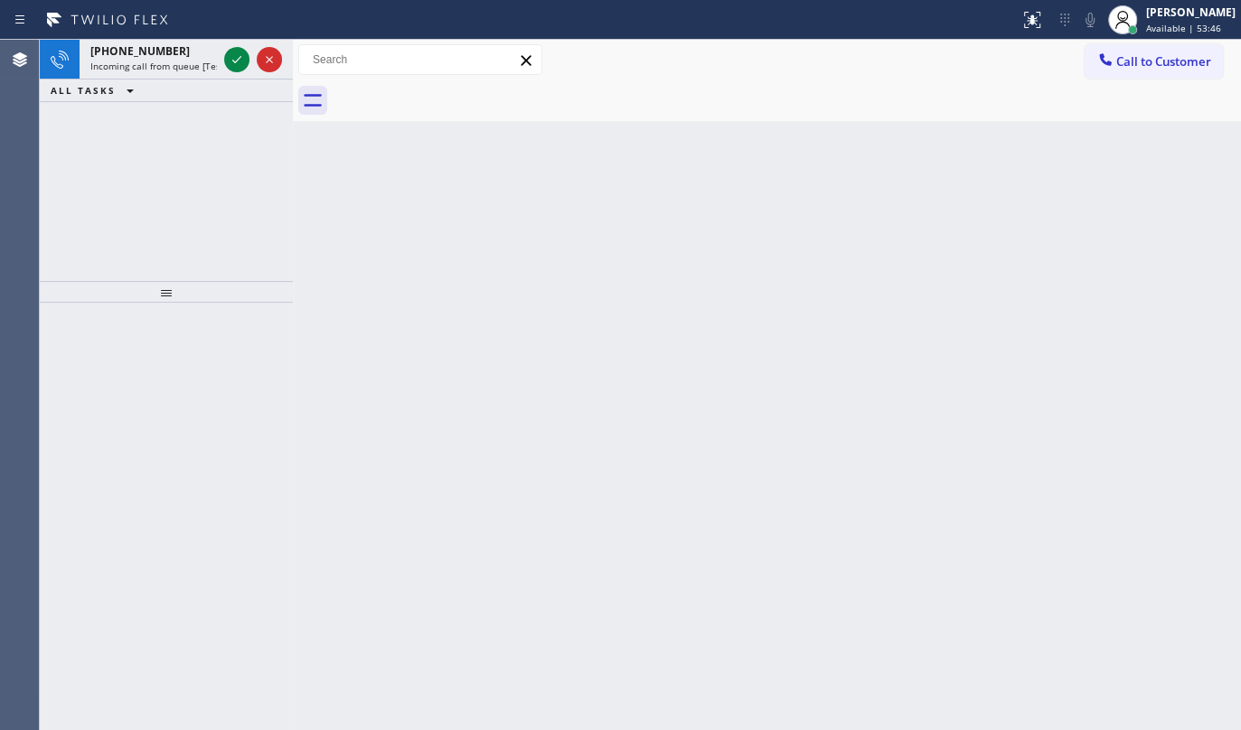
click at [89, 156] on div "+15612164059 Incoming call from queue [Test] All ALL TASKS ALL TASKS ACTIVE TAS…" at bounding box center [166, 160] width 253 height 241
click at [241, 50] on icon at bounding box center [237, 60] width 22 height 22
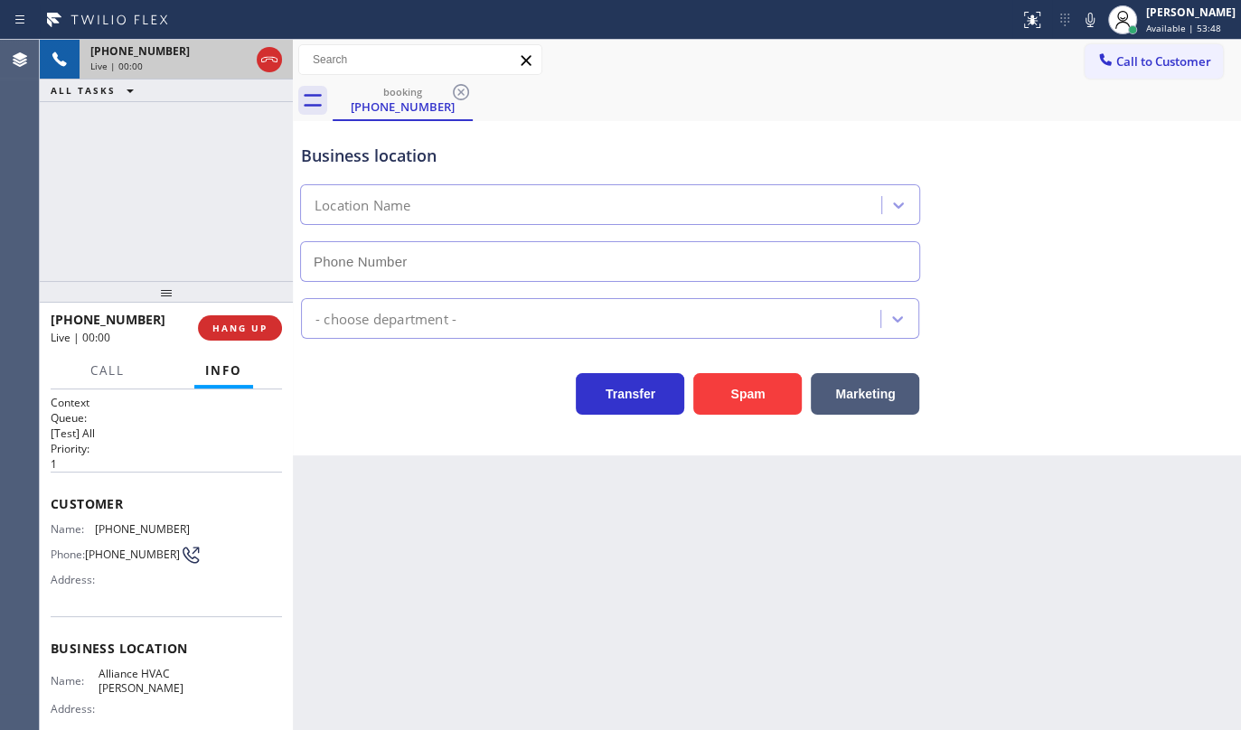
type input "(786) 640-0054"
click at [223, 332] on span "HANG UP" at bounding box center [239, 328] width 55 height 13
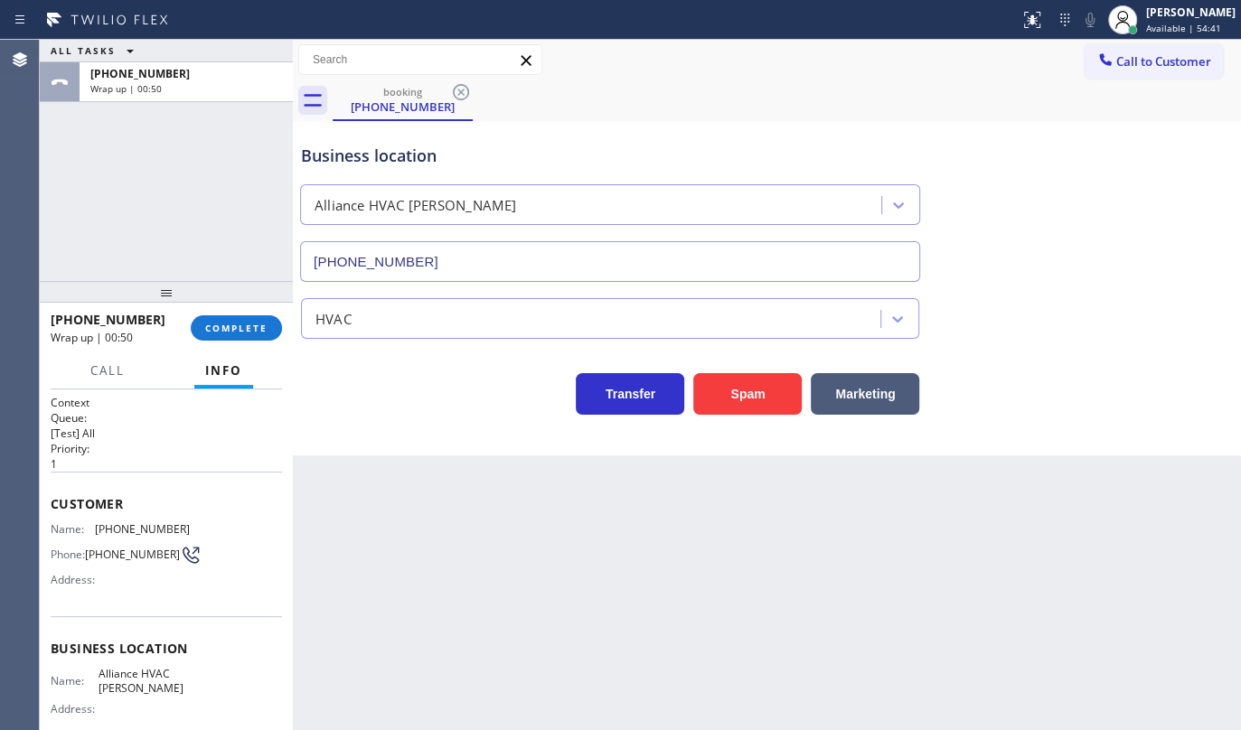
drag, startPoint x: 108, startPoint y: 215, endPoint x: 136, endPoint y: 235, distance: 34.4
click at [108, 215] on div "ALL TASKS ALL TASKS ACTIVE TASKS TASKS IN WRAP UP +15612164059 Wrap up | 00:50" at bounding box center [166, 160] width 253 height 241
click at [221, 329] on span "COMPLETE" at bounding box center [236, 328] width 62 height 13
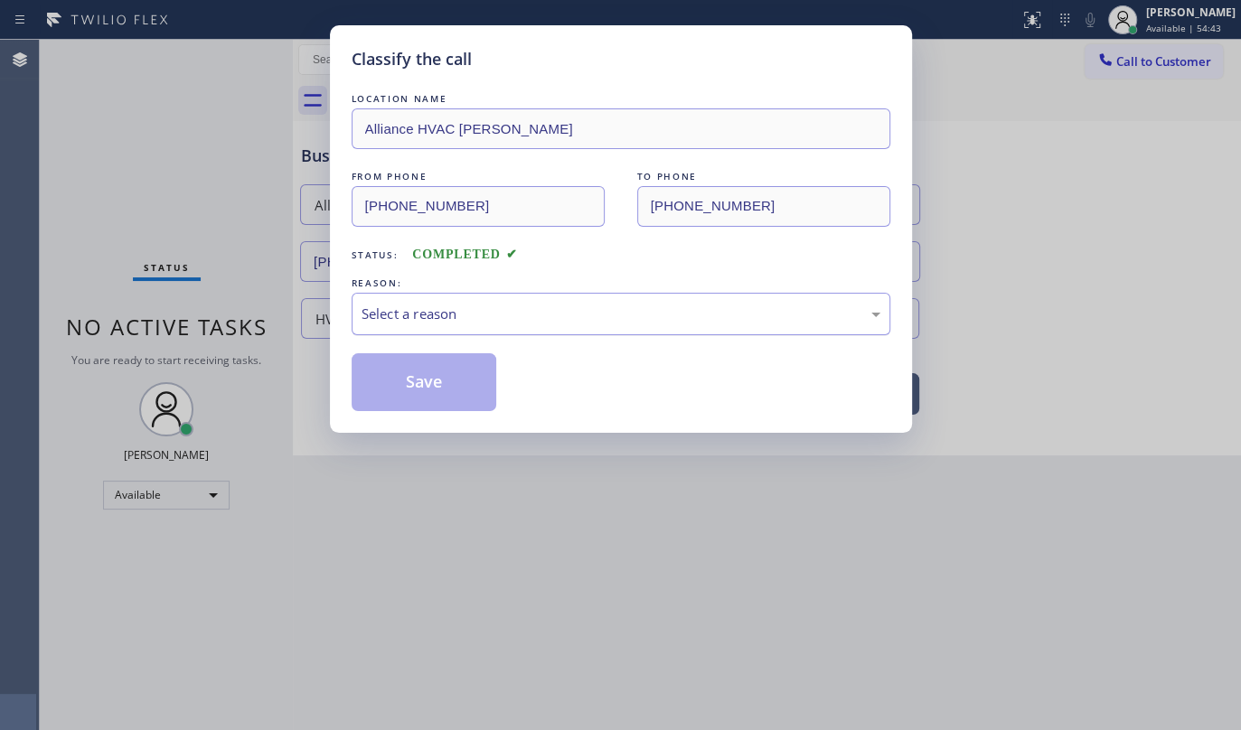
click at [407, 305] on div "Select a reason" at bounding box center [621, 314] width 519 height 21
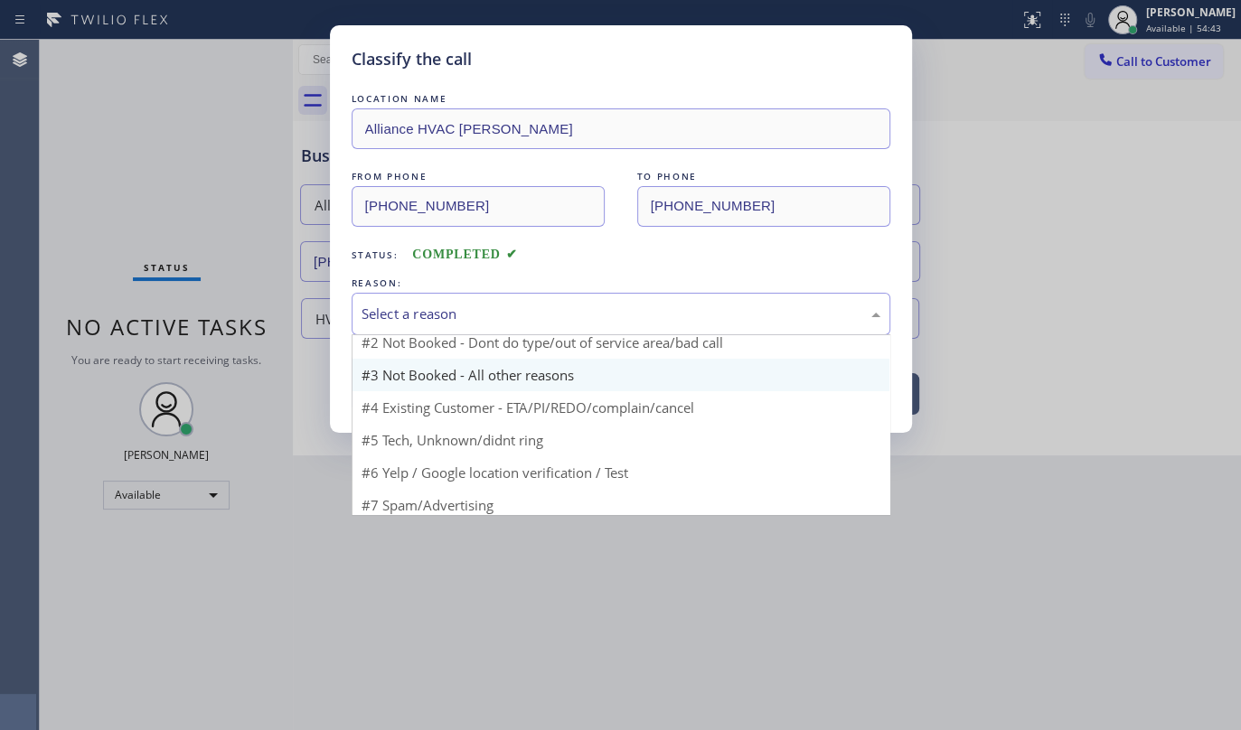
scroll to position [54, 0]
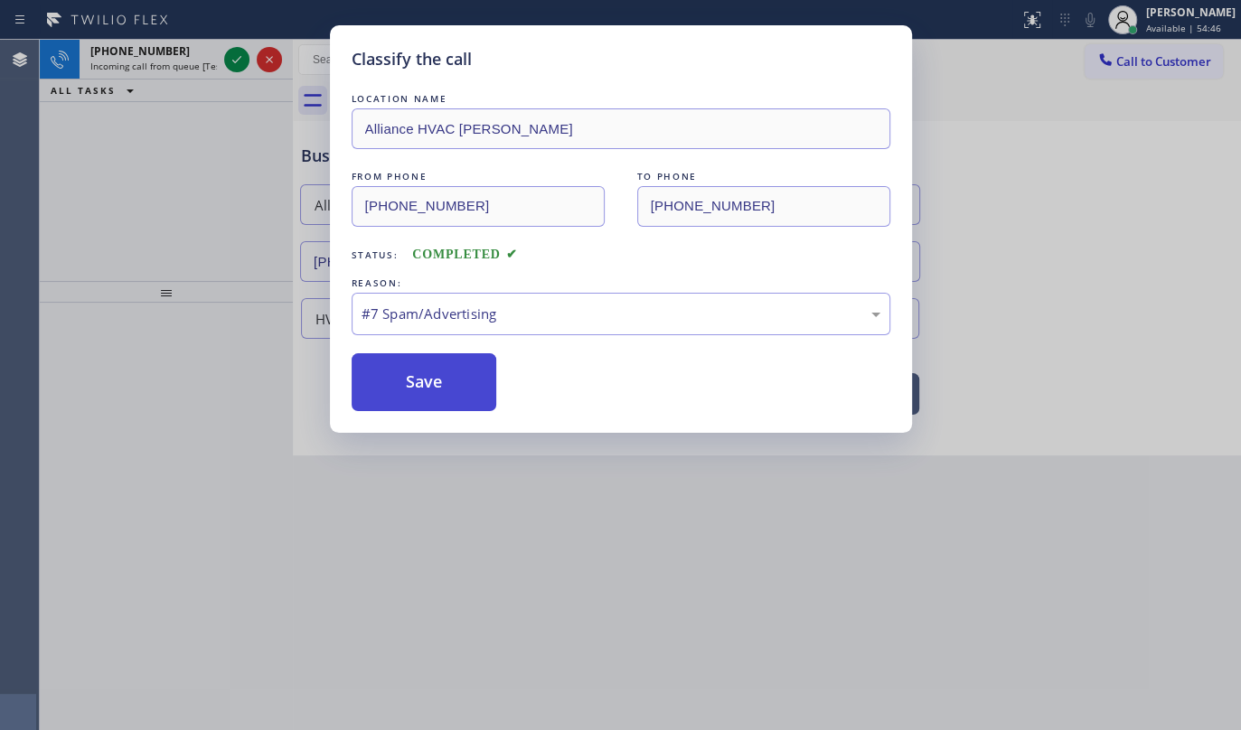
click at [428, 399] on button "Save" at bounding box center [425, 382] width 146 height 58
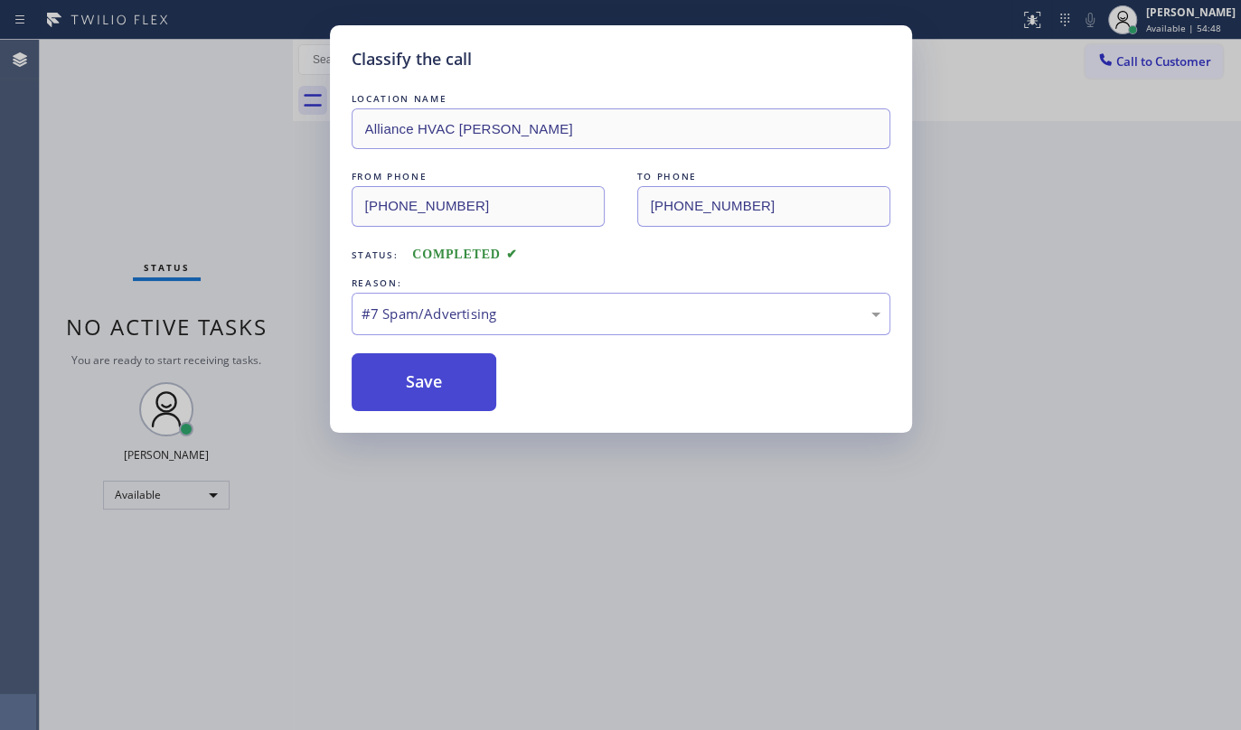
click at [426, 369] on button "Save" at bounding box center [425, 382] width 146 height 58
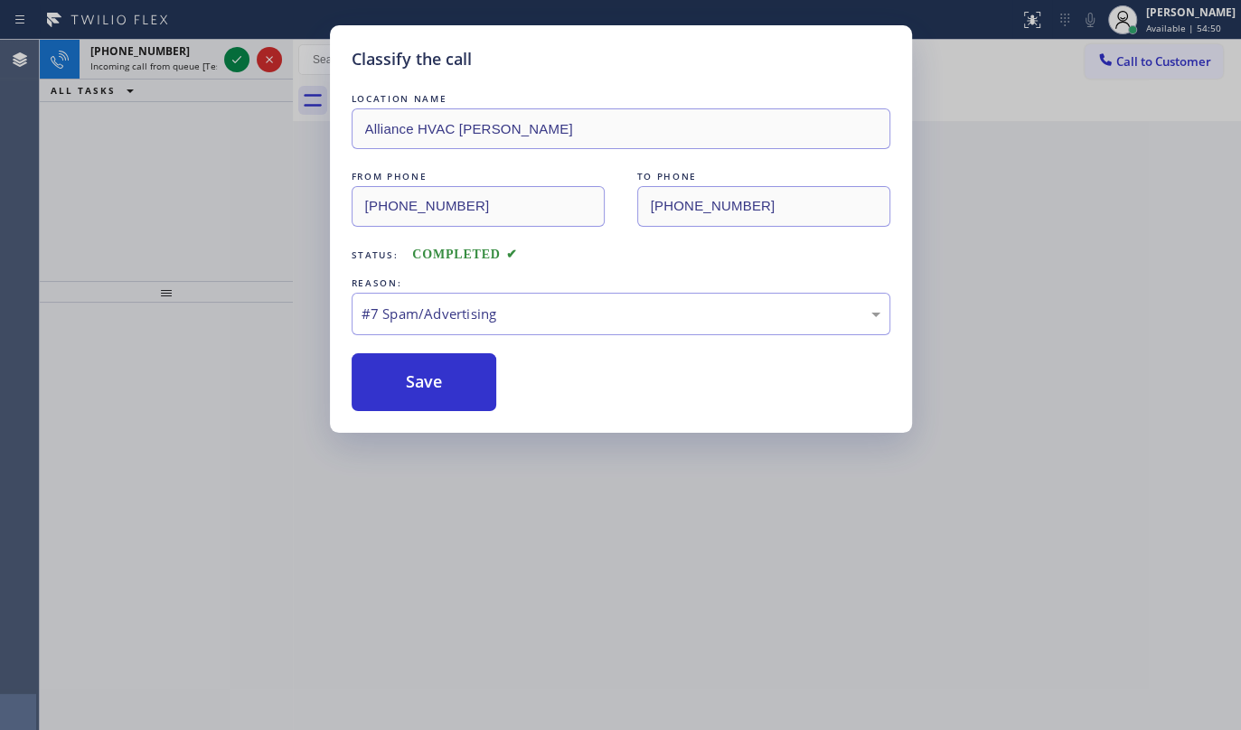
click at [542, 385] on div "Save" at bounding box center [621, 382] width 539 height 58
click at [417, 393] on button "Save" at bounding box center [425, 382] width 146 height 58
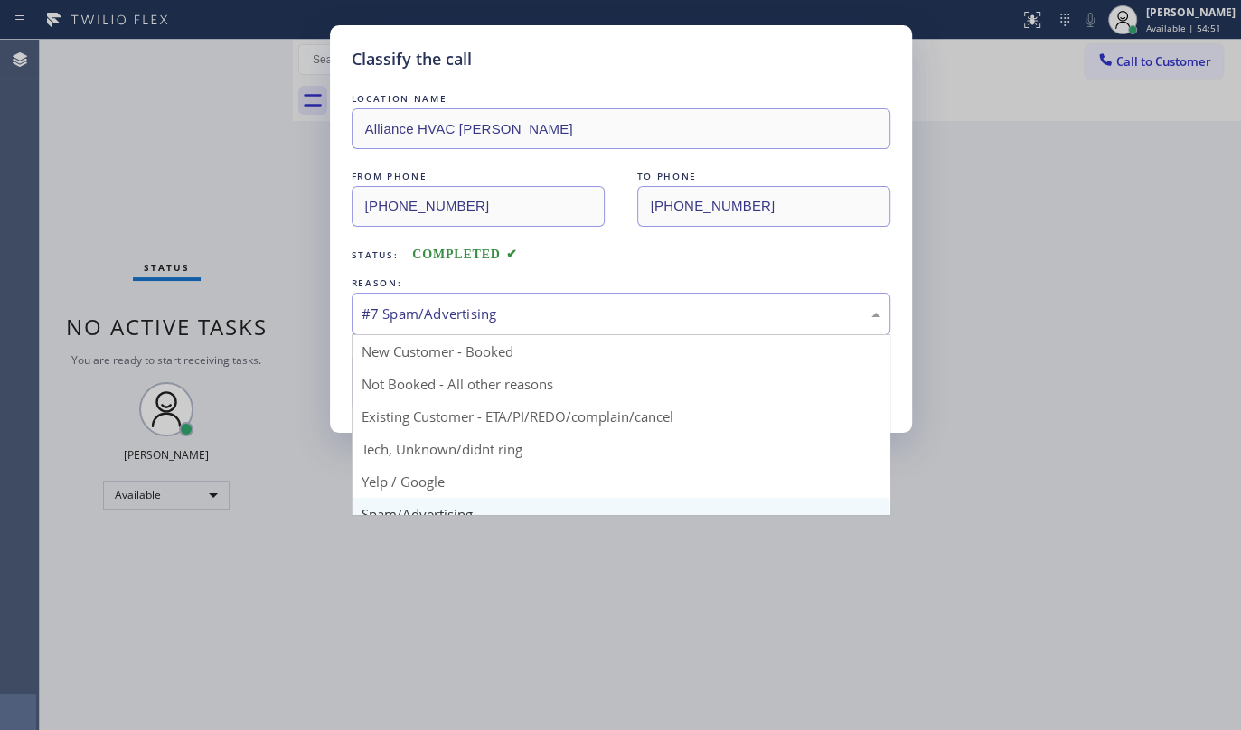
click at [443, 313] on div "#7 Spam/Advertising" at bounding box center [621, 314] width 519 height 21
click at [445, 315] on div "#7 Spam/Advertising" at bounding box center [621, 314] width 519 height 21
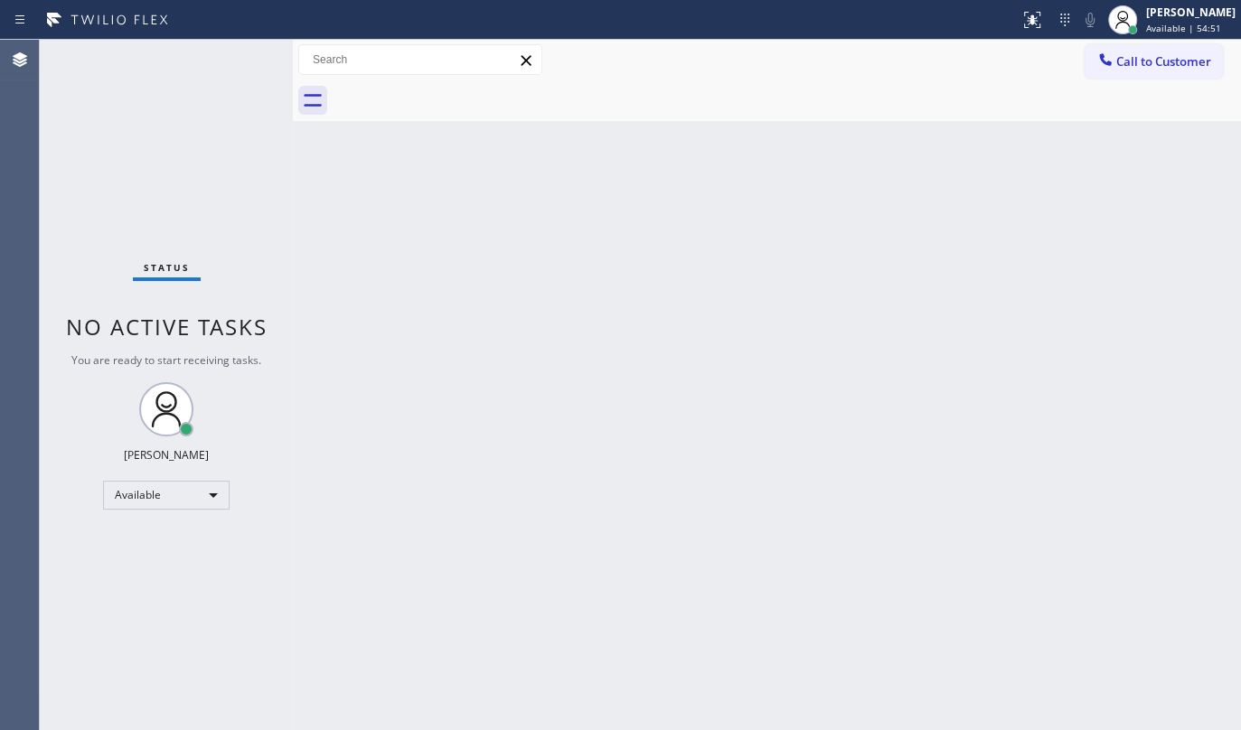
click at [442, 311] on div "Back to Dashboard Change Sender ID Customers Technicians Select a contact Outbo…" at bounding box center [767, 385] width 948 height 691
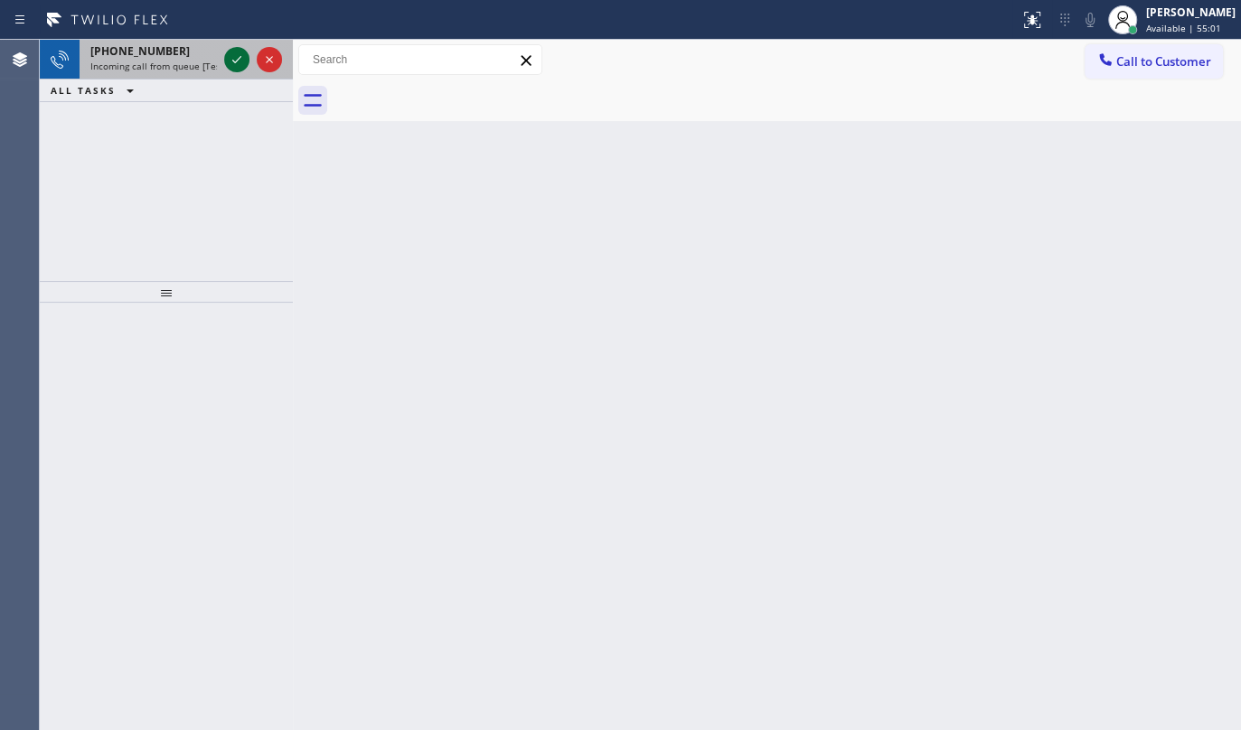
click at [240, 59] on icon at bounding box center [237, 60] width 22 height 22
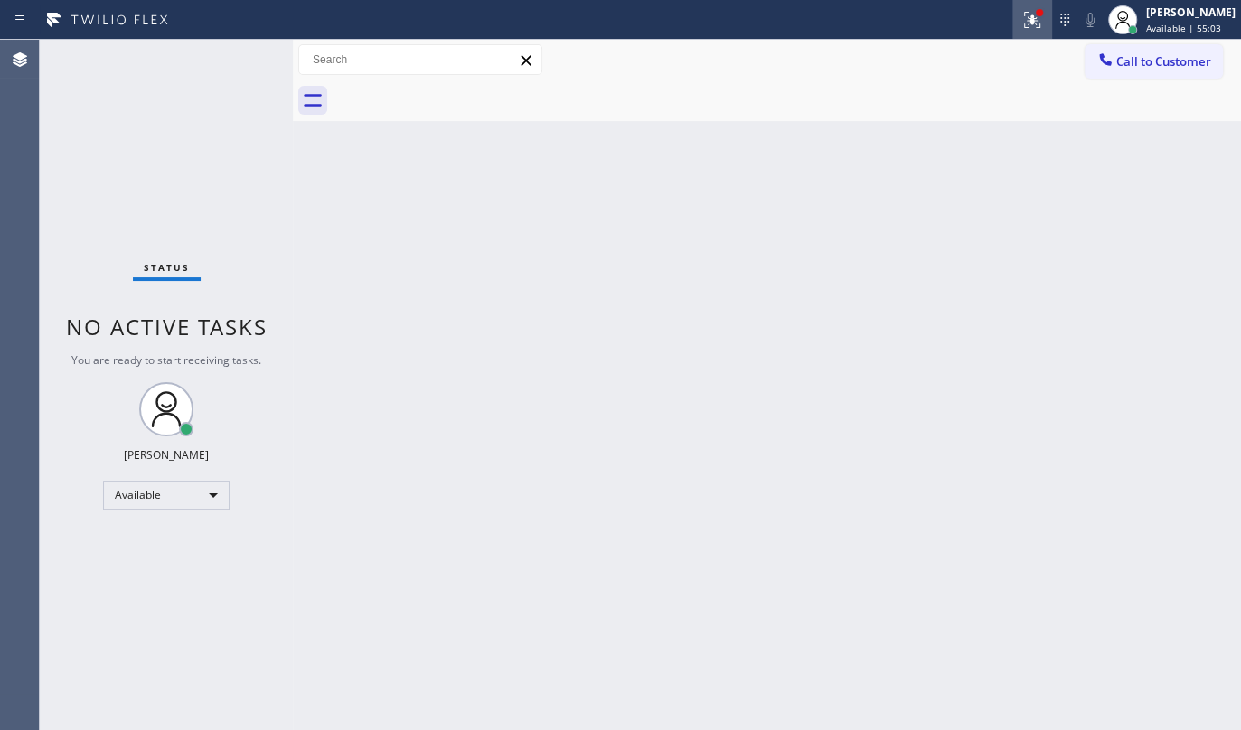
click at [1021, 15] on div at bounding box center [1032, 20] width 40 height 22
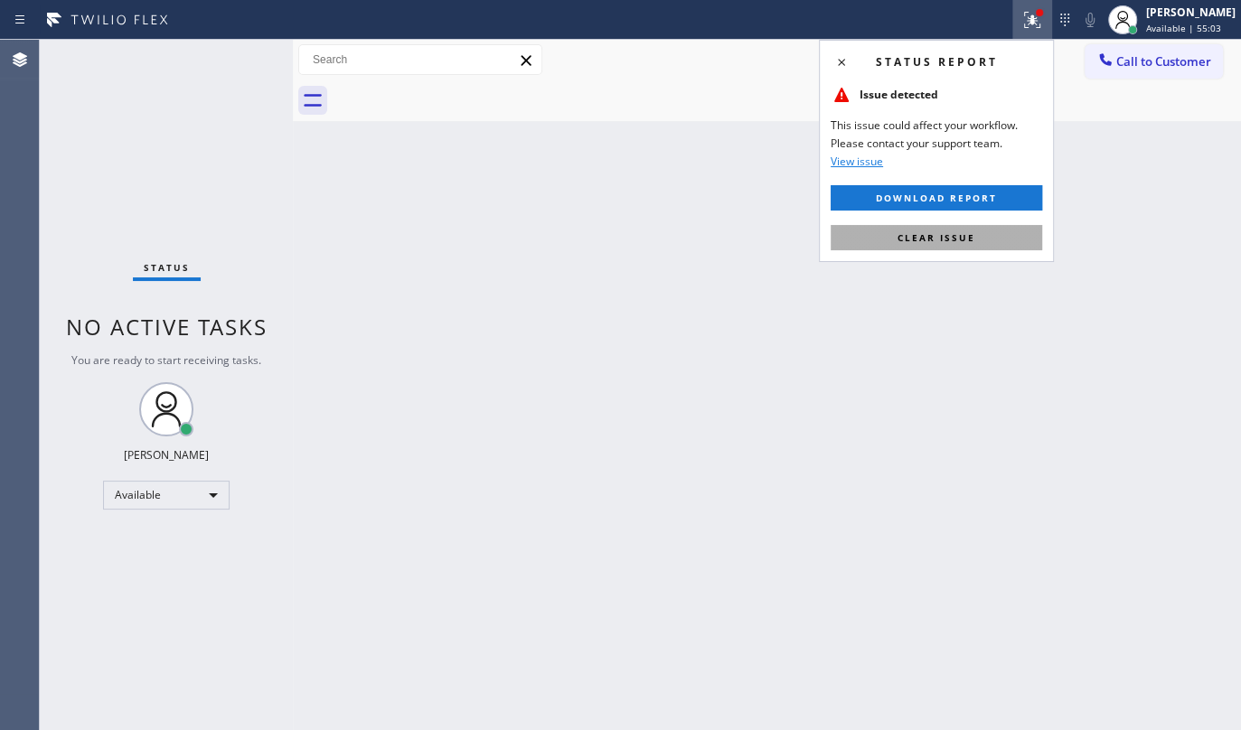
click at [981, 235] on button "Clear issue" at bounding box center [937, 237] width 212 height 25
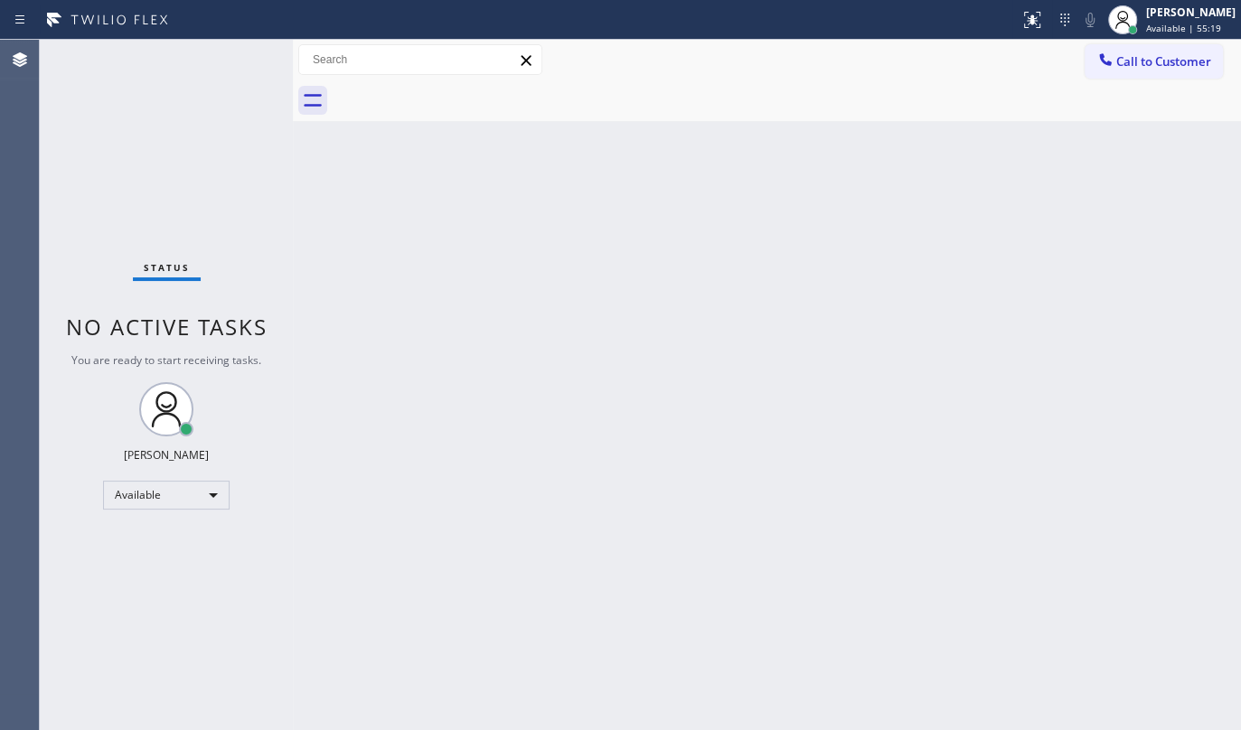
click at [165, 145] on div "Status No active tasks You are ready to start receiving tasks. JENIZA ALCAYDE A…" at bounding box center [166, 385] width 253 height 691
click at [142, 494] on div "Available" at bounding box center [166, 495] width 127 height 29
click at [142, 562] on li "Unavailable" at bounding box center [165, 564] width 123 height 22
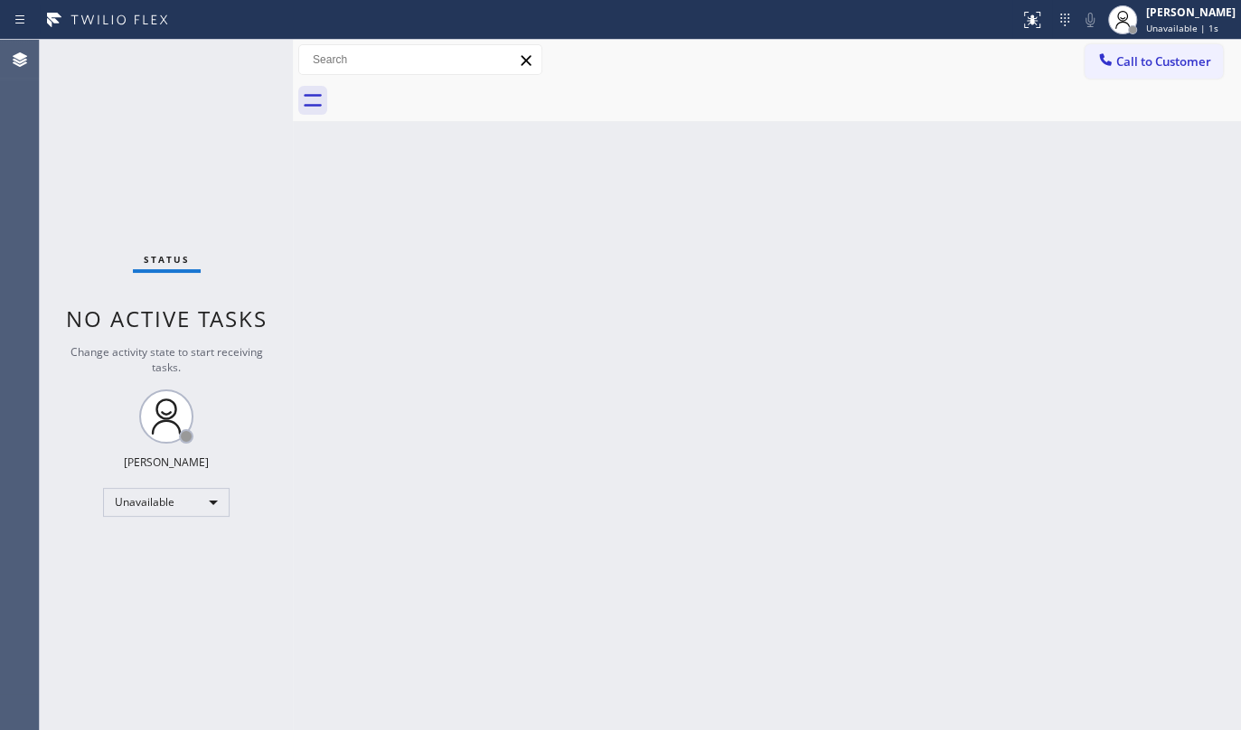
click at [556, 304] on div "Back to Dashboard Change Sender ID Customers Technicians Select a contact Outbo…" at bounding box center [767, 385] width 948 height 691
click at [126, 499] on div "Unavailable" at bounding box center [166, 502] width 127 height 29
click at [149, 597] on li "Break" at bounding box center [165, 594] width 123 height 22
